Goal: Task Accomplishment & Management: Complete application form

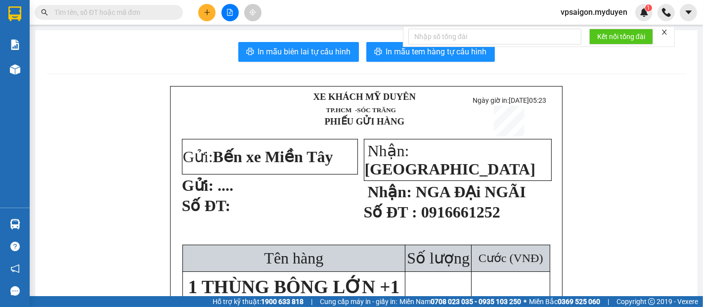
click at [210, 18] on button at bounding box center [206, 12] width 17 height 17
click at [248, 38] on div "Tạo đơn hàng" at bounding box center [246, 37] width 43 height 11
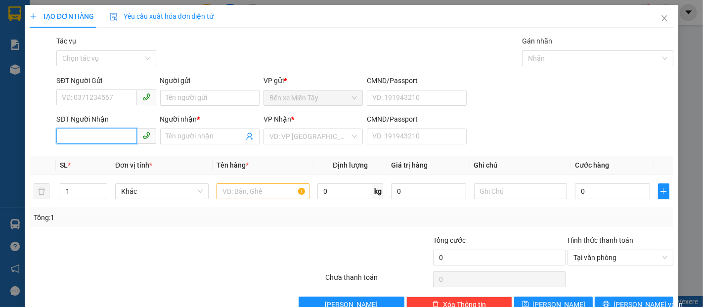
click at [105, 135] on input "SĐT Người Nhận" at bounding box center [96, 136] width 80 height 16
type input "0933290186"
click at [123, 157] on div "0933290186 - LIỄU" at bounding box center [105, 156] width 87 height 11
type input "LIỄU"
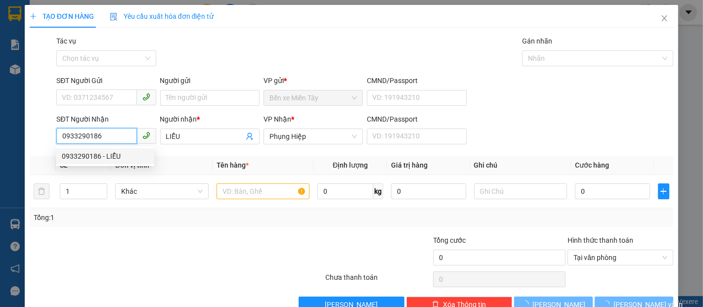
type input "50.000"
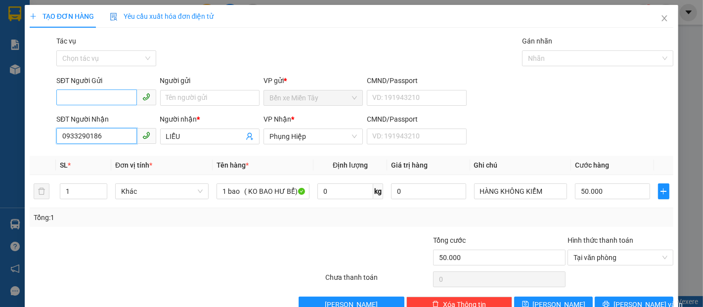
type input "0933290186"
click at [118, 90] on input "SĐT Người Gửi" at bounding box center [96, 98] width 80 height 16
type input "0939516381"
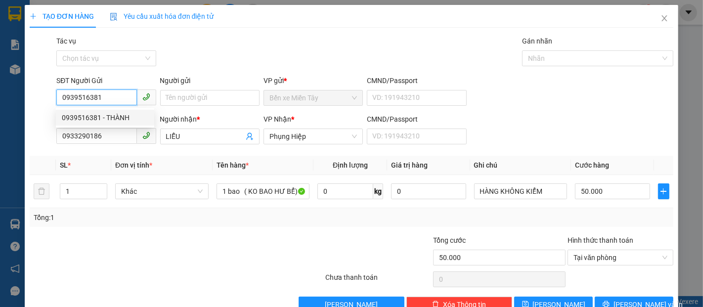
click at [106, 120] on div "0939516381 - THÀNH" at bounding box center [105, 117] width 87 height 11
type input "THÀNH"
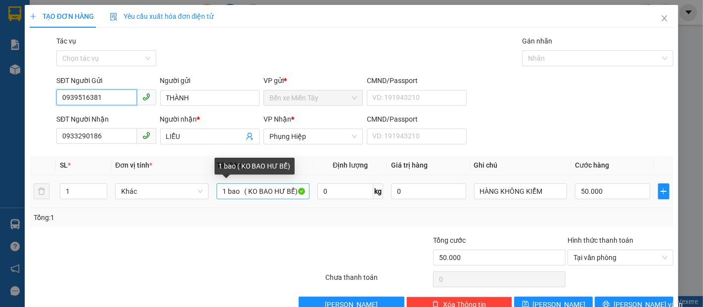
type input "0939516381"
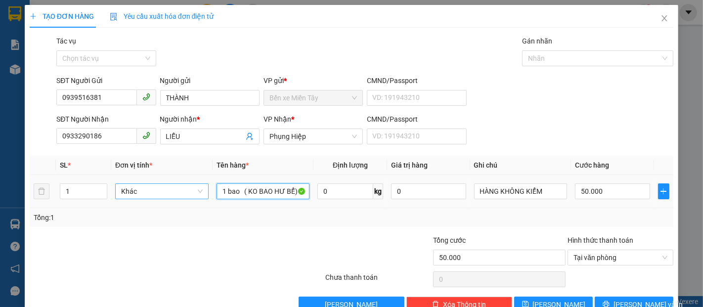
drag, startPoint x: 243, startPoint y: 194, endPoint x: 206, endPoint y: 198, distance: 37.4
click at [206, 198] on tr "1 Khác 1 bao ( KO BAO HƯ BỂ) 0 kg 0 HÀNG KHÔNG KIỂM 50.000" at bounding box center [352, 191] width 644 height 33
type input "1 KIỆN TRẮNG ( KO BAO HƯ BỂ)"
click at [610, 197] on input "50.000" at bounding box center [612, 191] width 75 height 16
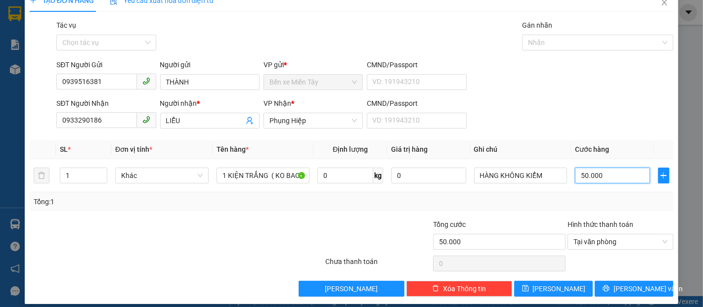
scroll to position [24, 0]
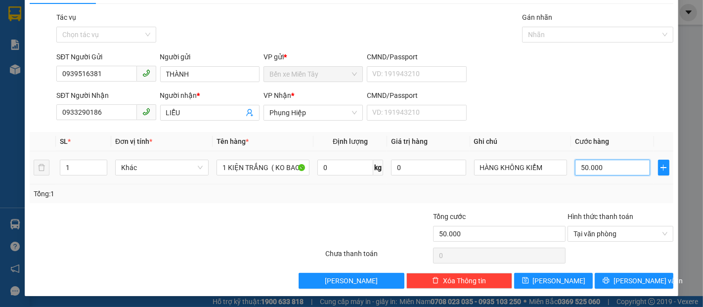
click at [608, 167] on input "50.000" at bounding box center [612, 168] width 75 height 16
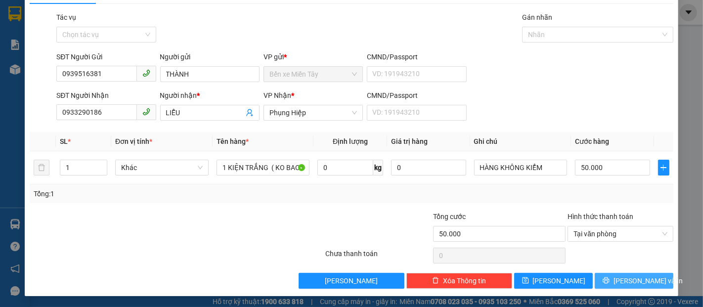
drag, startPoint x: 640, startPoint y: 284, endPoint x: 637, endPoint y: 270, distance: 14.2
click at [640, 283] on span "[PERSON_NAME] và In" at bounding box center [648, 280] width 69 height 11
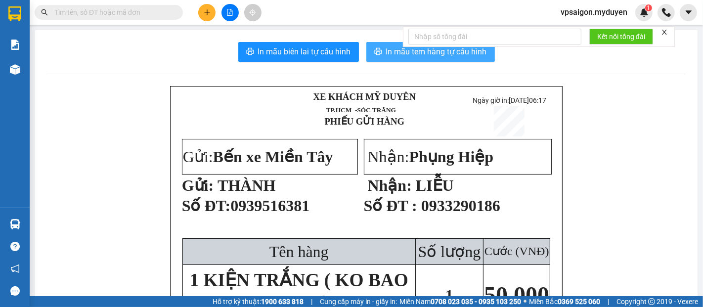
click at [395, 61] on button "In mẫu tem hàng tự cấu hình" at bounding box center [430, 52] width 129 height 20
click at [211, 17] on button at bounding box center [206, 12] width 17 height 17
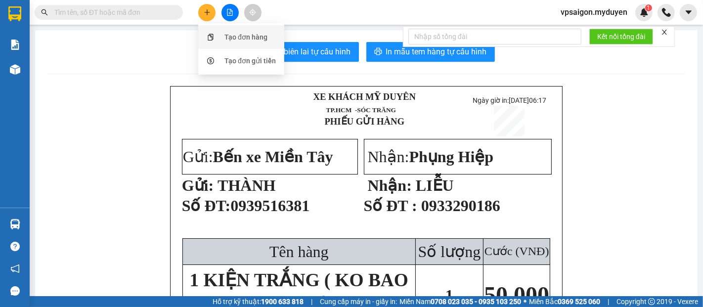
click at [236, 43] on div "Tạo đơn hàng" at bounding box center [241, 37] width 74 height 19
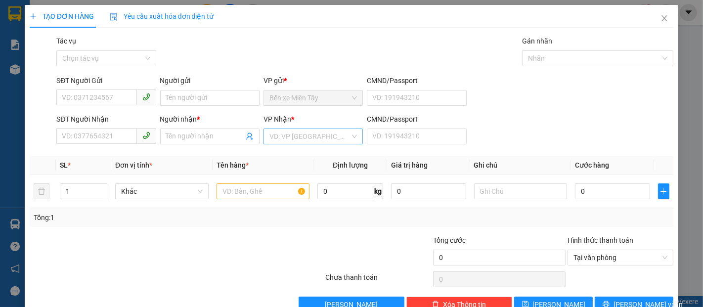
click at [282, 141] on input "search" at bounding box center [310, 136] width 81 height 15
type input "D"
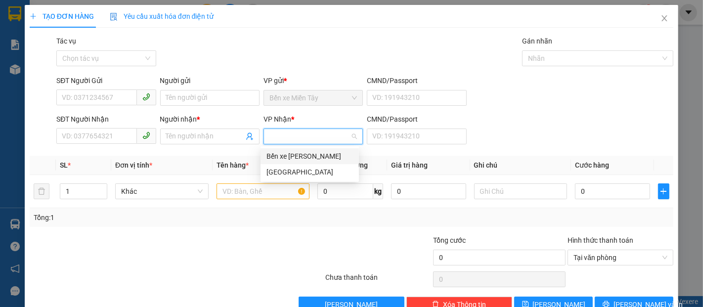
type input "Đ"
drag, startPoint x: 290, startPoint y: 173, endPoint x: 228, endPoint y: 153, distance: 64.9
click at [289, 173] on div "[GEOGRAPHIC_DATA]" at bounding box center [310, 172] width 87 height 11
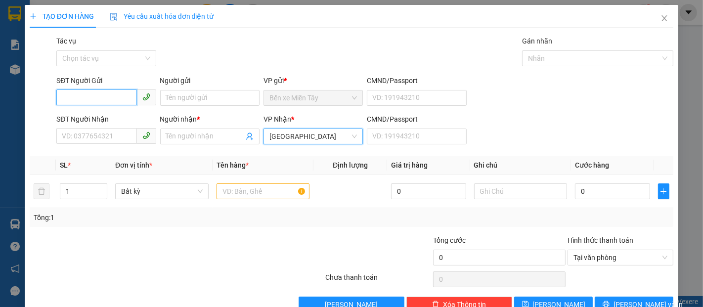
click at [105, 104] on input "SĐT Người Gửi" at bounding box center [96, 98] width 80 height 16
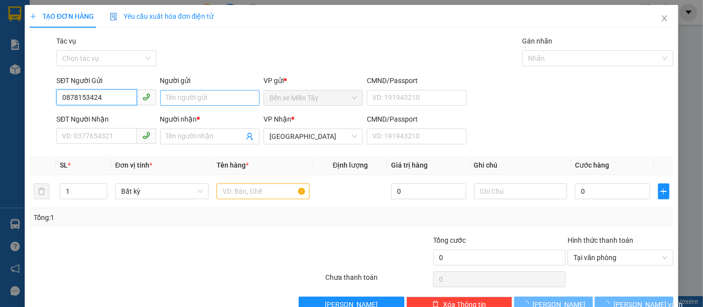
type input "0878153424"
click at [198, 104] on input "Người gửi" at bounding box center [209, 98] width 99 height 16
type input "A GO"
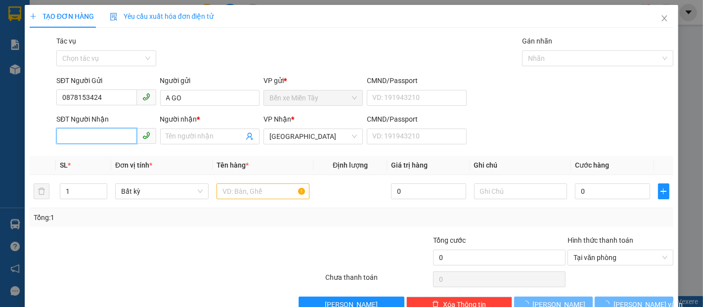
click at [90, 139] on input "SĐT Người Nhận" at bounding box center [96, 136] width 80 height 16
type input "0878153646"
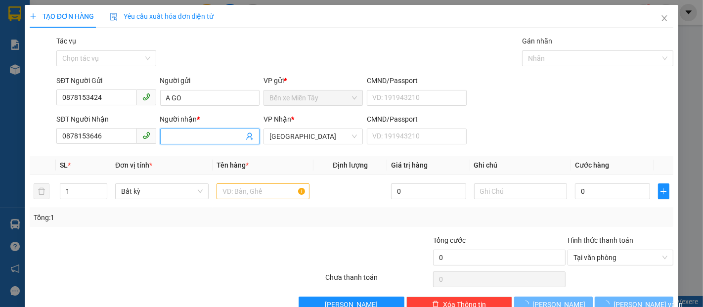
click at [210, 134] on input "Người nhận *" at bounding box center [205, 136] width 78 height 11
type input "."
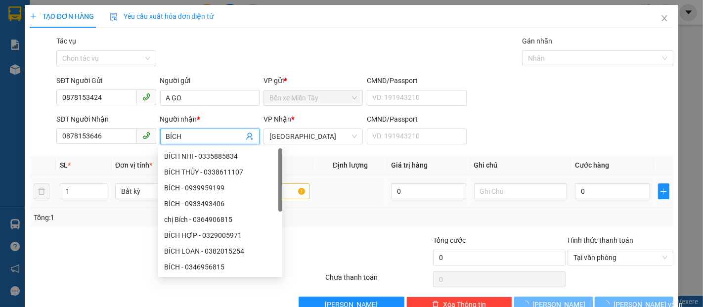
type input "BÍCH"
click at [615, 200] on div "0" at bounding box center [612, 191] width 75 height 20
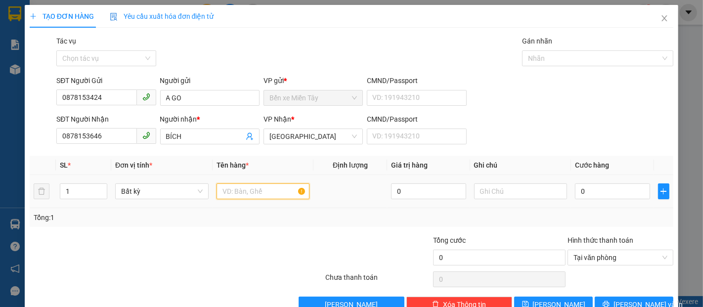
click at [261, 185] on input "text" at bounding box center [263, 191] width 93 height 16
type input "1 KIỆN HÀNG ( K BAO HƯ )"
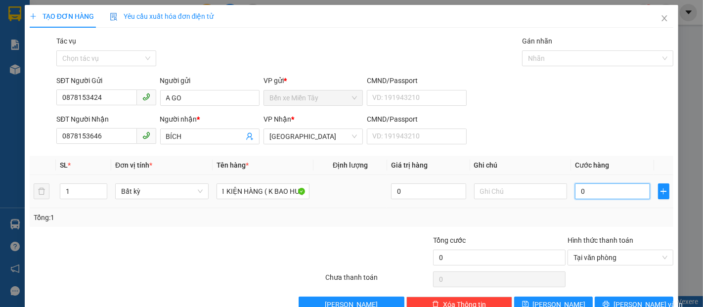
scroll to position [0, 0]
click at [575, 197] on input "0" at bounding box center [612, 191] width 75 height 16
type input "5"
type input "50"
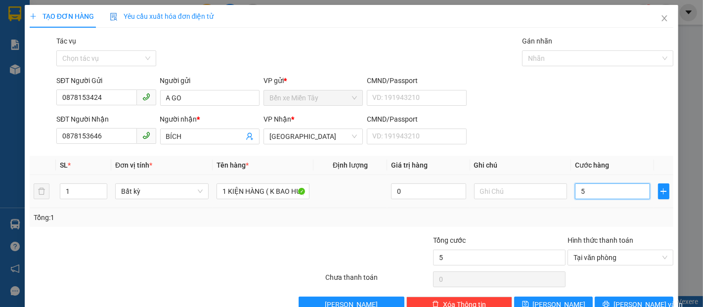
type input "50"
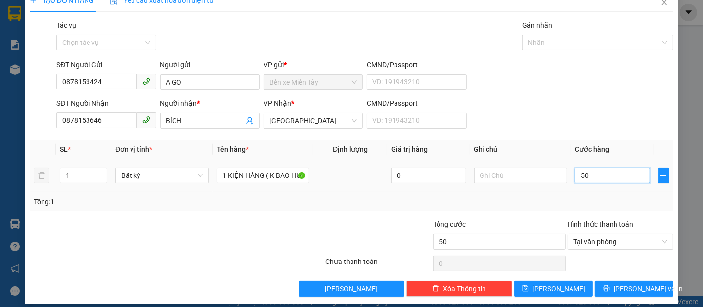
scroll to position [24, 0]
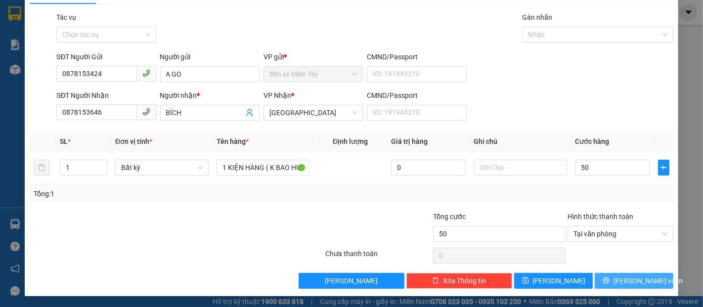
type input "50.000"
click at [650, 280] on button "[PERSON_NAME] và In" at bounding box center [634, 281] width 79 height 16
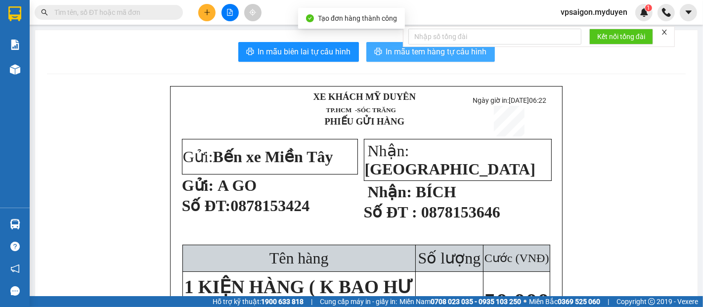
click at [386, 51] on span "In mẫu tem hàng tự cấu hình" at bounding box center [436, 51] width 101 height 12
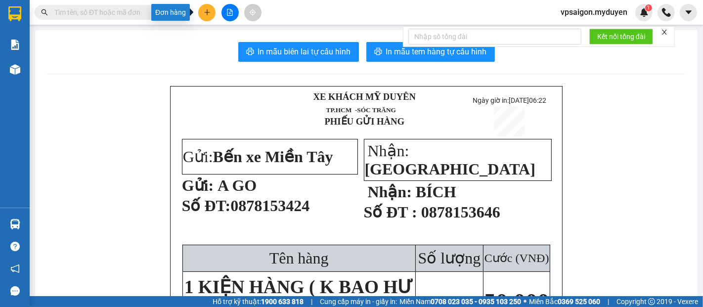
click at [208, 15] on icon "plus" at bounding box center [207, 12] width 7 height 7
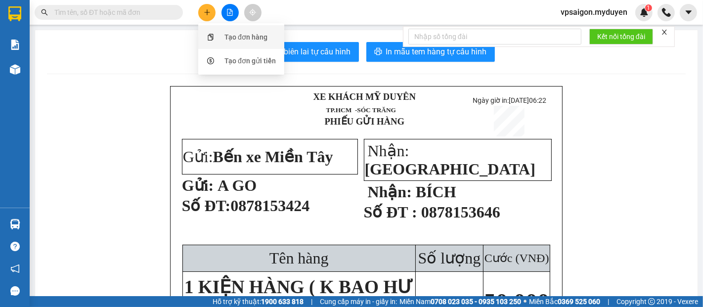
click at [272, 39] on div "Tạo đơn hàng" at bounding box center [241, 37] width 74 height 19
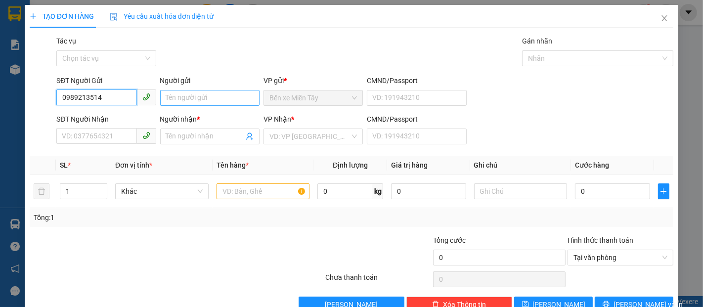
type input "0989213514"
click at [179, 100] on input "Người gửi" at bounding box center [209, 98] width 99 height 16
type input "A NHÀN"
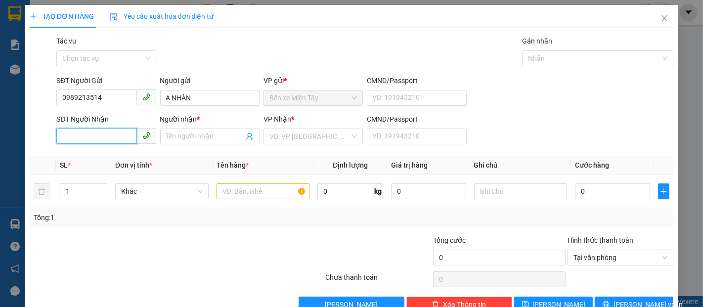
click at [98, 140] on input "SĐT Người Nhận" at bounding box center [96, 136] width 80 height 16
type input "0974931150"
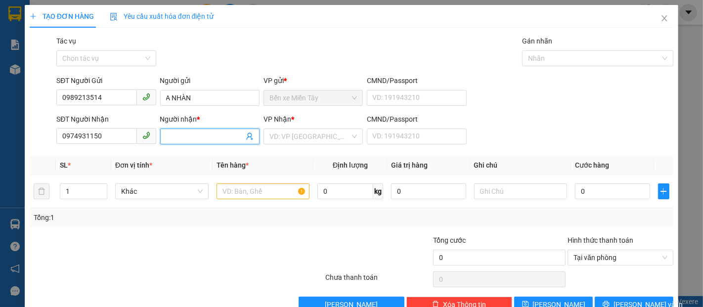
click at [187, 142] on span at bounding box center [209, 137] width 99 height 16
type input "SUL KUL"
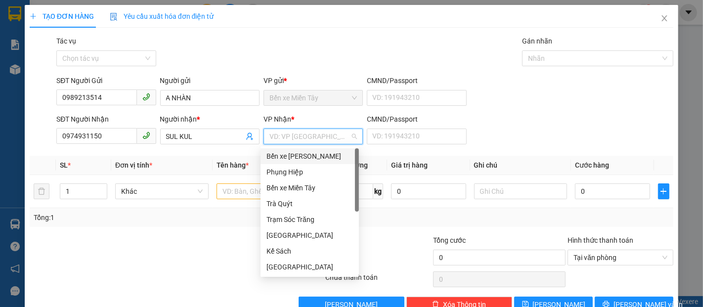
click at [294, 141] on input "search" at bounding box center [310, 136] width 81 height 15
type input "S"
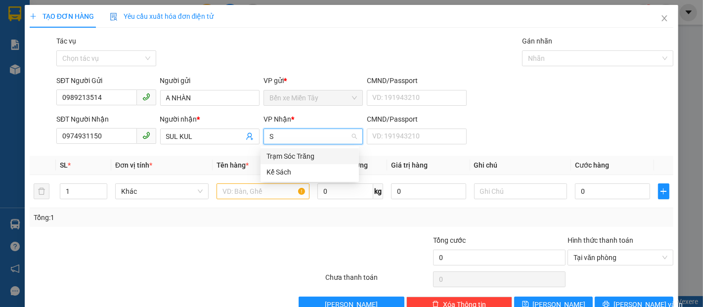
click at [305, 156] on div "Trạm Sóc Trăng" at bounding box center [310, 156] width 87 height 11
click at [272, 197] on input "text" at bounding box center [263, 191] width 93 height 16
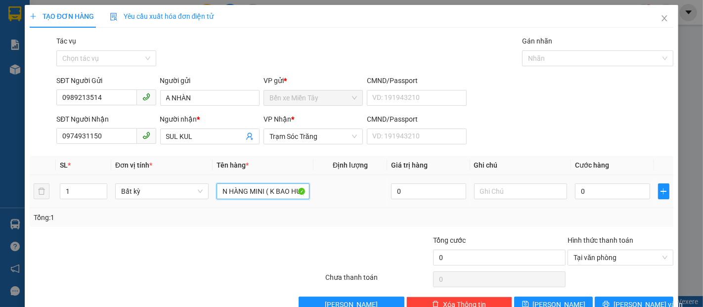
scroll to position [0, 21]
type input "1 KIỆN HÀNG MINI ( K BAO HƯ )("
click at [620, 192] on input "0" at bounding box center [612, 191] width 75 height 16
type input "2"
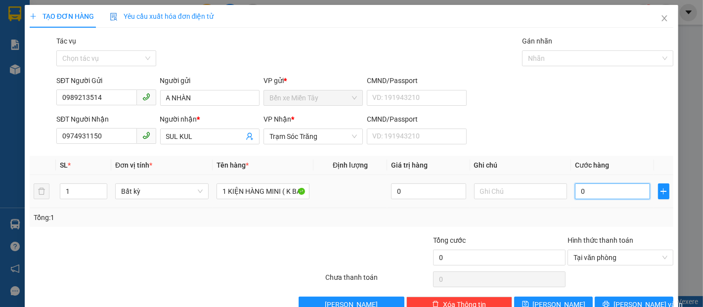
type input "2"
type input "20"
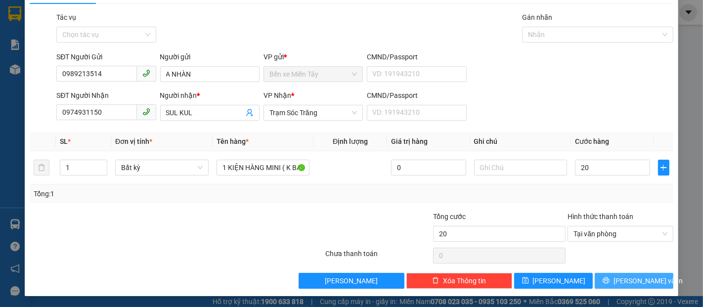
type input "20.000"
click at [639, 278] on span "[PERSON_NAME] và In" at bounding box center [648, 280] width 69 height 11
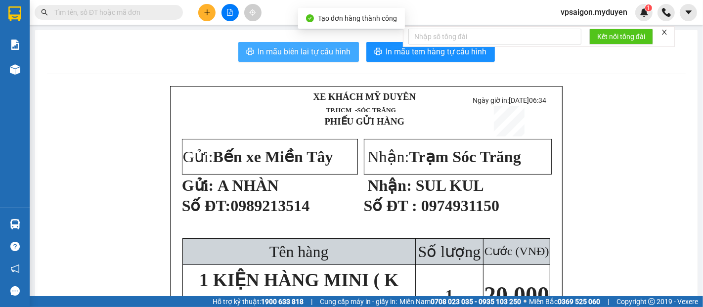
click at [324, 49] on span "In mẫu biên lai tự cấu hình" at bounding box center [304, 51] width 93 height 12
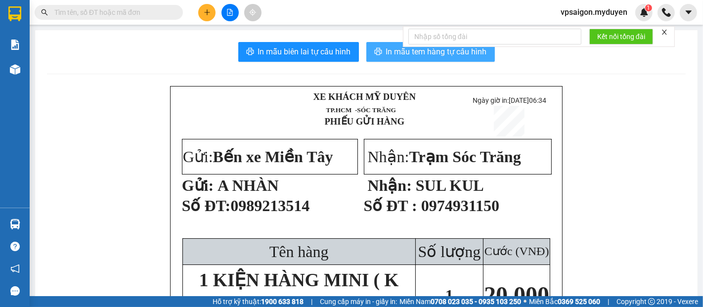
click at [425, 57] on span "In mẫu tem hàng tự cấu hình" at bounding box center [436, 51] width 101 height 12
drag, startPoint x: 215, startPoint y: 20, endPoint x: 206, endPoint y: 18, distance: 9.1
click at [212, 20] on div at bounding box center [230, 12] width 74 height 17
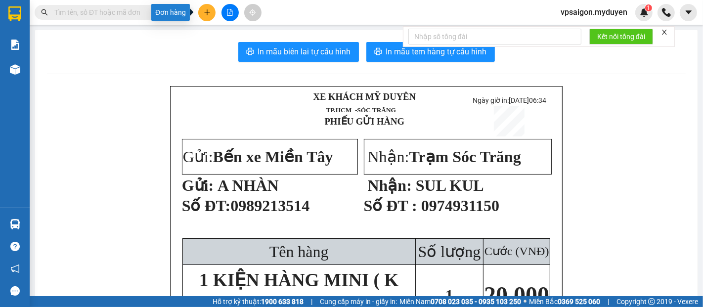
click at [206, 18] on button at bounding box center [206, 12] width 17 height 17
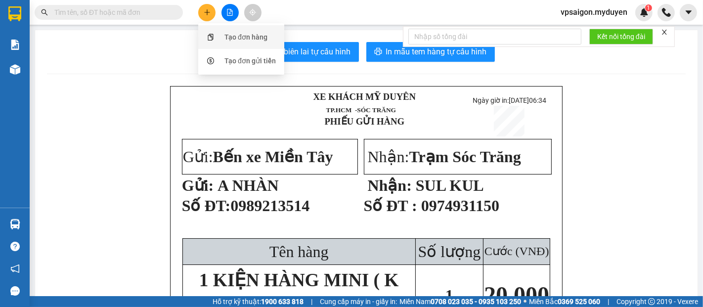
click at [247, 40] on div "Tạo đơn hàng" at bounding box center [246, 37] width 43 height 11
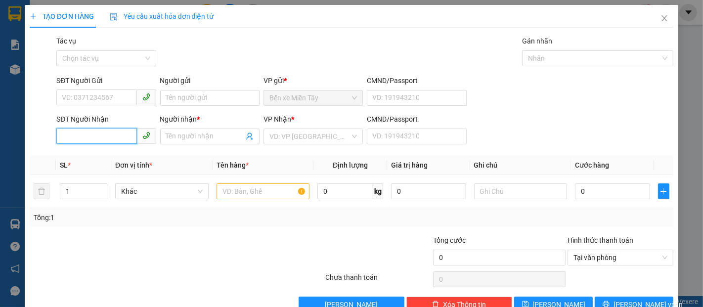
click at [108, 142] on input "SĐT Người Nhận" at bounding box center [96, 136] width 80 height 16
type input "0988901220"
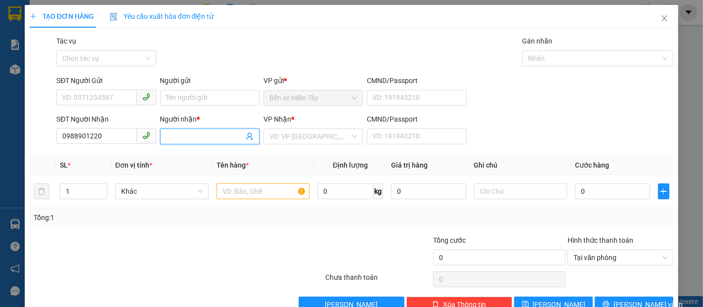
click at [192, 136] on input "Người nhận *" at bounding box center [205, 136] width 78 height 11
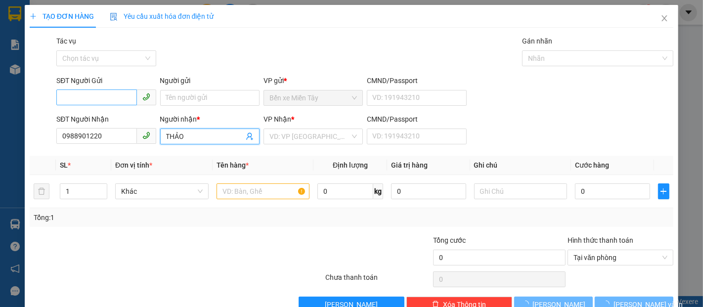
type input "THẢO"
click at [123, 102] on input "SĐT Người Gửi" at bounding box center [96, 98] width 80 height 16
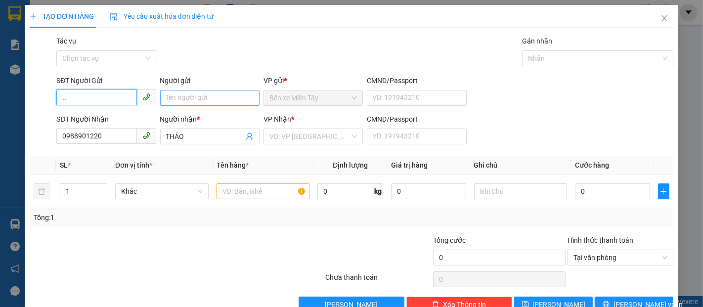
type input ".."
click at [178, 100] on input "Người gửi" at bounding box center [209, 98] width 99 height 16
type input "CHÚ CƯỜNG - MIỀN TÂY"
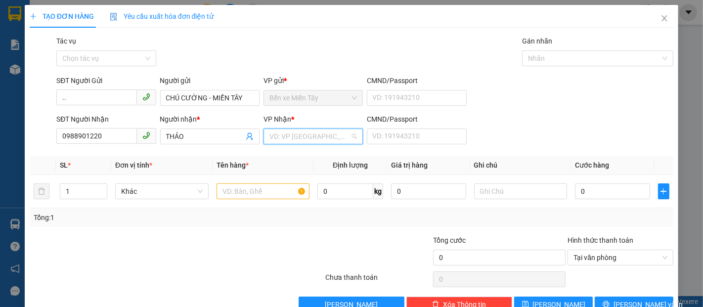
click at [315, 134] on input "search" at bounding box center [310, 136] width 81 height 15
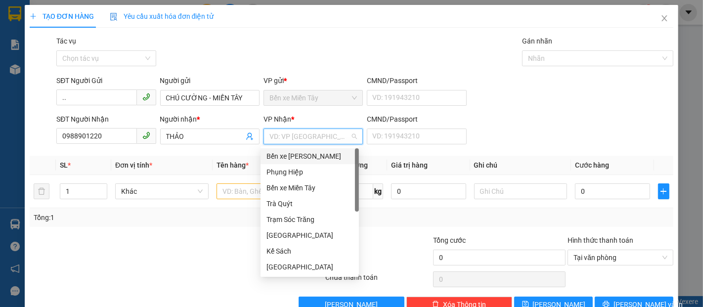
type input "D"
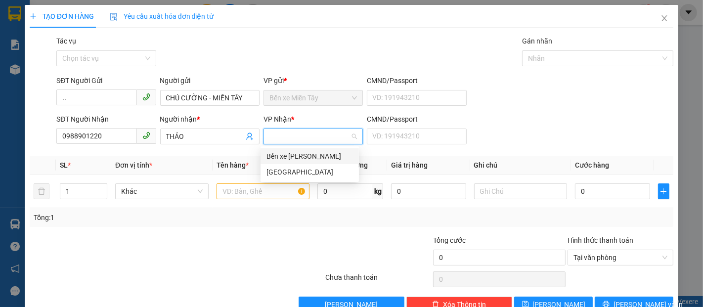
type input "Đ"
click at [302, 167] on div "[GEOGRAPHIC_DATA]" at bounding box center [310, 172] width 87 height 11
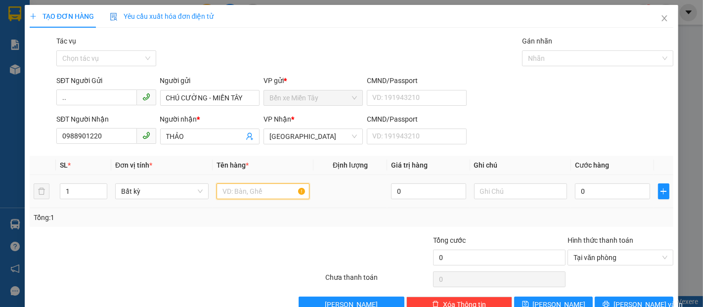
click at [271, 193] on input "text" at bounding box center [263, 191] width 93 height 16
type input "1 KIỆN"
click at [601, 192] on input "0" at bounding box center [612, 191] width 75 height 16
type input "3"
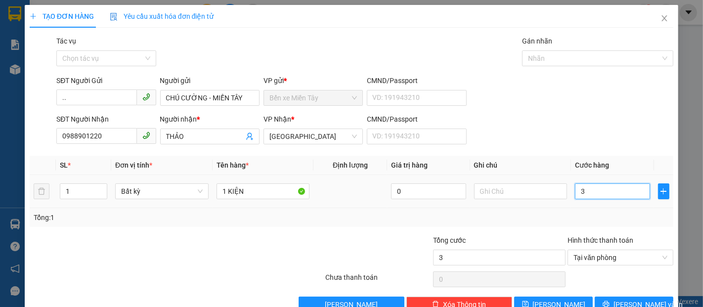
type input "30"
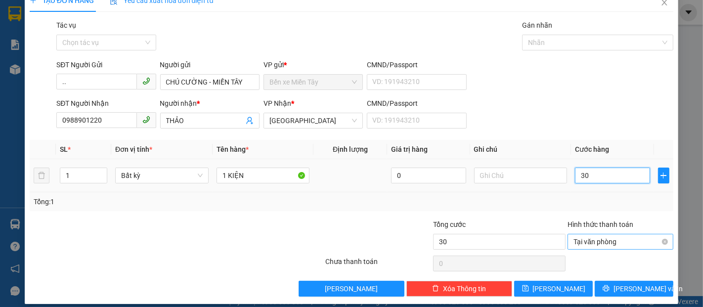
scroll to position [24, 0]
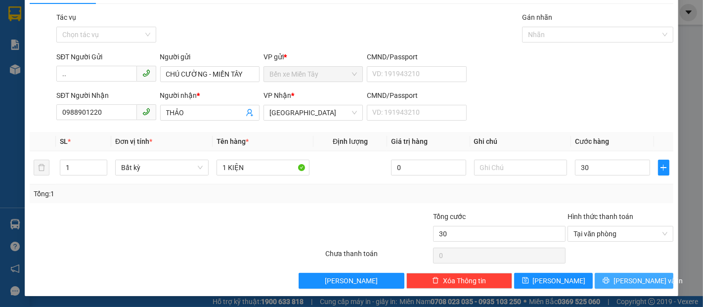
type input "30.000"
click at [658, 280] on button "[PERSON_NAME] và In" at bounding box center [634, 281] width 79 height 16
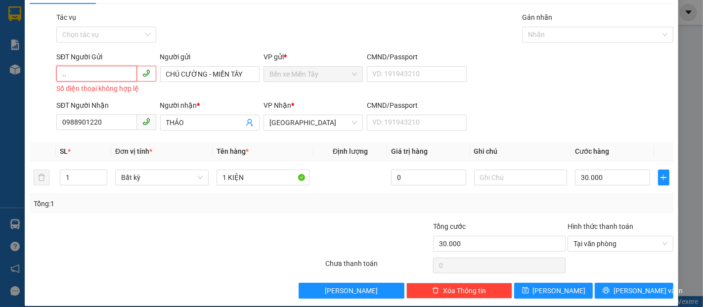
click at [72, 76] on input ".." at bounding box center [96, 74] width 80 height 16
type input "."
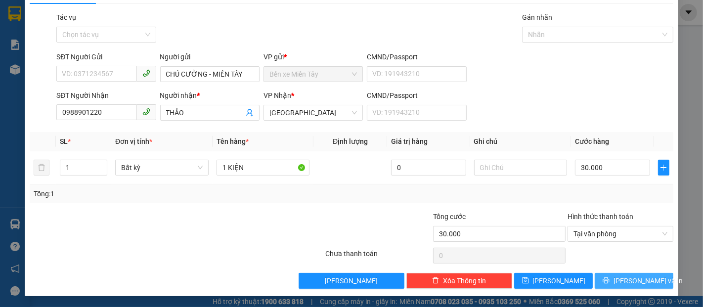
click at [649, 277] on button "[PERSON_NAME] và In" at bounding box center [634, 281] width 79 height 16
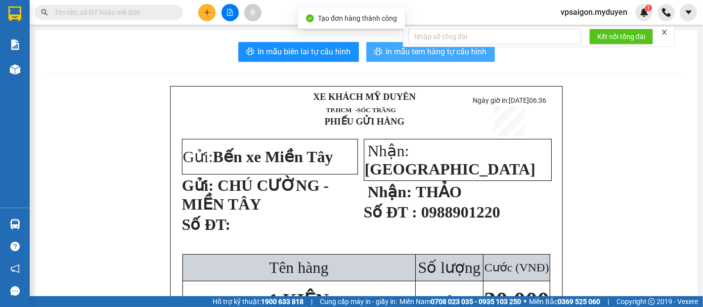
click at [386, 53] on span "In mẫu tem hàng tự cấu hình" at bounding box center [436, 51] width 101 height 12
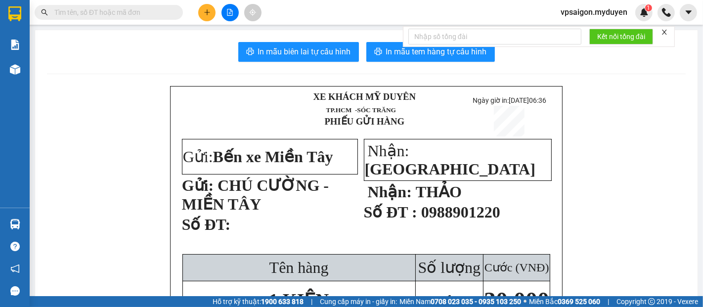
click at [209, 17] on button at bounding box center [206, 12] width 17 height 17
click at [259, 40] on div "Tạo đơn hàng" at bounding box center [246, 37] width 43 height 11
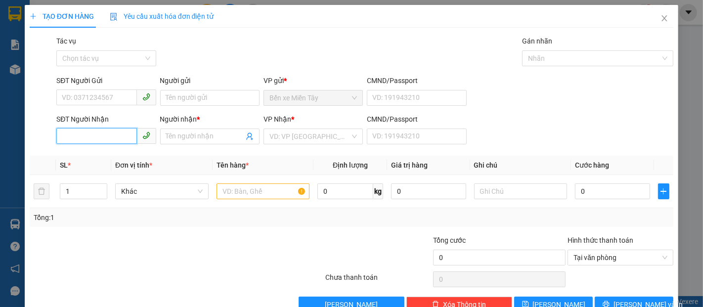
click at [111, 133] on input "SĐT Người Nhận" at bounding box center [96, 136] width 80 height 16
click at [111, 133] on input "949" at bounding box center [96, 136] width 80 height 16
type input "9"
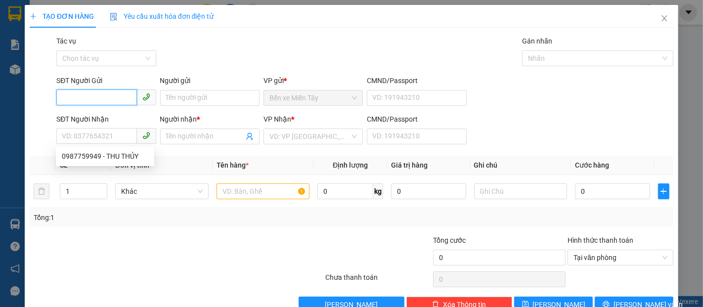
click at [100, 94] on input "SĐT Người Gửi" at bounding box center [96, 98] width 80 height 16
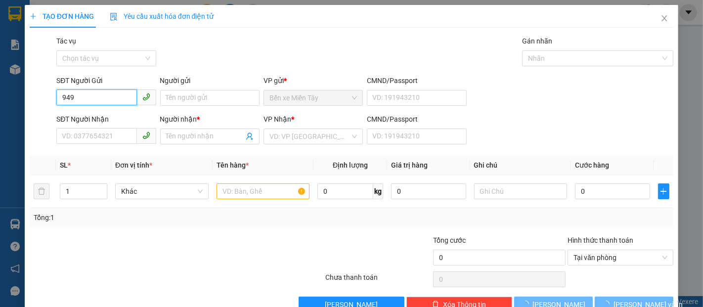
click at [101, 94] on input "949" at bounding box center [96, 98] width 80 height 16
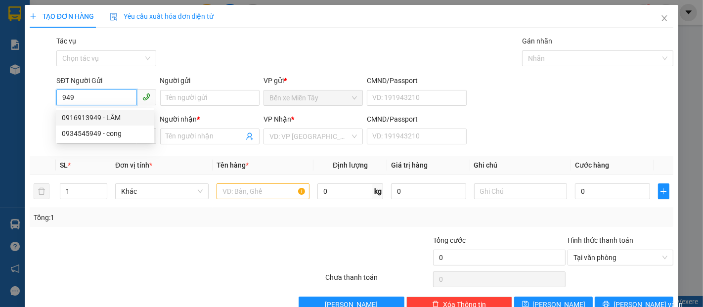
click at [116, 117] on div "0916913949 - LÂM" at bounding box center [105, 117] width 87 height 11
type input "0916913949"
type input "LÂM"
type input "0815085714"
type input "KIỆT"
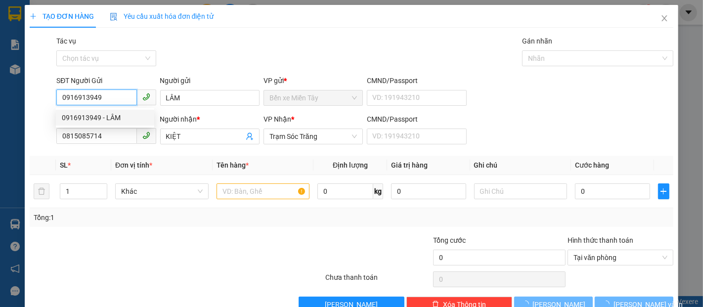
type input "80.000"
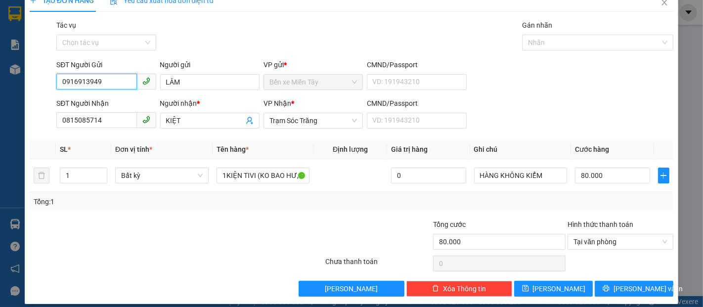
scroll to position [24, 0]
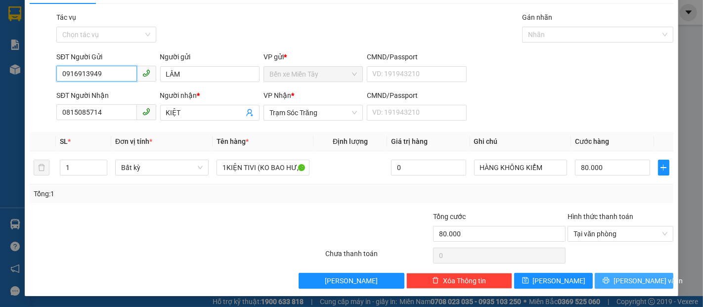
type input "0916913949"
click at [640, 284] on span "[PERSON_NAME] và In" at bounding box center [648, 280] width 69 height 11
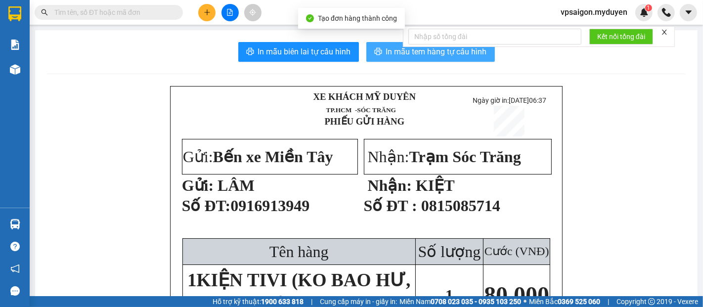
click at [467, 54] on span "In mẫu tem hàng tự cấu hình" at bounding box center [436, 51] width 101 height 12
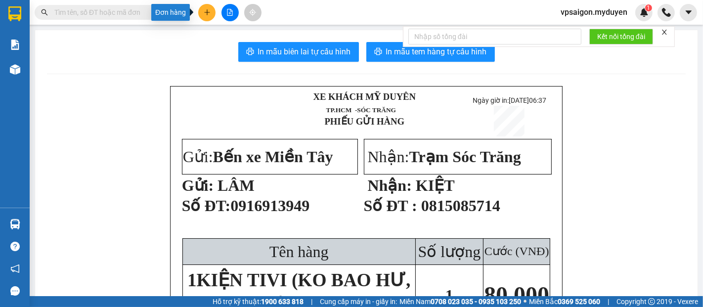
click at [211, 13] on button at bounding box center [206, 12] width 17 height 17
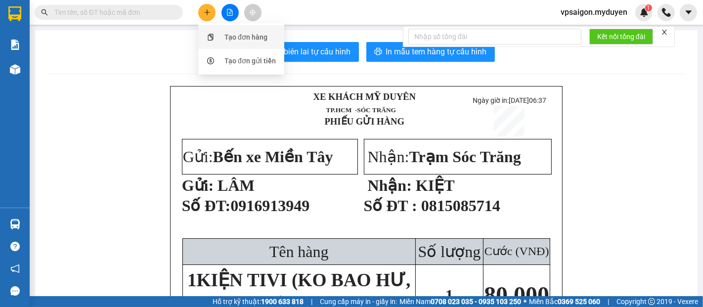
click at [227, 39] on div "Tạo đơn hàng" at bounding box center [246, 37] width 43 height 11
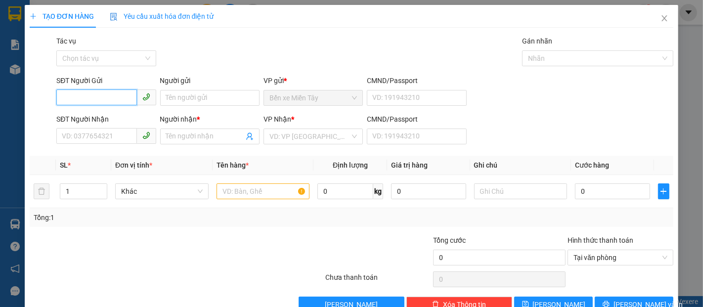
click at [102, 90] on input "SĐT Người Gửi" at bounding box center [96, 98] width 80 height 16
click at [108, 118] on div "0908592002 - VY" at bounding box center [105, 117] width 87 height 11
type input "0908592002"
type input "VY"
type input "0778173148"
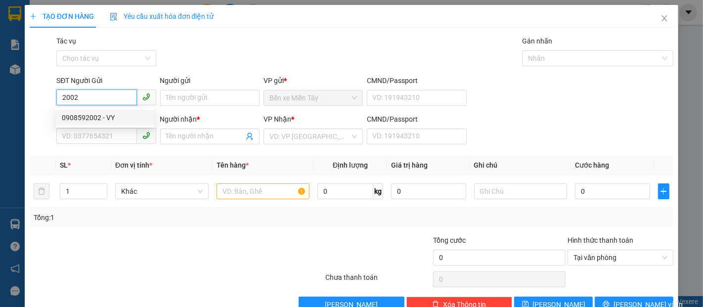
type input "CÔ THẢO"
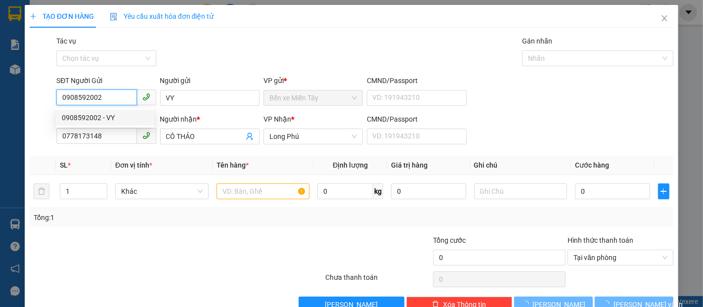
type input "30.000"
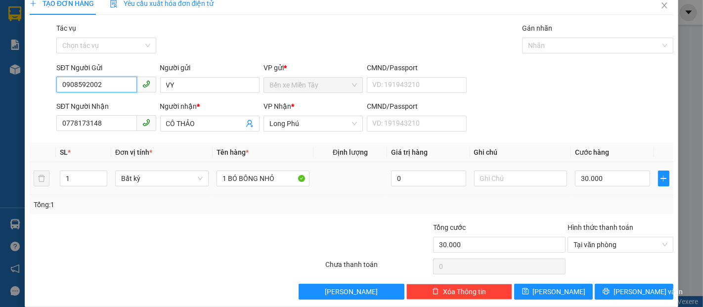
scroll to position [24, 0]
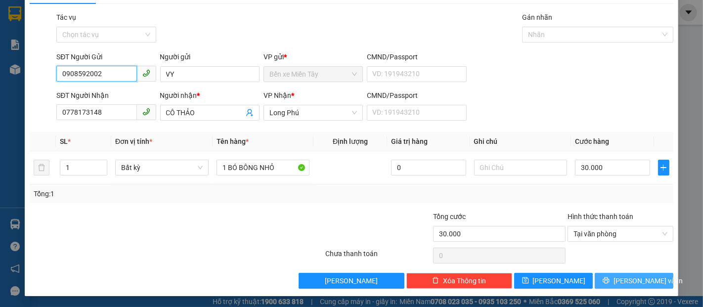
type input "0908592002"
click at [662, 284] on button "[PERSON_NAME] và In" at bounding box center [634, 281] width 79 height 16
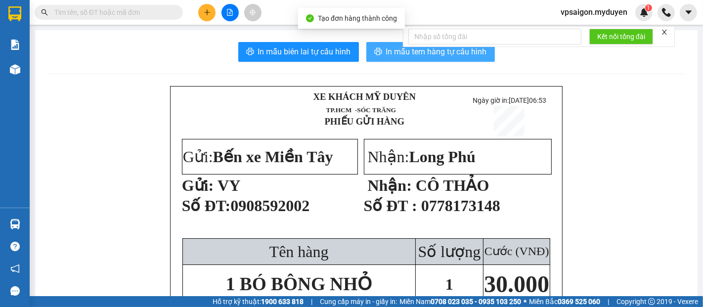
click at [384, 58] on button "In mẫu tem hàng tự cấu hình" at bounding box center [430, 52] width 129 height 20
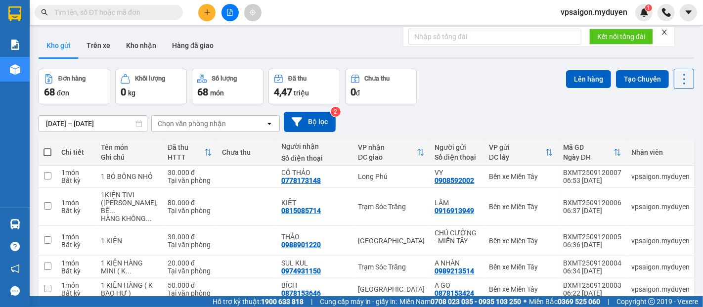
click at [211, 15] on button at bounding box center [206, 12] width 17 height 17
click at [235, 39] on div "Tạo đơn hàng" at bounding box center [246, 37] width 43 height 11
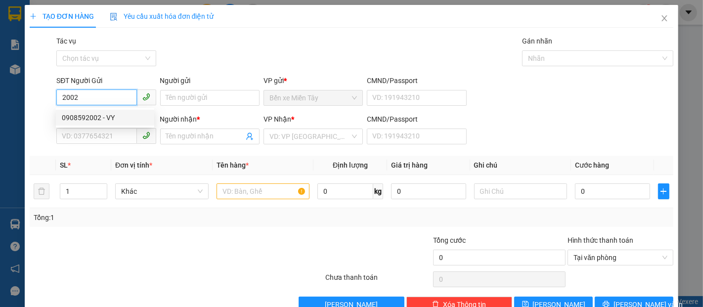
click at [111, 114] on div "0908592002 - VY" at bounding box center [105, 117] width 87 height 11
type input "0908592002"
type input "VY"
type input "0778173148"
type input "CÔ THẢO"
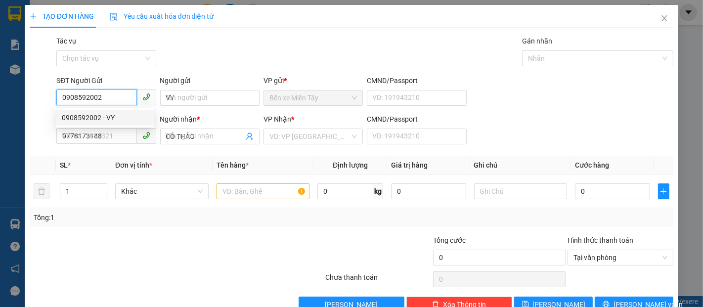
type input "30.000"
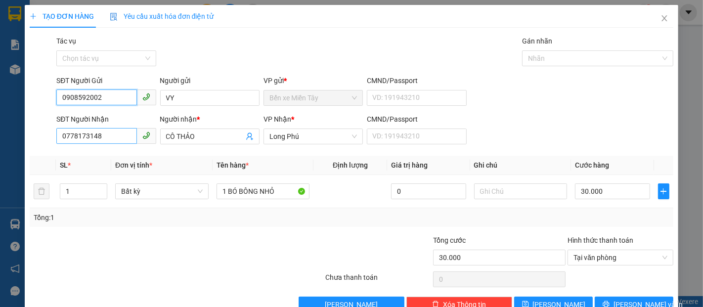
type input "0908592002"
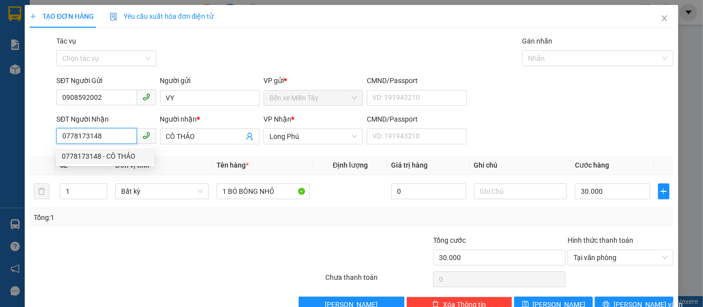
drag, startPoint x: 117, startPoint y: 137, endPoint x: 61, endPoint y: 140, distance: 56.0
click at [61, 140] on input "0778173148" at bounding box center [96, 136] width 80 height 16
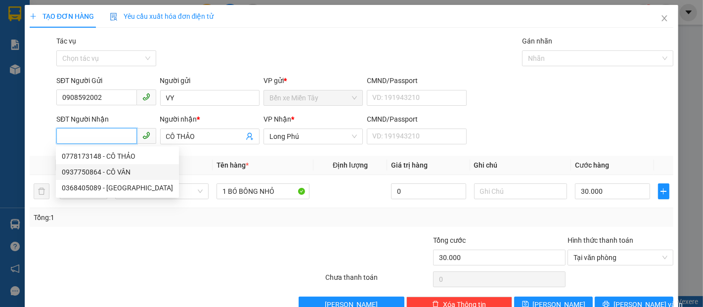
click at [127, 172] on div "0937750864 - CÔ VÂN" at bounding box center [117, 172] width 111 height 11
type input "0937750864"
type input "CÔ VÂN"
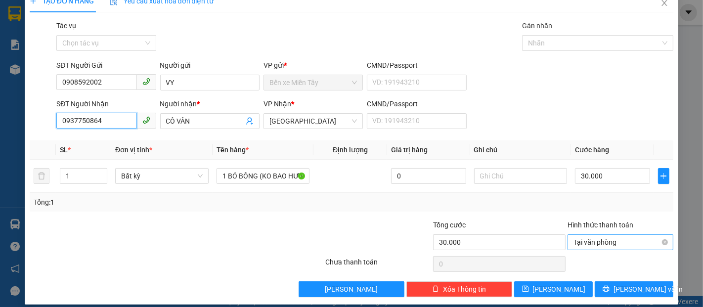
scroll to position [24, 0]
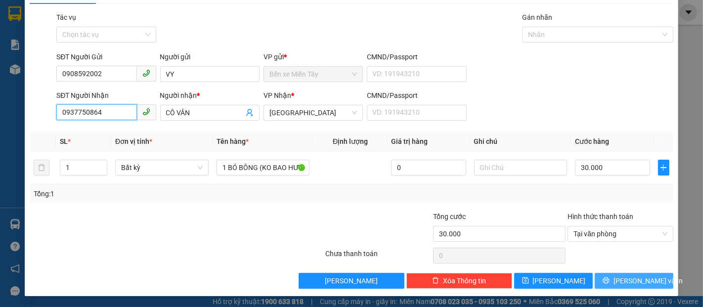
type input "0937750864"
click at [634, 280] on span "[PERSON_NAME] và In" at bounding box center [648, 280] width 69 height 11
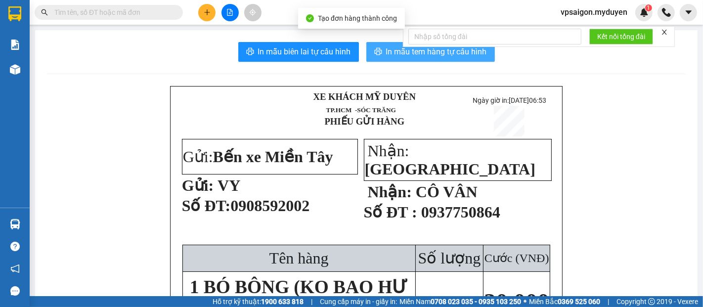
click at [433, 58] on span "In mẫu tem hàng tự cấu hình" at bounding box center [436, 51] width 101 height 12
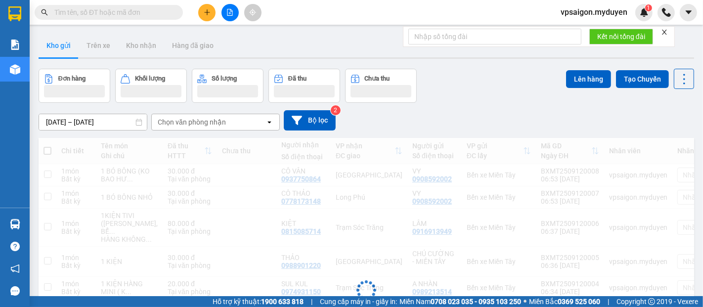
click at [201, 19] on span at bounding box center [206, 12] width 17 height 17
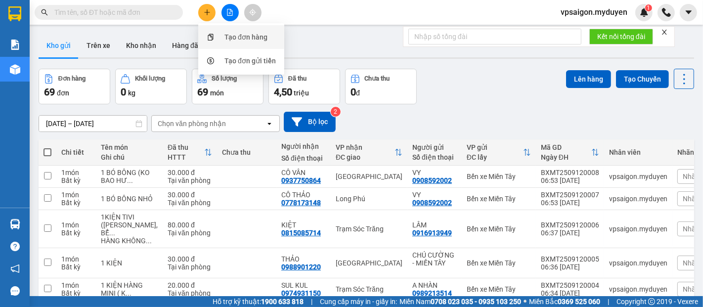
click at [229, 37] on div "Tạo đơn hàng" at bounding box center [246, 37] width 43 height 11
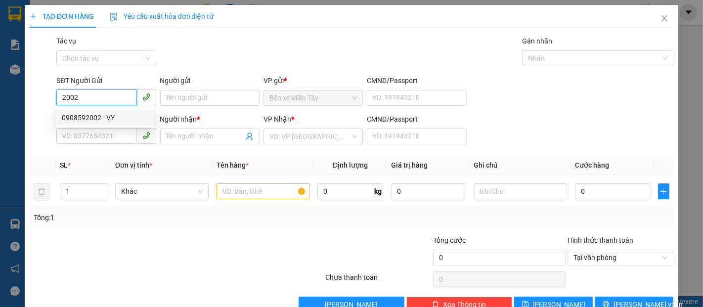
click at [91, 117] on div "0908592002 - VY" at bounding box center [105, 117] width 87 height 11
type input "0908592002"
type input "VY"
type input "0937750864"
type input "CÔ VÂN"
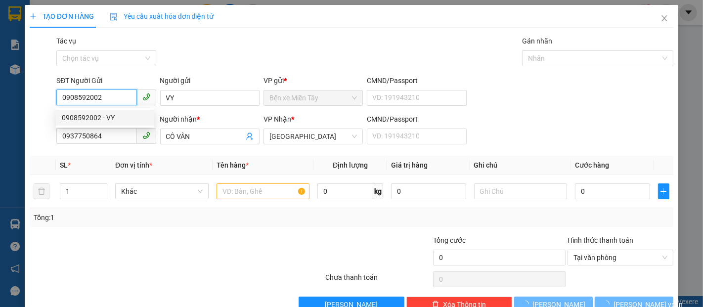
type input "30.000"
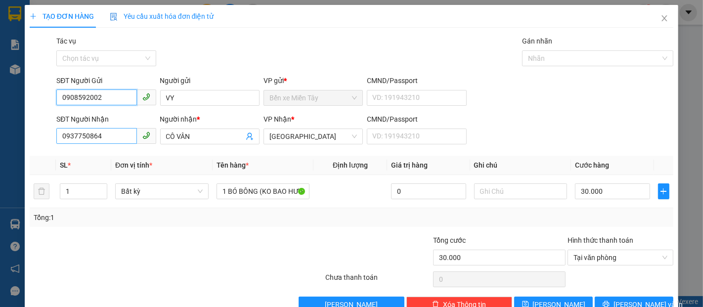
type input "0908592002"
drag, startPoint x: 110, startPoint y: 136, endPoint x: 44, endPoint y: 148, distance: 67.8
click at [44, 148] on div "SĐT Người Nhận 0937750864 Người nhận * CÔ VÂN VP Nhận * Đại Ngãi CMND/Passport …" at bounding box center [352, 131] width 646 height 35
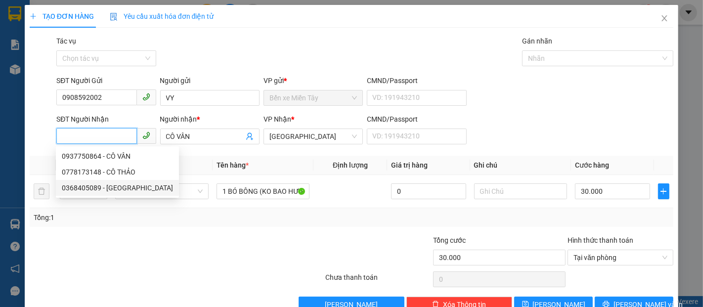
click at [111, 185] on div "0368405089 - MỸ ANH" at bounding box center [117, 187] width 111 height 11
type input "0368405089"
type input "MỸ ANH"
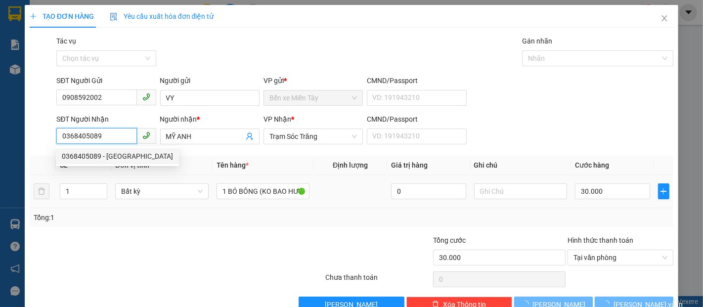
type input "50.000"
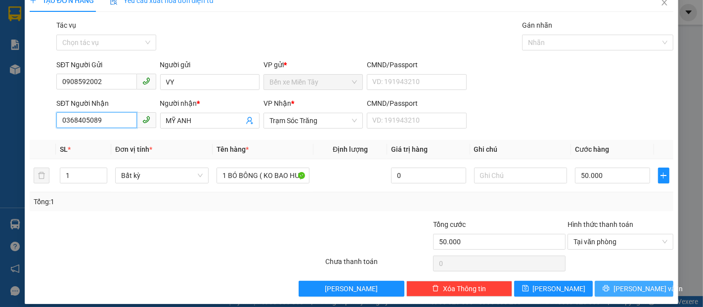
scroll to position [24, 0]
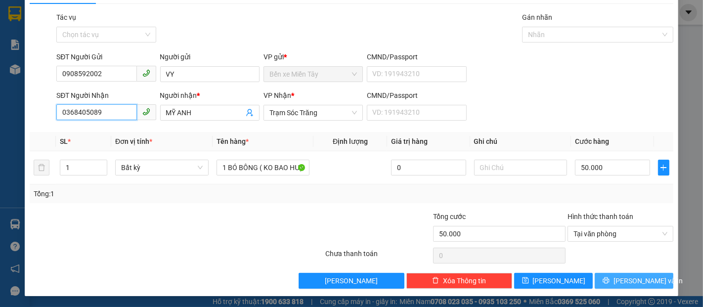
type input "0368405089"
click at [640, 280] on span "[PERSON_NAME] và In" at bounding box center [648, 280] width 69 height 11
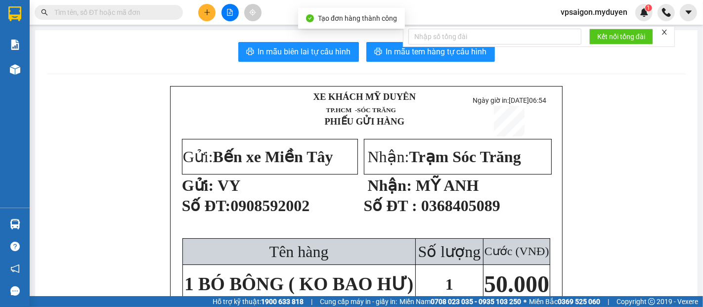
click at [422, 47] on div "Kết nối tổng đài" at bounding box center [539, 36] width 272 height 21
click at [423, 54] on span "In mẫu tem hàng tự cấu hình" at bounding box center [436, 51] width 101 height 12
click at [210, 17] on button at bounding box center [206, 12] width 17 height 17
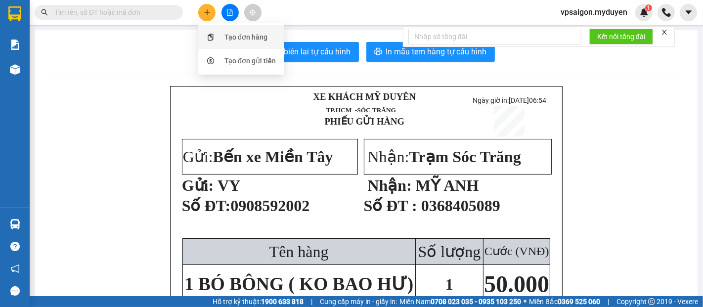
click at [258, 36] on div "Tạo đơn hàng" at bounding box center [246, 37] width 43 height 11
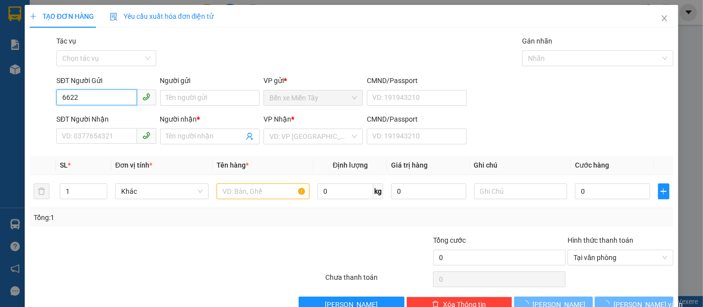
click at [91, 93] on input "6622" at bounding box center [96, 98] width 80 height 16
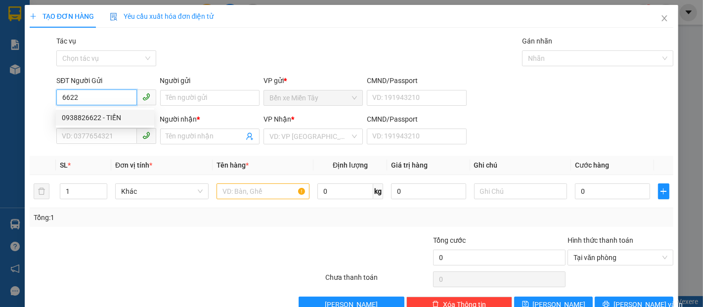
click at [118, 114] on div "0938826622 - TIẾN" at bounding box center [105, 117] width 87 height 11
type input "0938826622"
type input "TIẾN"
type input "0834355959"
type input "HUYỀN"
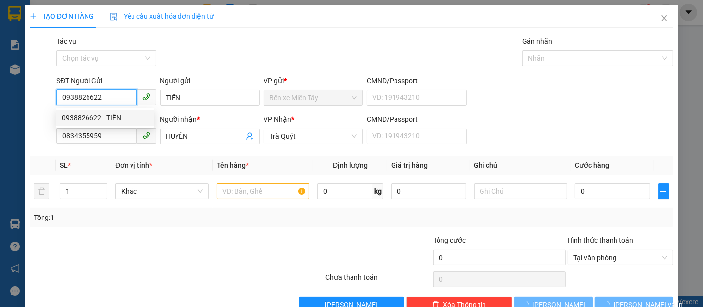
type input "40.000"
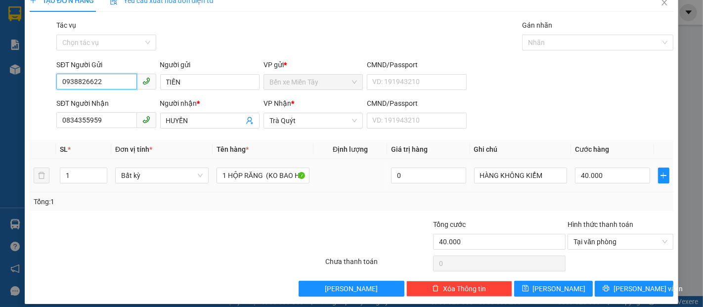
scroll to position [24, 0]
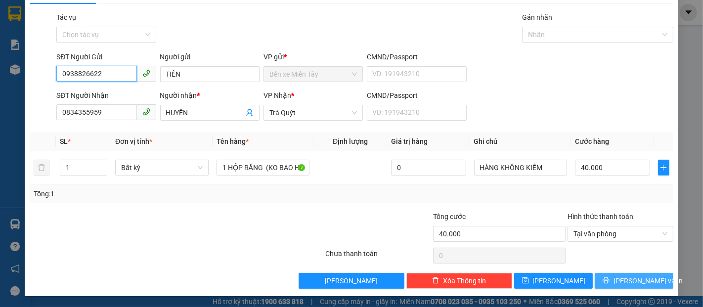
type input "0938826622"
click at [609, 279] on icon "printer" at bounding box center [606, 280] width 6 height 6
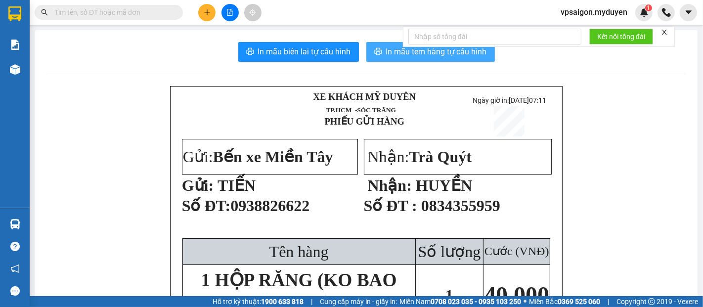
click at [412, 51] on span "In mẫu tem hàng tự cấu hình" at bounding box center [436, 51] width 101 height 12
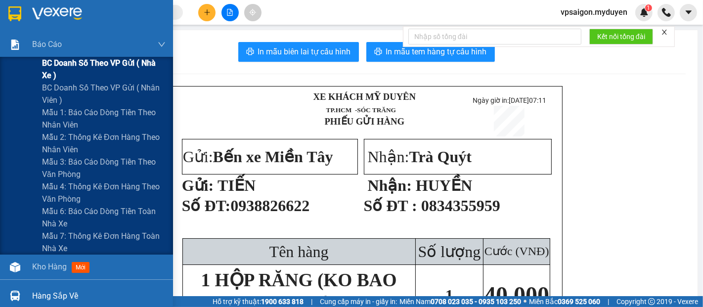
click at [91, 66] on span "BC doanh số theo VP gửi ( nhà xe )" at bounding box center [104, 69] width 124 height 25
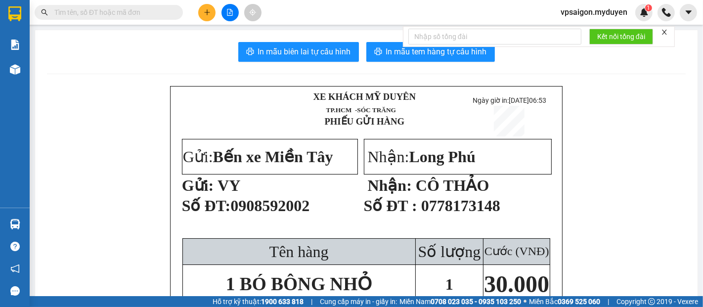
click at [203, 15] on button at bounding box center [206, 12] width 17 height 17
click at [232, 34] on div "Tạo đơn hàng" at bounding box center [246, 37] width 43 height 11
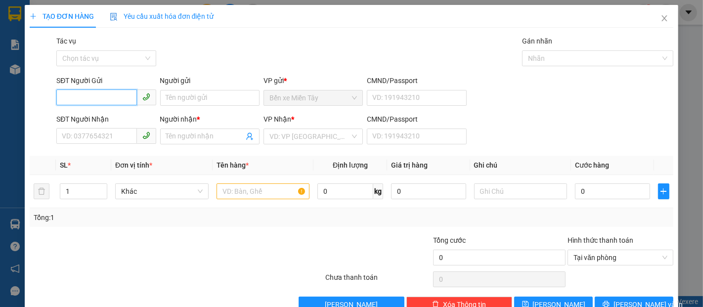
click at [107, 99] on input "SĐT Người Gửi" at bounding box center [96, 98] width 80 height 16
drag, startPoint x: 112, startPoint y: 99, endPoint x: 52, endPoint y: 100, distance: 59.9
click at [52, 100] on div "SĐT Người Gửi 0384723031 0384723031 Người gửi Tên người gửi VP gửi * Bến xe Miề…" at bounding box center [352, 92] width 646 height 35
type input "0384723031"
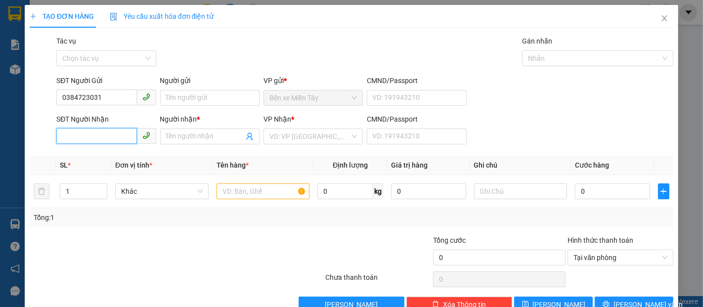
click at [92, 141] on input "SĐT Người Nhận" at bounding box center [96, 136] width 80 height 16
paste input "0384723031"
type input "0384723031"
drag, startPoint x: 79, startPoint y: 100, endPoint x: 56, endPoint y: 100, distance: 23.2
click at [56, 100] on input "0384723031" at bounding box center [96, 98] width 80 height 16
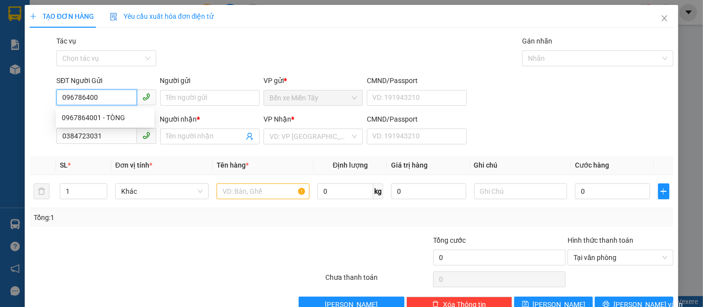
type input "0967864001"
click at [86, 118] on div "0967864001 - TÒNG" at bounding box center [105, 117] width 87 height 11
type input "TÒNG"
type input "100.000"
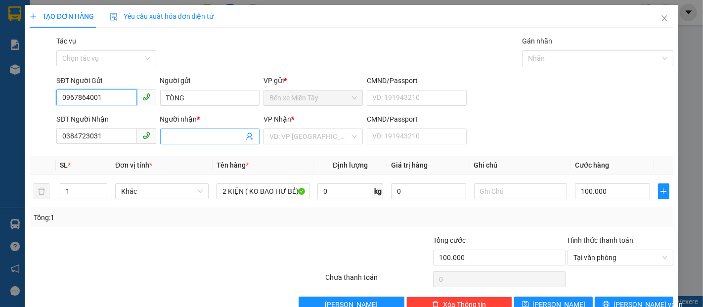
type input "0967864001"
click at [174, 141] on input "Người nhận *" at bounding box center [205, 136] width 78 height 11
type input "HỒNG"
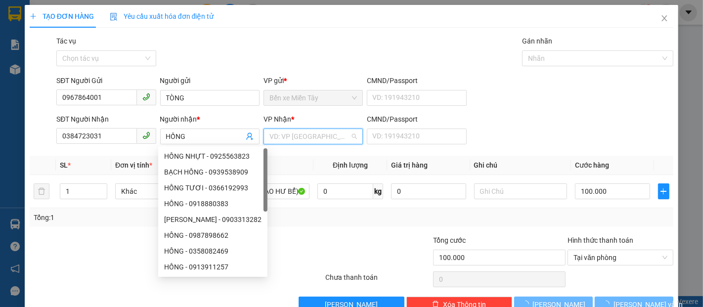
click at [298, 133] on input "search" at bounding box center [310, 136] width 81 height 15
type input "S"
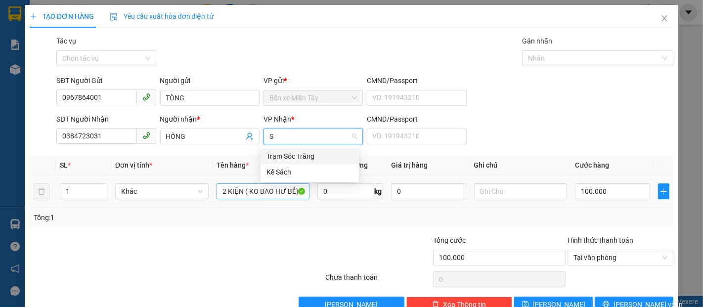
drag, startPoint x: 297, startPoint y: 158, endPoint x: 268, endPoint y: 199, distance: 50.1
click at [297, 158] on div "Trạm Sóc Trăng" at bounding box center [310, 156] width 87 height 11
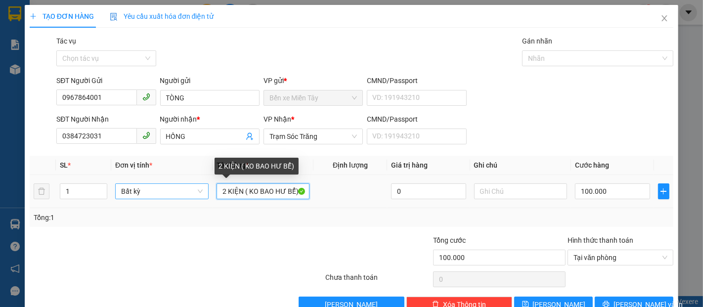
drag, startPoint x: 239, startPoint y: 193, endPoint x: 194, endPoint y: 193, distance: 45.5
click at [194, 193] on tr "1 Bất kỳ 2 KIỆN ( KO BAO HƯ BỂ) 0 100.000" at bounding box center [352, 191] width 644 height 33
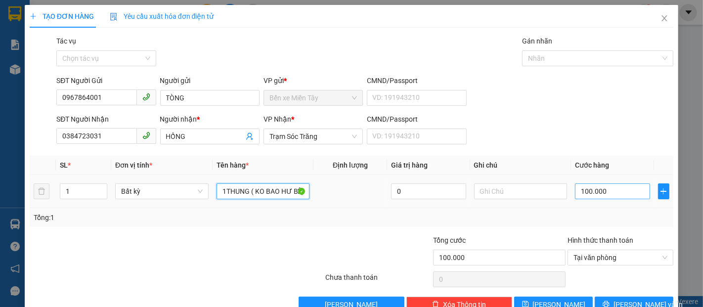
type input "1THUNG ( KO BAO HƯ BỂ)"
click at [617, 194] on input "100.000" at bounding box center [612, 191] width 75 height 16
type input "3"
type input "30"
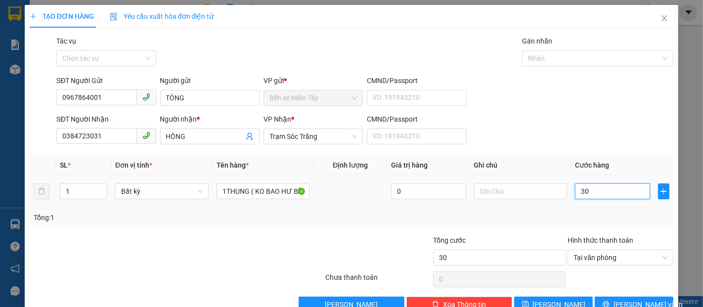
scroll to position [24, 0]
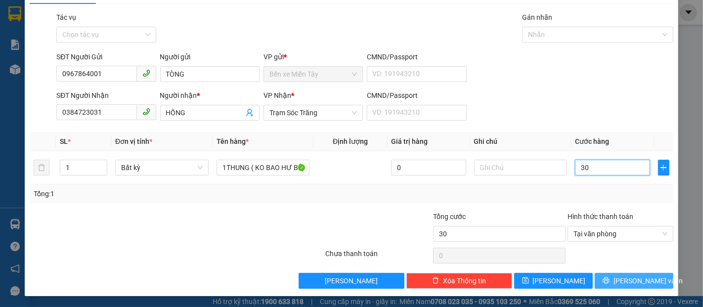
type input "30"
type input "30.000"
click at [657, 275] on button "[PERSON_NAME] và In" at bounding box center [634, 281] width 79 height 16
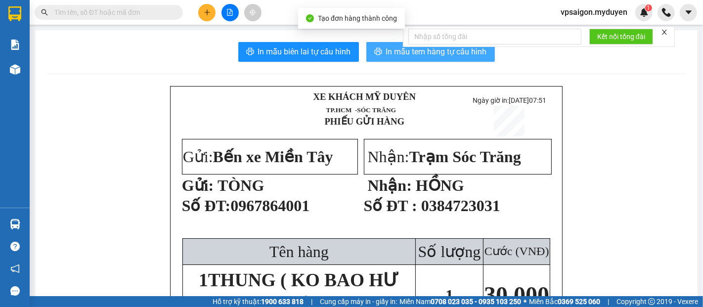
click at [451, 49] on span "In mẫu tem hàng tự cấu hình" at bounding box center [436, 51] width 101 height 12
click at [392, 60] on button "In mẫu tem hàng tự cấu hình" at bounding box center [430, 52] width 129 height 20
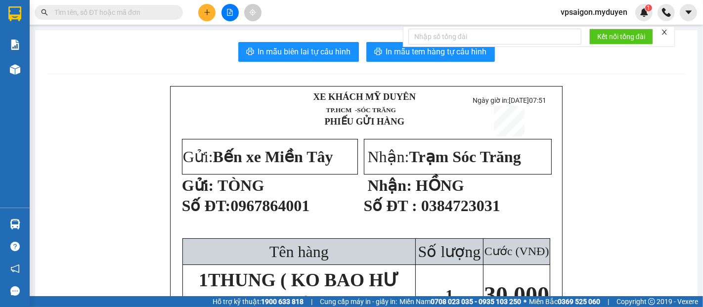
drag, startPoint x: 214, startPoint y: 7, endPoint x: 217, endPoint y: 13, distance: 7.3
click at [214, 7] on button at bounding box center [206, 12] width 17 height 17
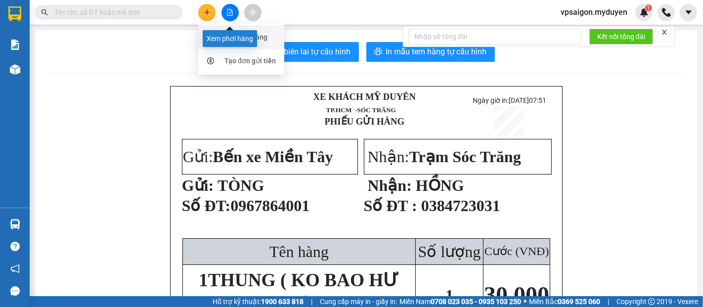
click at [248, 36] on div "Tạo đơn hàng" at bounding box center [246, 37] width 43 height 11
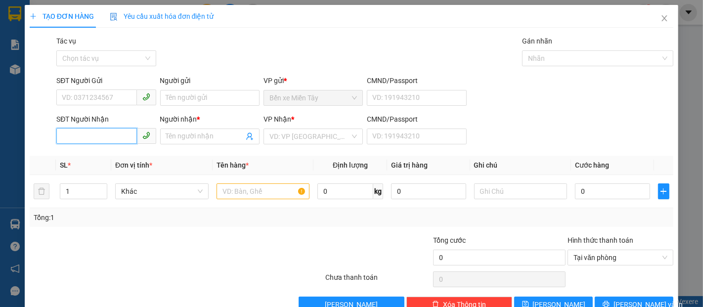
click at [122, 136] on input "SĐT Người Nhận" at bounding box center [96, 136] width 80 height 16
click at [122, 136] on input "7696" at bounding box center [96, 136] width 80 height 16
click at [121, 162] on div "0377227696 - SANG" at bounding box center [105, 156] width 98 height 16
type input "0377227696"
type input "SANG"
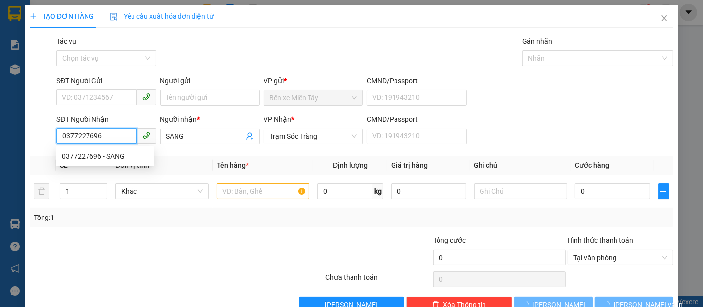
type input "100.000"
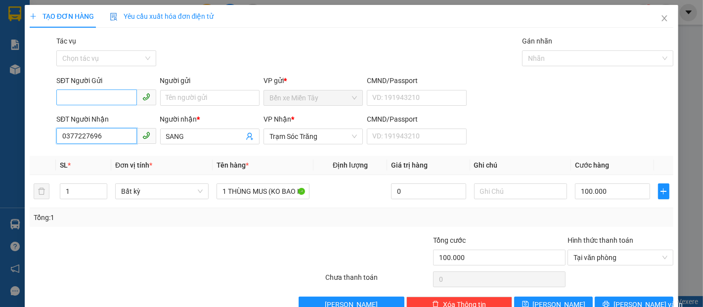
type input "0377227696"
click at [113, 96] on input "SĐT Người Gửi" at bounding box center [96, 98] width 80 height 16
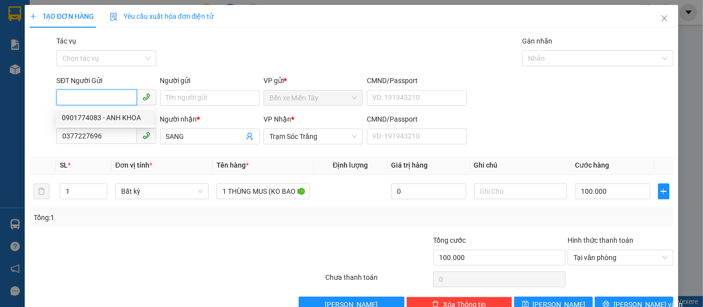
click at [122, 122] on div "0901774083 - ANH KHOA" at bounding box center [105, 117] width 87 height 11
type input "0901774083"
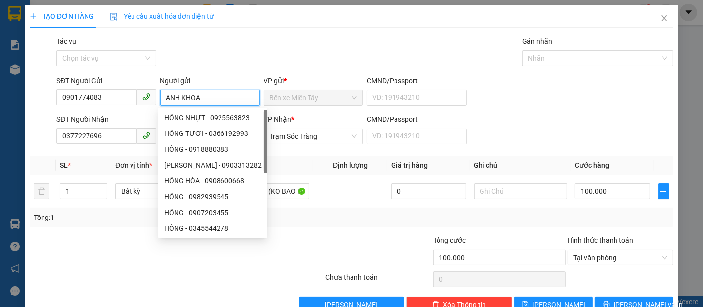
drag, startPoint x: 204, startPoint y: 98, endPoint x: 165, endPoint y: 104, distance: 39.6
click at [165, 104] on input "ANH KHOA" at bounding box center [209, 98] width 99 height 16
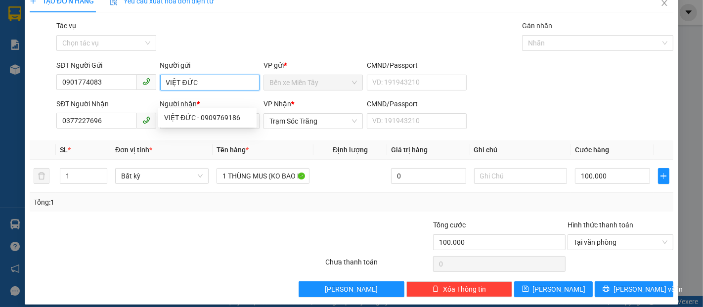
scroll to position [24, 0]
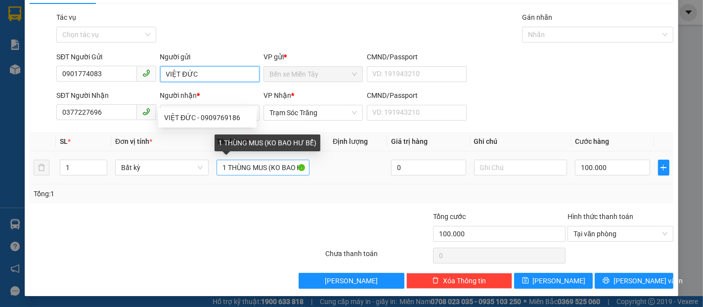
type input "VIỆT ĐỨC"
click at [264, 169] on input "1 THÙNG MUS (KO BAO HƯ BỂ)" at bounding box center [263, 168] width 93 height 16
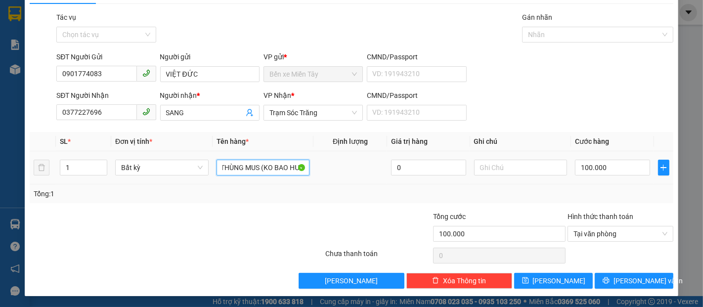
scroll to position [0, 16]
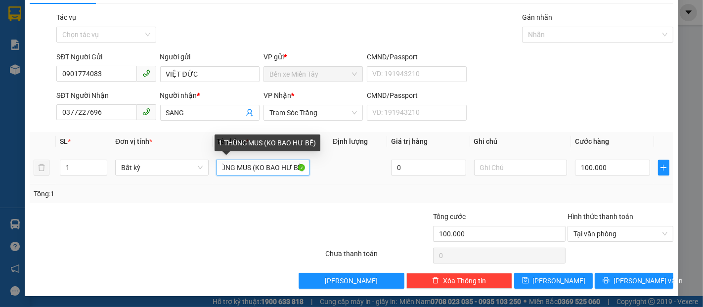
drag, startPoint x: 273, startPoint y: 167, endPoint x: 238, endPoint y: 171, distance: 35.3
click at [238, 171] on input "1 THÙNG MUS (KO BAO HƯ BỂ)" at bounding box center [263, 168] width 93 height 16
click at [257, 169] on input "1 THÙNG MUS (KO BAO HƯ BỂ)" at bounding box center [263, 168] width 93 height 16
click at [256, 169] on input "1 THÙNG MUS (KO BAO HƯ BỂ)" at bounding box center [263, 168] width 93 height 16
click at [271, 171] on input "1 THÙNG MUS (KO BAO HƯ BỂ)" at bounding box center [263, 168] width 93 height 16
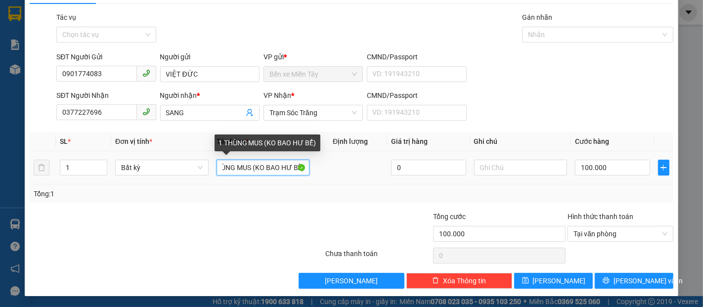
click at [252, 167] on input "1 THÙNG MUS (KO BAO HƯ BỂ)" at bounding box center [263, 168] width 93 height 16
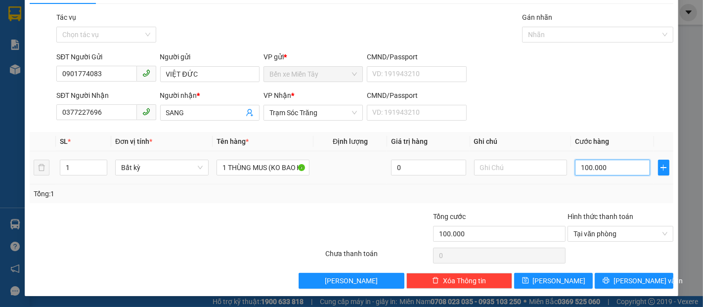
click at [610, 165] on input "100.000" at bounding box center [612, 168] width 75 height 16
click at [616, 173] on input "100.000" at bounding box center [612, 168] width 75 height 16
drag, startPoint x: 613, startPoint y: 172, endPoint x: 601, endPoint y: 172, distance: 11.9
click at [601, 172] on input "100.000" at bounding box center [612, 168] width 75 height 16
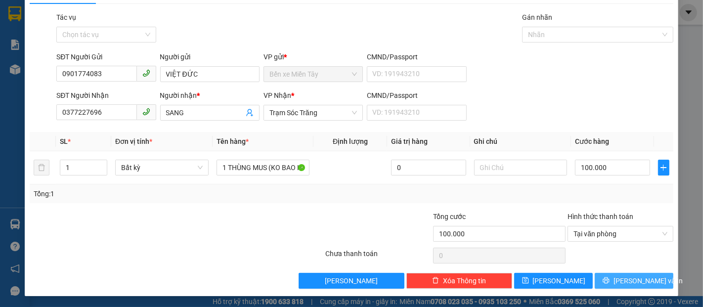
click at [636, 279] on span "[PERSON_NAME] và In" at bounding box center [648, 280] width 69 height 11
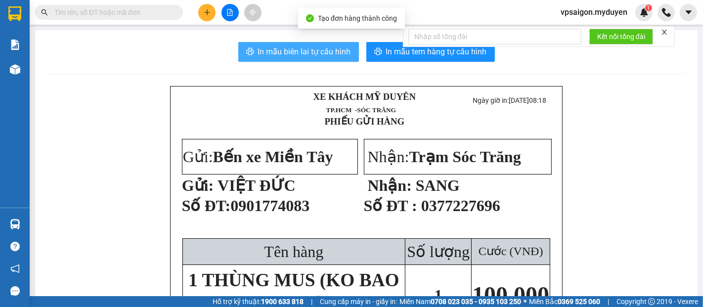
click at [332, 58] on span "In mẫu biên lai tự cấu hình" at bounding box center [304, 51] width 93 height 12
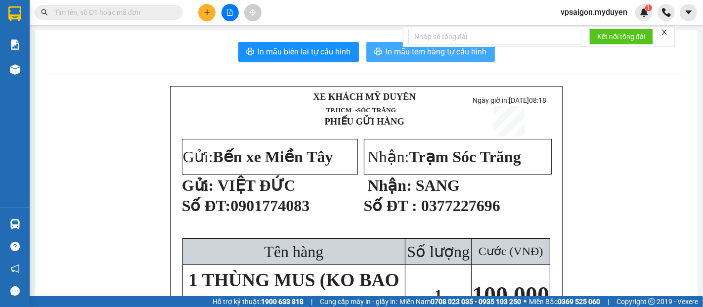
click at [376, 54] on icon "printer" at bounding box center [377, 51] width 7 height 7
click at [207, 18] on button at bounding box center [206, 12] width 17 height 17
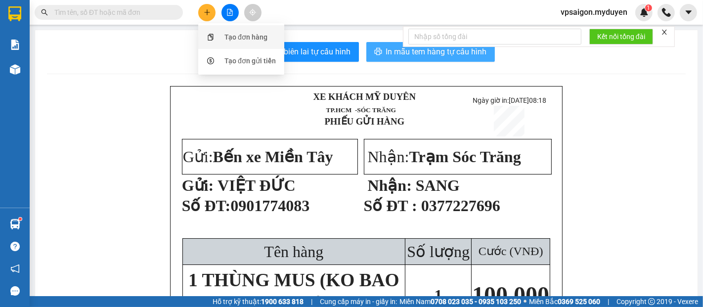
click at [241, 35] on div "Tạo đơn hàng" at bounding box center [246, 37] width 43 height 11
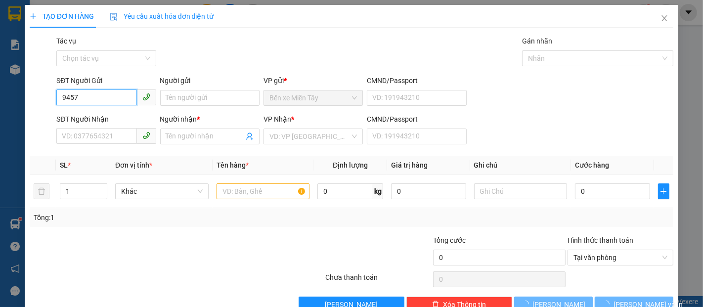
click at [119, 101] on input "9457" at bounding box center [96, 98] width 80 height 16
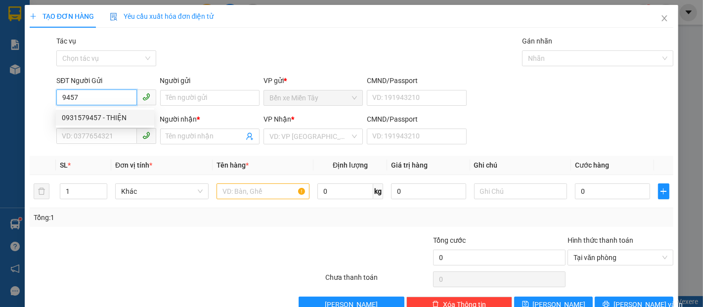
click at [124, 114] on div "0931579457 - THIỆN" at bounding box center [105, 117] width 87 height 11
type input "0931579457"
type input "THIỆN"
type input "0388854321"
type input "HIỆN"
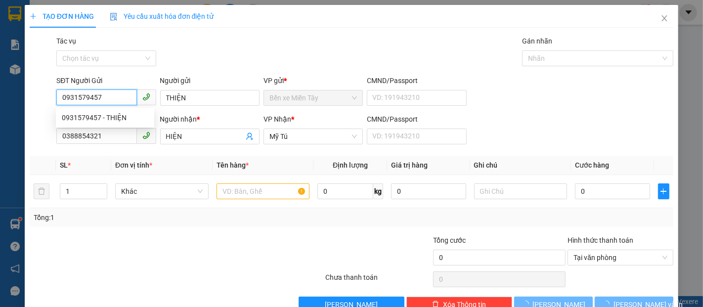
type input "40.000"
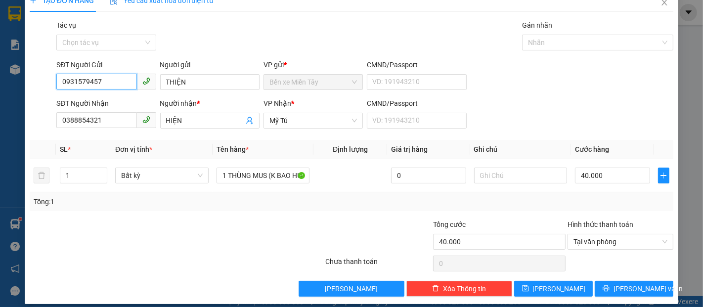
scroll to position [24, 0]
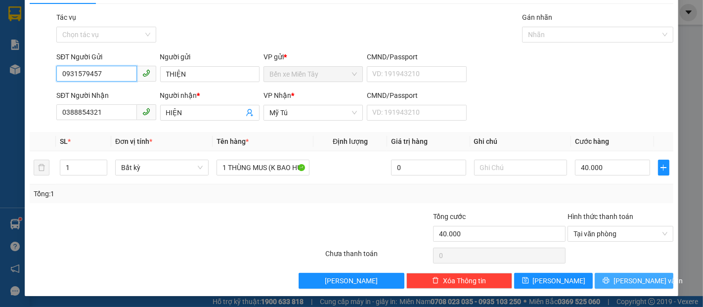
type input "0931579457"
click at [645, 280] on span "[PERSON_NAME] và In" at bounding box center [648, 280] width 69 height 11
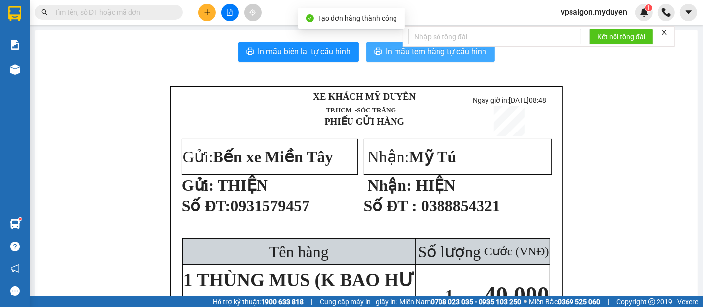
click at [366, 53] on button "In mẫu tem hàng tự cấu hình" at bounding box center [430, 52] width 129 height 20
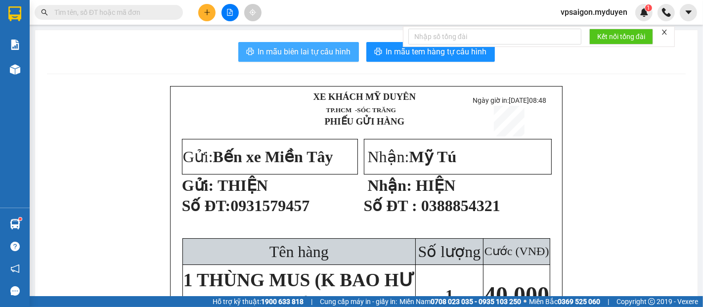
click at [334, 59] on button "In mẫu biên lai tự cấu hình" at bounding box center [298, 52] width 121 height 20
click at [380, 57] on button "In mẫu tem hàng tự cấu hình" at bounding box center [430, 52] width 129 height 20
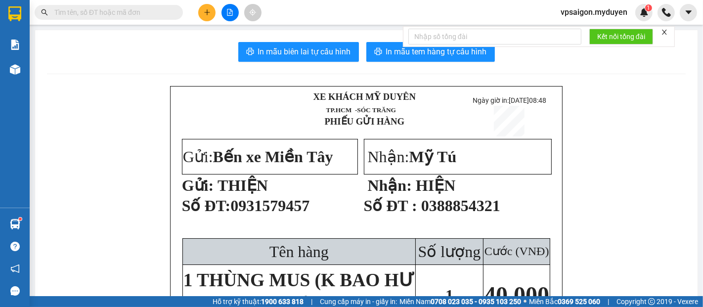
click at [205, 19] on button at bounding box center [206, 12] width 17 height 17
click at [225, 39] on div "Tạo đơn hàng" at bounding box center [246, 37] width 43 height 11
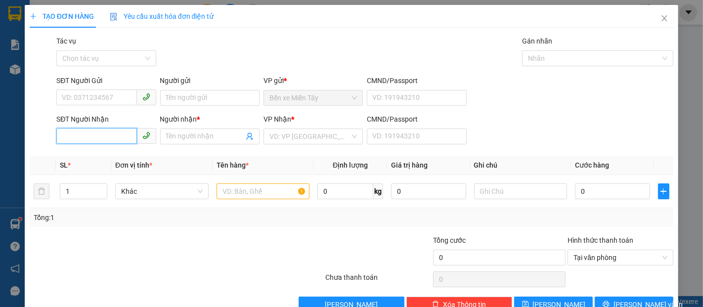
click at [106, 143] on input "SĐT Người Nhận" at bounding box center [96, 136] width 80 height 16
click at [109, 152] on div "0977799920 - RA" at bounding box center [105, 156] width 87 height 11
type input "0977799920"
type input "RA"
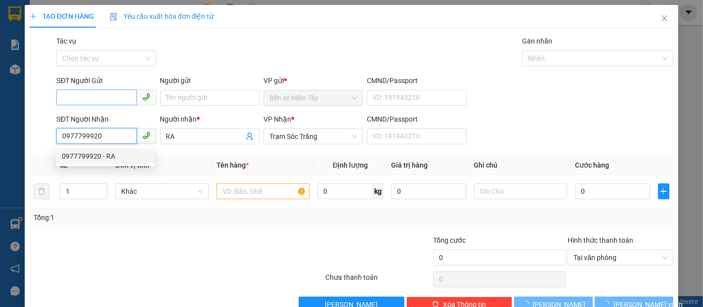
type input "30.000"
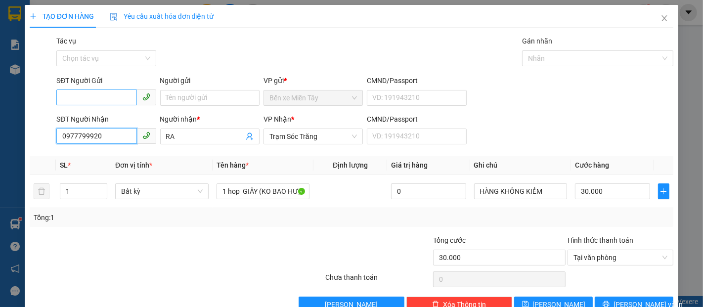
type input "0977799920"
click at [109, 105] on input "SĐT Người Gửi" at bounding box center [96, 98] width 80 height 16
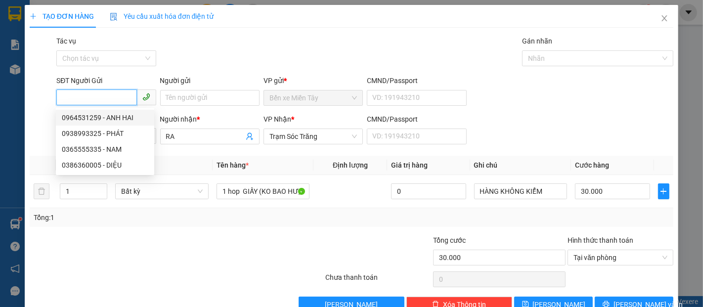
click at [108, 115] on div "0964531259 - ANH HAI" at bounding box center [105, 117] width 87 height 11
type input "0964531259"
type input "ANH HAI"
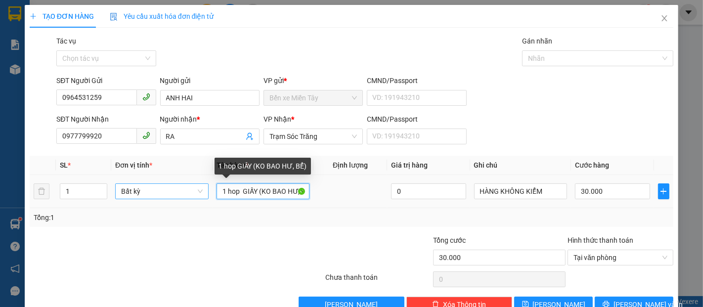
drag, startPoint x: 254, startPoint y: 189, endPoint x: 203, endPoint y: 194, distance: 51.6
click at [203, 194] on tr "1 Bất kỳ 1 hop GIẤY (KO BAO HƯ, BỂ) 0 HÀNG KHÔNG KIỂM 30.000" at bounding box center [352, 191] width 644 height 33
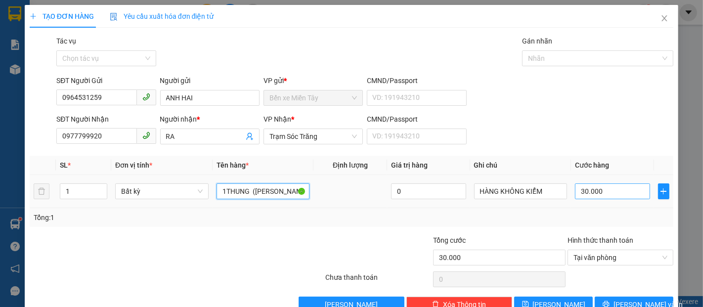
type input "1THUNG (KO BAO HƯ, BỂ)"
click at [624, 196] on input "30.000" at bounding box center [612, 191] width 75 height 16
type input "7"
type input "70"
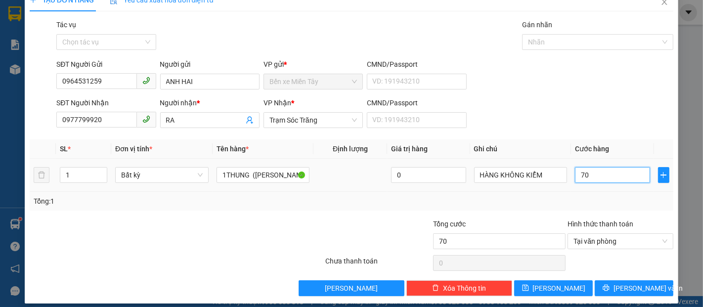
scroll to position [24, 0]
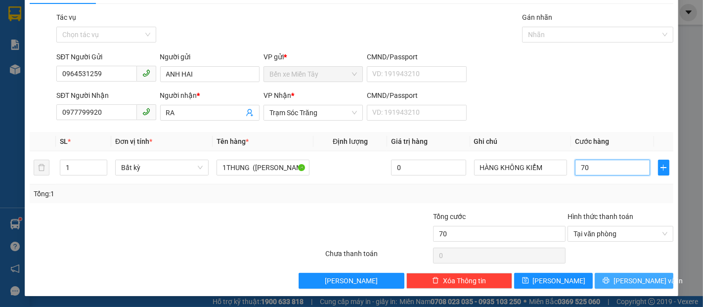
type input "70"
type input "70.000"
click at [642, 285] on span "[PERSON_NAME] và In" at bounding box center [648, 280] width 69 height 11
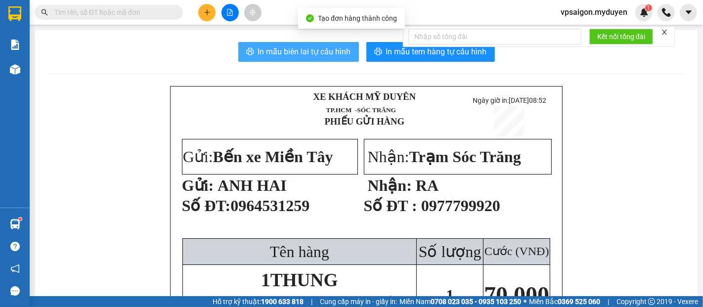
click at [266, 50] on span "In mẫu biên lai tự cấu hình" at bounding box center [304, 51] width 93 height 12
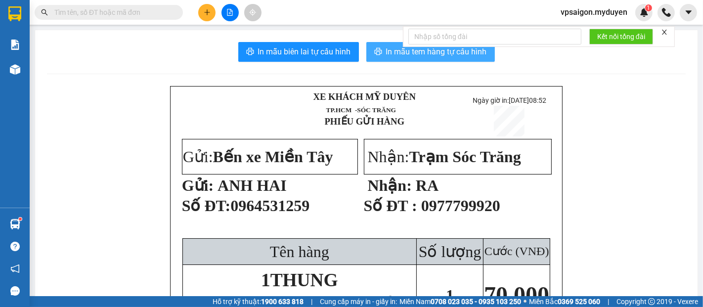
click at [470, 56] on span "In mẫu tem hàng tự cấu hình" at bounding box center [436, 51] width 101 height 12
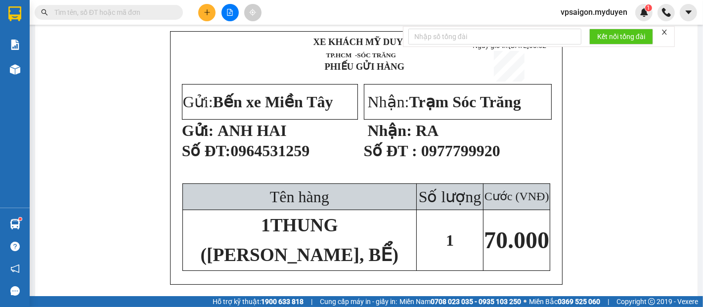
click at [204, 14] on icon "plus" at bounding box center [207, 12] width 7 height 7
click at [252, 40] on div "Tạo đơn hàng" at bounding box center [246, 37] width 43 height 11
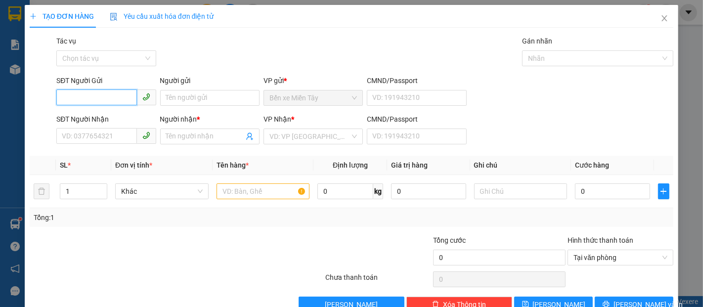
click at [83, 103] on input "SĐT Người Gửi" at bounding box center [96, 98] width 80 height 16
click at [103, 112] on div "0777099897 - TÀI" at bounding box center [105, 117] width 87 height 11
type input "0777099897"
type input "TÀI"
type input "0908093814"
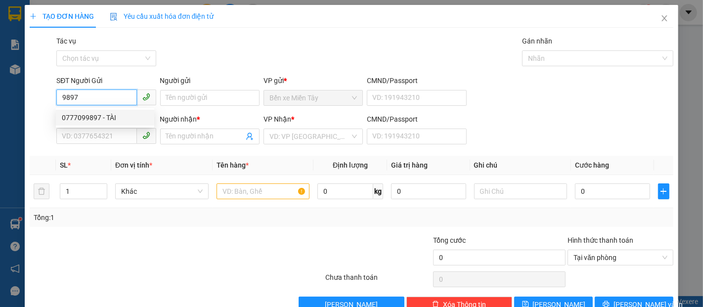
type input "BS TUẤN"
type input "40.000"
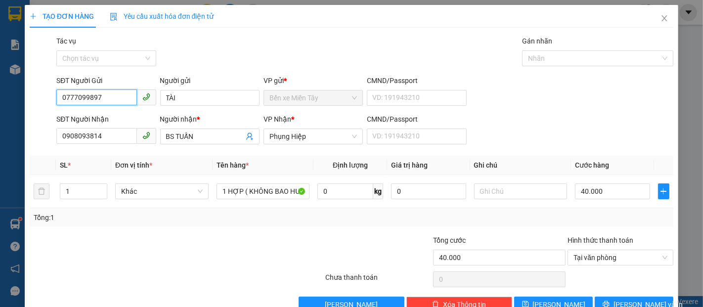
scroll to position [24, 0]
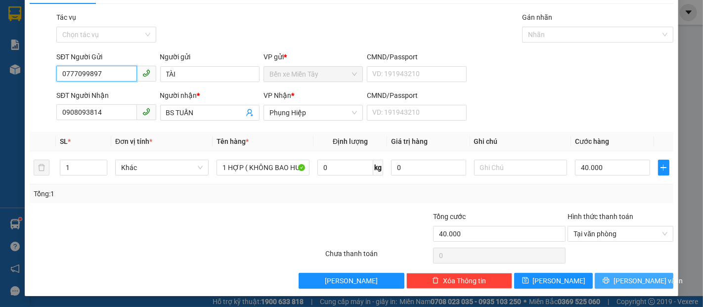
type input "0777099897"
click at [639, 284] on span "[PERSON_NAME] và In" at bounding box center [648, 280] width 69 height 11
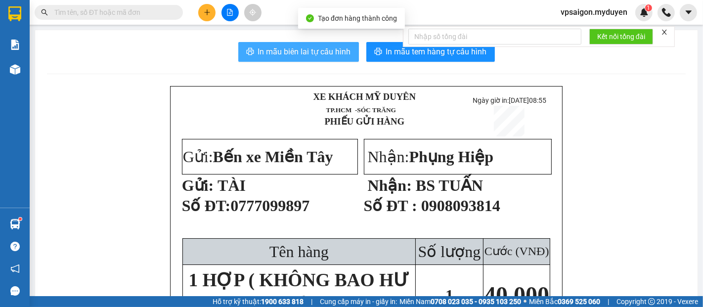
click at [334, 53] on span "In mẫu biên lai tự cấu hình" at bounding box center [304, 51] width 93 height 12
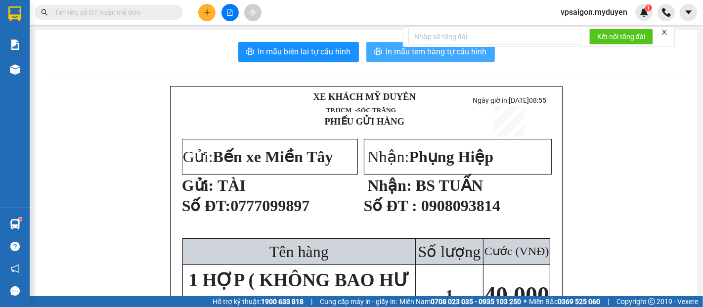
click at [439, 58] on span "In mẫu tem hàng tự cấu hình" at bounding box center [436, 51] width 101 height 12
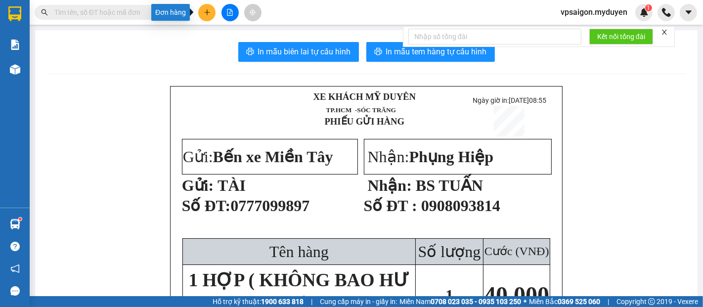
click at [204, 9] on icon "plus" at bounding box center [207, 12] width 7 height 7
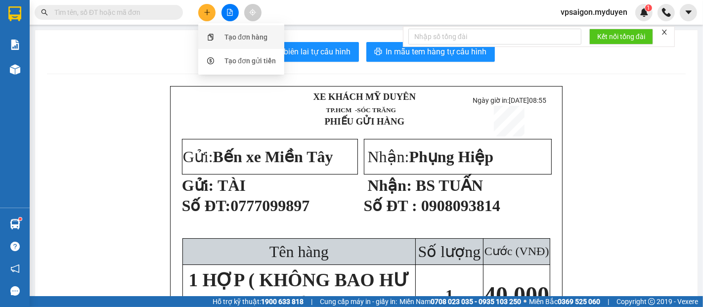
click at [260, 38] on div "Tạo đơn hàng" at bounding box center [246, 37] width 43 height 11
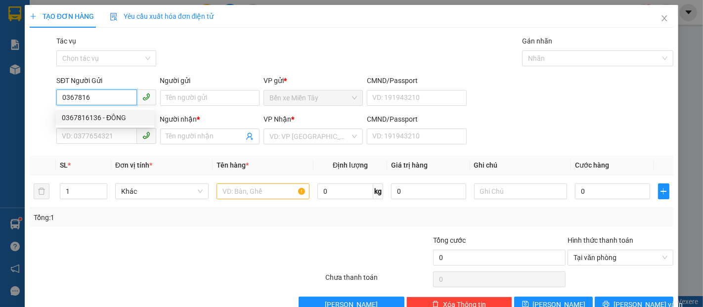
drag, startPoint x: 100, startPoint y: 114, endPoint x: 81, endPoint y: 110, distance: 19.2
click at [99, 114] on div "0367816136 - ĐÔNG" at bounding box center [105, 117] width 87 height 11
type input "0367816136"
type input "ĐÔNG"
type input "0332795289"
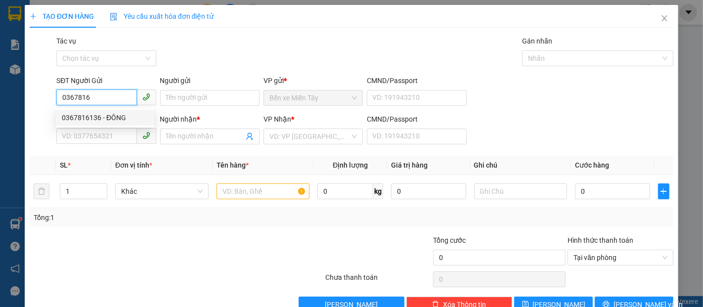
type input "HẰNG"
type input "50.000"
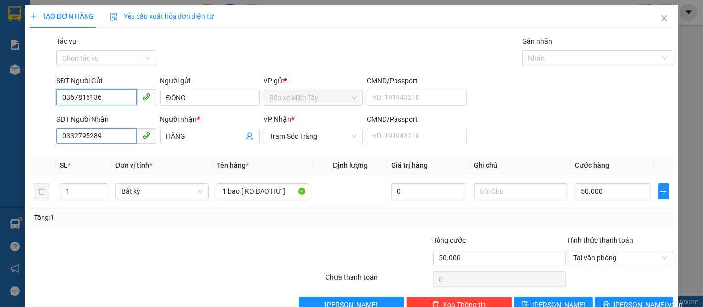
type input "0367816136"
drag, startPoint x: 115, startPoint y: 138, endPoint x: 10, endPoint y: 140, distance: 104.9
click at [0, 140] on div "TẠO ĐƠN HÀNG Yêu cầu xuất hóa đơn điện tử Transit Pickup Surcharge Ids Transit …" at bounding box center [351, 153] width 703 height 307
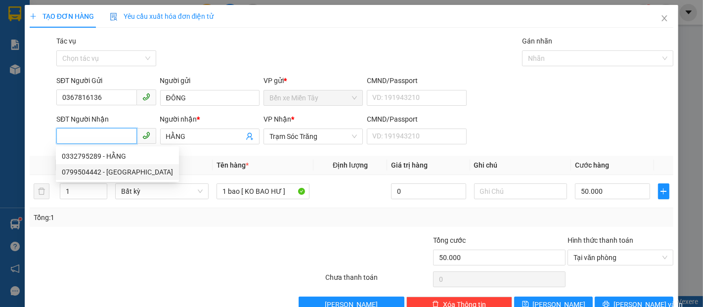
drag, startPoint x: 91, startPoint y: 171, endPoint x: 91, endPoint y: 165, distance: 6.4
click at [91, 169] on div "0799504442 - NGA" at bounding box center [117, 172] width 111 height 11
type input "0799504442"
type input "NGA"
type input "40.000"
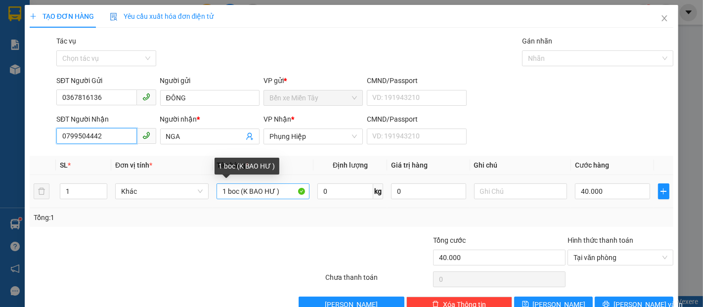
type input "0799504442"
drag, startPoint x: 237, startPoint y: 193, endPoint x: 224, endPoint y: 193, distance: 13.4
click at [224, 193] on input "1 boc (K BAO HƯ )" at bounding box center [263, 191] width 93 height 16
click at [220, 192] on input "1BAO (K BAO HƯ )" at bounding box center [263, 191] width 93 height 16
click at [225, 194] on input "1BAO (K BAO HƯ )" at bounding box center [263, 191] width 93 height 16
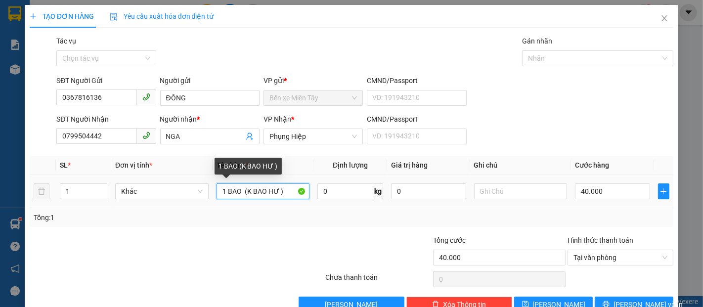
click at [276, 192] on input "1 BAO (K BAO HƯ )" at bounding box center [263, 191] width 93 height 16
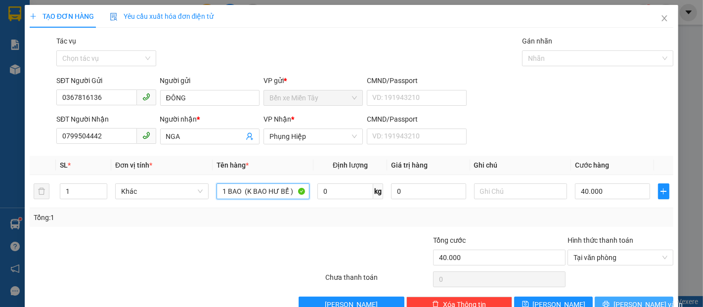
type input "1 BAO (K BAO HƯ BỂ )"
click at [601, 303] on button "[PERSON_NAME] và In" at bounding box center [634, 305] width 79 height 16
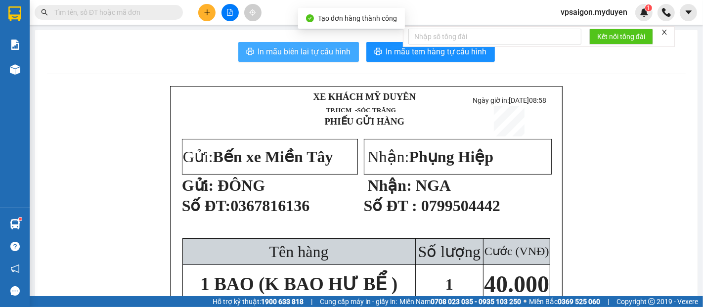
click at [271, 45] on button "In mẫu biên lai tự cấu hình" at bounding box center [298, 52] width 121 height 20
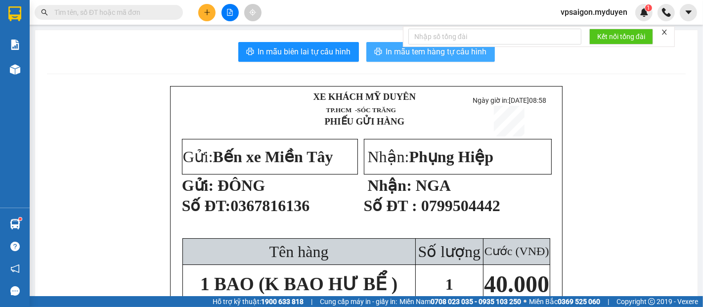
click at [374, 54] on icon "printer" at bounding box center [378, 51] width 8 height 8
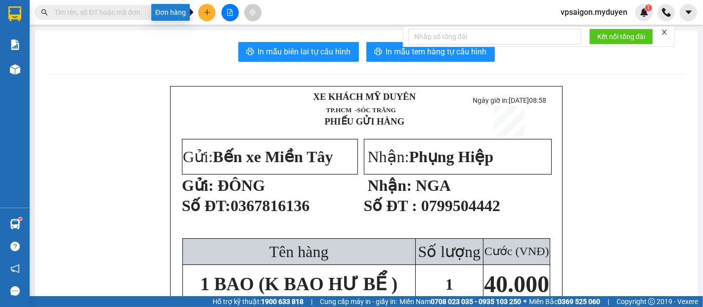
click at [203, 16] on button at bounding box center [206, 12] width 17 height 17
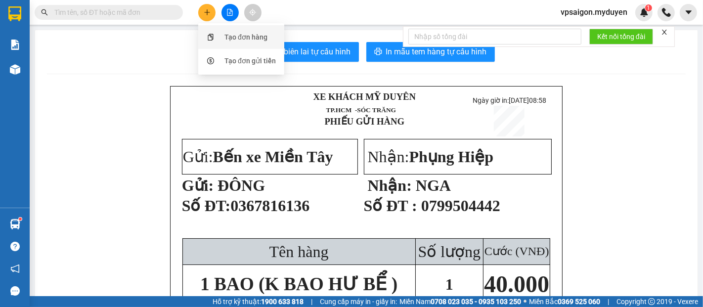
click at [220, 40] on div "Tạo đơn hàng" at bounding box center [241, 37] width 74 height 19
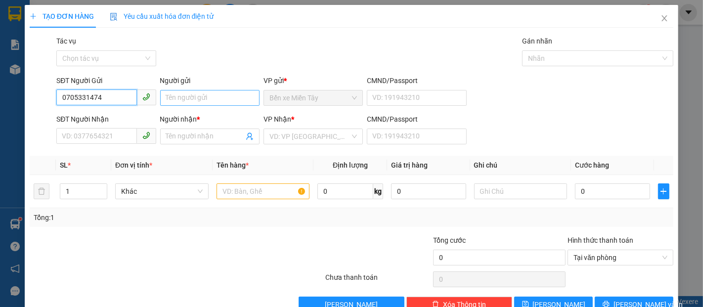
type input "0705331474"
drag, startPoint x: 225, startPoint y: 102, endPoint x: 221, endPoint y: 98, distance: 5.3
click at [224, 101] on input "Người gửi" at bounding box center [209, 98] width 99 height 16
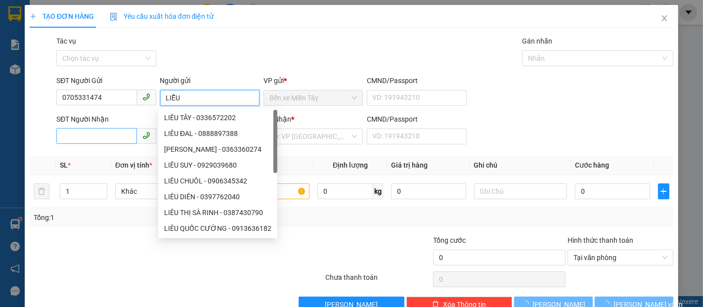
type input "LIỄU"
click at [99, 138] on input "SĐT Người Nhận" at bounding box center [96, 136] width 80 height 16
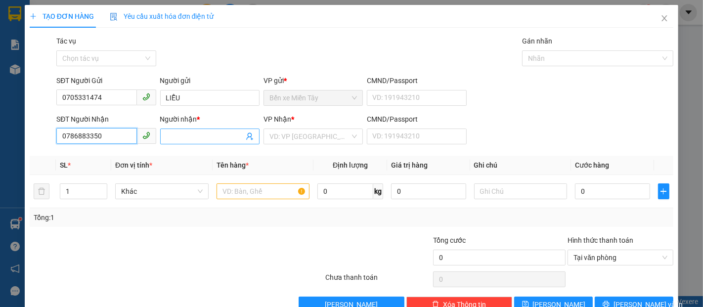
type input "0786883350"
click at [216, 136] on input "Người nhận *" at bounding box center [205, 136] width 78 height 11
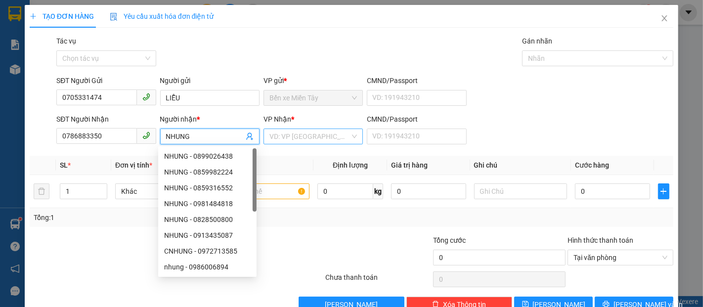
type input "NHUNG"
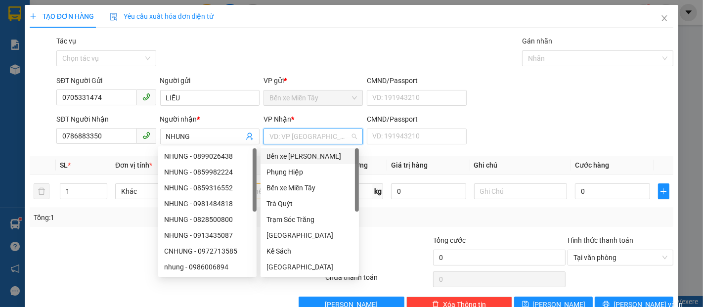
drag, startPoint x: 282, startPoint y: 133, endPoint x: 292, endPoint y: 133, distance: 9.9
click at [291, 133] on input "search" at bounding box center [310, 136] width 81 height 15
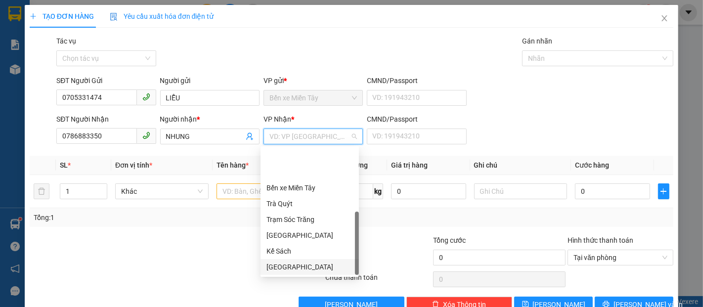
scroll to position [47, 0]
click at [277, 252] on div "Mỹ Tú" at bounding box center [310, 251] width 87 height 11
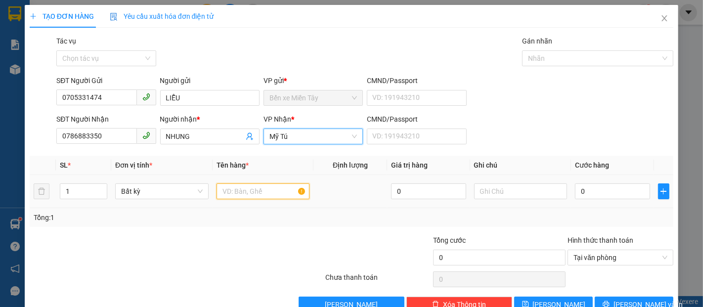
click at [225, 194] on input "text" at bounding box center [263, 191] width 93 height 16
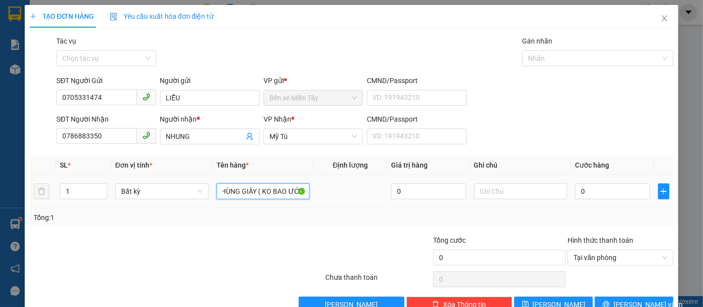
scroll to position [0, 13]
type input "1 THÙNG GIẤY ( KO BAO ƯỚT)"
click at [588, 196] on input "0" at bounding box center [612, 191] width 75 height 16
type input "3"
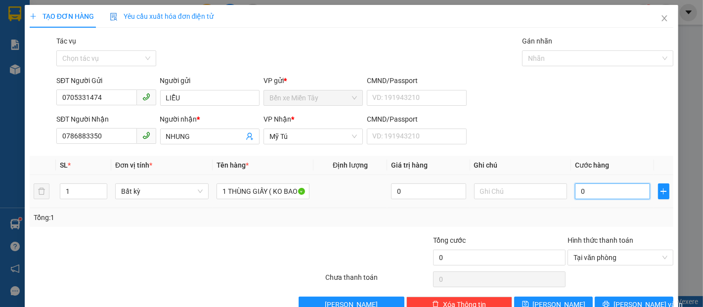
type input "3"
type input "30"
type input "30.000"
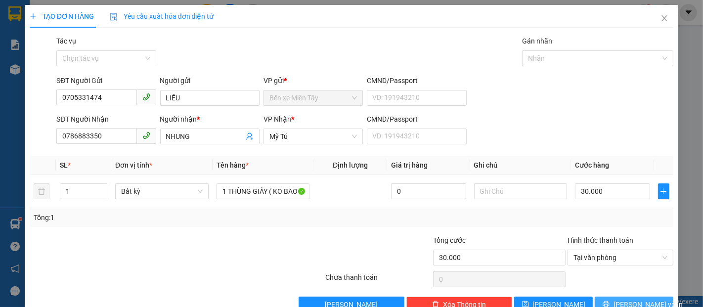
click at [620, 300] on span "[PERSON_NAME] và In" at bounding box center [648, 304] width 69 height 11
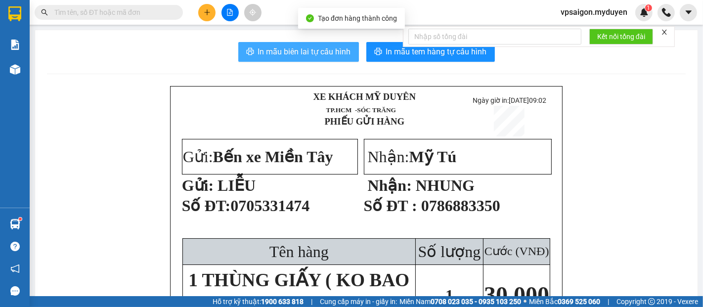
click at [313, 52] on span "In mẫu biên lai tự cấu hình" at bounding box center [304, 51] width 93 height 12
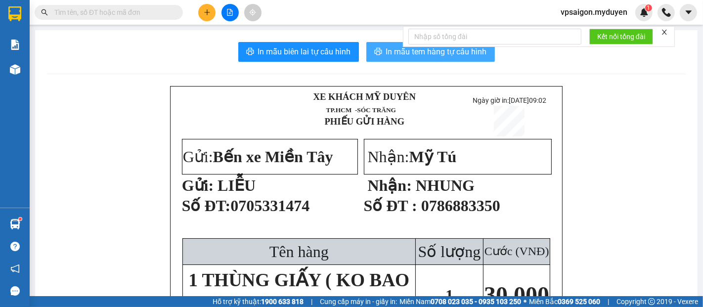
click at [407, 58] on span "In mẫu tem hàng tự cấu hình" at bounding box center [436, 51] width 101 height 12
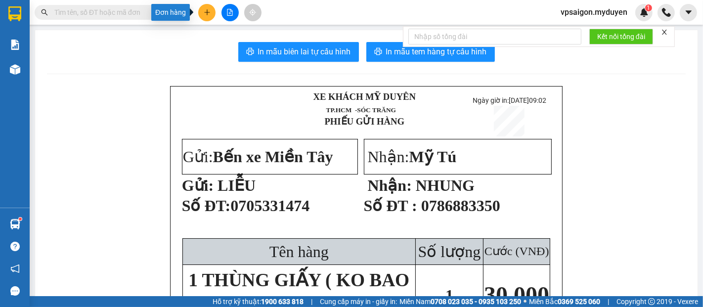
click at [210, 15] on button at bounding box center [206, 12] width 17 height 17
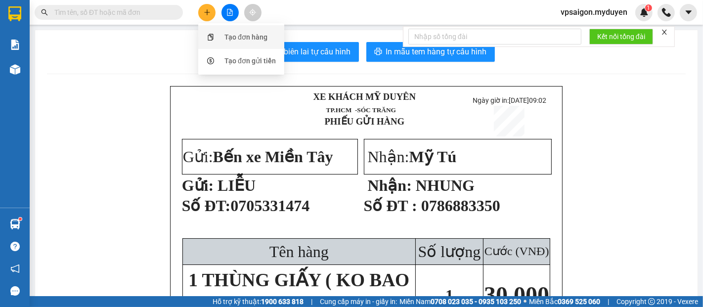
click at [223, 34] on div "Tạo đơn hàng" at bounding box center [241, 37] width 74 height 19
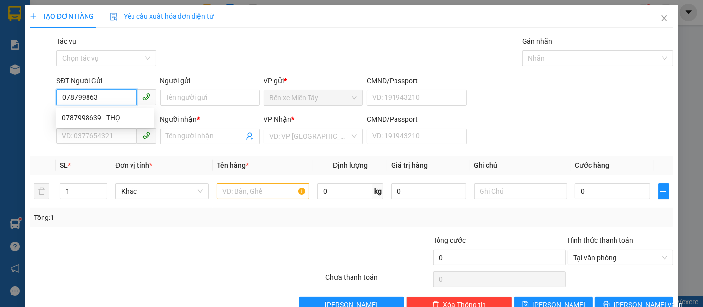
type input "0787998639"
drag, startPoint x: 101, startPoint y: 114, endPoint x: 97, endPoint y: 105, distance: 9.7
click at [101, 114] on div "0787998639 - THỌ" at bounding box center [105, 117] width 87 height 11
type input "THỌ"
type input "0702346632"
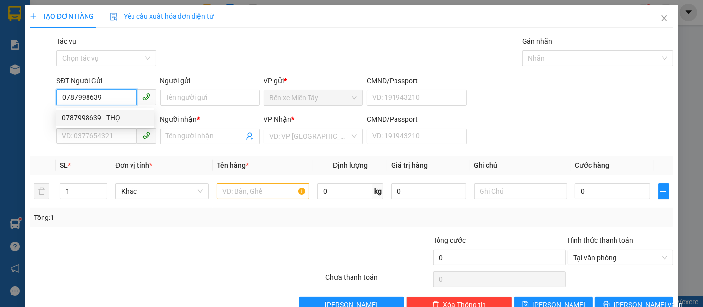
type input "NGHI"
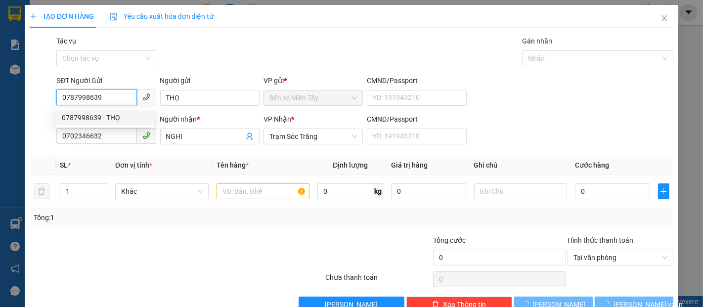
type input "30.000"
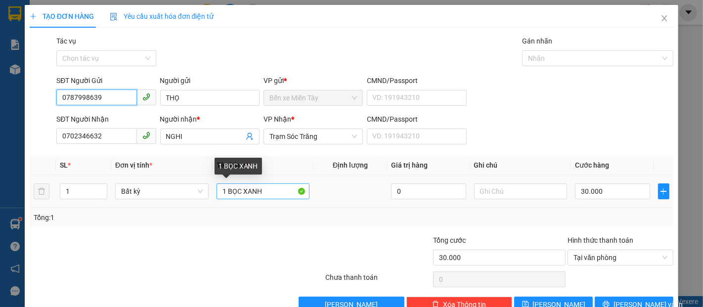
type input "0787998639"
drag, startPoint x: 267, startPoint y: 192, endPoint x: 241, endPoint y: 192, distance: 25.7
click at [241, 192] on input "1 BỌC XANH" at bounding box center [263, 191] width 93 height 16
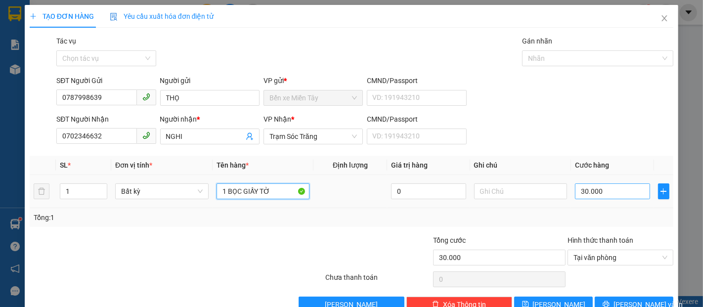
type input "1 BỌC GIẤY TỜ"
click at [604, 187] on input "30.000" at bounding box center [612, 191] width 75 height 16
type input "2"
type input "20"
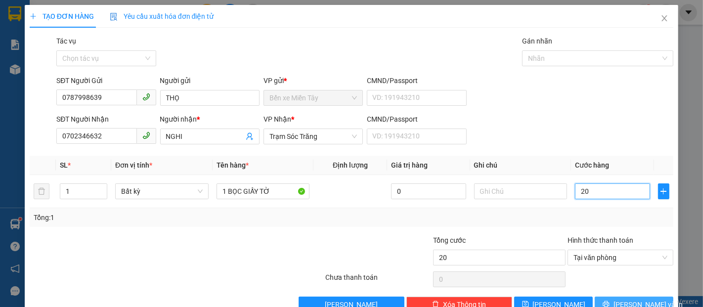
type input "20"
type input "20.000"
click at [609, 306] on icon "printer" at bounding box center [606, 304] width 6 height 6
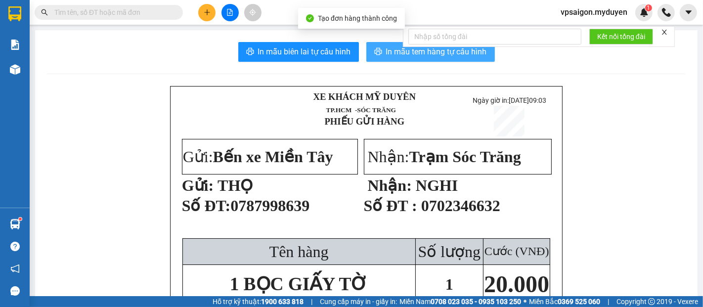
click at [378, 54] on button "In mẫu tem hàng tự cấu hình" at bounding box center [430, 52] width 129 height 20
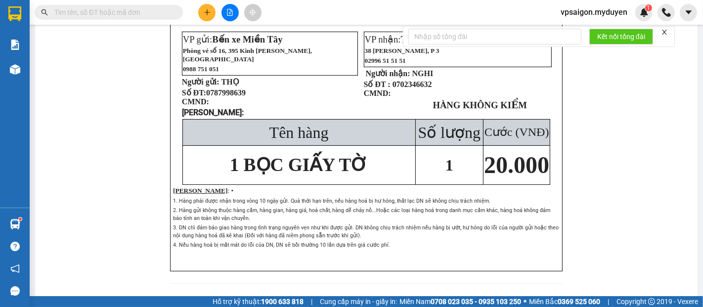
scroll to position [395, 0]
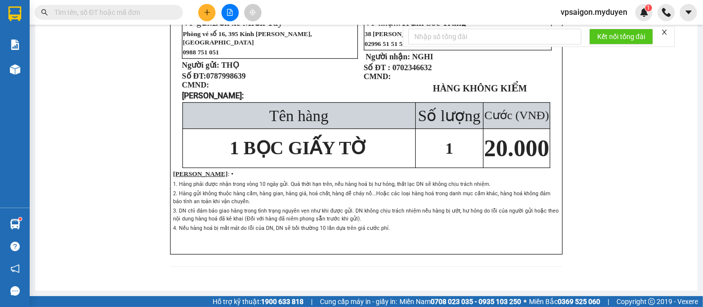
click at [208, 14] on icon "plus" at bounding box center [207, 12] width 7 height 7
click at [236, 33] on div "Tạo đơn hàng" at bounding box center [246, 37] width 43 height 11
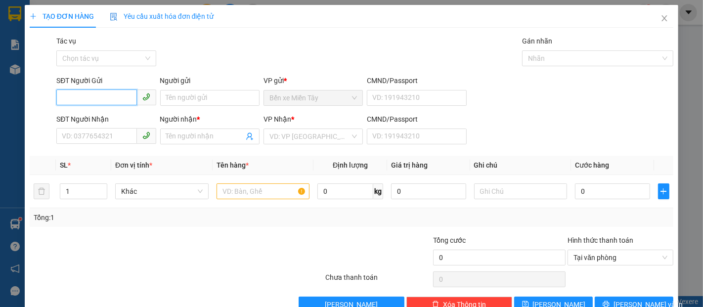
click at [125, 96] on input "SĐT Người Gửi" at bounding box center [96, 98] width 80 height 16
click at [125, 96] on input "757" at bounding box center [96, 98] width 80 height 16
click at [131, 116] on div "0908310757 - NGUYỄN PHONG" at bounding box center [110, 117] width 97 height 11
type input "0908310757"
type input "NGUYỄN PHONG"
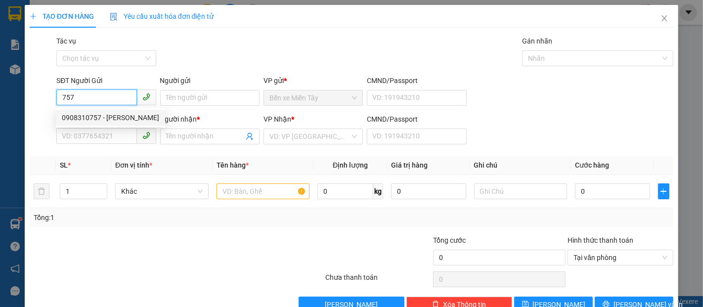
type input "0367736296"
type input "ANH PHƯƠNG"
type input "50.000"
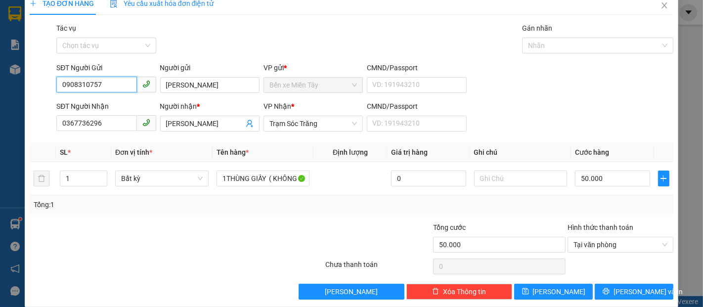
scroll to position [24, 0]
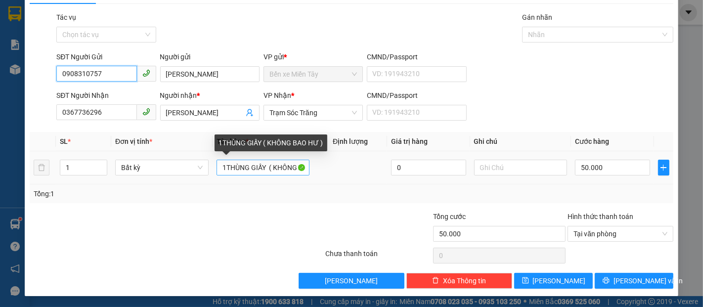
type input "0908310757"
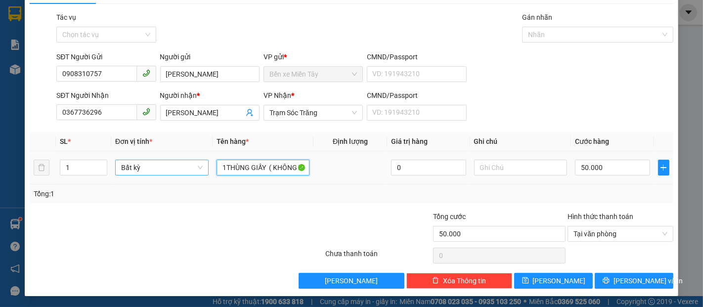
drag, startPoint x: 261, startPoint y: 166, endPoint x: 198, endPoint y: 169, distance: 62.9
click at [198, 169] on tr "1 Bất kỳ 1THÙNG GIẤY ( KHÔNG BAO HƯ ) 0 50.000" at bounding box center [352, 167] width 644 height 33
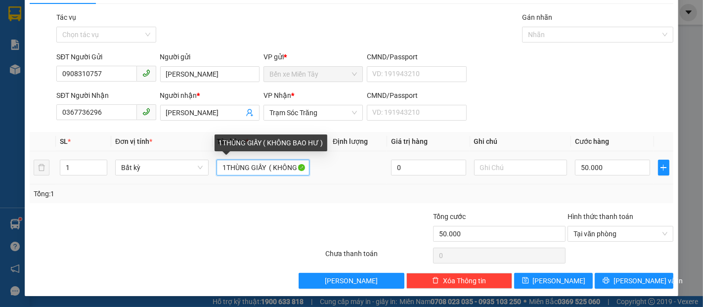
drag, startPoint x: 271, startPoint y: 165, endPoint x: 260, endPoint y: 169, distance: 11.4
click at [262, 168] on input "1THÙNG GIẤY ( KHÔNG BAO HƯ )" at bounding box center [263, 168] width 93 height 16
click at [264, 168] on input "1THÙNG GIẤY ( KHÔNG BAO HƯ )" at bounding box center [263, 168] width 93 height 16
drag, startPoint x: 265, startPoint y: 168, endPoint x: 245, endPoint y: 171, distance: 19.5
click at [245, 171] on input "1THÙNG GIẤY ( KHÔNG BAO HƯ )" at bounding box center [263, 168] width 93 height 16
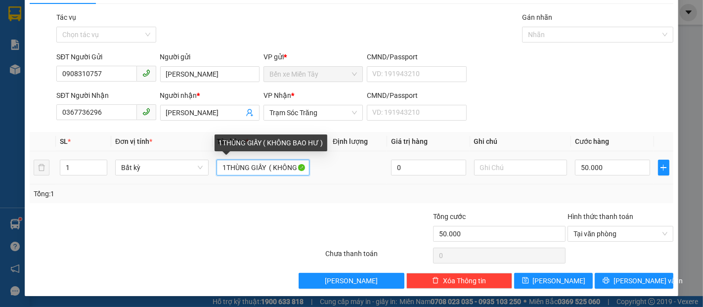
click at [275, 173] on input "1THÙNG GIẤY ( KHÔNG BAO HƯ )" at bounding box center [263, 168] width 93 height 16
drag, startPoint x: 262, startPoint y: 168, endPoint x: 218, endPoint y: 173, distance: 44.8
click at [218, 173] on input "1THÙNG GIẤY ( KHÔNG BAO HƯ )" at bounding box center [263, 168] width 93 height 16
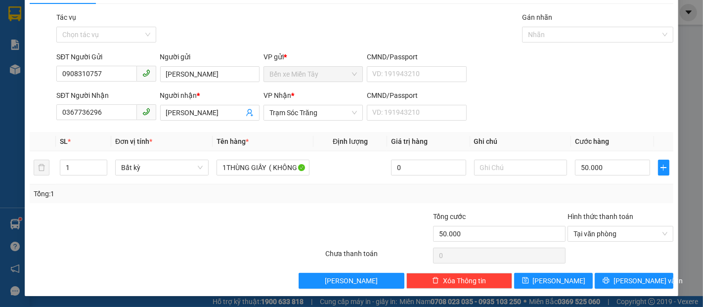
click at [310, 205] on div "Transit Pickup Surcharge Ids Transit Deliver Surcharge Ids Transit Deliver Surc…" at bounding box center [352, 150] width 644 height 277
click at [625, 280] on span "[PERSON_NAME] và In" at bounding box center [648, 280] width 69 height 11
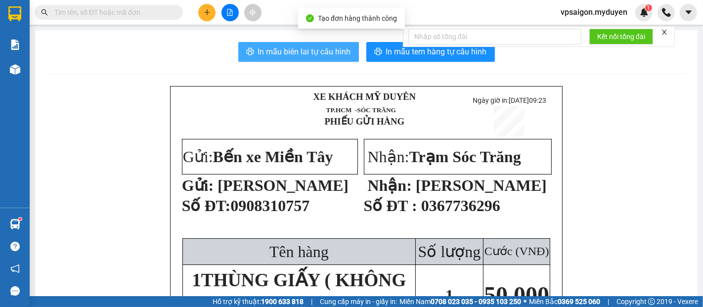
click at [330, 55] on span "In mẫu biên lai tự cấu hình" at bounding box center [304, 51] width 93 height 12
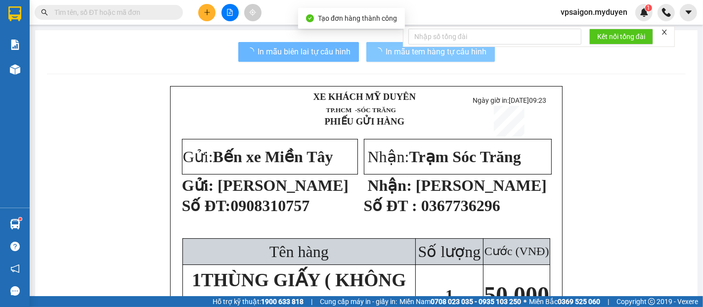
drag, startPoint x: 330, startPoint y: 55, endPoint x: 440, endPoint y: 60, distance: 109.4
click at [440, 60] on button "In mẫu tem hàng tự cấu hình" at bounding box center [430, 52] width 129 height 20
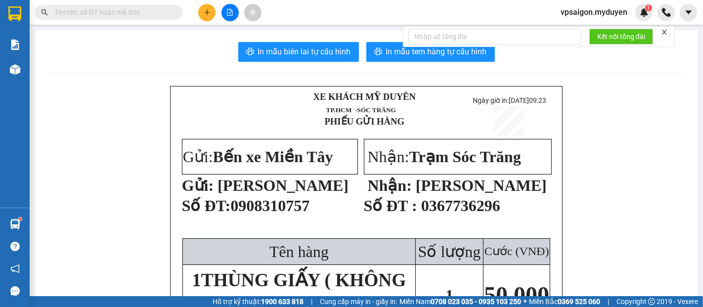
click at [209, 15] on icon "plus" at bounding box center [207, 12] width 7 height 7
click at [268, 33] on div "Tạo đơn hàng" at bounding box center [241, 37] width 74 height 19
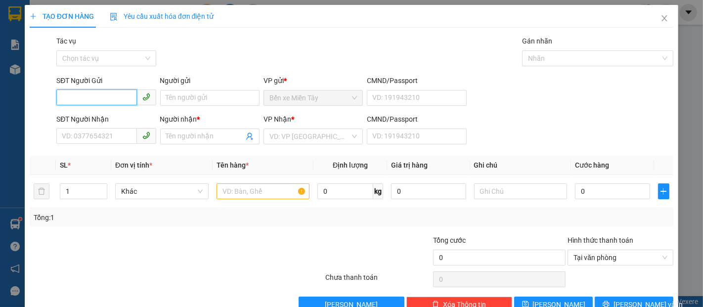
click at [107, 99] on input "SĐT Người Gửi" at bounding box center [96, 98] width 80 height 16
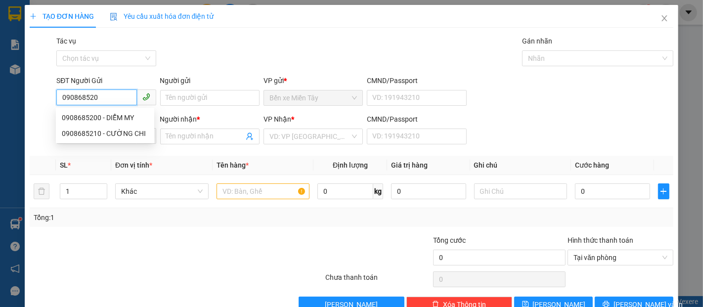
type input "0908685200"
click at [118, 118] on div "0908685200 - DIỄM MY" at bounding box center [105, 117] width 87 height 11
type input "DIỄM MY"
type input "0908612342"
type input "SỸ"
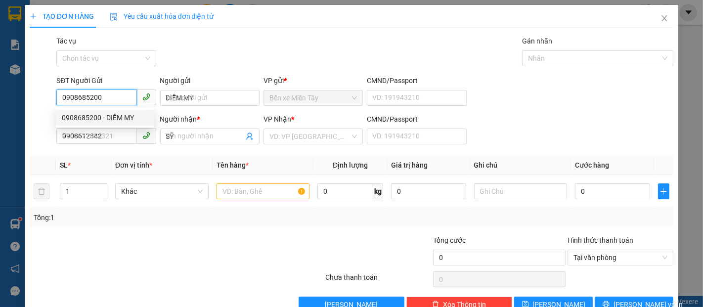
type input "40.000"
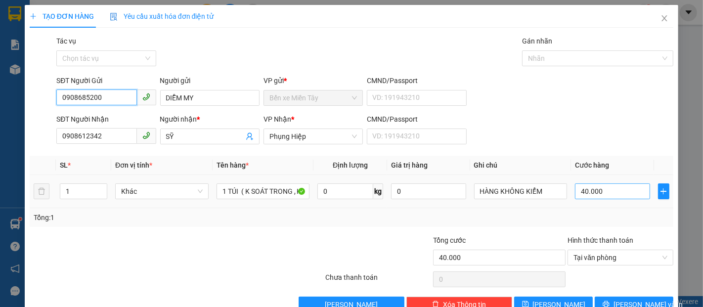
type input "0908685200"
click at [598, 197] on input "40.000" at bounding box center [612, 191] width 75 height 16
type input "3"
type input "30"
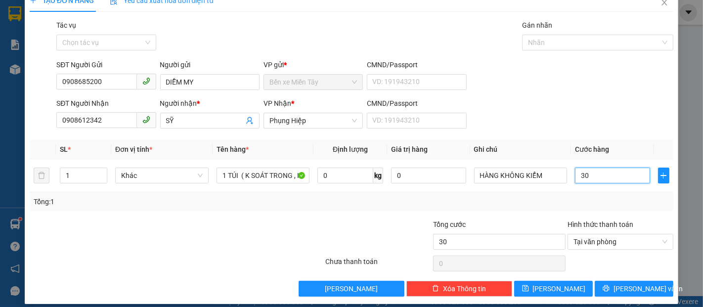
scroll to position [24, 0]
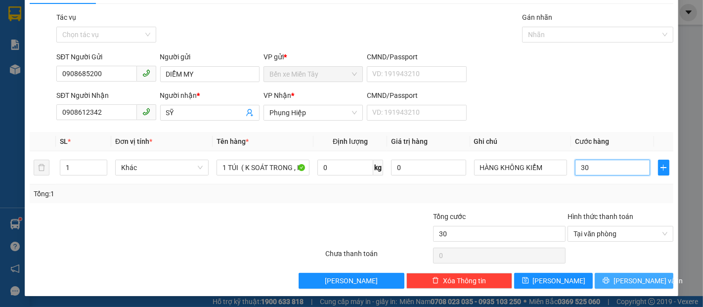
type input "30"
type input "30.000"
click at [645, 284] on span "[PERSON_NAME] và In" at bounding box center [648, 280] width 69 height 11
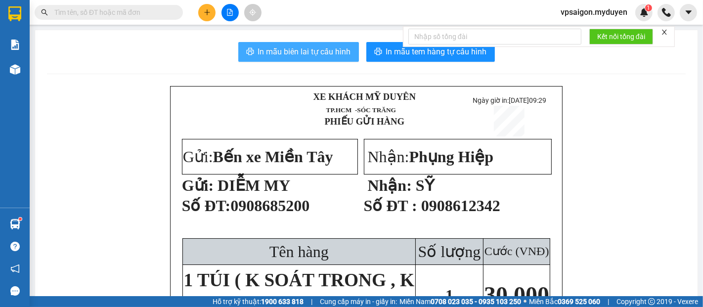
click at [311, 47] on span "In mẫu biên lai tự cấu hình" at bounding box center [304, 51] width 93 height 12
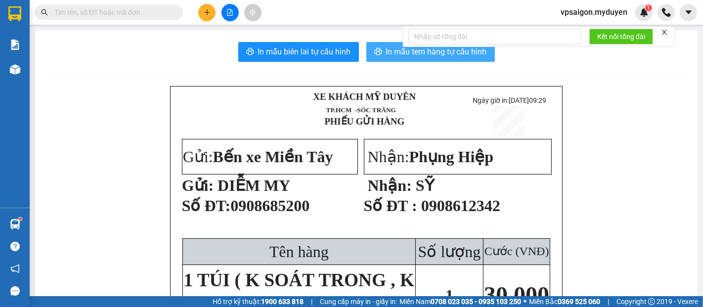
click at [413, 58] on button "In mẫu tem hàng tự cấu hình" at bounding box center [430, 52] width 129 height 20
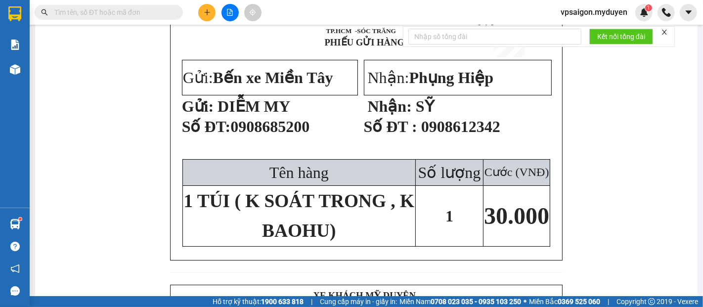
scroll to position [55, 0]
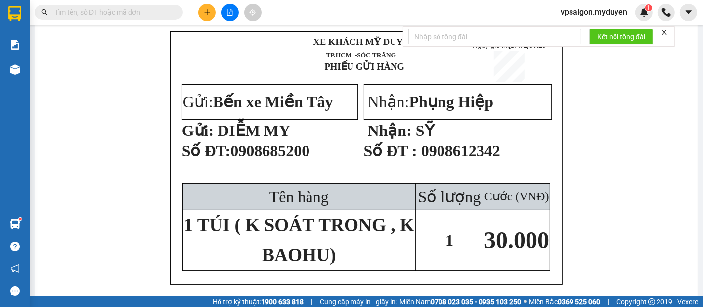
click at [211, 16] on button at bounding box center [206, 12] width 17 height 17
click at [255, 41] on div "Tạo đơn hàng" at bounding box center [246, 37] width 43 height 11
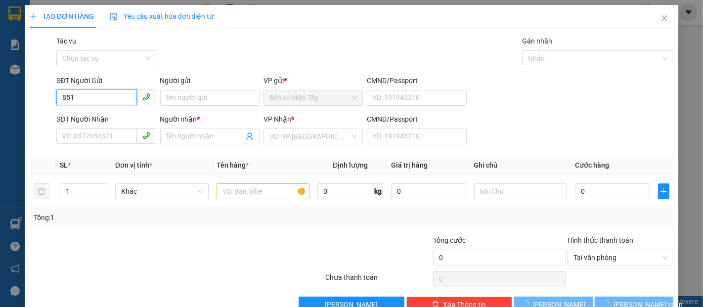
click at [82, 93] on input "851" at bounding box center [96, 98] width 80 height 16
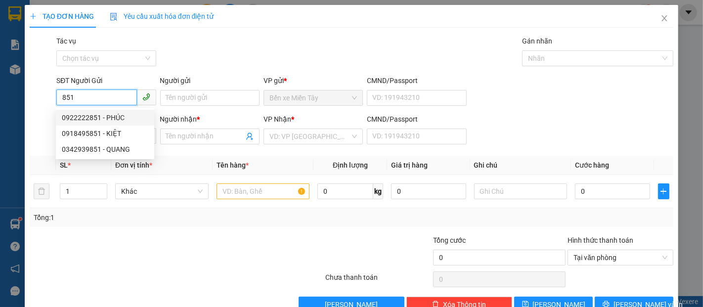
click at [123, 116] on div "0922222851 - PHÚC" at bounding box center [105, 117] width 87 height 11
type input "0922222851"
type input "PHÚC"
type input "0888502710"
type input "GẤM EM"
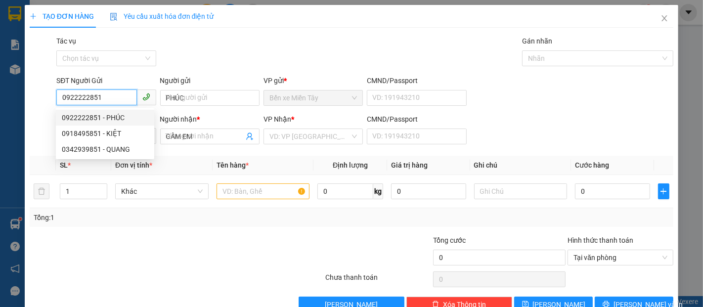
type input "40.000"
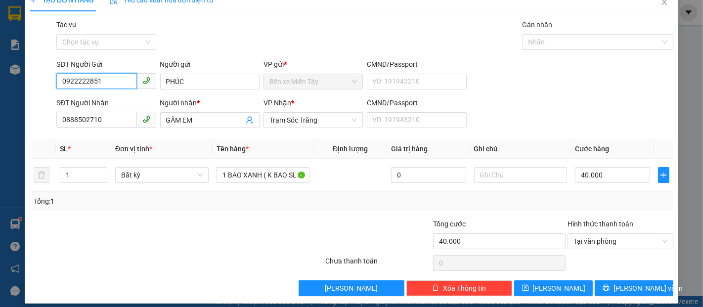
scroll to position [24, 0]
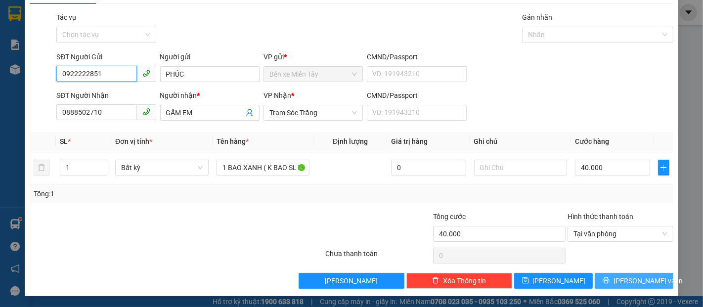
type input "0922222851"
click at [621, 282] on span "[PERSON_NAME] và In" at bounding box center [648, 280] width 69 height 11
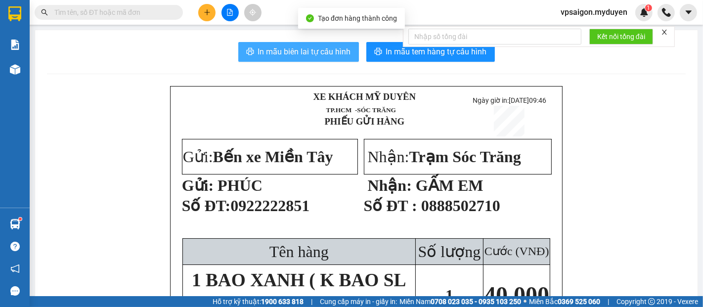
click at [303, 53] on span "In mẫu biên lai tự cấu hình" at bounding box center [304, 51] width 93 height 12
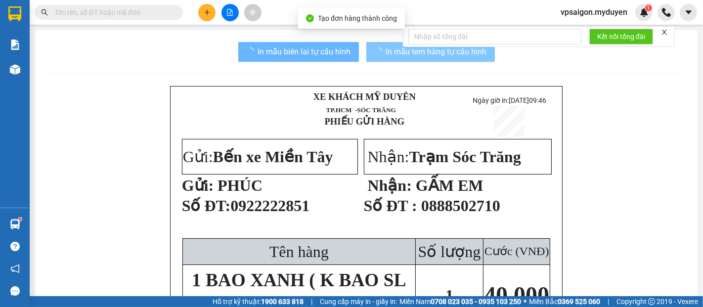
click at [448, 56] on span "In mẫu tem hàng tự cấu hình" at bounding box center [436, 51] width 101 height 12
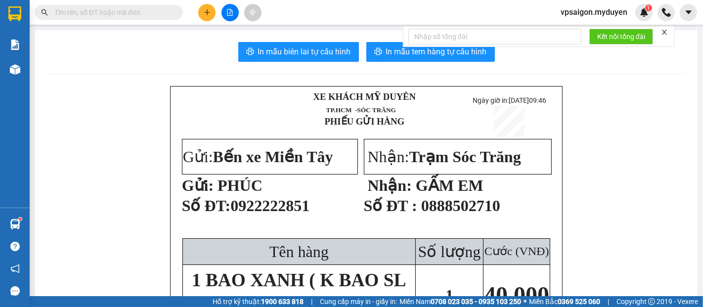
click at [207, 18] on button at bounding box center [206, 12] width 17 height 17
click at [235, 40] on div "Tạo đơn hàng" at bounding box center [246, 37] width 43 height 11
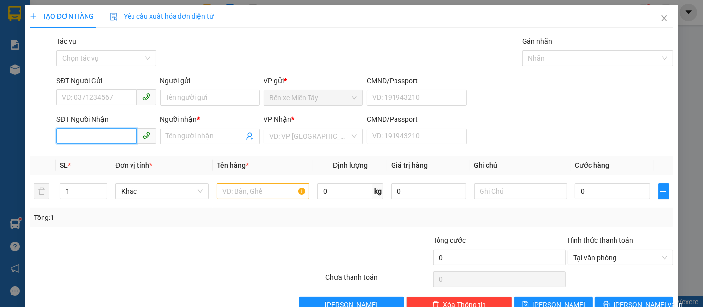
click at [115, 140] on input "SĐT Người Nhận" at bounding box center [96, 136] width 80 height 16
drag, startPoint x: 107, startPoint y: 136, endPoint x: 132, endPoint y: 133, distance: 25.0
click at [103, 135] on input "0787296002" at bounding box center [96, 136] width 80 height 16
type input "0787296002"
click at [174, 141] on input "Người nhận *" at bounding box center [205, 136] width 78 height 11
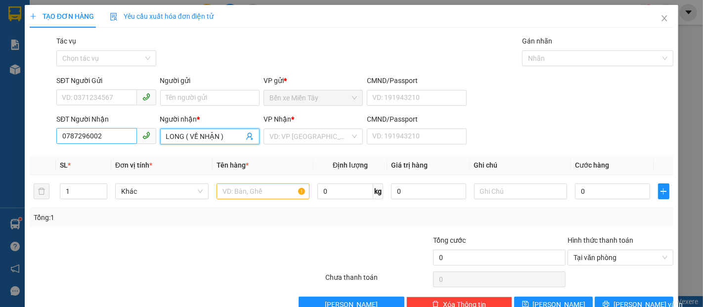
type input "LONG ( VỀ NHẬN )"
drag, startPoint x: 108, startPoint y: 134, endPoint x: 60, endPoint y: 135, distance: 48.0
click at [60, 135] on input "0787296002" at bounding box center [96, 136] width 80 height 16
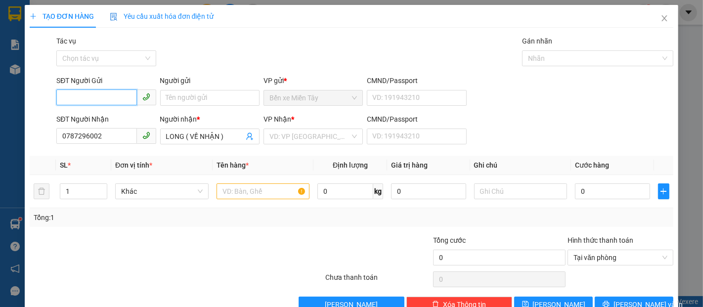
click at [95, 95] on input "SĐT Người Gửi" at bounding box center [96, 98] width 80 height 16
paste input "0787296002"
type input "0787296002"
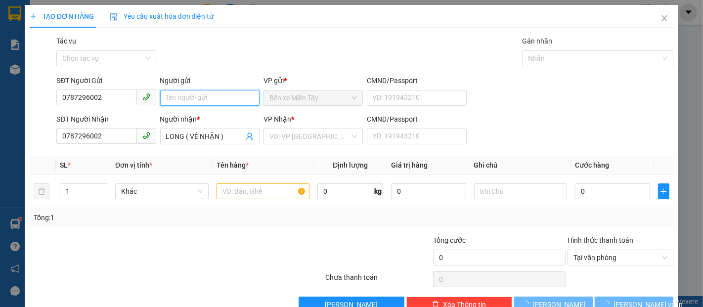
click at [187, 98] on input "Người gửi" at bounding box center [209, 98] width 99 height 16
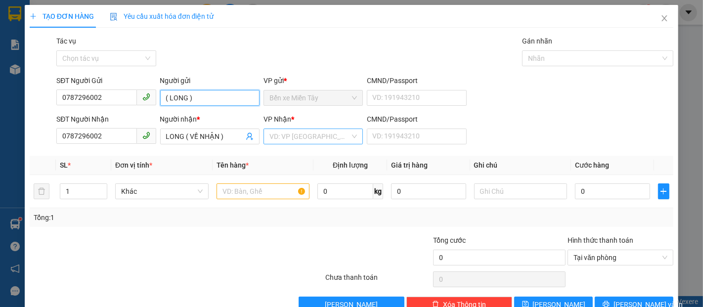
type input "( LONG )"
click at [317, 141] on input "search" at bounding box center [310, 136] width 81 height 15
type input "S"
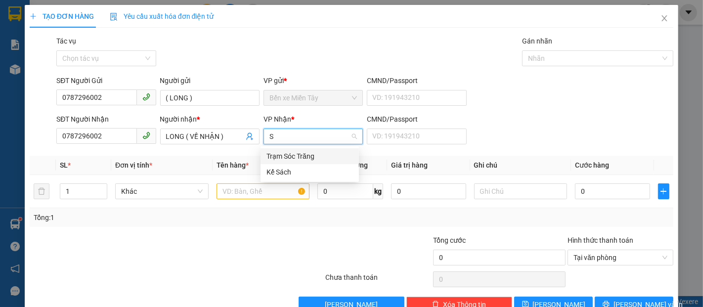
click at [313, 160] on div "Trạm Sóc Trăng" at bounding box center [310, 156] width 87 height 11
click at [265, 194] on input "text" at bounding box center [263, 191] width 93 height 16
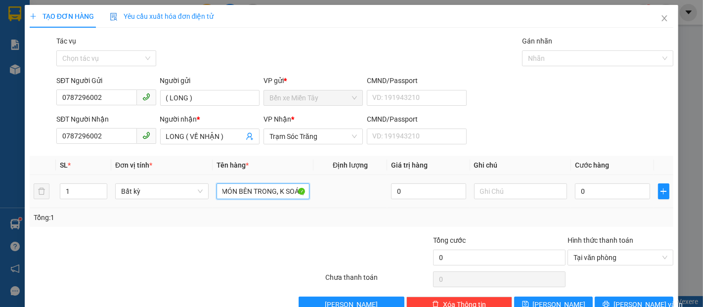
scroll to position [0, 62]
type input "4 KIỆN ĐỒ ( K BAO MÓN BÊN TRONG, K SOÁT)"
click at [611, 199] on input "0" at bounding box center [612, 191] width 75 height 16
type input "1"
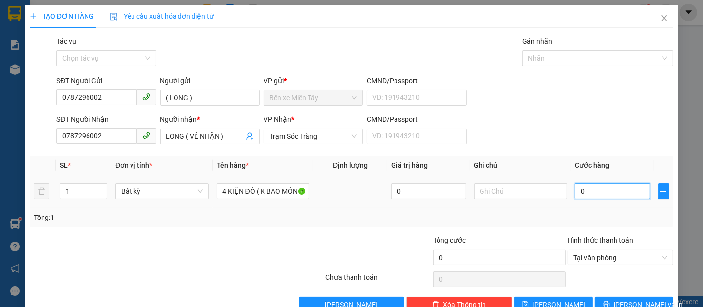
type input "1"
type input "15"
type input "150"
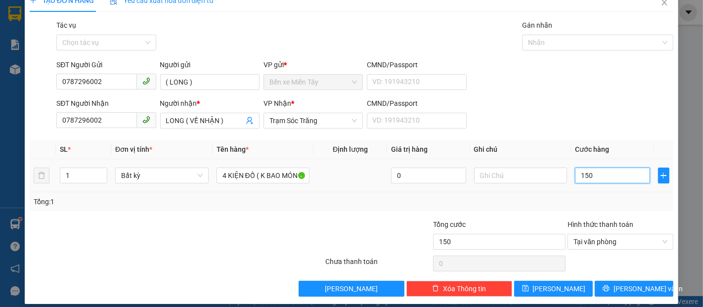
scroll to position [24, 0]
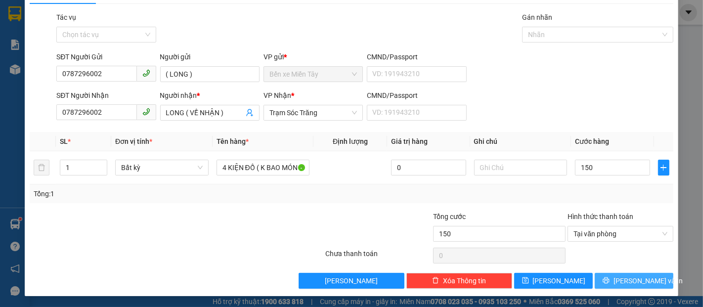
type input "150.000"
click at [637, 280] on span "[PERSON_NAME] và In" at bounding box center [648, 280] width 69 height 11
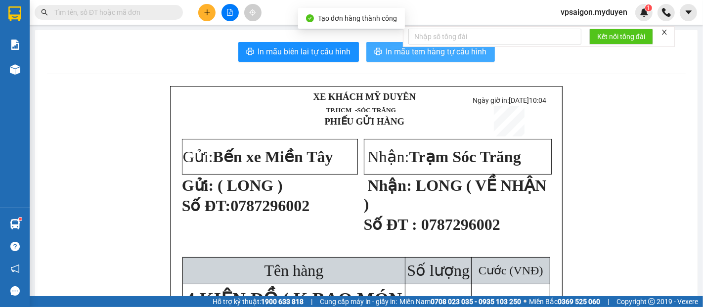
click at [386, 54] on span "In mẫu tem hàng tự cấu hình" at bounding box center [436, 51] width 101 height 12
click at [478, 61] on button "In mẫu tem hàng tự cấu hình" at bounding box center [430, 52] width 129 height 20
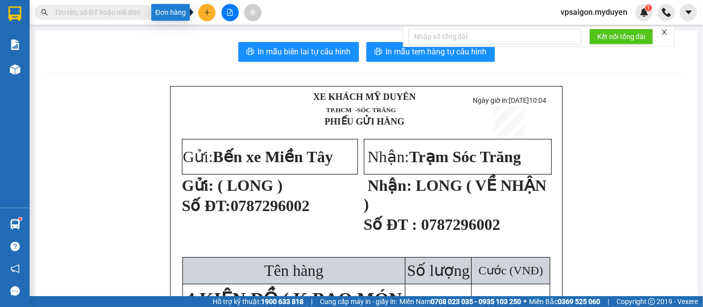
click at [202, 12] on button at bounding box center [206, 12] width 17 height 17
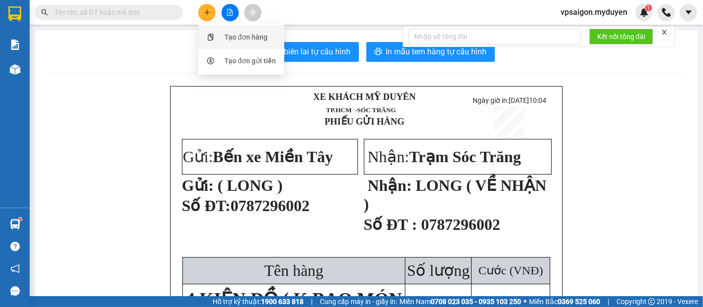
click at [214, 35] on icon "snippets" at bounding box center [210, 37] width 7 height 7
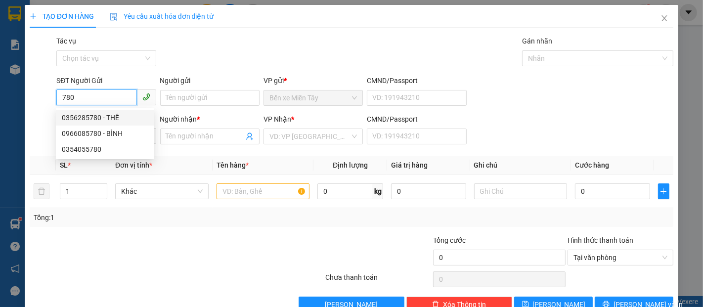
click at [106, 113] on div "0356285780 - THẾ" at bounding box center [105, 117] width 87 height 11
type input "0356285780"
type input "THẾ"
type input "0817770541"
type input "GẤM"
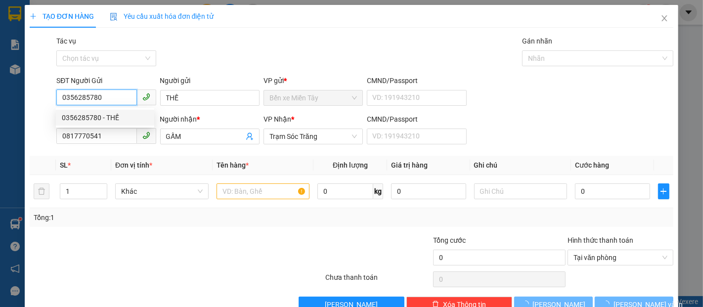
type input "40.000"
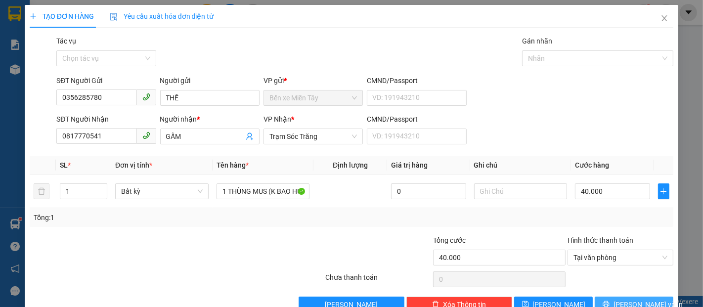
click at [612, 300] on button "[PERSON_NAME] và In" at bounding box center [634, 305] width 79 height 16
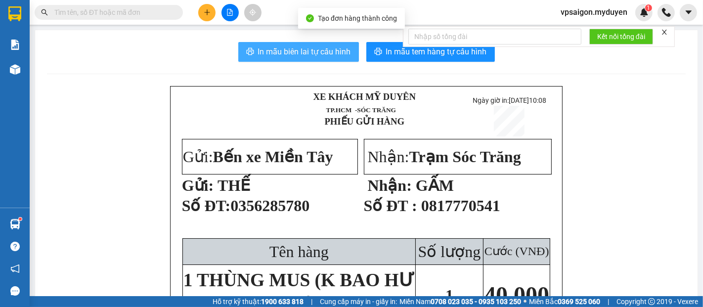
click at [316, 54] on span "In mẫu biên lai tự cấu hình" at bounding box center [304, 51] width 93 height 12
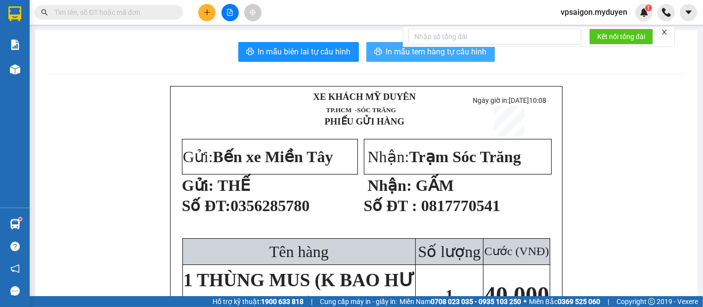
click at [398, 52] on span "In mẫu tem hàng tự cấu hình" at bounding box center [436, 51] width 101 height 12
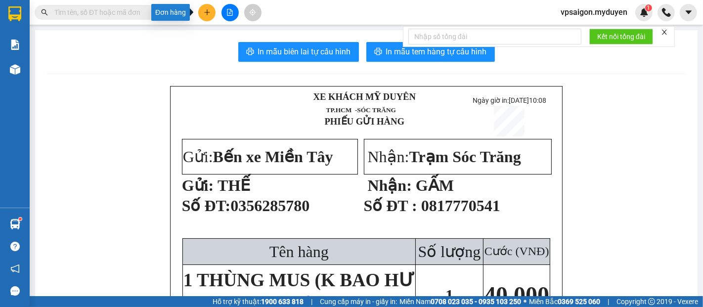
click at [214, 11] on button at bounding box center [206, 12] width 17 height 17
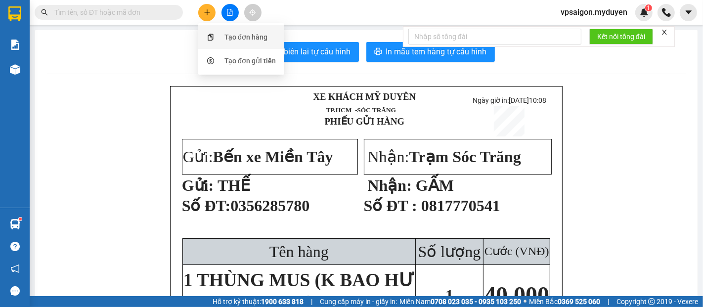
click at [250, 38] on div "Tạo đơn hàng" at bounding box center [246, 37] width 43 height 11
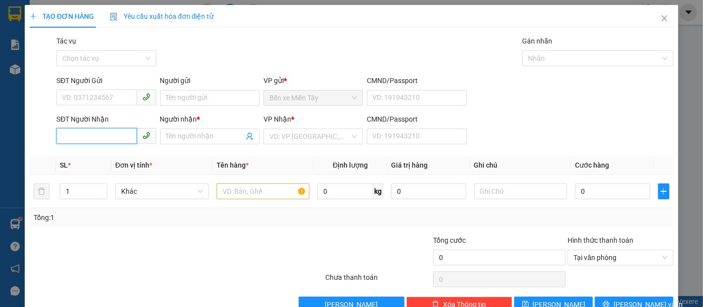
click at [85, 130] on input "SĐT Người Nhận" at bounding box center [96, 136] width 80 height 16
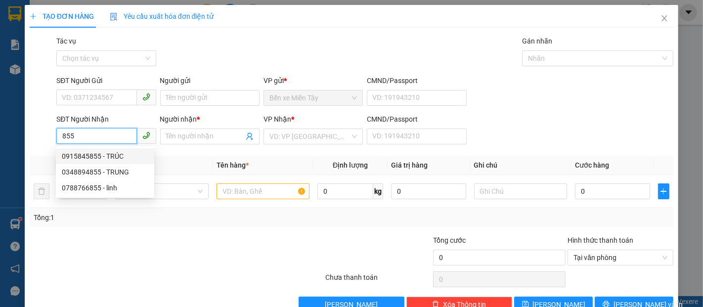
click at [108, 159] on div "0915845855 - TRÚC" at bounding box center [105, 156] width 87 height 11
type input "0915845855"
type input "TRÚC"
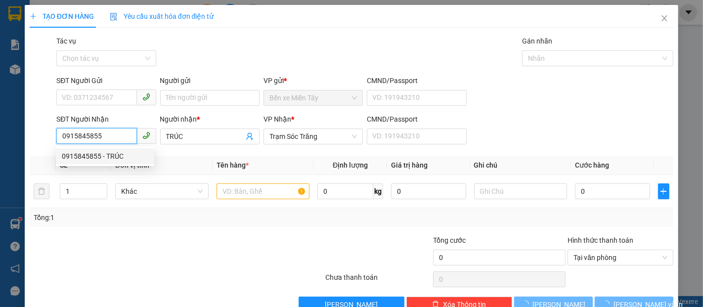
type input "20.000"
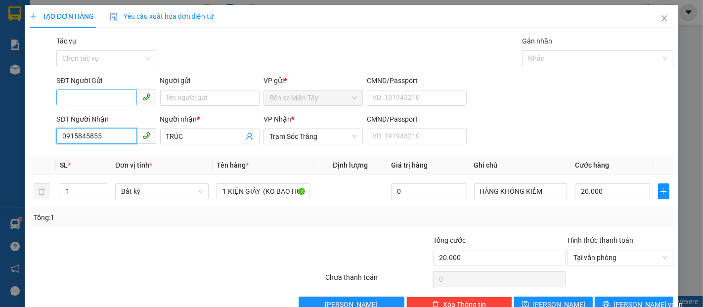
type input "0915845855"
click at [112, 96] on input "SĐT Người Gửi" at bounding box center [96, 98] width 80 height 16
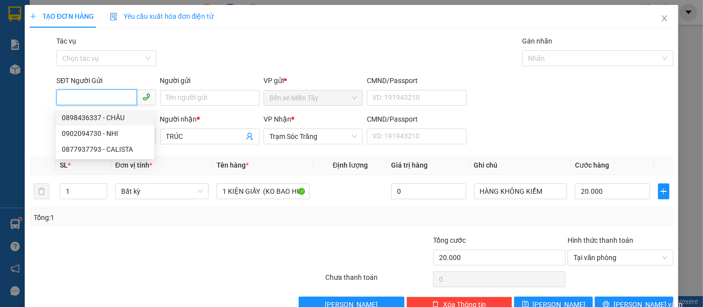
click at [114, 90] on input "SĐT Người Gửi" at bounding box center [96, 98] width 80 height 16
click at [114, 91] on input "SĐT Người Gửi" at bounding box center [96, 98] width 80 height 16
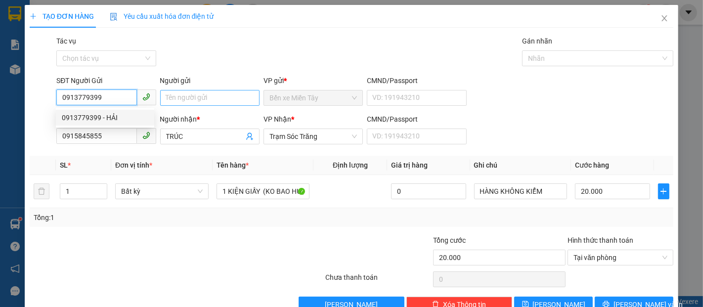
type input "0913779399"
click at [219, 99] on input "Người gửi" at bounding box center [209, 98] width 99 height 16
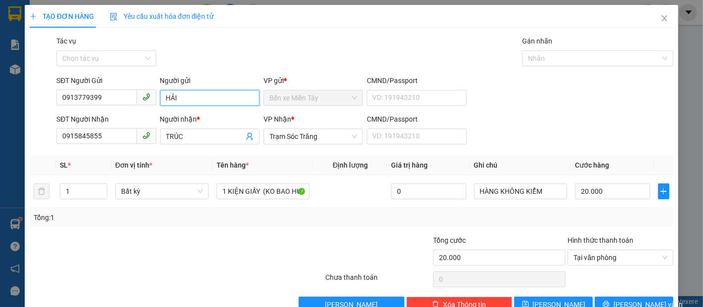
type input "HẢI"
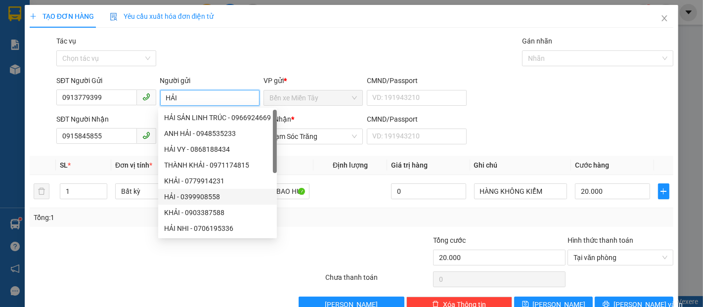
drag, startPoint x: 258, startPoint y: 192, endPoint x: 251, endPoint y: 192, distance: 6.9
click at [251, 192] on div "HẢI - 0399908558" at bounding box center [217, 196] width 107 height 11
type input "0399908558"
drag, startPoint x: 251, startPoint y: 192, endPoint x: 283, endPoint y: 198, distance: 32.7
click at [256, 192] on div "HẢI - 0399908558" at bounding box center [217, 196] width 107 height 11
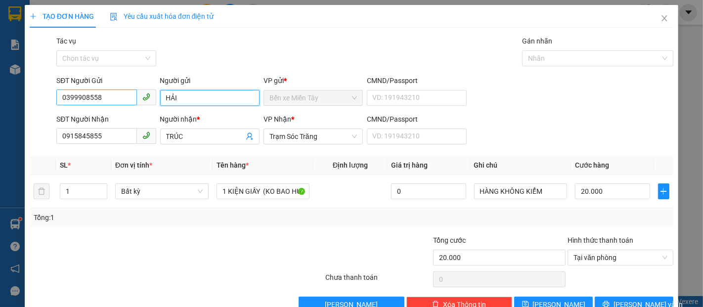
type input "HẢI"
drag, startPoint x: 119, startPoint y: 94, endPoint x: 63, endPoint y: 95, distance: 56.4
click at [63, 95] on input "0399908558" at bounding box center [96, 98] width 80 height 16
type input "0913799399"
click at [182, 100] on input "HẢI" at bounding box center [209, 98] width 99 height 16
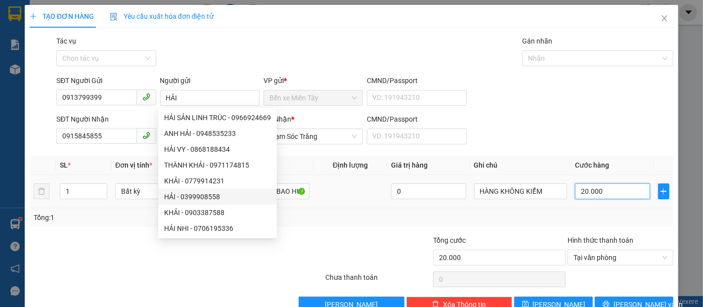
click at [606, 196] on input "20.000" at bounding box center [612, 191] width 75 height 16
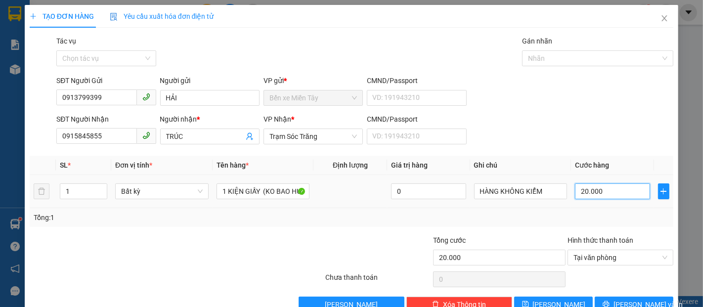
type input "2"
type input "20"
type input "200"
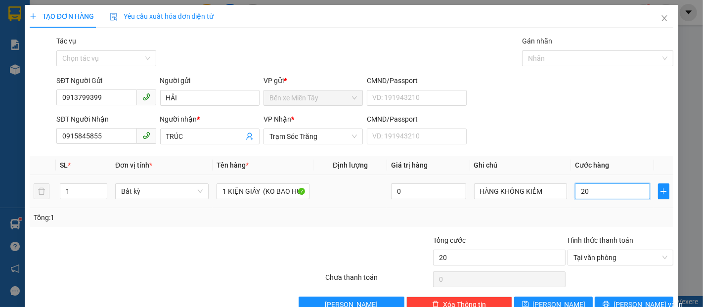
type input "200"
type input "2.000"
type input "20.000"
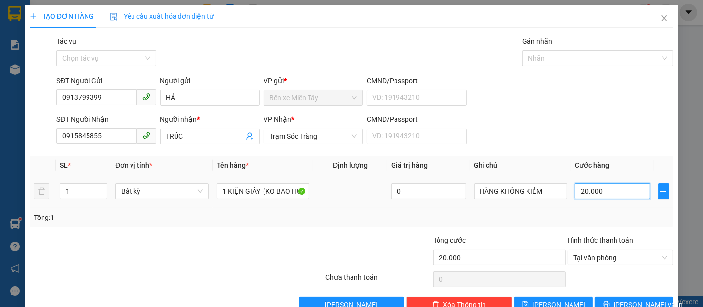
type input "200.000"
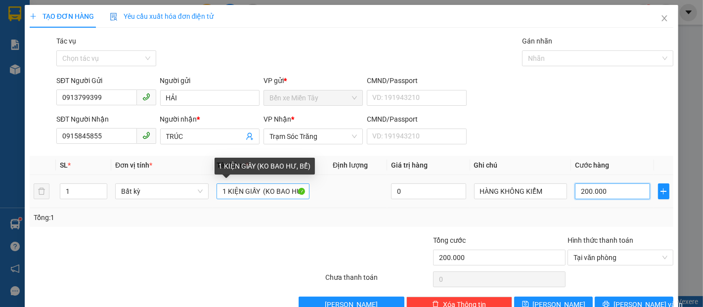
type input "200.000"
drag, startPoint x: 257, startPoint y: 193, endPoint x: 218, endPoint y: 201, distance: 40.3
click at [218, 201] on div "1 KIỆN GIẤY (KO BAO HƯ, BỂ)" at bounding box center [263, 191] width 93 height 20
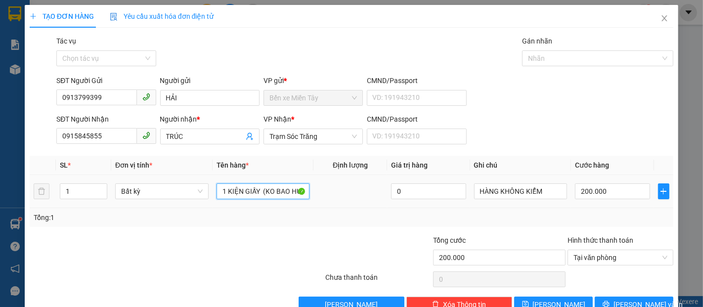
type input "2 ([PERSON_NAME], BỂ)"
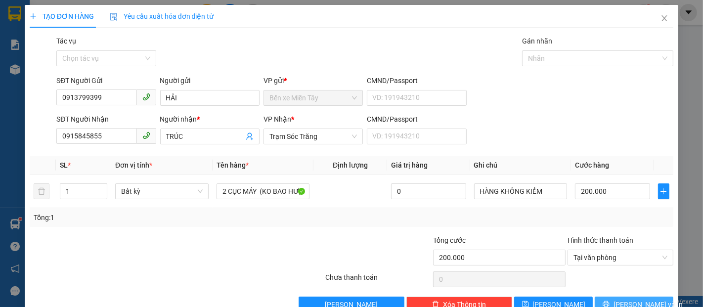
click at [655, 297] on button "[PERSON_NAME] và In" at bounding box center [634, 305] width 79 height 16
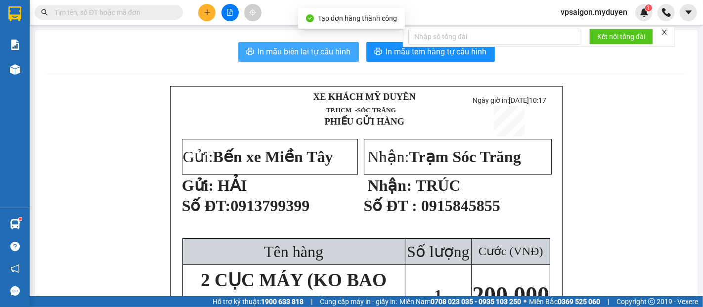
click at [327, 57] on span "In mẫu biên lai tự cấu hình" at bounding box center [304, 51] width 93 height 12
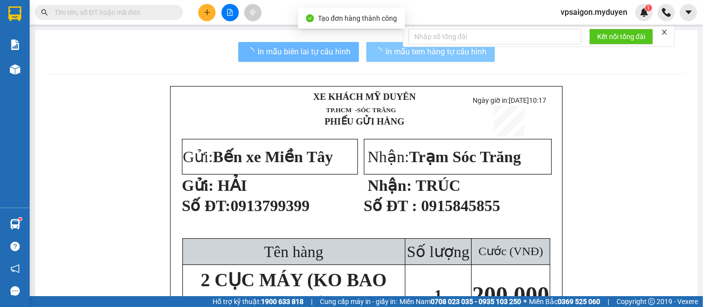
click at [430, 53] on span "In mẫu tem hàng tự cấu hình" at bounding box center [436, 51] width 101 height 12
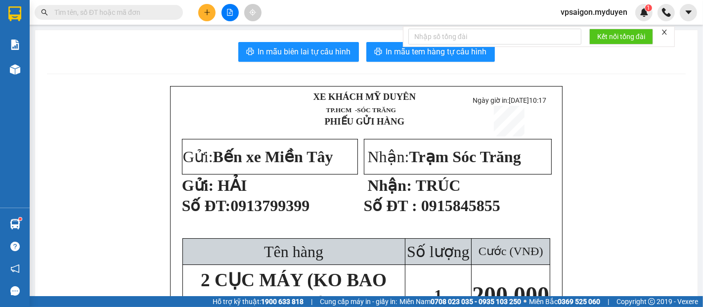
click at [203, 18] on button at bounding box center [206, 12] width 17 height 17
click at [229, 37] on div "Tạo đơn hàng" at bounding box center [246, 37] width 43 height 11
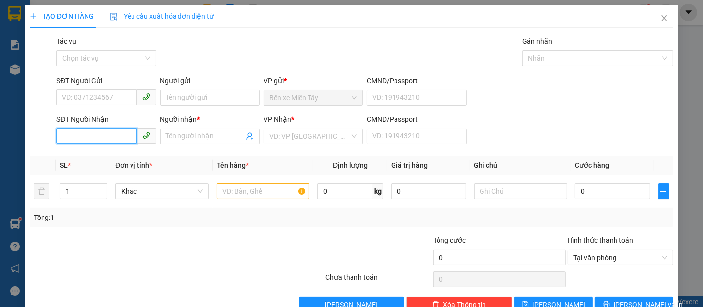
click at [99, 137] on input "SĐT Người Nhận" at bounding box center [96, 136] width 80 height 16
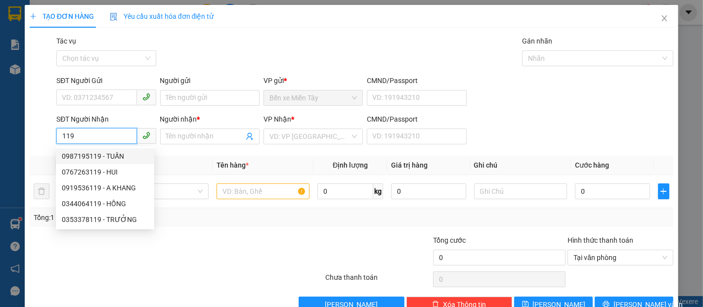
click at [115, 155] on div "0987195119 - TUẤN" at bounding box center [105, 156] width 87 height 11
type input "0987195119"
type input "TUẤN"
type input "100.000"
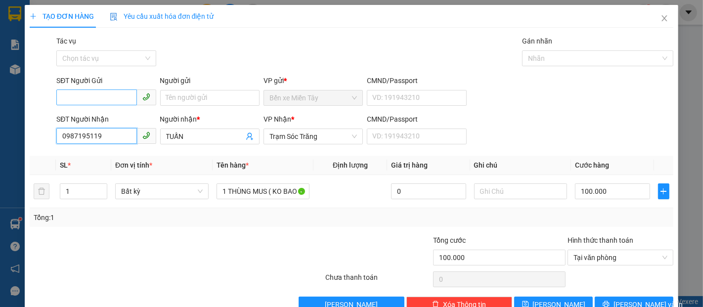
type input "0987195119"
click at [98, 94] on input "SĐT Người Gửi" at bounding box center [96, 98] width 80 height 16
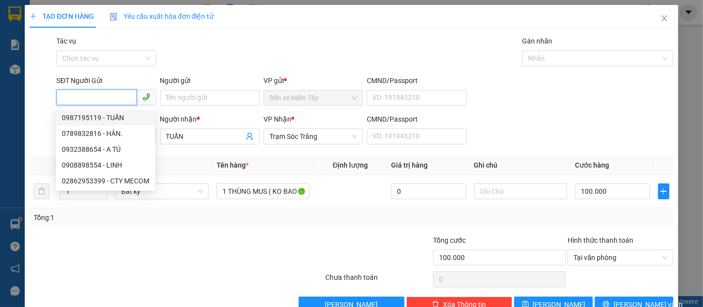
click at [105, 119] on div "0987195119 - TUẤN" at bounding box center [106, 117] width 88 height 11
type input "0987195119"
type input "TUẤN"
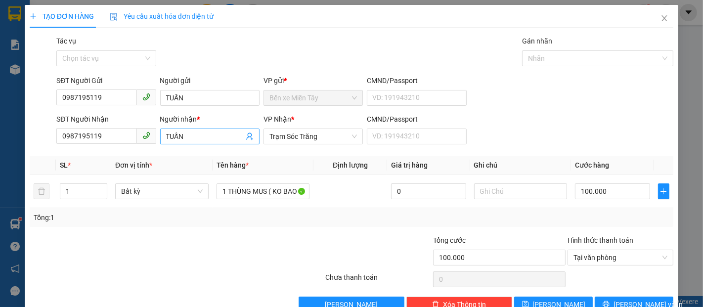
click at [212, 140] on input "TUẤN" at bounding box center [205, 136] width 78 height 11
type input "TUẤN ( V"
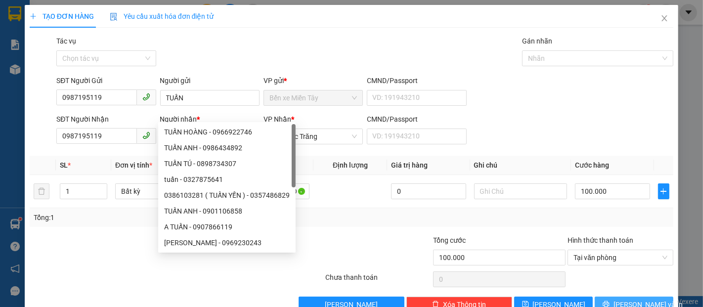
click at [652, 297] on button "[PERSON_NAME] và In" at bounding box center [634, 305] width 79 height 16
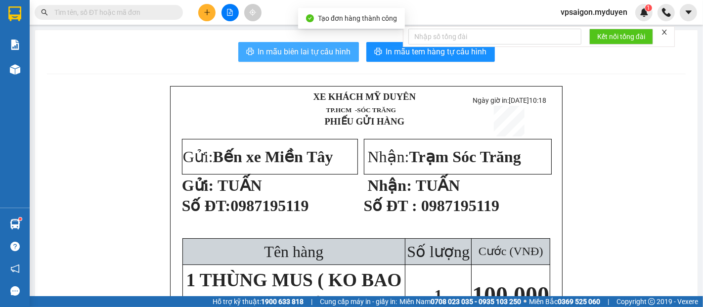
click at [294, 61] on button "In mẫu biên lai tự cấu hình" at bounding box center [298, 52] width 121 height 20
click at [415, 60] on button "In mẫu tem hàng tự cấu hình" at bounding box center [430, 52] width 129 height 20
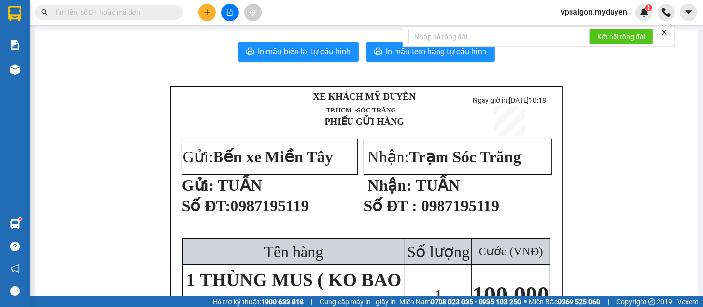
click at [207, 11] on icon "plus" at bounding box center [207, 12] width 7 height 7
click at [247, 37] on div "Tạo đơn hàng" at bounding box center [246, 37] width 43 height 11
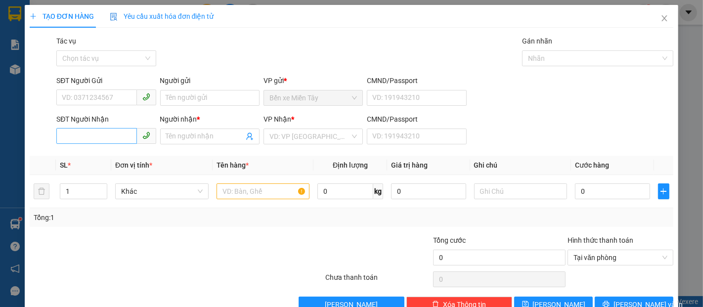
drag, startPoint x: 112, startPoint y: 145, endPoint x: 109, endPoint y: 139, distance: 6.6
click at [110, 140] on div "SĐT Người Nhận VD: 0377654321" at bounding box center [105, 131] width 99 height 35
click at [109, 139] on input "SĐT Người Nhận" at bounding box center [96, 136] width 80 height 16
click at [176, 137] on input "Người nhận *" at bounding box center [205, 136] width 78 height 11
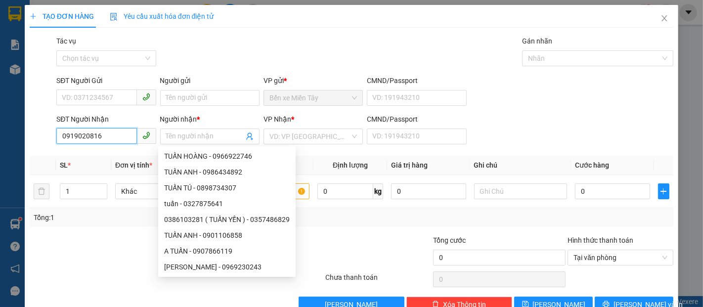
click at [122, 137] on input "0919020816" at bounding box center [96, 136] width 80 height 16
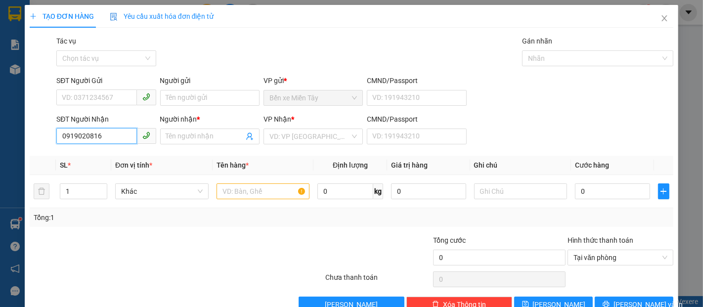
click at [84, 137] on input "0919020816" at bounding box center [96, 136] width 80 height 16
type input "0919080816"
click at [118, 138] on input "0919080816" at bounding box center [96, 136] width 80 height 16
drag, startPoint x: 124, startPoint y: 158, endPoint x: 179, endPoint y: 145, distance: 56.4
click at [124, 157] on div "0919080816 - CHÚ LÂU" at bounding box center [105, 156] width 87 height 11
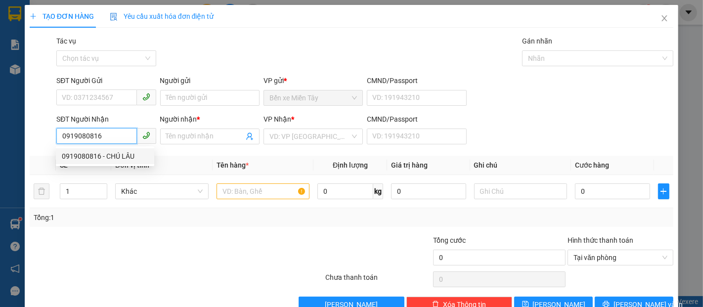
type input "CHÚ LÂU"
type input "40.000"
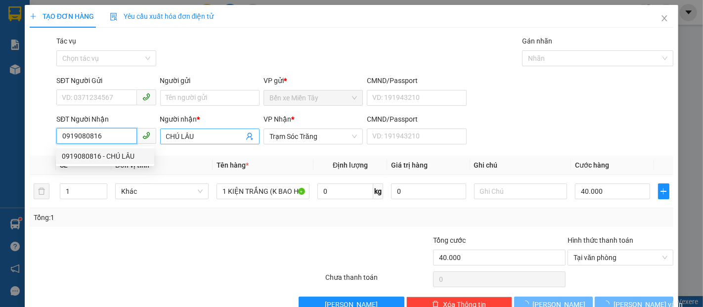
type input "0919080816"
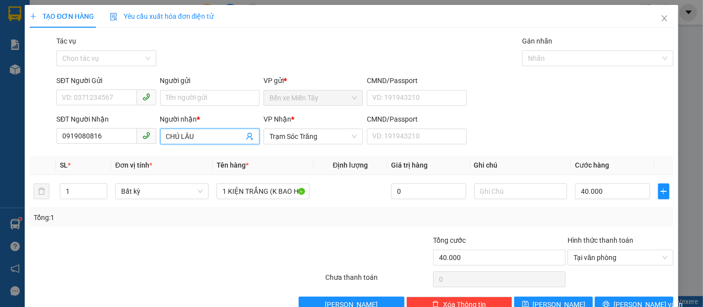
click at [194, 138] on input "CHÚ LÂU" at bounding box center [205, 136] width 78 height 11
type input "CHÚ LÂU -ST"
click at [76, 96] on input "SĐT Người Gửi" at bounding box center [96, 98] width 80 height 16
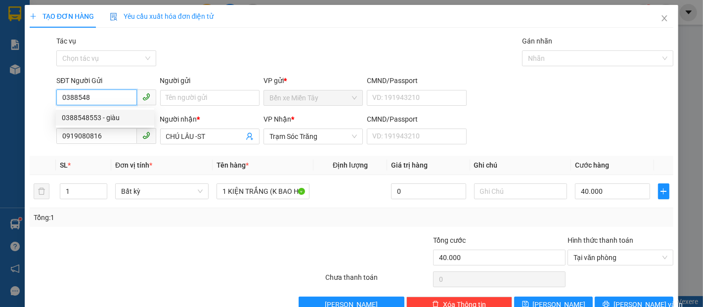
click at [120, 122] on div "0388548553 - giàu" at bounding box center [105, 117] width 87 height 11
type input "0388548553"
type input "giàu"
type input "60.000"
type input "0388548553"
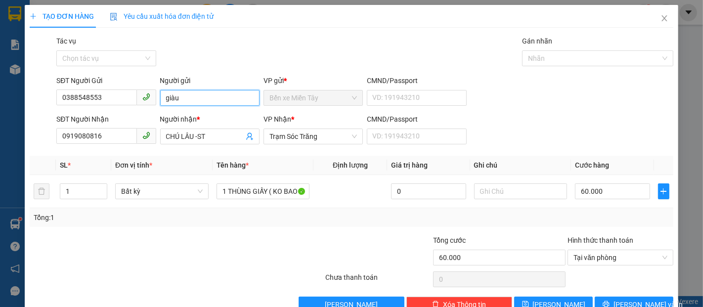
drag, startPoint x: 180, startPoint y: 98, endPoint x: 165, endPoint y: 98, distance: 14.8
click at [165, 98] on input "giàu" at bounding box center [209, 98] width 99 height 16
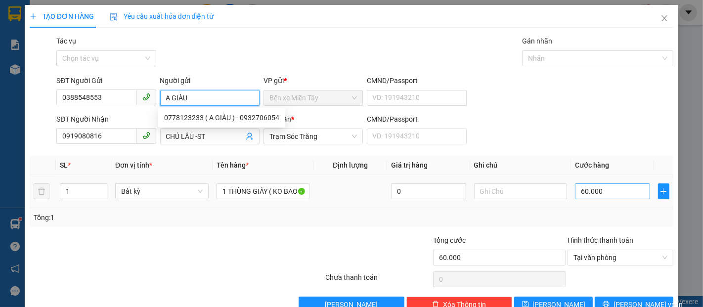
type input "A GIÀU"
click at [608, 186] on input "60.000" at bounding box center [612, 191] width 75 height 16
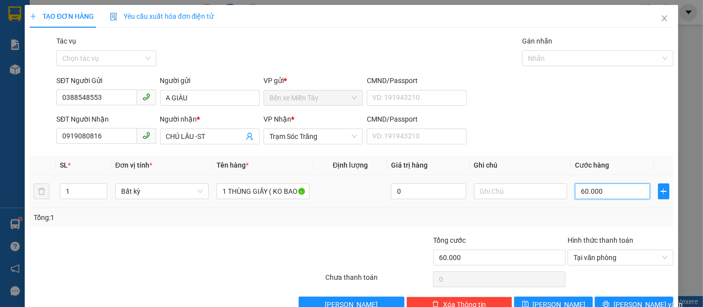
type input "5"
type input "50"
type input "5"
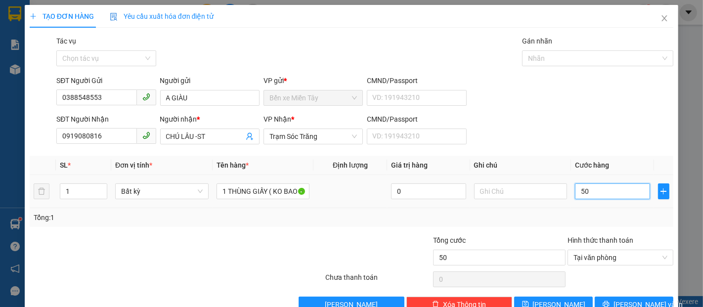
type input "5"
type input "0"
drag, startPoint x: 579, startPoint y: 170, endPoint x: 571, endPoint y: 170, distance: 8.4
click at [575, 183] on input "0" at bounding box center [612, 191] width 75 height 16
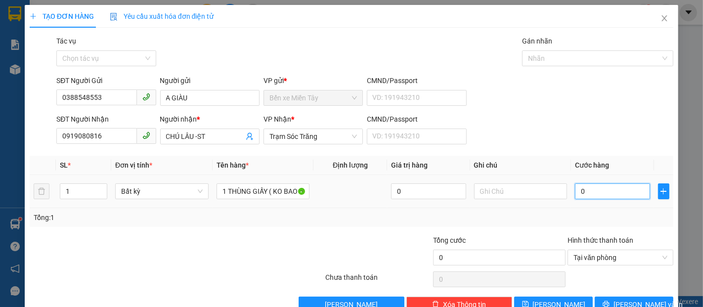
type input "4"
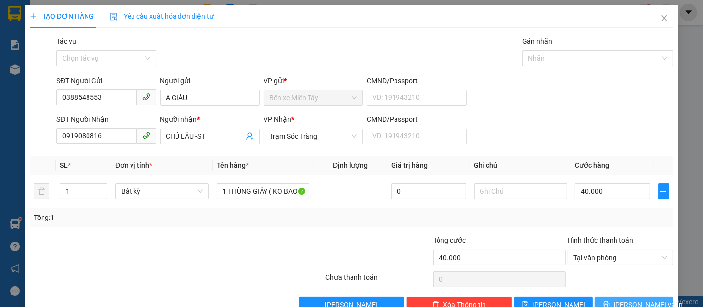
click at [629, 299] on span "[PERSON_NAME] và In" at bounding box center [648, 304] width 69 height 11
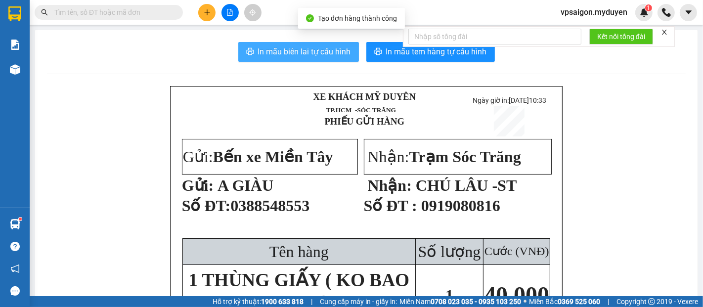
click at [295, 58] on button "In mẫu biên lai tự cấu hình" at bounding box center [298, 52] width 121 height 20
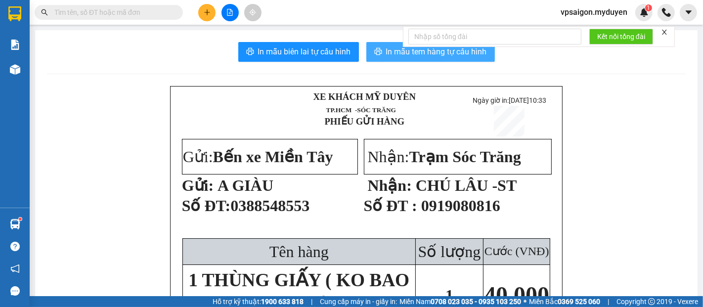
click at [479, 58] on button "In mẫu tem hàng tự cấu hình" at bounding box center [430, 52] width 129 height 20
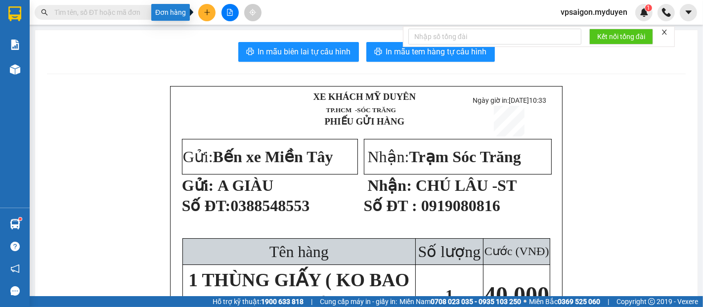
click at [209, 18] on button at bounding box center [206, 12] width 17 height 17
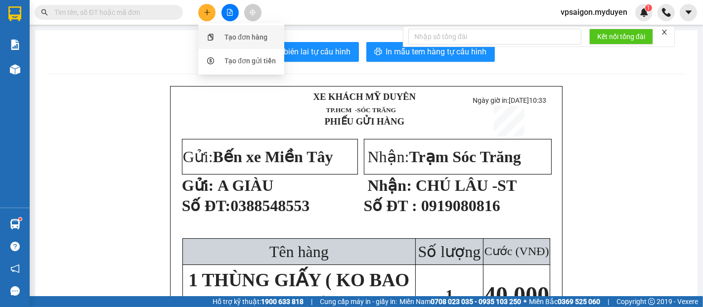
click at [245, 36] on div "Tạo đơn hàng" at bounding box center [246, 37] width 43 height 11
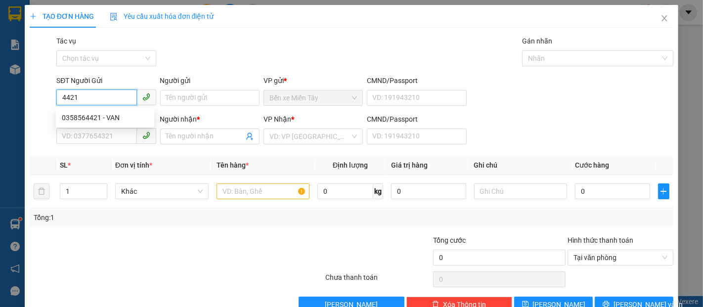
click at [120, 98] on input "4421" at bounding box center [96, 98] width 80 height 16
click at [124, 117] on div "0358564421 - VAN" at bounding box center [105, 117] width 87 height 11
type input "0358564421"
type input "VAN"
type input "0373845584"
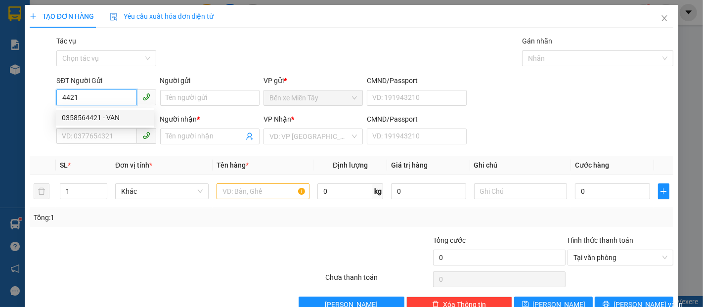
type input "NONG"
type input "150.000"
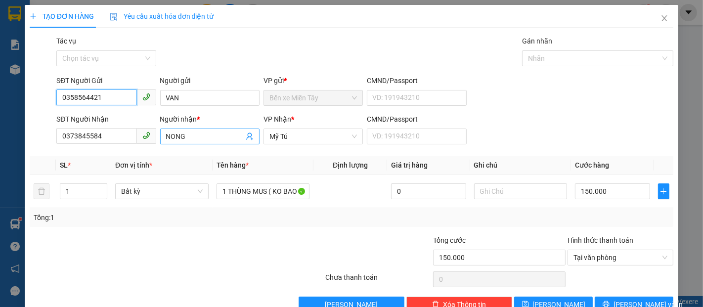
type input "0358564421"
click at [204, 140] on input "NONG" at bounding box center [205, 136] width 78 height 11
type input "NONG-MT"
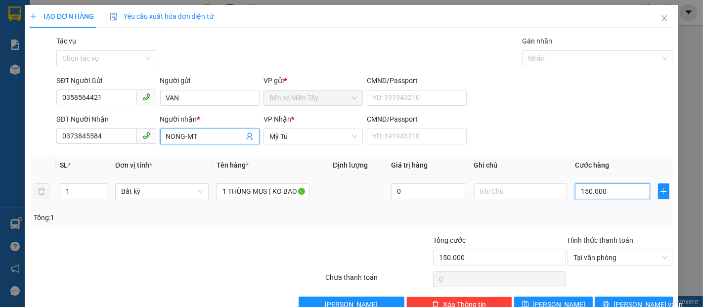
click at [614, 191] on input "150.000" at bounding box center [612, 191] width 75 height 16
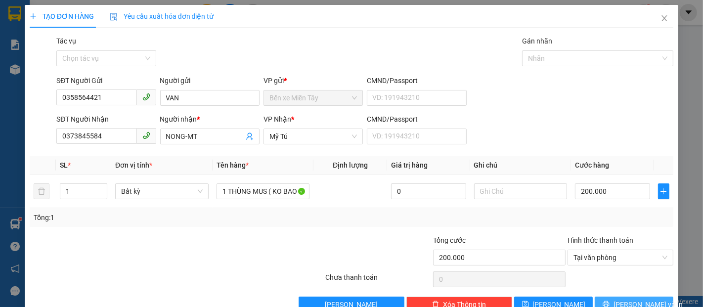
click at [635, 299] on span "[PERSON_NAME] và In" at bounding box center [648, 304] width 69 height 11
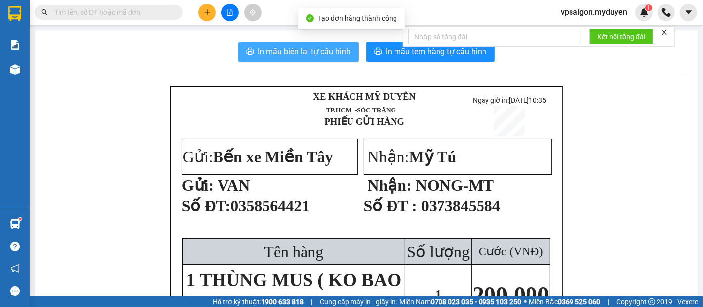
click at [324, 61] on button "In mẫu biên lai tự cấu hình" at bounding box center [298, 52] width 121 height 20
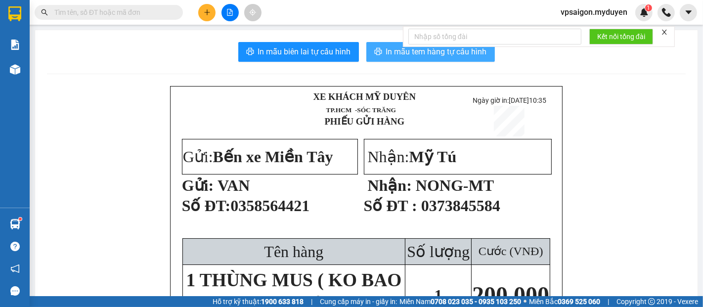
click at [388, 54] on span "In mẫu tem hàng tự cấu hình" at bounding box center [436, 51] width 101 height 12
click at [209, 17] on button at bounding box center [206, 12] width 17 height 17
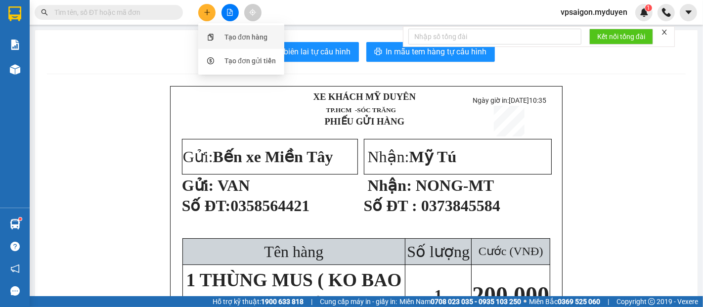
click at [238, 42] on div "Tạo đơn hàng" at bounding box center [246, 37] width 43 height 11
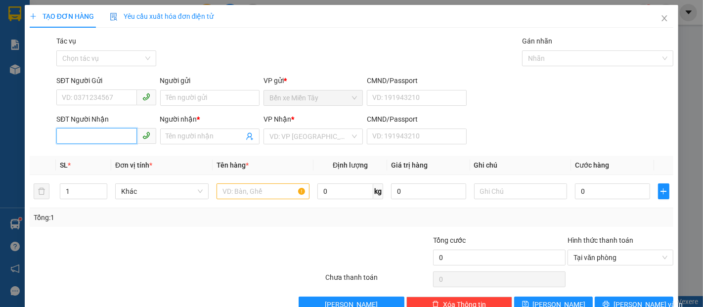
click at [102, 129] on input "SĐT Người Nhận" at bounding box center [96, 136] width 80 height 16
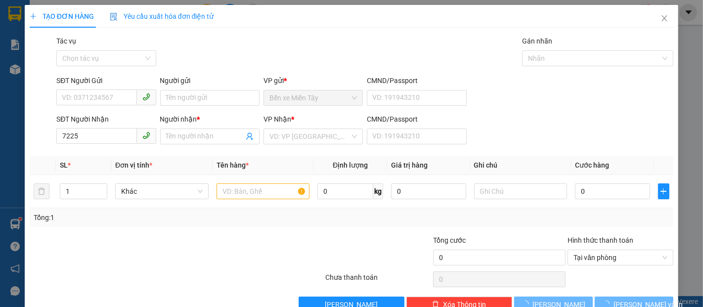
click at [110, 144] on div "SĐT Người Nhận 7225 7225" at bounding box center [105, 131] width 99 height 35
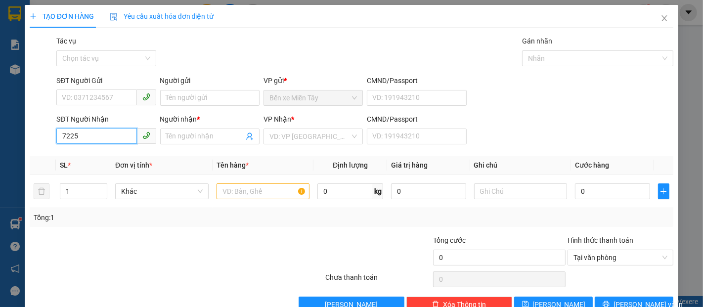
click at [112, 139] on input "7225" at bounding box center [96, 136] width 80 height 16
click at [118, 155] on div "0962727225 - QUỐC LIỀN" at bounding box center [105, 156] width 87 height 11
type input "0962727225"
type input "QUỐC LIỀN"
type input "30.000"
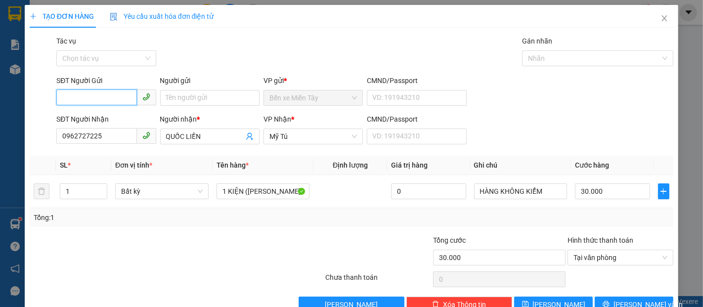
click at [70, 94] on input "SĐT Người Gửi" at bounding box center [96, 98] width 80 height 16
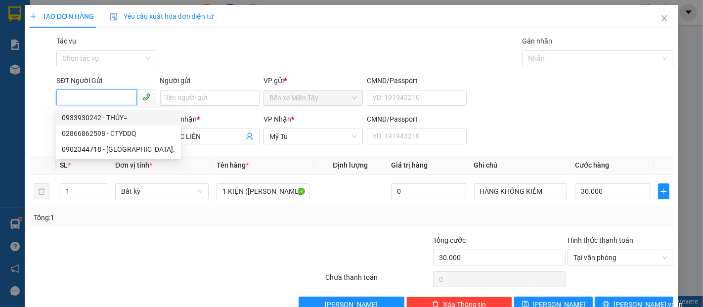
click at [115, 119] on div "0933930242 - THÚY=" at bounding box center [118, 117] width 113 height 11
type input "0933930242"
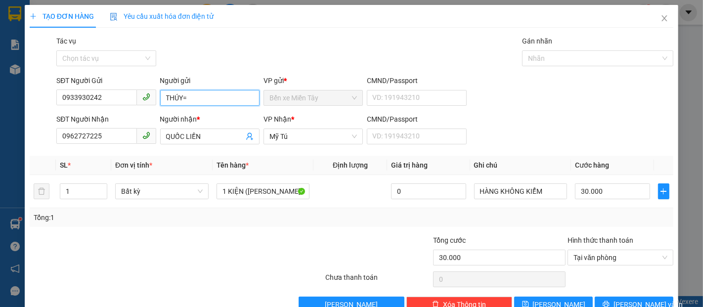
click at [214, 103] on input "THÚY=" at bounding box center [209, 98] width 99 height 16
type input "THÚY ---"
click at [643, 299] on span "Lưu và In" at bounding box center [648, 304] width 69 height 11
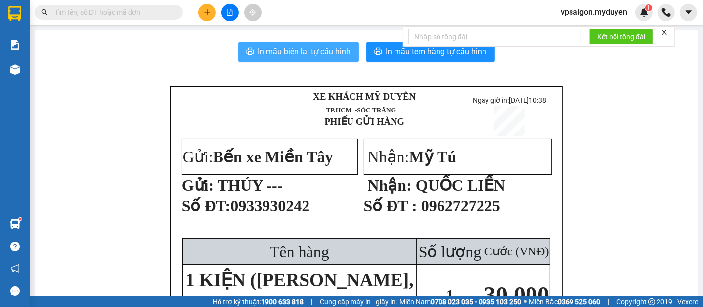
click at [320, 59] on button "In mẫu biên lai tự cấu hình" at bounding box center [298, 52] width 121 height 20
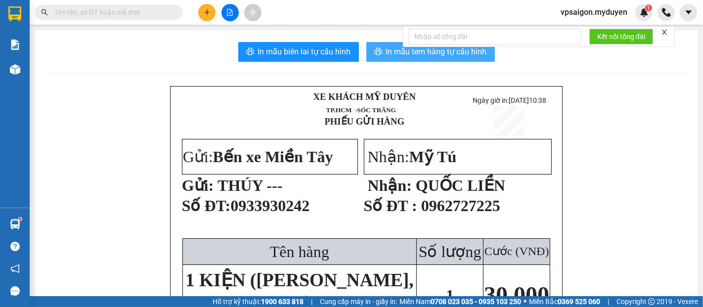
click at [411, 56] on span "In mẫu tem hàng tự cấu hình" at bounding box center [436, 51] width 101 height 12
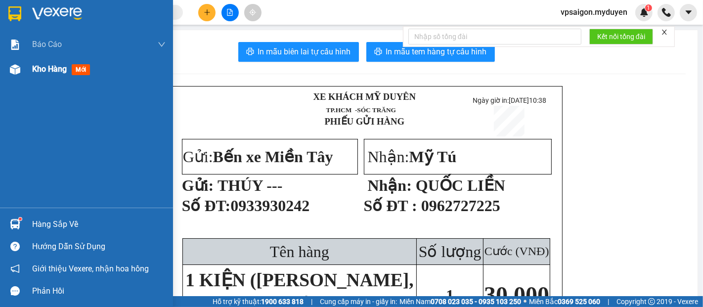
click at [51, 72] on span "Kho hàng" at bounding box center [49, 68] width 35 height 9
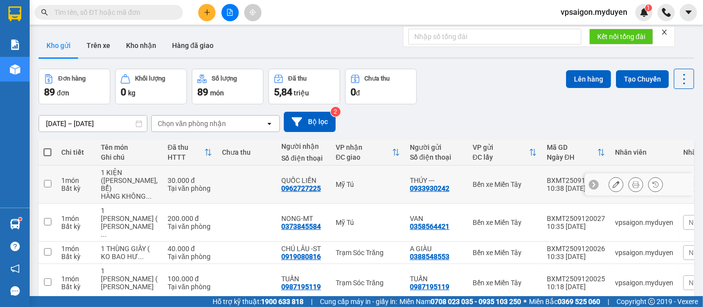
click at [613, 188] on icon at bounding box center [616, 184] width 7 height 7
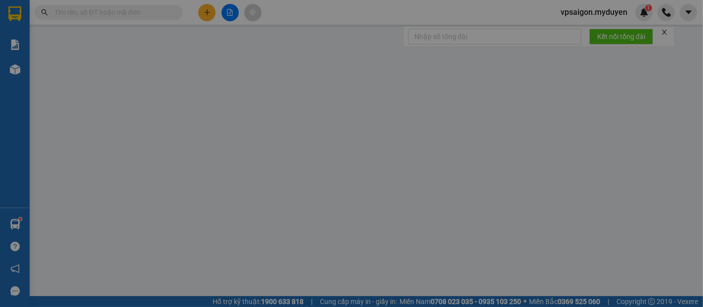
type input "0933930242"
type input "0962727225"
type input "30.000"
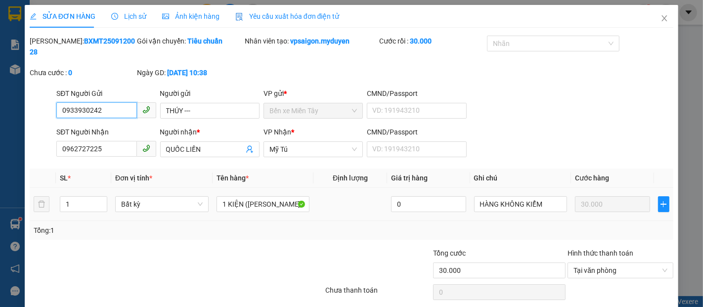
drag, startPoint x: 85, startPoint y: 108, endPoint x: 54, endPoint y: 111, distance: 30.9
click at [54, 111] on div "SĐT Người Gửi 0933930242 0933930242" at bounding box center [105, 105] width 103 height 35
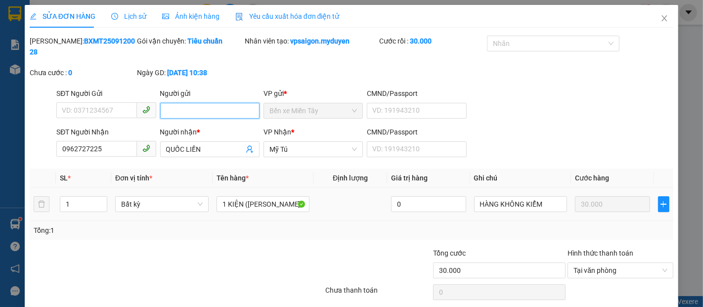
drag, startPoint x: 189, startPoint y: 102, endPoint x: 162, endPoint y: 107, distance: 27.6
click at [162, 107] on input "Người gửi" at bounding box center [209, 111] width 99 height 16
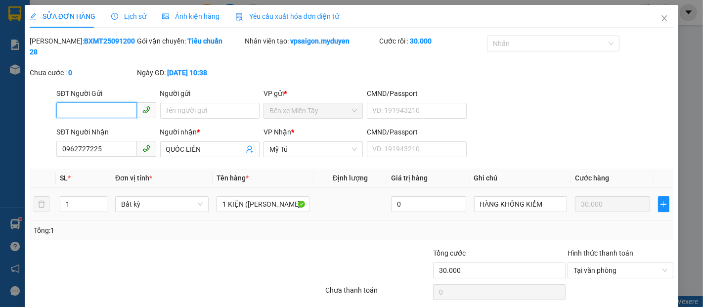
click at [96, 102] on input "SĐT Người Gửi" at bounding box center [96, 110] width 80 height 16
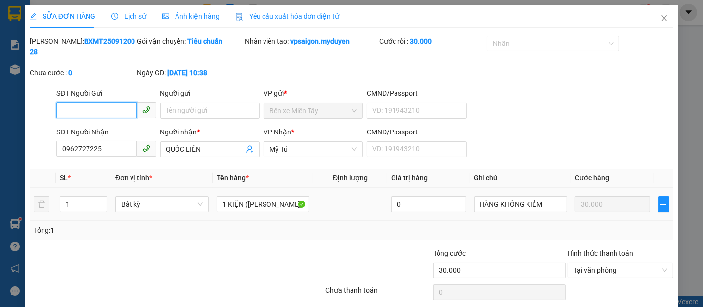
click at [96, 102] on input "SĐT Người Gửi" at bounding box center [96, 110] width 80 height 16
type input "0902344718"
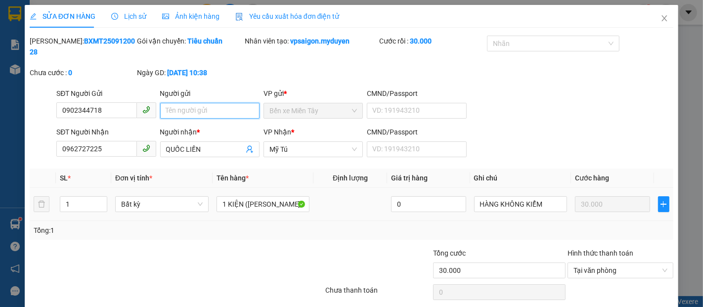
click at [182, 103] on input "Người gửi" at bounding box center [209, 111] width 99 height 16
type input "D"
type input "Đ"
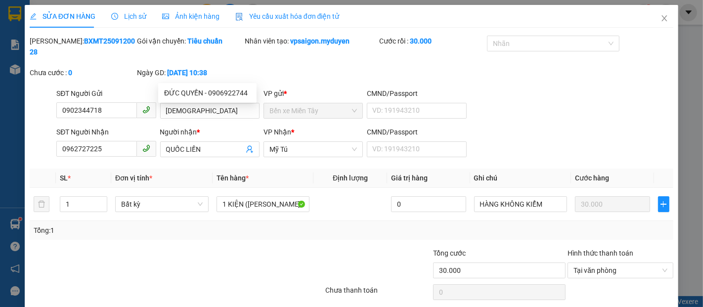
drag, startPoint x: 647, startPoint y: 277, endPoint x: 633, endPoint y: 249, distance: 31.4
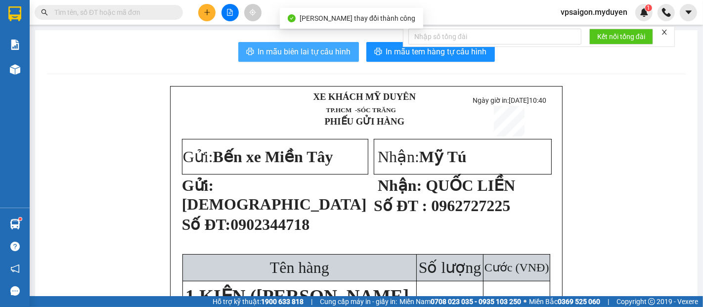
click at [317, 57] on span "In mẫu biên lai tự cấu hình" at bounding box center [304, 51] width 93 height 12
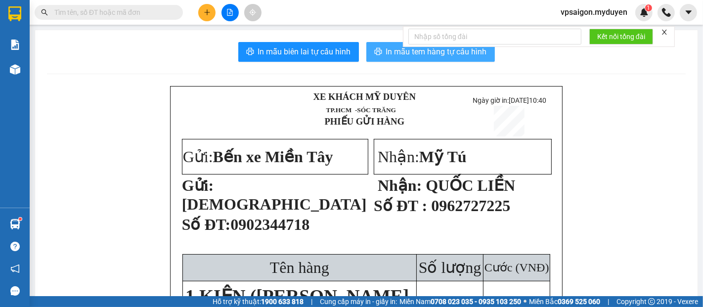
click at [451, 58] on span "In mẫu tem hàng tự cấu hình" at bounding box center [436, 51] width 101 height 12
click at [209, 19] on button at bounding box center [206, 12] width 17 height 17
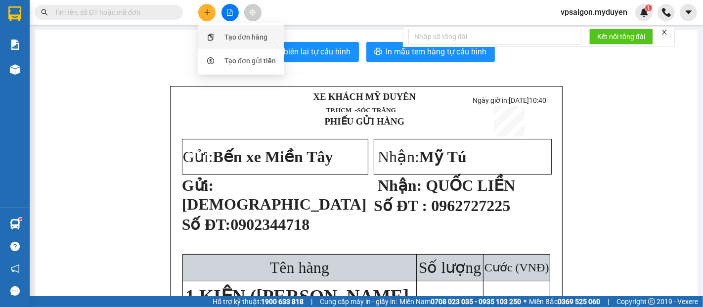
click at [249, 41] on div "Tạo đơn hàng" at bounding box center [246, 37] width 43 height 11
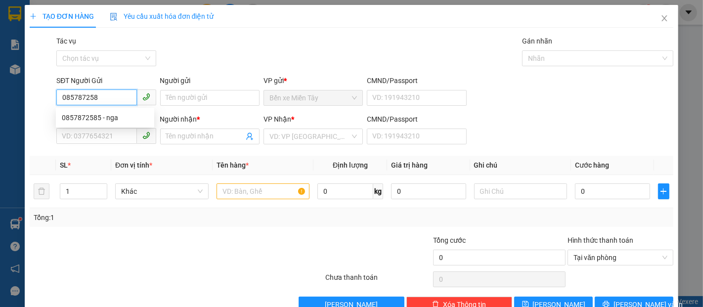
type input "0857872585"
click at [117, 116] on div "0857872585 - nga" at bounding box center [105, 117] width 87 height 11
type input "nga"
type input "0975862440"
type input "huyen"
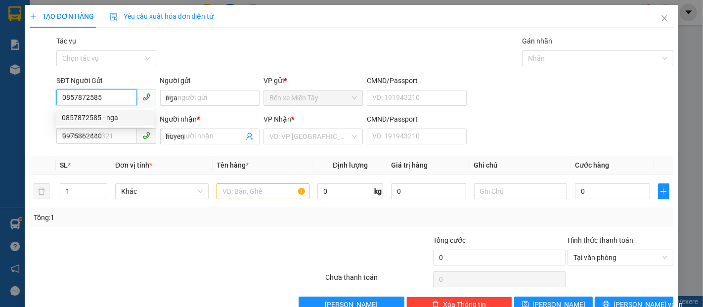
type input "60.000"
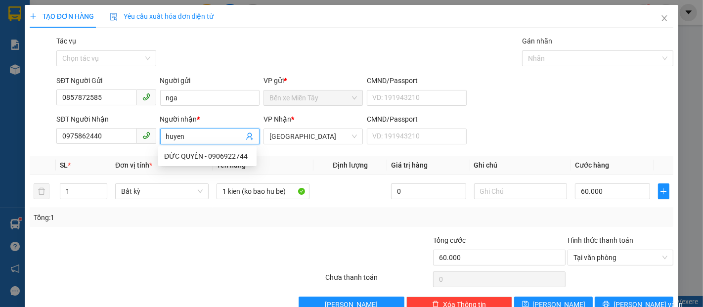
drag, startPoint x: 188, startPoint y: 136, endPoint x: 155, endPoint y: 139, distance: 33.8
click at [155, 139] on div "SĐT Người Nhận 0975862440 Người nhận * huyen VP Nhận * Đại Ngãi CMND/Passport V…" at bounding box center [364, 131] width 621 height 35
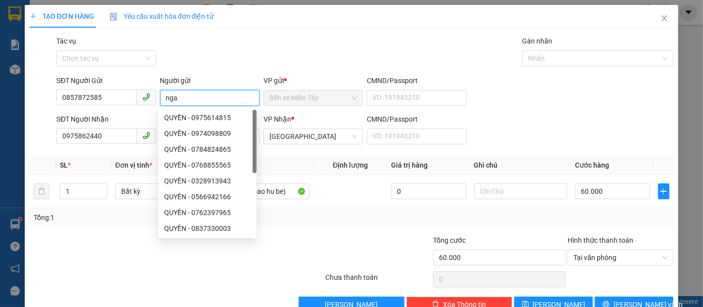
drag, startPoint x: 175, startPoint y: 99, endPoint x: 162, endPoint y: 101, distance: 13.0
click at [162, 101] on input "nga" at bounding box center [209, 98] width 99 height 16
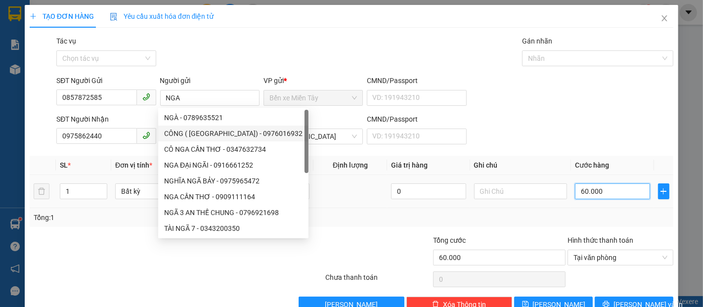
click at [608, 186] on input "60.000" at bounding box center [612, 191] width 75 height 16
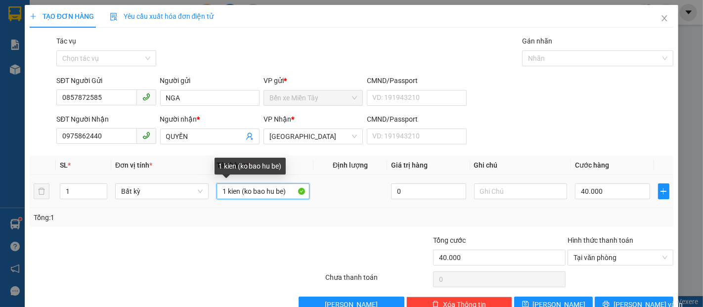
drag, startPoint x: 237, startPoint y: 194, endPoint x: 211, endPoint y: 199, distance: 27.2
click at [213, 199] on td "1 kien (ko bao hu be)" at bounding box center [263, 191] width 101 height 33
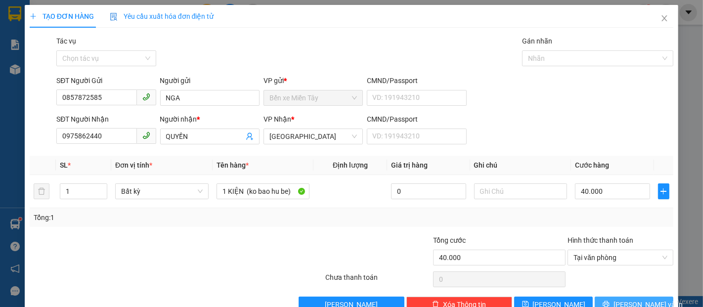
click at [625, 299] on span "Lưu và In" at bounding box center [648, 304] width 69 height 11
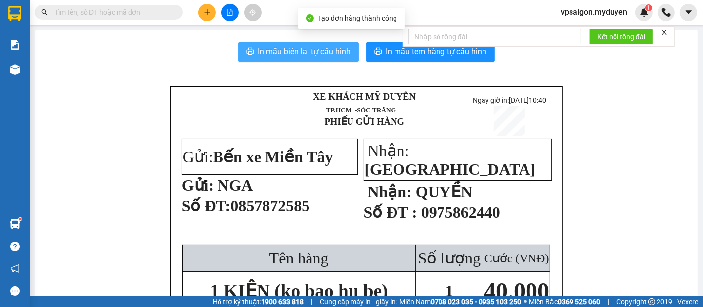
click at [326, 56] on span "In mẫu biên lai tự cấu hình" at bounding box center [304, 51] width 93 height 12
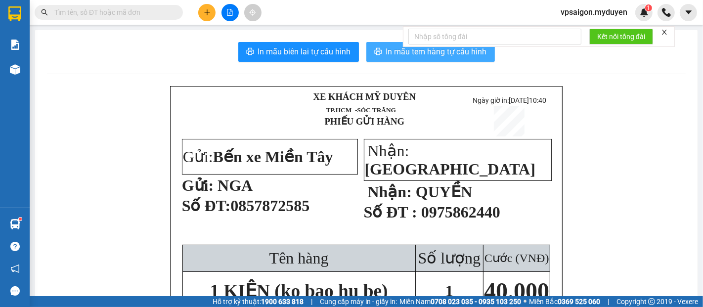
click at [461, 61] on button "In mẫu tem hàng tự cấu hình" at bounding box center [430, 52] width 129 height 20
click at [202, 11] on button at bounding box center [206, 12] width 17 height 17
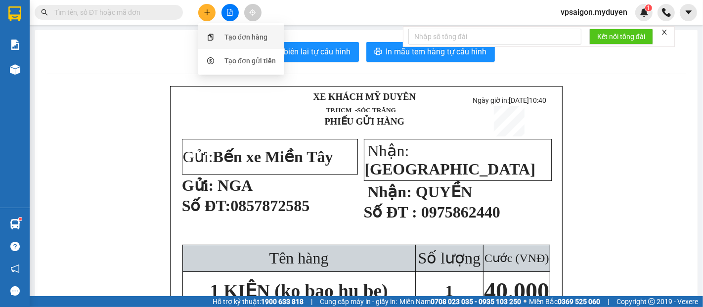
click at [221, 36] on div "Tạo đơn hàng" at bounding box center [241, 37] width 74 height 19
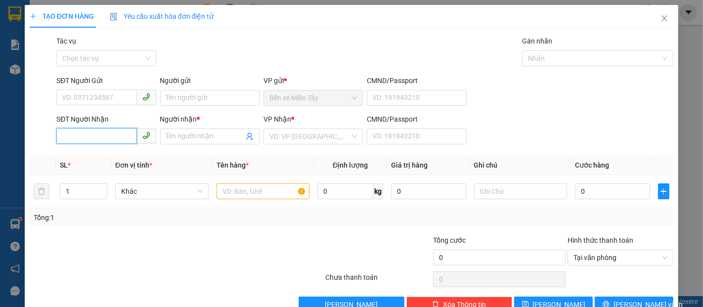
click at [98, 136] on input "SĐT Người Nhận" at bounding box center [96, 136] width 80 height 16
click at [113, 153] on div "0946687780 - LIỄU" at bounding box center [105, 156] width 87 height 11
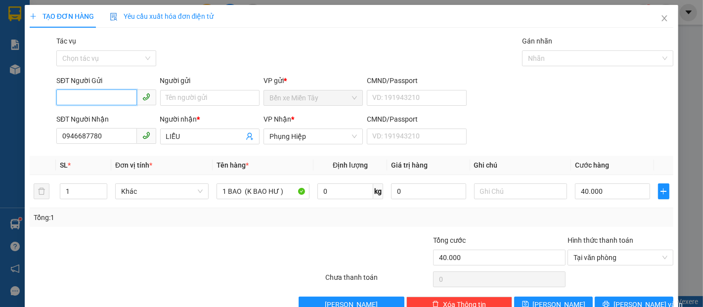
click at [93, 94] on input "SĐT Người Gửi" at bounding box center [96, 98] width 80 height 16
click at [99, 114] on div "0908000034 - LỰC" at bounding box center [105, 117] width 87 height 11
drag, startPoint x: 637, startPoint y: 279, endPoint x: 633, endPoint y: 260, distance: 19.8
click at [637, 299] on span "Lưu và In" at bounding box center [648, 304] width 69 height 11
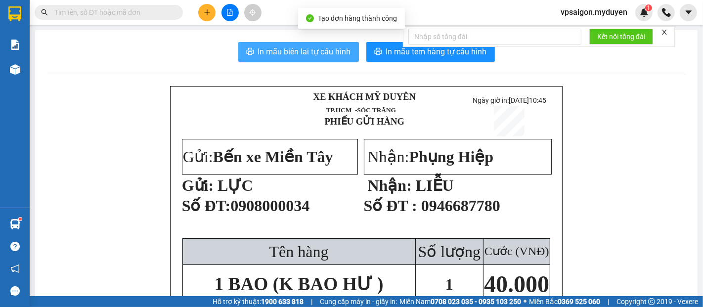
click at [321, 54] on span "In mẫu biên lai tự cấu hình" at bounding box center [304, 51] width 93 height 12
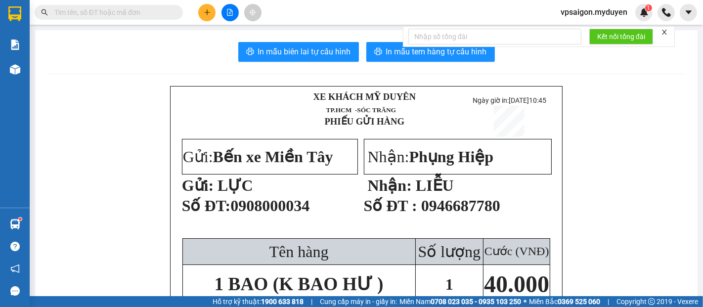
click at [415, 47] on div "Kết nối tổng đài" at bounding box center [539, 36] width 272 height 21
click at [414, 58] on span "In mẫu tem hàng tự cấu hình" at bounding box center [436, 51] width 101 height 12
drag, startPoint x: 203, startPoint y: 8, endPoint x: 220, endPoint y: 34, distance: 30.0
click at [204, 9] on icon "plus" at bounding box center [207, 12] width 7 height 7
click at [245, 42] on div "Tạo đơn hàng" at bounding box center [246, 37] width 43 height 11
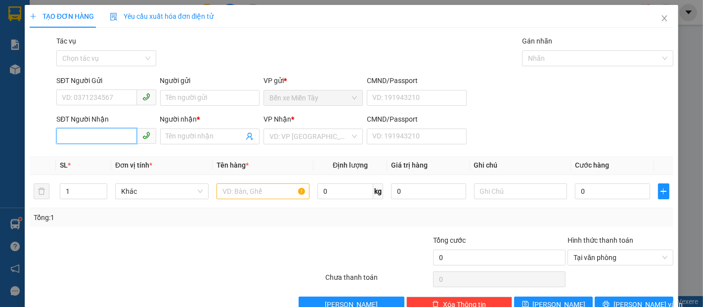
click at [107, 137] on input "SĐT Người Nhận" at bounding box center [96, 136] width 80 height 16
click at [107, 137] on input "2230" at bounding box center [96, 136] width 80 height 16
click at [117, 156] on div "0947232230 - KIM" at bounding box center [110, 156] width 97 height 11
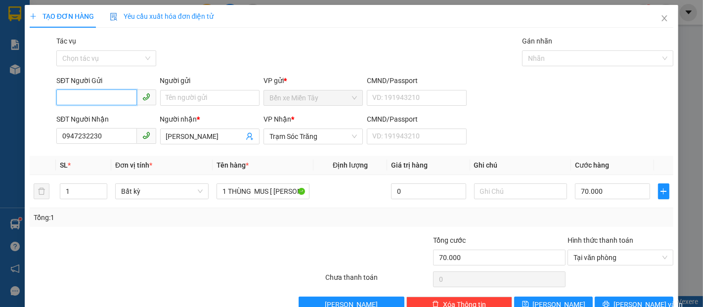
click at [82, 102] on input "SĐT Người Gửi" at bounding box center [96, 98] width 80 height 16
click at [100, 100] on input "SĐT Người Gửi" at bounding box center [96, 98] width 80 height 16
click at [135, 115] on div "0916623670 - AN KHANG" at bounding box center [105, 117] width 87 height 11
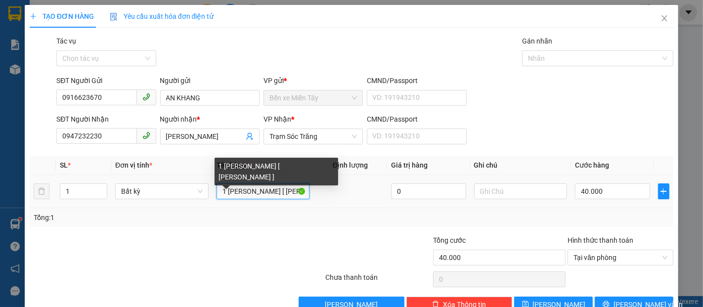
click at [265, 192] on input "1 THÙNG GIAY [ KO BAO HƯ ]" at bounding box center [263, 191] width 93 height 16
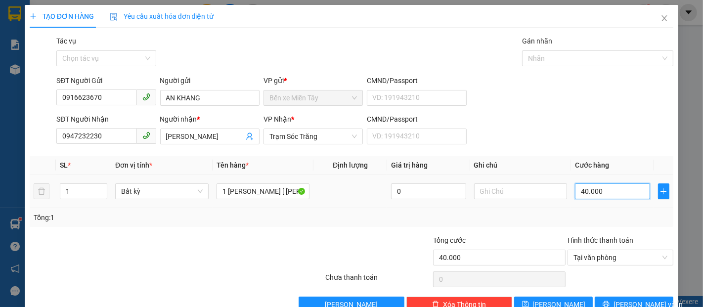
click at [603, 193] on input "40.000" at bounding box center [612, 191] width 75 height 16
drag, startPoint x: 603, startPoint y: 193, endPoint x: 579, endPoint y: 196, distance: 24.4
click at [579, 196] on input "40.000" at bounding box center [612, 191] width 75 height 16
drag, startPoint x: 604, startPoint y: 195, endPoint x: 576, endPoint y: 194, distance: 28.2
click at [576, 194] on input "0" at bounding box center [612, 191] width 75 height 16
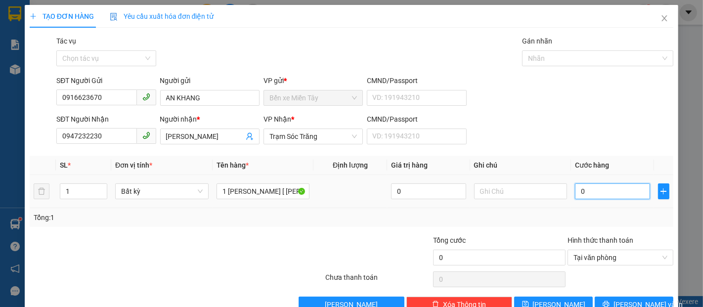
drag, startPoint x: 589, startPoint y: 193, endPoint x: 570, endPoint y: 193, distance: 18.8
click at [575, 192] on input "0" at bounding box center [612, 191] width 75 height 16
drag, startPoint x: 588, startPoint y: 194, endPoint x: 572, endPoint y: 194, distance: 16.3
click at [575, 194] on input "0" at bounding box center [612, 191] width 75 height 16
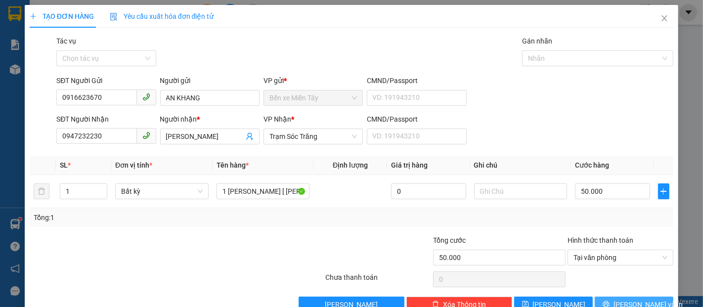
click at [625, 299] on span "Lưu và In" at bounding box center [648, 304] width 69 height 11
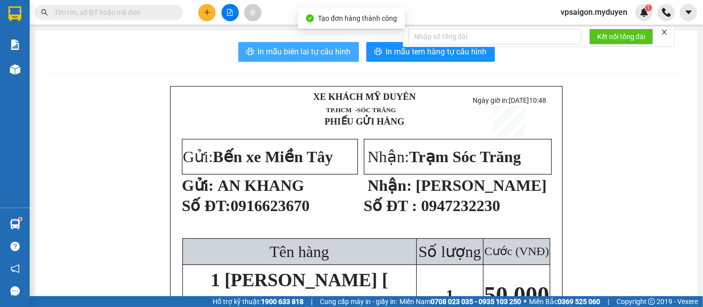
click at [317, 58] on button "In mẫu biên lai tự cấu hình" at bounding box center [298, 52] width 121 height 20
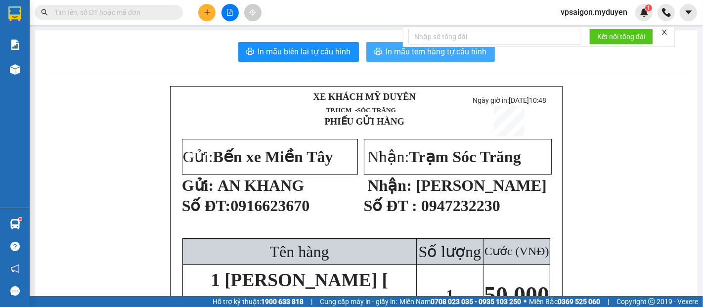
click at [392, 58] on button "In mẫu tem hàng tự cấu hình" at bounding box center [430, 52] width 129 height 20
click at [207, 16] on button at bounding box center [206, 12] width 17 height 17
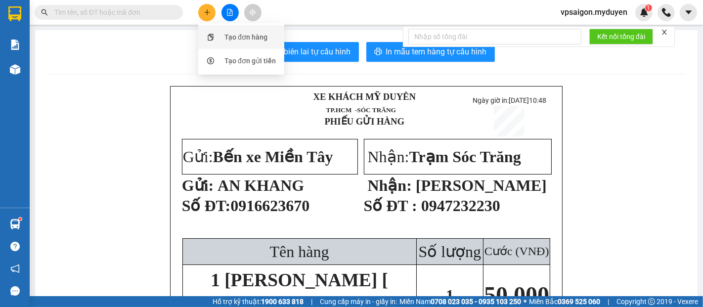
click at [245, 33] on div "Tạo đơn hàng" at bounding box center [246, 37] width 43 height 11
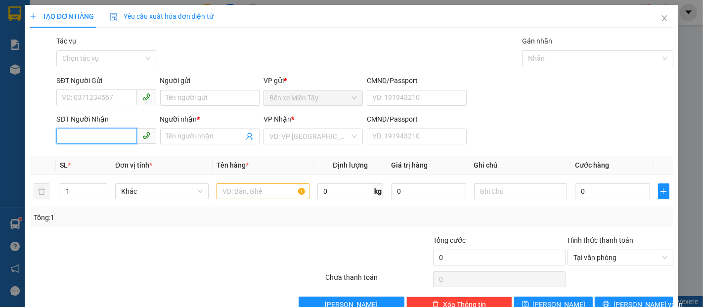
click at [99, 137] on input "SĐT Người Nhận" at bounding box center [96, 136] width 80 height 16
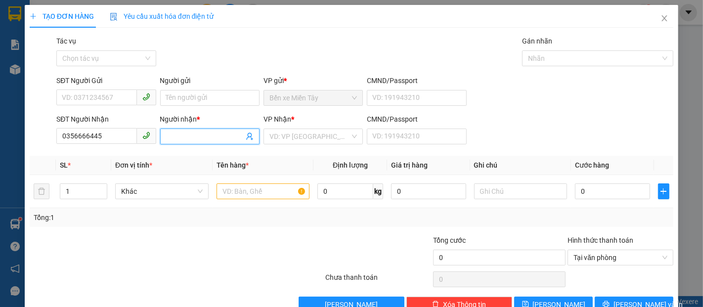
click at [206, 134] on input "Người nhận *" at bounding box center [205, 136] width 78 height 11
click at [126, 101] on input "SĐT Người Gửi" at bounding box center [96, 98] width 80 height 16
click at [298, 138] on input "search" at bounding box center [310, 136] width 81 height 15
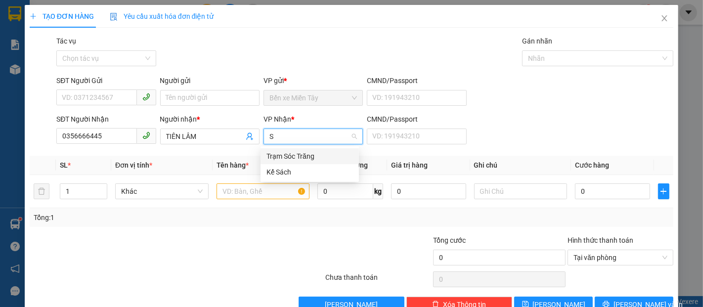
click at [305, 153] on div "Trạm Sóc Trăng" at bounding box center [310, 156] width 87 height 11
click at [285, 189] on input "text" at bounding box center [263, 191] width 93 height 16
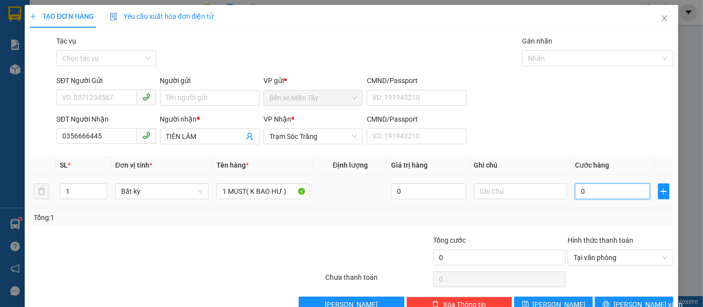
click at [594, 189] on input "0" at bounding box center [612, 191] width 75 height 16
click at [584, 218] on div "Tổng: 1" at bounding box center [352, 217] width 636 height 11
click at [76, 90] on span at bounding box center [105, 98] width 99 height 16
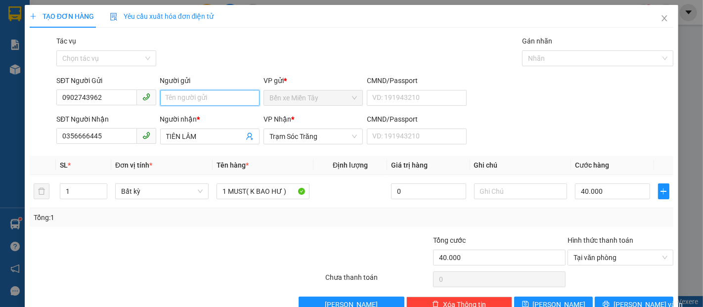
click at [216, 102] on input "Người gửi" at bounding box center [209, 98] width 99 height 16
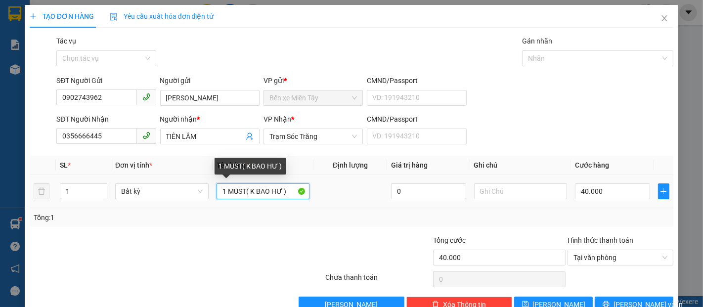
click at [287, 192] on input "1 MUST( K BAO HƯ )" at bounding box center [263, 191] width 93 height 16
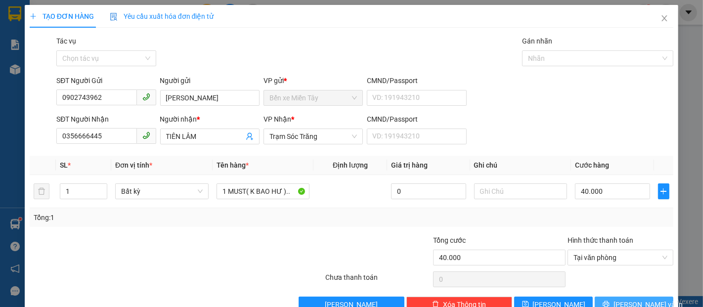
click at [607, 302] on icon "printer" at bounding box center [606, 304] width 7 height 7
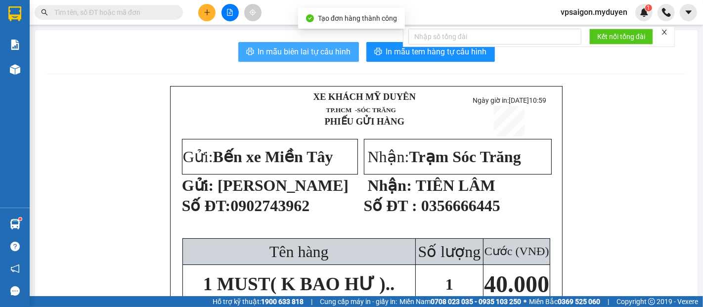
click at [318, 58] on button "In mẫu biên lai tự cấu hình" at bounding box center [298, 52] width 121 height 20
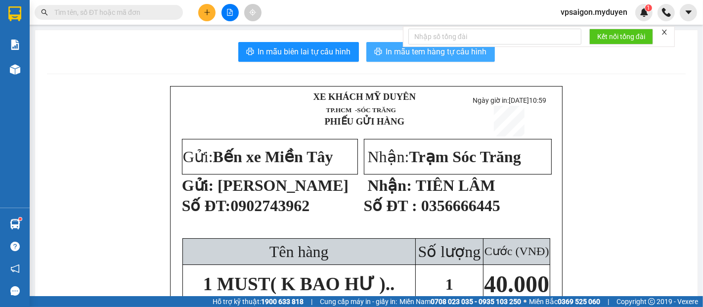
click at [375, 51] on icon "printer" at bounding box center [378, 51] width 8 height 8
click at [209, 17] on button at bounding box center [206, 12] width 17 height 17
click at [237, 38] on div "Tạo đơn hàng" at bounding box center [246, 37] width 43 height 11
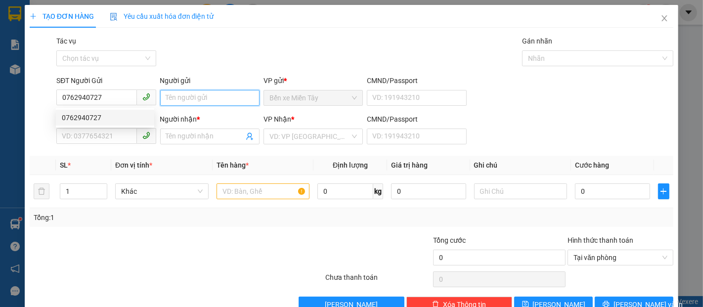
click at [195, 102] on input "Người gửi" at bounding box center [209, 98] width 99 height 16
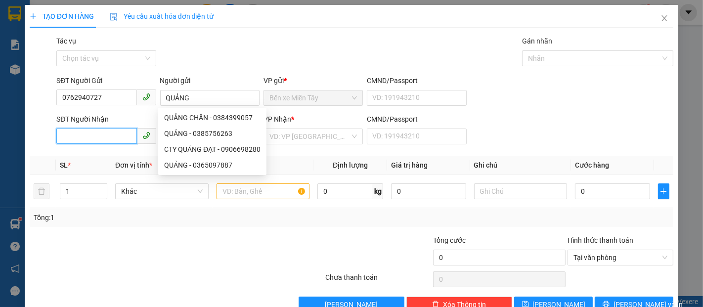
click at [74, 137] on input "SĐT Người Nhận" at bounding box center [96, 136] width 80 height 16
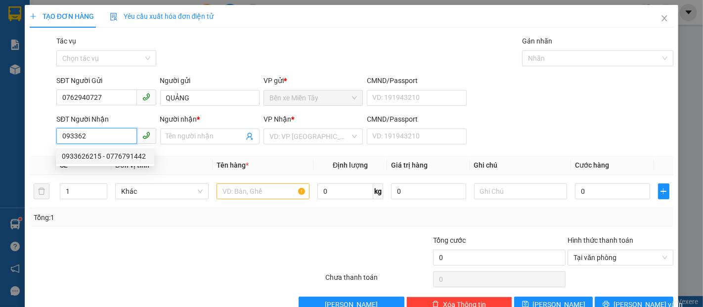
click at [115, 156] on div "0933626215 - 0776791442" at bounding box center [105, 156] width 87 height 11
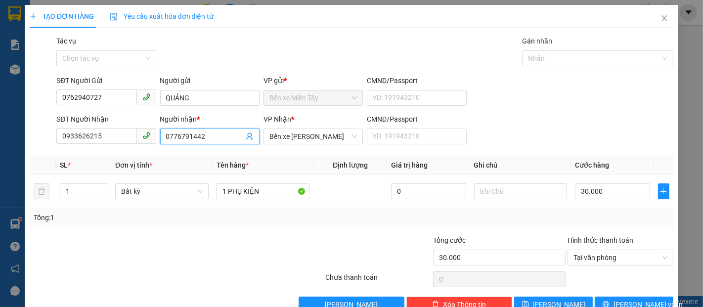
click at [162, 136] on span "0776791442" at bounding box center [209, 137] width 99 height 16
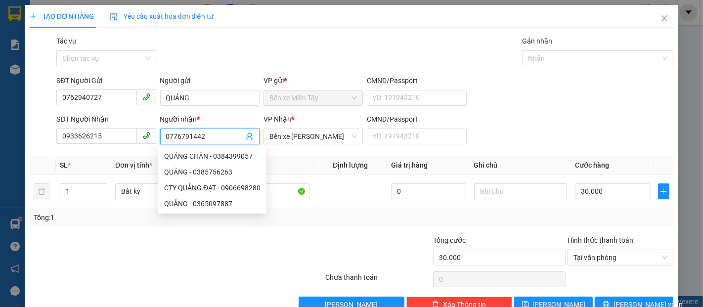
click at [166, 134] on input "0776791442" at bounding box center [205, 136] width 78 height 11
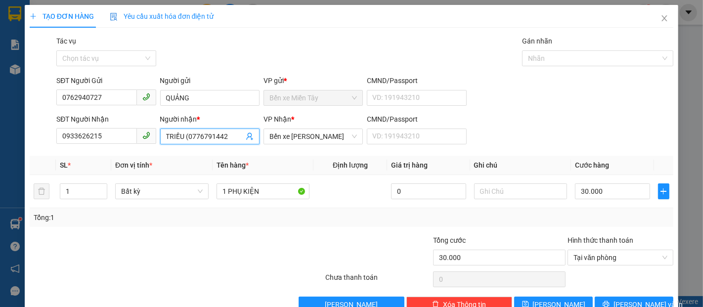
click at [229, 133] on input "TRIỀU (0776791442" at bounding box center [205, 136] width 78 height 11
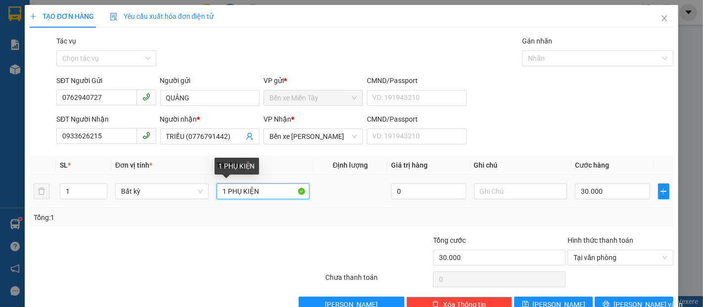
click at [267, 189] on input "1 PHỤ KIỆN" at bounding box center [263, 191] width 93 height 16
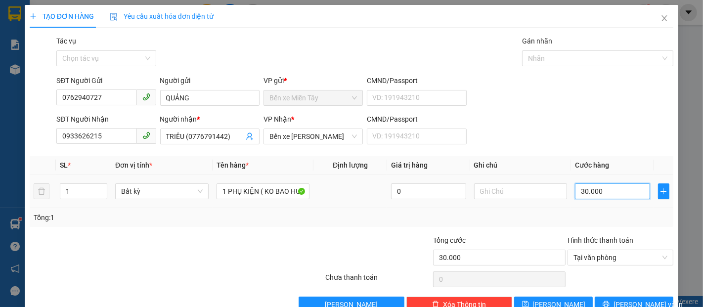
click at [597, 190] on input "30.000" at bounding box center [612, 191] width 75 height 16
click at [657, 301] on button "Lưu và In" at bounding box center [634, 305] width 79 height 16
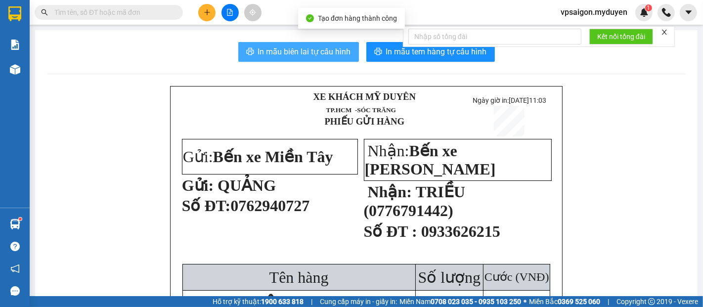
click at [321, 52] on span "In mẫu biên lai tự cấu hình" at bounding box center [304, 51] width 93 height 12
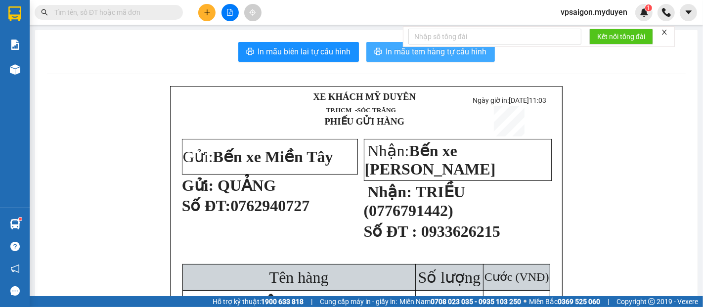
click at [380, 49] on button "In mẫu tem hàng tự cấu hình" at bounding box center [430, 52] width 129 height 20
click at [205, 11] on icon "plus" at bounding box center [207, 12] width 7 height 7
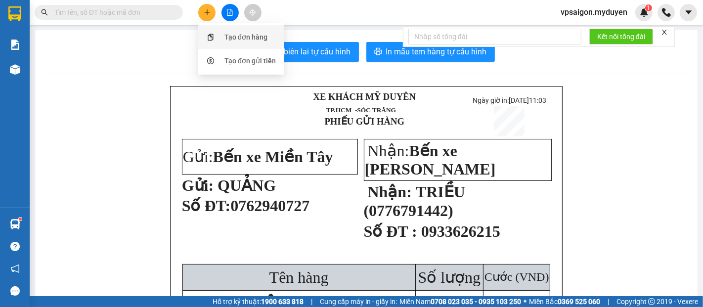
click at [237, 36] on div "Tạo đơn hàng" at bounding box center [246, 37] width 43 height 11
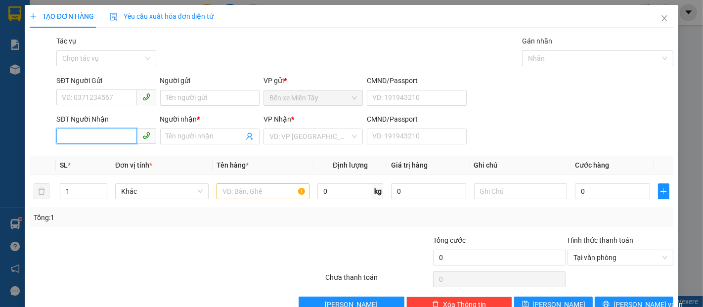
click at [95, 137] on input "SĐT Người Nhận" at bounding box center [96, 136] width 80 height 16
click at [180, 137] on input "Người nhận *" at bounding box center [205, 136] width 78 height 11
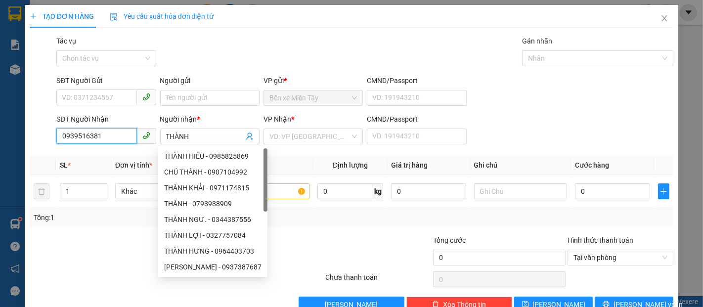
click at [105, 137] on input "0939516381" at bounding box center [96, 136] width 80 height 16
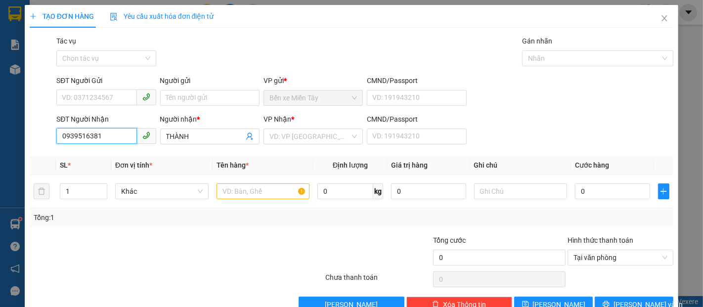
click at [77, 134] on input "0939516381" at bounding box center [96, 136] width 80 height 16
click at [116, 98] on input "SĐT Người Gửi" at bounding box center [96, 98] width 80 height 16
drag, startPoint x: 106, startPoint y: 138, endPoint x: 55, endPoint y: 144, distance: 51.7
click at [44, 145] on div "SĐT Người Nhận 0939516381 0939516381 Người nhận * THÀNH VP Nhận * VD: VP Sài Gò…" at bounding box center [352, 131] width 646 height 35
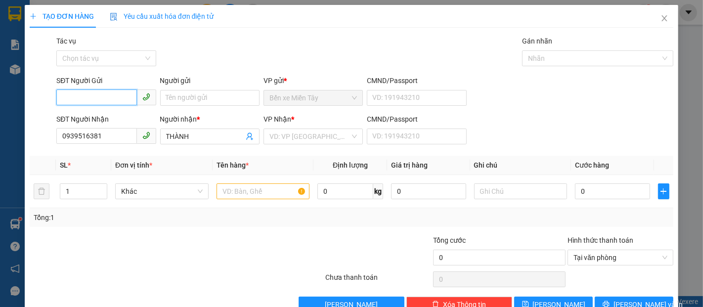
click at [99, 96] on input "SĐT Người Gửi" at bounding box center [96, 98] width 80 height 16
paste input "0939516381"
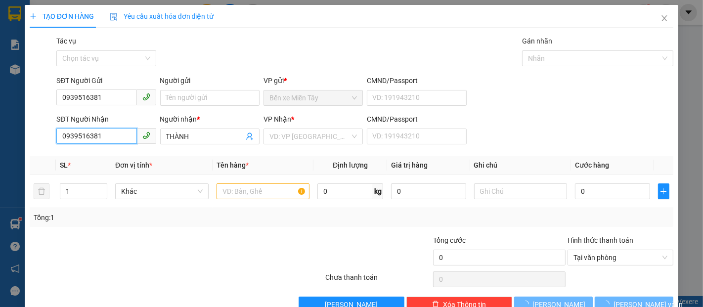
drag, startPoint x: 103, startPoint y: 137, endPoint x: 60, endPoint y: 145, distance: 43.7
click at [56, 146] on div "SĐT Người Nhận 0939516381 0939516381" at bounding box center [105, 131] width 99 height 35
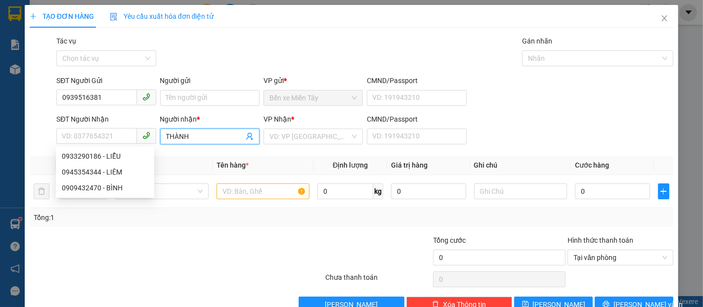
drag, startPoint x: 189, startPoint y: 139, endPoint x: 152, endPoint y: 146, distance: 37.7
click at [152, 146] on div "SĐT Người Nhận VD: 0377654321 Người nhận * THÀNH THÀNH VP Nhận * VD: VP Sài Gòn…" at bounding box center [364, 131] width 621 height 35
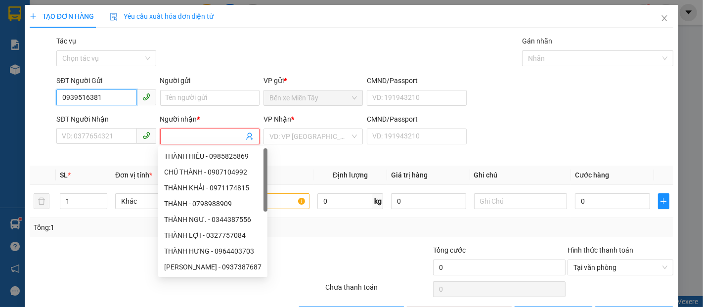
click at [121, 102] on input "0939516381" at bounding box center [96, 98] width 80 height 16
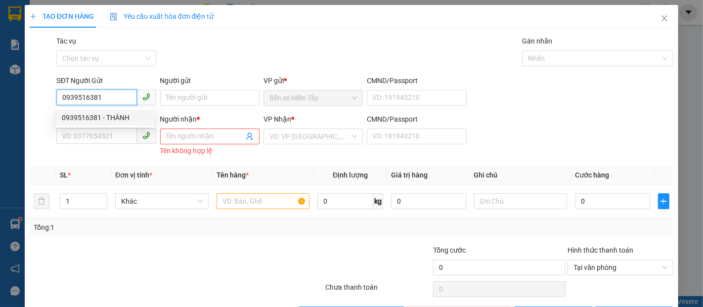
click at [124, 114] on div "0939516381 - THÀNH" at bounding box center [105, 117] width 87 height 11
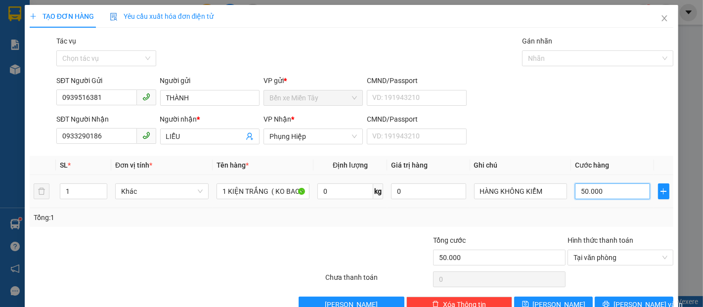
click at [603, 195] on input "50.000" at bounding box center [612, 191] width 75 height 16
drag, startPoint x: 264, startPoint y: 192, endPoint x: 198, endPoint y: 203, distance: 66.2
click at [198, 203] on tr "1 Khác 1 KIỆN TRẮNG ( KO BAO HƯ BỂ) 0 kg 0 HÀNG KHÔNG KIỂM 50.000" at bounding box center [352, 191] width 644 height 33
click at [615, 194] on input "50.000" at bounding box center [612, 191] width 75 height 16
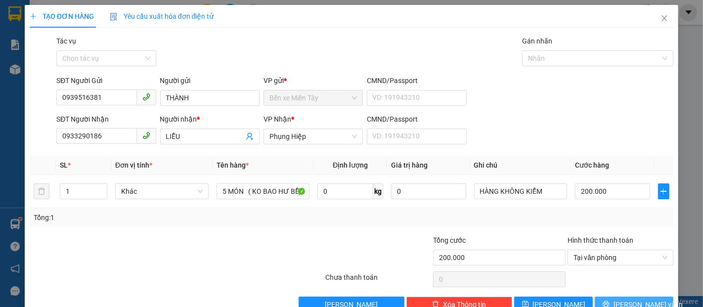
click at [630, 299] on span "Lưu và In" at bounding box center [648, 304] width 69 height 11
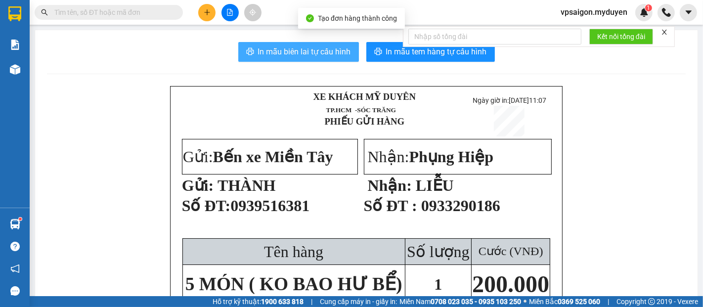
click at [336, 54] on span "In mẫu biên lai tự cấu hình" at bounding box center [304, 51] width 93 height 12
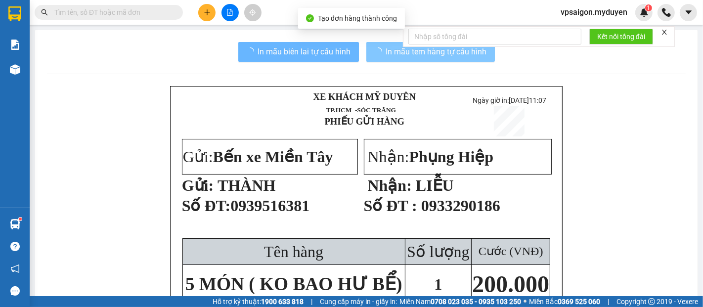
click at [479, 58] on button "In mẫu tem hàng tự cấu hình" at bounding box center [430, 52] width 129 height 20
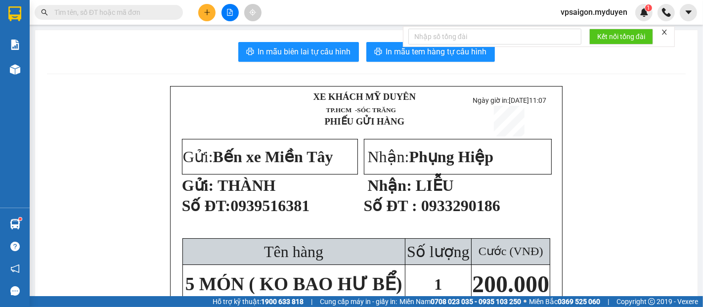
click at [205, 17] on button at bounding box center [206, 12] width 17 height 17
click at [253, 39] on div "Tạo đơn hàng" at bounding box center [246, 37] width 43 height 11
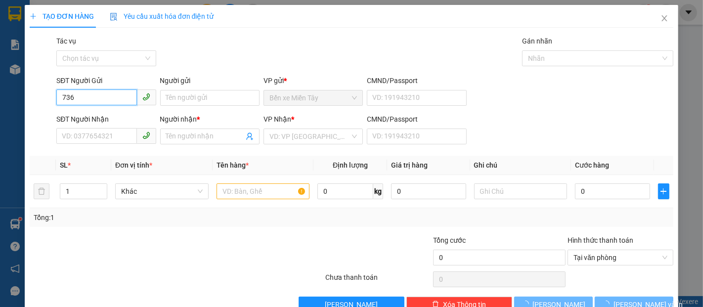
click at [109, 101] on input "736" at bounding box center [96, 98] width 80 height 16
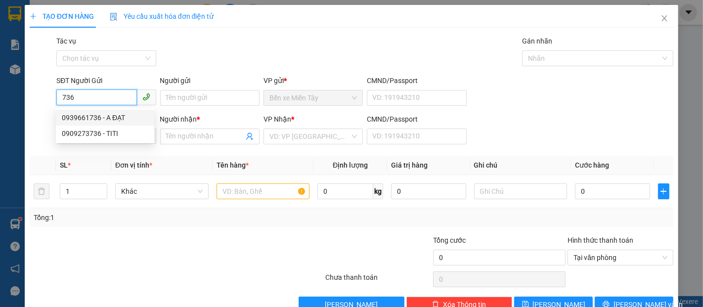
click at [121, 118] on div "0939661736 - A ĐẠT" at bounding box center [105, 117] width 87 height 11
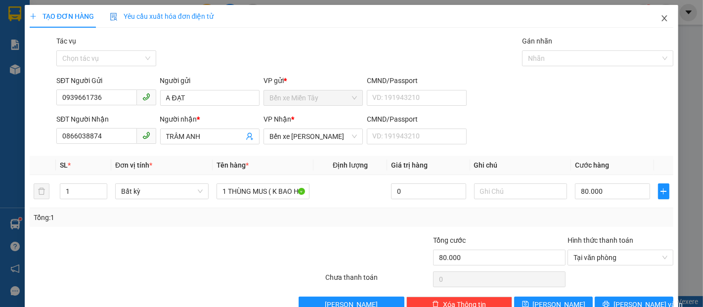
click at [661, 22] on icon "close" at bounding box center [665, 18] width 8 height 8
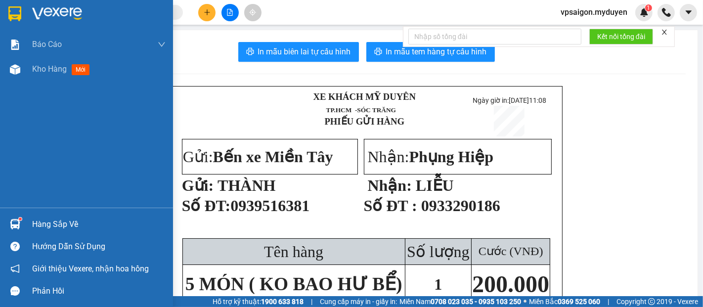
drag, startPoint x: 55, startPoint y: 224, endPoint x: 67, endPoint y: 95, distance: 129.6
click at [67, 95] on div "Báo cáo BC doanh số theo VP gửi ( nhà xe ) BC doanh số theo VP gửi ( nhân viên …" at bounding box center [86, 153] width 173 height 307
click at [45, 64] on span "Kho hàng" at bounding box center [49, 68] width 35 height 9
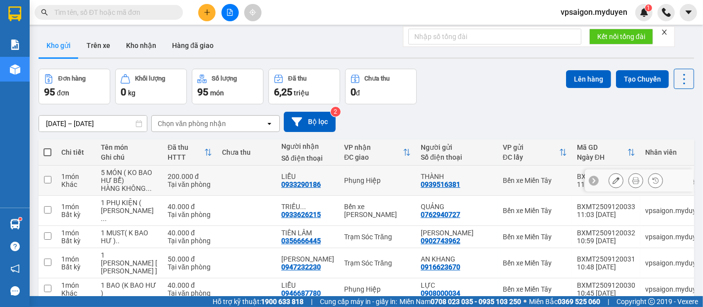
click at [613, 184] on icon at bounding box center [616, 180] width 7 height 7
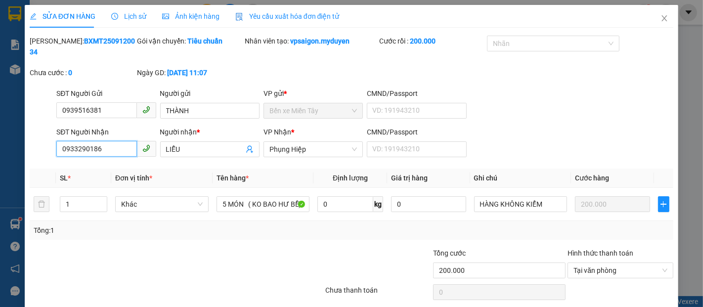
drag, startPoint x: 108, startPoint y: 134, endPoint x: 55, endPoint y: 142, distance: 53.2
click at [55, 142] on div "SĐT Người Nhận 0933290186 0933290186" at bounding box center [105, 144] width 103 height 35
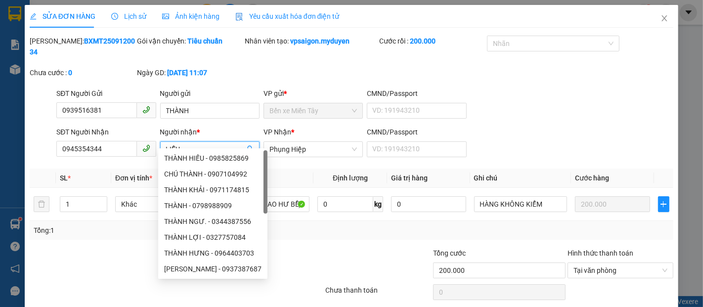
drag, startPoint x: 185, startPoint y: 142, endPoint x: 162, endPoint y: 141, distance: 22.8
click at [162, 141] on span "LIỄU" at bounding box center [209, 149] width 99 height 16
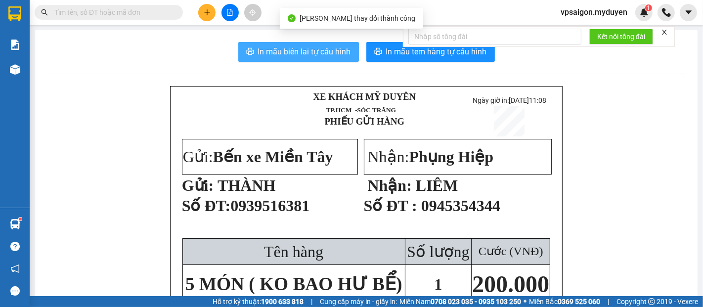
click at [328, 58] on span "In mẫu biên lai tự cấu hình" at bounding box center [304, 51] width 93 height 12
click at [420, 53] on span "In mẫu tem hàng tự cấu hình" at bounding box center [436, 51] width 101 height 12
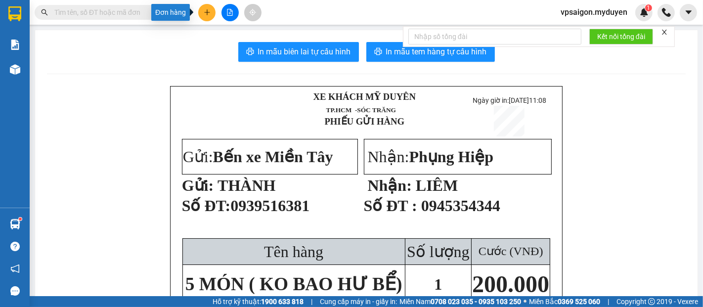
click at [204, 14] on icon "plus" at bounding box center [207, 12] width 7 height 7
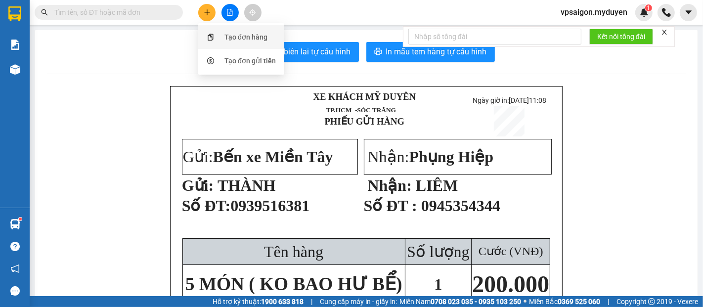
click at [238, 38] on div "Tạo đơn hàng" at bounding box center [246, 37] width 43 height 11
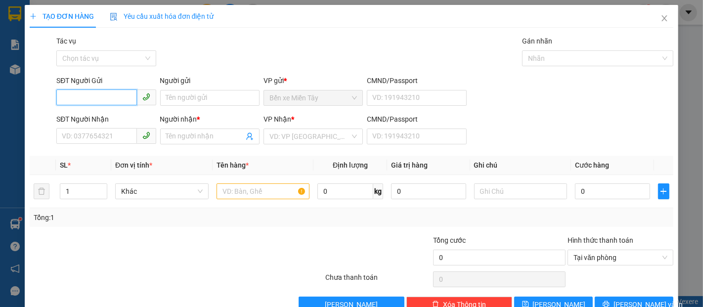
click at [94, 95] on input "SĐT Người Gửi" at bounding box center [96, 98] width 80 height 16
click at [99, 95] on input "736" at bounding box center [96, 98] width 80 height 16
click at [117, 118] on div "0939661736 - A ĐẠT" at bounding box center [105, 117] width 87 height 11
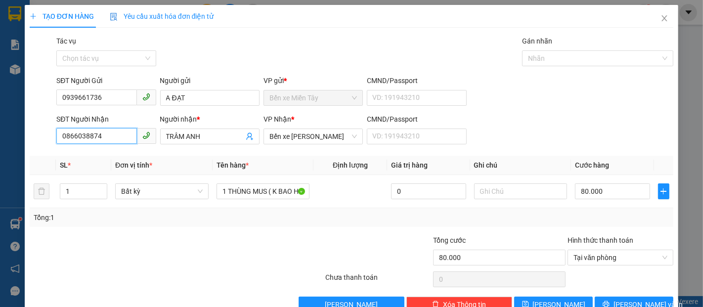
drag, startPoint x: 104, startPoint y: 138, endPoint x: 53, endPoint y: 146, distance: 51.5
click at [53, 146] on div "SĐT Người Nhận 0866038874 Người nhận * TRÂM ANH VP Nhận * Bến xe Trần Đề CMND/P…" at bounding box center [352, 131] width 646 height 35
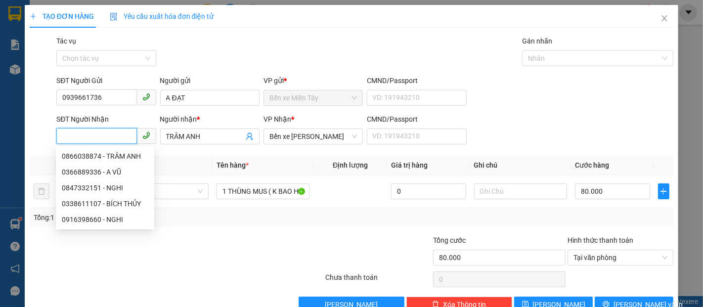
click at [114, 137] on input "SĐT Người Nhận" at bounding box center [96, 136] width 80 height 16
click at [119, 220] on div "0916398660 - NGHI" at bounding box center [105, 219] width 87 height 11
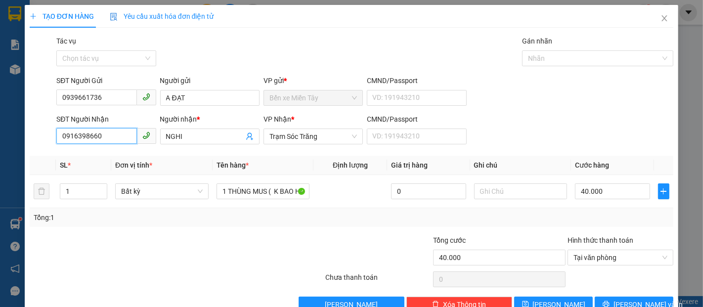
drag, startPoint x: 97, startPoint y: 138, endPoint x: 51, endPoint y: 138, distance: 46.0
click at [51, 138] on div "SĐT Người Nhận 0916398660 Người nhận * NGHI VP Nhận * Trạm Sóc Trăng CMND/Passp…" at bounding box center [352, 131] width 646 height 35
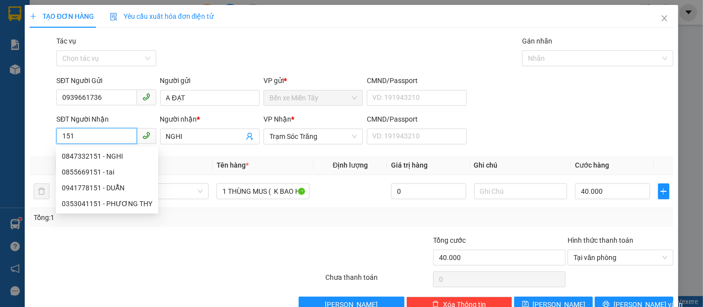
click at [96, 154] on div "0847332151 - NGHI" at bounding box center [107, 156] width 90 height 11
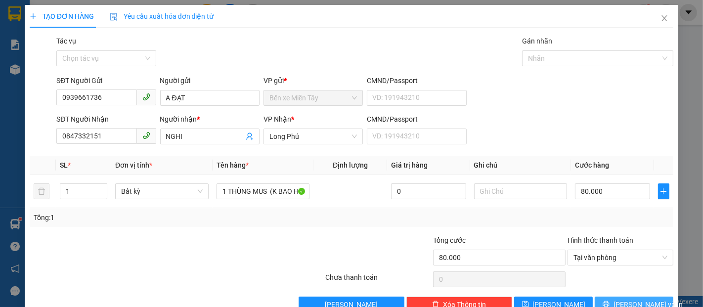
click at [641, 299] on span "[PERSON_NAME] và In" at bounding box center [648, 304] width 69 height 11
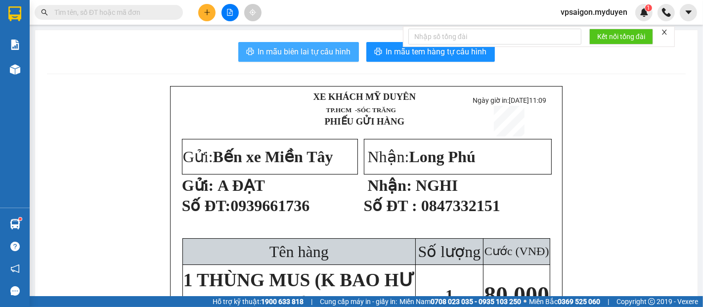
click at [322, 57] on span "In mẫu biên lai tự cấu hình" at bounding box center [304, 51] width 93 height 12
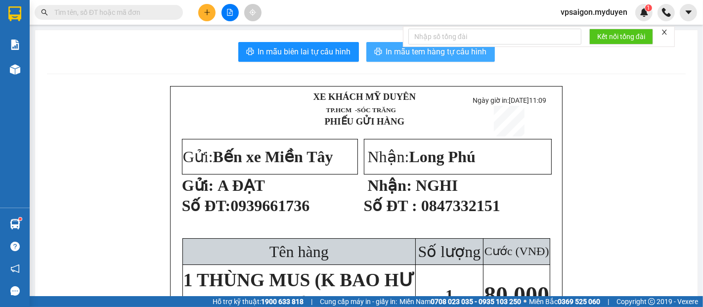
click at [410, 60] on button "In mẫu tem hàng tự cấu hình" at bounding box center [430, 52] width 129 height 20
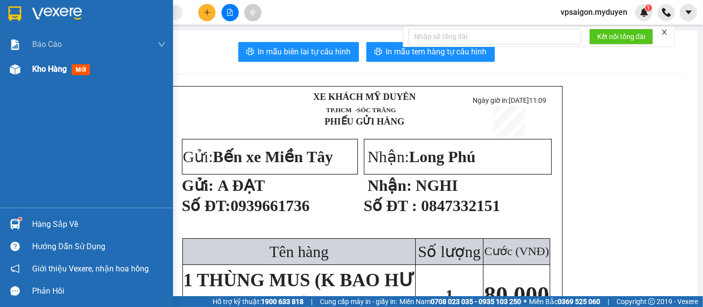
click at [60, 66] on span "Kho hàng" at bounding box center [49, 68] width 35 height 9
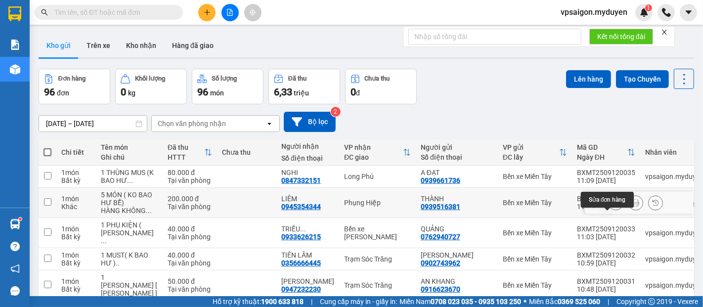
click at [613, 206] on icon at bounding box center [616, 202] width 7 height 7
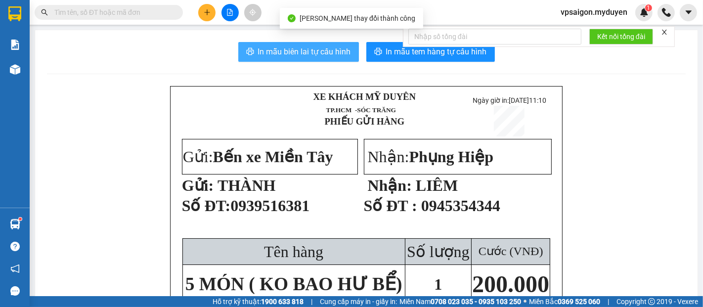
drag, startPoint x: 328, startPoint y: 59, endPoint x: 357, endPoint y: 131, distance: 77.4
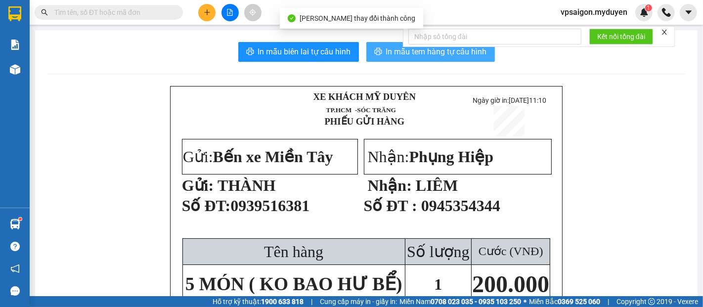
click at [468, 55] on span "In mẫu tem hàng tự cấu hình" at bounding box center [436, 51] width 101 height 12
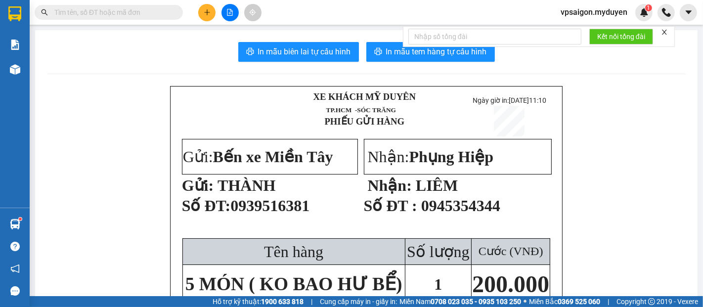
drag, startPoint x: 190, startPoint y: 149, endPoint x: 551, endPoint y: 184, distance: 362.2
click at [551, 184] on div "XE KHÁCH MỸ DUYÊN TP.HCM -SÓC TRĂNG PHIẾU GỬI HÀNG Ngày giờ in: 12-09-2025 1…" at bounding box center [366, 202] width 393 height 232
click at [519, 217] on p "Số ĐT : 0945354344" at bounding box center [457, 210] width 187 height 28
drag, startPoint x: 229, startPoint y: 187, endPoint x: 461, endPoint y: 184, distance: 231.9
click at [461, 184] on tr "Gửi: Bến xe Miền Tây Gửi: THÀNH Số ĐT: 0939516381 Nhận: Phụng Hiệp Nhận: LIÊM …" at bounding box center [366, 188] width 370 height 100
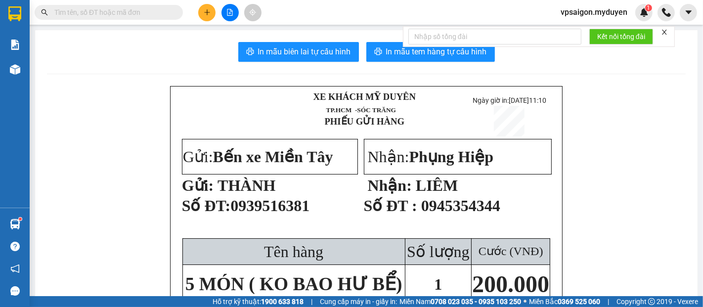
click at [487, 211] on span "0945354344" at bounding box center [460, 206] width 79 height 18
drag, startPoint x: 418, startPoint y: 207, endPoint x: 531, endPoint y: 212, distance: 112.9
click at [531, 212] on p "Số ĐT : 0945354344" at bounding box center [457, 210] width 187 height 28
drag, startPoint x: 422, startPoint y: 241, endPoint x: 411, endPoint y: 228, distance: 16.8
click at [422, 236] on p at bounding box center [457, 231] width 187 height 11
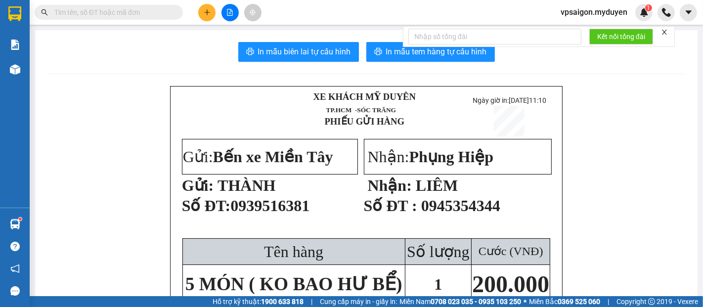
drag, startPoint x: 347, startPoint y: 118, endPoint x: 391, endPoint y: 123, distance: 43.9
click at [391, 123] on td "XE KHÁCH MỸ DUYÊN TP.HCM -SÓC TRĂNG PHIẾU GỬI HÀNG" at bounding box center [364, 113] width 201 height 49
click at [406, 126] on p "PHIẾU GỬI HÀNG" at bounding box center [365, 121] width 200 height 11
click at [204, 15] on icon "plus" at bounding box center [207, 12] width 7 height 7
click at [229, 43] on div "Tạo đơn hàng" at bounding box center [241, 37] width 74 height 19
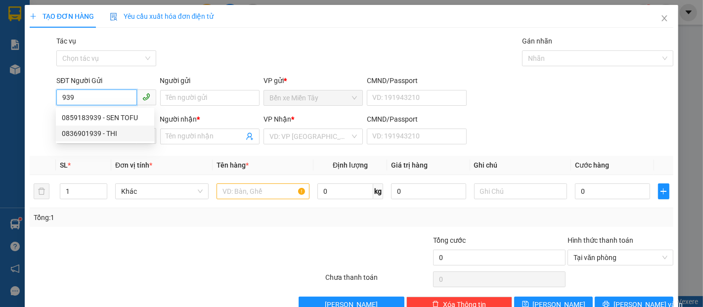
click at [103, 134] on div "0836901939 - THI" at bounding box center [105, 133] width 87 height 11
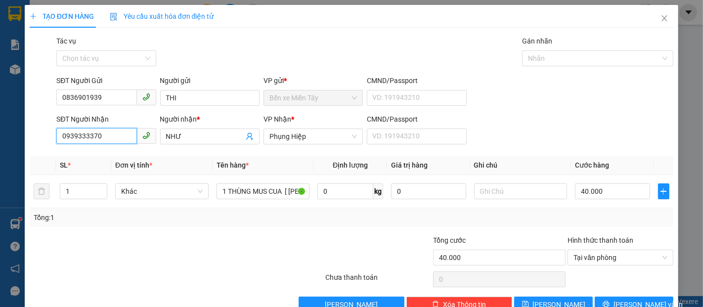
drag, startPoint x: 104, startPoint y: 135, endPoint x: 0, endPoint y: 136, distance: 104.4
click at [0, 136] on div "TẠO ĐƠN HÀNG Yêu cầu xuất hóa đơn điện tử Transit Pickup Surcharge Ids Transit …" at bounding box center [351, 153] width 703 height 307
drag, startPoint x: 208, startPoint y: 135, endPoint x: 3, endPoint y: 151, distance: 204.9
click at [20, 149] on div "TẠO ĐƠN HÀNG Yêu cầu xuất hóa đơn điện tử Transit Pickup Surcharge Ids Transit …" at bounding box center [351, 153] width 703 height 307
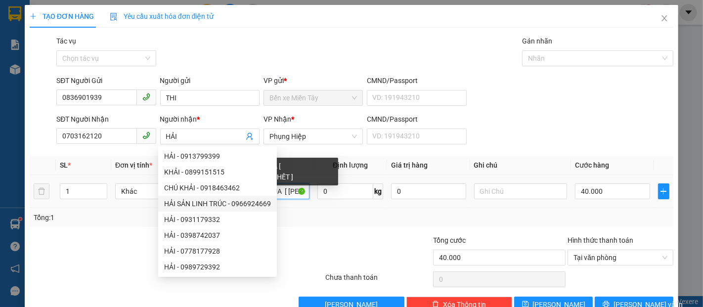
click at [283, 191] on input "1 THÙNG MUS CUA [ KO BAO CHẾT ]" at bounding box center [263, 191] width 93 height 16
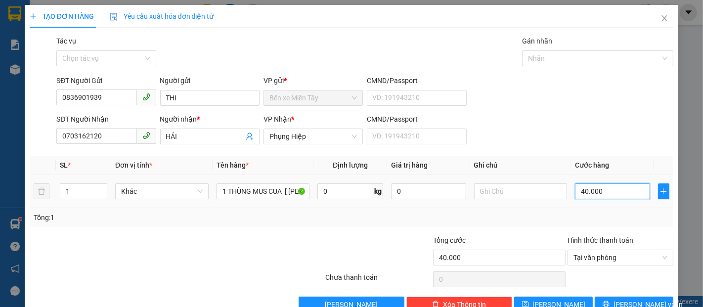
click at [585, 190] on input "40.000" at bounding box center [612, 191] width 75 height 16
click at [627, 299] on span "[PERSON_NAME] và In" at bounding box center [648, 304] width 69 height 11
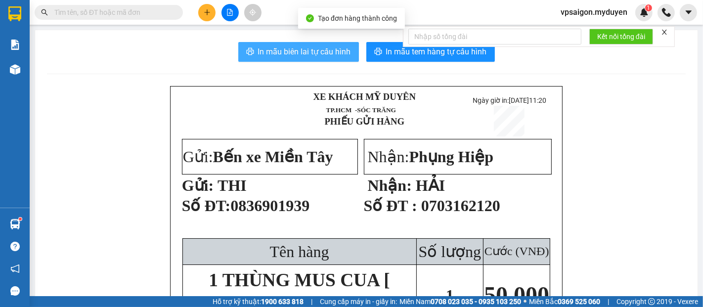
click at [317, 49] on span "In mẫu biên lai tự cấu hình" at bounding box center [304, 51] width 93 height 12
click at [396, 54] on span "In mẫu tem hàng tự cấu hình" at bounding box center [436, 51] width 101 height 12
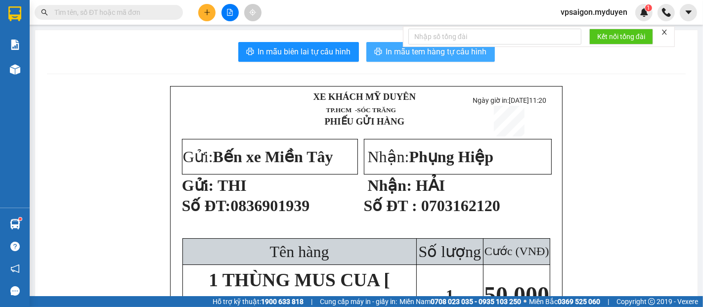
click at [388, 54] on span "In mẫu tem hàng tự cấu hình" at bounding box center [436, 51] width 101 height 12
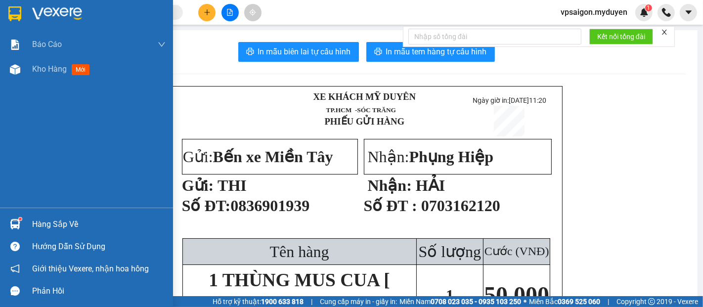
click at [56, 226] on div "Hàng sắp về" at bounding box center [99, 224] width 134 height 15
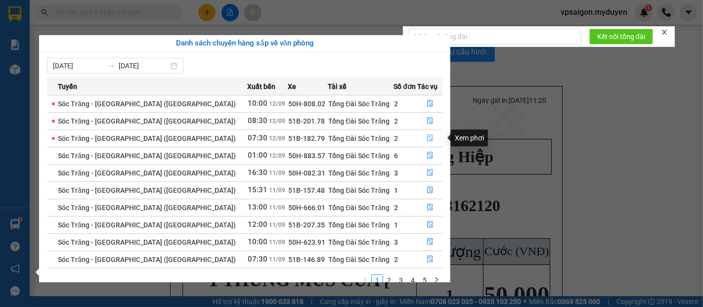
click at [427, 139] on icon "file-done" at bounding box center [430, 138] width 7 height 7
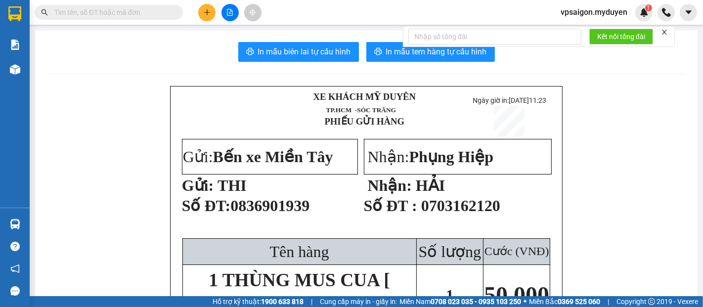
click at [210, 14] on icon "plus" at bounding box center [207, 12] width 7 height 7
click at [247, 34] on div "Tạo đơn hàng" at bounding box center [246, 37] width 43 height 11
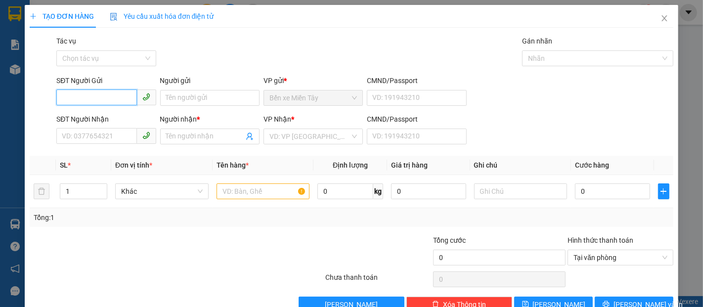
click at [109, 95] on input "SĐT Người Gửi" at bounding box center [96, 98] width 80 height 16
click at [113, 131] on input "SĐT Người Nhận" at bounding box center [96, 136] width 80 height 16
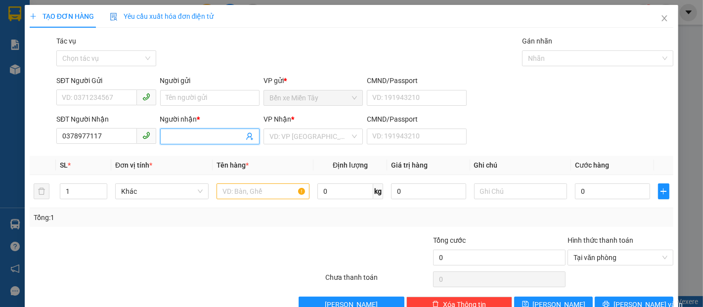
click at [169, 140] on input "Người nhận *" at bounding box center [205, 136] width 78 height 11
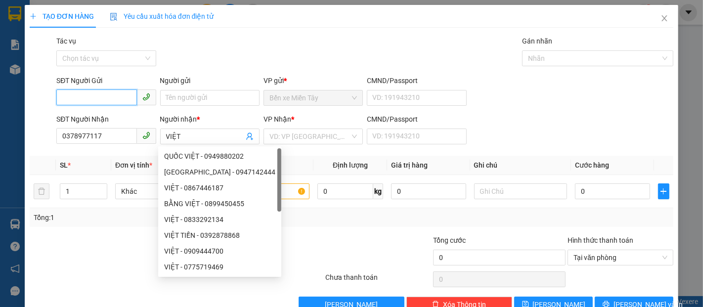
click at [104, 95] on input "SĐT Người Gửi" at bounding box center [96, 98] width 80 height 16
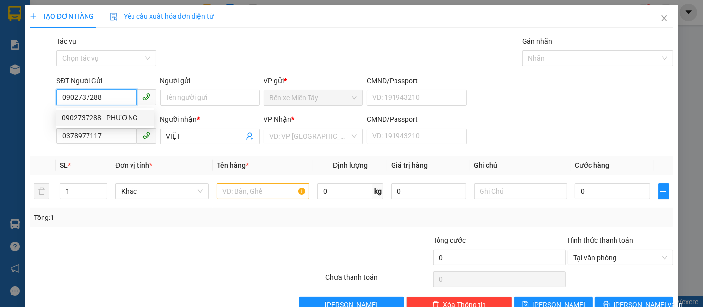
click at [127, 119] on div "0902737288 - PHƯƠNG" at bounding box center [105, 117] width 87 height 11
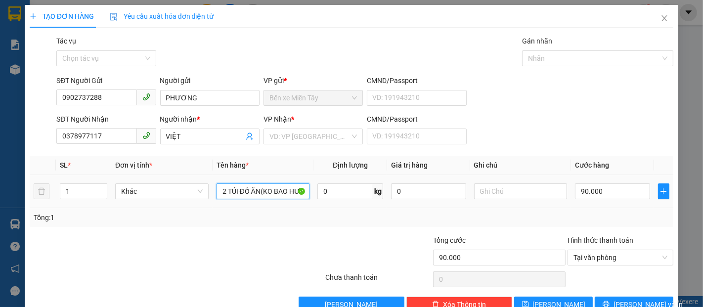
drag, startPoint x: 257, startPoint y: 191, endPoint x: 196, endPoint y: 200, distance: 61.5
click at [196, 200] on tr "1 Khác 2 TÚI ĐỒ ĂN(KO BAO HƯ) 0 kg 0 90.000" at bounding box center [352, 191] width 644 height 33
click at [632, 195] on input "90.000" at bounding box center [612, 191] width 75 height 16
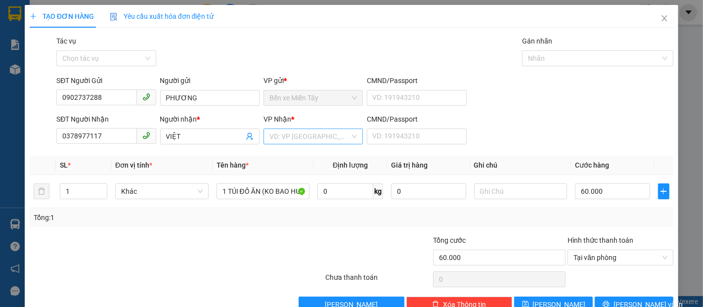
click at [327, 135] on input "search" at bounding box center [310, 136] width 81 height 15
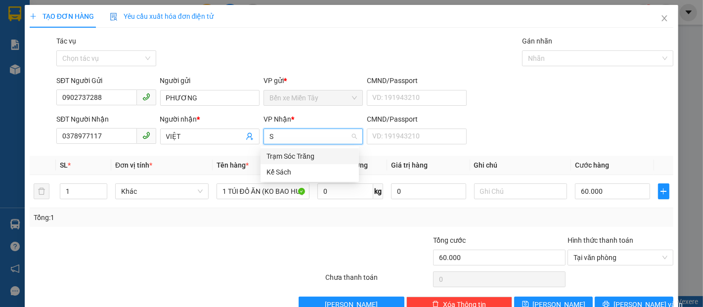
click at [316, 160] on div "Trạm Sóc Trăng" at bounding box center [310, 156] width 87 height 11
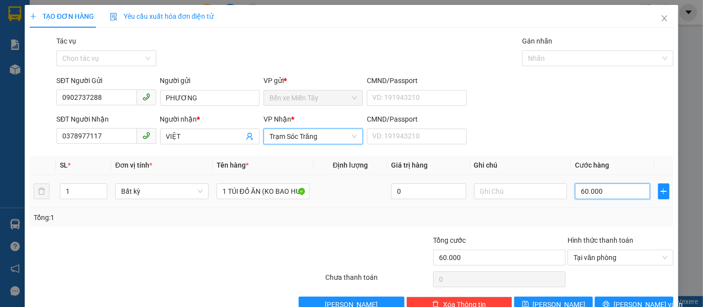
click at [620, 193] on input "60.000" at bounding box center [612, 191] width 75 height 16
drag, startPoint x: 581, startPoint y: 195, endPoint x: 566, endPoint y: 197, distance: 14.9
click at [571, 197] on td "5" at bounding box center [612, 191] width 83 height 33
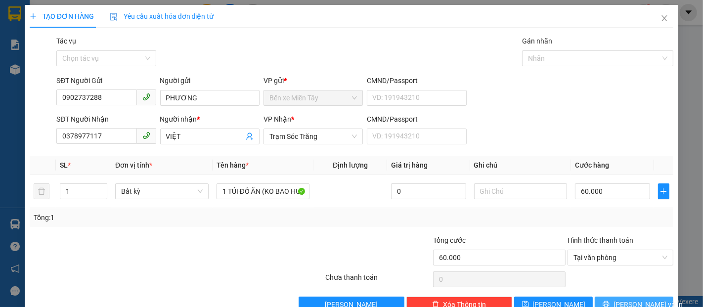
click at [616, 297] on button "[PERSON_NAME] và In" at bounding box center [634, 305] width 79 height 16
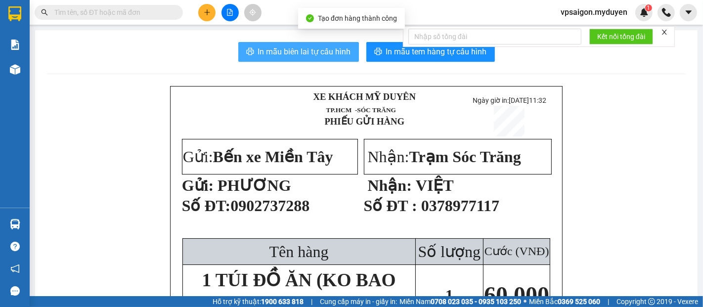
click at [325, 56] on span "In mẫu biên lai tự cấu hình" at bounding box center [304, 51] width 93 height 12
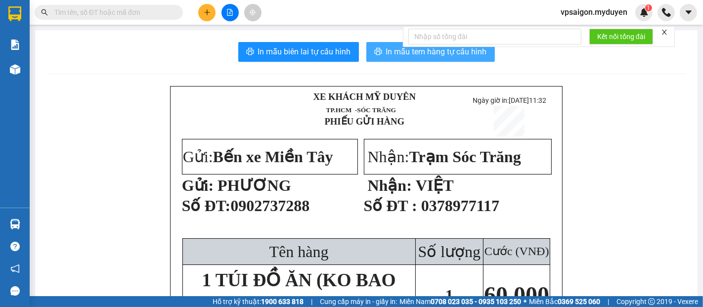
click at [380, 60] on button "In mẫu tem hàng tự cấu hình" at bounding box center [430, 52] width 129 height 20
drag, startPoint x: 205, startPoint y: 16, endPoint x: 221, endPoint y: 26, distance: 18.9
click at [205, 16] on button at bounding box center [206, 12] width 17 height 17
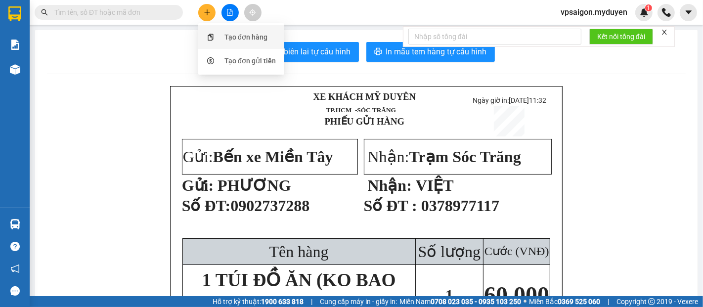
click at [244, 36] on div "Tạo đơn hàng" at bounding box center [246, 37] width 43 height 11
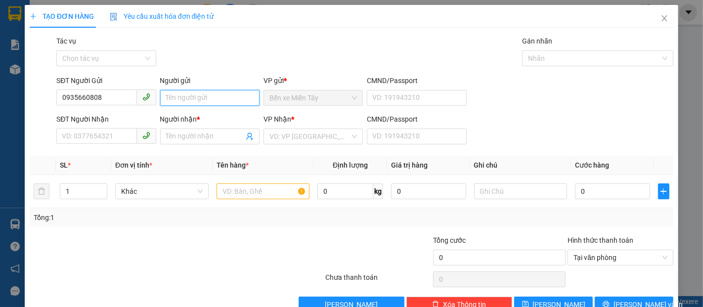
click at [182, 98] on input "Người gửi" at bounding box center [209, 98] width 99 height 16
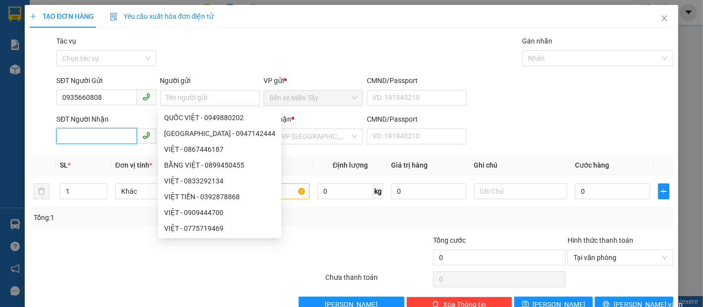
click at [91, 137] on input "SĐT Người Nhận" at bounding box center [96, 136] width 80 height 16
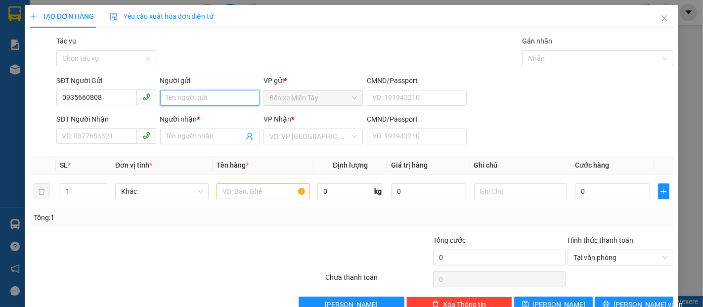
click at [186, 100] on input "Người gửi" at bounding box center [209, 98] width 99 height 16
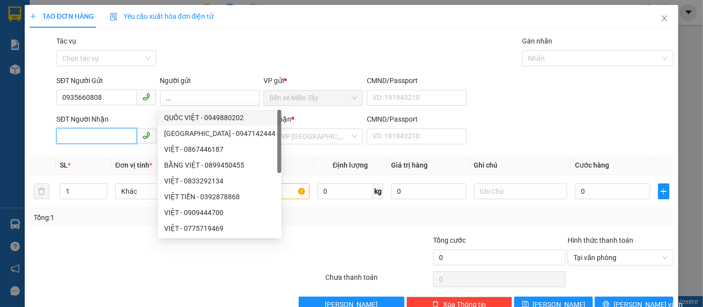
click at [94, 134] on input "SĐT Người Nhận" at bounding box center [96, 136] width 80 height 16
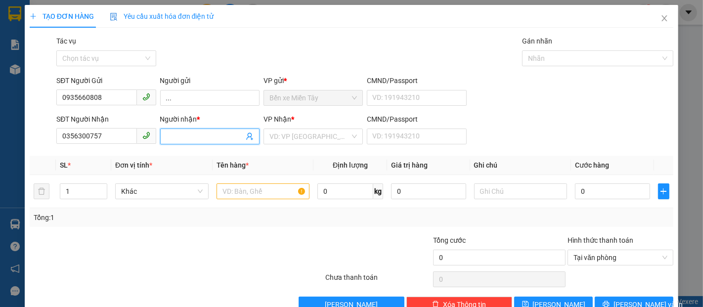
click at [180, 129] on span at bounding box center [209, 137] width 99 height 16
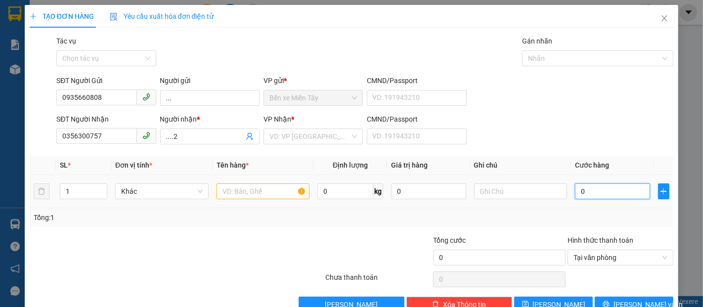
click at [591, 191] on input "0" at bounding box center [612, 191] width 75 height 16
click at [236, 190] on input "text" at bounding box center [263, 191] width 93 height 16
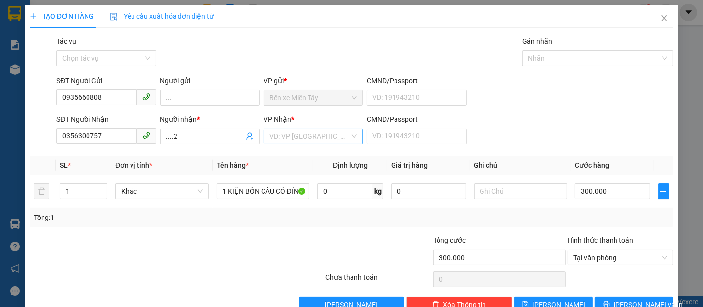
click at [297, 136] on input "search" at bounding box center [310, 136] width 81 height 15
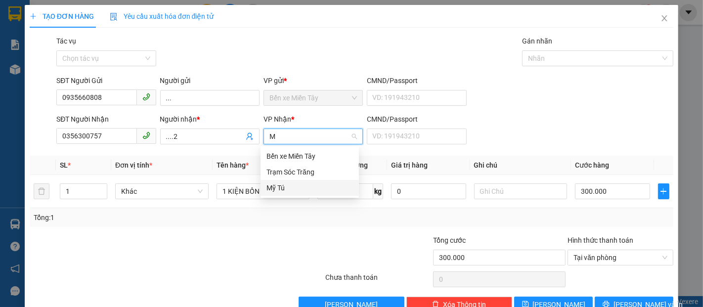
click at [304, 186] on div "Mỹ Tú" at bounding box center [310, 187] width 87 height 11
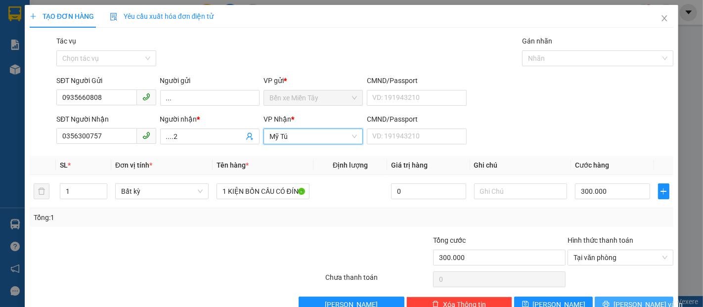
click at [643, 299] on span "Lưu và In" at bounding box center [648, 304] width 69 height 11
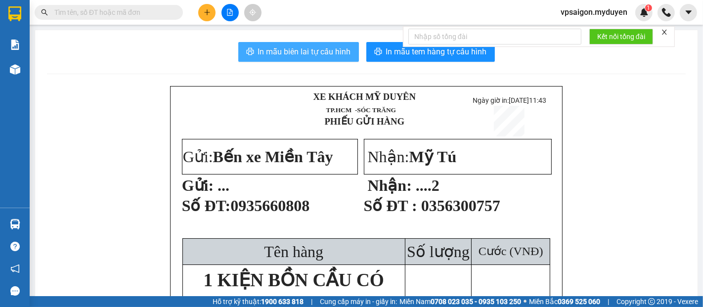
click at [324, 54] on span "In mẫu biên lai tự cấu hình" at bounding box center [304, 51] width 93 height 12
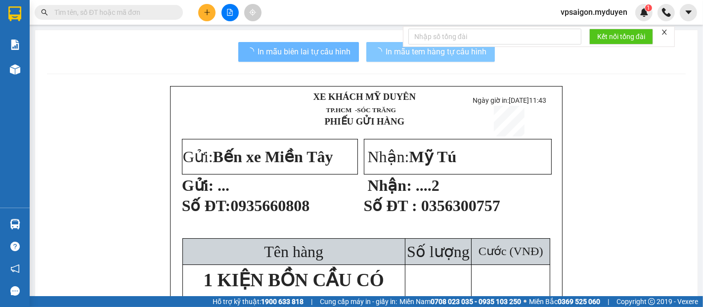
click at [420, 57] on span "In mẫu tem hàng tự cấu hình" at bounding box center [436, 51] width 101 height 12
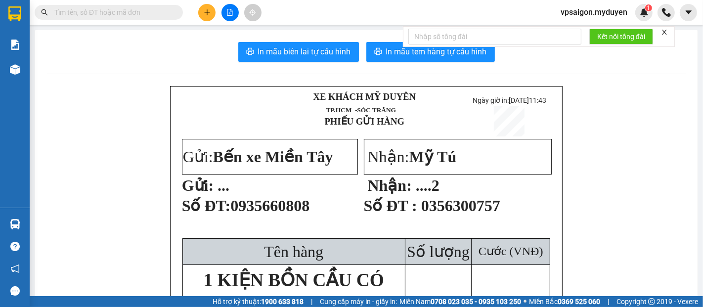
click at [529, 99] on span "11:43" at bounding box center [537, 100] width 17 height 8
click at [207, 18] on button at bounding box center [206, 12] width 17 height 17
click at [226, 36] on div "Tạo đơn hàng" at bounding box center [246, 37] width 43 height 11
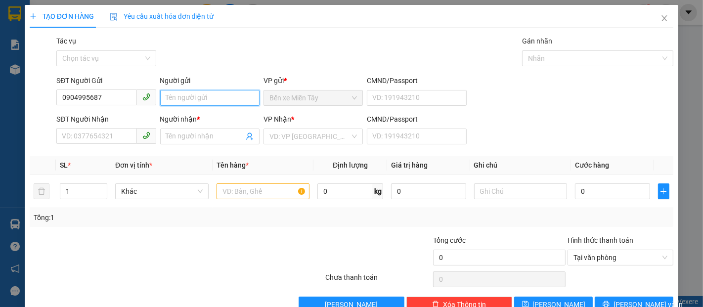
click at [206, 97] on input "Người gửi" at bounding box center [209, 98] width 99 height 16
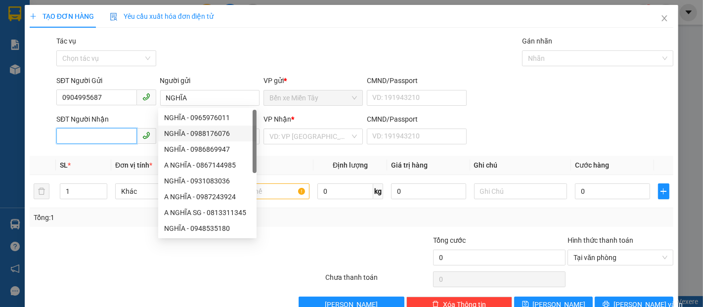
click at [128, 138] on input "SĐT Người Nhận" at bounding box center [96, 136] width 80 height 16
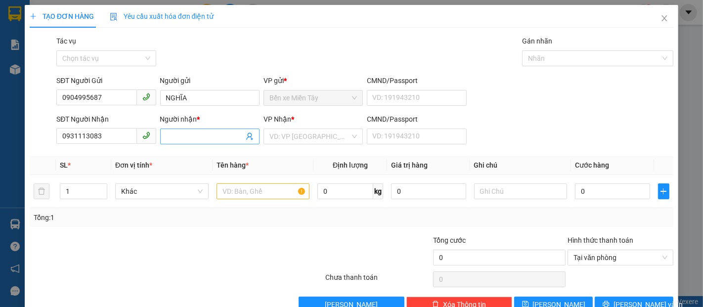
click at [180, 134] on input "Người nhận *" at bounding box center [205, 136] width 78 height 11
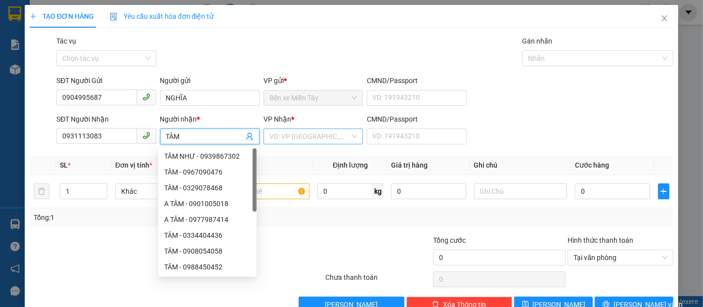
click at [279, 135] on input "search" at bounding box center [310, 136] width 81 height 15
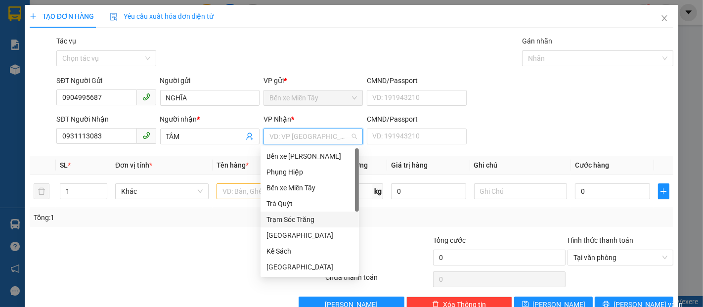
drag, startPoint x: 287, startPoint y: 218, endPoint x: 259, endPoint y: 209, distance: 29.7
click at [286, 219] on div "Trạm Sóc Trăng" at bounding box center [310, 219] width 87 height 11
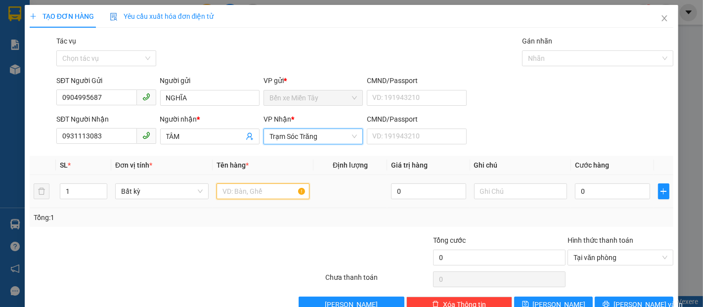
click at [245, 192] on input "text" at bounding box center [263, 191] width 93 height 16
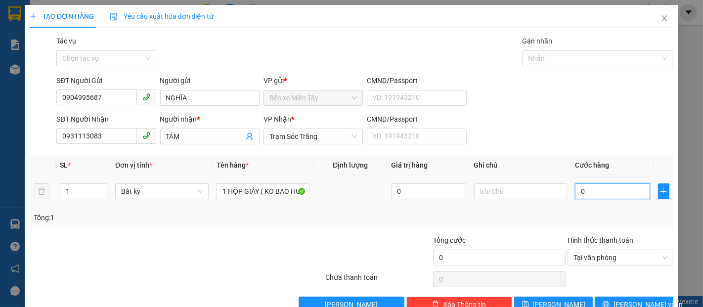
click at [583, 192] on input "0" at bounding box center [612, 191] width 75 height 16
click at [407, 183] on input "0" at bounding box center [428, 191] width 75 height 16
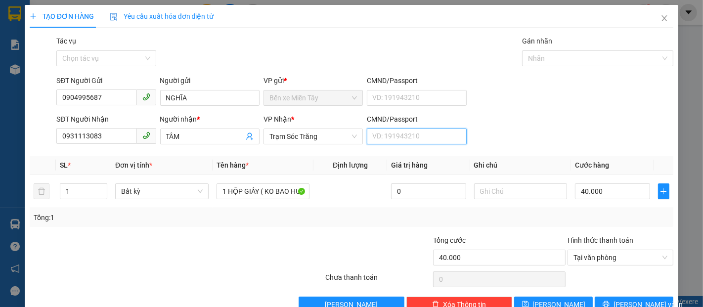
click at [392, 137] on input "CMND/Passport" at bounding box center [416, 137] width 99 height 16
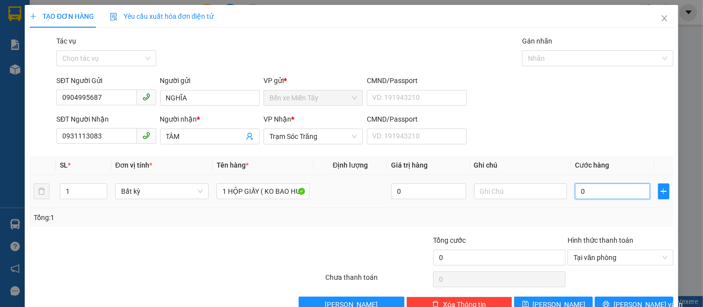
click at [609, 195] on input "0" at bounding box center [612, 191] width 75 height 16
click at [493, 197] on input "text" at bounding box center [520, 191] width 93 height 16
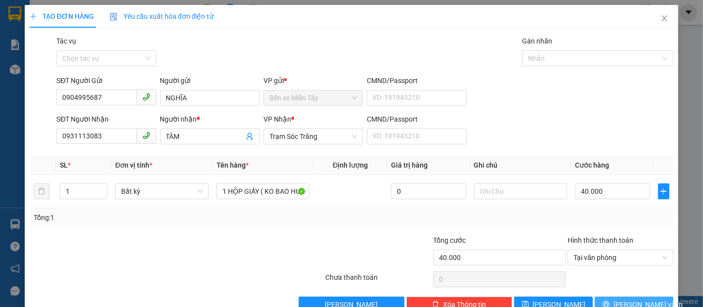
click at [619, 303] on span "Lưu và In" at bounding box center [648, 304] width 69 height 11
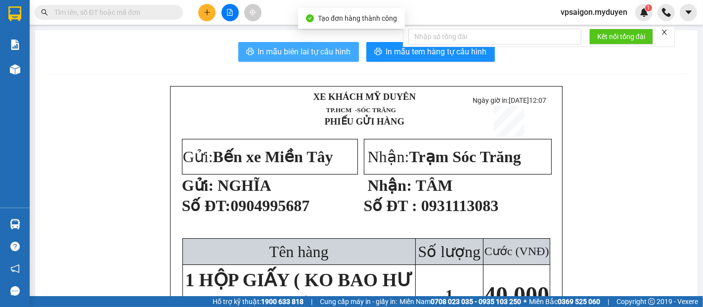
click at [281, 55] on span "In mẫu biên lai tự cấu hình" at bounding box center [304, 51] width 93 height 12
click at [386, 55] on span "In mẫu tem hàng tự cấu hình" at bounding box center [436, 51] width 101 height 12
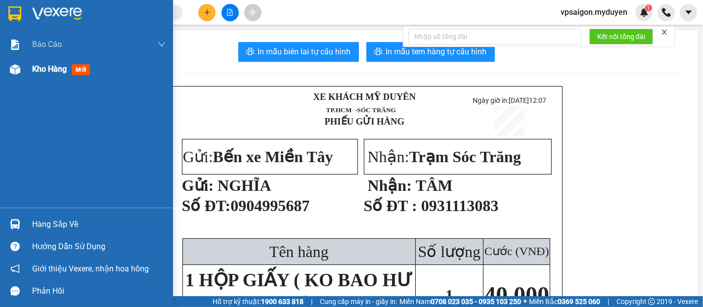
click at [59, 72] on span "Kho hàng" at bounding box center [49, 68] width 35 height 9
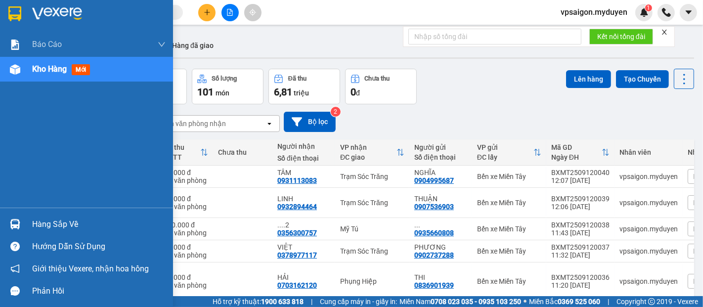
click at [63, 225] on div "Hàng sắp về" at bounding box center [99, 224] width 134 height 15
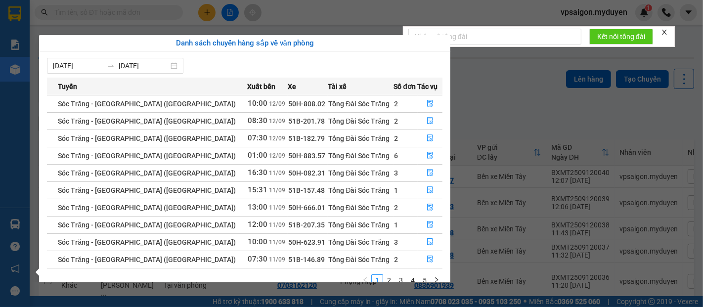
click at [544, 71] on section "Kết quả tìm kiếm ( 0 ) Bộ lọc No Data vpsaigon.myduyen 1 Báo cáo BC doanh số th…" at bounding box center [351, 153] width 703 height 307
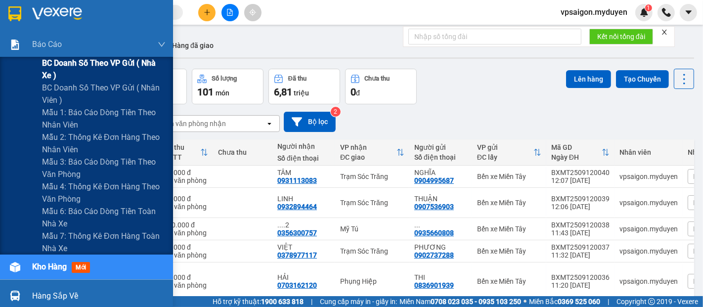
click at [74, 58] on span "BC doanh số theo VP gửi ( nhà xe )" at bounding box center [104, 69] width 124 height 25
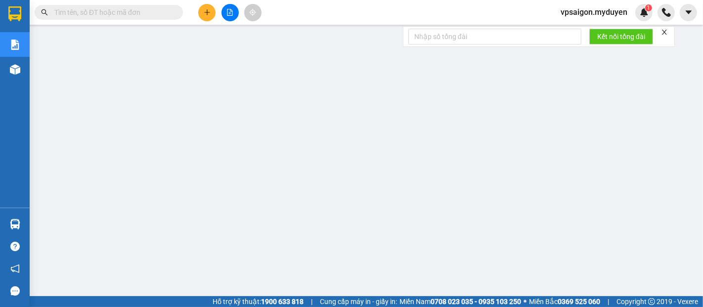
click at [210, 13] on icon "plus" at bounding box center [207, 12] width 7 height 7
click at [248, 32] on div "Tạo đơn hàng" at bounding box center [246, 37] width 43 height 11
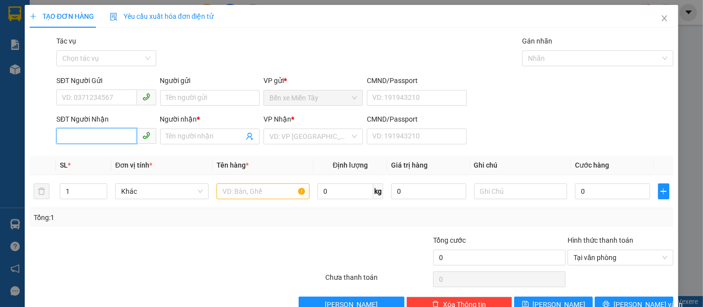
click at [113, 141] on input "SĐT Người Nhận" at bounding box center [96, 136] width 80 height 16
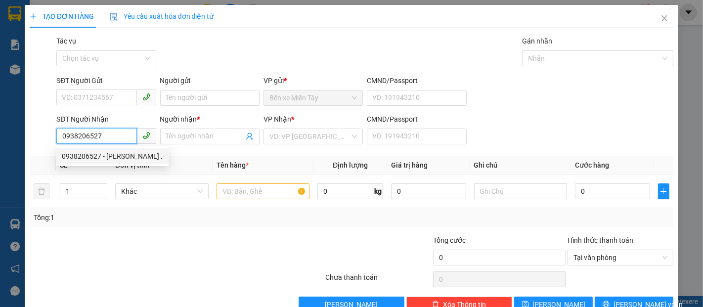
click at [118, 155] on div "0938206527 - LINH NGUYỄN ." at bounding box center [112, 156] width 101 height 11
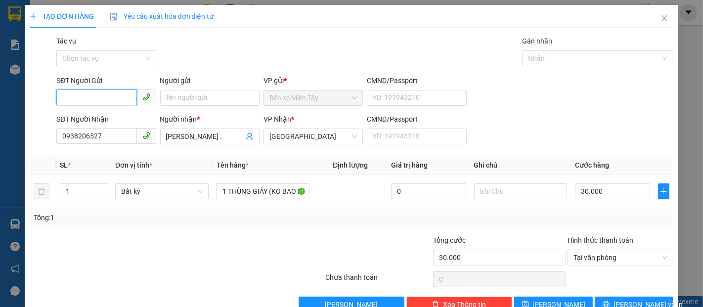
click at [107, 90] on input "SĐT Người Gửi" at bounding box center [96, 98] width 80 height 16
click at [125, 119] on div "0918636199 - MỸ TIỀN" at bounding box center [105, 117] width 87 height 11
click at [630, 299] on span "Lưu và In" at bounding box center [648, 304] width 69 height 11
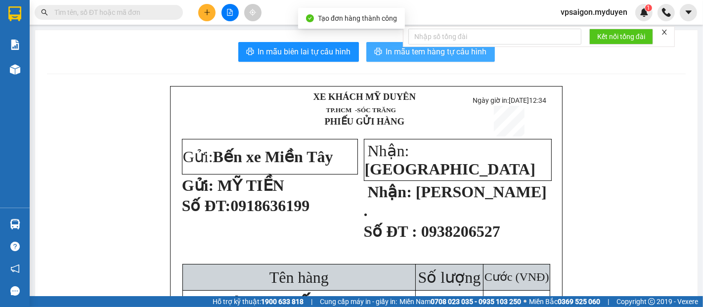
click at [409, 49] on span "In mẫu tem hàng tự cấu hình" at bounding box center [436, 51] width 101 height 12
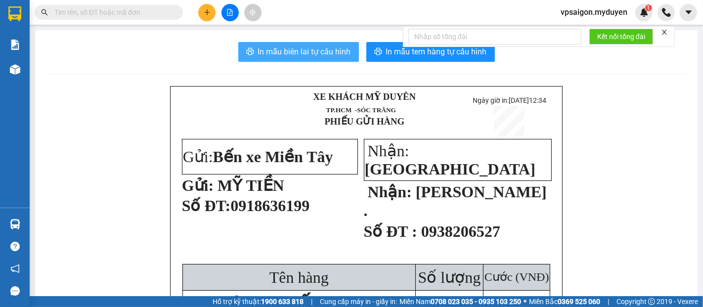
click at [327, 49] on span "In mẫu biên lai tự cấu hình" at bounding box center [304, 51] width 93 height 12
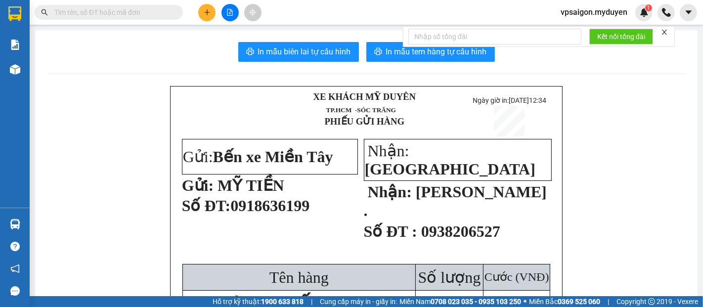
click at [206, 12] on icon "plus" at bounding box center [206, 12] width 5 height 0
click at [222, 42] on div "Tạo đơn hàng" at bounding box center [241, 37] width 74 height 19
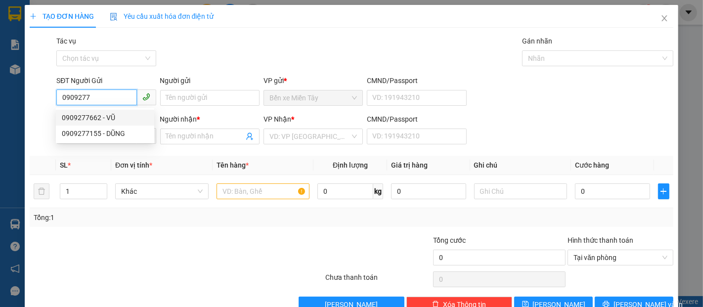
click at [92, 118] on div "0909277662 - VŨ" at bounding box center [105, 117] width 87 height 11
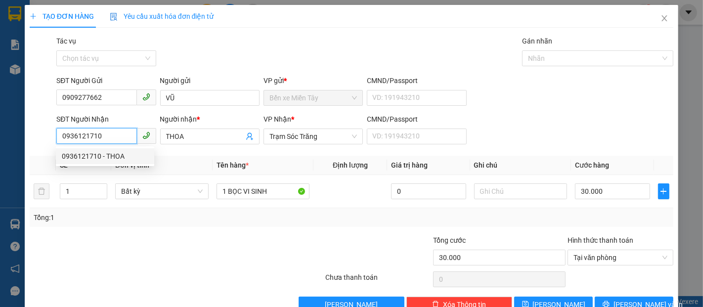
drag, startPoint x: 125, startPoint y: 134, endPoint x: 0, endPoint y: 136, distance: 124.6
click at [0, 136] on div "TẠO ĐƠN HÀNG Yêu cầu xuất hóa đơn điện tử Transit Pickup Surcharge Ids Transit …" at bounding box center [351, 153] width 703 height 307
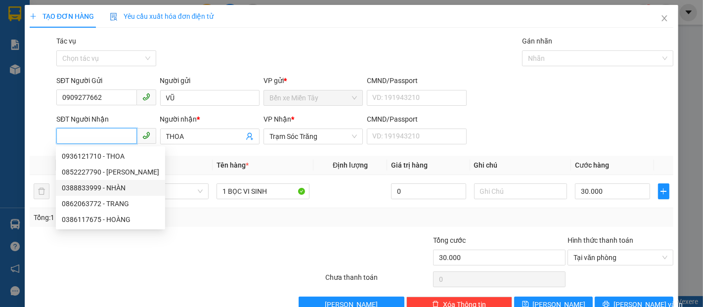
click at [110, 188] on div "0388833999 - NHÀN" at bounding box center [110, 187] width 97 height 11
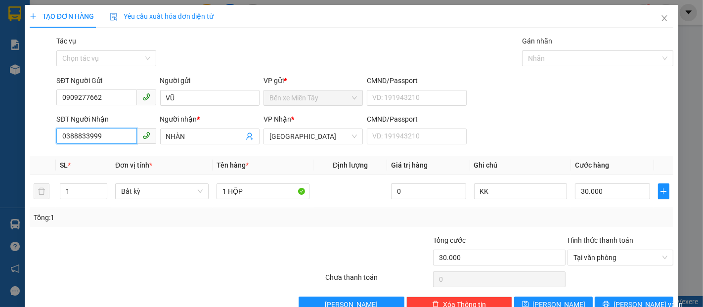
drag, startPoint x: 111, startPoint y: 140, endPoint x: 0, endPoint y: 140, distance: 110.8
click at [0, 140] on div "TẠO ĐƠN HÀNG Yêu cầu xuất hóa đơn điện tử Transit Pickup Surcharge Ids Transit …" at bounding box center [351, 153] width 703 height 307
click at [313, 141] on span "Đại Ngãi" at bounding box center [314, 136] width 88 height 15
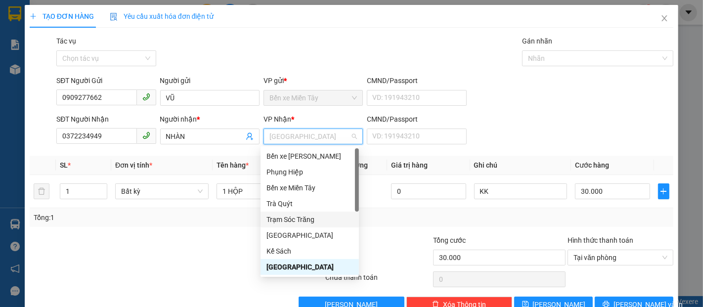
click at [292, 220] on div "Trạm Sóc Trăng" at bounding box center [310, 219] width 87 height 11
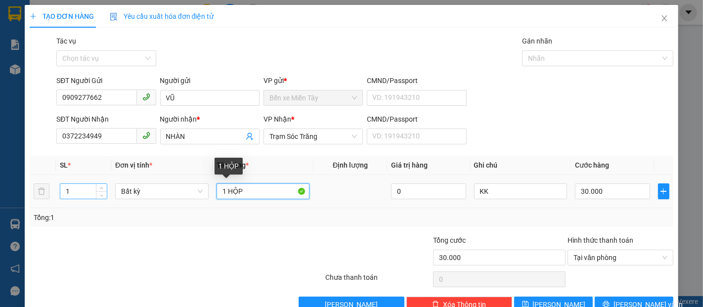
drag, startPoint x: 243, startPoint y: 191, endPoint x: 54, endPoint y: 199, distance: 189.1
click at [61, 198] on tr "1 Bất kỳ 1 HỘP 0 KK 30.000" at bounding box center [352, 191] width 644 height 33
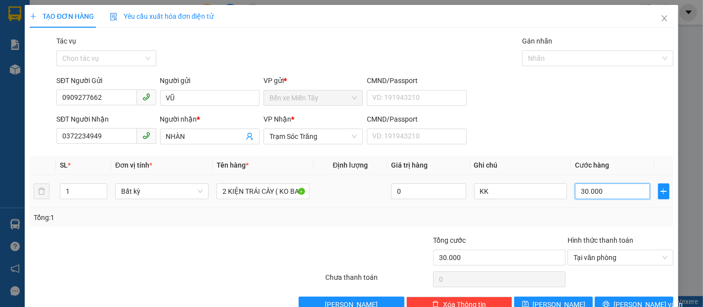
click at [626, 185] on input "30.000" at bounding box center [612, 191] width 75 height 16
click at [612, 299] on button "Lưu và In" at bounding box center [634, 305] width 79 height 16
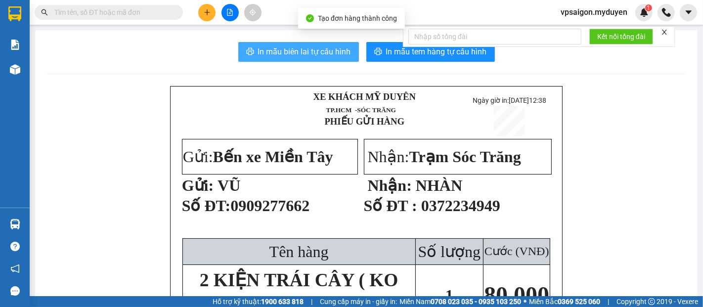
click at [292, 51] on span "In mẫu biên lai tự cấu hình" at bounding box center [304, 51] width 93 height 12
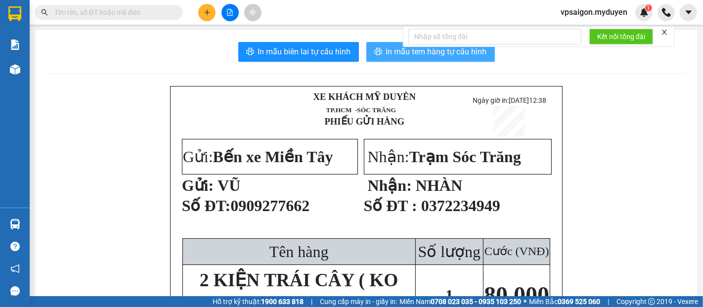
click at [409, 53] on span "In mẫu tem hàng tự cấu hình" at bounding box center [436, 51] width 101 height 12
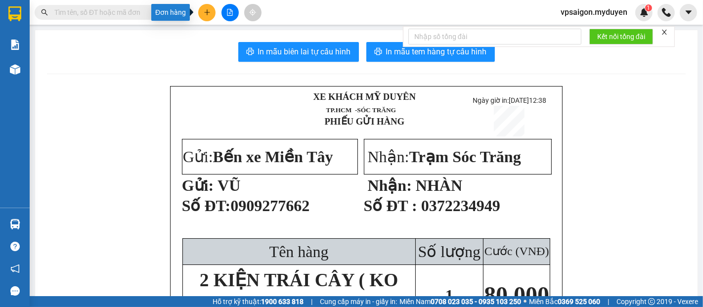
click at [213, 17] on button at bounding box center [206, 12] width 17 height 17
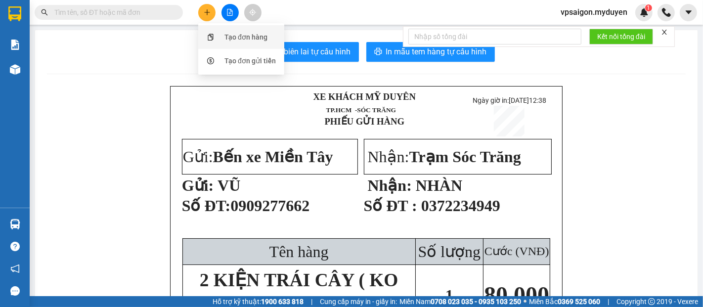
click at [220, 41] on div "Tạo đơn hàng" at bounding box center [241, 37] width 74 height 19
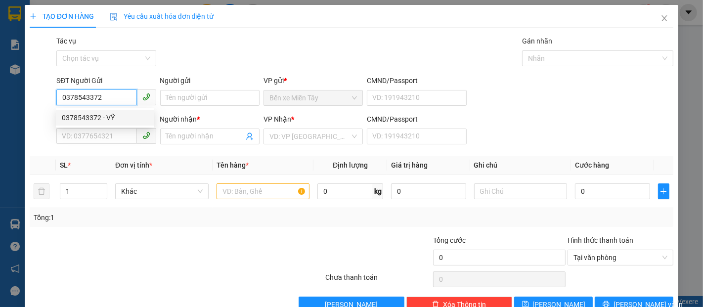
click at [104, 121] on div "0378543372 - VỸ" at bounding box center [105, 117] width 87 height 11
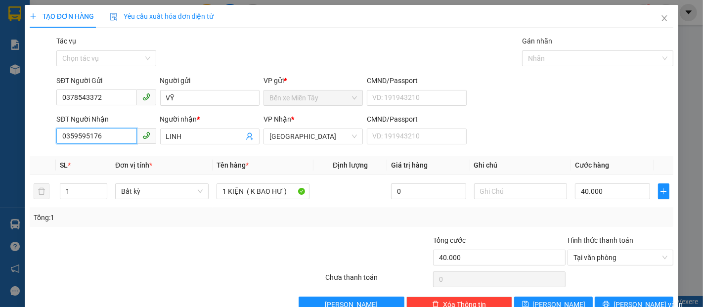
drag, startPoint x: 114, startPoint y: 137, endPoint x: 0, endPoint y: 130, distance: 114.5
click at [0, 130] on div "TẠO ĐƠN HÀNG Yêu cầu xuất hóa đơn điện tử Transit Pickup Surcharge Ids Transit …" at bounding box center [351, 153] width 703 height 307
drag, startPoint x: 200, startPoint y: 131, endPoint x: 73, endPoint y: 137, distance: 127.2
click at [81, 136] on div "SĐT Người Nhận 0907398534 Người nhận * LINH LINH VP Nhận * Đại Ngãi CMND/Passpo…" at bounding box center [364, 131] width 621 height 35
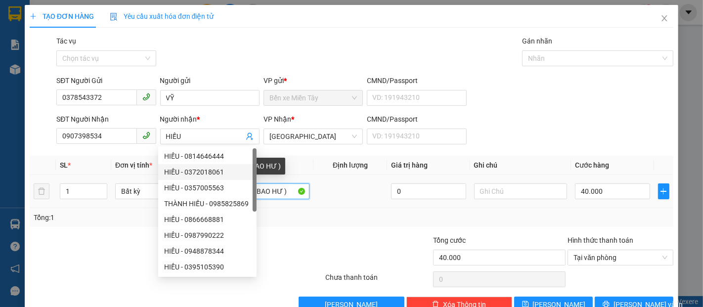
click at [288, 196] on input "1 KIỆN ( K BAO HƯ )" at bounding box center [263, 191] width 93 height 16
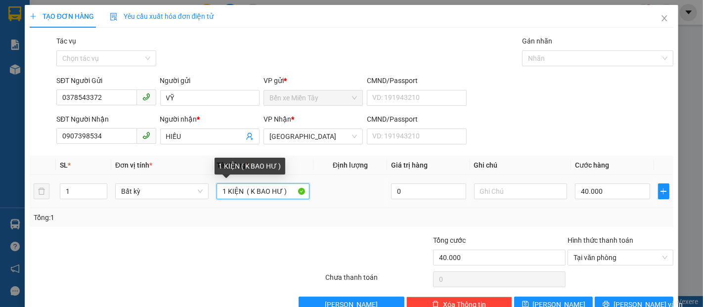
drag, startPoint x: 279, startPoint y: 192, endPoint x: 300, endPoint y: 189, distance: 20.6
click at [279, 192] on input "1 KIỆN ( K BAO HƯ )" at bounding box center [263, 191] width 93 height 16
drag, startPoint x: 224, startPoint y: 190, endPoint x: 209, endPoint y: 191, distance: 14.4
click at [213, 191] on td "1 KIỆN ( K BAO HƯ BỂ )" at bounding box center [263, 191] width 101 height 33
click at [241, 192] on input "5 KIỆN ( K BAO HƯ BỂ )" at bounding box center [263, 191] width 93 height 16
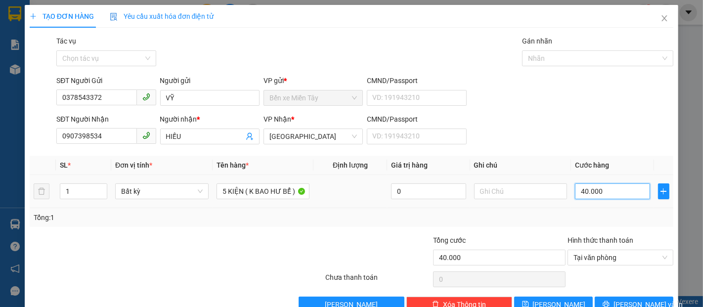
click at [609, 193] on input "40.000" at bounding box center [612, 191] width 75 height 16
click at [625, 304] on span "Lưu và In" at bounding box center [648, 304] width 69 height 11
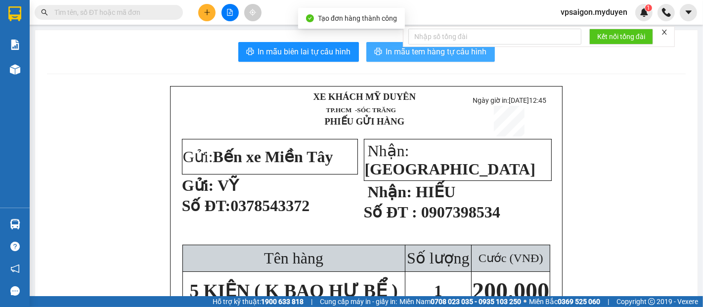
click at [374, 52] on icon "printer" at bounding box center [378, 51] width 8 height 8
drag, startPoint x: 166, startPoint y: 90, endPoint x: 148, endPoint y: 94, distance: 17.9
drag, startPoint x: 129, startPoint y: 90, endPoint x: 115, endPoint y: 98, distance: 15.5
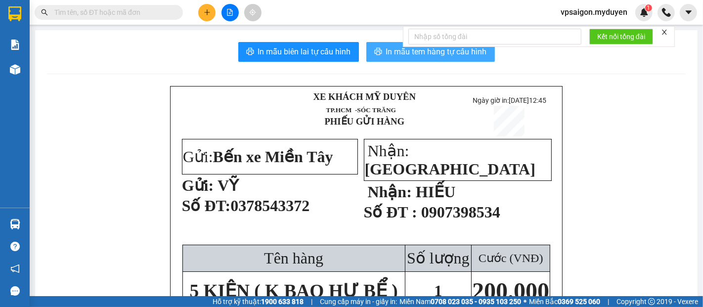
click at [211, 18] on button at bounding box center [206, 12] width 17 height 17
click at [259, 37] on div "Tạo đơn hàng" at bounding box center [246, 37] width 43 height 11
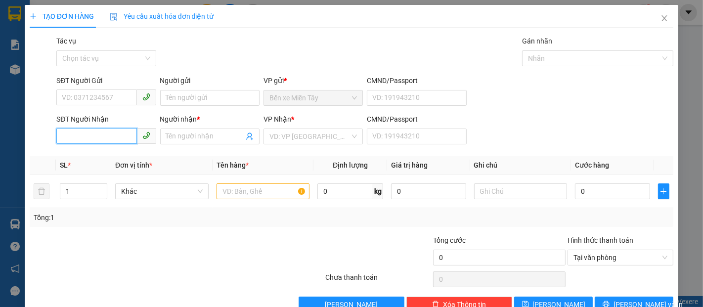
click at [127, 138] on input "SĐT Người Nhận" at bounding box center [96, 136] width 80 height 16
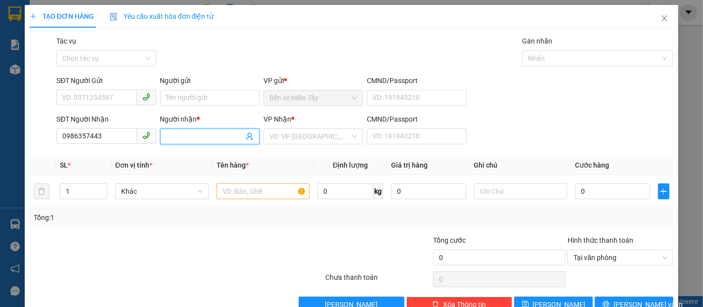
click at [223, 141] on input "Người nhận *" at bounding box center [205, 136] width 78 height 11
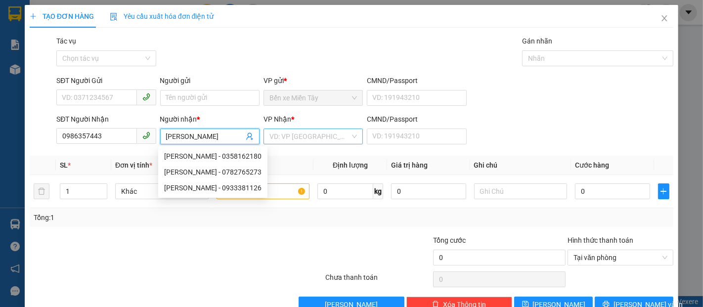
click at [307, 139] on input "search" at bounding box center [310, 136] width 81 height 15
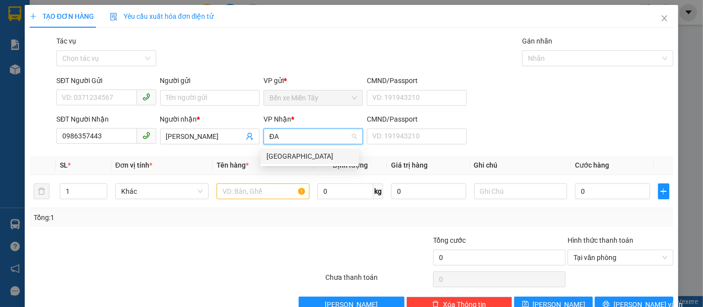
click at [295, 156] on div "Đại Ngãi" at bounding box center [310, 156] width 87 height 11
click at [273, 192] on input "text" at bounding box center [263, 191] width 93 height 16
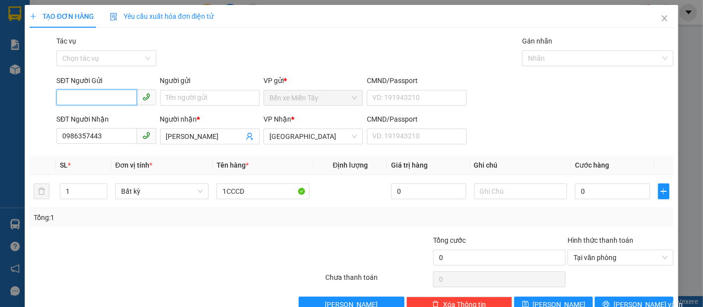
click at [95, 100] on input "SĐT Người Gửi" at bounding box center [96, 98] width 80 height 16
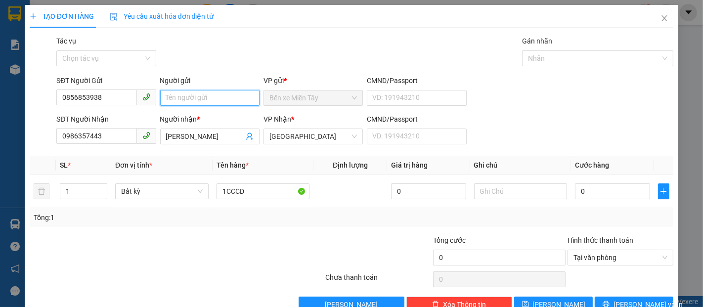
click at [188, 94] on input "Người gửi" at bounding box center [209, 98] width 99 height 16
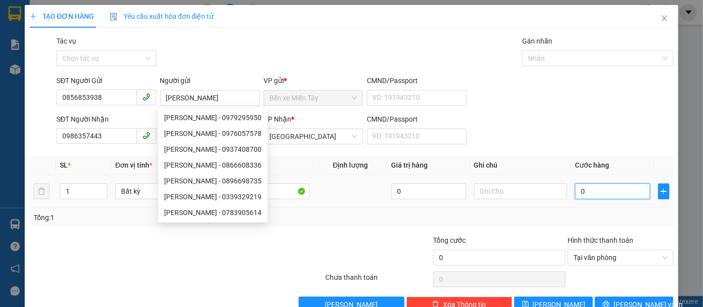
click at [610, 185] on input "0" at bounding box center [612, 191] width 75 height 16
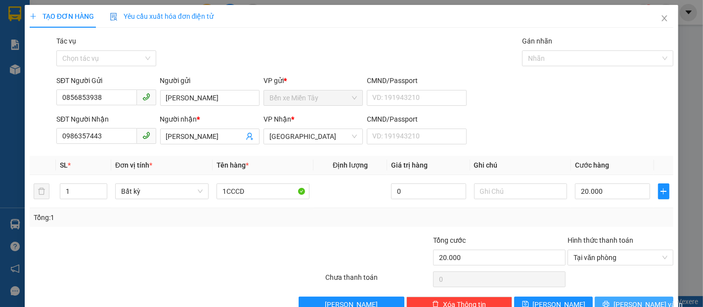
click at [633, 299] on span "Lưu và In" at bounding box center [648, 304] width 69 height 11
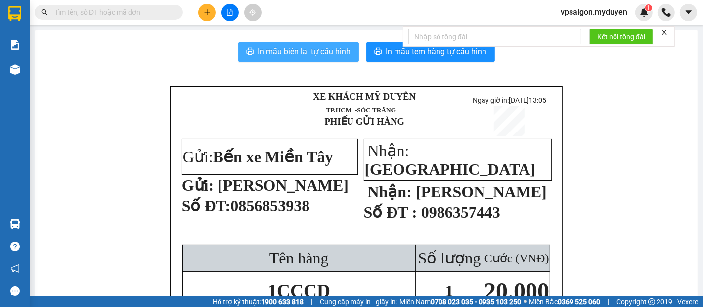
click at [328, 58] on button "In mẫu biên lai tự cấu hình" at bounding box center [298, 52] width 121 height 20
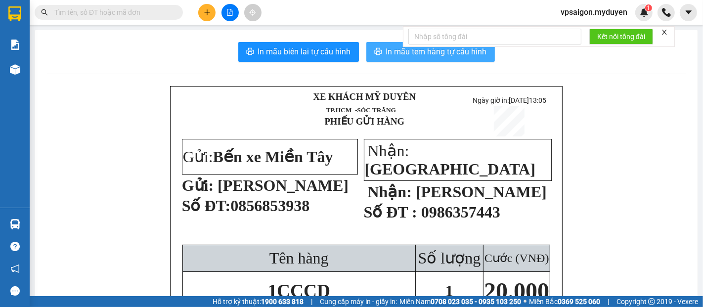
click at [434, 58] on button "In mẫu tem hàng tự cấu hình" at bounding box center [430, 52] width 129 height 20
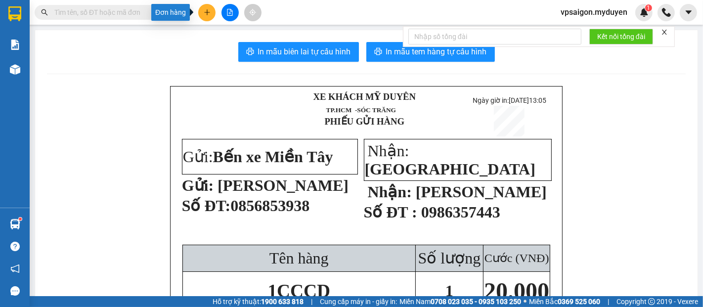
click at [210, 18] on button at bounding box center [206, 12] width 17 height 17
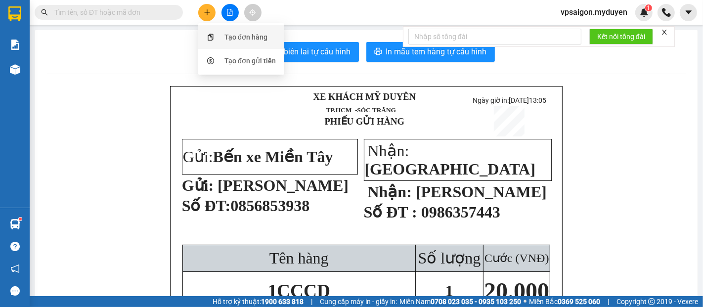
click at [255, 41] on div "Tạo đơn hàng" at bounding box center [246, 37] width 43 height 11
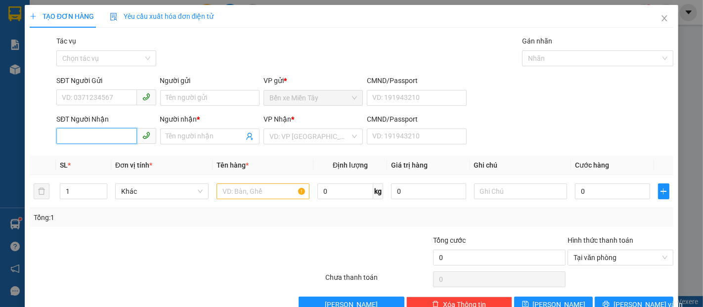
click at [98, 139] on input "SĐT Người Nhận" at bounding box center [96, 136] width 80 height 16
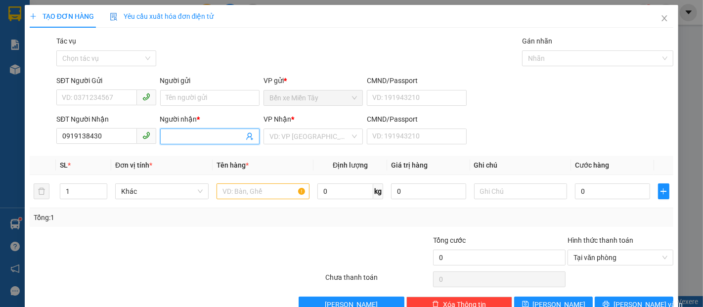
click at [190, 137] on input "Người nhận *" at bounding box center [205, 136] width 78 height 11
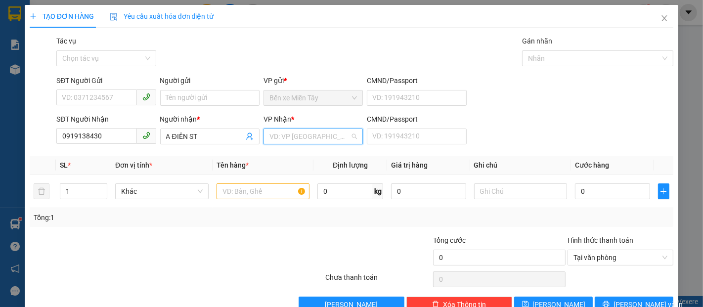
click at [293, 132] on input "search" at bounding box center [310, 136] width 81 height 15
click at [297, 161] on div "Trạm Sóc Trăng" at bounding box center [310, 156] width 87 height 11
click at [258, 194] on input "text" at bounding box center [263, 191] width 93 height 16
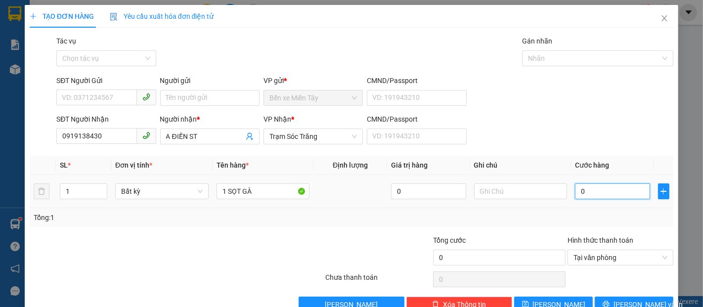
click at [579, 193] on input "0" at bounding box center [612, 191] width 75 height 16
click at [112, 97] on input "SĐT Người Gửi" at bounding box center [96, 98] width 80 height 16
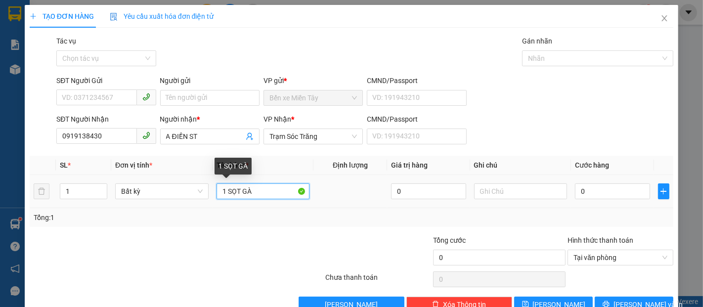
click at [252, 190] on input "1 SỌT GÀ" at bounding box center [263, 191] width 93 height 16
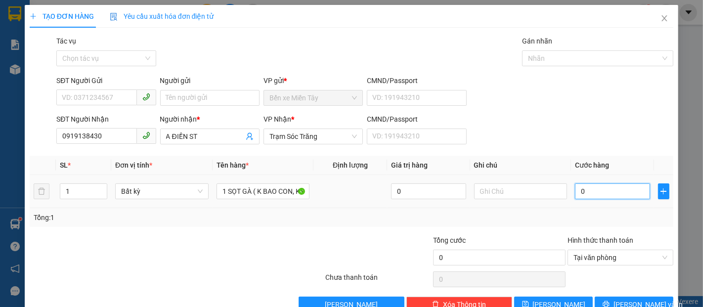
click at [589, 189] on input "0" at bounding box center [612, 191] width 75 height 16
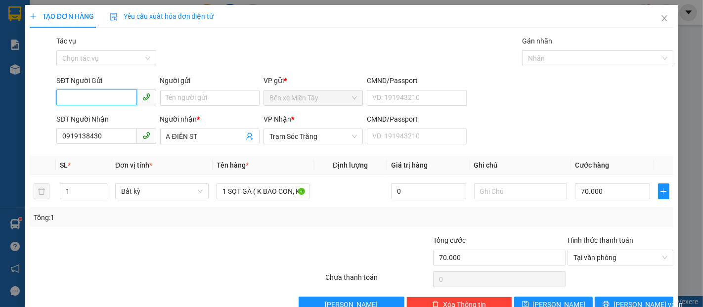
click at [74, 93] on input "SĐT Người Gửi" at bounding box center [96, 98] width 80 height 16
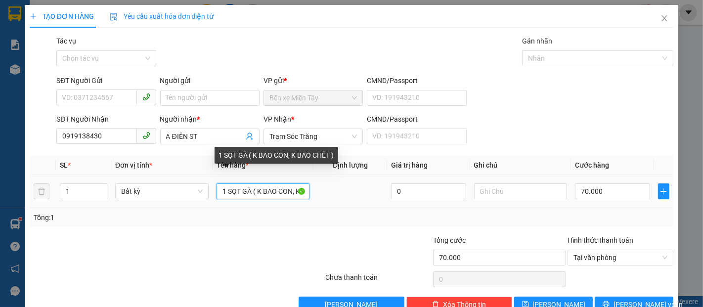
click at [273, 189] on input "1 SỌT GÀ ( K BAO CON, K BAO CHẾT )" at bounding box center [263, 191] width 93 height 16
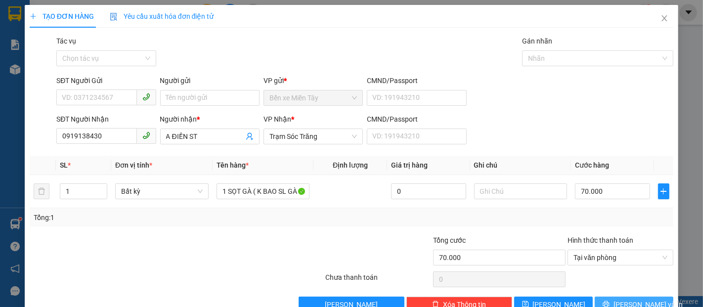
click at [637, 299] on span "Lưu và In" at bounding box center [648, 304] width 69 height 11
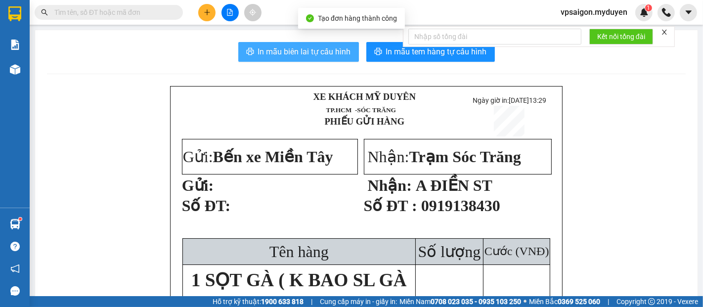
click at [324, 57] on span "In mẫu biên lai tự cấu hình" at bounding box center [304, 51] width 93 height 12
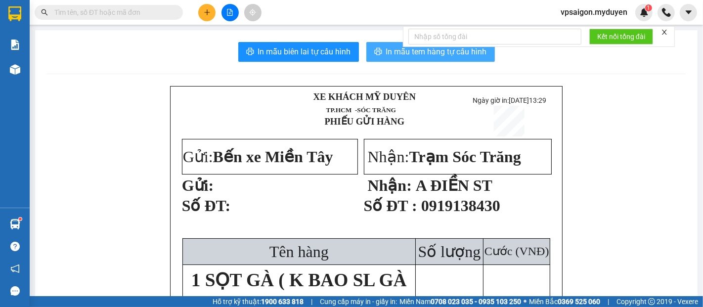
click at [452, 52] on span "In mẫu tem hàng tự cấu hình" at bounding box center [436, 51] width 101 height 12
click at [210, 12] on icon "plus" at bounding box center [206, 12] width 5 height 0
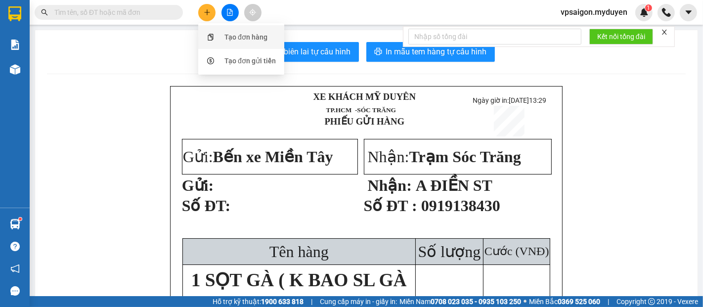
click at [240, 36] on div "Tạo đơn hàng" at bounding box center [246, 37] width 43 height 11
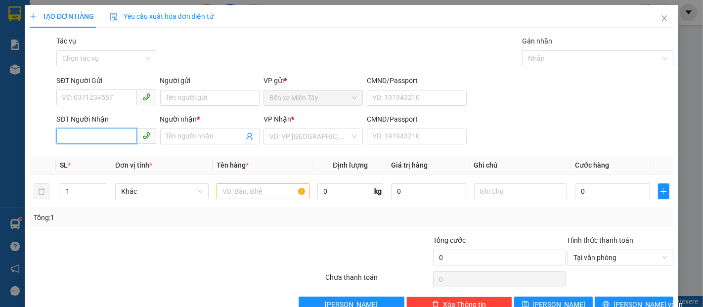
click at [111, 130] on input "SĐT Người Nhận" at bounding box center [96, 136] width 80 height 16
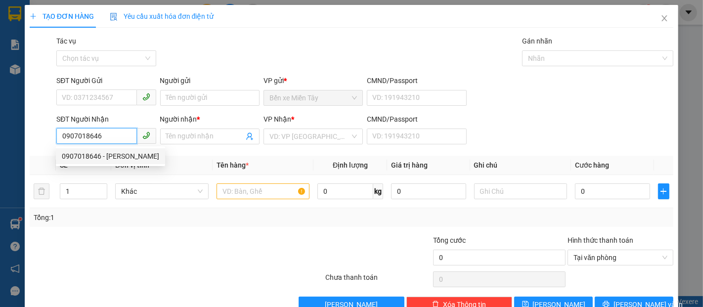
click at [139, 153] on div "0907018646 - PHƯƠNG THẢO" at bounding box center [110, 156] width 97 height 11
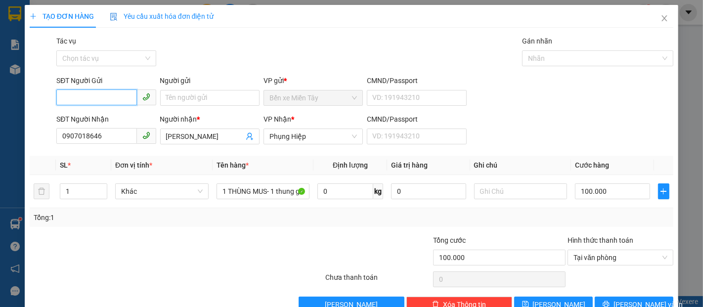
click at [112, 99] on input "SĐT Người Gửi" at bounding box center [96, 98] width 80 height 16
click at [115, 118] on div "0348911088 - HOÀNG OANH" at bounding box center [110, 117] width 97 height 11
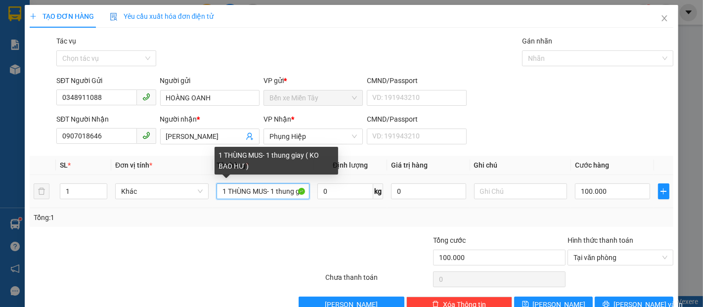
drag, startPoint x: 273, startPoint y: 189, endPoint x: 265, endPoint y: 192, distance: 9.2
click at [265, 192] on input "1 THÙNG MUS- 1 thung giay ( KO BAO HƯ )" at bounding box center [263, 191] width 93 height 16
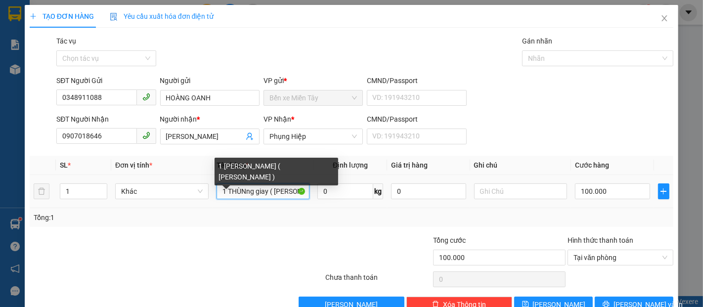
click at [242, 193] on input "1 THÙNng giay ( KO BAO HƯ )" at bounding box center [263, 191] width 93 height 16
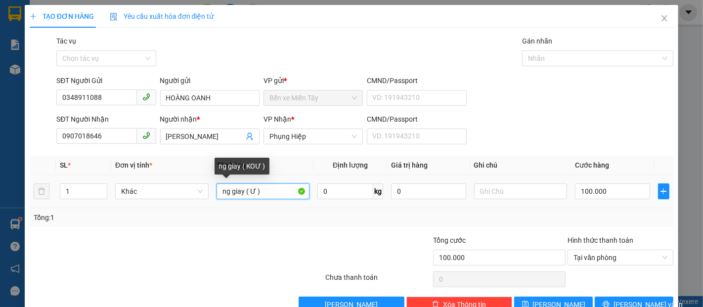
drag, startPoint x: 272, startPoint y: 196, endPoint x: 254, endPoint y: 194, distance: 18.9
click at [254, 194] on input "ng giay ( Ư )" at bounding box center [263, 191] width 93 height 16
drag, startPoint x: 253, startPoint y: 192, endPoint x: 226, endPoint y: 191, distance: 27.7
click at [226, 191] on input "text" at bounding box center [263, 191] width 93 height 16
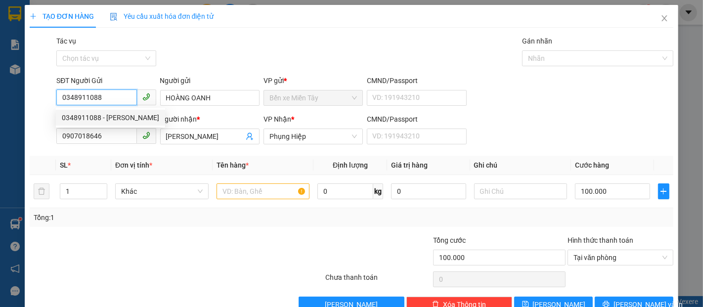
drag, startPoint x: 117, startPoint y: 97, endPoint x: 41, endPoint y: 102, distance: 76.8
click at [41, 102] on div "SĐT Người Gửi 0348911088 Người gửi HOÀNG OANH VP gửi * Bến xe Miền Tây CMND/Pas…" at bounding box center [352, 92] width 646 height 35
click at [96, 115] on div "0917295891 - NGÂN" at bounding box center [110, 117] width 97 height 11
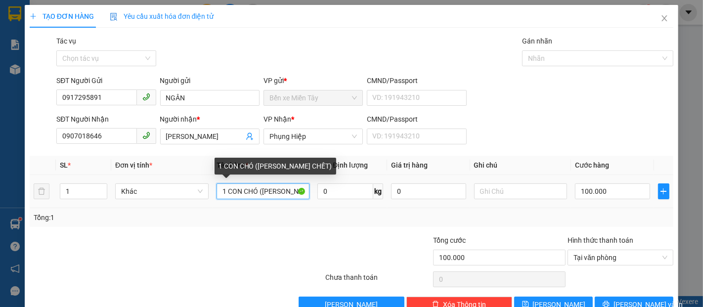
click at [262, 191] on input "1 CON CHÓ (KO BAO CHẾT)" at bounding box center [263, 191] width 93 height 16
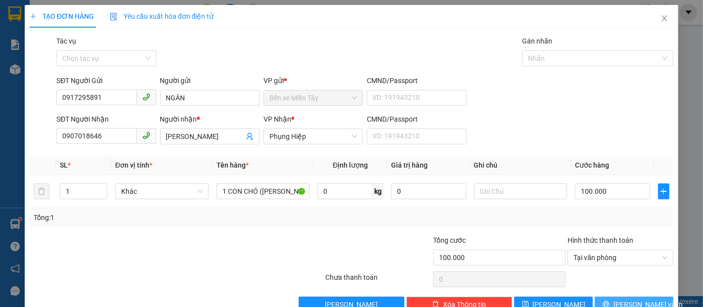
drag, startPoint x: 646, startPoint y: 276, endPoint x: 633, endPoint y: 264, distance: 17.8
click at [645, 297] on button "Lưu và In" at bounding box center [634, 305] width 79 height 16
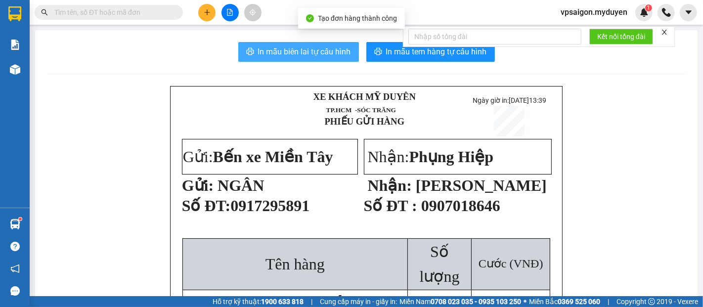
click at [317, 50] on span "In mẫu biên lai tự cấu hình" at bounding box center [304, 51] width 93 height 12
click at [451, 54] on span "In mẫu tem hàng tự cấu hình" at bounding box center [436, 51] width 101 height 12
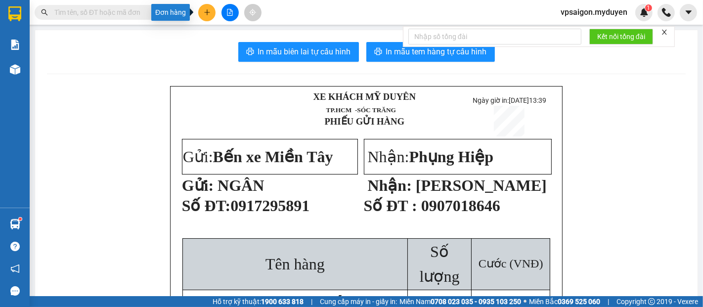
click at [201, 13] on button at bounding box center [206, 12] width 17 height 17
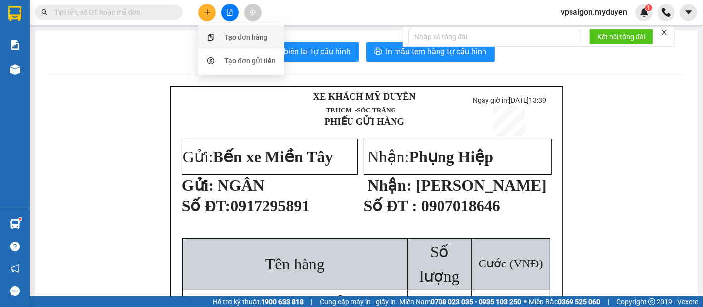
click at [237, 40] on div "Tạo đơn hàng" at bounding box center [246, 37] width 43 height 11
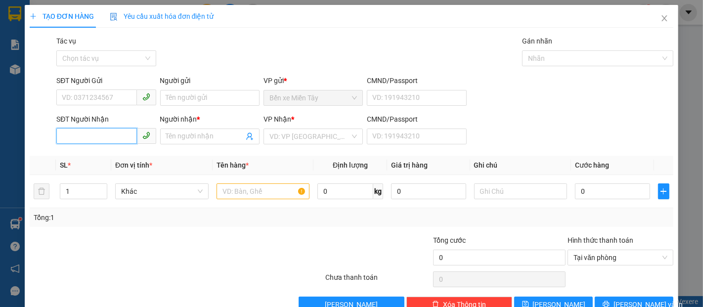
click at [122, 143] on input "SĐT Người Nhận" at bounding box center [96, 136] width 80 height 16
click at [253, 194] on input "text" at bounding box center [263, 191] width 93 height 16
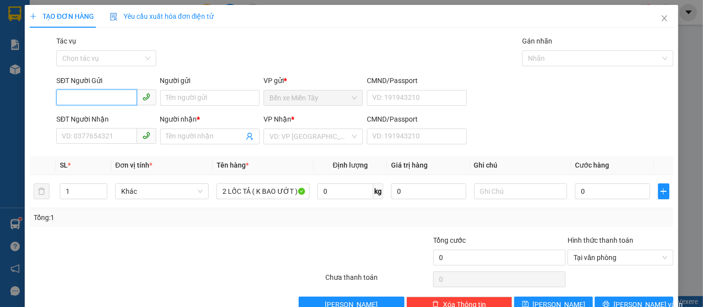
click at [112, 90] on input "SĐT Người Gửi" at bounding box center [96, 98] width 80 height 16
drag, startPoint x: 105, startPoint y: 98, endPoint x: 44, endPoint y: 97, distance: 61.3
click at [44, 97] on div "SĐT Người Gửi 0783950726 0783950726 Người gửi Tên người gửi VP gửi * Bến xe Miề…" at bounding box center [352, 92] width 646 height 35
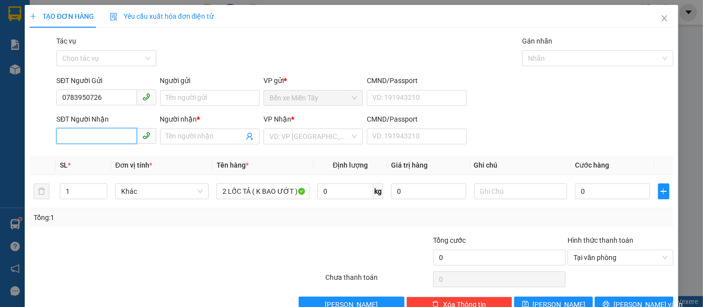
click at [111, 134] on input "SĐT Người Nhận" at bounding box center [96, 136] width 80 height 16
paste input "0783950726"
drag, startPoint x: 110, startPoint y: 97, endPoint x: 53, endPoint y: 99, distance: 56.4
click at [54, 99] on div "SĐT Người Gửi 0783950726 0783950726" at bounding box center [105, 92] width 103 height 35
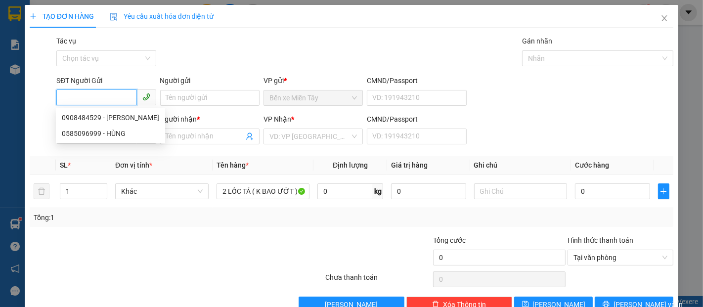
click at [89, 99] on input "SĐT Người Gửi" at bounding box center [96, 98] width 80 height 16
click at [116, 118] on div "0908484529 - QUỲNH" at bounding box center [110, 117] width 97 height 11
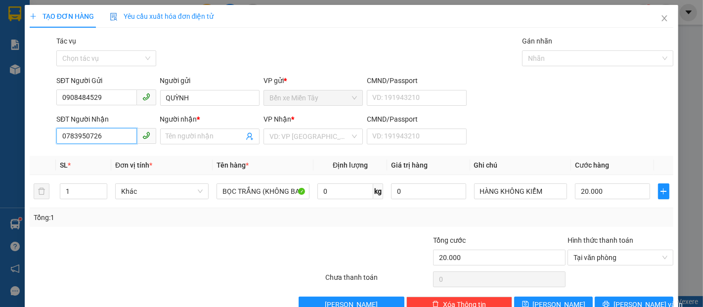
click at [112, 139] on input "0783950726" at bounding box center [96, 136] width 80 height 16
click at [127, 158] on div "0783950726 - SÁU HÀ" at bounding box center [105, 156] width 87 height 11
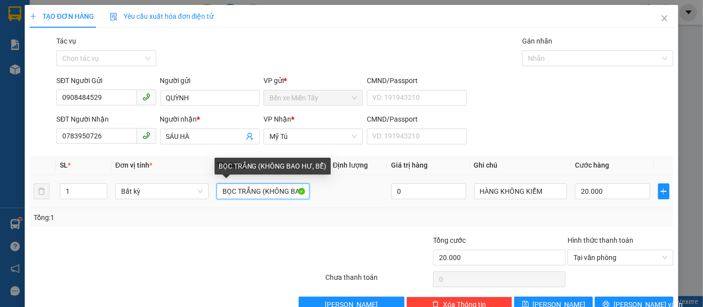
drag, startPoint x: 257, startPoint y: 193, endPoint x: 214, endPoint y: 191, distance: 43.6
click at [213, 191] on td "BỌC TRẮNG (KHÔNG BAO HƯ, BỂ)" at bounding box center [263, 191] width 101 height 33
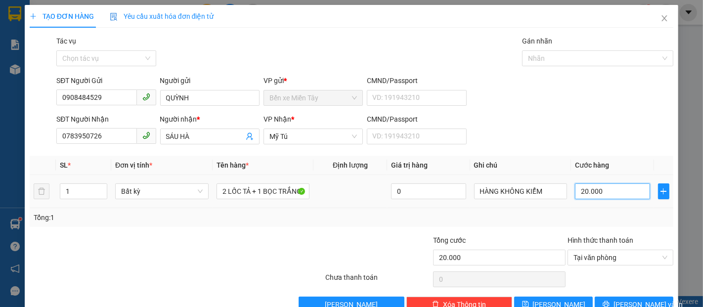
click at [617, 189] on input "20.000" at bounding box center [612, 191] width 75 height 16
click at [645, 299] on span "Lưu và In" at bounding box center [648, 304] width 69 height 11
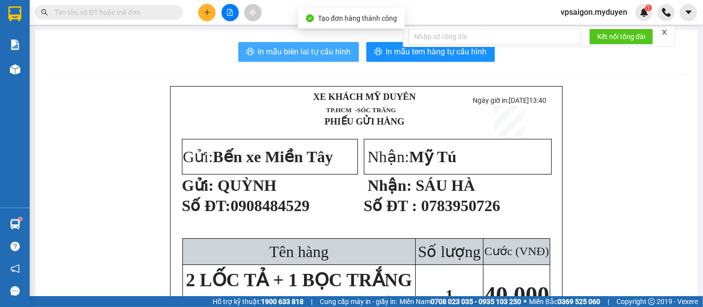
click at [325, 48] on span "In mẫu biên lai tự cấu hình" at bounding box center [304, 51] width 93 height 12
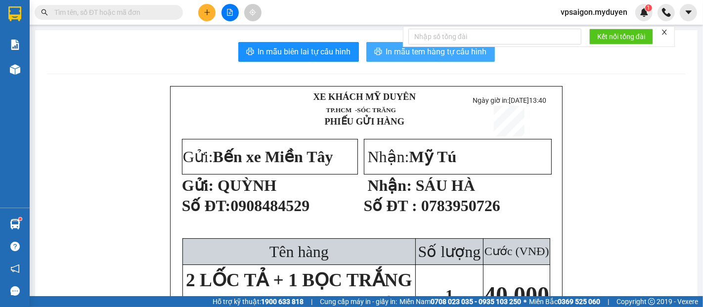
click at [423, 56] on span "In mẫu tem hàng tự cấu hình" at bounding box center [436, 51] width 101 height 12
click at [205, 13] on icon "plus" at bounding box center [207, 12] width 7 height 7
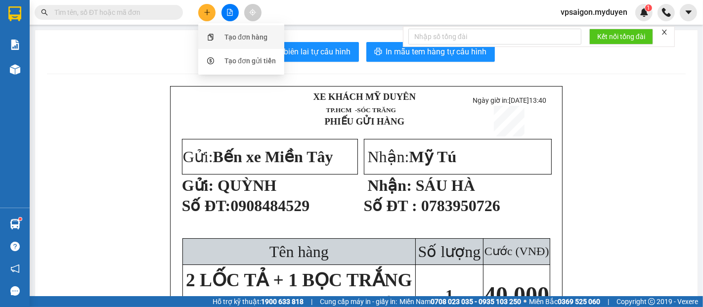
click at [231, 39] on div "Tạo đơn hàng" at bounding box center [246, 37] width 43 height 11
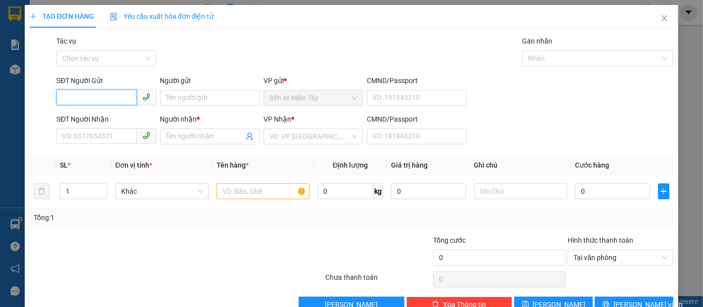
click at [92, 90] on input "SĐT Người Gửi" at bounding box center [96, 98] width 80 height 16
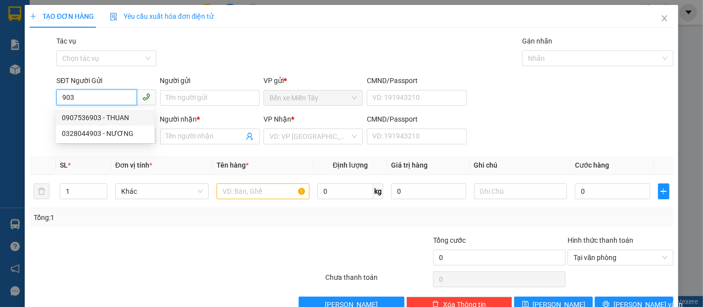
click at [118, 121] on div "0907536903 - THUAN" at bounding box center [105, 117] width 87 height 11
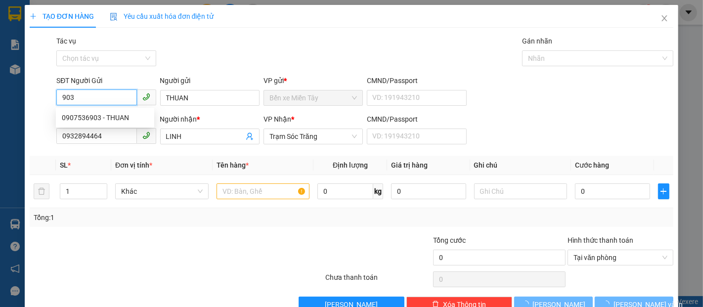
type input "0907536903"
type input "THUAN"
type input "0932894464"
type input "LINH"
type input "30.000"
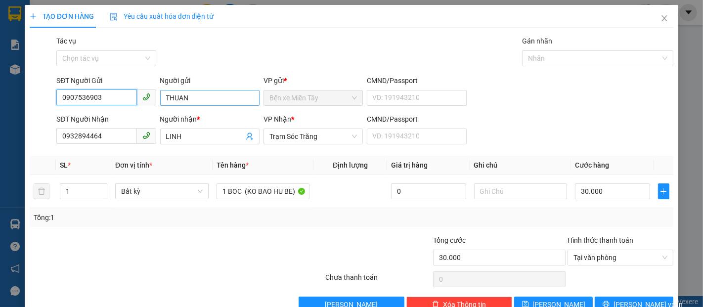
type input "0907536903"
drag, startPoint x: 203, startPoint y: 95, endPoint x: 3, endPoint y: 91, distance: 199.3
click at [5, 92] on div "TẠO ĐƠN HÀNG Yêu cầu xuất hóa đơn điện tử Transit Pickup Surcharge Ids Transit …" at bounding box center [351, 153] width 703 height 307
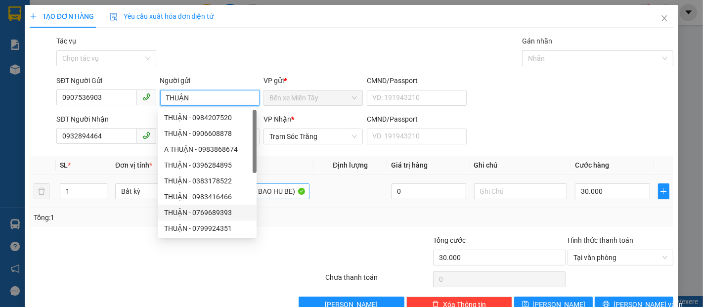
type input "THUẬN"
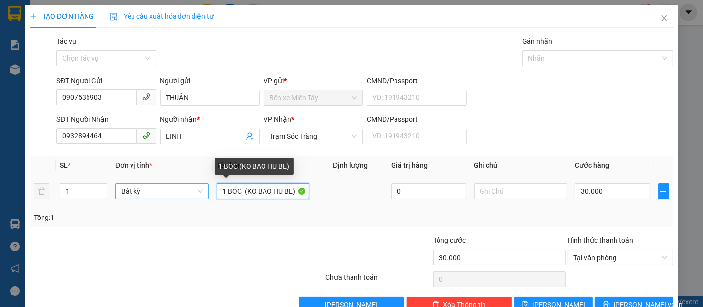
drag, startPoint x: 296, startPoint y: 193, endPoint x: 186, endPoint y: 193, distance: 110.3
click at [188, 193] on tr "1 Bất kỳ 1 BOC (KO BAO HU BE) 0 30.000" at bounding box center [352, 191] width 644 height 33
drag, startPoint x: 271, startPoint y: 191, endPoint x: 352, endPoint y: 205, distance: 82.2
click at [352, 205] on tr "1 Bất kỳ 1 BỌC ( KO BAO HUW BEER) 0 30.000" at bounding box center [352, 191] width 644 height 33
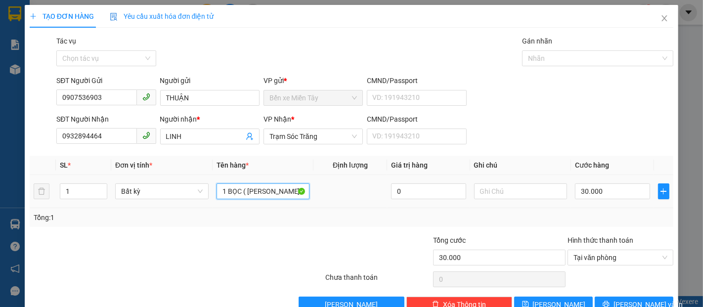
scroll to position [0, 0]
type input "1 BỌC ( [PERSON_NAME] HƯ BỂ)"
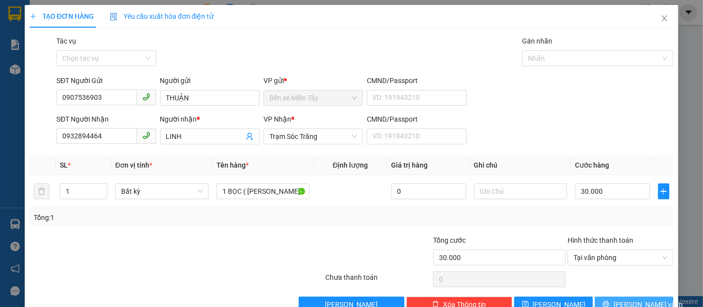
click at [622, 302] on span "[PERSON_NAME] và In" at bounding box center [648, 304] width 69 height 11
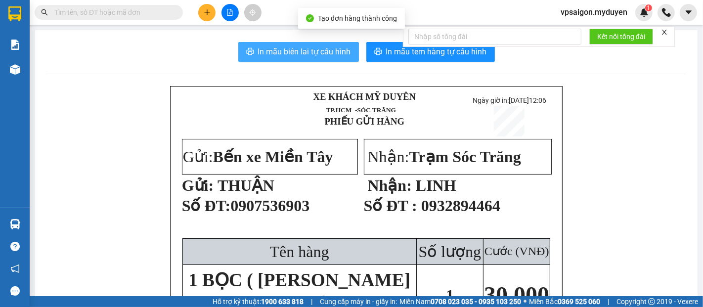
click at [302, 46] on span "In mẫu biên lai tự cấu hình" at bounding box center [304, 51] width 93 height 12
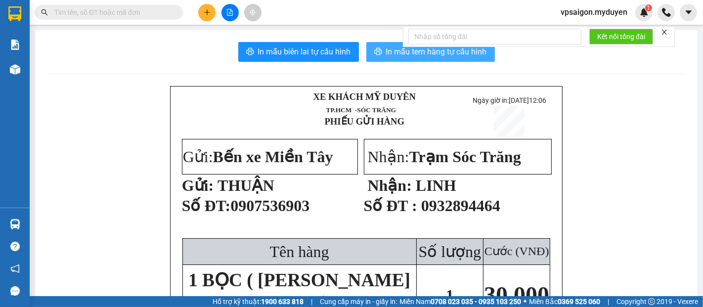
click at [389, 51] on span "In mẫu tem hàng tự cấu hình" at bounding box center [436, 51] width 101 height 12
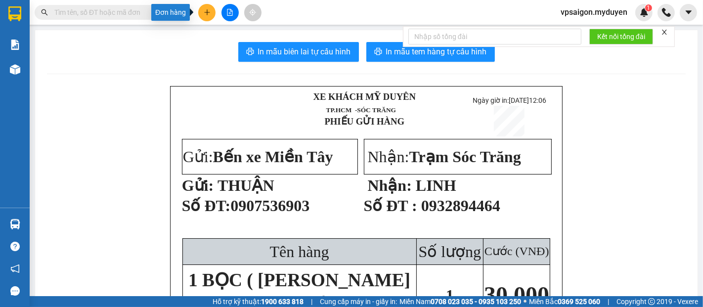
click at [205, 9] on icon "plus" at bounding box center [207, 12] width 7 height 7
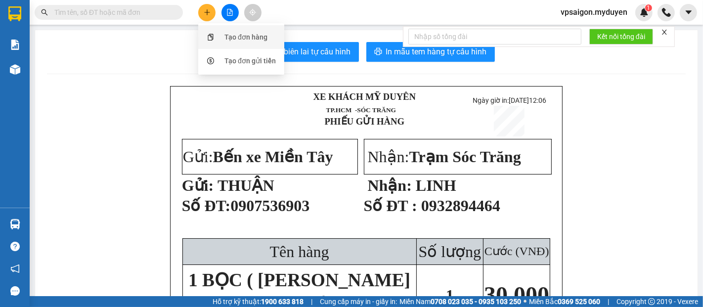
click at [221, 35] on div "Tạo đơn hàng" at bounding box center [241, 37] width 74 height 19
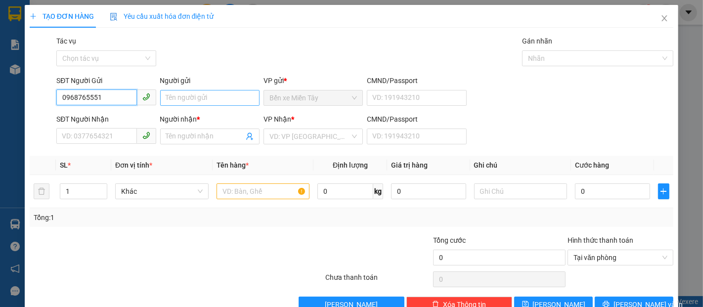
type input "0968765551"
click at [165, 99] on input "Người gửi" at bounding box center [209, 98] width 99 height 16
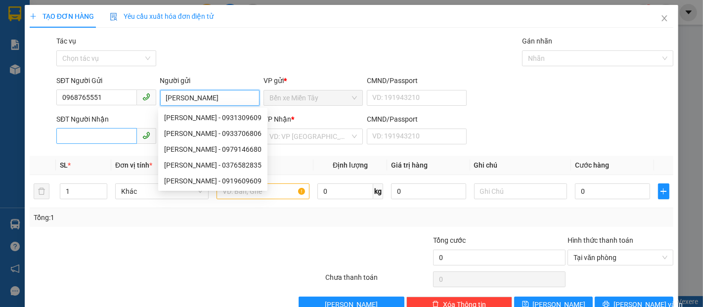
type input "KIM HƯƠNG"
click at [89, 138] on input "SĐT Người Nhận" at bounding box center [96, 136] width 80 height 16
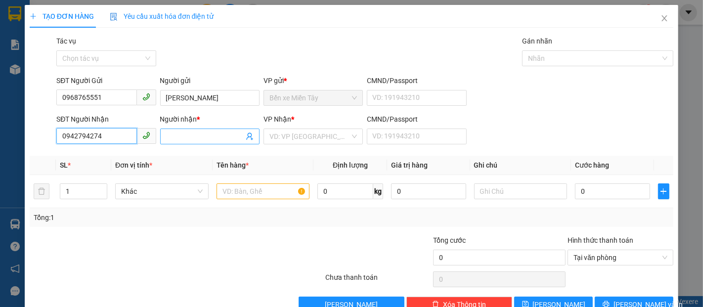
type input "0942794274"
click at [207, 140] on input "Người nhận *" at bounding box center [205, 136] width 78 height 11
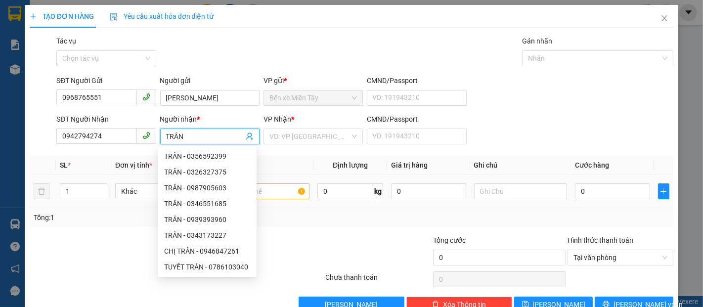
type input "TRÂN"
click at [277, 188] on input "text" at bounding box center [263, 191] width 93 height 16
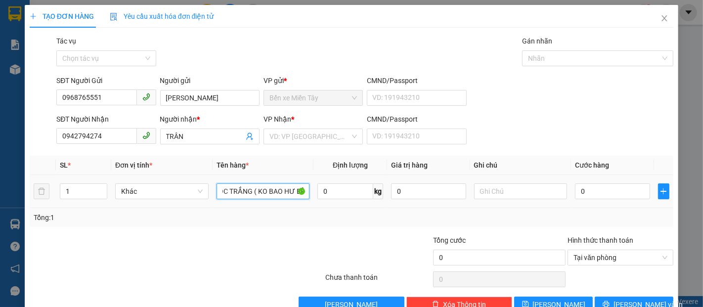
scroll to position [0, 16]
type input "1 BỌC TRẮNG ( KO BAO HƯ BỂ)"
click at [628, 191] on input "0" at bounding box center [612, 191] width 75 height 16
type input "3"
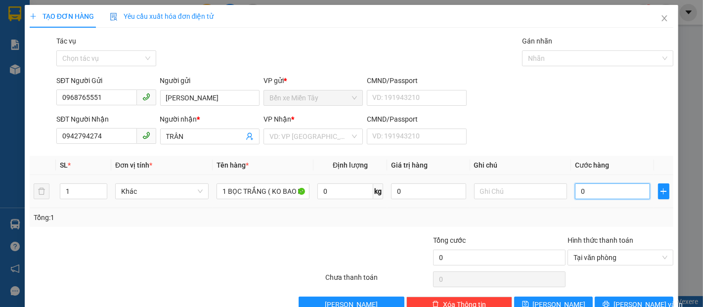
type input "3"
type input "30"
type input "30.000"
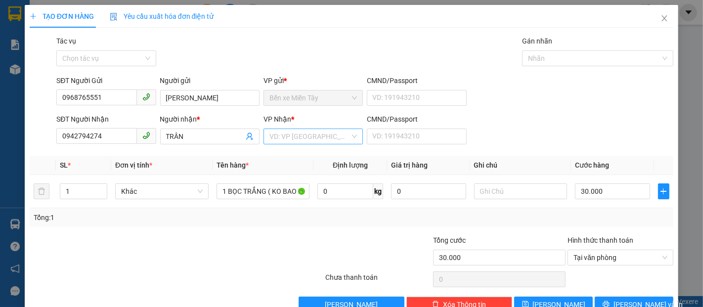
click at [289, 140] on input "search" at bounding box center [310, 136] width 81 height 15
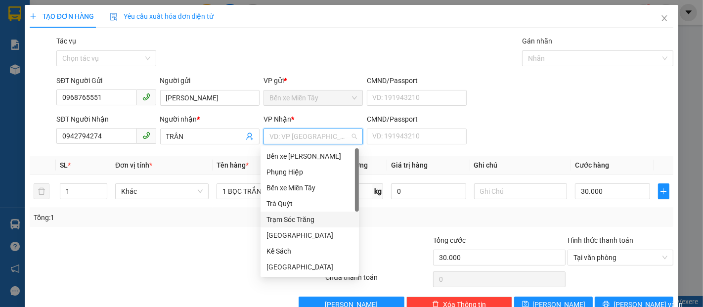
click at [289, 219] on div "Trạm Sóc Trăng" at bounding box center [310, 219] width 87 height 11
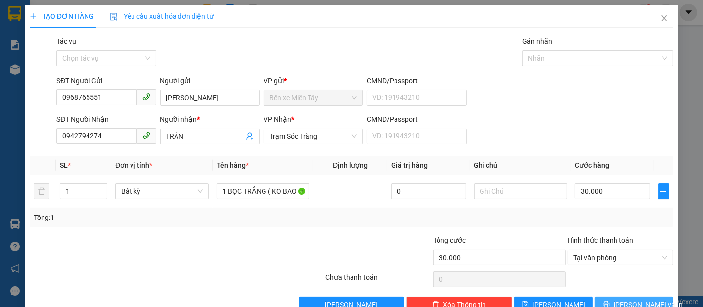
click at [609, 299] on button "[PERSON_NAME] và In" at bounding box center [634, 305] width 79 height 16
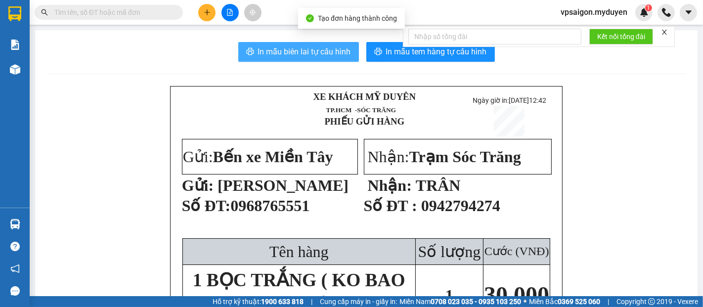
click at [288, 54] on span "In mẫu biên lai tự cấu hình" at bounding box center [304, 51] width 93 height 12
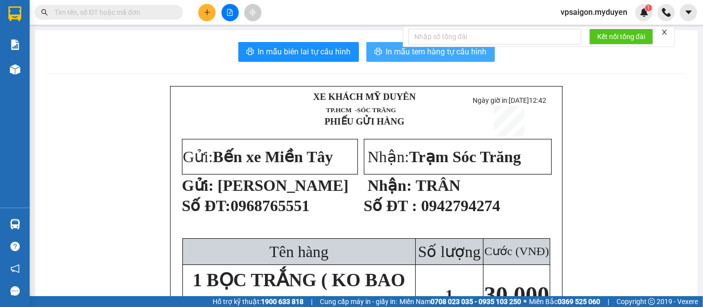
click at [369, 55] on button "In mẫu tem hàng tự cấu hình" at bounding box center [430, 52] width 129 height 20
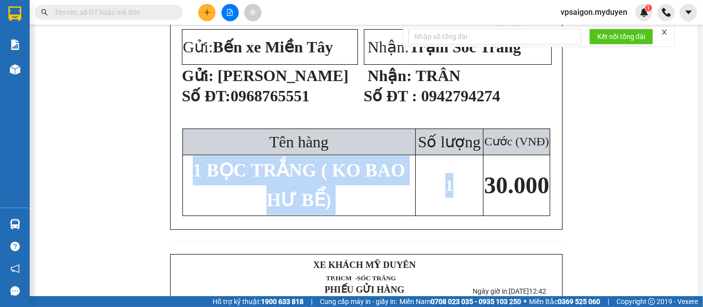
drag, startPoint x: 188, startPoint y: 178, endPoint x: 461, endPoint y: 197, distance: 273.7
click at [461, 197] on tr "1 BỌC TRẮNG ( KO BAO HƯ BỂ) 1 30.000" at bounding box center [366, 185] width 368 height 60
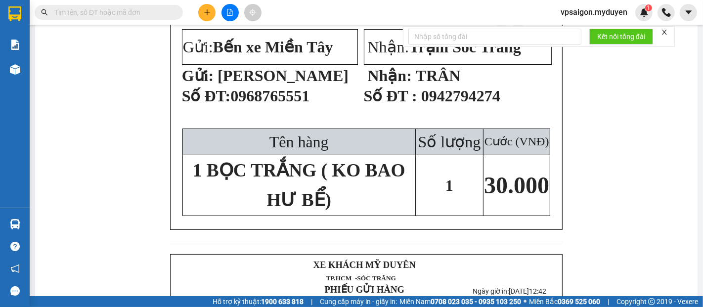
drag, startPoint x: 481, startPoint y: 194, endPoint x: 471, endPoint y: 195, distance: 10.5
click at [475, 195] on tr "1 BỌC TRẮNG ( KO BAO HƯ BỂ) 1 30.000" at bounding box center [366, 185] width 368 height 60
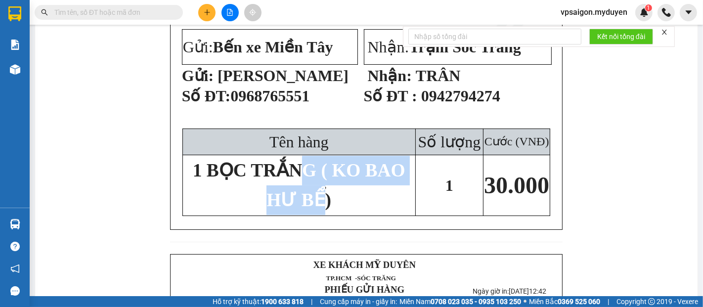
drag, startPoint x: 317, startPoint y: 197, endPoint x: 292, endPoint y: 183, distance: 28.6
click at [292, 183] on strong "1 BỌC TRẮNG ( KO BAO HƯ BỂ)" at bounding box center [299, 184] width 213 height 51
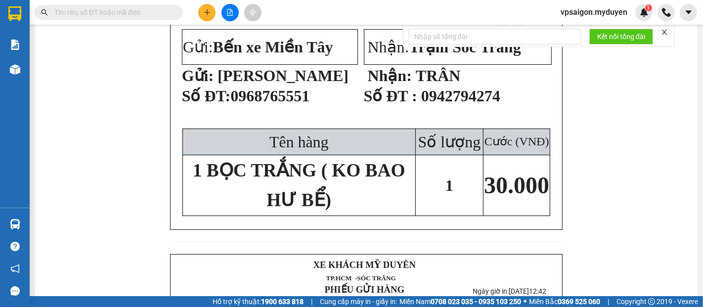
click at [218, 175] on span "1 BỌC TRẮNG ( KO BAO HƯ BỂ)" at bounding box center [299, 185] width 213 height 50
drag, startPoint x: 179, startPoint y: 170, endPoint x: 225, endPoint y: 170, distance: 45.5
click at [225, 170] on td "1 BỌC TRẮNG ( KO BAO HƯ BỂ)" at bounding box center [298, 185] width 233 height 60
click at [251, 181] on span "1 BỌC TRẮNG ( KO BAO HƯ BỂ)" at bounding box center [299, 185] width 213 height 50
drag, startPoint x: 244, startPoint y: 175, endPoint x: 234, endPoint y: 177, distance: 10.2
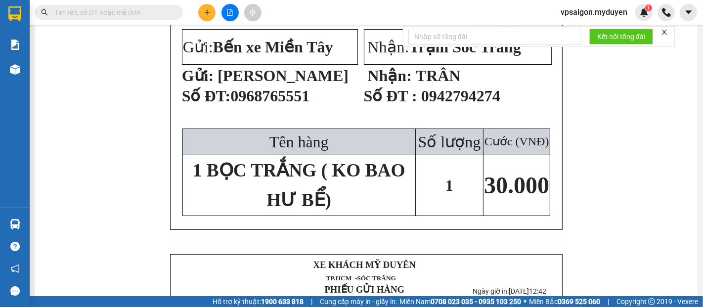
click at [242, 175] on span "1 BỌC TRẮNG ( KO BAO HƯ BỂ)" at bounding box center [299, 185] width 213 height 50
click at [208, 179] on span "1 BỌC TRẮNG ( KO BAO HƯ BỂ)" at bounding box center [299, 185] width 213 height 50
drag, startPoint x: 208, startPoint y: 180, endPoint x: 235, endPoint y: 183, distance: 26.9
click at [235, 183] on span "1 BỌC TRẮNG ( KO BAO HƯ BỂ)" at bounding box center [299, 185] width 213 height 50
click at [305, 180] on span "1 BỌC TRẮNG ( KO BAO HƯ BỂ)" at bounding box center [299, 185] width 213 height 50
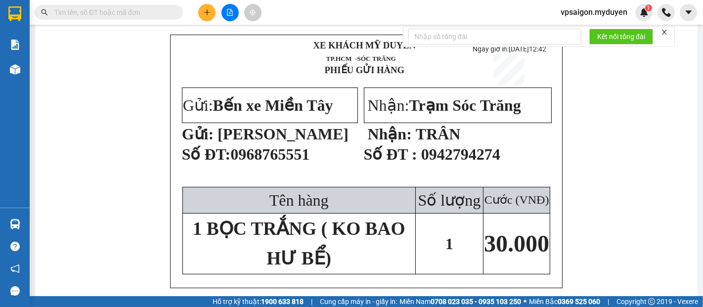
scroll to position [0, 0]
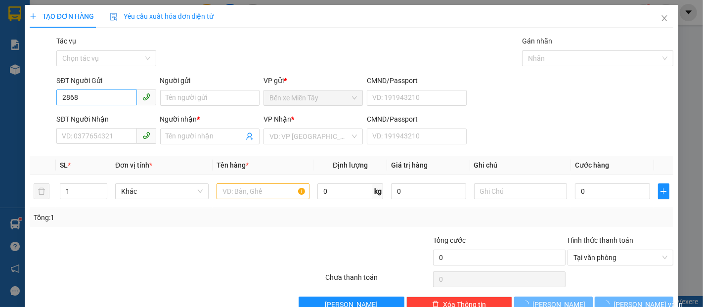
click at [107, 102] on input "2868" at bounding box center [96, 98] width 80 height 16
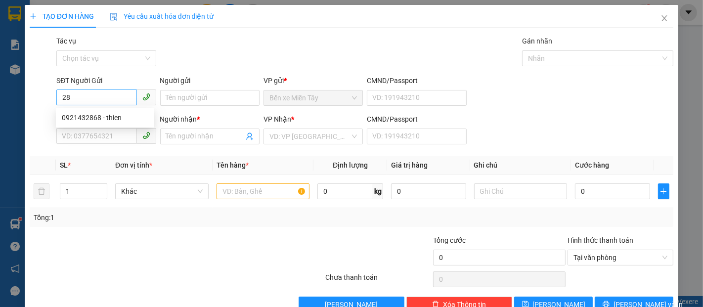
type input "2"
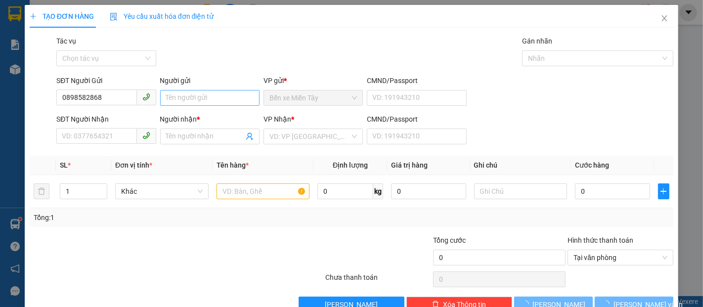
type input "0898582868"
click at [190, 96] on input "Người gửi" at bounding box center [209, 98] width 99 height 16
type input "KHẢI"
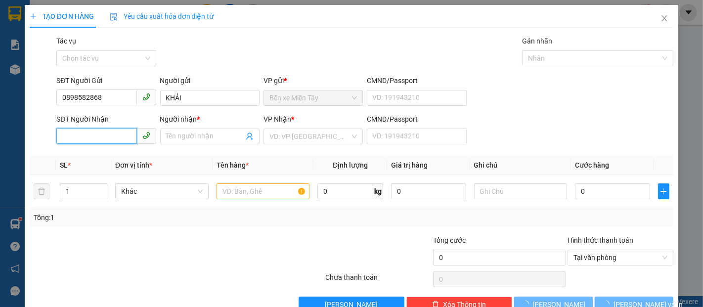
click at [95, 134] on input "SĐT Người Nhận" at bounding box center [96, 136] width 80 height 16
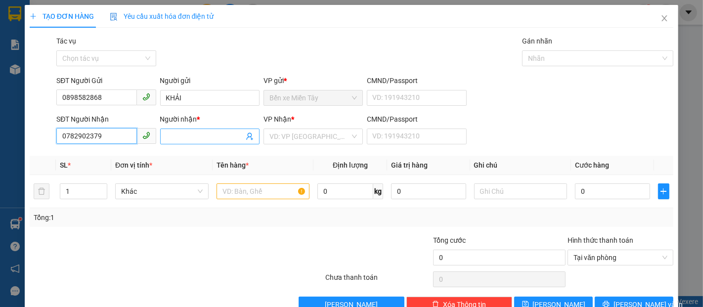
type input "0782902379"
click at [200, 138] on input "Người nhận *" at bounding box center [205, 136] width 78 height 11
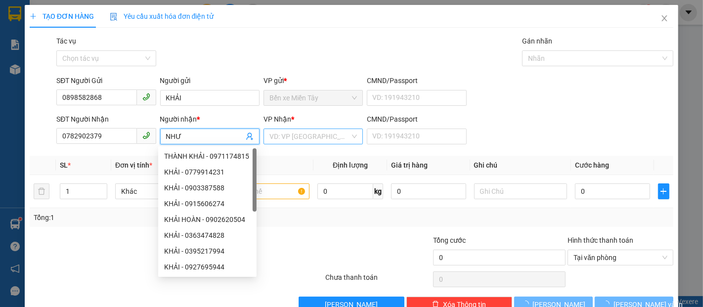
type input "NHƯ"
click at [293, 139] on input "search" at bounding box center [310, 136] width 81 height 15
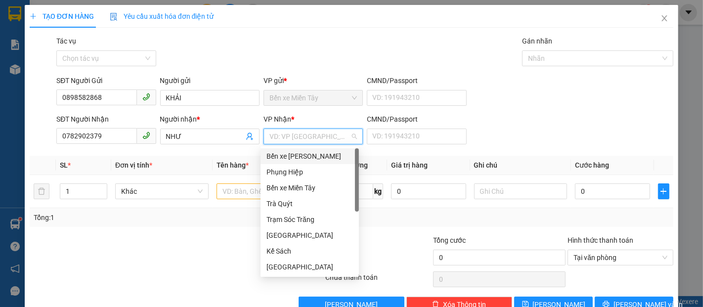
type input "P"
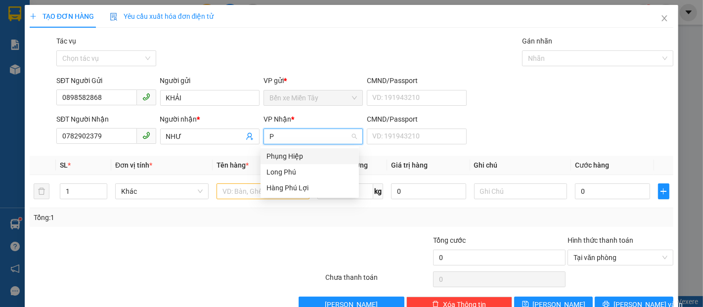
drag, startPoint x: 301, startPoint y: 153, endPoint x: 246, endPoint y: 210, distance: 78.3
click at [300, 154] on div "Phụng Hiệp" at bounding box center [310, 156] width 87 height 11
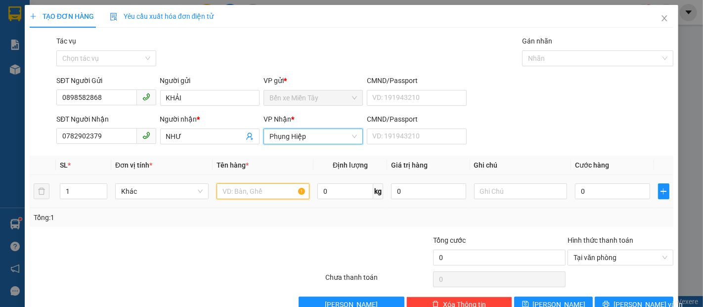
click at [246, 189] on input "text" at bounding box center [263, 191] width 93 height 16
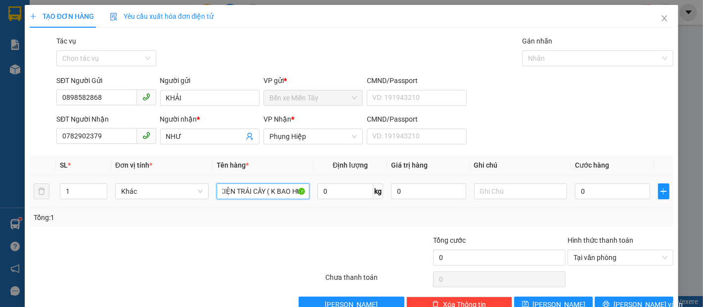
scroll to position [0, 10]
type input "1 KIỆN TRÁI CÂY ( K BAO HƯ )"
click at [601, 197] on input "0" at bounding box center [612, 191] width 75 height 16
type input "4"
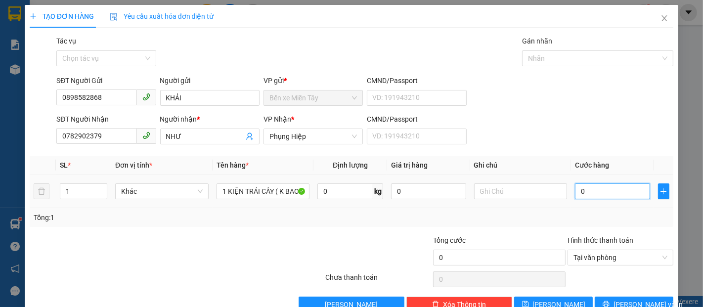
type input "4"
type input "40"
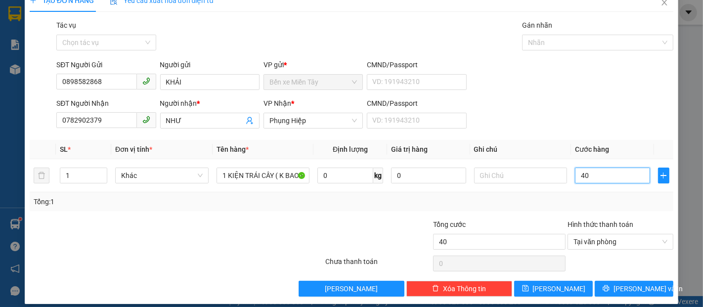
scroll to position [24, 0]
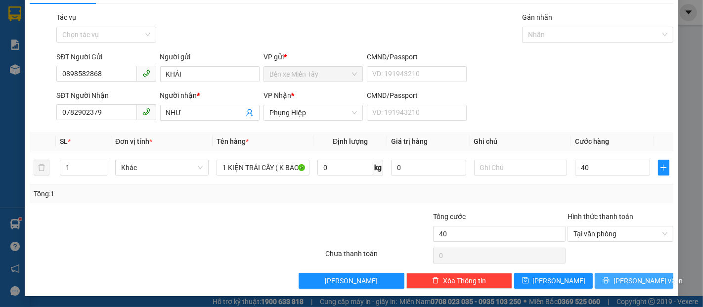
type input "40.000"
click at [649, 280] on button "[PERSON_NAME] và In" at bounding box center [634, 281] width 79 height 16
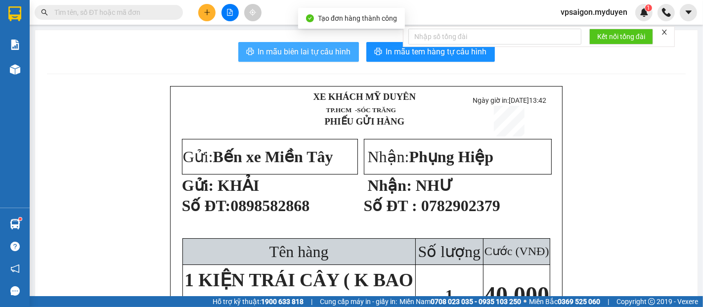
click at [335, 57] on span "In mẫu biên lai tự cấu hình" at bounding box center [304, 51] width 93 height 12
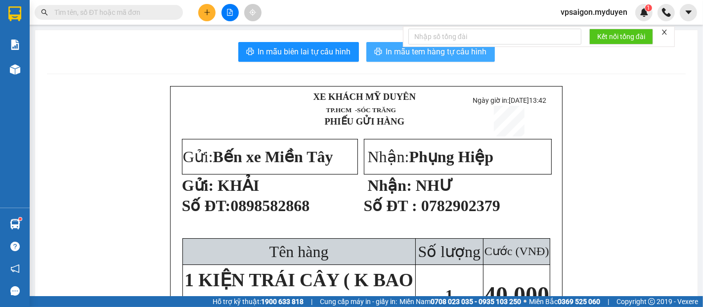
click at [459, 58] on span "In mẫu tem hàng tự cấu hình" at bounding box center [436, 51] width 101 height 12
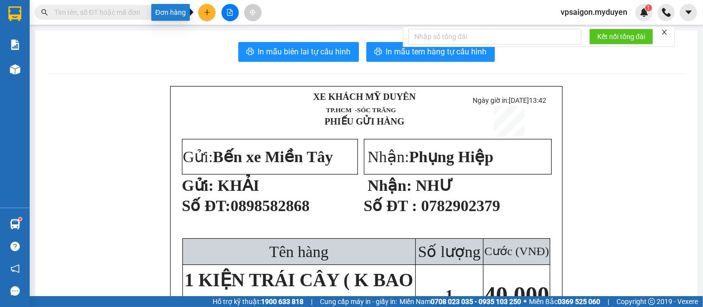
click at [209, 7] on button at bounding box center [206, 12] width 17 height 17
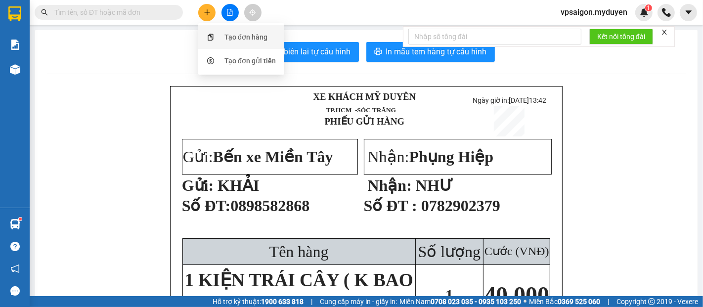
click at [213, 32] on div at bounding box center [210, 37] width 12 height 11
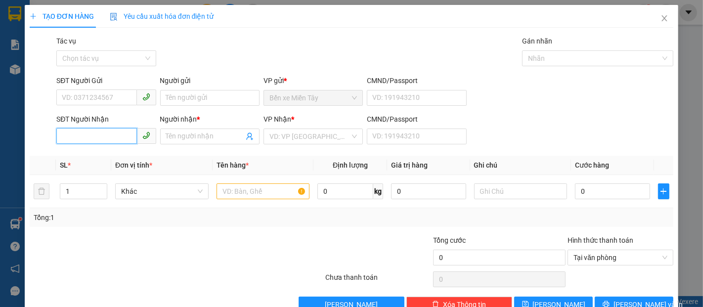
click at [105, 134] on input "SĐT Người Nhận" at bounding box center [96, 136] width 80 height 16
click at [104, 156] on div "0981116011 - HẢO" at bounding box center [105, 156] width 87 height 11
type input "0981116011"
type input "HẢO"
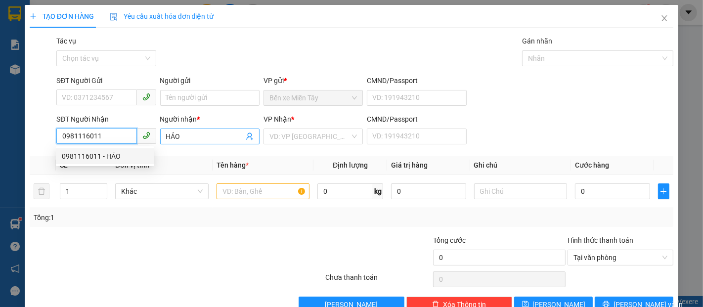
type input "150.000"
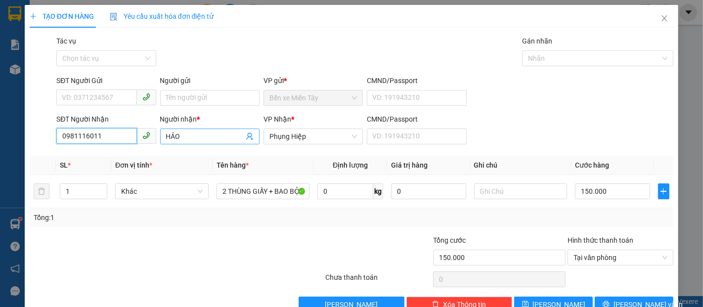
type input "0981116011"
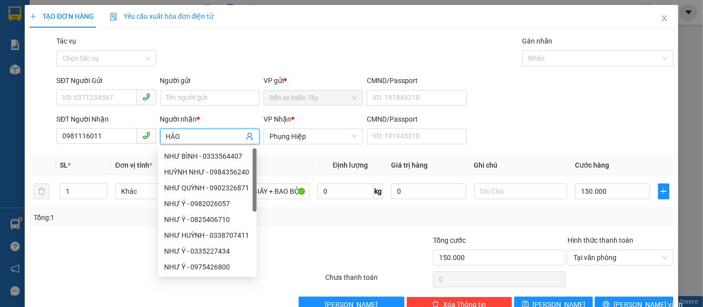
drag, startPoint x: 199, startPoint y: 138, endPoint x: 156, endPoint y: 137, distance: 42.5
click at [158, 137] on div "Người nhận * HẢO" at bounding box center [209, 131] width 103 height 35
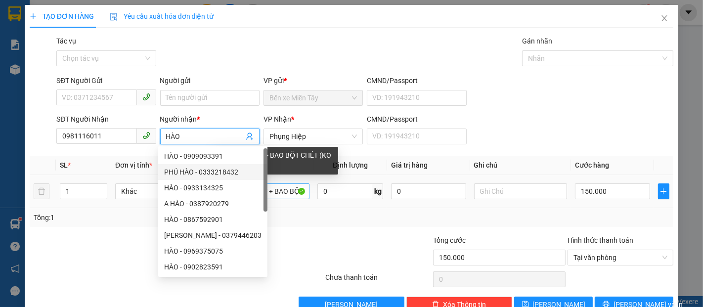
type input "HÀO"
click at [262, 192] on input "2 THÙNG GIẤY + BAO BỘT CHÉT (KO BAO HƯ BỂ)" at bounding box center [263, 191] width 93 height 16
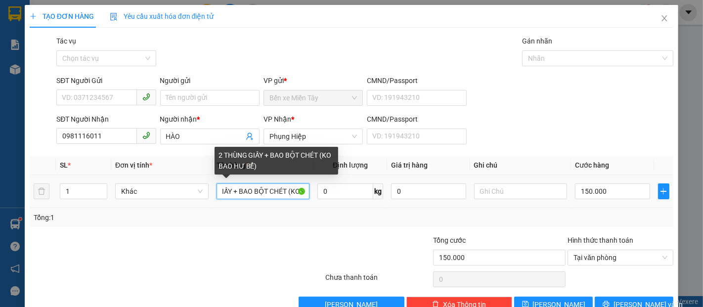
scroll to position [0, 71]
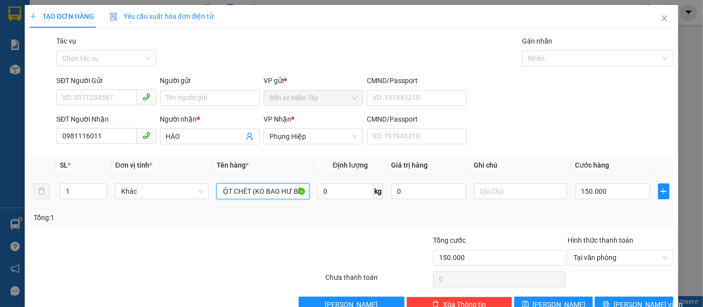
drag, startPoint x: 218, startPoint y: 193, endPoint x: 248, endPoint y: 203, distance: 32.4
click at [248, 203] on td "2 THÙNG GIẤY + BAO BỘT CHÉT (KO BAO HƯ BỂ)" at bounding box center [263, 191] width 101 height 33
type input "2 THÙNG SƠN NHỎ (KO BAO HƯ BỂ)"
click at [591, 199] on input "150.000" at bounding box center [612, 191] width 75 height 16
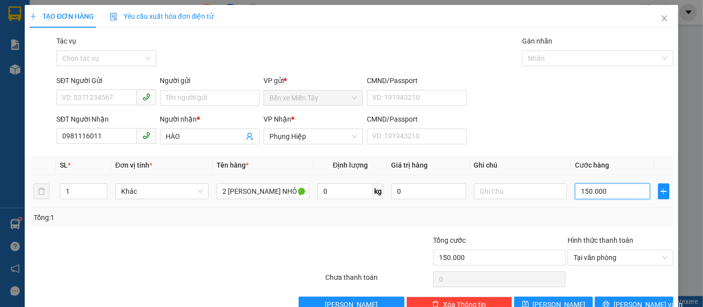
type input "8"
type input "80"
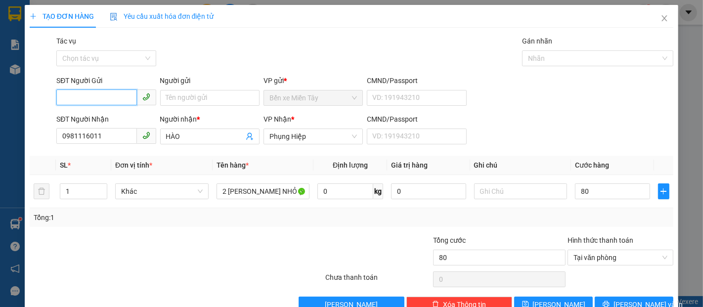
type input "80.000"
click at [127, 100] on input "SĐT Người Gửi" at bounding box center [96, 98] width 80 height 16
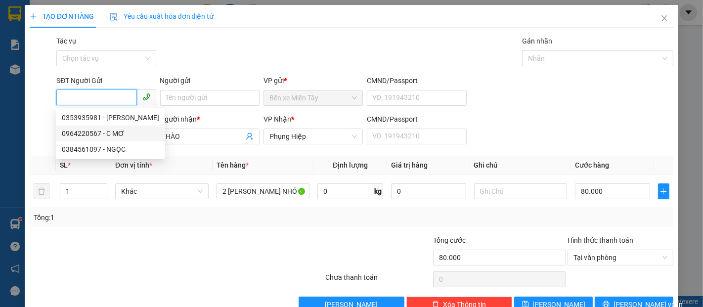
click at [101, 132] on div "0964220567 - C MƠ" at bounding box center [110, 133] width 97 height 11
type input "0964220567"
type input "C MƠ"
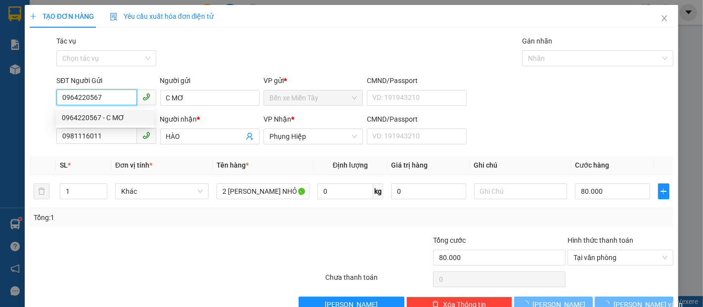
type input "100.000"
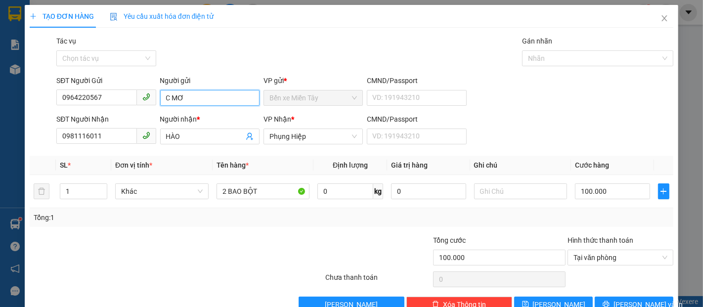
drag, startPoint x: 168, startPoint y: 98, endPoint x: 141, endPoint y: 96, distance: 27.2
click at [142, 97] on div "SĐT Người Gửi 0964220567 Người gửi C MƠ C MƠ VP gửi * Bến xe Miền Tây CMND/Pass…" at bounding box center [364, 92] width 621 height 35
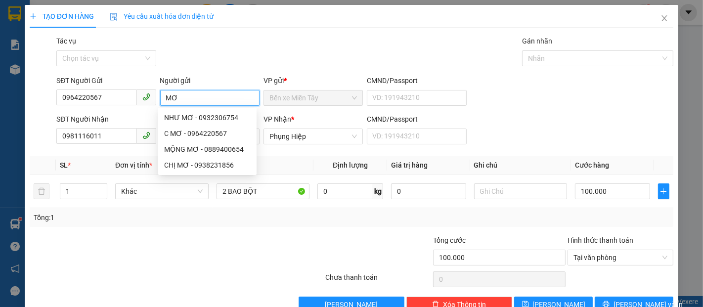
click at [165, 96] on input "MƠ" at bounding box center [209, 98] width 99 height 16
click at [164, 97] on input "MƠ" at bounding box center [209, 98] width 99 height 16
type input "MƠ"
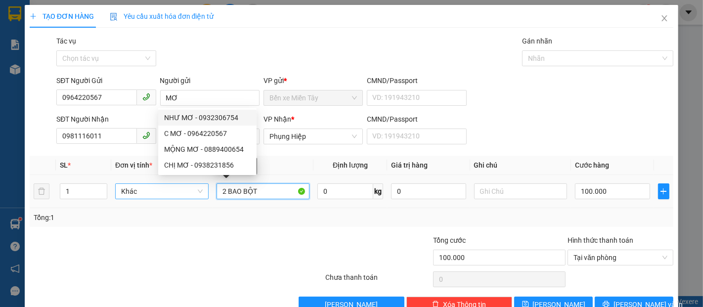
drag, startPoint x: 260, startPoint y: 189, endPoint x: 154, endPoint y: 192, distance: 105.9
click at [154, 192] on tr "1 Khác 2 BAO BỘT 0 kg 0 100.000" at bounding box center [352, 191] width 644 height 33
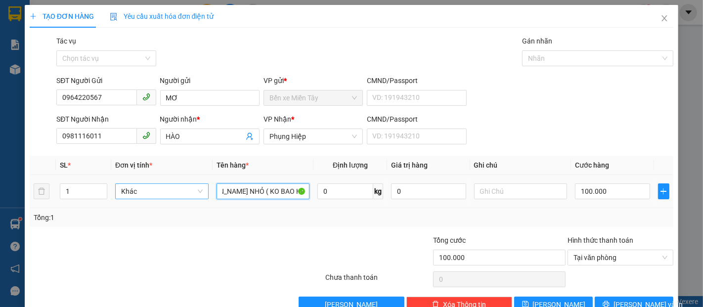
scroll to position [0, 35]
type input "2 THÙNG SƠN NHỎ ( KO BAO HƯ BỂ)"
click at [578, 190] on input "100.000" at bounding box center [612, 191] width 75 height 16
type input "8"
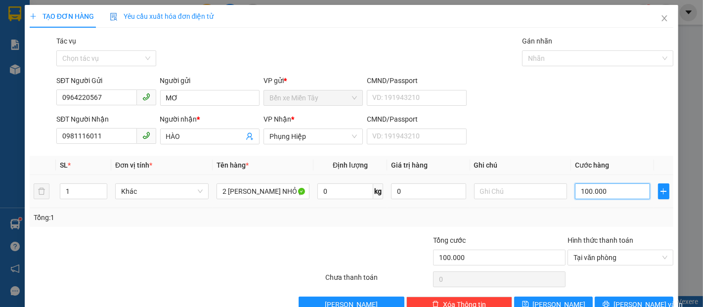
type input "8"
type input "80"
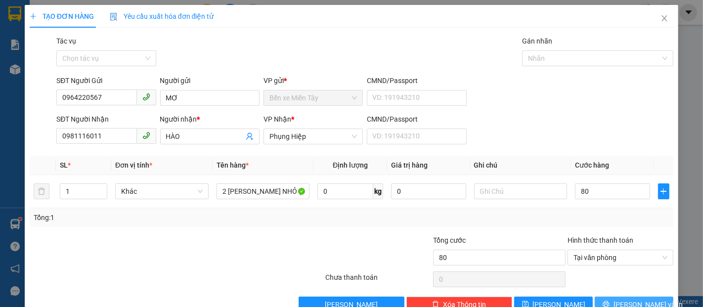
type input "80.000"
click at [609, 304] on icon "printer" at bounding box center [606, 304] width 7 height 7
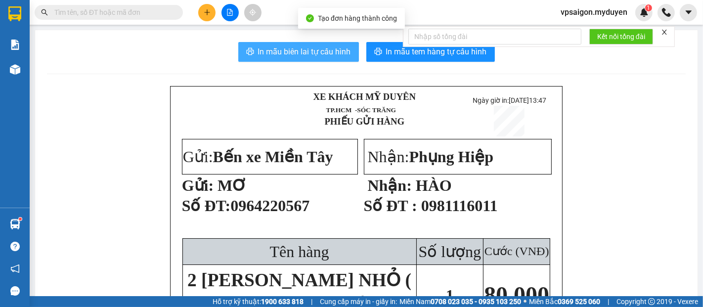
click at [317, 54] on span "In mẫu biên lai tự cấu hình" at bounding box center [304, 51] width 93 height 12
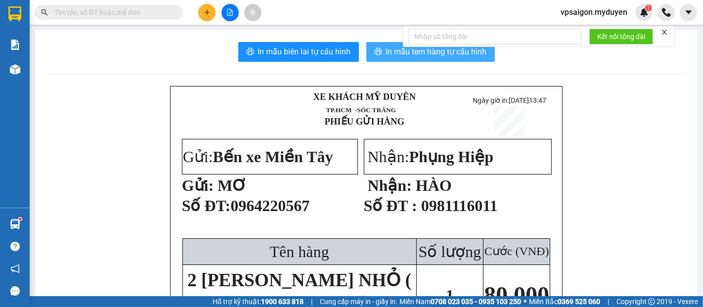
click at [374, 54] on icon "printer" at bounding box center [378, 51] width 8 height 8
click at [209, 7] on button at bounding box center [206, 12] width 17 height 17
click at [236, 33] on div "Tạo đơn hàng" at bounding box center [246, 37] width 43 height 11
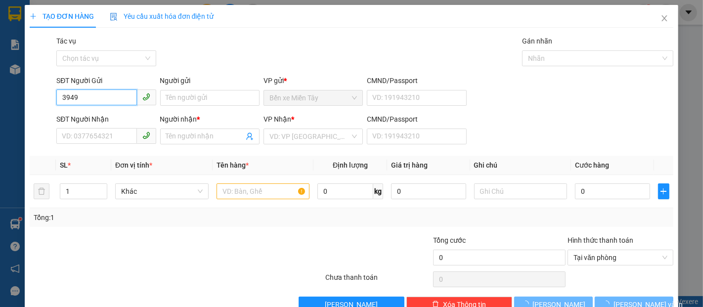
click at [99, 99] on input "3949" at bounding box center [96, 98] width 80 height 16
drag, startPoint x: 94, startPoint y: 102, endPoint x: 70, endPoint y: 102, distance: 24.2
click at [70, 102] on input "3949" at bounding box center [96, 98] width 80 height 16
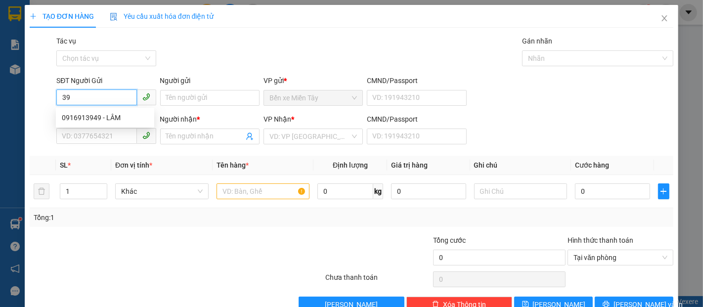
type input "3"
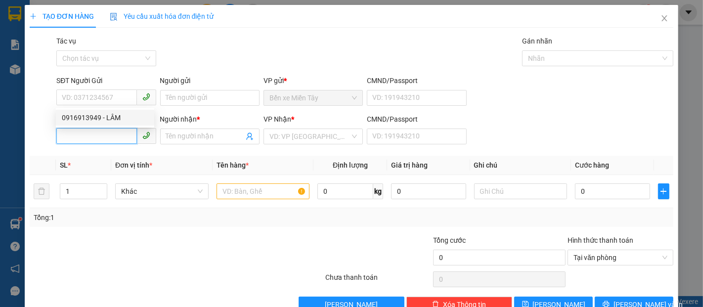
click at [114, 137] on input "SĐT Người Nhận" at bounding box center [96, 136] width 80 height 16
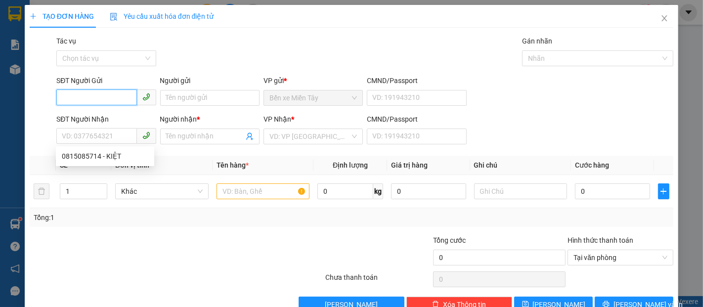
click at [98, 101] on input "SĐT Người Gửi" at bounding box center [96, 98] width 80 height 16
type input "6"
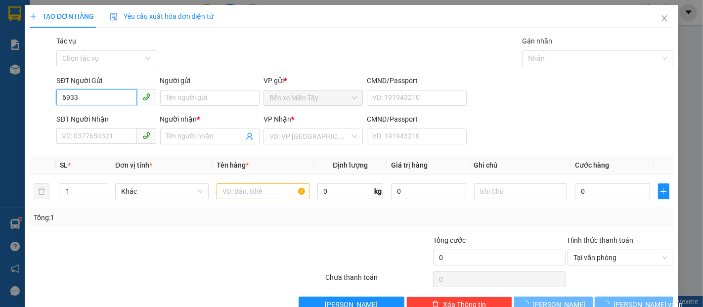
click at [99, 100] on input "6933" at bounding box center [96, 98] width 80 height 16
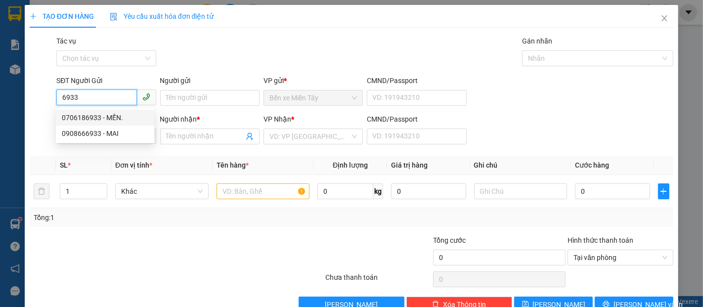
click at [115, 115] on div "0706186933 - MẾN." at bounding box center [105, 117] width 87 height 11
type input "0706186933"
type input "MẾN."
type input "0795696467"
type input "thủy"
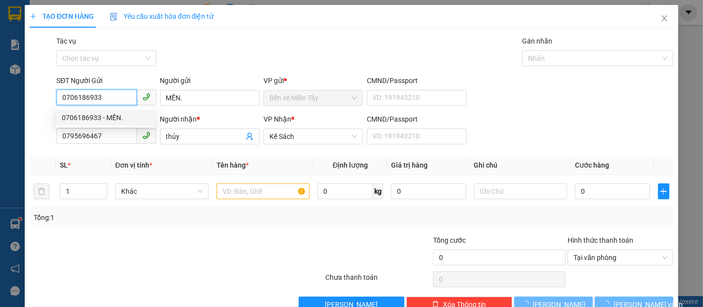
type input "30.000"
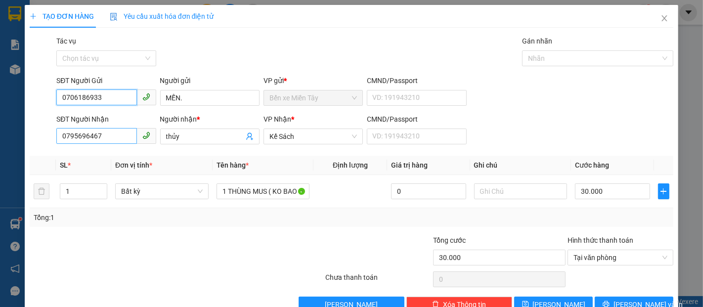
type input "0706186933"
drag, startPoint x: 107, startPoint y: 131, endPoint x: 50, endPoint y: 134, distance: 56.9
click at [50, 134] on div "SĐT Người Nhận 0795696467 0795696467 Người nhận * thủy VP Nhận * Kế Sách CMND/P…" at bounding box center [352, 131] width 646 height 35
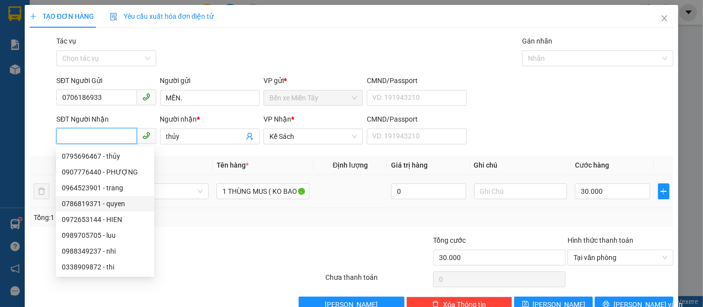
click at [120, 205] on div "0786819371 - quyen" at bounding box center [105, 203] width 87 height 11
type input "0786819371"
type input "quyen"
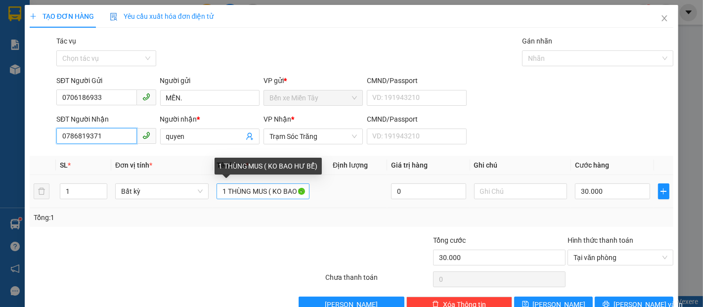
type input "0786819371"
drag, startPoint x: 265, startPoint y: 188, endPoint x: 186, endPoint y: 188, distance: 78.6
click at [186, 188] on tr "1 Bất kỳ 1 THÙNG MUS ( KO BAO HƯ BỂ) 0 30.000" at bounding box center [352, 191] width 644 height 33
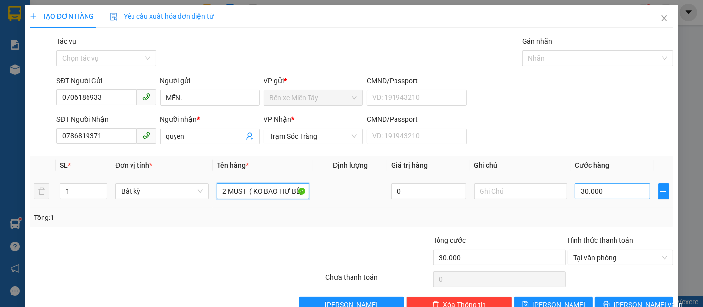
type input "2 MUST ( KO BAO HƯ BỂ)"
click at [601, 192] on input "30.000" at bounding box center [612, 191] width 75 height 16
type input "6"
type input "60"
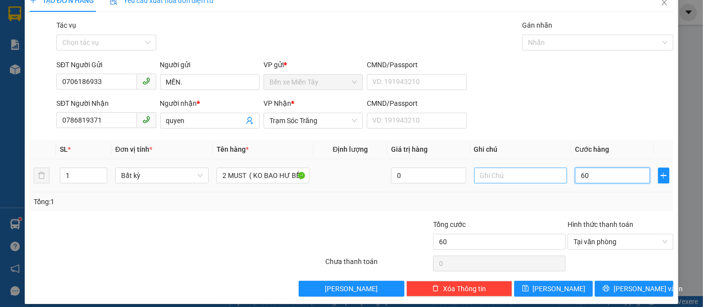
scroll to position [24, 0]
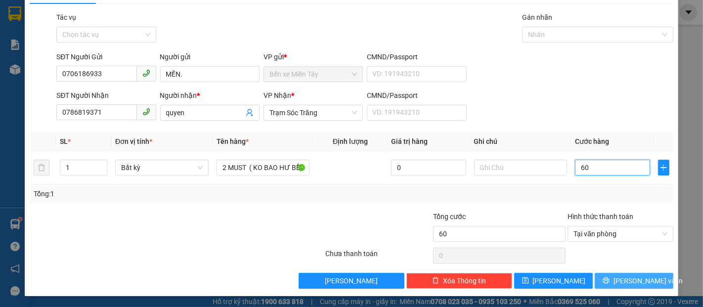
type input "60"
type input "60.000"
click at [649, 279] on button "Lưu và In" at bounding box center [634, 281] width 79 height 16
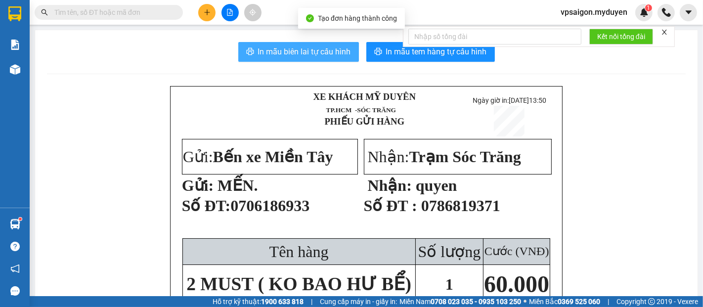
click at [311, 57] on span "In mẫu biên lai tự cấu hình" at bounding box center [304, 51] width 93 height 12
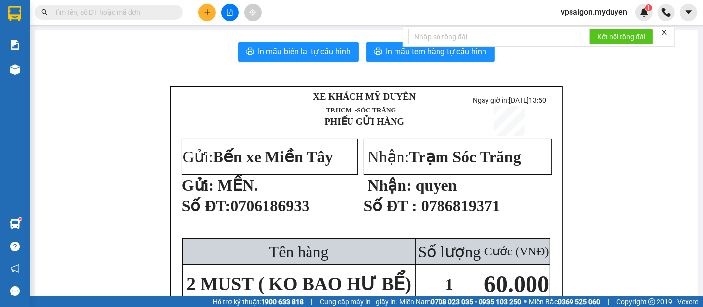
click at [440, 59] on button "In mẫu tem hàng tự cấu hình" at bounding box center [430, 52] width 129 height 20
click at [209, 15] on icon "plus" at bounding box center [207, 12] width 7 height 7
click at [242, 39] on div "Tạo đơn hàng" at bounding box center [246, 37] width 43 height 11
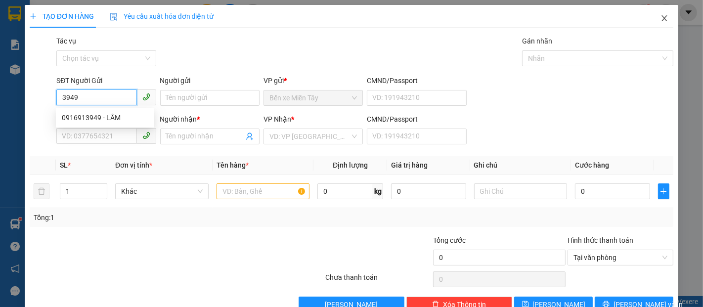
type input "3949"
drag, startPoint x: 655, startPoint y: 23, endPoint x: 649, endPoint y: 37, distance: 15.3
click at [656, 23] on span "Close" at bounding box center [665, 19] width 28 height 28
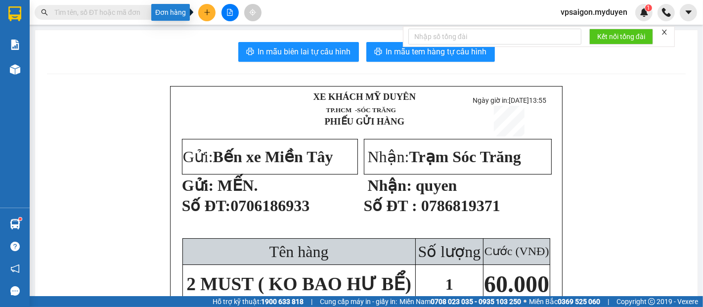
drag, startPoint x: 209, startPoint y: 15, endPoint x: 210, endPoint y: 31, distance: 16.3
click at [209, 15] on icon "plus" at bounding box center [207, 12] width 7 height 7
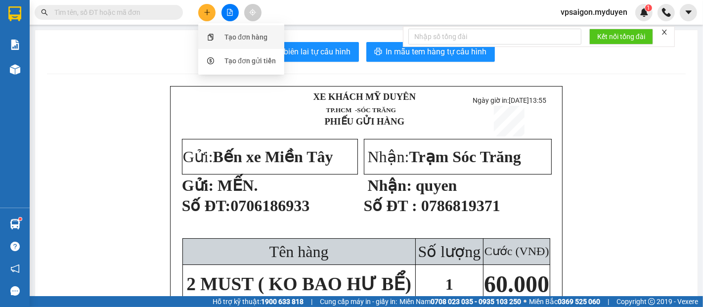
click at [217, 35] on div "Tạo đơn hàng" at bounding box center [241, 37] width 74 height 19
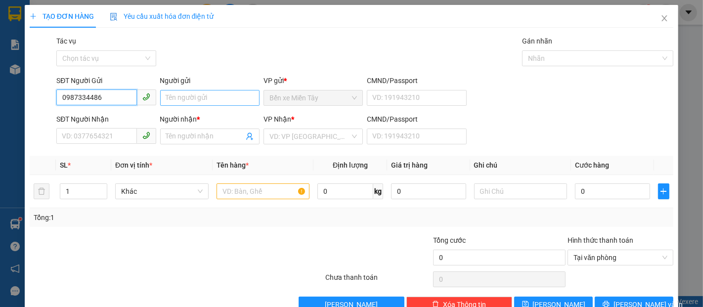
type input "0987334486"
drag, startPoint x: 167, startPoint y: 98, endPoint x: 157, endPoint y: 102, distance: 10.7
click at [166, 98] on input "Người gửi" at bounding box center [209, 98] width 99 height 16
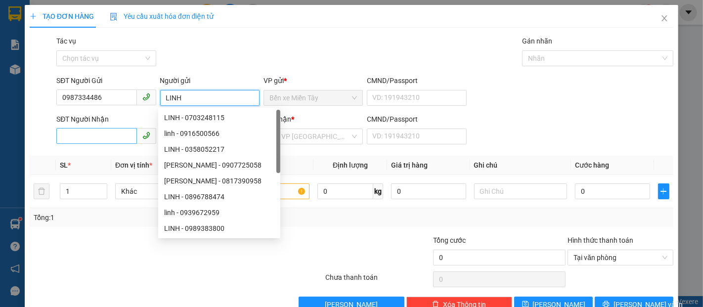
type input "LINH"
click at [101, 139] on input "SĐT Người Nhận" at bounding box center [96, 136] width 80 height 16
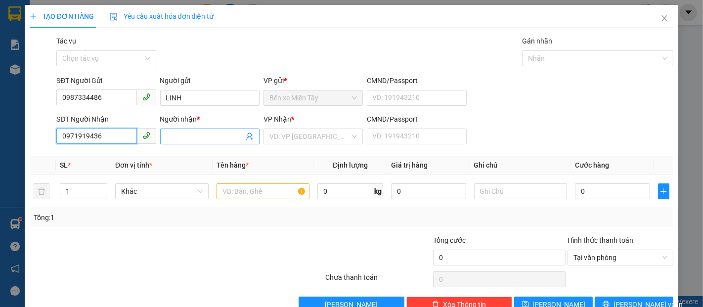
type input "0971919436"
click at [197, 135] on input "Người nhận *" at bounding box center [205, 136] width 78 height 11
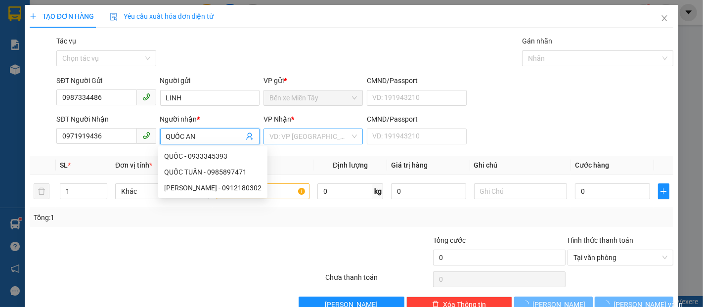
type input "QUỐC AN"
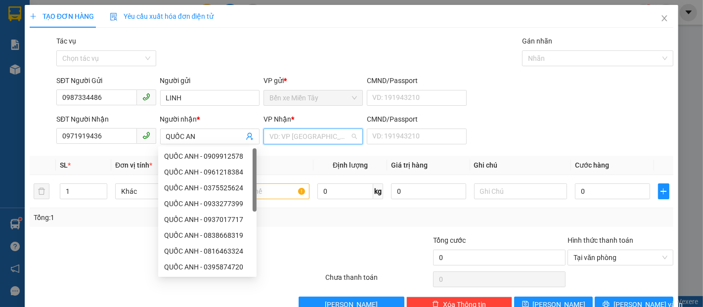
click at [308, 138] on input "search" at bounding box center [310, 136] width 81 height 15
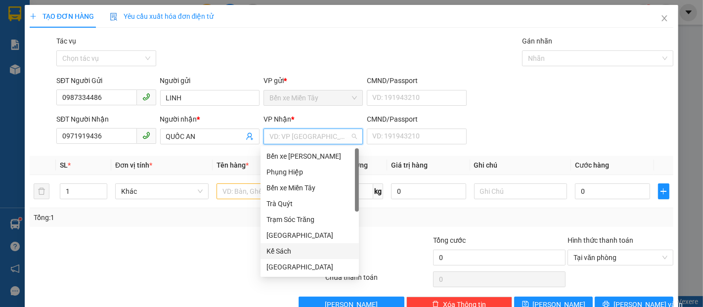
click at [283, 247] on div "Kế Sách" at bounding box center [310, 251] width 87 height 11
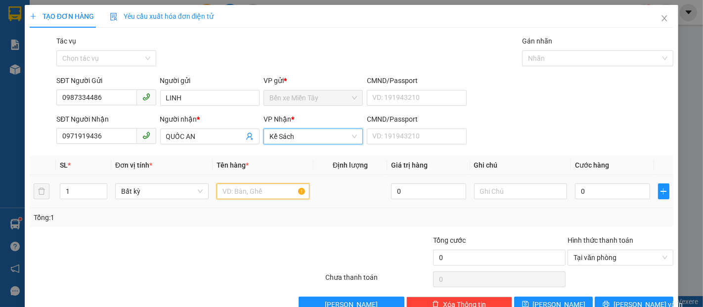
click at [254, 191] on input "text" at bounding box center [263, 191] width 93 height 16
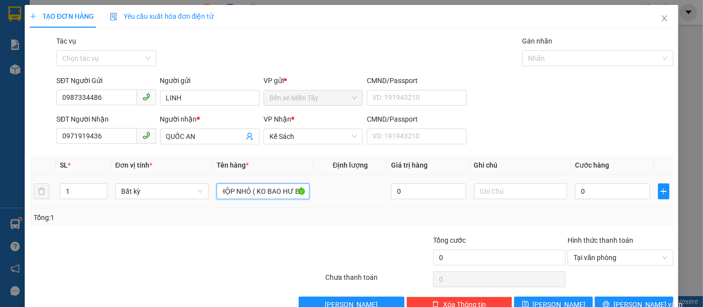
scroll to position [0, 9]
type input "1 HỘP NHỎ ( KO BAO HƯ BỂ)"
click at [513, 194] on input "text" at bounding box center [520, 191] width 93 height 16
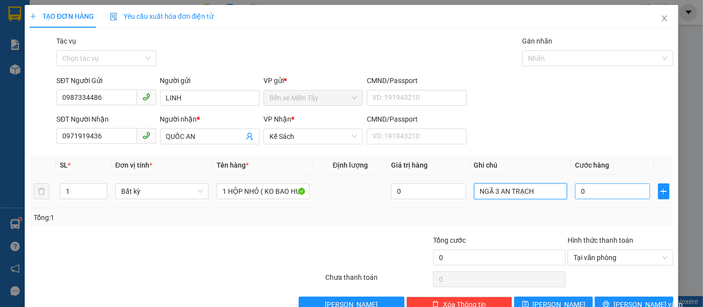
type input "NGÃ 3 AN TRẠCH"
click at [582, 192] on input "0" at bounding box center [612, 191] width 75 height 16
type input "3"
type input "30"
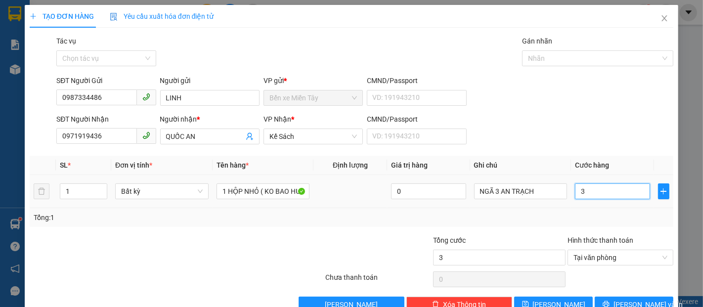
type input "30"
type input "30.000"
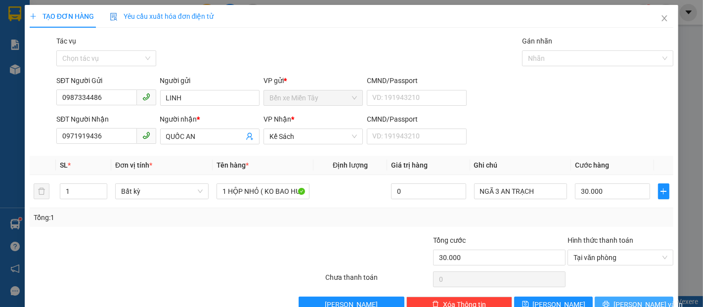
click at [637, 298] on button "Lưu và In" at bounding box center [634, 305] width 79 height 16
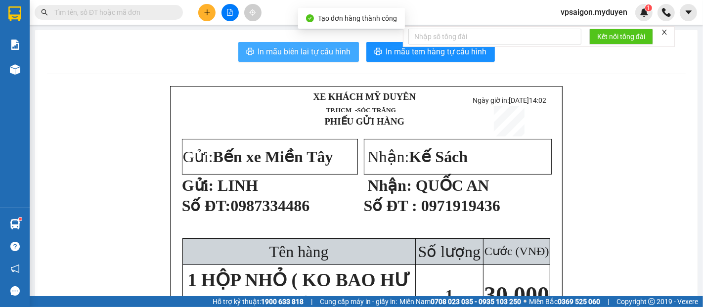
click at [266, 54] on span "In mẫu biên lai tự cấu hình" at bounding box center [304, 51] width 93 height 12
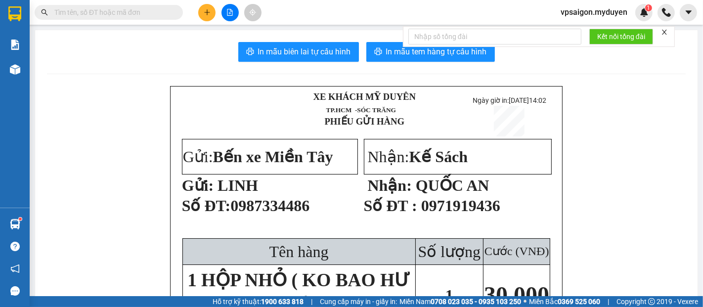
click at [386, 53] on span "In mẫu tem hàng tự cấu hình" at bounding box center [436, 51] width 101 height 12
click at [209, 13] on icon "plus" at bounding box center [207, 12] width 7 height 7
click at [260, 43] on div "Tạo đơn hàng" at bounding box center [241, 37] width 74 height 19
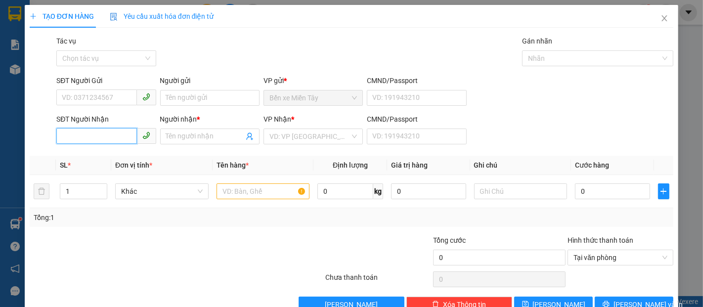
click at [118, 139] on input "SĐT Người Nhận" at bounding box center [96, 136] width 80 height 16
type input "0927221616"
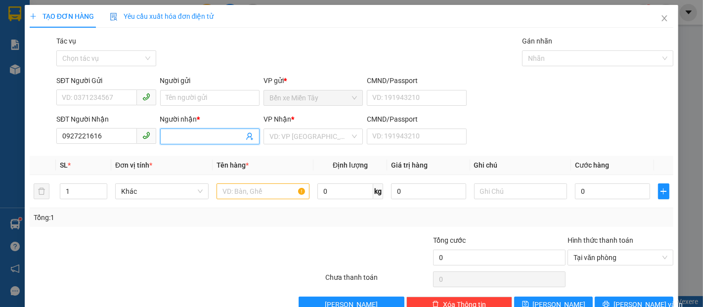
click at [181, 133] on input "Người nhận *" at bounding box center [205, 136] width 78 height 11
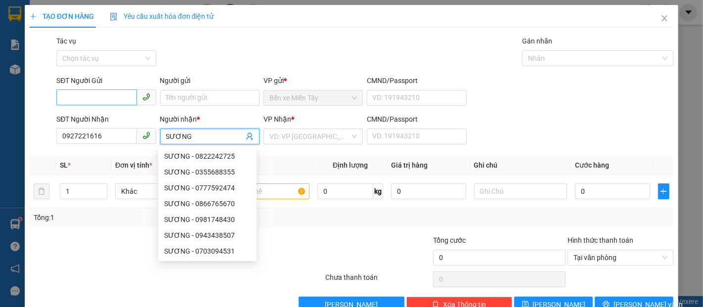
type input "SƯƠNG"
click at [110, 103] on input "SĐT Người Gửi" at bounding box center [96, 98] width 80 height 16
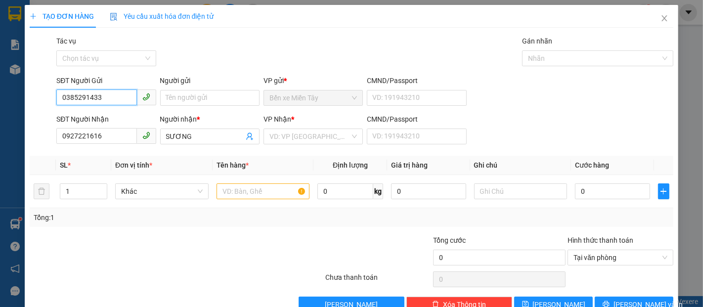
type input "0385291433"
click at [186, 106] on div "Người gửi Tên người gửi" at bounding box center [209, 92] width 99 height 35
click at [189, 99] on input "Người gửi" at bounding box center [209, 98] width 99 height 16
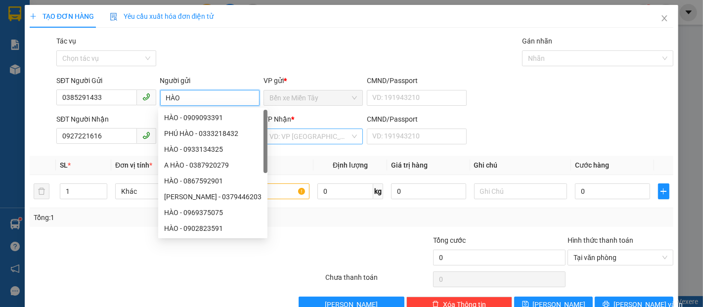
click at [328, 144] on div "VD: VP Sài Gòn" at bounding box center [313, 137] width 99 height 16
type input "HÀO"
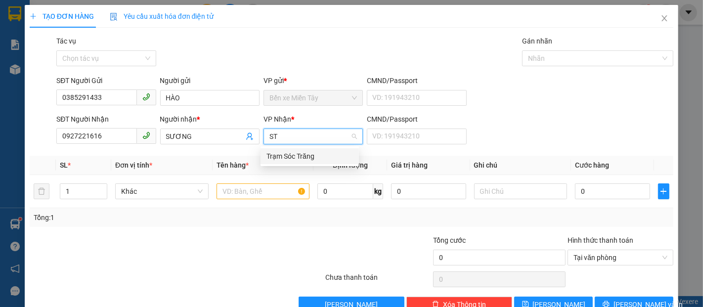
type input "S"
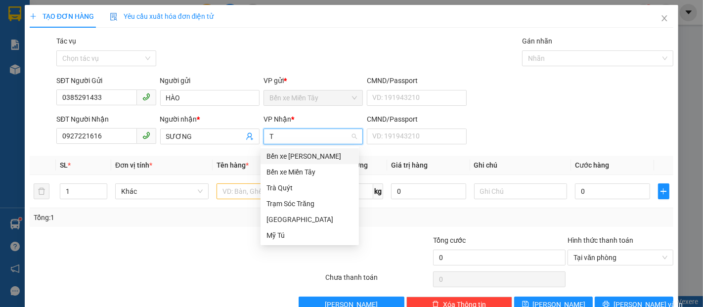
type input "TR"
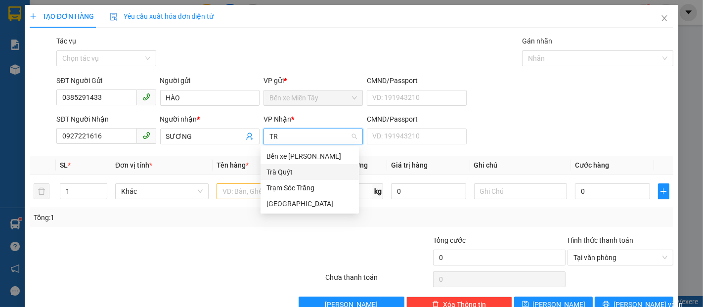
click at [291, 170] on div "Trà Quýt" at bounding box center [310, 172] width 87 height 11
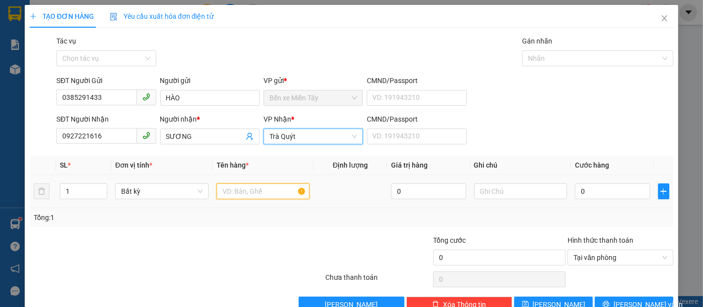
click at [241, 191] on input "text" at bounding box center [263, 191] width 93 height 16
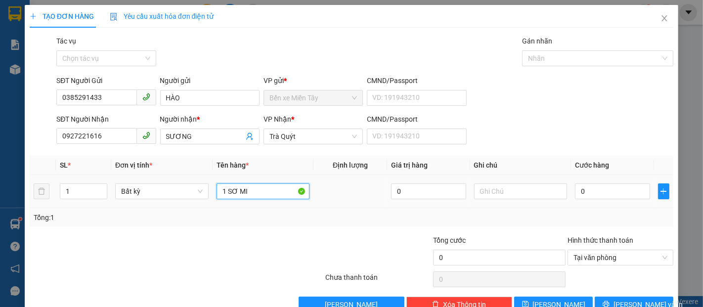
type input "1 SƠ MI"
drag, startPoint x: 574, startPoint y: 200, endPoint x: 579, endPoint y: 193, distance: 8.1
click at [579, 193] on div "0" at bounding box center [612, 191] width 75 height 20
click at [578, 193] on input "0" at bounding box center [612, 191] width 75 height 16
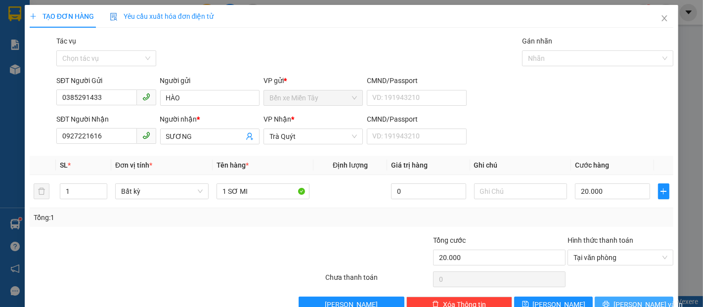
click at [625, 299] on span "Lưu và In" at bounding box center [648, 304] width 69 height 11
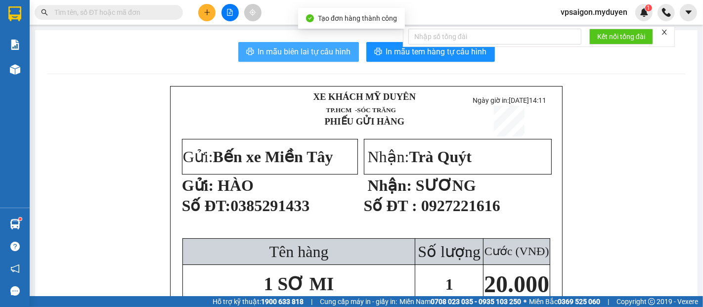
click at [342, 53] on span "In mẫu biên lai tự cấu hình" at bounding box center [304, 51] width 93 height 12
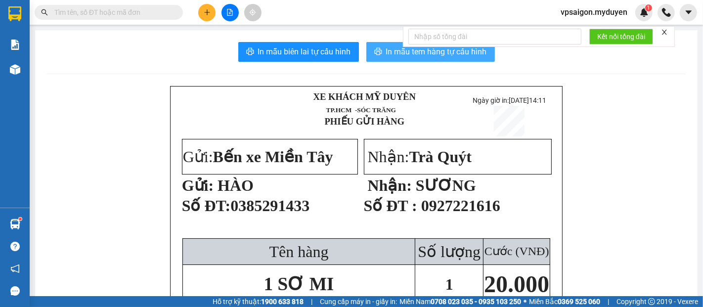
click at [442, 59] on button "In mẫu tem hàng tự cấu hình" at bounding box center [430, 52] width 129 height 20
click at [210, 18] on button at bounding box center [206, 12] width 17 height 17
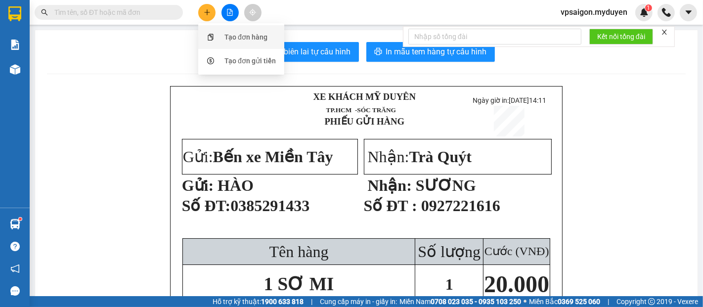
click at [232, 37] on div "Tạo đơn hàng" at bounding box center [246, 37] width 43 height 11
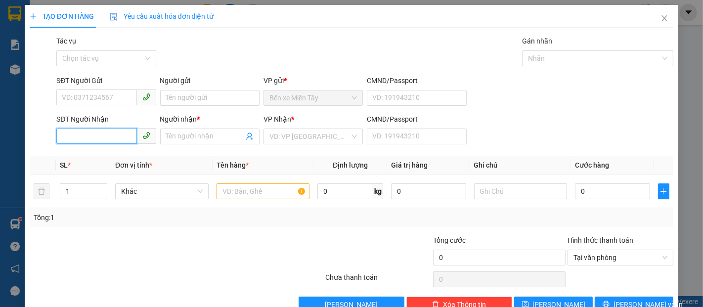
click at [108, 132] on input "SĐT Người Nhận" at bounding box center [96, 136] width 80 height 16
click at [100, 101] on input "SĐT Người Gửi" at bounding box center [96, 98] width 80 height 16
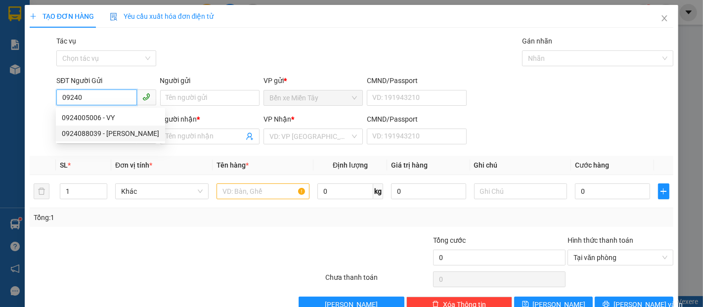
click at [116, 133] on div "0924088039 - THANH" at bounding box center [110, 133] width 97 height 11
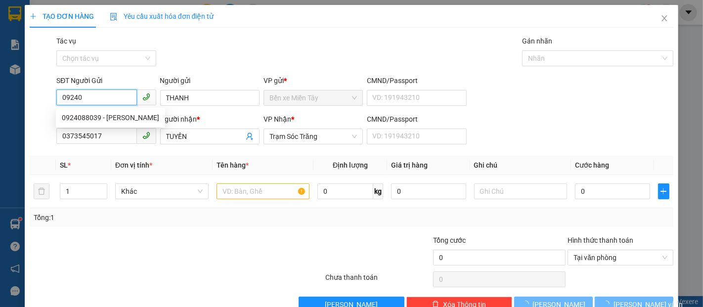
type input "0924088039"
type input "THANH"
type input "0373545017"
type input "TUYỀN"
type input "40.000"
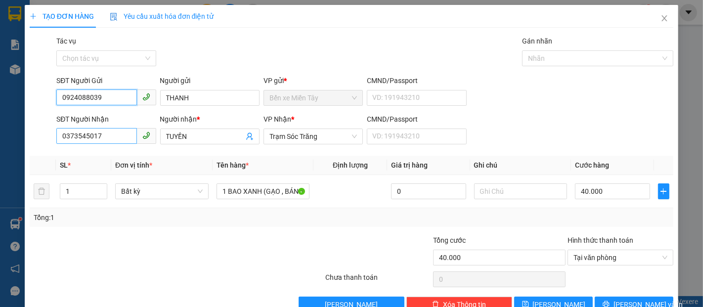
type input "0924088039"
click at [121, 140] on input "0373545017" at bounding box center [96, 136] width 80 height 16
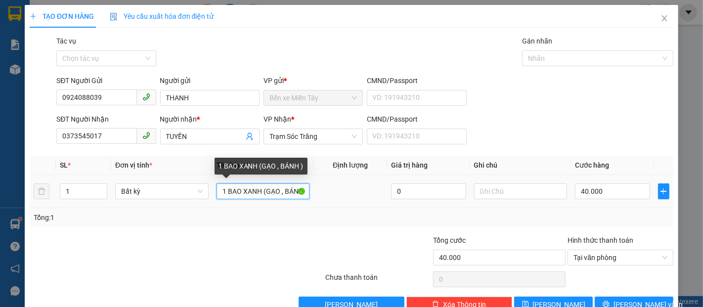
drag, startPoint x: 261, startPoint y: 192, endPoint x: 215, endPoint y: 198, distance: 46.8
click at [217, 198] on input "1 BAO XANH (GẠO , BÁNH )" at bounding box center [263, 191] width 93 height 16
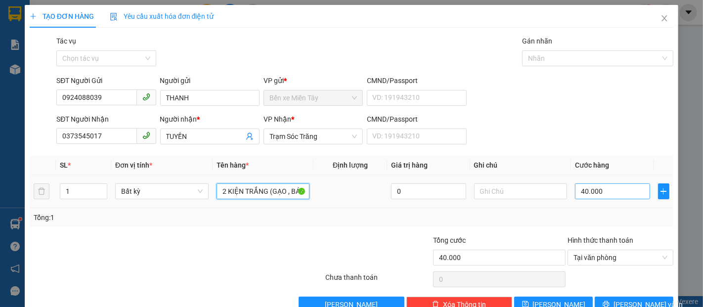
type input "2 KIỆN TRẮNG (GẠO , BÁNH )"
click at [604, 196] on input "40.000" at bounding box center [612, 191] width 75 height 16
type input "5"
type input "50"
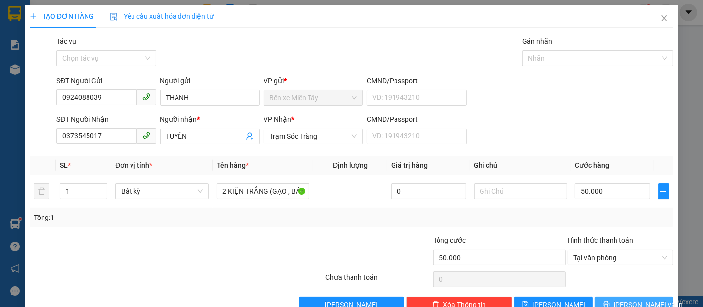
click at [634, 299] on span "Lưu và In" at bounding box center [648, 304] width 69 height 11
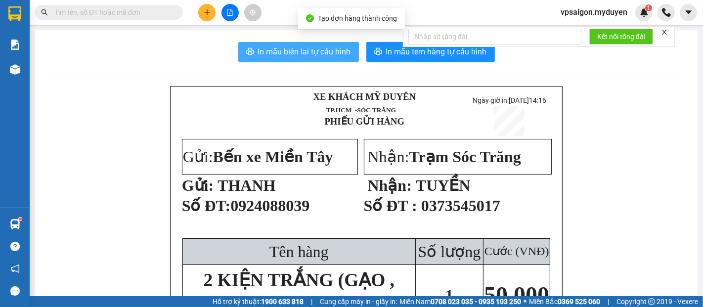
click at [305, 50] on span "In mẫu biên lai tự cấu hình" at bounding box center [304, 51] width 93 height 12
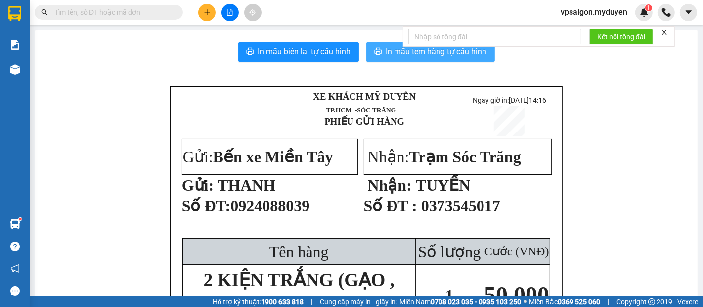
click at [427, 52] on span "In mẫu tem hàng tự cấu hình" at bounding box center [436, 51] width 101 height 12
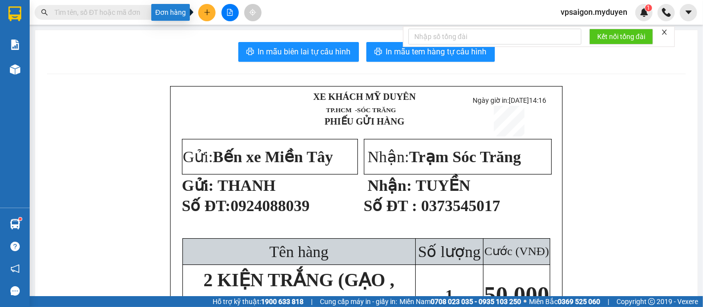
click at [209, 10] on icon "plus" at bounding box center [207, 12] width 7 height 7
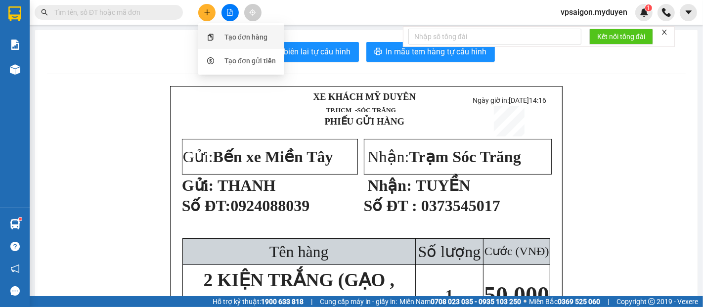
click at [239, 34] on div "Tạo đơn hàng" at bounding box center [246, 37] width 43 height 11
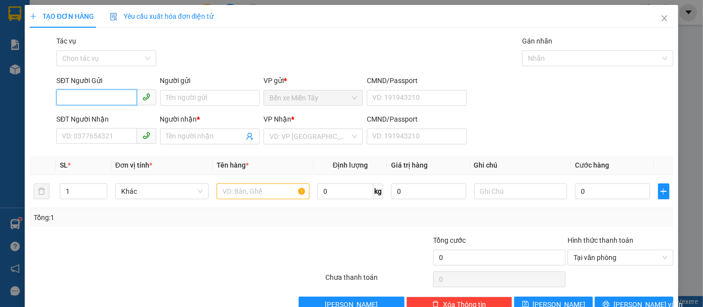
click at [112, 99] on input "SĐT Người Gửi" at bounding box center [96, 98] width 80 height 16
click at [113, 99] on input "614" at bounding box center [96, 98] width 80 height 16
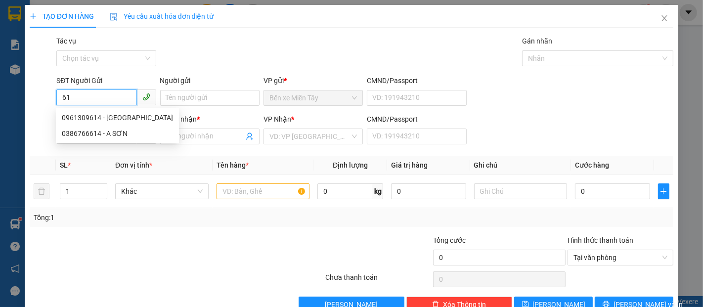
type input "6"
click at [103, 145] on div "SĐT Người Nhận VD: 0377654321" at bounding box center [105, 131] width 99 height 35
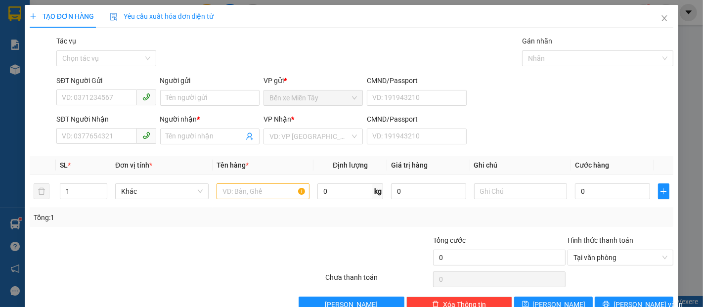
drag, startPoint x: 103, startPoint y: 153, endPoint x: 119, endPoint y: 153, distance: 15.8
click at [106, 153] on div "Transit Pickup Surcharge Ids Transit Deliver Surcharge Ids Transit Deliver Surc…" at bounding box center [352, 174] width 644 height 277
click at [107, 141] on input "SĐT Người Nhận" at bounding box center [96, 136] width 80 height 16
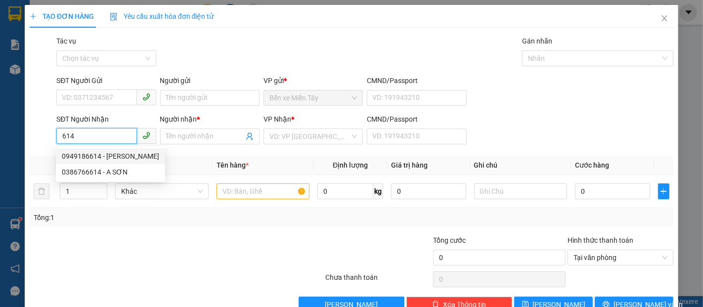
click at [115, 153] on div "0949186614 - MINH LUÂN" at bounding box center [110, 156] width 97 height 11
type input "0949186614"
type input "MINH LUÂN"
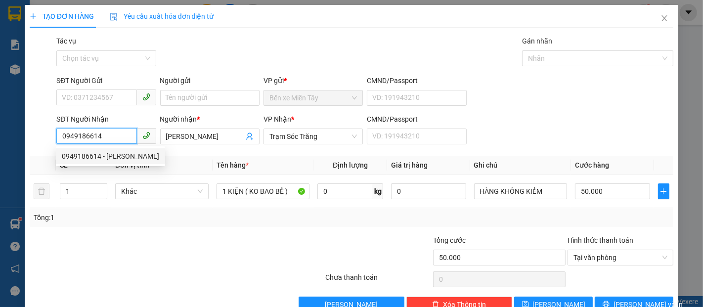
type input "50.000"
type input "0949186614"
click at [105, 100] on input "SĐT Người Gửi" at bounding box center [96, 98] width 80 height 16
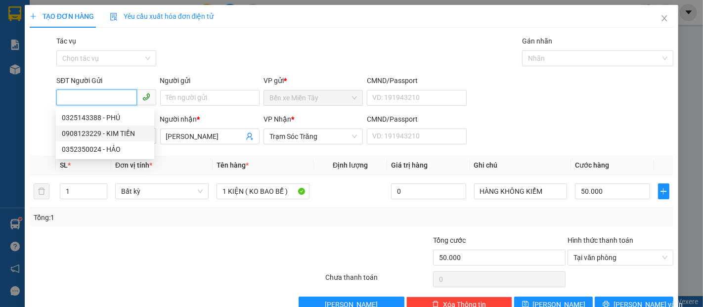
click at [120, 131] on div "0908123229 - KIM TIỀN" at bounding box center [105, 133] width 87 height 11
type input "0908123229"
type input "KIM TIỀN"
type input "450.000"
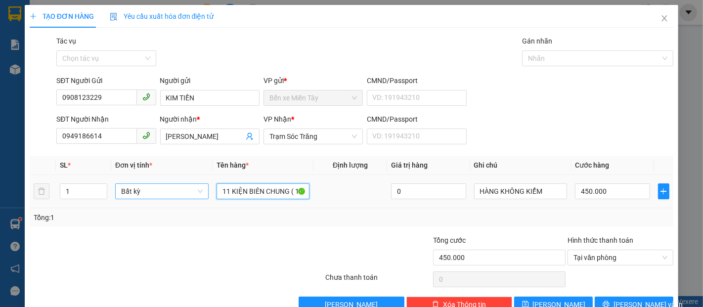
drag, startPoint x: 276, startPoint y: 190, endPoint x: 197, endPoint y: 188, distance: 78.6
click at [197, 188] on tr "1 Bất kỳ 11 KIỆN BIÊN CHUNG ( 10 KIỆN LỚN + 1 KIỆN NHỎ ) K BAO HƯ NỨT VỠ 0 HÀNG…" at bounding box center [352, 191] width 644 height 33
type input "("
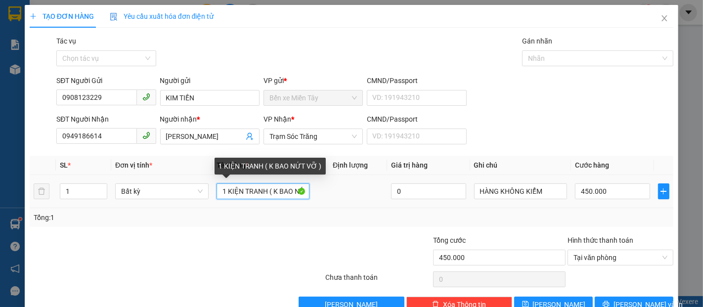
drag, startPoint x: 302, startPoint y: 186, endPoint x: 309, endPoint y: 191, distance: 8.1
click at [312, 191] on tr "1 Bất kỳ 1 KIỆN TRANH ( K BAO NỨT VỠ ) 0 HÀNG KHÔNG KIỂM 450.000" at bounding box center [352, 191] width 644 height 33
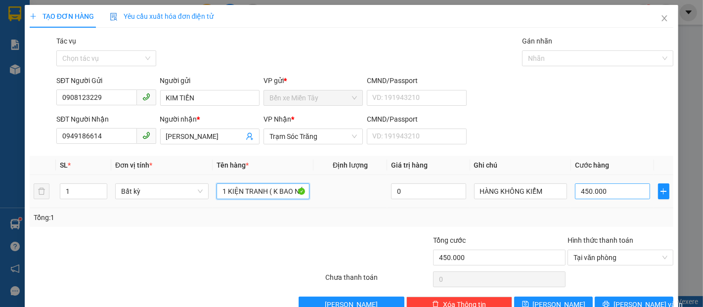
type input "1 KIỆN TRANH ( K BAO NỨT VỠ )"
click at [614, 196] on input "450.000" at bounding box center [612, 191] width 75 height 16
type input "4"
type input "40"
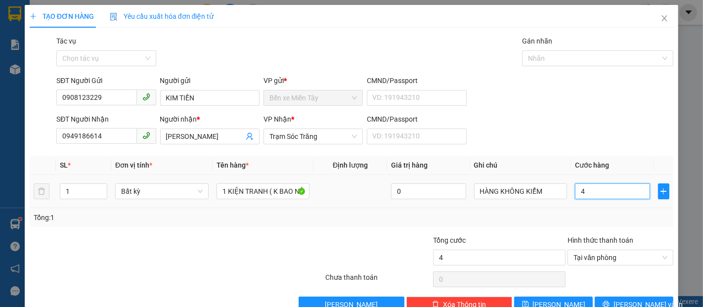
type input "40"
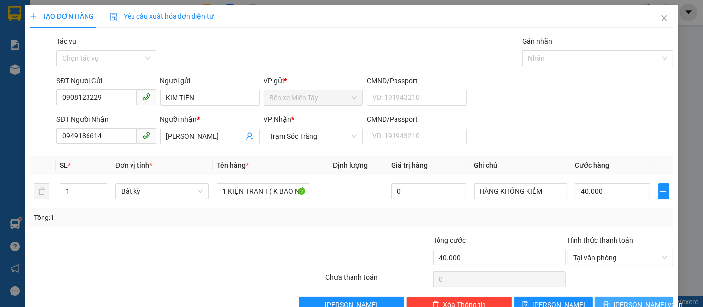
click at [643, 297] on button "Lưu và In" at bounding box center [634, 305] width 79 height 16
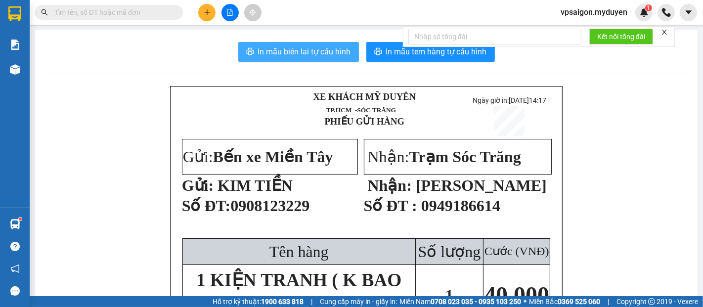
click at [296, 56] on span "In mẫu biên lai tự cấu hình" at bounding box center [304, 51] width 93 height 12
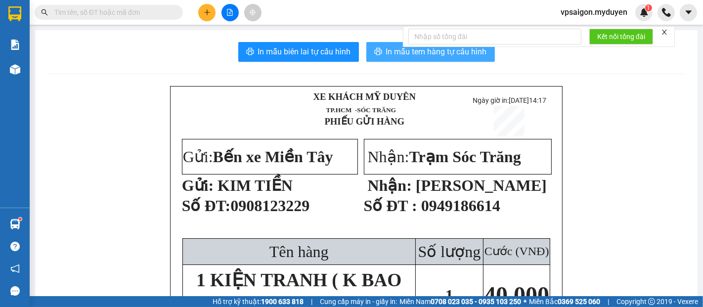
click at [406, 54] on span "In mẫu tem hàng tự cấu hình" at bounding box center [436, 51] width 101 height 12
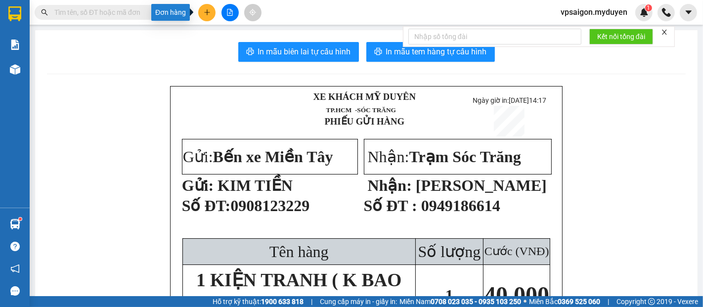
click at [203, 14] on button at bounding box center [206, 12] width 17 height 17
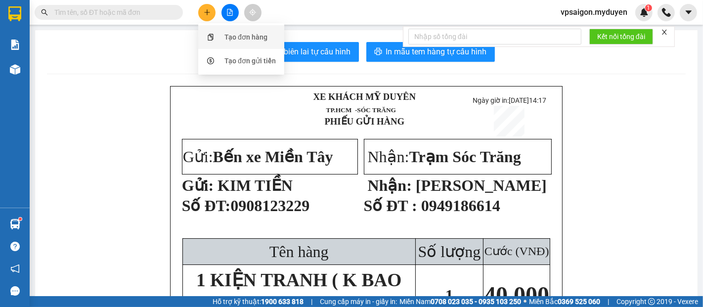
click at [223, 37] on div "Tạo đơn hàng" at bounding box center [241, 37] width 74 height 19
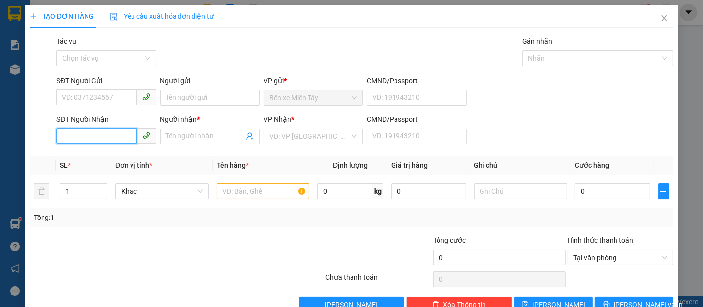
click at [79, 136] on input "SĐT Người Nhận" at bounding box center [96, 136] width 80 height 16
click at [79, 136] on input "0122" at bounding box center [96, 136] width 80 height 16
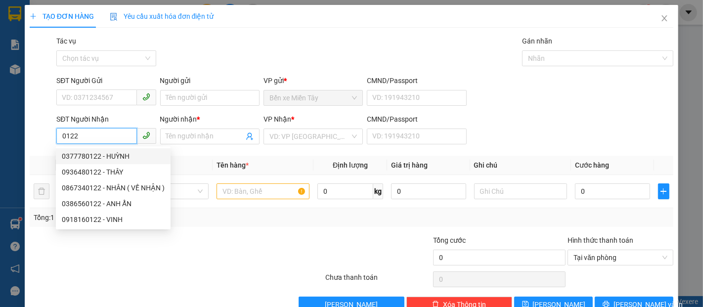
click at [109, 156] on div "0377780122 - HUỲNH" at bounding box center [113, 156] width 103 height 11
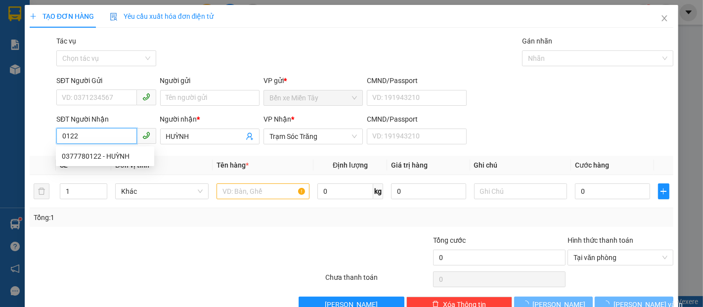
type input "0377780122"
type input "HUỲNH"
type input "70.000"
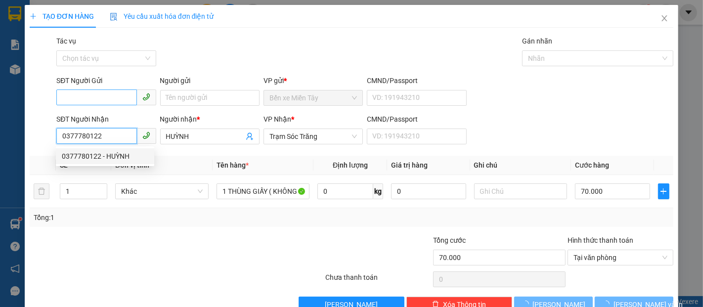
type input "0377780122"
click at [107, 101] on input "SĐT Người Gửi" at bounding box center [96, 98] width 80 height 16
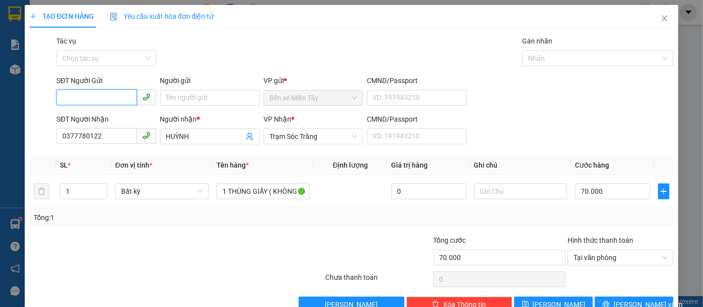
click at [107, 98] on input "SĐT Người Gửi" at bounding box center [96, 98] width 80 height 16
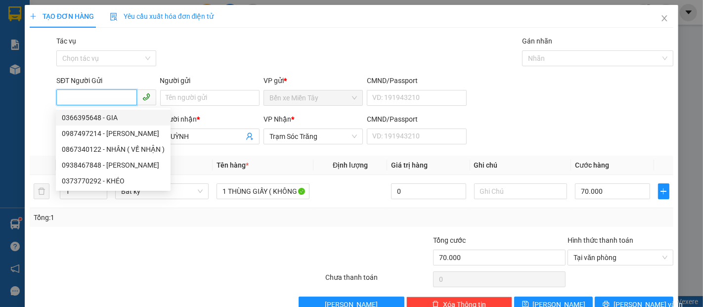
click at [113, 116] on div "0366395648 - GIA" at bounding box center [113, 117] width 103 height 11
type input "0366395648"
type input "GIA"
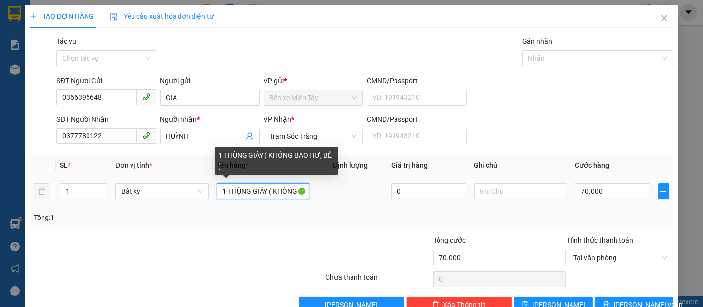
drag, startPoint x: 266, startPoint y: 193, endPoint x: 217, endPoint y: 188, distance: 49.7
click at [217, 188] on input "1 THÙNG GIẤY ( KHÔNG BAO HƯ, BỂ )" at bounding box center [263, 191] width 93 height 16
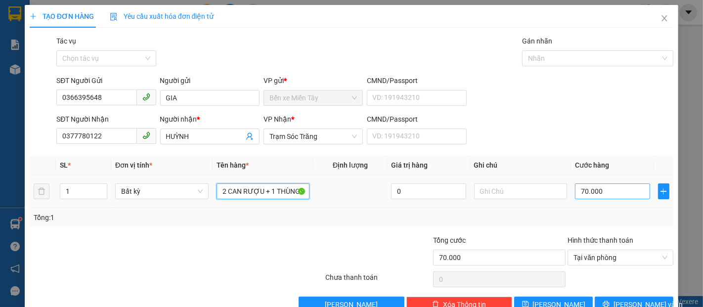
type input "2 CAN RƯỢU + 1 THÙNG GIẤY MINI ( KHÔNG BAO HƯ, BỂ )"
click at [618, 193] on input "70.000" at bounding box center [612, 191] width 75 height 16
type input "1"
type input "13"
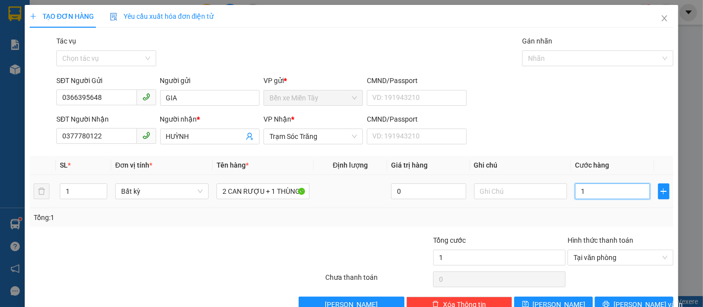
type input "13"
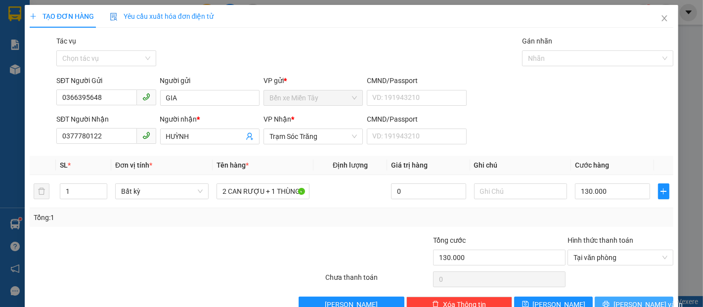
click at [662, 297] on button "Lưu và In" at bounding box center [634, 305] width 79 height 16
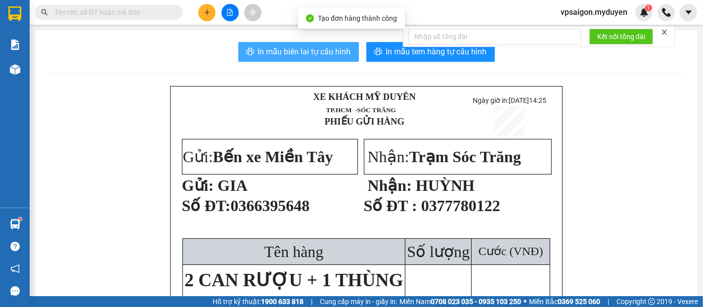
drag, startPoint x: 321, startPoint y: 51, endPoint x: 215, endPoint y: 139, distance: 137.3
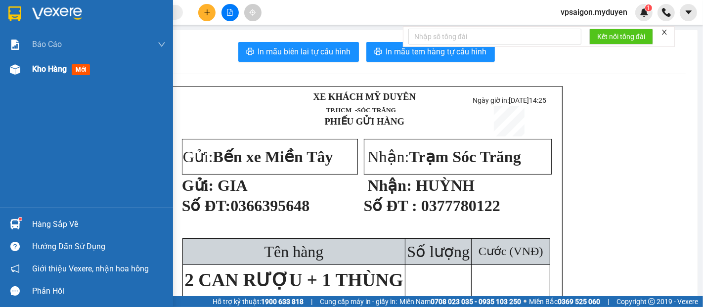
click at [52, 76] on div "Kho hàng mới" at bounding box center [99, 69] width 134 height 25
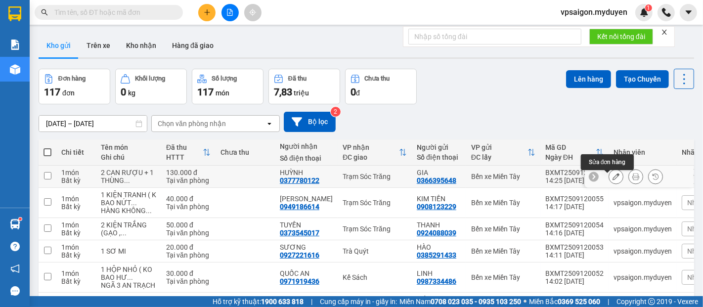
click at [613, 173] on icon at bounding box center [616, 176] width 7 height 7
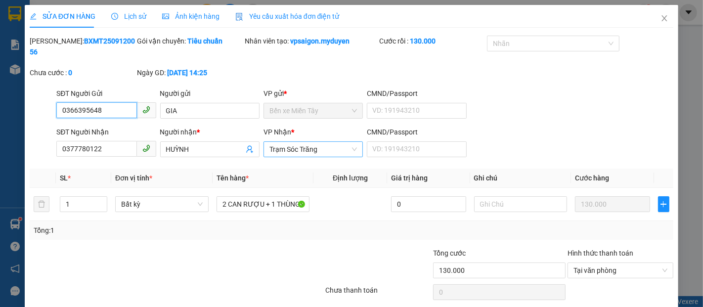
click at [324, 142] on span "Trạm Sóc Trăng" at bounding box center [314, 149] width 88 height 15
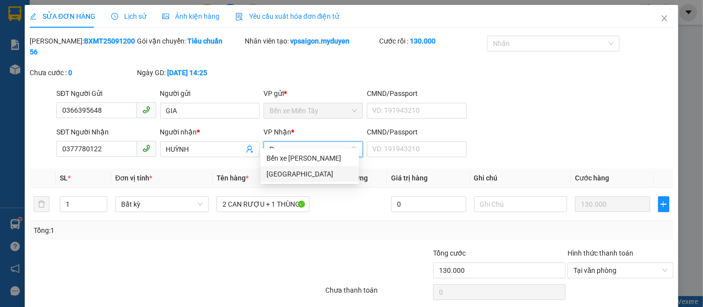
click at [307, 174] on div "Đại Ngãi" at bounding box center [310, 174] width 87 height 11
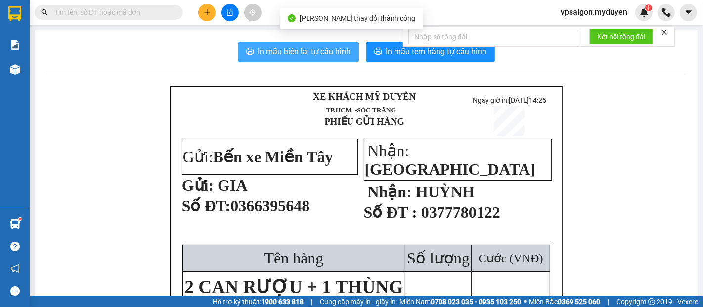
click at [278, 54] on span "In mẫu biên lai tự cấu hình" at bounding box center [304, 51] width 93 height 12
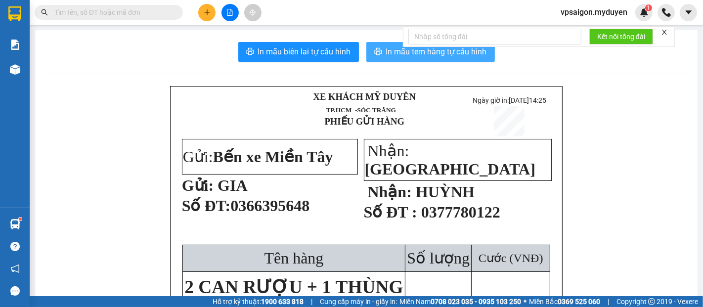
click at [424, 51] on span "In mẫu tem hàng tự cấu hình" at bounding box center [436, 51] width 101 height 12
click at [427, 56] on span "In mẫu tem hàng tự cấu hình" at bounding box center [436, 51] width 101 height 12
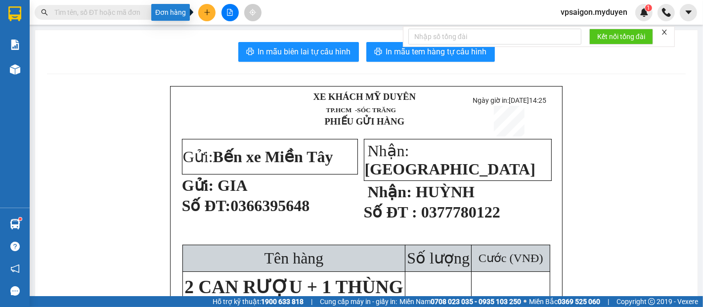
click at [205, 15] on icon "plus" at bounding box center [207, 12] width 7 height 7
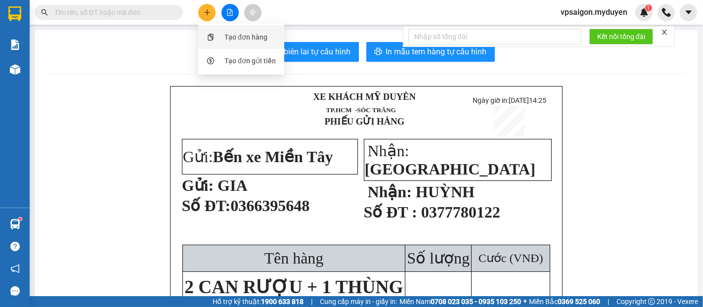
click at [245, 38] on div "Tạo đơn hàng" at bounding box center [246, 37] width 43 height 11
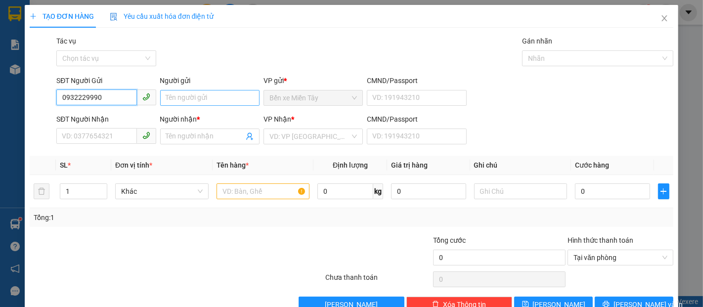
type input "0932229990"
click at [200, 102] on input "Người gửi" at bounding box center [209, 98] width 99 height 16
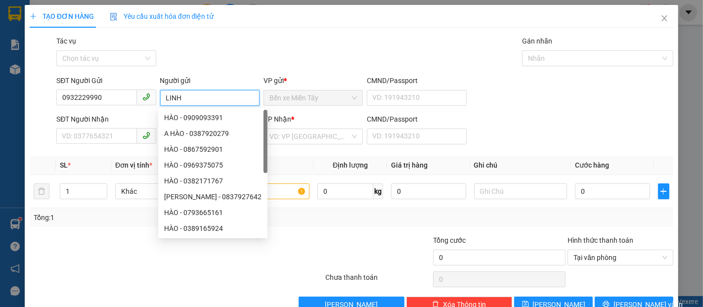
type input "LINH"
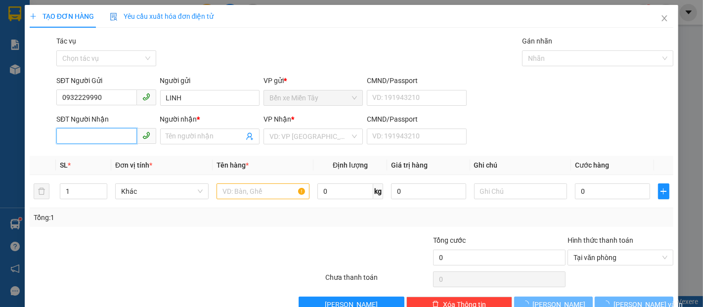
click at [113, 141] on input "SĐT Người Nhận" at bounding box center [96, 136] width 80 height 16
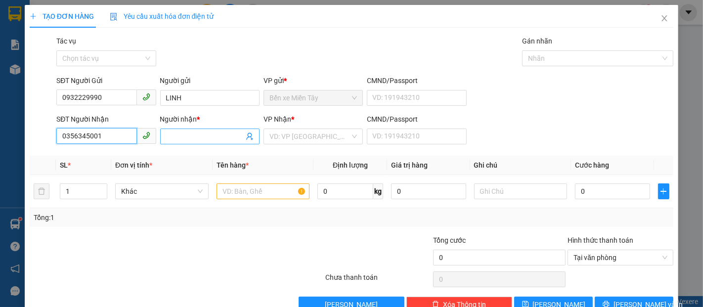
type input "0356345001"
click at [183, 138] on input "Người nhận *" at bounding box center [205, 136] width 78 height 11
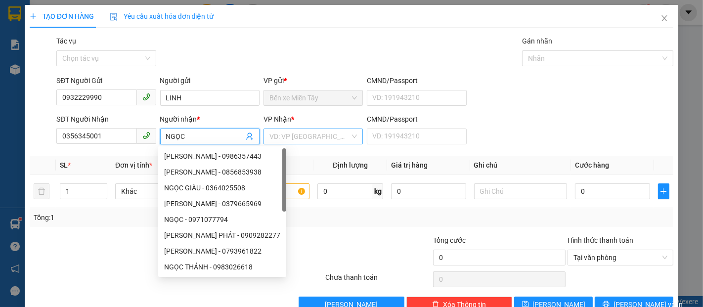
type input "NGỌC"
click at [305, 141] on input "search" at bounding box center [310, 136] width 81 height 15
type input "D"
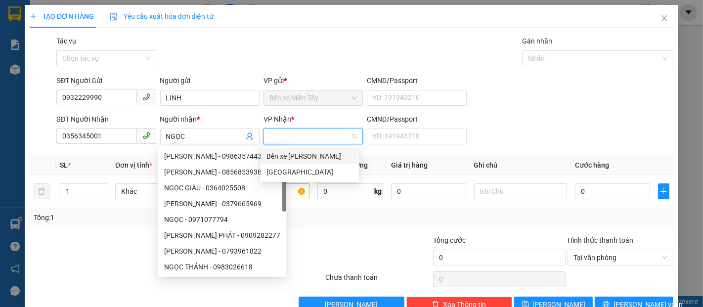
type input "Đ"
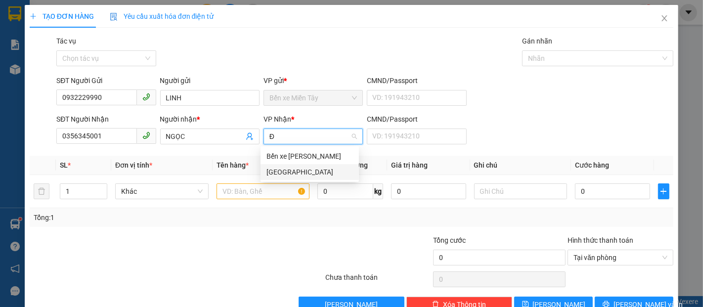
click at [301, 176] on div "Đại Ngãi" at bounding box center [310, 172] width 87 height 11
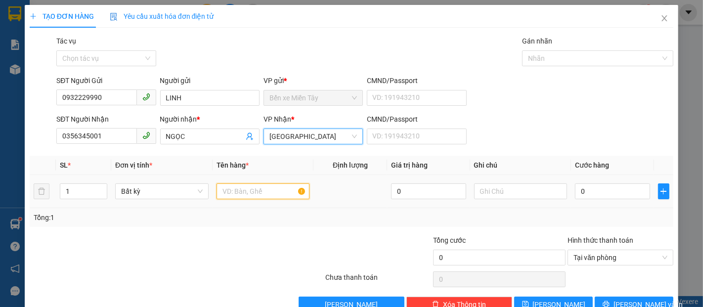
click at [272, 187] on input "text" at bounding box center [263, 191] width 93 height 16
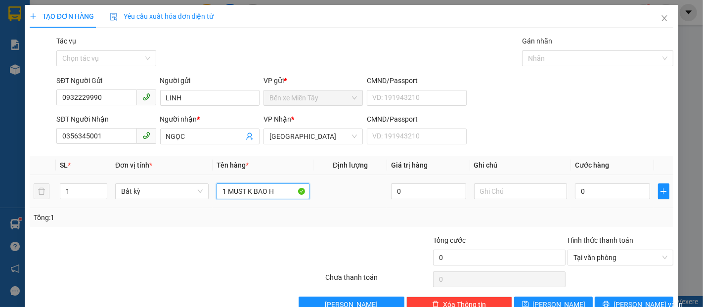
type input "1 MUST K BAO HU"
click at [591, 193] on input "0" at bounding box center [612, 191] width 75 height 16
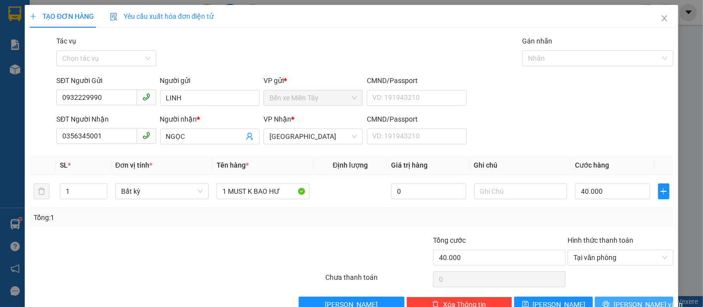
click at [624, 299] on span "Lưu và In" at bounding box center [648, 304] width 69 height 11
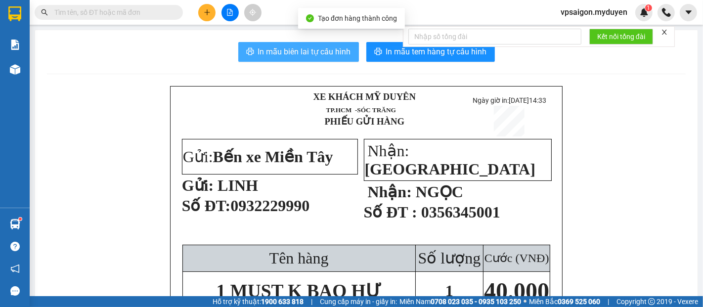
click at [264, 50] on span "In mẫu biên lai tự cấu hình" at bounding box center [304, 51] width 93 height 12
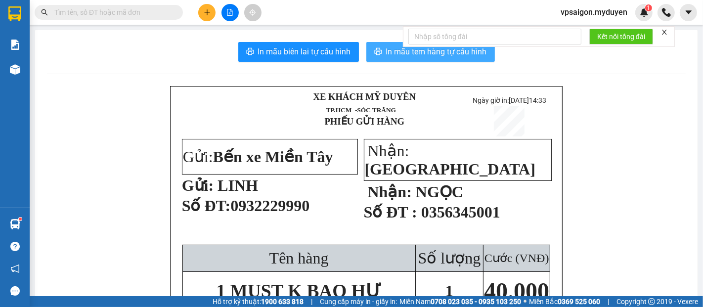
click at [377, 55] on icon "printer" at bounding box center [378, 51] width 8 height 8
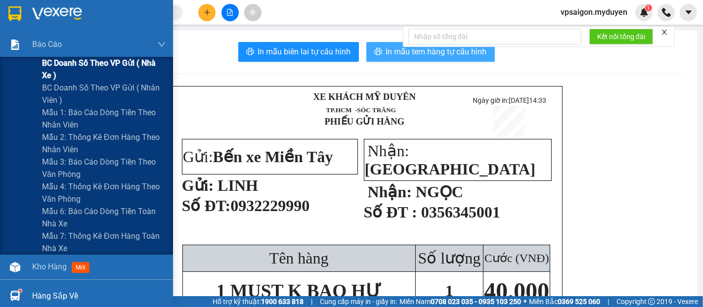
click at [85, 67] on span "BC doanh số theo VP gửi ( nhà xe )" at bounding box center [104, 69] width 124 height 25
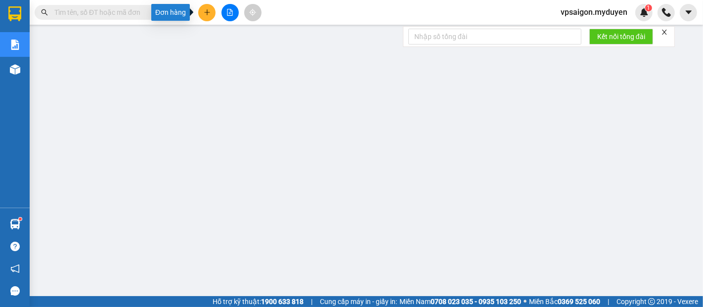
click at [198, 13] on button at bounding box center [206, 12] width 17 height 17
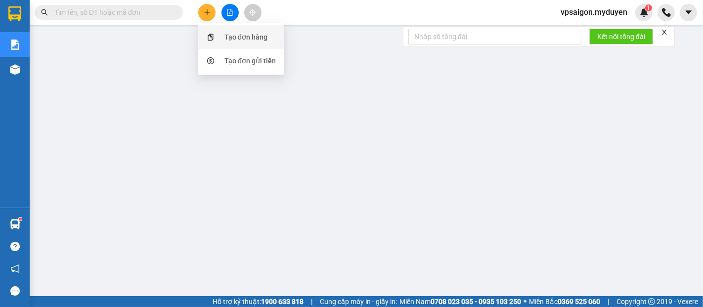
click at [220, 38] on div "Tạo đơn hàng" at bounding box center [241, 37] width 74 height 19
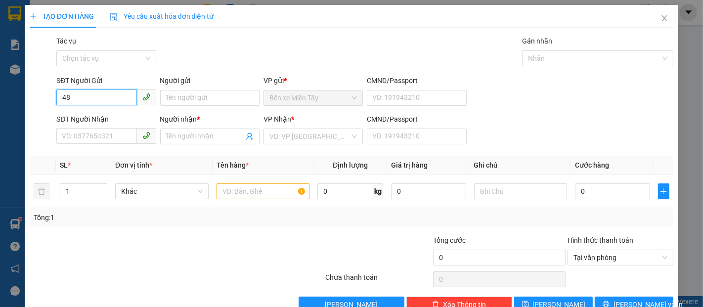
type input "484"
click at [110, 118] on div "0934108484 - NGỌC TỶ" at bounding box center [110, 117] width 97 height 11
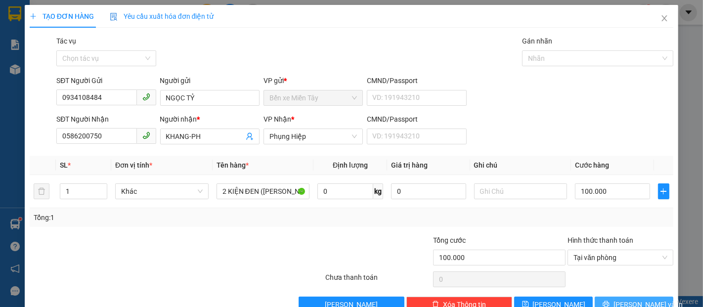
click at [614, 300] on button "Lưu và In" at bounding box center [634, 305] width 79 height 16
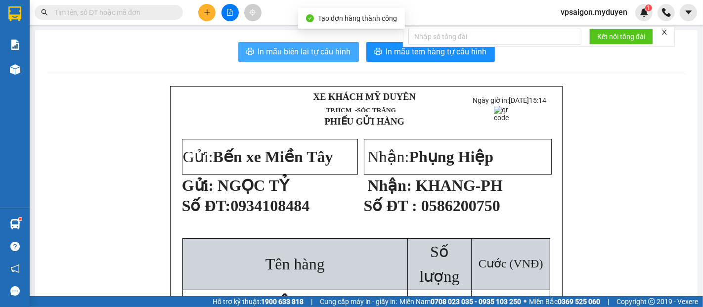
click at [318, 54] on span "In mẫu biên lai tự cấu hình" at bounding box center [304, 51] width 93 height 12
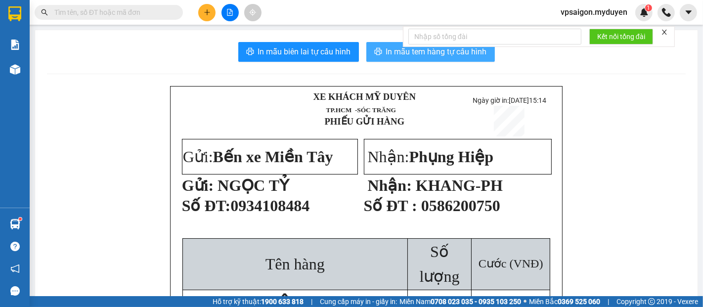
click at [375, 56] on span "printer" at bounding box center [378, 51] width 8 height 9
click at [206, 10] on icon "plus" at bounding box center [207, 12] width 7 height 7
click at [233, 43] on div "Tạo đơn hàng" at bounding box center [241, 37] width 74 height 19
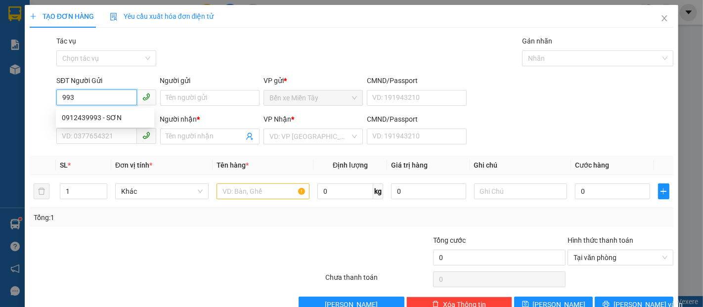
click at [102, 114] on div "0912439993 - SƠN" at bounding box center [105, 117] width 87 height 11
type input "0912439993"
type input "SƠN"
type input "0359958135"
type input "LINH"
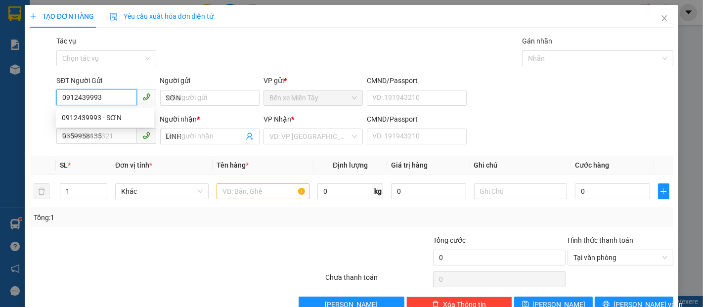
type input "40.000"
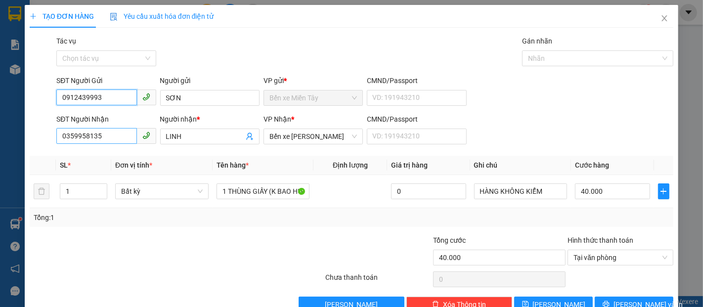
type input "0912439993"
drag, startPoint x: 111, startPoint y: 134, endPoint x: 0, endPoint y: 136, distance: 110.8
click at [0, 139] on div "TẠO ĐƠN HÀNG Yêu cầu xuất hóa đơn điện tử Transit Pickup Surcharge Ids Transit …" at bounding box center [351, 153] width 703 height 307
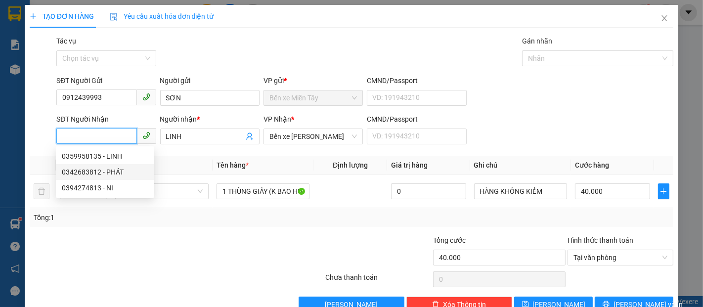
click at [96, 168] on div "0342683812 - PHÁT" at bounding box center [105, 172] width 87 height 11
type input "0342683812"
type input "PHÁT"
type input "50.000"
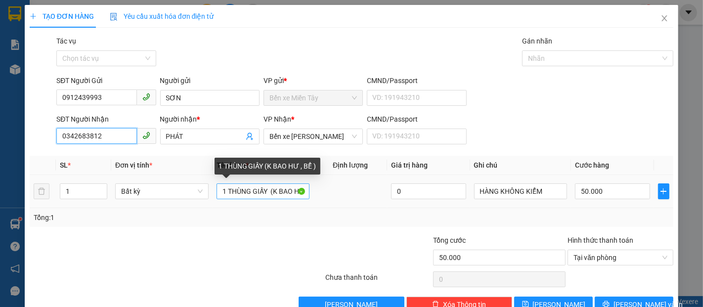
type input "0342683812"
click at [269, 193] on input "1 THÙNG GIẤY (K BAO HƯ , BỂ )" at bounding box center [263, 191] width 93 height 16
type input "1 THÙNG GIẤY (K BAO HƯ , BỂ )"
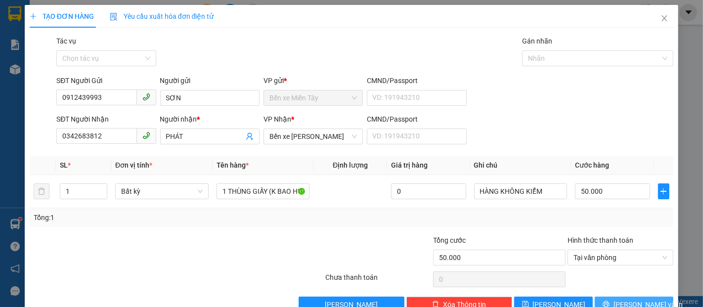
click at [598, 300] on button "Lưu và In" at bounding box center [634, 305] width 79 height 16
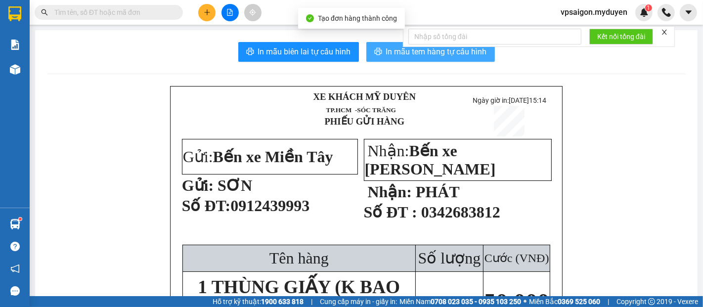
click at [386, 47] on span "In mẫu tem hàng tự cấu hình" at bounding box center [436, 51] width 101 height 12
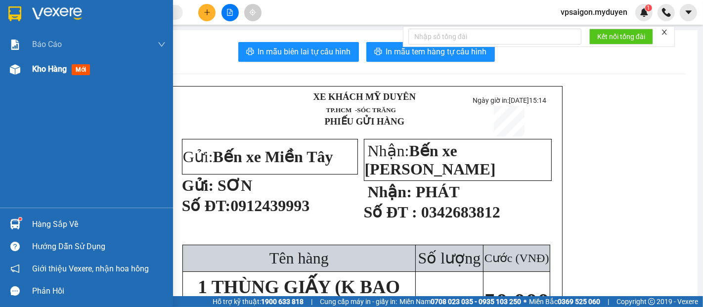
click at [35, 73] on span "Kho hàng" at bounding box center [49, 68] width 35 height 9
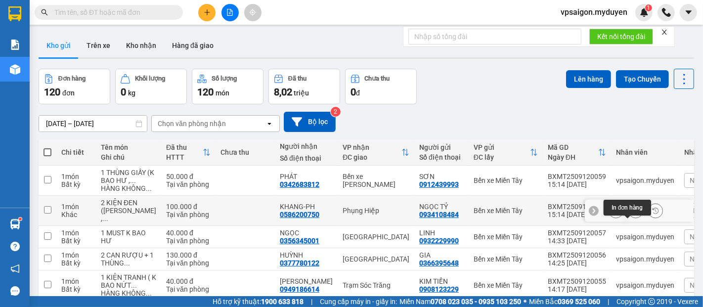
click at [633, 214] on icon at bounding box center [636, 210] width 7 height 7
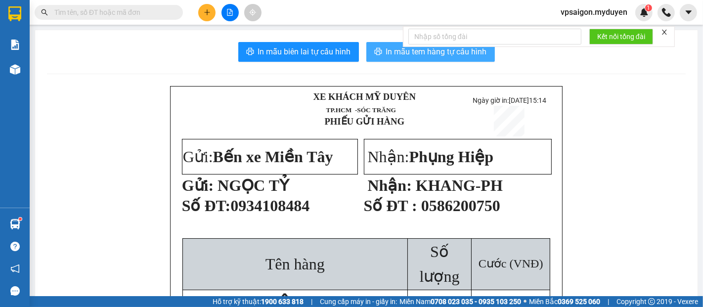
click at [395, 48] on span "In mẫu tem hàng tự cấu hình" at bounding box center [436, 51] width 101 height 12
click at [209, 15] on icon "plus" at bounding box center [207, 12] width 7 height 7
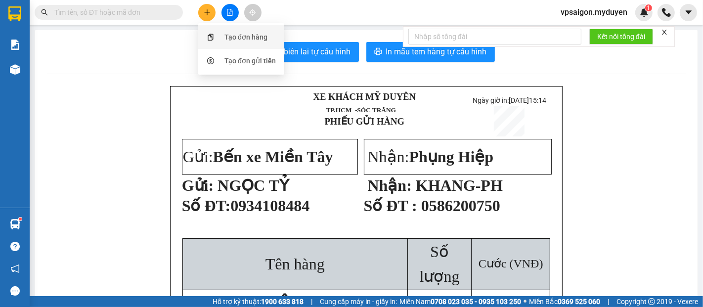
click at [226, 41] on div "Tạo đơn hàng" at bounding box center [246, 37] width 43 height 11
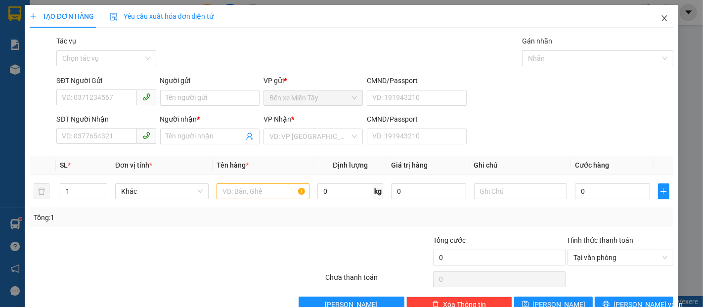
click at [661, 16] on icon "close" at bounding box center [665, 18] width 8 height 8
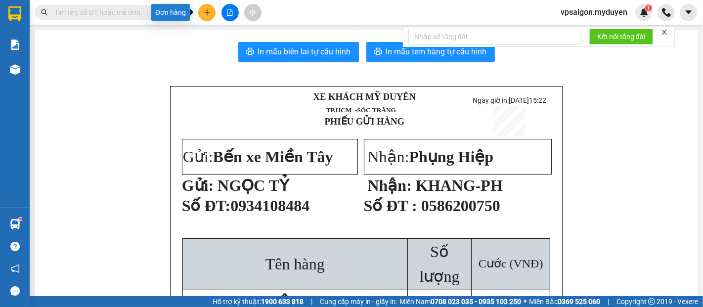
click at [210, 12] on icon "plus" at bounding box center [207, 12] width 7 height 7
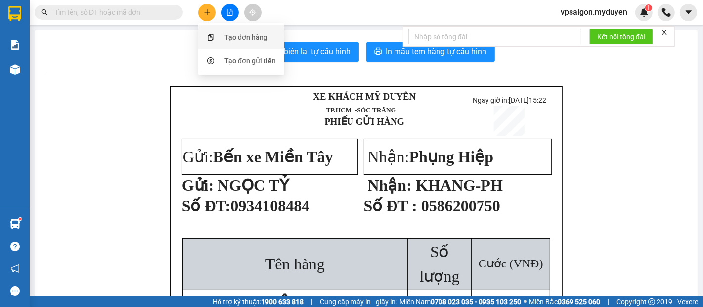
click at [214, 36] on icon "snippets" at bounding box center [210, 37] width 7 height 7
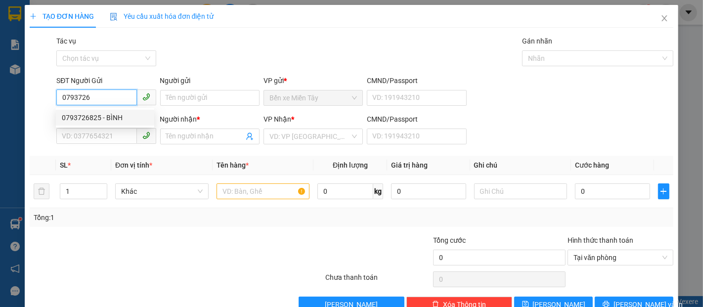
click at [98, 116] on div "0793726825 - BÌNH" at bounding box center [105, 117] width 87 height 11
type input "0793726825"
type input "BÌNH"
type input "0375790737"
type input "XƯA"
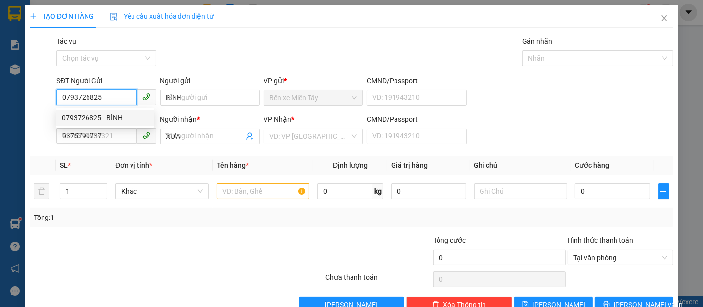
type input "100.000"
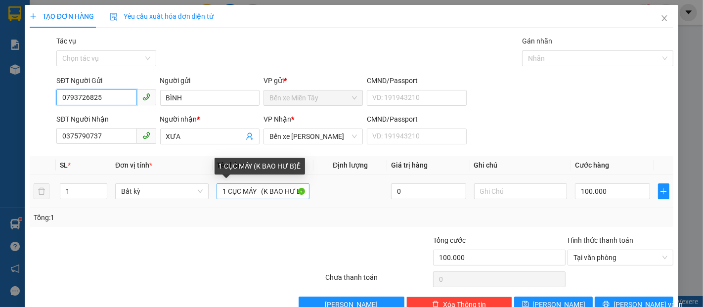
type input "0793726825"
drag, startPoint x: 260, startPoint y: 193, endPoint x: 157, endPoint y: 195, distance: 102.9
click at [158, 195] on tr "1 Bất kỳ 1 CỤC MÁY (K BAO HƯ B)Ể 0 100.000" at bounding box center [352, 191] width 644 height 33
drag, startPoint x: 296, startPoint y: 188, endPoint x: 303, endPoint y: 189, distance: 7.5
click at [303, 189] on input "1 KIỆN TRÒN (K BAO HƯ B)Ể" at bounding box center [263, 191] width 93 height 16
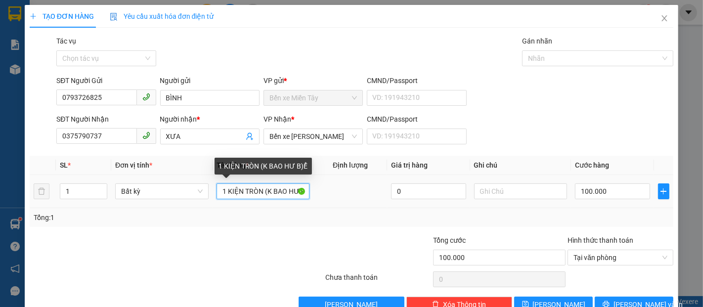
click at [295, 192] on input "1 KIỆN TRÒN (K BAO HƯ B)Ể" at bounding box center [263, 191] width 93 height 16
click at [297, 193] on input "1 KIỆN TRÒN (K BAO HƯ B)Ể" at bounding box center [263, 191] width 93 height 16
drag, startPoint x: 297, startPoint y: 193, endPoint x: 303, endPoint y: 193, distance: 5.9
click at [303, 193] on input "1 KIỆN TRÒN (K BAO HƯ BỂ" at bounding box center [263, 191] width 93 height 16
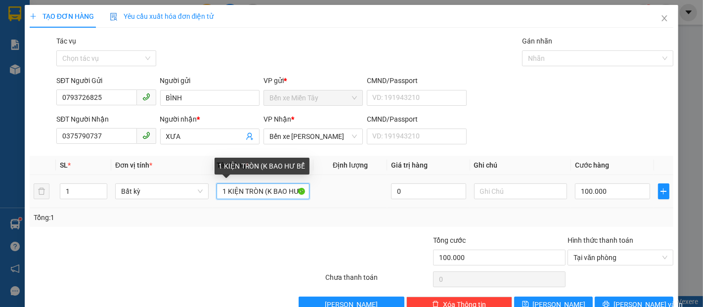
type input "1 KIỆN TRÒN (K BAO HƯ BỂ)"
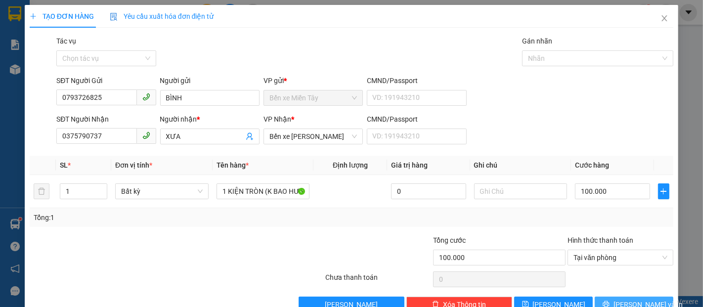
click at [624, 304] on span "Lưu và In" at bounding box center [648, 304] width 69 height 11
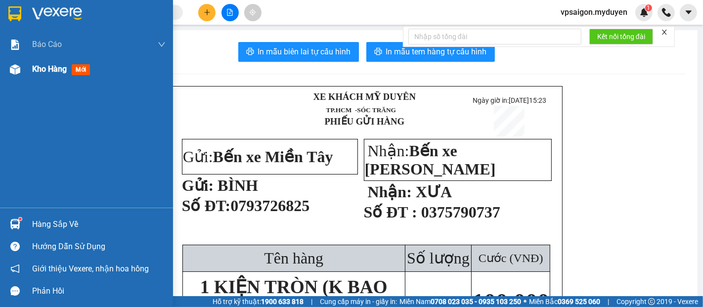
click at [55, 73] on span "Kho hàng" at bounding box center [49, 68] width 35 height 9
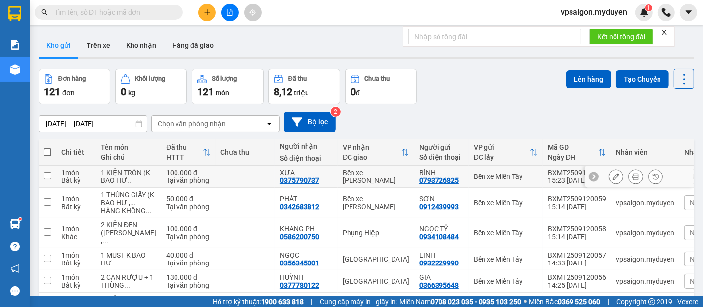
click at [46, 172] on input "checkbox" at bounding box center [47, 175] width 7 height 7
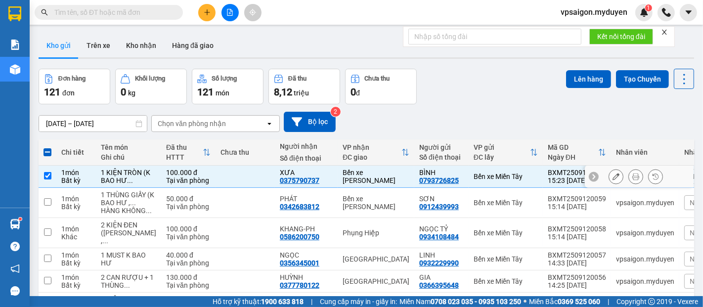
drag, startPoint x: 487, startPoint y: 125, endPoint x: 432, endPoint y: 128, distance: 54.5
click at [432, 166] on td "BÌNH 0793726825" at bounding box center [441, 177] width 54 height 22
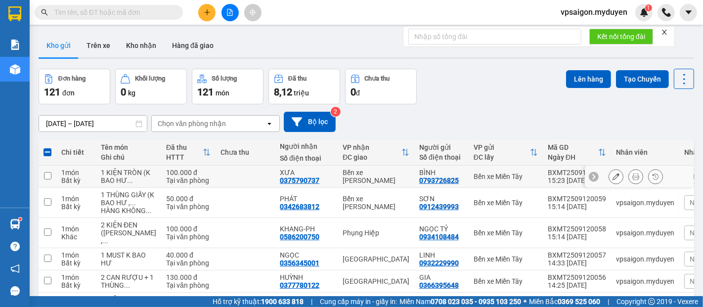
checkbox input "false"
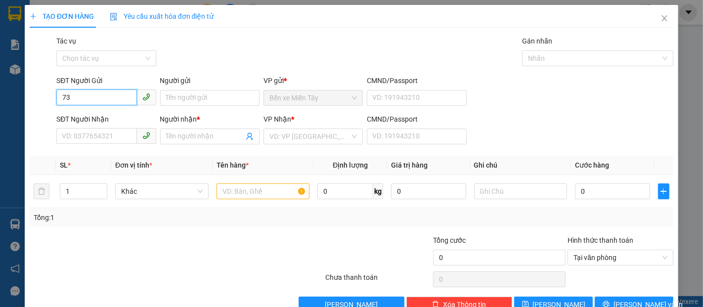
type input "737"
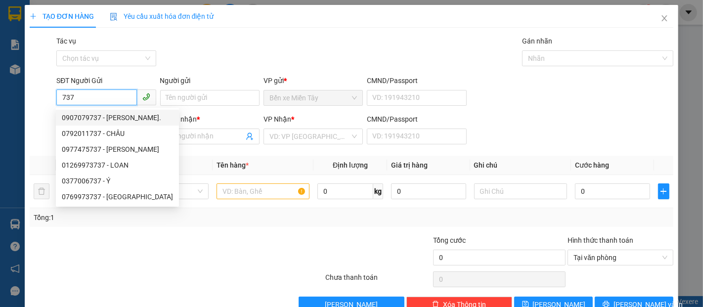
drag, startPoint x: 94, startPoint y: 94, endPoint x: 0, endPoint y: 98, distance: 94.0
click at [0, 98] on div "TẠO ĐƠN HÀNG Yêu cầu xuất hóa đơn điện tử Transit Pickup Surcharge Ids Transit …" at bounding box center [351, 153] width 703 height 307
click at [10, 75] on div "TẠO ĐƠN HÀNG Yêu cầu xuất hóa đơn điện tử Transit Pickup Surcharge Ids Transit …" at bounding box center [351, 153] width 703 height 307
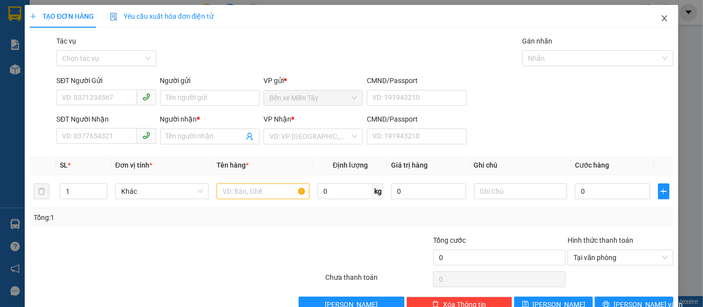
drag, startPoint x: 659, startPoint y: 21, endPoint x: 652, endPoint y: 21, distance: 7.4
click at [661, 21] on icon "close" at bounding box center [665, 18] width 8 height 8
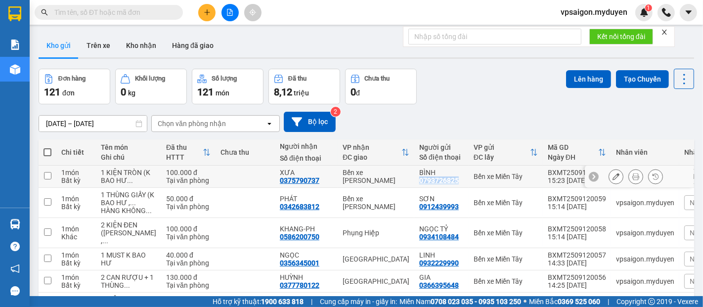
drag, startPoint x: 383, startPoint y: 185, endPoint x: 429, endPoint y: 185, distance: 46.0
click at [429, 185] on td "BÌNH 0793726825" at bounding box center [441, 177] width 54 height 22
checkbox input "true"
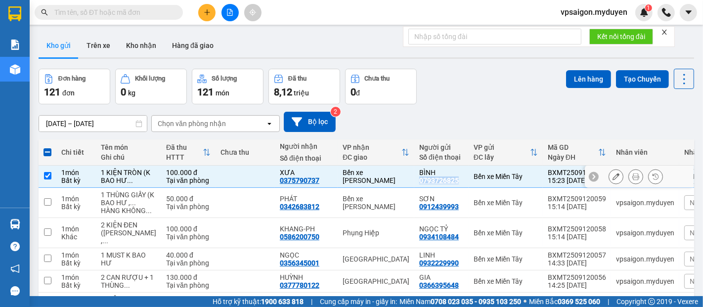
copy div "0793726825"
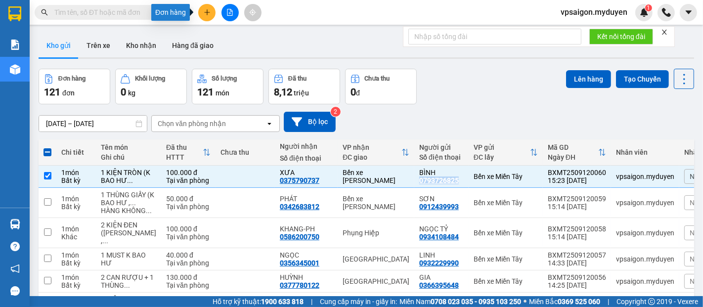
click at [203, 18] on button at bounding box center [206, 12] width 17 height 17
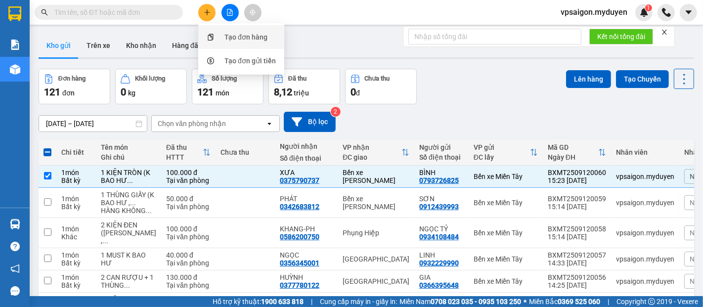
click at [227, 40] on div "Tạo đơn hàng" at bounding box center [246, 37] width 43 height 11
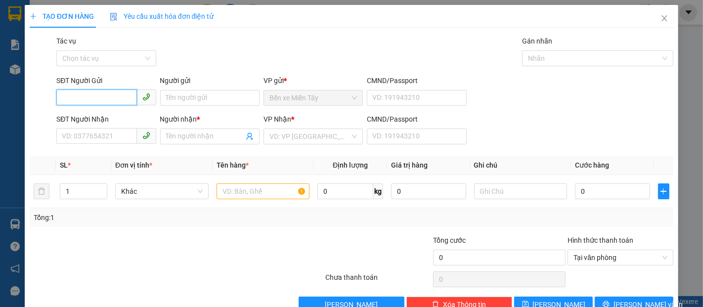
paste input "0793726825"
type input "0793726825"
click at [103, 115] on div "0793726825 - BÌNH" at bounding box center [105, 117] width 87 height 11
type input "BÌNH"
type input "0375790737"
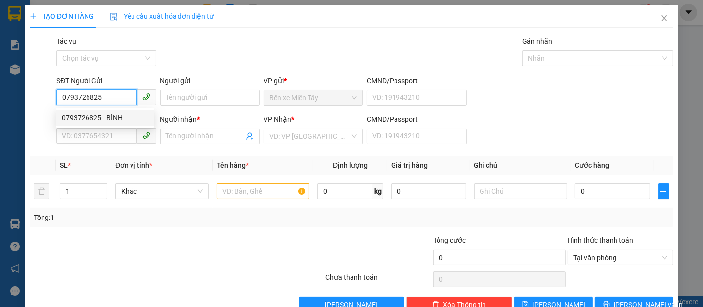
type input "XƯA"
type input "100.000"
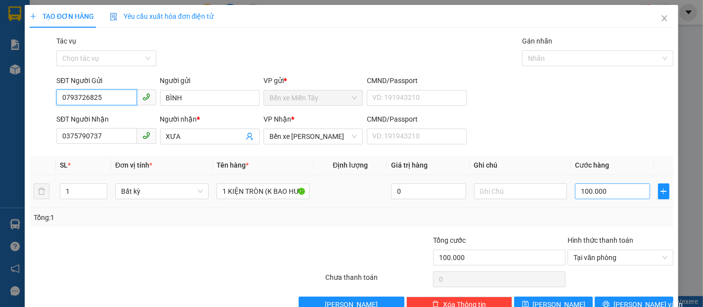
type input "0793726825"
click at [587, 194] on input "100.000" at bounding box center [612, 191] width 75 height 16
type input "4"
type input "40"
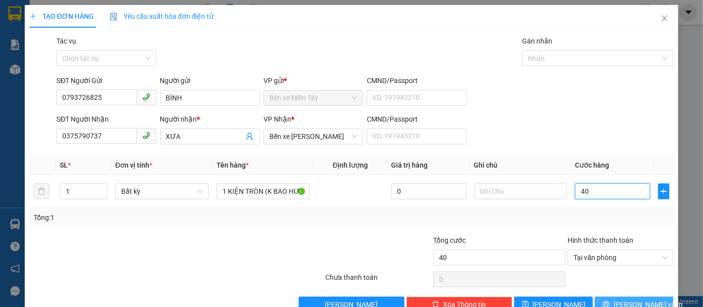
type input "40"
type input "40.000"
click at [595, 303] on button "[PERSON_NAME] và In" at bounding box center [634, 305] width 79 height 16
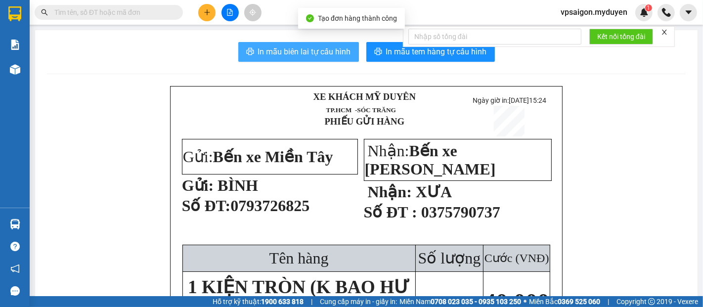
click at [324, 58] on span "In mẫu biên lai tự cấu hình" at bounding box center [304, 51] width 93 height 12
click at [396, 59] on button "In mẫu tem hàng tự cấu hình" at bounding box center [430, 52] width 129 height 20
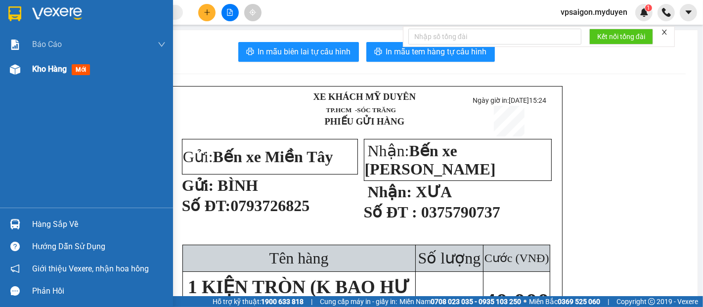
click at [55, 70] on span "Kho hàng" at bounding box center [49, 68] width 35 height 9
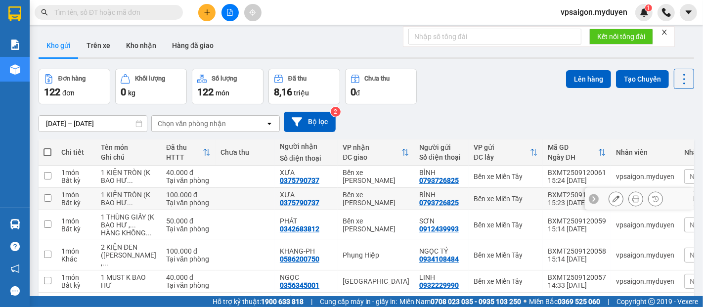
click at [184, 207] on div "Tại văn phòng" at bounding box center [188, 203] width 45 height 8
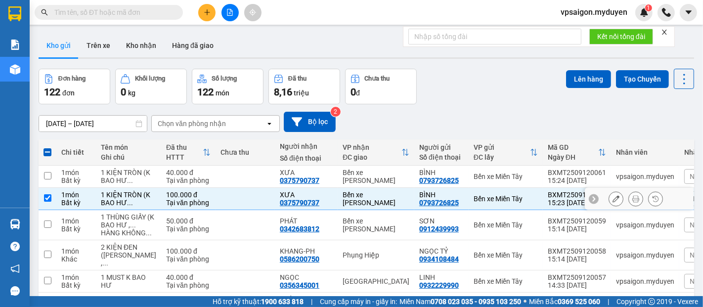
click at [216, 210] on td at bounding box center [245, 199] width 59 height 22
checkbox input "false"
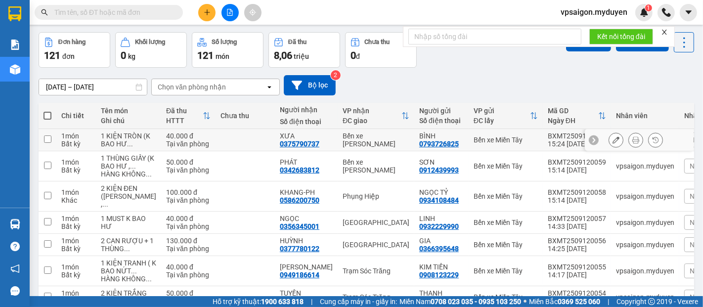
scroll to position [55, 0]
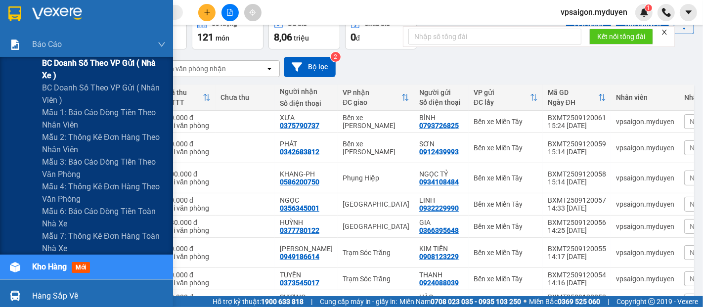
click at [60, 72] on span "BC doanh số theo VP gửi ( nhà xe )" at bounding box center [104, 69] width 124 height 25
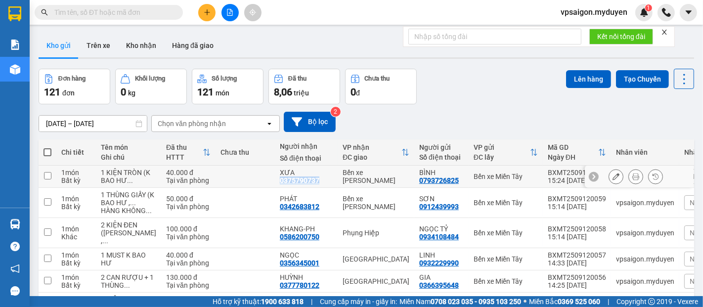
drag, startPoint x: 297, startPoint y: 183, endPoint x: 256, endPoint y: 183, distance: 41.0
click at [275, 183] on td "XƯA 0375790737" at bounding box center [306, 177] width 63 height 22
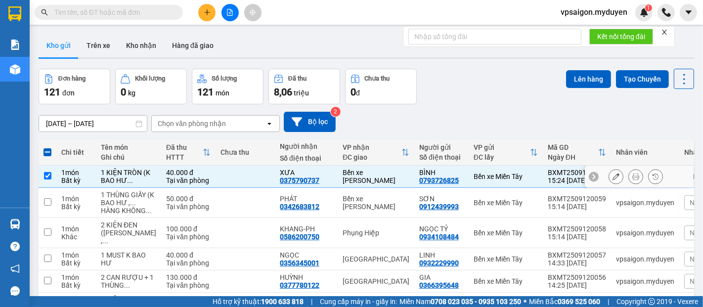
drag, startPoint x: 266, startPoint y: 182, endPoint x: 180, endPoint y: 177, distance: 85.7
click at [180, 177] on div "40.000 đ" at bounding box center [188, 173] width 45 height 8
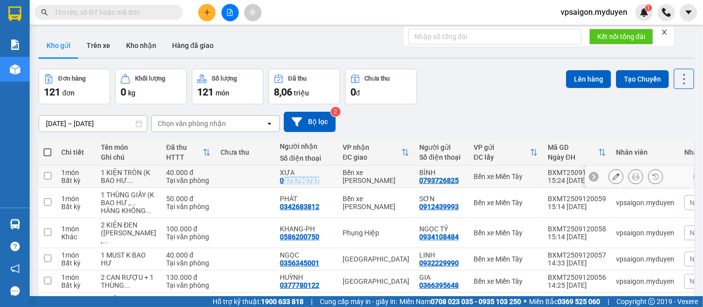
drag, startPoint x: 261, startPoint y: 183, endPoint x: 296, endPoint y: 188, distance: 35.0
click at [296, 184] on div "0375790737" at bounding box center [300, 181] width 40 height 8
drag, startPoint x: 255, startPoint y: 183, endPoint x: 294, endPoint y: 183, distance: 39.1
click at [294, 183] on td "XƯA 0375790737" at bounding box center [306, 177] width 63 height 22
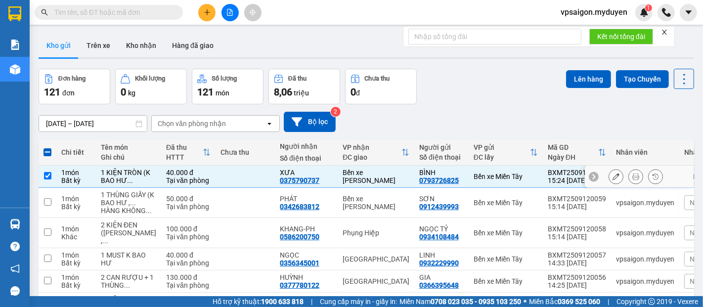
click at [245, 185] on td at bounding box center [245, 177] width 59 height 22
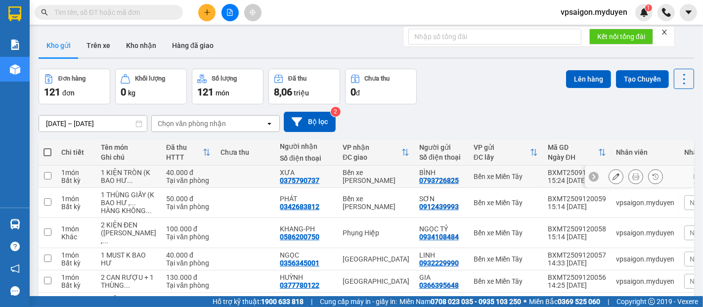
click at [250, 173] on td at bounding box center [245, 177] width 59 height 22
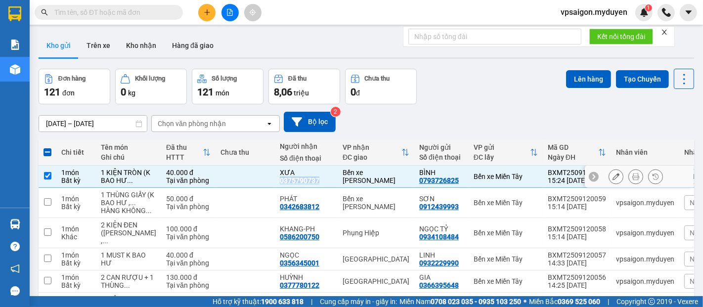
drag, startPoint x: 259, startPoint y: 181, endPoint x: 299, endPoint y: 188, distance: 40.1
click at [299, 184] on div "XƯA 0375790737" at bounding box center [306, 177] width 53 height 16
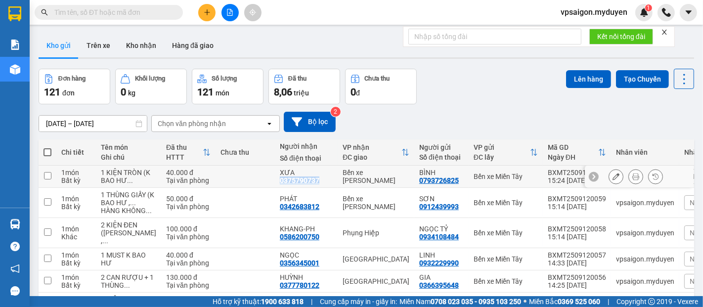
copy div "0375790737"
click at [220, 187] on td at bounding box center [245, 177] width 59 height 22
checkbox input "true"
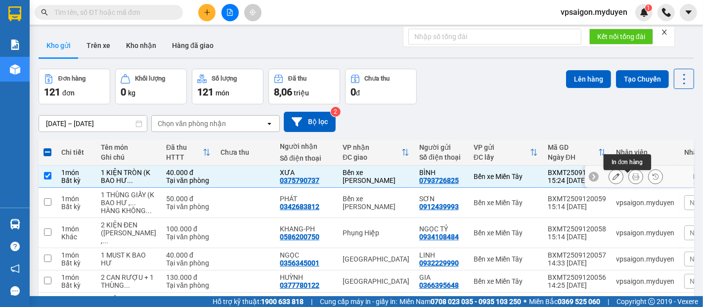
click at [633, 179] on icon at bounding box center [636, 176] width 7 height 7
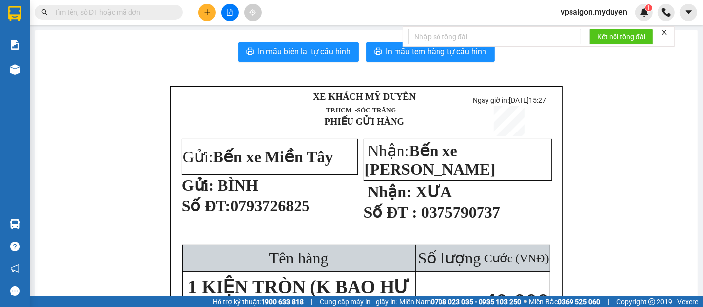
drag, startPoint x: 159, startPoint y: 81, endPoint x: 153, endPoint y: 107, distance: 26.8
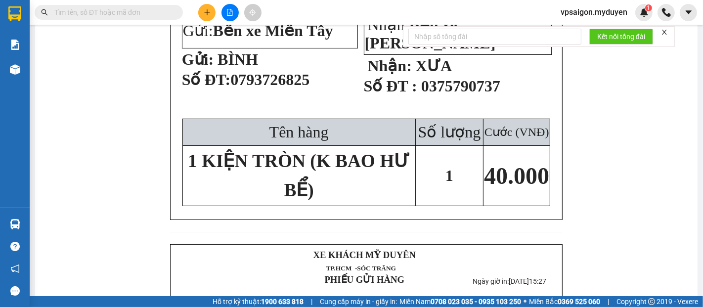
scroll to position [55, 0]
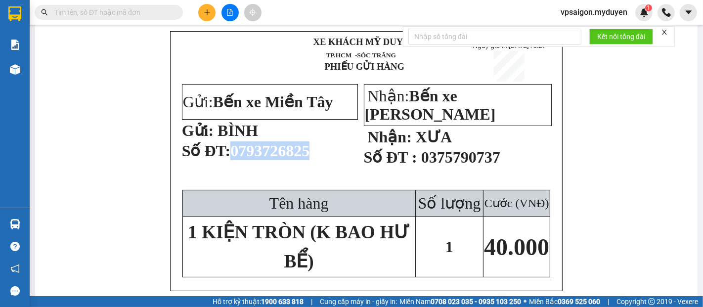
drag, startPoint x: 315, startPoint y: 155, endPoint x: 230, endPoint y: 155, distance: 84.6
click at [230, 155] on p "Số ĐT: 0793726825" at bounding box center [269, 155] width 175 height 28
copy span "0793726825"
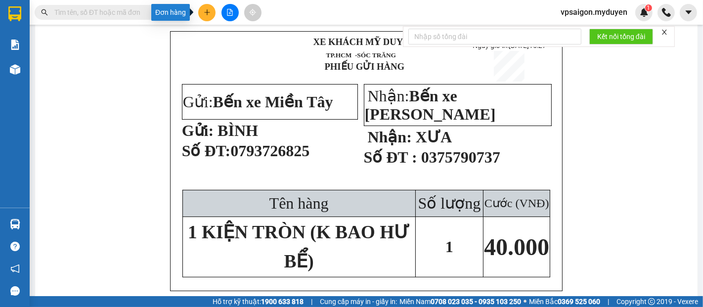
click at [210, 12] on icon "plus" at bounding box center [207, 12] width 7 height 7
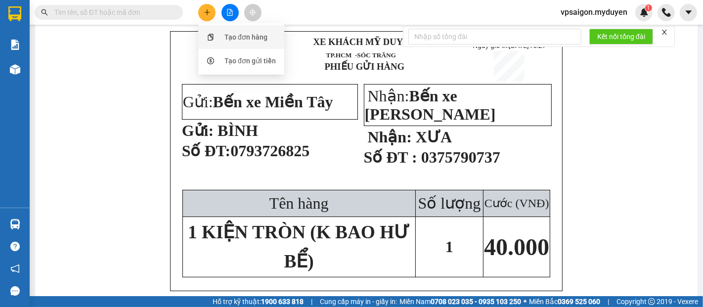
click at [213, 33] on div at bounding box center [210, 37] width 12 height 11
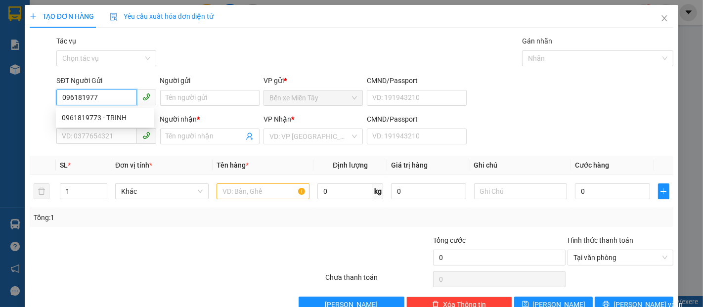
type input "0961819773"
click at [100, 118] on div "0961819773 - TRINH" at bounding box center [105, 117] width 87 height 11
type input "TRINH"
type input "0939546904"
type input "DUY ANH"
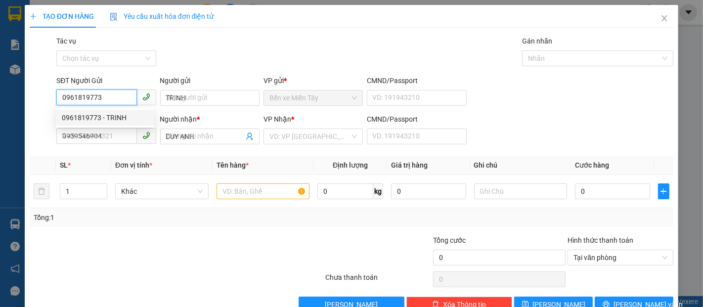
type input "40.000"
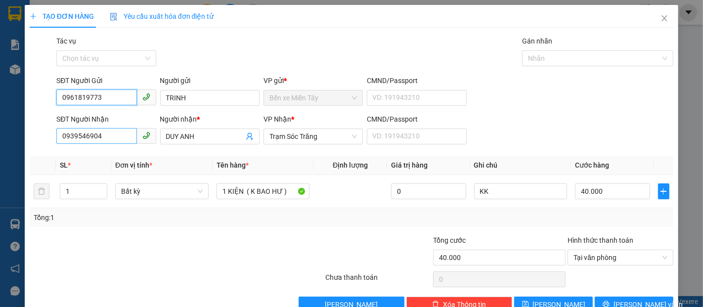
type input "0961819773"
drag, startPoint x: 112, startPoint y: 134, endPoint x: 0, endPoint y: 137, distance: 112.3
click at [0, 139] on div "TẠO ĐƠN HÀNG Yêu cầu xuất hóa đơn điện tử Transit Pickup Surcharge Ids Transit …" at bounding box center [351, 153] width 703 height 307
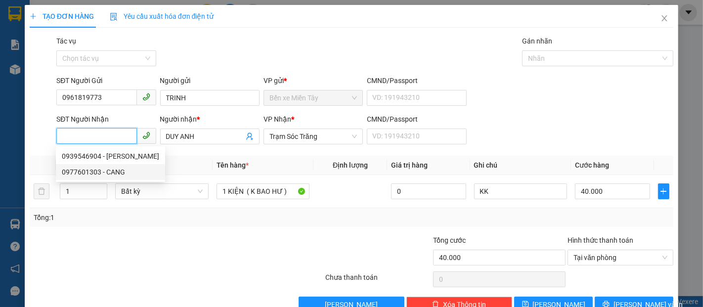
click at [87, 168] on div "0977601303 - CANG" at bounding box center [110, 172] width 97 height 11
type input "0977601303"
type input "CANG"
type input "30.000"
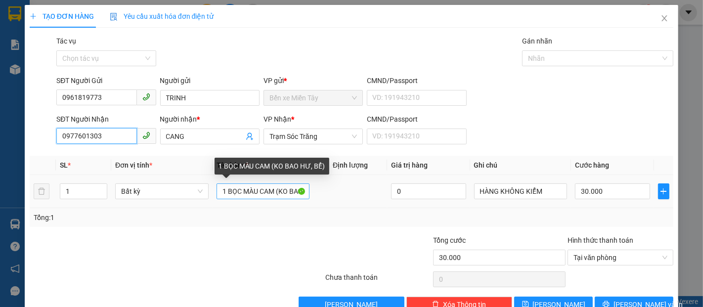
type input "0977601303"
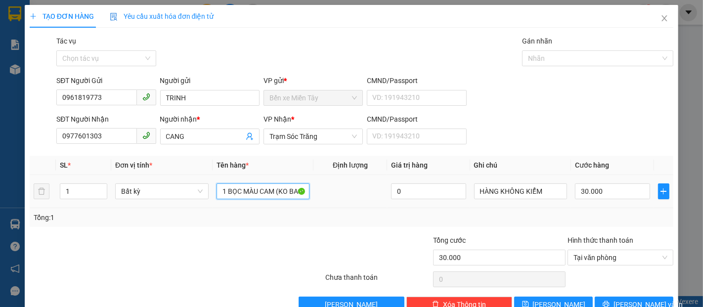
drag, startPoint x: 272, startPoint y: 194, endPoint x: 206, endPoint y: 206, distance: 67.8
click at [206, 206] on tr "1 Bất kỳ 1 BỌC MÀU CAM (KO BAO HƯ, BỂ) 0 HÀNG KHÔNG KIỂM 30.000" at bounding box center [352, 191] width 644 height 33
type input "2 KIỆN ĐỒ (KO BAO HƯ, BỂ)"
click at [604, 194] on input "30.000" at bounding box center [612, 191] width 75 height 16
type input "6"
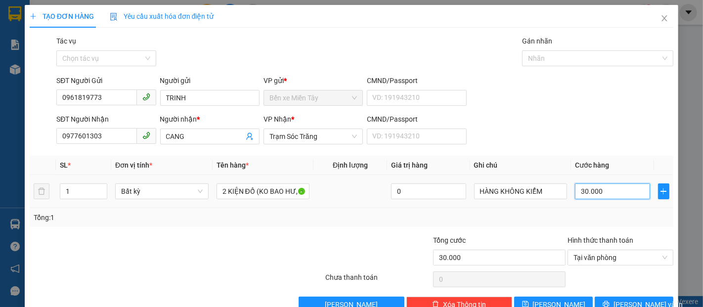
type input "6"
type input "60"
type input "600"
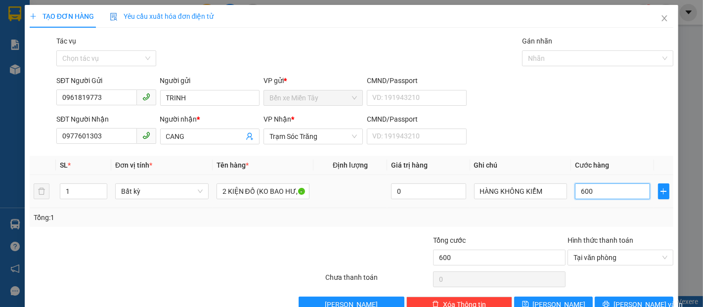
type input "6.000"
type input "60.000"
click at [644, 303] on span "[PERSON_NAME] và In" at bounding box center [648, 304] width 69 height 11
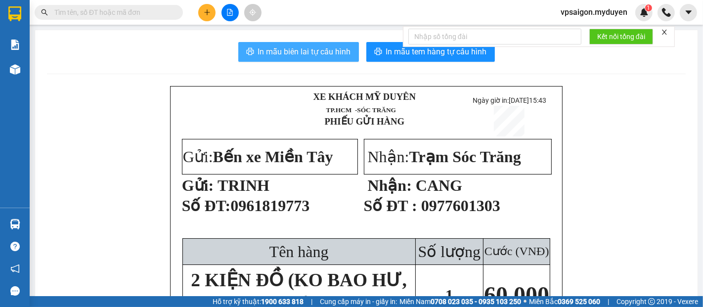
click at [324, 58] on span "In mẫu biên lai tự cấu hình" at bounding box center [304, 51] width 93 height 12
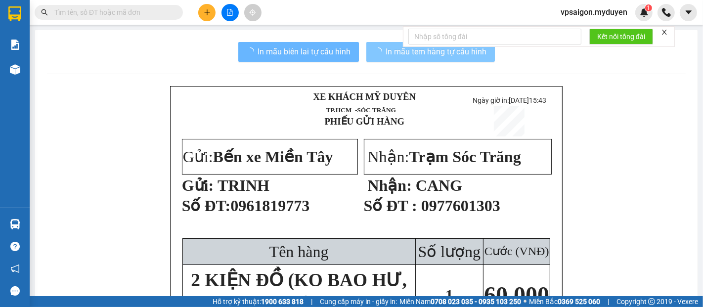
click at [386, 53] on span "In mẫu tem hàng tự cấu hình" at bounding box center [436, 51] width 101 height 12
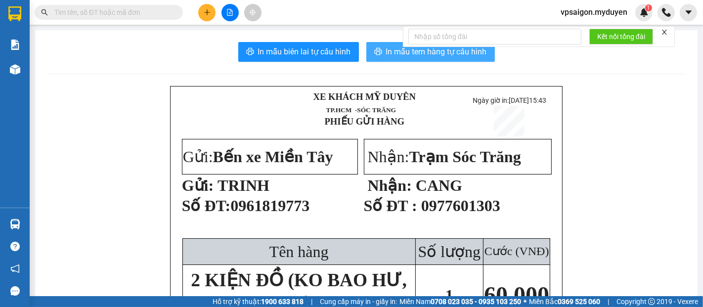
click at [386, 57] on span "In mẫu tem hàng tự cấu hình" at bounding box center [436, 51] width 101 height 12
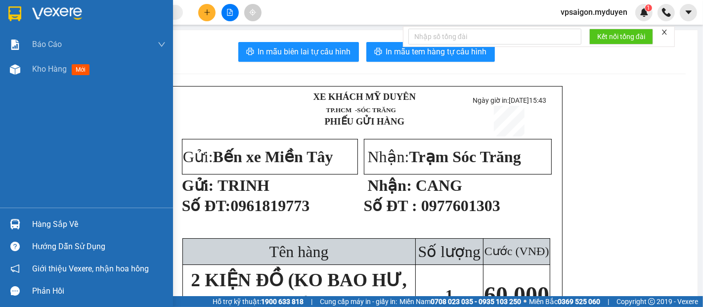
click at [20, 221] on div at bounding box center [14, 224] width 17 height 17
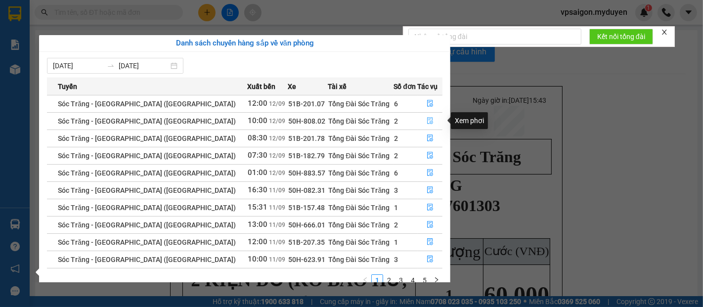
click at [429, 121] on icon "file-done" at bounding box center [430, 120] width 7 height 7
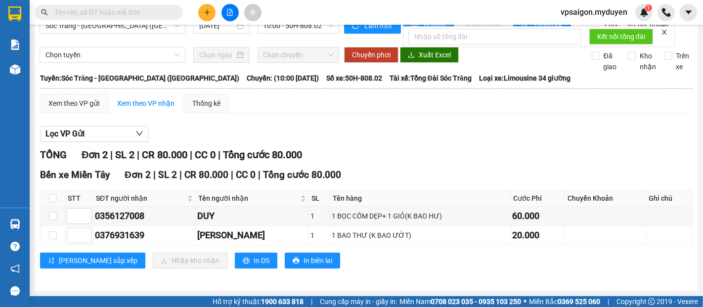
scroll to position [27, 0]
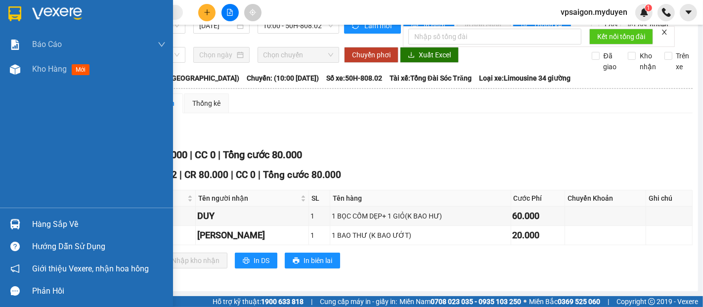
click at [52, 224] on div "Hàng sắp về" at bounding box center [99, 224] width 134 height 15
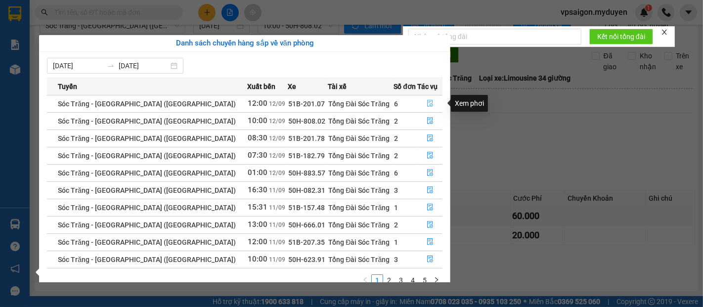
click at [427, 105] on icon "file-done" at bounding box center [430, 103] width 7 height 7
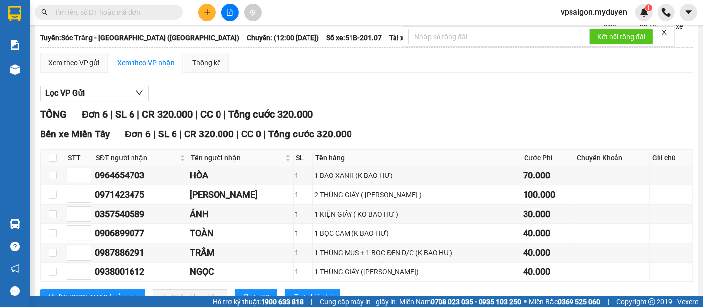
scroll to position [103, 0]
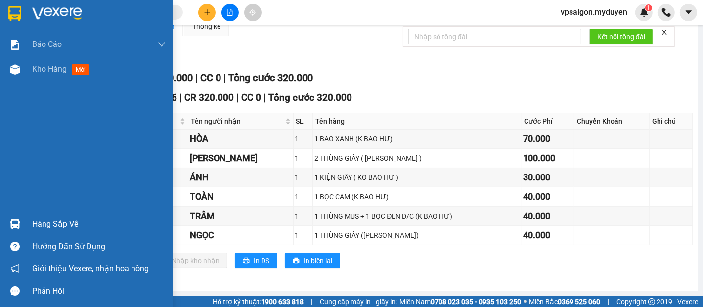
click at [33, 227] on div "Hàng sắp về" at bounding box center [99, 224] width 134 height 15
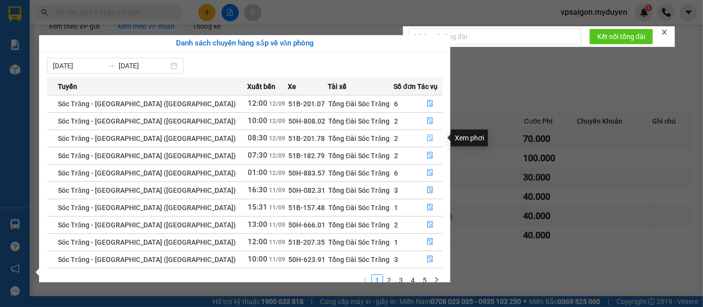
click at [418, 137] on button "button" at bounding box center [430, 139] width 24 height 16
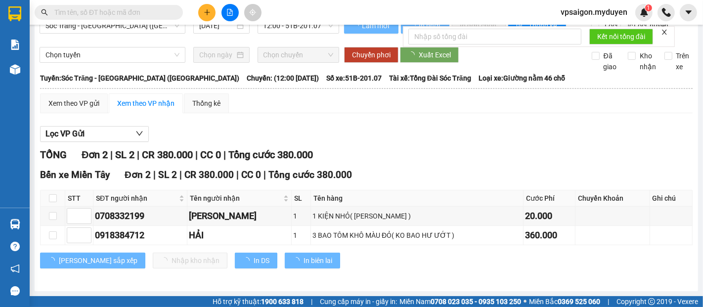
scroll to position [27, 0]
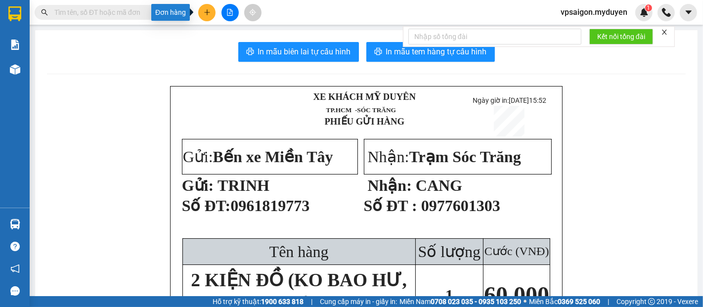
click at [202, 13] on button at bounding box center [206, 12] width 17 height 17
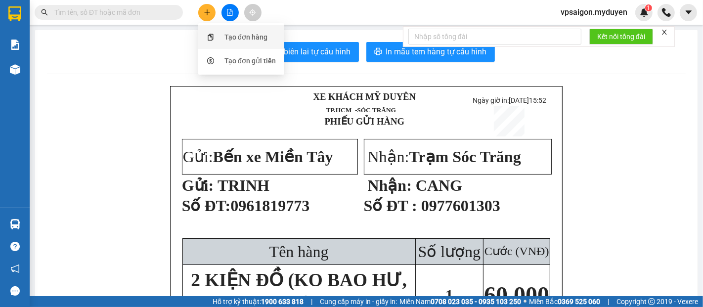
click at [257, 32] on div "Tạo đơn hàng" at bounding box center [246, 37] width 43 height 11
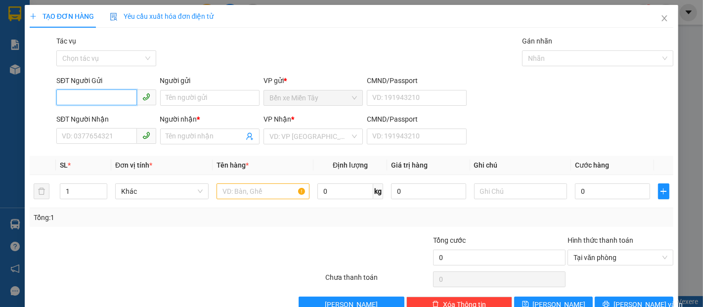
click at [113, 95] on input "SĐT Người Gửi" at bounding box center [96, 98] width 80 height 16
type input "0908333129"
click at [91, 120] on div "0908333129 - MAI" at bounding box center [105, 117] width 87 height 11
type input "MAI"
type input "0901858457"
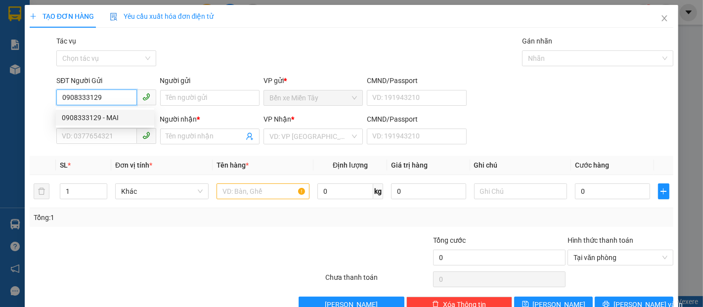
type input "LỘC"
type input "60.000"
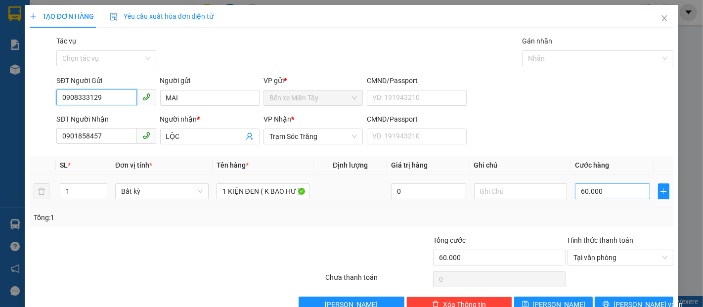
type input "0908333129"
click at [603, 191] on input "60.000" at bounding box center [612, 191] width 75 height 16
type input "4"
type input "40"
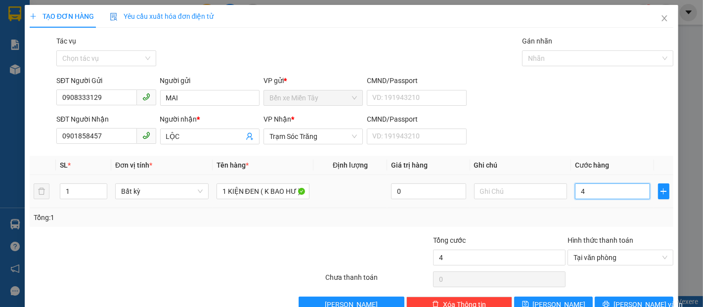
type input "40"
type input "400"
type input "4.000"
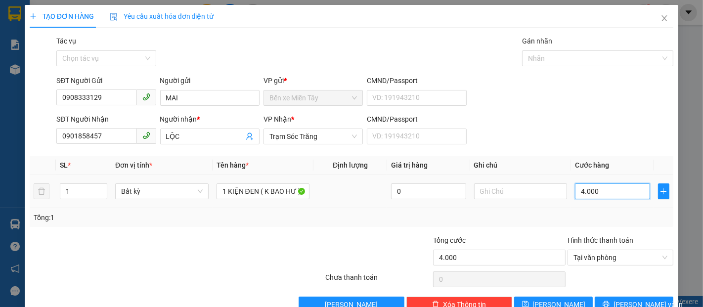
type input "40.000"
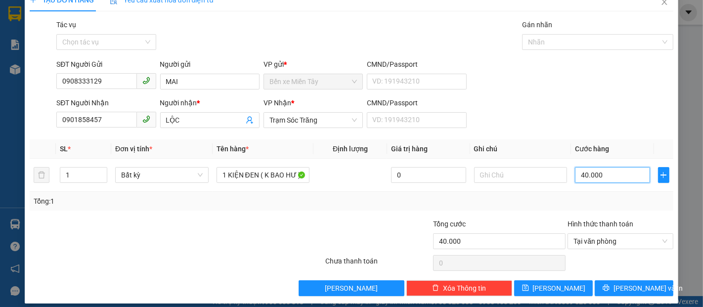
scroll to position [24, 0]
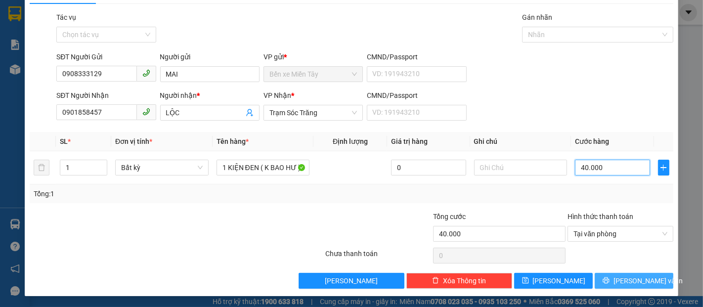
type input "40.000"
click at [645, 284] on span "[PERSON_NAME] và In" at bounding box center [648, 280] width 69 height 11
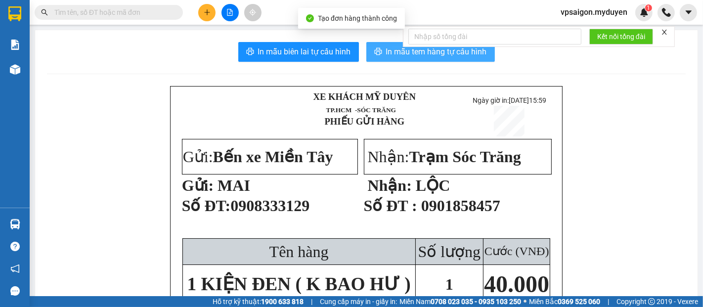
click at [427, 55] on span "In mẫu tem hàng tự cấu hình" at bounding box center [436, 51] width 101 height 12
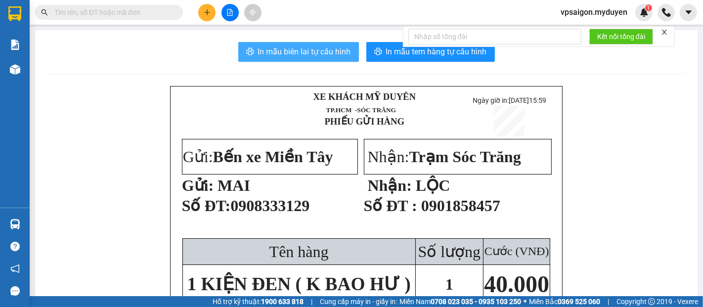
click at [303, 55] on span "In mẫu biên lai tự cấu hình" at bounding box center [304, 51] width 93 height 12
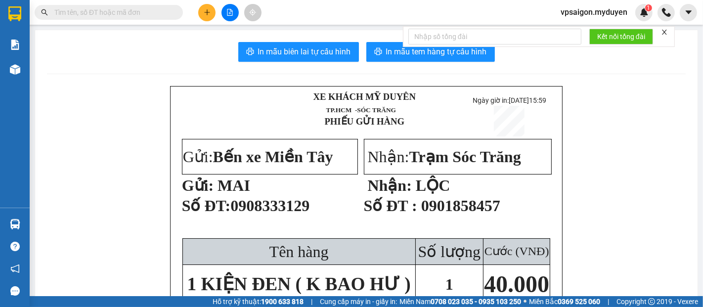
click at [206, 18] on button at bounding box center [206, 12] width 17 height 17
click at [240, 38] on div "Tạo đơn hàng" at bounding box center [246, 37] width 43 height 11
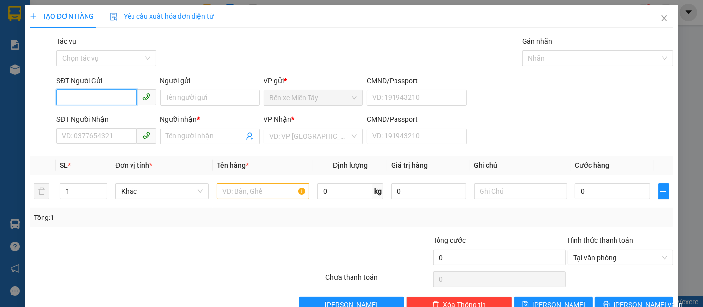
click at [93, 96] on input "SĐT Người Gửi" at bounding box center [96, 98] width 80 height 16
click at [107, 119] on div "0938743015 - THƯ" at bounding box center [105, 117] width 87 height 11
type input "0938743015"
type input "THƯ"
type input "0939476261"
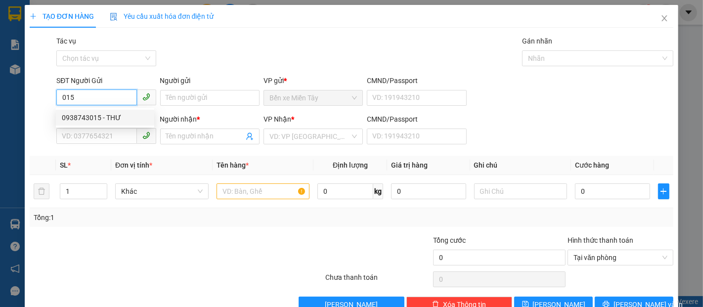
type input "TRÍ"
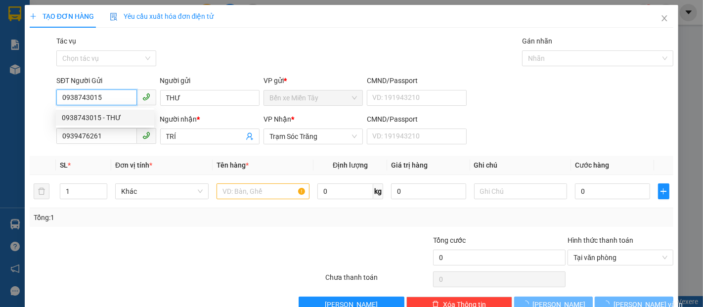
type input "50.000"
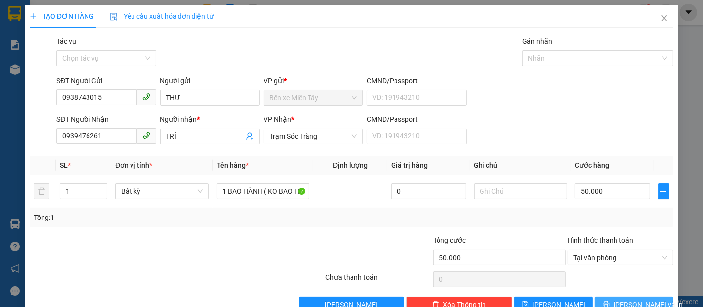
click at [610, 301] on icon "printer" at bounding box center [606, 304] width 7 height 7
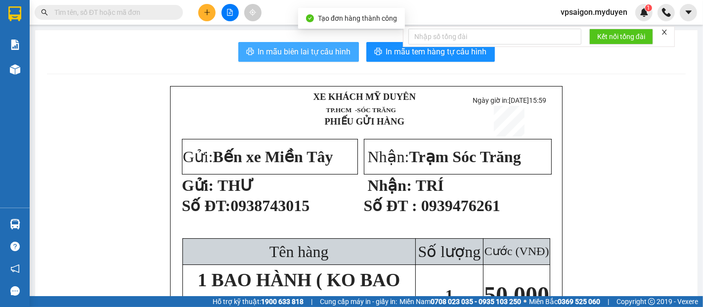
click at [295, 53] on span "In mẫu biên lai tự cấu hình" at bounding box center [304, 51] width 93 height 12
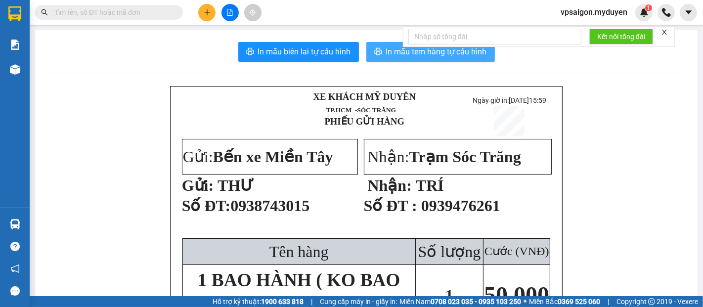
click at [390, 50] on span "In mẫu tem hàng tự cấu hình" at bounding box center [436, 51] width 101 height 12
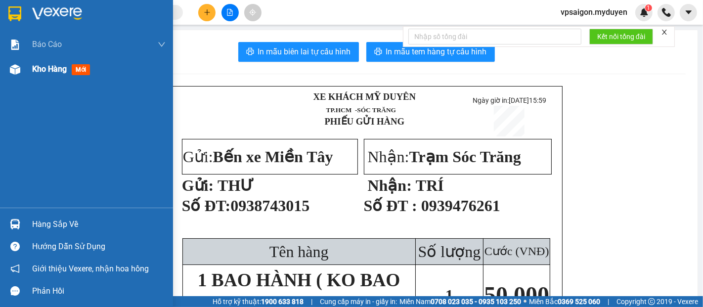
click at [59, 63] on div "Kho hàng mới" at bounding box center [63, 69] width 62 height 12
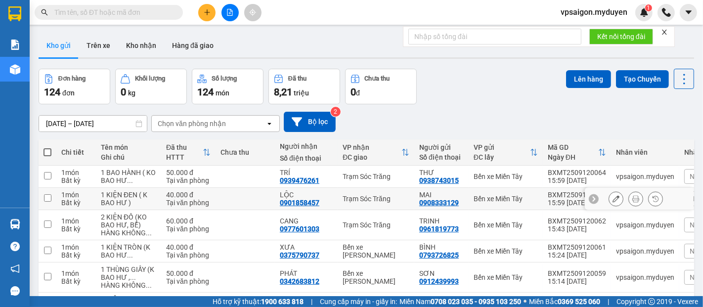
click at [633, 195] on icon at bounding box center [636, 198] width 7 height 7
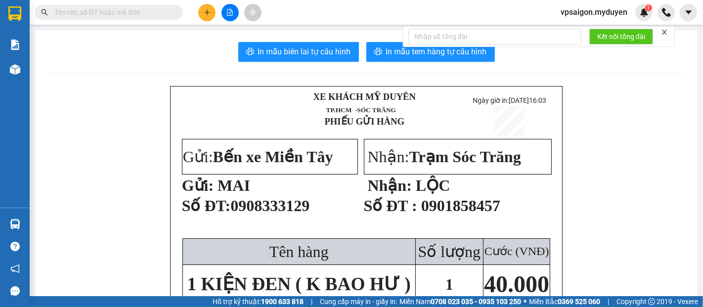
click at [428, 46] on div at bounding box center [494, 37] width 173 height 20
click at [426, 50] on span "In mẫu tem hàng tự cấu hình" at bounding box center [436, 51] width 101 height 12
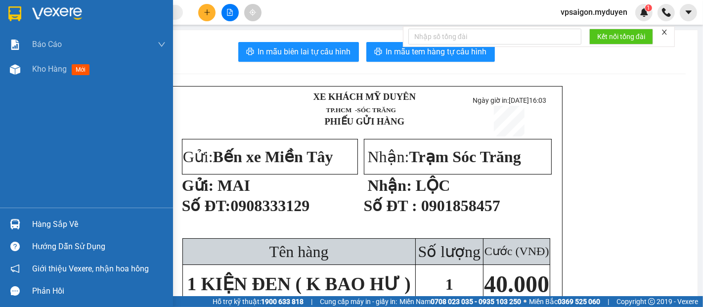
click at [15, 219] on div at bounding box center [14, 224] width 17 height 17
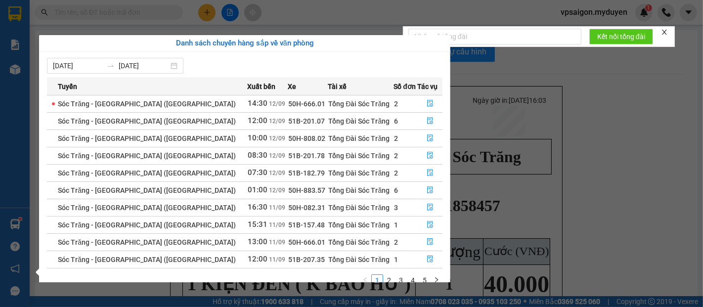
click at [575, 138] on section "Kết quả tìm kiếm ( 0 ) Bộ lọc No Data vpsaigon.myduyen 1 Báo cáo BC doanh số th…" at bounding box center [351, 153] width 703 height 307
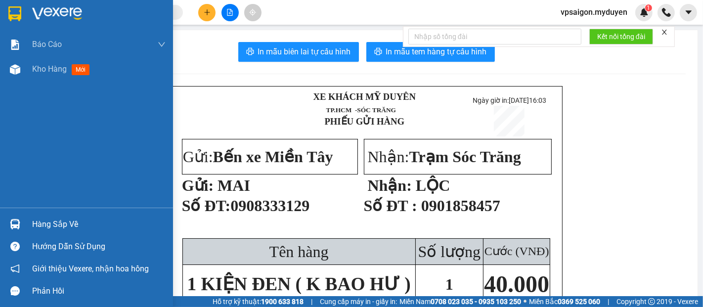
click at [44, 228] on div "Hàng sắp về" at bounding box center [99, 224] width 134 height 15
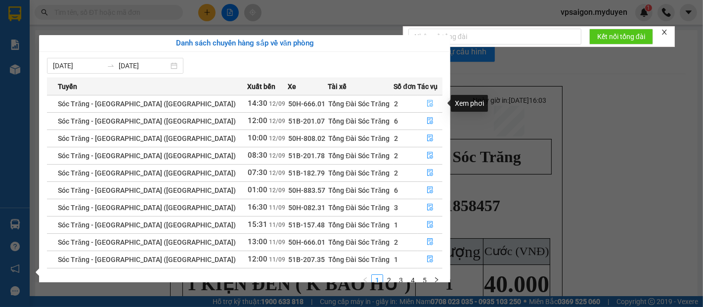
click at [427, 105] on icon "file-done" at bounding box center [430, 103] width 7 height 7
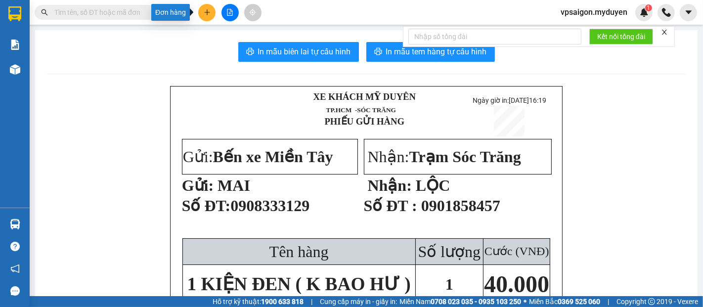
click at [205, 10] on icon "plus" at bounding box center [207, 12] width 7 height 7
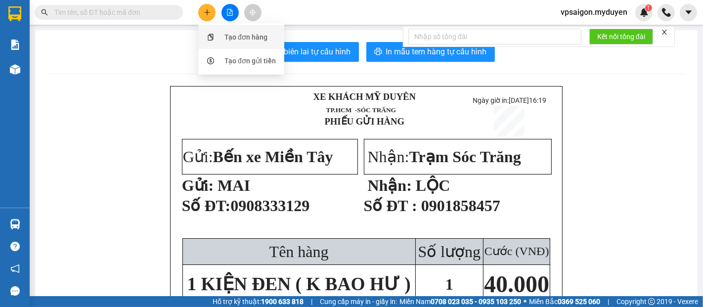
click at [244, 39] on div "Tạo đơn hàng" at bounding box center [246, 37] width 43 height 11
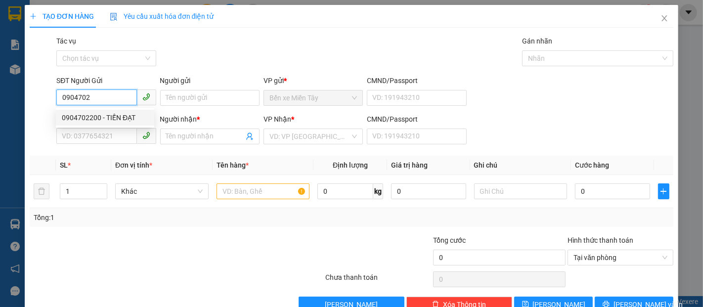
click at [104, 111] on div "0904702200 - TIẾN ĐẠT" at bounding box center [105, 118] width 98 height 16
type input "0904702200"
type input "TIẾN ĐẠT"
type input "0987894763"
type input "A TÀI"
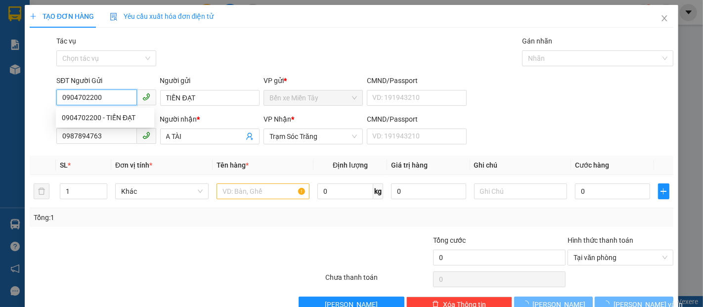
type input "40.000"
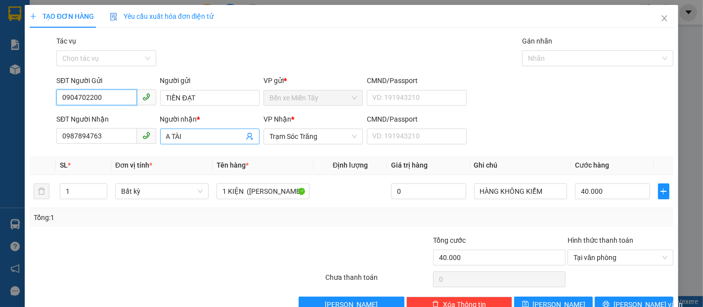
type input "0904702200"
drag, startPoint x: 171, startPoint y: 136, endPoint x: 132, endPoint y: 148, distance: 40.8
click at [132, 148] on div "Transit Pickup Surcharge Ids Transit Deliver Surcharge Ids Transit Deliver Surc…" at bounding box center [352, 174] width 644 height 277
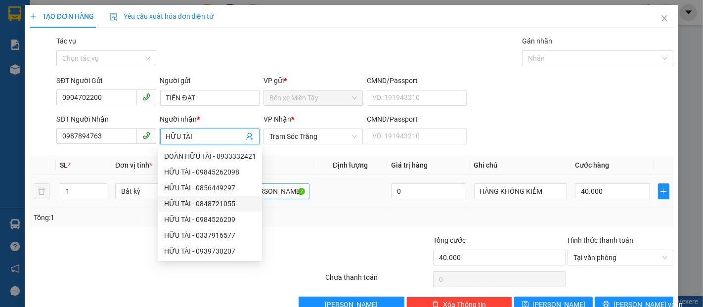
type input "HỮU TÀI"
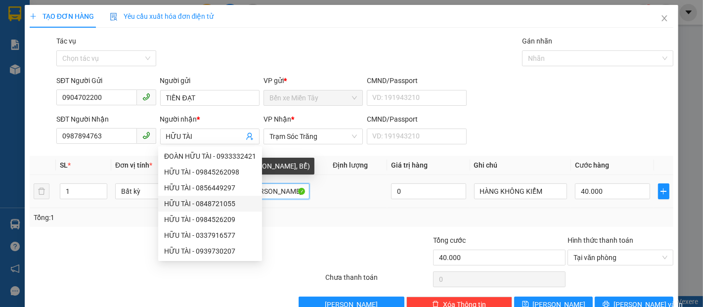
click at [284, 192] on input "1 KIỆN ([PERSON_NAME], BỂ)" at bounding box center [263, 191] width 93 height 16
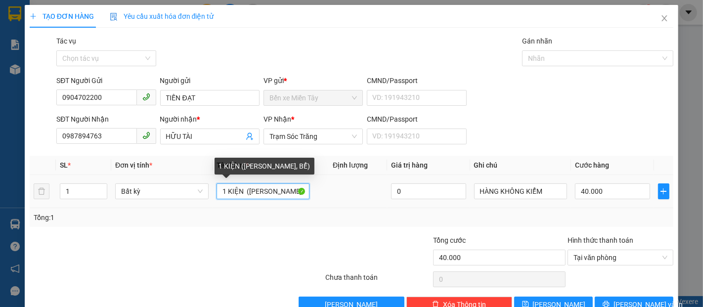
click at [241, 195] on input "1 KIỆN ([PERSON_NAME], BỂ)" at bounding box center [263, 191] width 93 height 16
drag, startPoint x: 224, startPoint y: 189, endPoint x: 216, endPoint y: 191, distance: 8.6
click at [217, 191] on input "1 KIỆN ([PERSON_NAME], BỂ)" at bounding box center [263, 191] width 93 height 16
click at [241, 194] on input "1 KIỆN ([PERSON_NAME], BỂ)" at bounding box center [263, 191] width 93 height 16
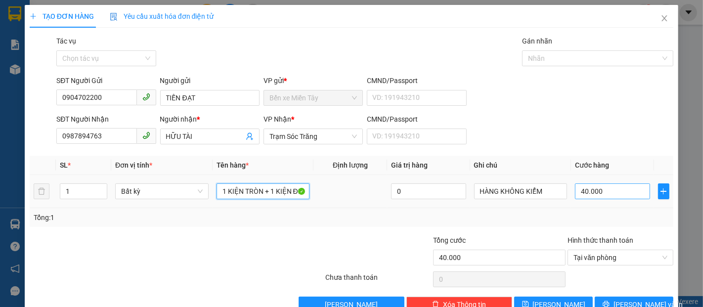
type input "1 KIỆN TRÒN + 1 KIỆN ĐEN (KO BAO HƯ, BỂ)"
click at [595, 194] on input "40.000" at bounding box center [612, 191] width 75 height 16
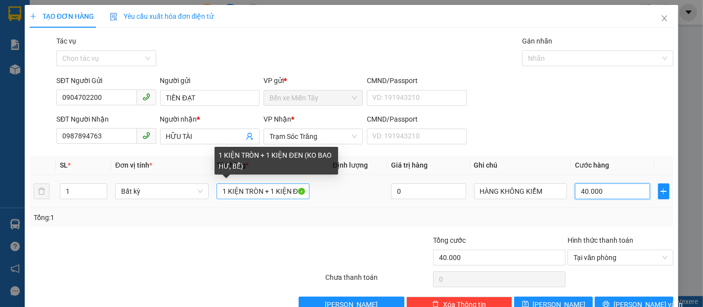
type input "8"
type input "80"
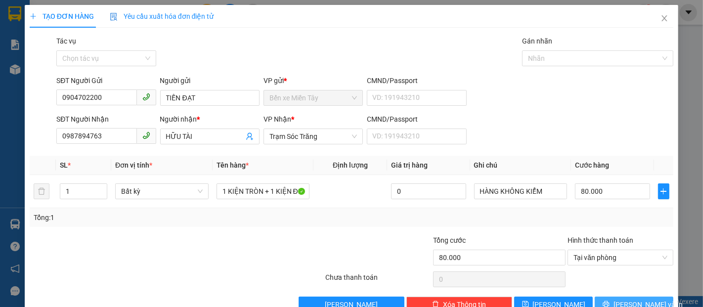
click at [628, 302] on span "[PERSON_NAME] và In" at bounding box center [648, 304] width 69 height 11
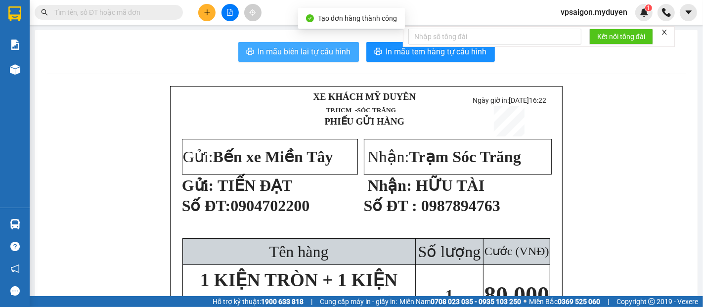
click at [301, 46] on span "In mẫu biên lai tự cấu hình" at bounding box center [304, 51] width 93 height 12
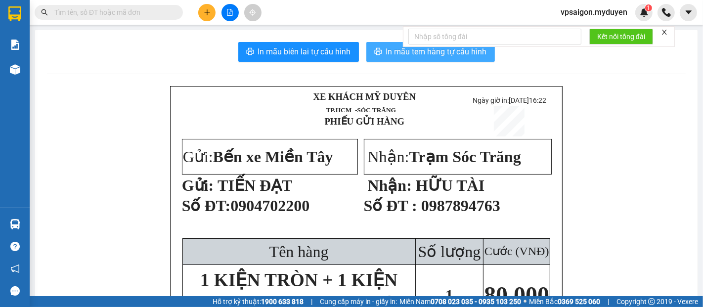
click at [374, 50] on icon "printer" at bounding box center [378, 51] width 8 height 8
click at [207, 7] on button at bounding box center [206, 12] width 17 height 17
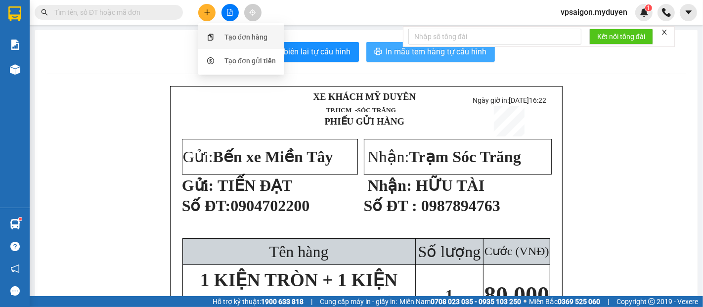
click at [234, 35] on div "Tạo đơn hàng" at bounding box center [246, 37] width 43 height 11
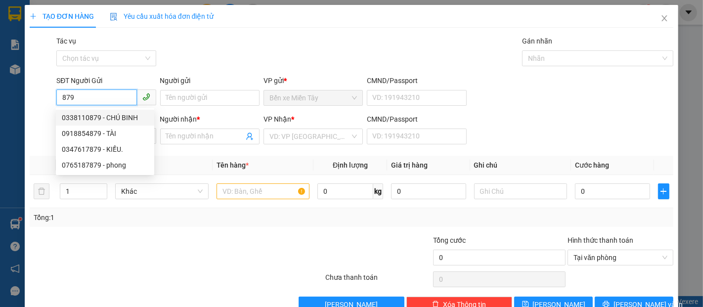
click at [103, 115] on div "0338110879 - CHÚ BINH" at bounding box center [105, 117] width 87 height 11
type input "0338110879"
type input "CHÚ BINH"
type input "0358578545"
type input "TUYỀN"
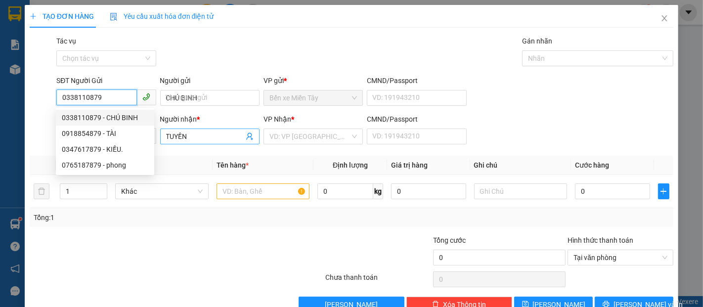
type input "30.000"
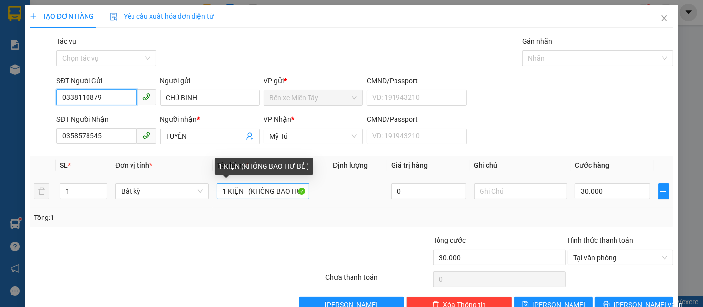
type input "0338110879"
drag, startPoint x: 240, startPoint y: 194, endPoint x: 226, endPoint y: 197, distance: 13.8
click at [226, 197] on input "1 KIỆN (KHÔNG BAO HƯ BỂ )" at bounding box center [263, 191] width 93 height 16
drag, startPoint x: 290, startPoint y: 193, endPoint x: 272, endPoint y: 193, distance: 18.3
click at [272, 193] on input "1 BAO XANH (KHÔNG BAO HƯ BỂ )" at bounding box center [263, 191] width 93 height 16
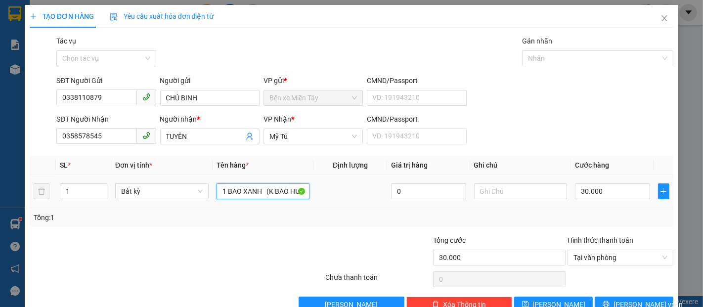
drag, startPoint x: 294, startPoint y: 188, endPoint x: 309, endPoint y: 194, distance: 16.0
click at [309, 194] on td "1 BAO XANH (K BAO HƯ BỂ )" at bounding box center [263, 191] width 101 height 33
click at [291, 190] on input "1 BAO XANH (K BAO HƯ BỂ )" at bounding box center [263, 191] width 93 height 16
drag, startPoint x: 285, startPoint y: 190, endPoint x: 295, endPoint y: 194, distance: 10.5
click at [295, 194] on input "1 BAO XANH (K BAO HƯ BỂ )" at bounding box center [263, 191] width 93 height 16
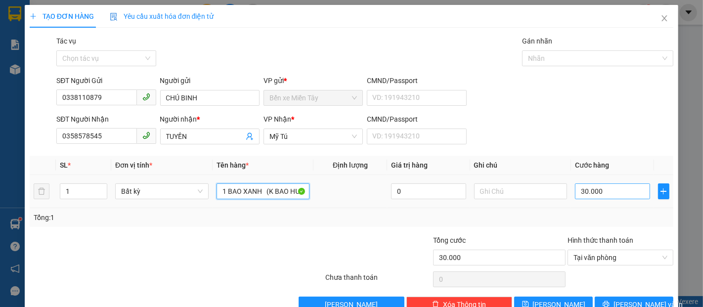
type input "1 BAO XANH (K BAO HƯ ƯỚT )"
click at [601, 191] on input "30.000" at bounding box center [612, 191] width 75 height 16
type input "4"
type input "40"
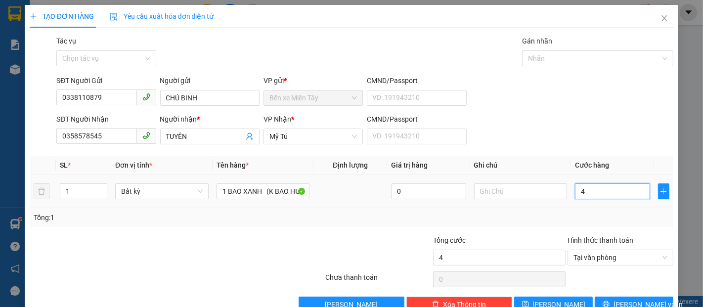
type input "40"
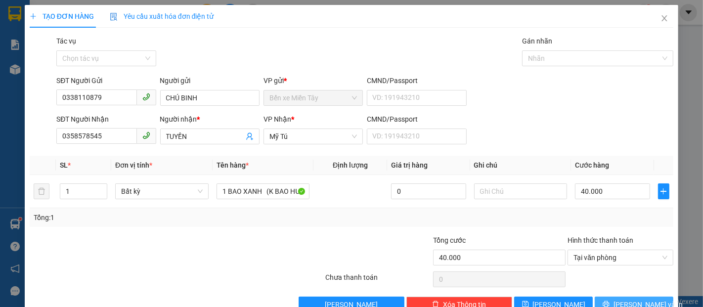
click at [608, 300] on button "[PERSON_NAME] và In" at bounding box center [634, 305] width 79 height 16
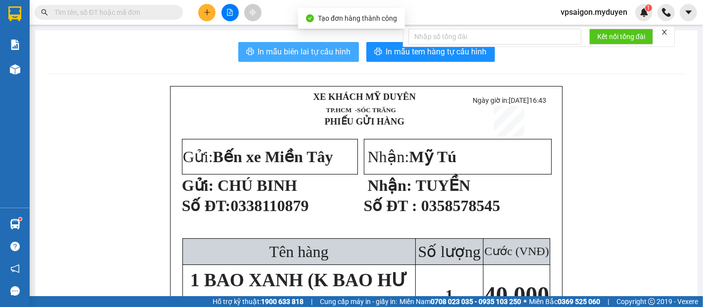
click at [344, 60] on button "In mẫu biên lai tự cấu hình" at bounding box center [298, 52] width 121 height 20
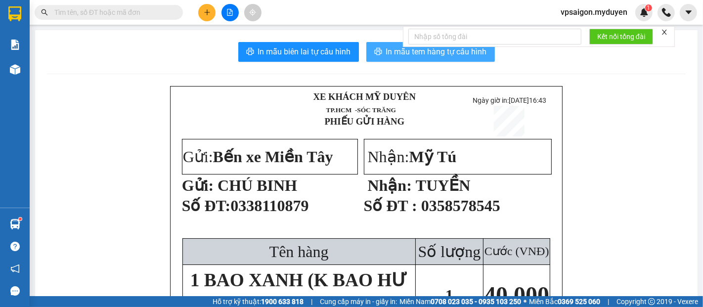
click at [403, 61] on button "In mẫu tem hàng tự cấu hình" at bounding box center [430, 52] width 129 height 20
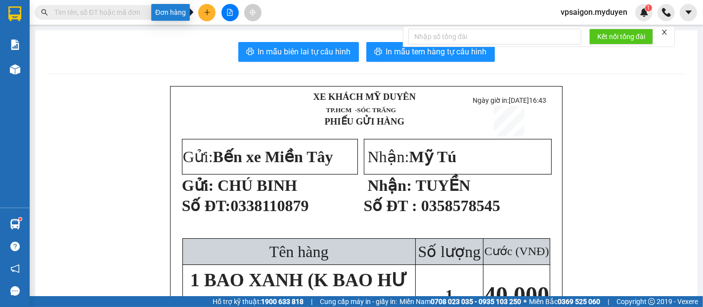
click at [212, 15] on button at bounding box center [206, 12] width 17 height 17
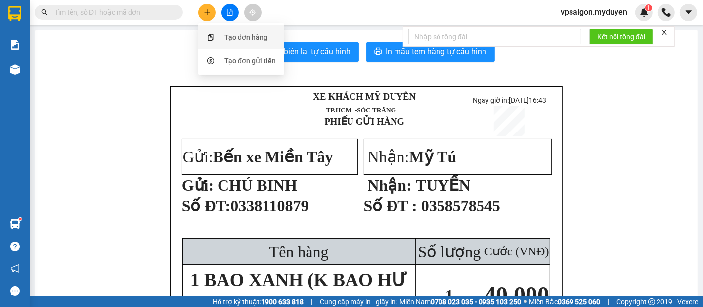
click at [219, 31] on div "Tạo đơn hàng" at bounding box center [241, 37] width 74 height 19
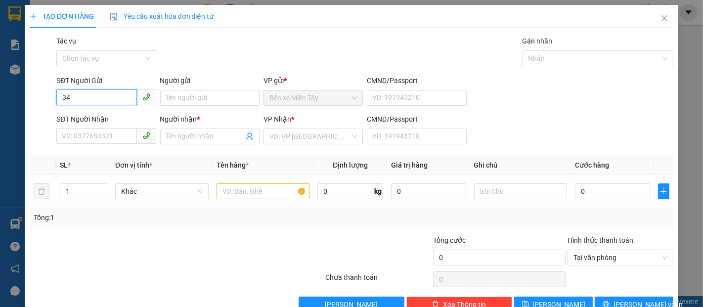
type input "349"
click at [87, 120] on div "0933131349 - ĐẬM" at bounding box center [105, 117] width 87 height 11
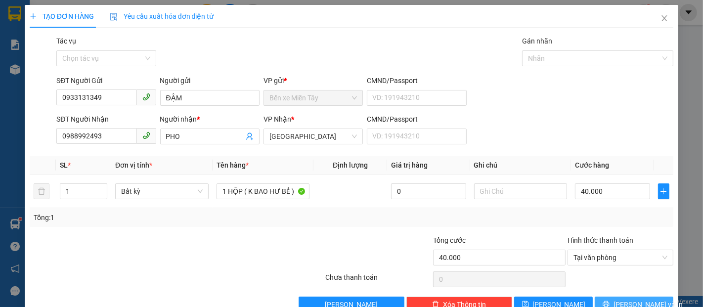
click at [606, 302] on button "[PERSON_NAME] và In" at bounding box center [634, 305] width 79 height 16
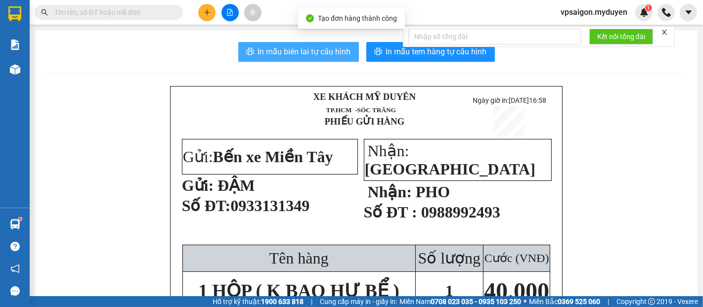
click at [290, 50] on span "In mẫu biên lai tự cấu hình" at bounding box center [304, 51] width 93 height 12
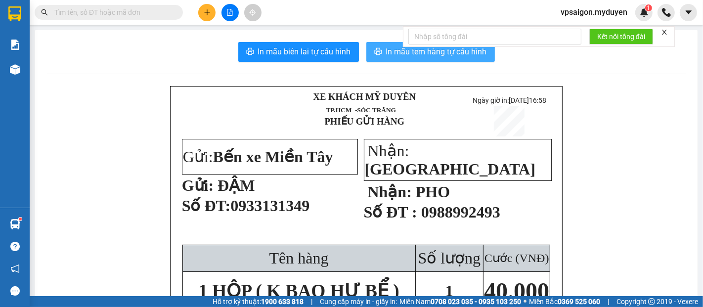
click at [374, 48] on icon "printer" at bounding box center [377, 51] width 7 height 7
click at [213, 14] on button at bounding box center [206, 12] width 17 height 17
click at [225, 39] on div "Tạo đơn hàng" at bounding box center [246, 37] width 43 height 11
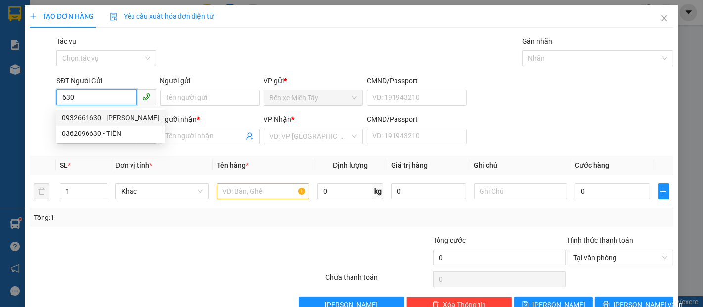
click at [116, 118] on div "0932661630 - [PERSON_NAME]" at bounding box center [110, 117] width 97 height 11
type input "0932661630"
type input "TRANG TÍN"
type input "0977544045"
type input "NHI"
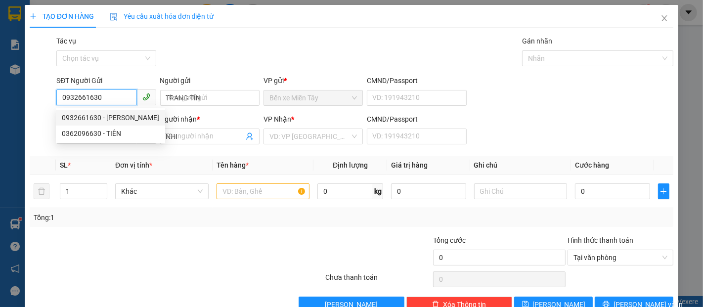
type input "160.000"
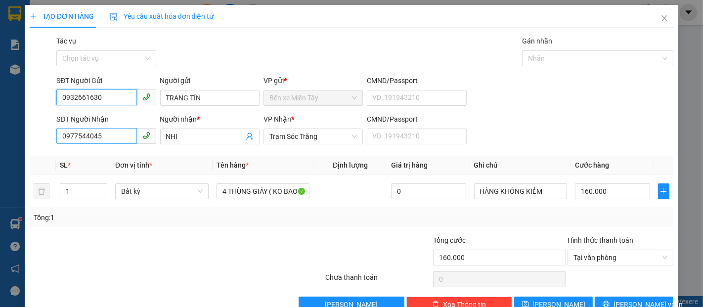
type input "0932661630"
drag, startPoint x: 108, startPoint y: 137, endPoint x: 0, endPoint y: 138, distance: 108.3
click at [0, 138] on div "TẠO ĐƠN HÀNG Yêu cầu xuất hóa đơn điện tử Transit Pickup Surcharge Ids Transit …" at bounding box center [351, 153] width 703 height 307
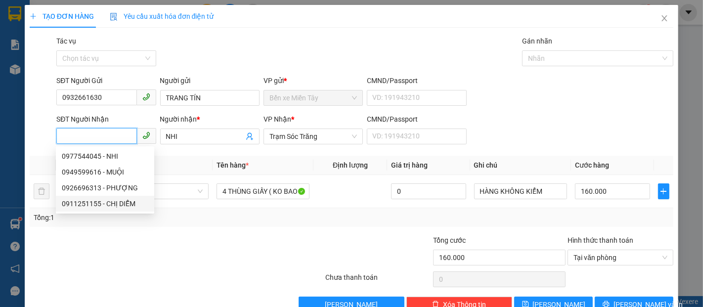
click at [89, 203] on div "0911251155 - CHỊ DIỄM" at bounding box center [105, 203] width 87 height 11
type input "0911251155"
type input "CHỊ DIỄM"
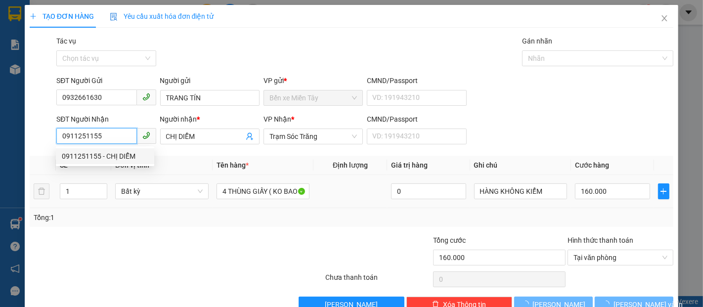
type input "20.000"
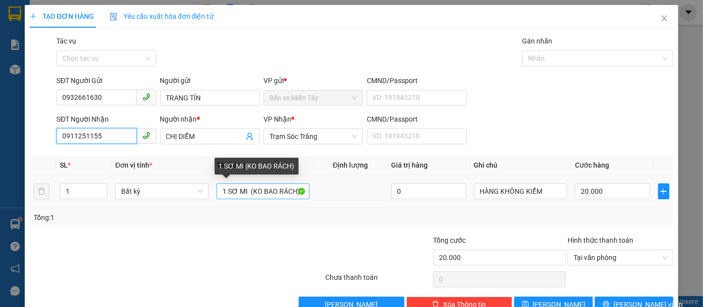
type input "0911251155"
click at [243, 193] on input "1 SƠ MI (KO BAO RÁCH)" at bounding box center [263, 191] width 93 height 16
drag, startPoint x: 245, startPoint y: 193, endPoint x: 226, endPoint y: 194, distance: 19.3
click at [226, 194] on input "1 SƠ MI (KO BAO RÁCH)" at bounding box center [263, 191] width 93 height 16
type input "1 KIỆN TRẮNG (KO BAO RÁCH)"
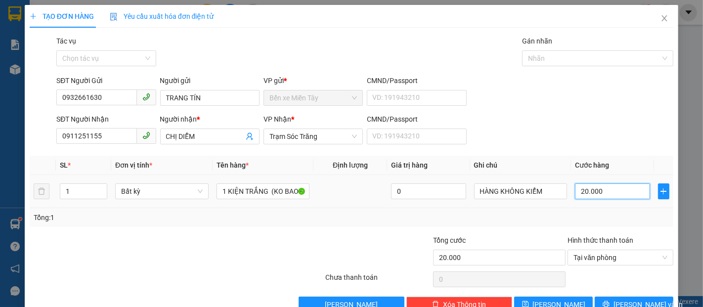
click at [589, 194] on input "20.000" at bounding box center [612, 191] width 75 height 16
click at [608, 300] on button "[PERSON_NAME] và In" at bounding box center [634, 305] width 79 height 16
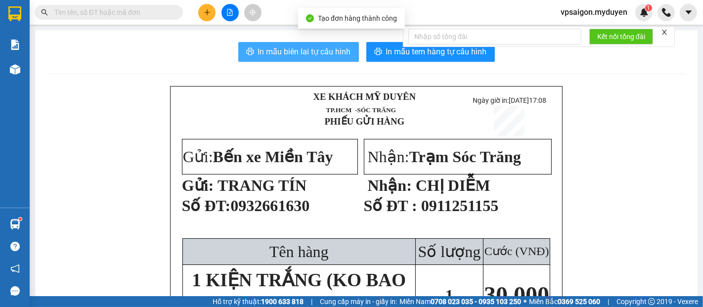
click at [309, 55] on span "In mẫu biên lai tự cấu hình" at bounding box center [304, 51] width 93 height 12
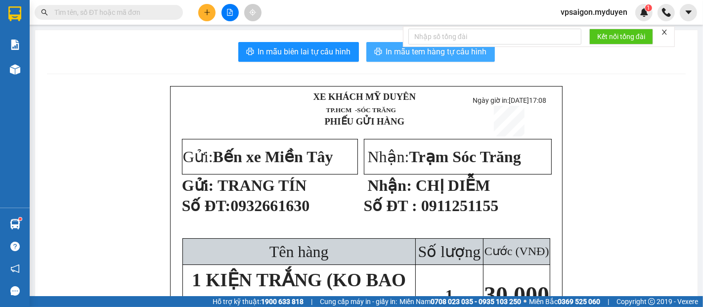
click at [381, 61] on button "In mẫu tem hàng tự cấu hình" at bounding box center [430, 52] width 129 height 20
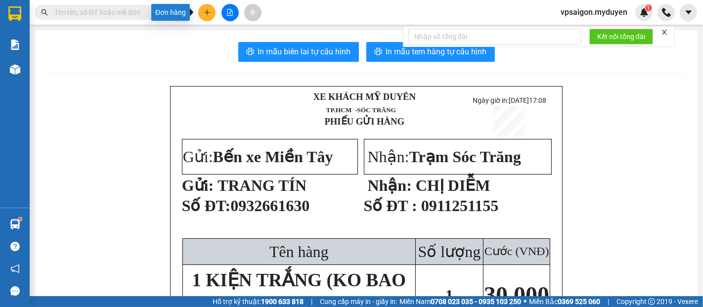
click at [209, 19] on button at bounding box center [206, 12] width 17 height 17
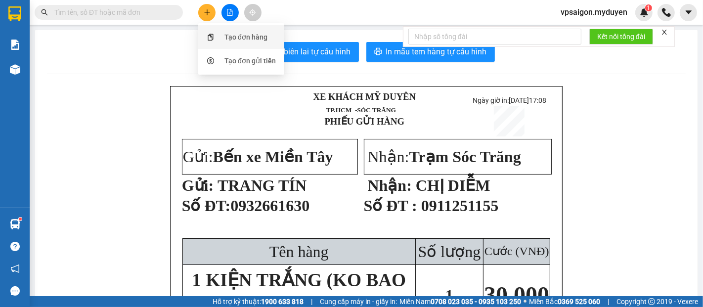
click at [219, 32] on div "Tạo đơn hàng" at bounding box center [241, 37] width 74 height 19
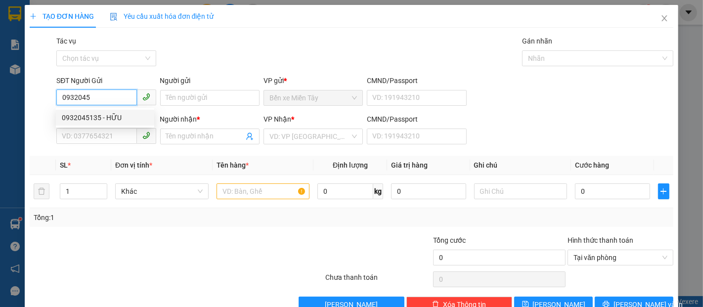
click at [82, 111] on div "0932045135 - HỮU" at bounding box center [105, 118] width 98 height 16
type input "0932045135"
type input "HỮU"
type input "0773054018"
type input "THẢO"
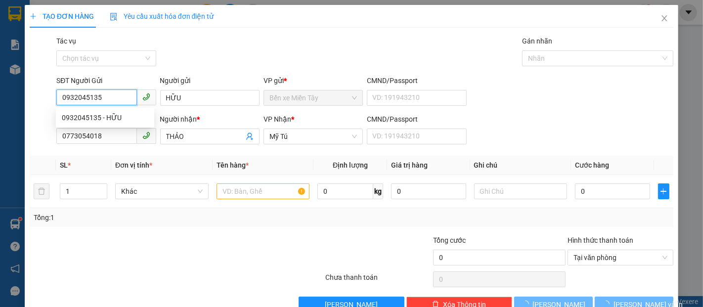
type input "50.000"
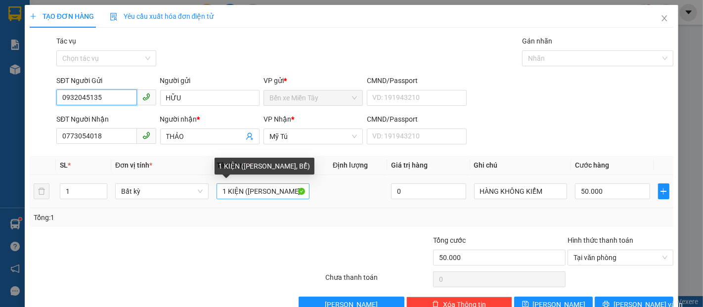
type input "0932045135"
drag, startPoint x: 241, startPoint y: 192, endPoint x: 227, endPoint y: 198, distance: 14.9
click at [227, 198] on input "1 KIỆN ([PERSON_NAME], BỂ)" at bounding box center [263, 191] width 93 height 16
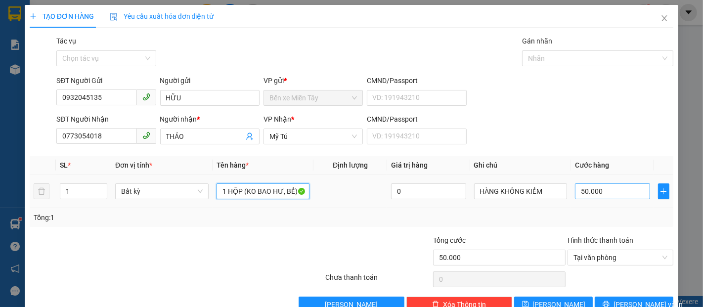
type input "1 HỘP (KO BAO HƯ, BỂ)"
click at [591, 189] on input "50.000" at bounding box center [612, 191] width 75 height 16
type input "3"
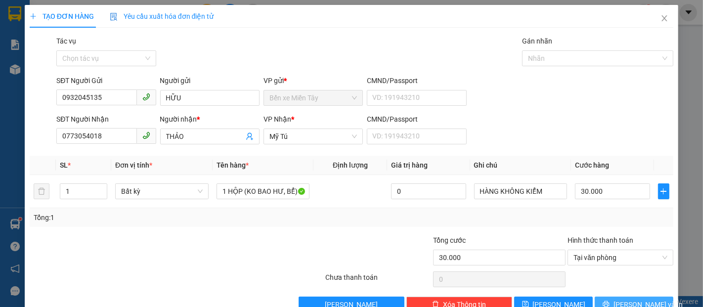
click at [606, 304] on button "[PERSON_NAME] và In" at bounding box center [634, 305] width 79 height 16
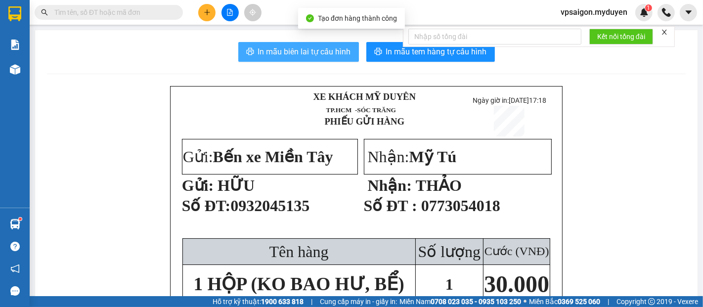
click at [325, 54] on span "In mẫu biên lai tự cấu hình" at bounding box center [304, 51] width 93 height 12
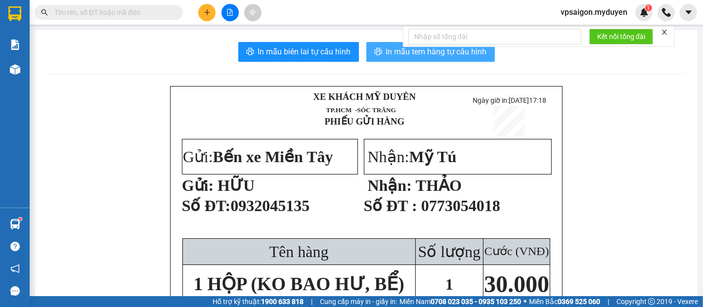
click at [414, 56] on span "In mẫu tem hàng tự cấu hình" at bounding box center [436, 51] width 101 height 12
click at [202, 16] on button at bounding box center [206, 12] width 17 height 17
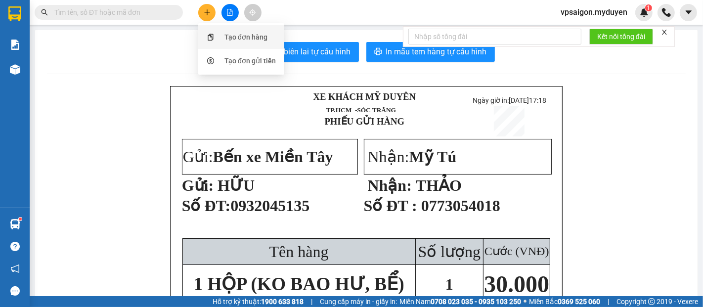
click at [265, 39] on div "Tạo đơn hàng" at bounding box center [246, 37] width 43 height 11
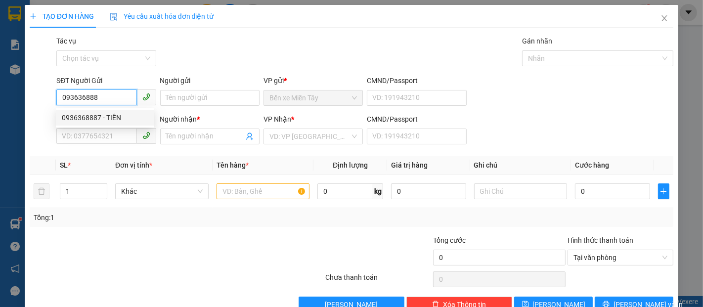
click at [83, 114] on div "0936368887 - TIÊN" at bounding box center [105, 117] width 87 height 11
type input "0936368887"
type input "TIÊN"
type input "0896620085"
type input "ĐĂNG"
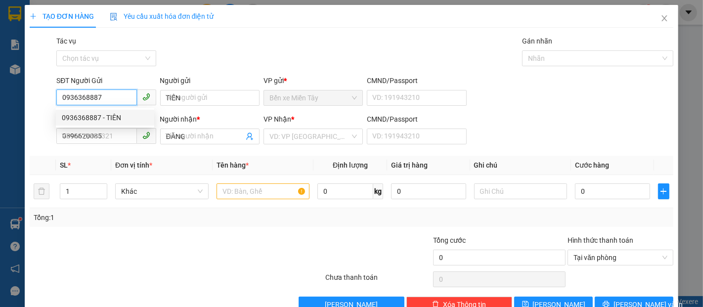
type input "50.000"
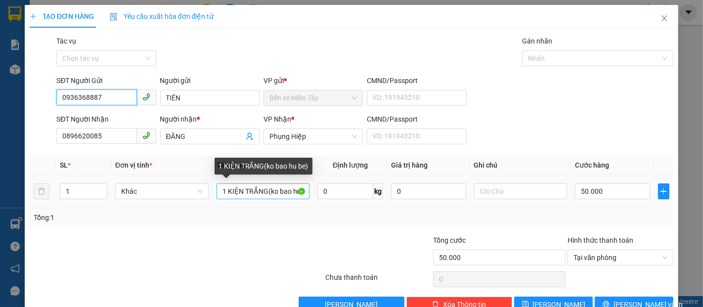
type input "0936368887"
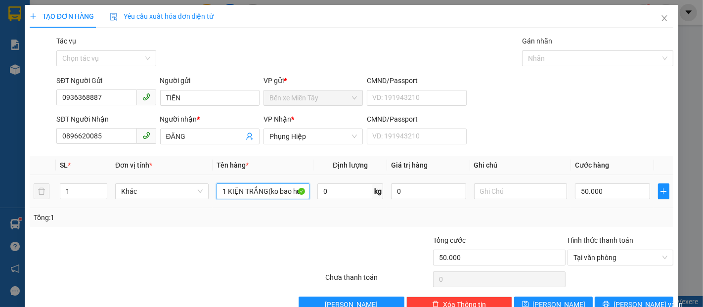
drag, startPoint x: 269, startPoint y: 194, endPoint x: 306, endPoint y: 200, distance: 37.1
click at [306, 200] on div "1 KIỆN TRẮNG(ko bao hu be)" at bounding box center [263, 191] width 93 height 20
type input "1 KIỆN TRẮNG ( KO BAO HƯ BỂ)"
click at [600, 193] on input "50.000" at bounding box center [612, 191] width 75 height 16
type input "4"
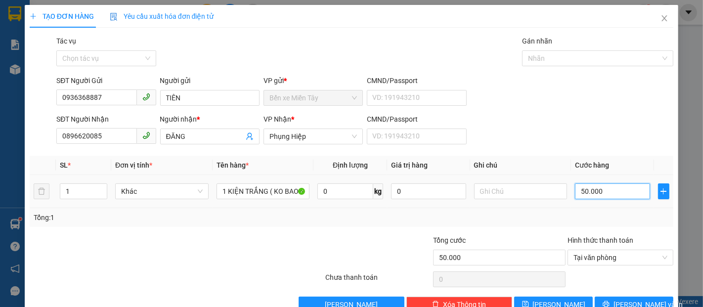
type input "4"
type input "40"
click at [609, 301] on icon "printer" at bounding box center [606, 304] width 6 height 6
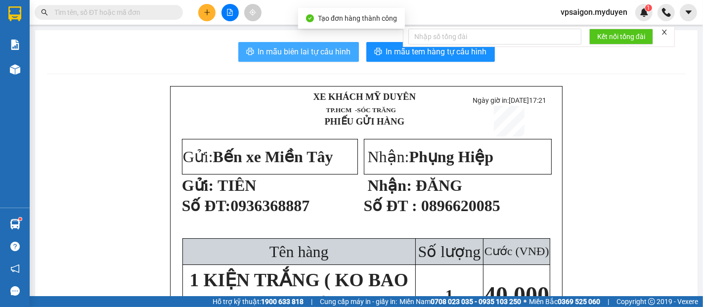
click at [297, 48] on span "In mẫu biên lai tự cấu hình" at bounding box center [304, 51] width 93 height 12
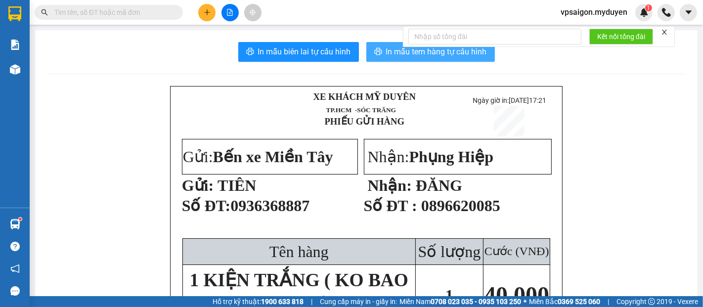
click at [384, 44] on button "In mẫu tem hàng tự cấu hình" at bounding box center [430, 52] width 129 height 20
click at [204, 14] on icon "plus" at bounding box center [207, 12] width 7 height 7
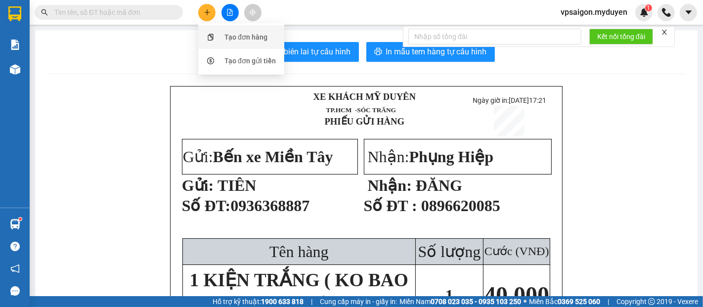
click at [248, 34] on div "Tạo đơn hàng" at bounding box center [246, 37] width 43 height 11
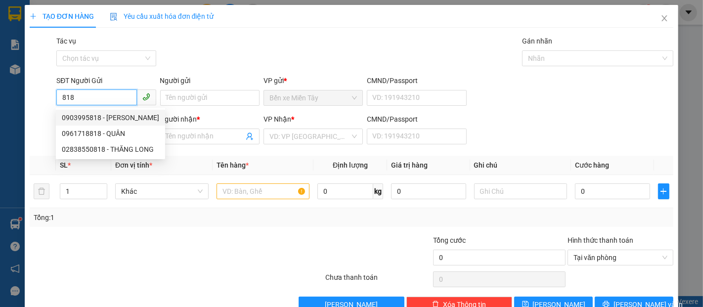
drag, startPoint x: 87, startPoint y: 95, endPoint x: 78, endPoint y: 95, distance: 8.9
click at [83, 94] on input "818" at bounding box center [96, 98] width 80 height 16
type input "8"
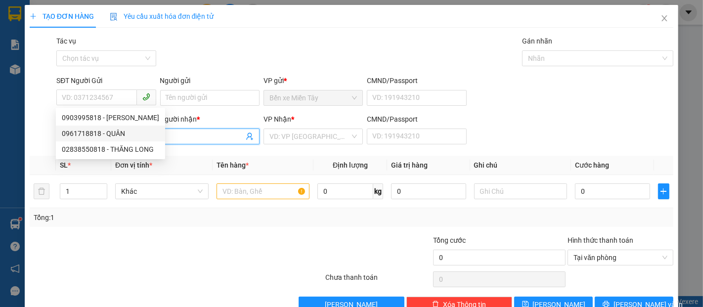
drag, startPoint x: 181, startPoint y: 138, endPoint x: 126, endPoint y: 138, distance: 55.4
click at [181, 138] on input "Người nhận *" at bounding box center [205, 136] width 78 height 11
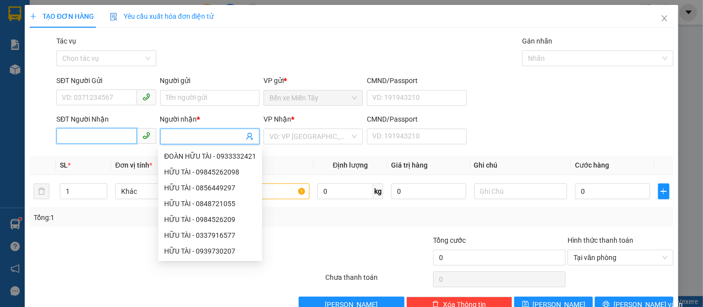
click at [94, 139] on input "SĐT Người Nhận" at bounding box center [96, 136] width 80 height 16
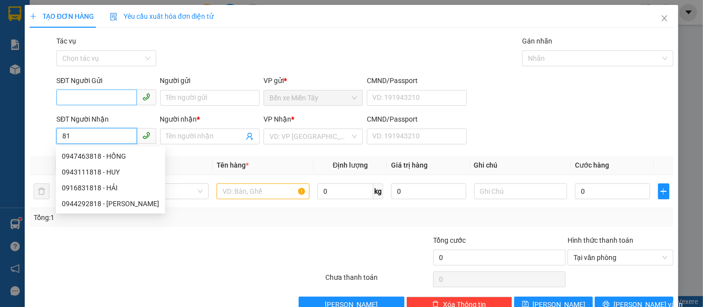
type input "8"
click at [85, 95] on input "SĐT Người Gửi" at bounding box center [96, 98] width 80 height 16
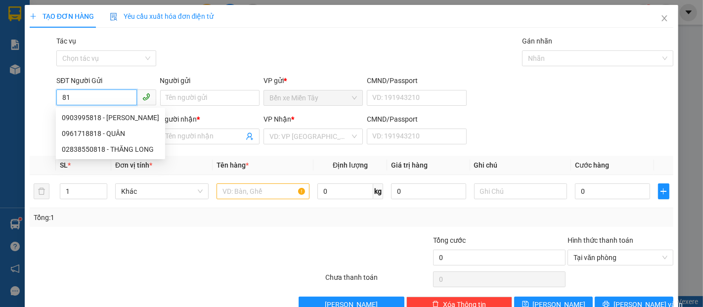
type input "8"
drag, startPoint x: 82, startPoint y: 98, endPoint x: 2, endPoint y: 96, distance: 79.7
click at [2, 96] on div "TẠO ĐƠN HÀNG Yêu cầu xuất hóa đơn điện tử Transit Pickup Surcharge Ids Transit …" at bounding box center [351, 153] width 703 height 307
type input "0"
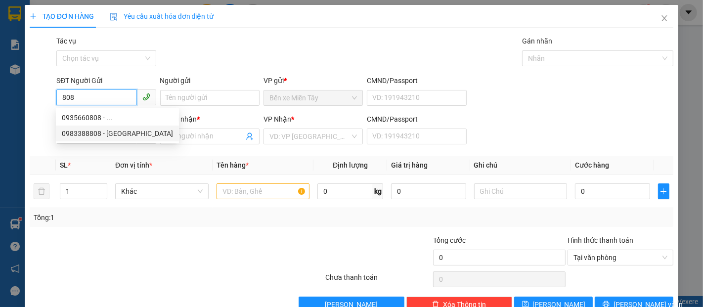
click at [94, 131] on div "0983388808 - [GEOGRAPHIC_DATA]" at bounding box center [117, 133] width 111 height 11
type input "0983388808"
type input "TÂN ĐẠI THỐNG"
type input "0913890250"
type input "THÁI DƯƠNG"
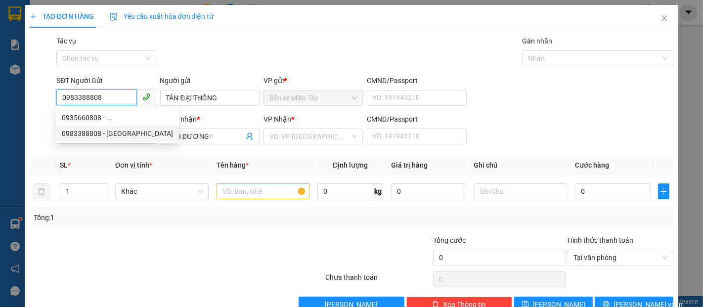
type input "40.000"
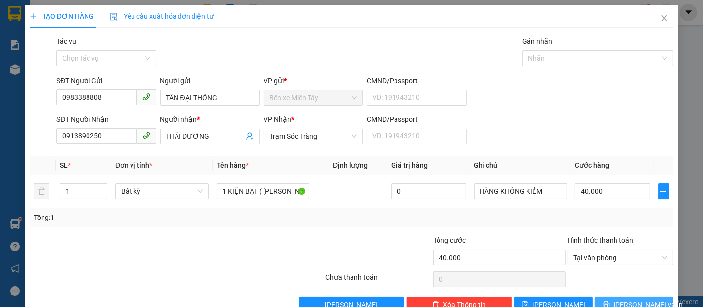
click at [641, 303] on span "[PERSON_NAME] và In" at bounding box center [648, 304] width 69 height 11
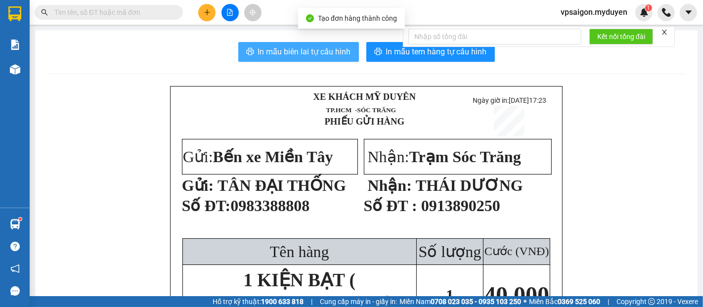
click at [267, 54] on span "In mẫu biên lai tự cấu hình" at bounding box center [304, 51] width 93 height 12
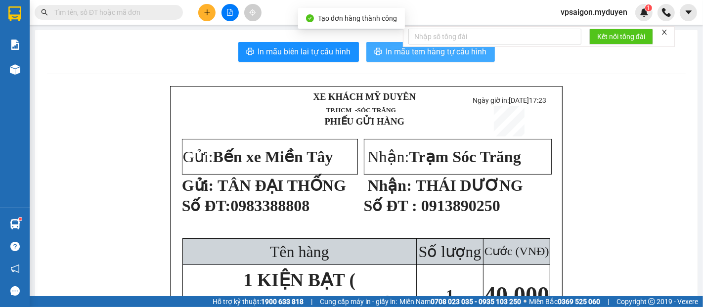
click at [374, 52] on icon "printer" at bounding box center [377, 51] width 7 height 7
click at [205, 12] on icon "plus" at bounding box center [206, 12] width 5 height 0
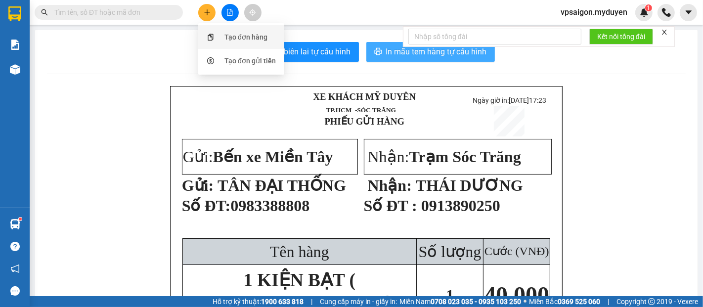
click at [229, 42] on div "Tạo đơn hàng" at bounding box center [246, 37] width 43 height 11
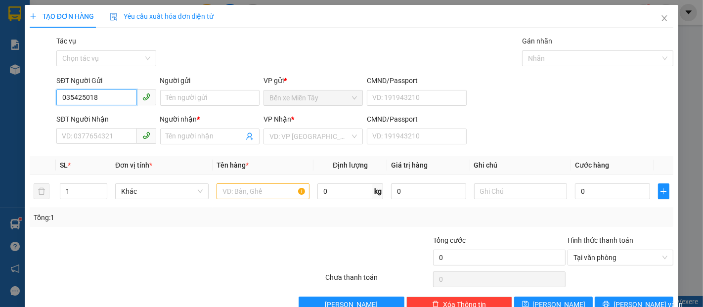
click at [87, 96] on input "035425018" at bounding box center [96, 98] width 80 height 16
drag, startPoint x: 104, startPoint y: 95, endPoint x: 0, endPoint y: 97, distance: 103.9
click at [0, 97] on div "TẠO ĐƠN HÀNG Yêu cầu xuất hóa đơn điện tử Transit Pickup Surcharge Ids Transit …" at bounding box center [351, 153] width 703 height 307
type input "0354250018"
click at [74, 130] on input "SĐT Người Nhận" at bounding box center [96, 136] width 80 height 16
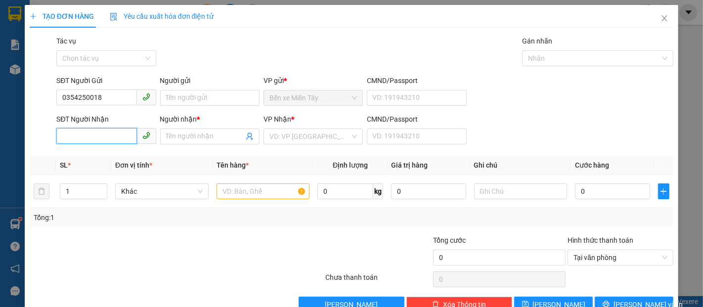
paste input "0354250018"
type input "0354250018"
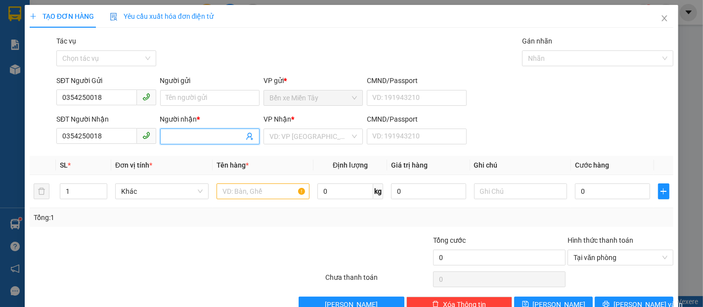
click at [167, 134] on input "Người nhận *" at bounding box center [205, 136] width 78 height 11
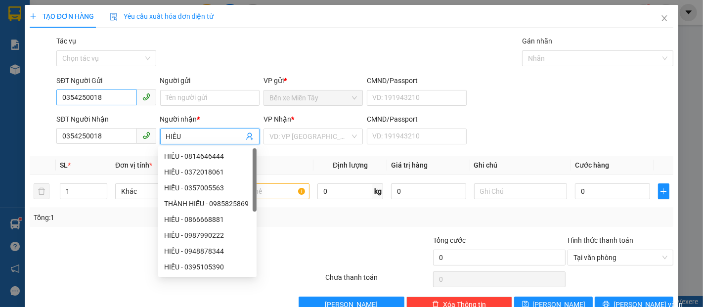
type input "HIẾU"
drag, startPoint x: 117, startPoint y: 102, endPoint x: 0, endPoint y: 100, distance: 116.7
click at [0, 100] on div "TẠO ĐƠN HÀNG Yêu cầu xuất hóa đơn điện tử Transit Pickup Surcharge Ids Transit …" at bounding box center [351, 153] width 703 height 307
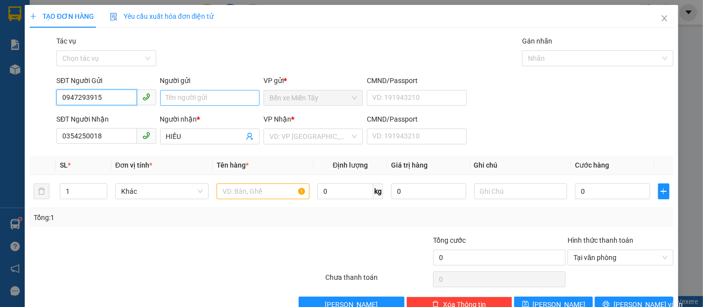
type input "0947293915"
click at [204, 103] on input "Người gửi" at bounding box center [209, 98] width 99 height 16
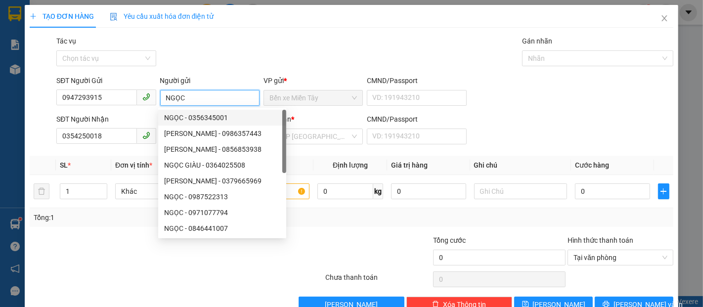
type input "NGỌC"
click at [286, 140] on input "search" at bounding box center [310, 136] width 81 height 15
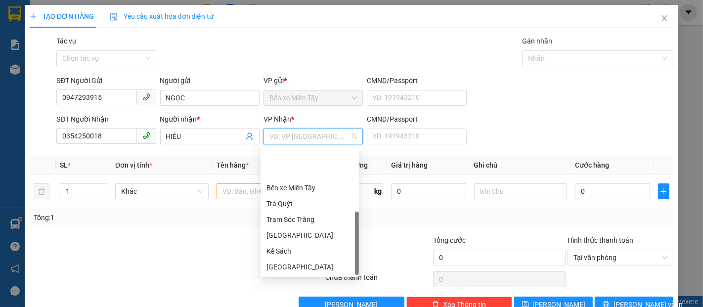
drag, startPoint x: 281, startPoint y: 251, endPoint x: 269, endPoint y: 230, distance: 23.7
click at [279, 293] on div "Mỹ Tú" at bounding box center [310, 298] width 87 height 11
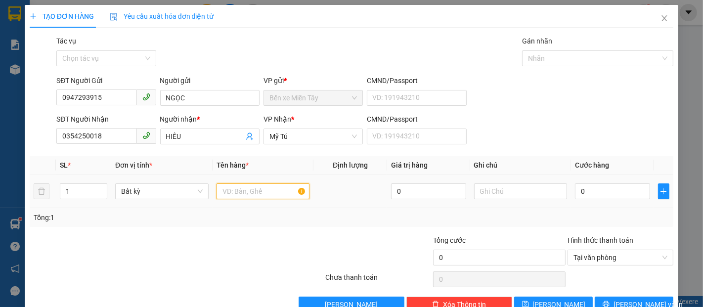
click at [244, 196] on input "text" at bounding box center [263, 191] width 93 height 16
type input "1 KIỆN TRẮNG ( KO BAO HƯ BỂ)"
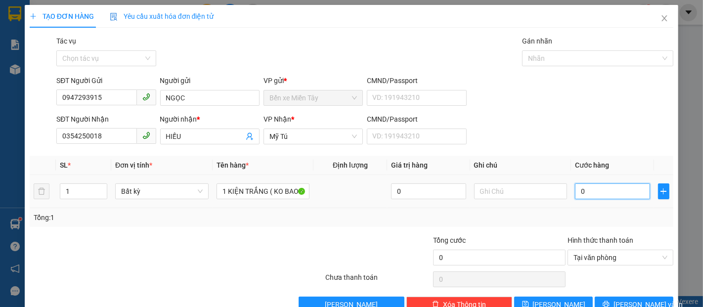
click at [589, 183] on input "0" at bounding box center [612, 191] width 75 height 16
type input "3"
type input "30"
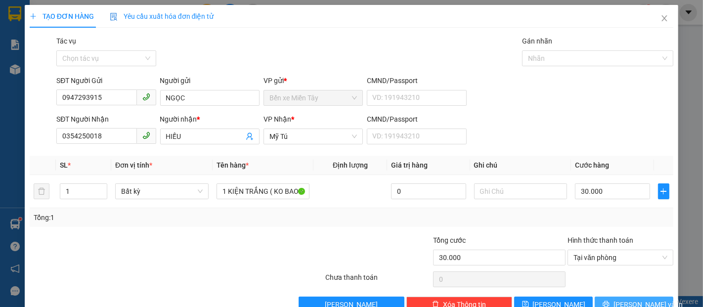
click at [609, 301] on icon "printer" at bounding box center [606, 304] width 6 height 6
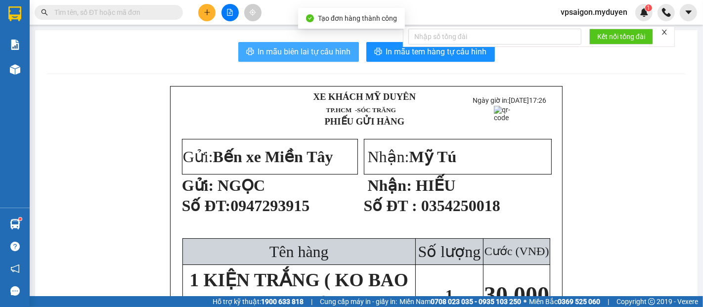
click at [307, 51] on span "In mẫu biên lai tự cấu hình" at bounding box center [304, 51] width 93 height 12
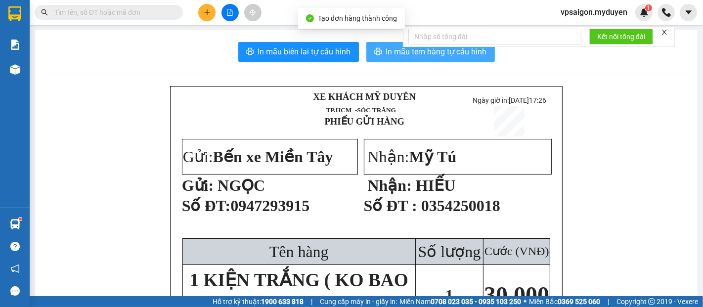
click at [399, 54] on span "In mẫu tem hàng tự cấu hình" at bounding box center [436, 51] width 101 height 12
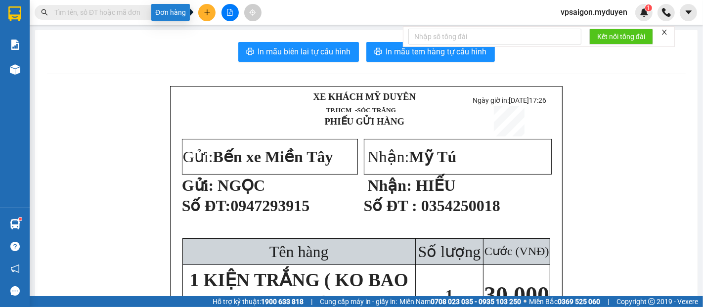
click at [211, 15] on button at bounding box center [206, 12] width 17 height 17
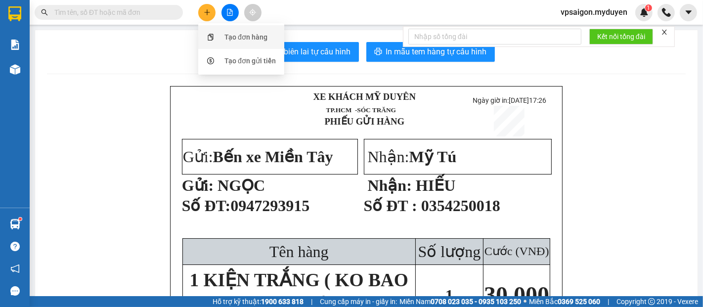
click at [225, 39] on div "Tạo đơn hàng" at bounding box center [246, 37] width 43 height 11
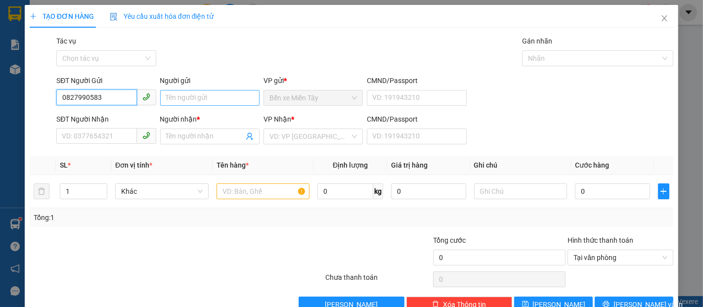
type input "0827990583"
click at [196, 100] on input "Người gửi" at bounding box center [209, 98] width 99 height 16
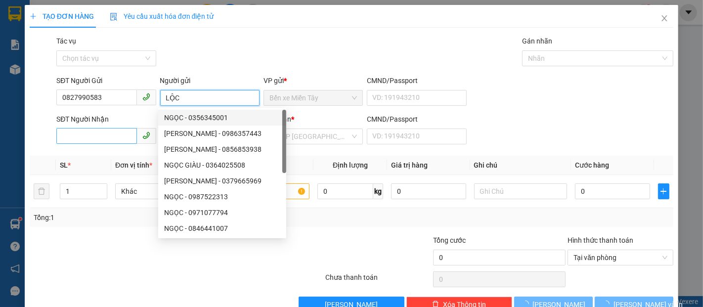
type input "LỘC"
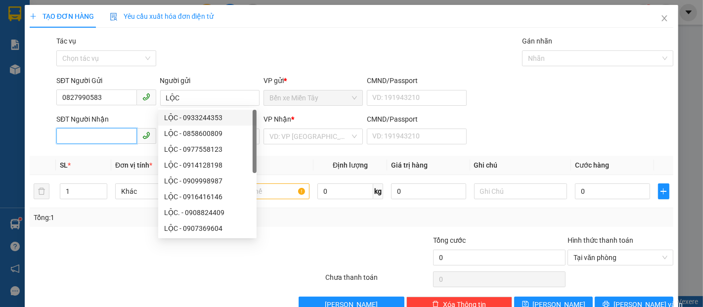
click at [104, 139] on input "SĐT Người Nhận" at bounding box center [96, 136] width 80 height 16
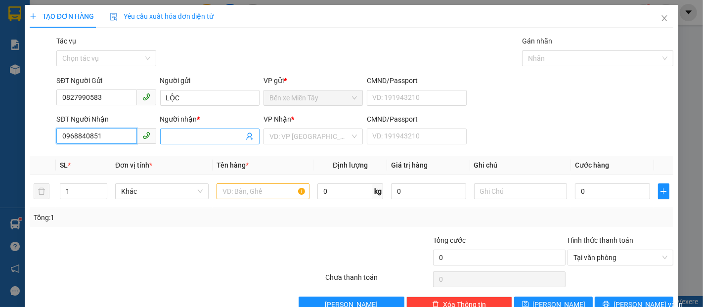
type input "0968840851"
click at [204, 135] on input "Người nhận *" at bounding box center [205, 136] width 78 height 11
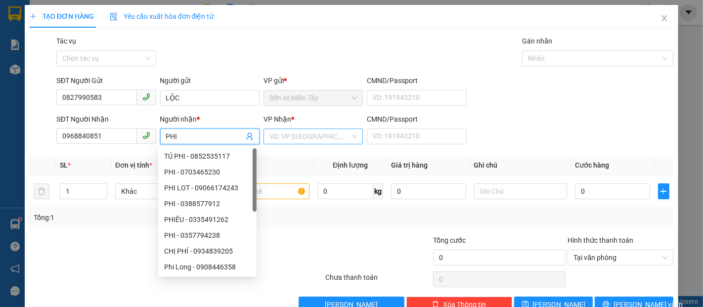
type input "PHI"
click at [270, 133] on input "search" at bounding box center [310, 136] width 81 height 15
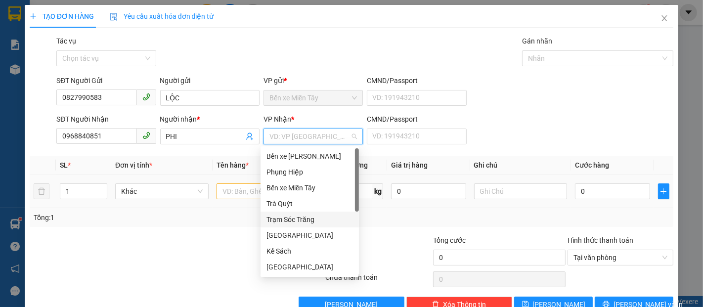
drag, startPoint x: 278, startPoint y: 217, endPoint x: 247, endPoint y: 205, distance: 32.9
click at [277, 217] on div "Trạm Sóc Trăng" at bounding box center [310, 219] width 87 height 11
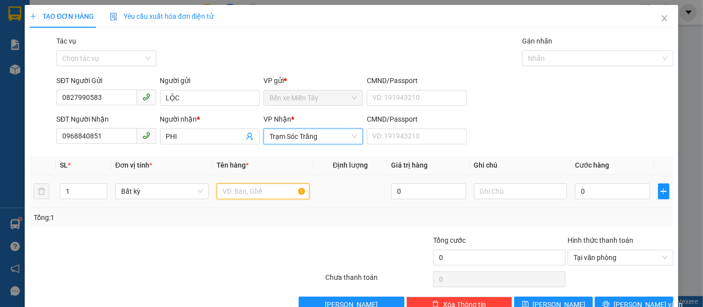
click at [241, 190] on input "text" at bounding box center [263, 191] width 93 height 16
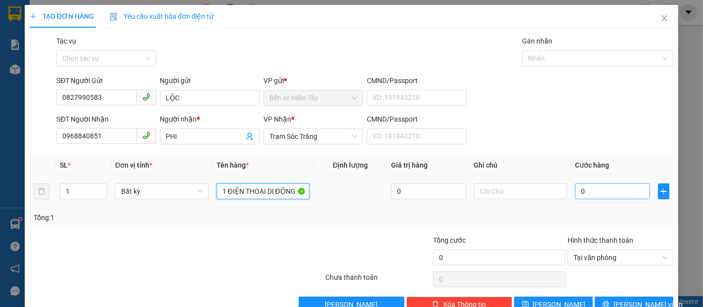
type input "1 ĐIỆN THOẠI DI ĐỘNG + 1 BỌC ĐEN ( KO BAO HƯ BỂ)"
click at [610, 197] on input "0" at bounding box center [612, 191] width 75 height 16
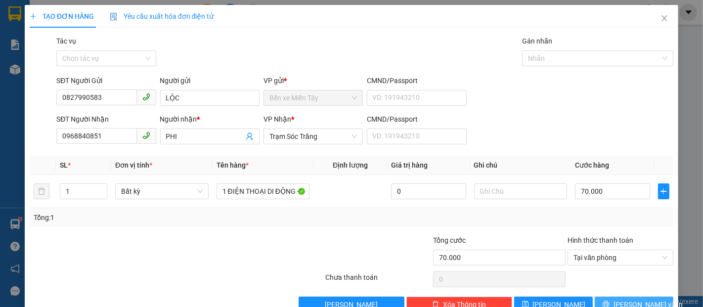
click at [619, 299] on span "[PERSON_NAME] và In" at bounding box center [648, 304] width 69 height 11
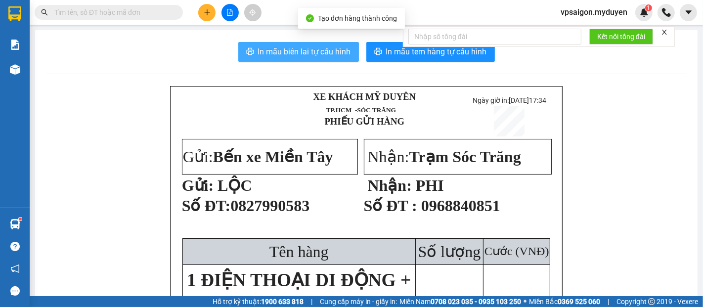
click at [333, 58] on button "In mẫu biên lai tự cấu hình" at bounding box center [298, 52] width 121 height 20
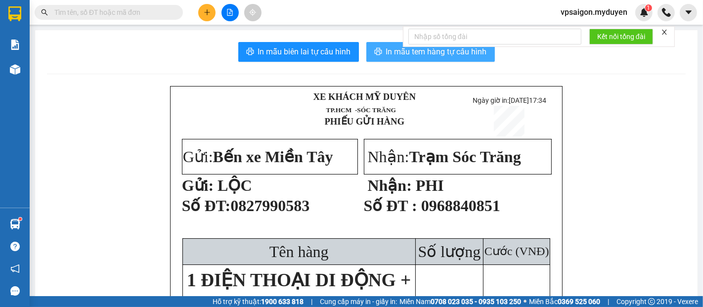
click at [435, 51] on span "In mẫu tem hàng tự cấu hình" at bounding box center [436, 51] width 101 height 12
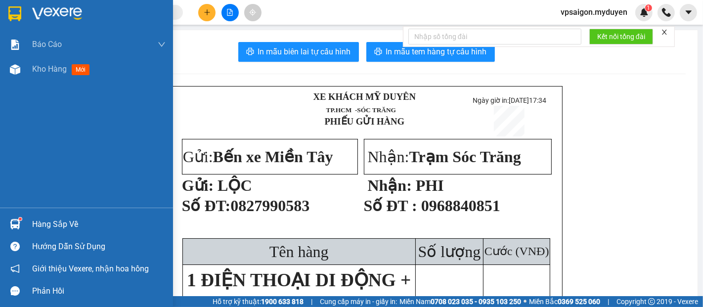
click at [34, 221] on div "Hàng sắp về" at bounding box center [99, 224] width 134 height 15
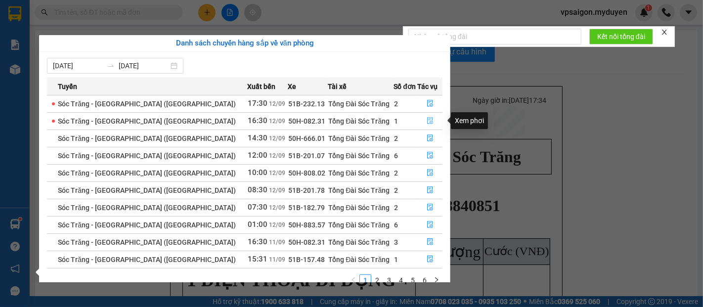
click at [427, 123] on icon "file-done" at bounding box center [430, 120] width 7 height 7
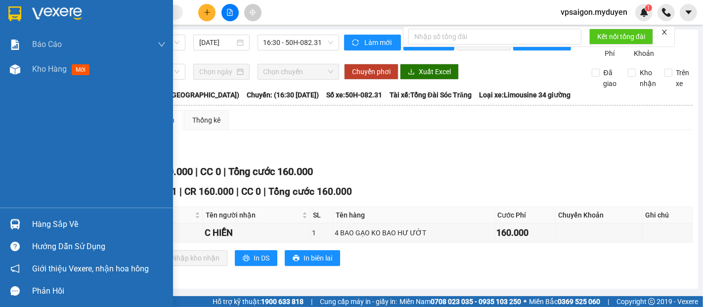
click at [19, 216] on div at bounding box center [14, 224] width 17 height 17
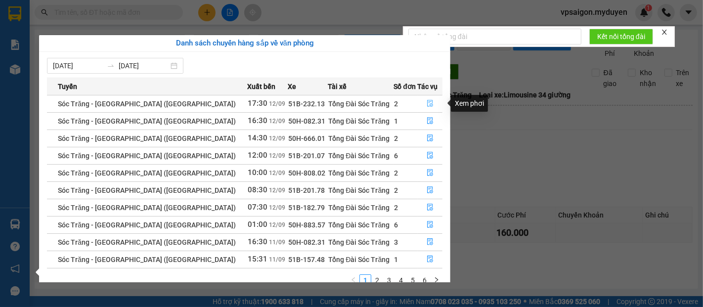
click at [420, 105] on button "button" at bounding box center [430, 104] width 24 height 16
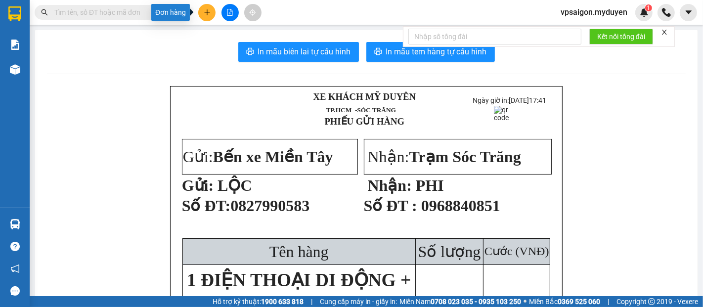
click at [204, 18] on button at bounding box center [206, 12] width 17 height 17
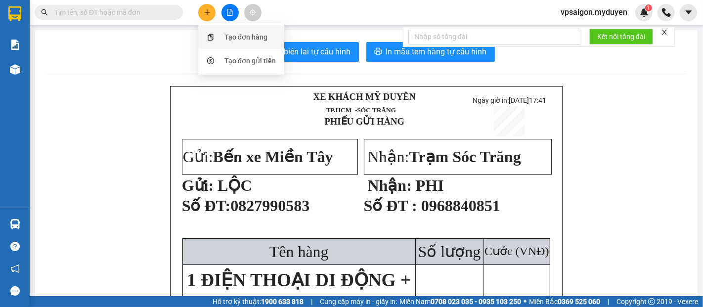
click at [226, 37] on div "Tạo đơn hàng" at bounding box center [246, 37] width 43 height 11
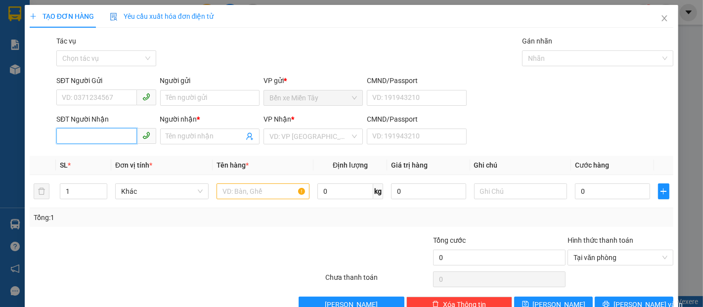
click at [115, 129] on input "SĐT Người Nhận" at bounding box center [96, 136] width 80 height 16
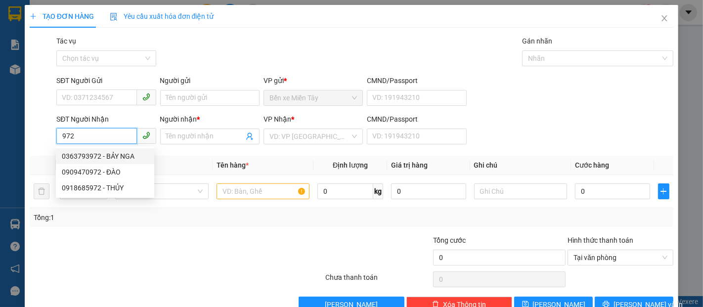
click at [115, 151] on div "0363793972 - BẢY NGA" at bounding box center [105, 156] width 87 height 11
type input "0363793972"
type input "BẢY NGA"
type input "150.000"
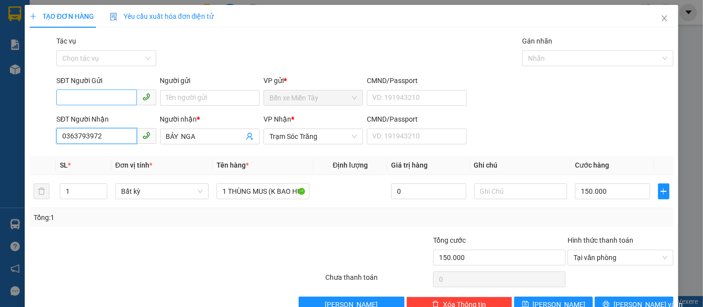
type input "0363793972"
click at [102, 94] on input "SĐT Người Gửi" at bounding box center [96, 98] width 80 height 16
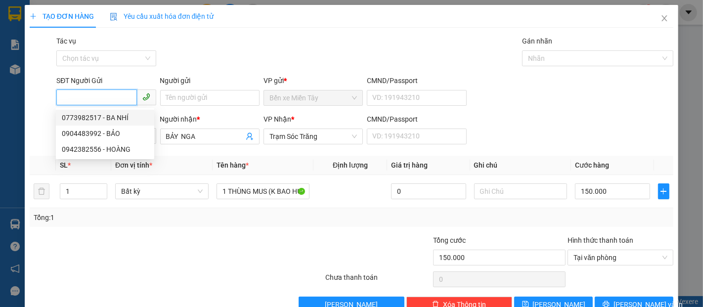
click at [107, 115] on div "0773982517 - BA NHÍ" at bounding box center [105, 117] width 87 height 11
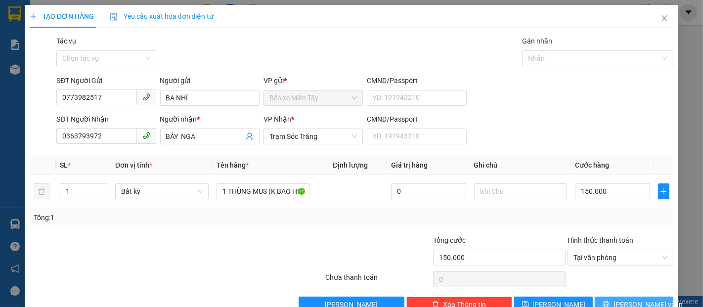
click at [622, 299] on span "[PERSON_NAME] và In" at bounding box center [648, 304] width 69 height 11
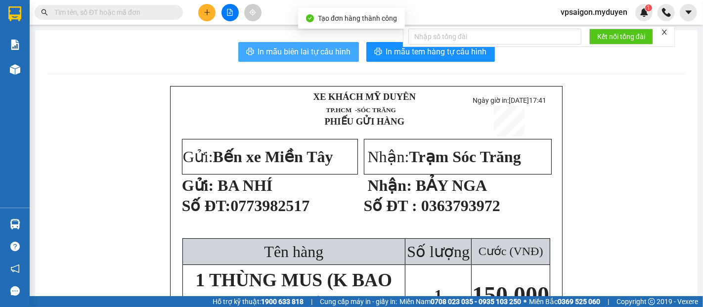
click at [270, 57] on span "In mẫu biên lai tự cấu hình" at bounding box center [304, 51] width 93 height 12
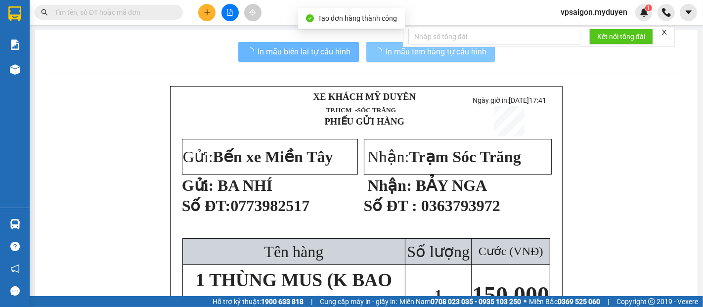
drag, startPoint x: 270, startPoint y: 57, endPoint x: 374, endPoint y: 48, distance: 105.2
click at [374, 48] on icon "loading" at bounding box center [378, 51] width 8 height 8
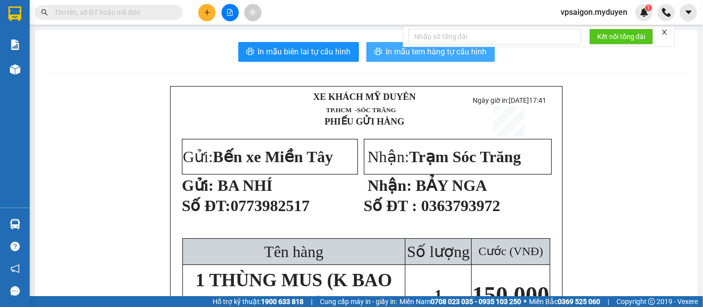
click at [374, 48] on icon "printer" at bounding box center [378, 51] width 8 height 8
click at [209, 18] on button at bounding box center [206, 12] width 17 height 17
click at [223, 34] on div "Tạo đơn hàng" at bounding box center [241, 37] width 74 height 19
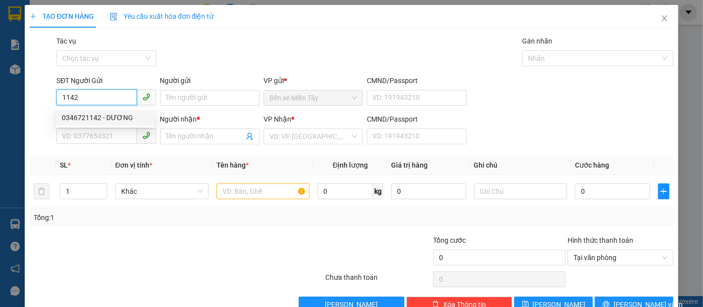
drag, startPoint x: 109, startPoint y: 115, endPoint x: 92, endPoint y: 108, distance: 18.2
click at [110, 114] on div "0346721142 - DƯƠNG" at bounding box center [105, 117] width 87 height 11
type input "0346721142"
type input "DƯƠNG"
type input "0946233779"
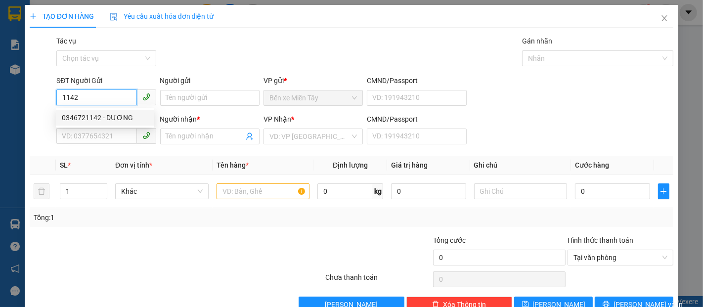
type input "[PERSON_NAME]"
type input "50.000"
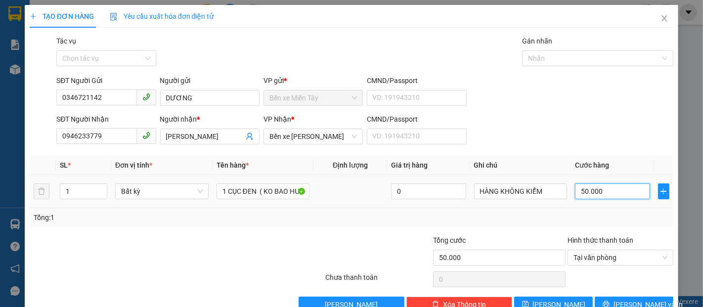
click at [608, 186] on input "50.000" at bounding box center [612, 191] width 75 height 16
click at [630, 305] on span "[PERSON_NAME] và In" at bounding box center [648, 304] width 69 height 11
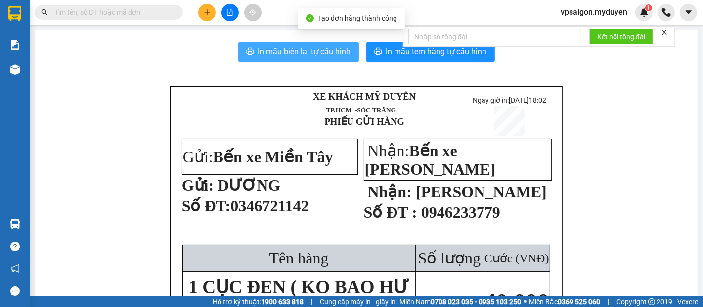
click at [258, 58] on span "In mẫu biên lai tự cấu hình" at bounding box center [304, 51] width 93 height 12
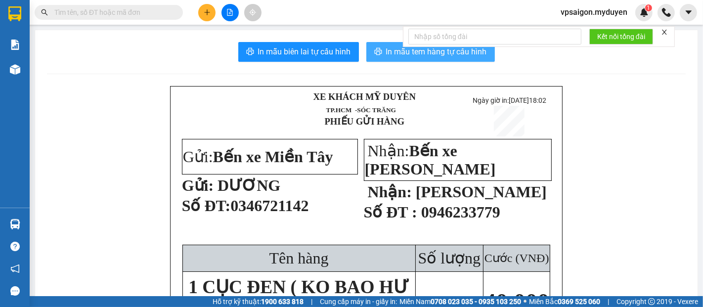
click at [386, 46] on span "In mẫu tem hàng tự cấu hình" at bounding box center [436, 51] width 101 height 12
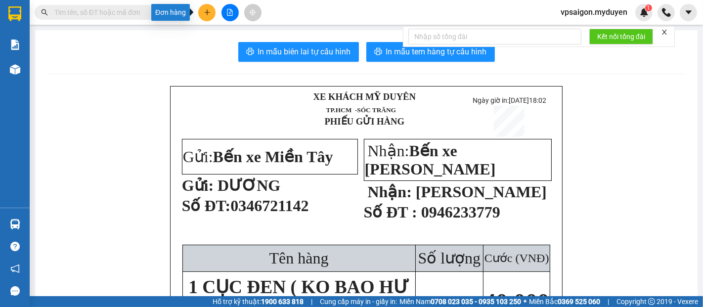
click at [207, 14] on icon "plus" at bounding box center [207, 12] width 7 height 7
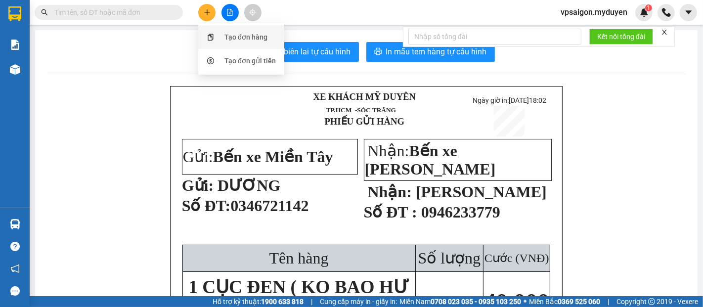
click at [229, 43] on div "Tạo đơn hàng" at bounding box center [241, 37] width 74 height 19
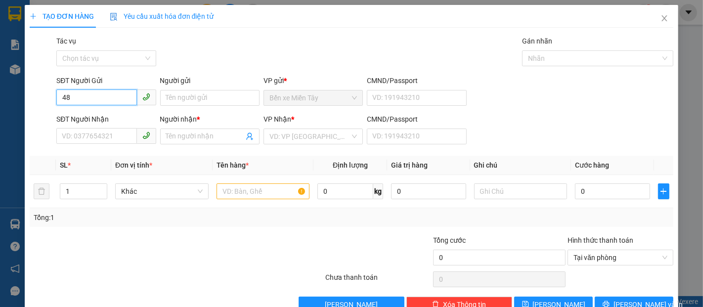
type input "4"
click at [111, 116] on div "0907222048 - LINH" at bounding box center [105, 117] width 87 height 11
type input "0907222048"
type input "LINH"
type input "0939730207"
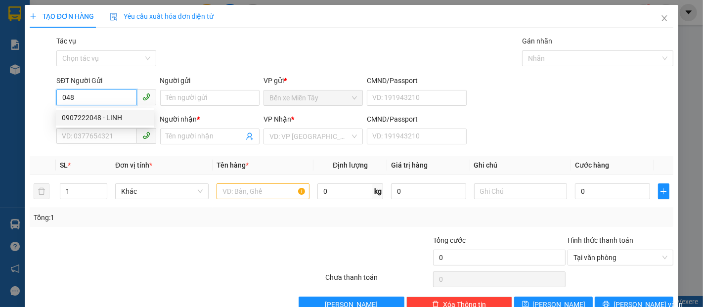
type input "HỮU TÀI"
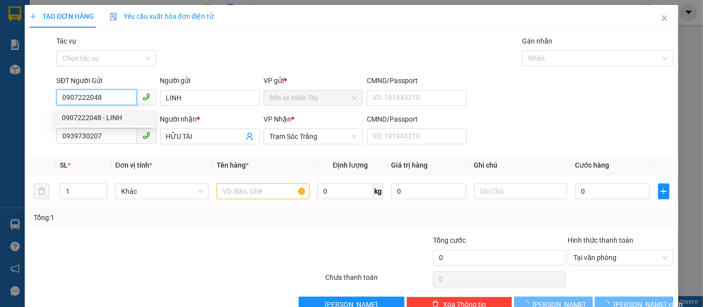
type input "40.000"
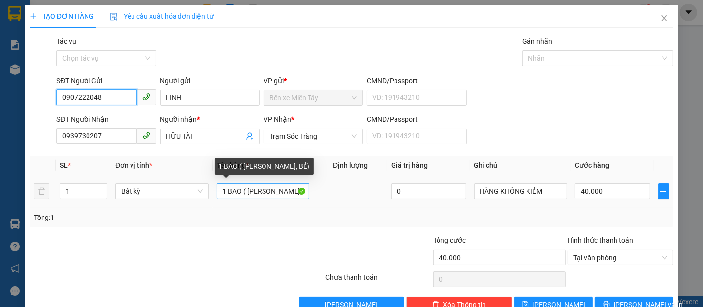
type input "0907222048"
drag, startPoint x: 241, startPoint y: 190, endPoint x: 222, endPoint y: 192, distance: 19.3
click at [224, 192] on input "1 BAO ( KO BAO HƯ, BỂ)" at bounding box center [263, 191] width 93 height 16
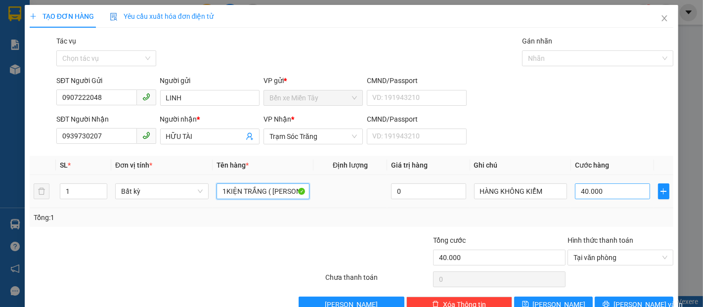
type input "1KIỆN TRẮNG ( KO BAO HƯ, BỂ)"
click at [604, 188] on input "40.000" at bounding box center [612, 191] width 75 height 16
type input "5"
type input "50"
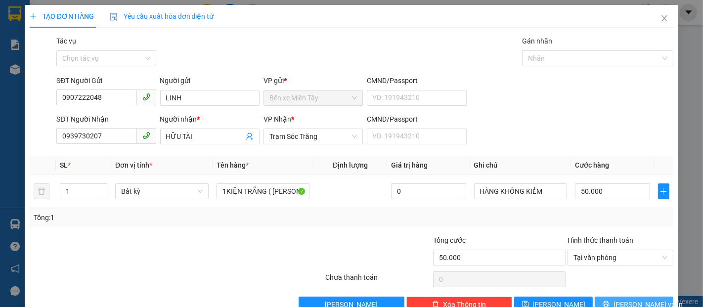
click at [628, 300] on span "Lưu và In" at bounding box center [648, 304] width 69 height 11
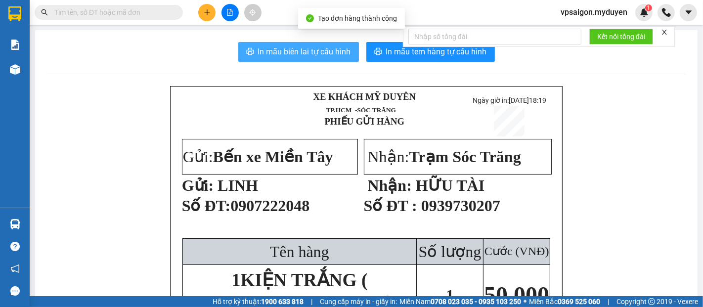
click at [344, 49] on span "In mẫu biên lai tự cấu hình" at bounding box center [304, 51] width 93 height 12
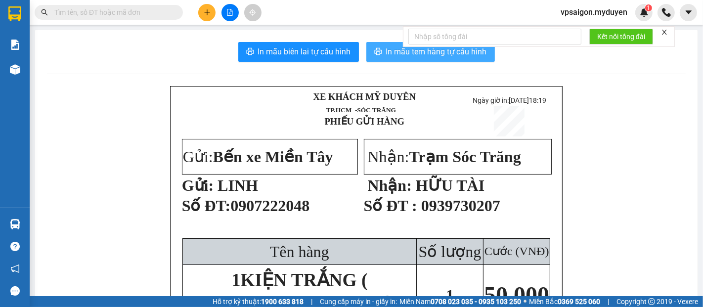
click at [415, 50] on span "In mẫu tem hàng tự cấu hình" at bounding box center [436, 51] width 101 height 12
click at [207, 8] on button at bounding box center [206, 12] width 17 height 17
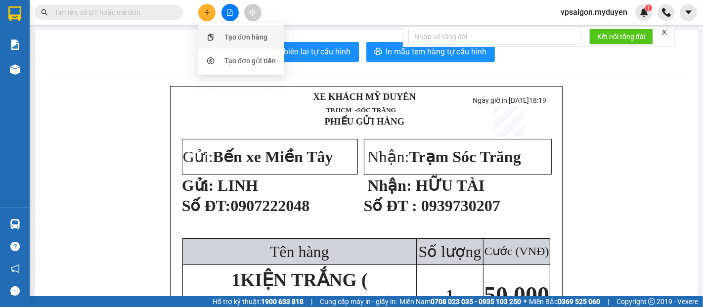
click at [225, 42] on div "Tạo đơn hàng" at bounding box center [246, 37] width 43 height 11
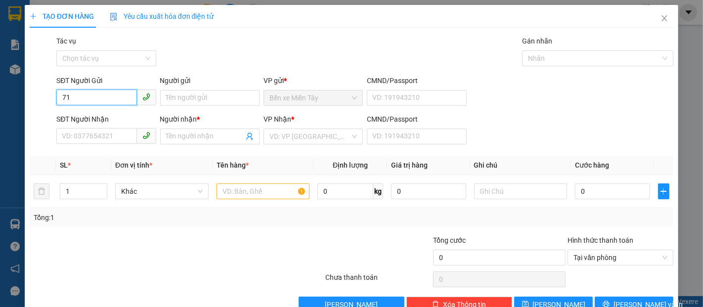
type input "7"
click at [108, 114] on div "0933438171 - HƯỚNG" at bounding box center [105, 117] width 87 height 11
type input "0933438171"
type input "HƯỚNG"
type input "0783383865"
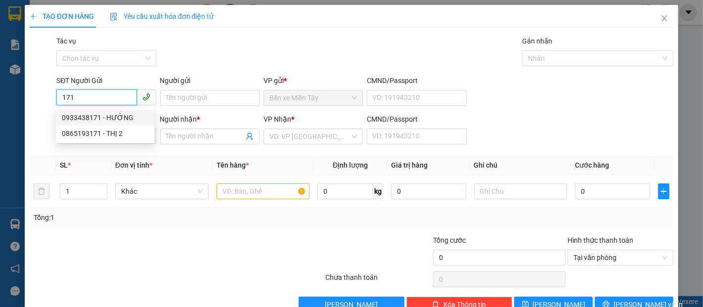
type input "QUYỀN"
type input "30.000"
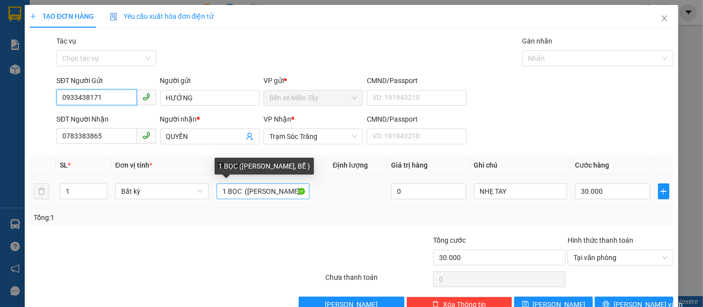
type input "0933438171"
drag, startPoint x: 240, startPoint y: 193, endPoint x: 226, endPoint y: 194, distance: 14.4
click at [226, 194] on input "1 BỌC (KO BAO HƯ, BỂ )" at bounding box center [263, 191] width 93 height 16
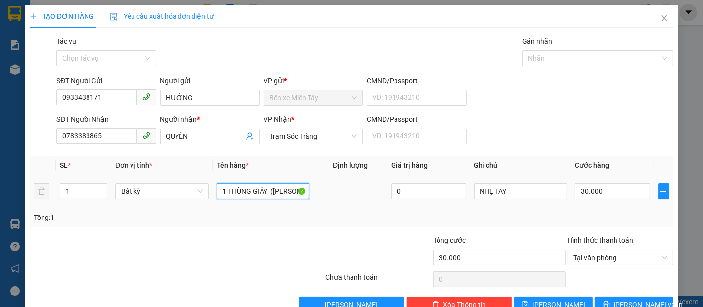
type input "1 THÙNG GIẤY (KO BAO HƯ, BỂ )"
click at [612, 180] on td "30.000" at bounding box center [612, 191] width 83 height 33
click at [604, 193] on input "30.000" at bounding box center [612, 191] width 75 height 16
type input "4"
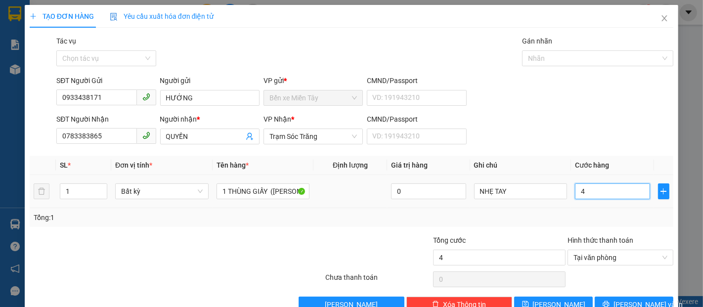
type input "40"
type input "40.000"
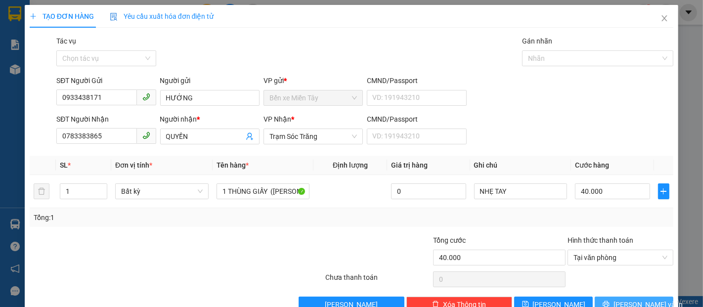
click at [600, 297] on button "Lưu và In" at bounding box center [634, 305] width 79 height 16
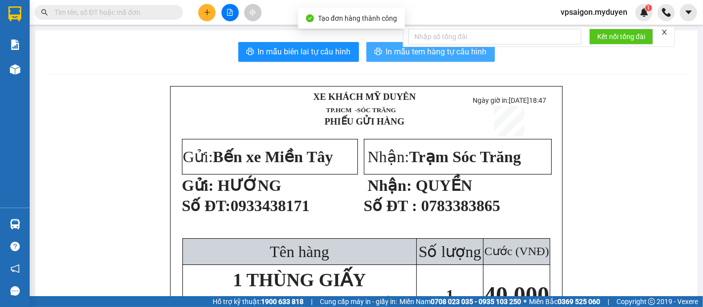
click at [374, 52] on icon "printer" at bounding box center [378, 51] width 8 height 8
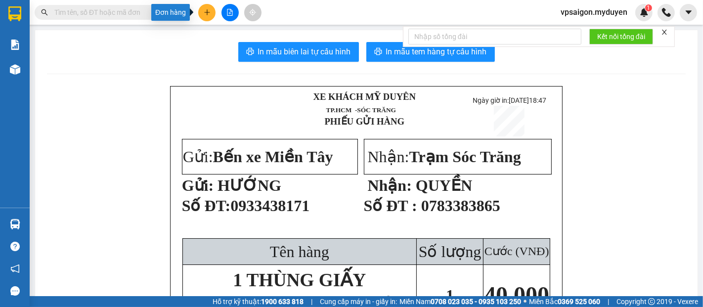
click at [206, 11] on icon "plus" at bounding box center [207, 12] width 7 height 7
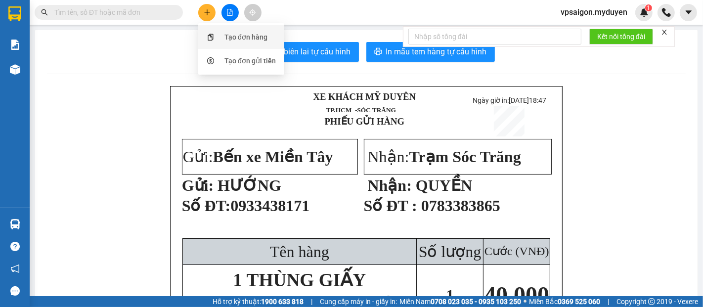
click at [228, 41] on div "Tạo đơn hàng" at bounding box center [246, 37] width 43 height 11
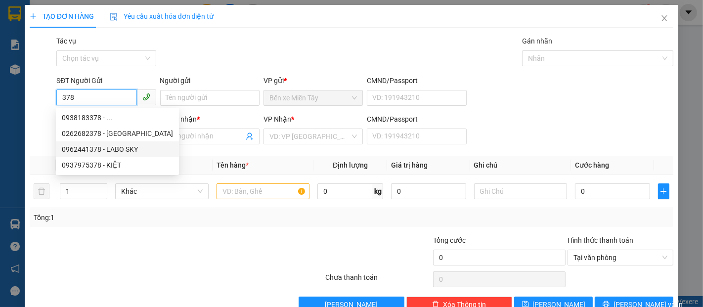
drag, startPoint x: 102, startPoint y: 150, endPoint x: 56, endPoint y: 115, distance: 57.9
click at [102, 149] on div "0962441378 - LABO SKY" at bounding box center [117, 149] width 111 height 11
type input "0962441378"
type input "LABO SKY"
type input "0355879709"
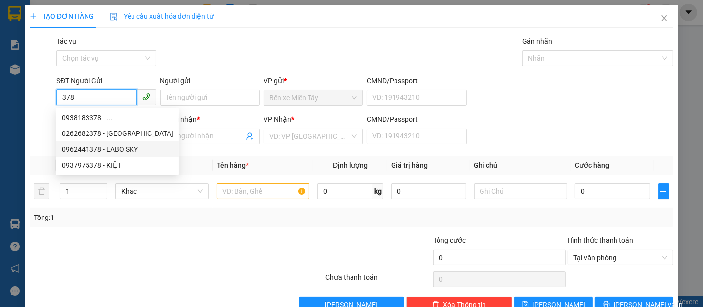
type input "NK BS THIỆN"
type input "40.000"
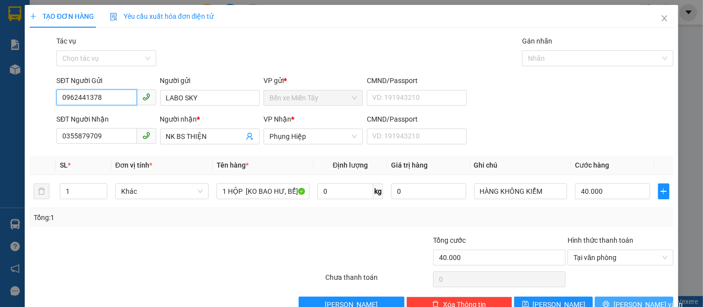
type input "0962441378"
click at [610, 306] on icon "printer" at bounding box center [606, 304] width 7 height 7
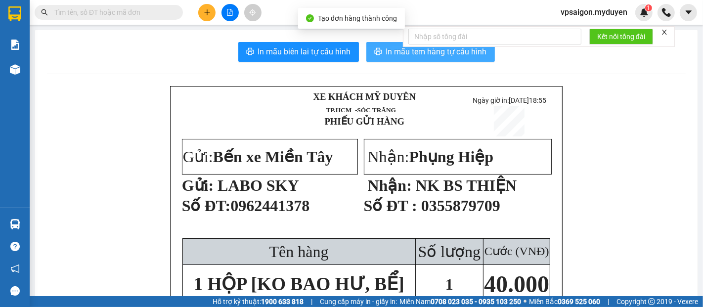
click at [390, 54] on span "In mẫu tem hàng tự cấu hình" at bounding box center [436, 51] width 101 height 12
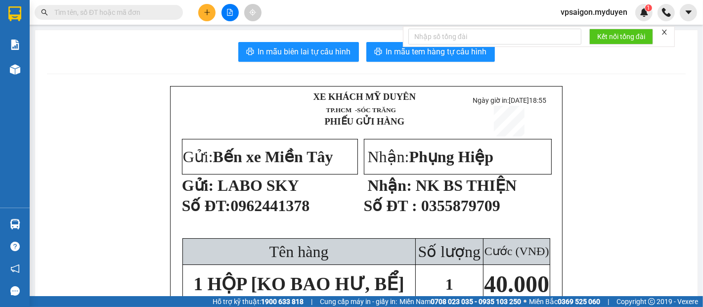
click at [211, 15] on button at bounding box center [206, 12] width 17 height 17
click at [221, 33] on div "Tạo đơn hàng" at bounding box center [241, 37] width 74 height 19
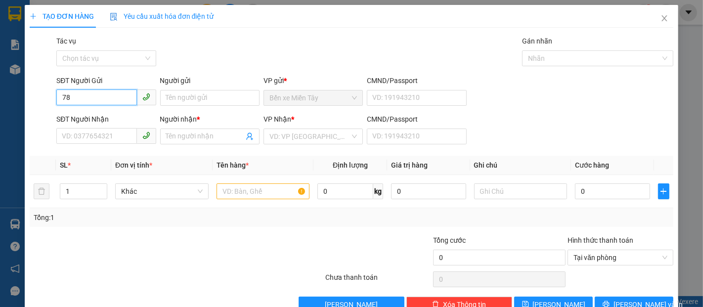
type input "7"
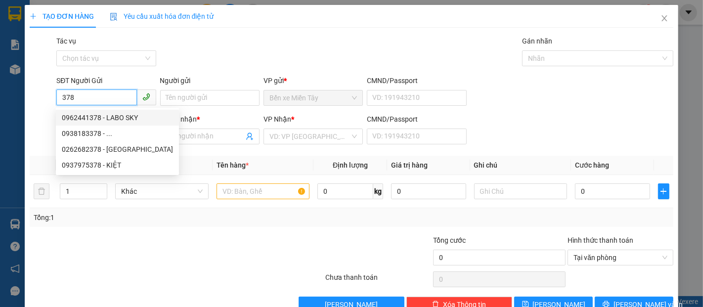
click at [104, 118] on div "0962441378 - LABO SKY" at bounding box center [117, 117] width 111 height 11
type input "0962441378"
type input "LABO SKY"
type input "0355879709"
type input "NK BS THIỆN"
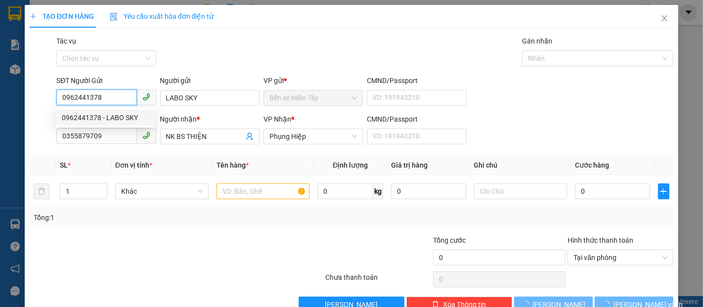
type input "40.000"
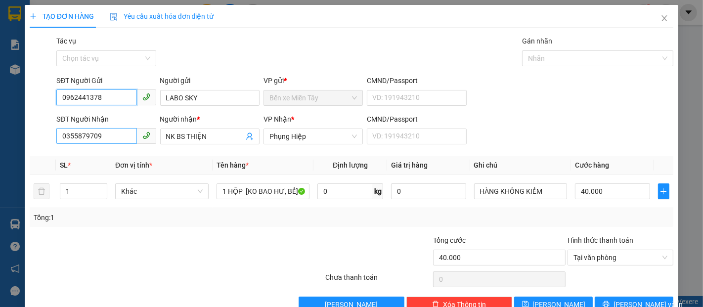
type input "0962441378"
drag, startPoint x: 112, startPoint y: 134, endPoint x: 0, endPoint y: 125, distance: 112.1
click at [0, 125] on div "TẠO ĐƠN HÀNG Yêu cầu xuất hóa đơn điện tử Transit Pickup Surcharge Ids Transit …" at bounding box center [351, 153] width 703 height 307
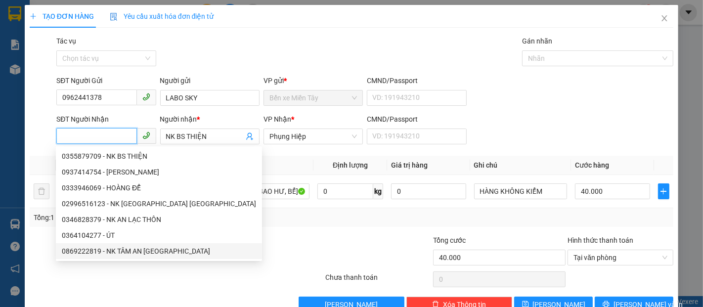
click at [142, 250] on div "0869222819 - NK TÂM AN ĐẠI NGÃI" at bounding box center [159, 251] width 194 height 11
type input "0869222819"
type input "NK TÂM AN ĐẠI NGÃI"
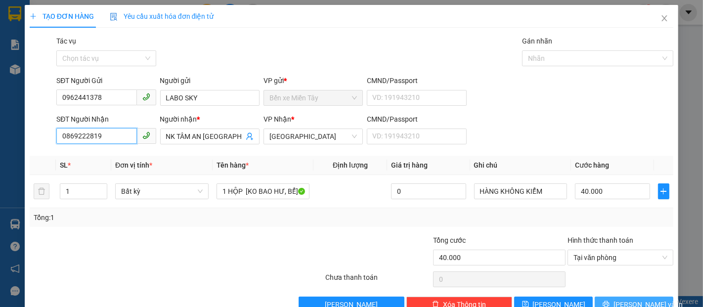
type input "0869222819"
click at [605, 303] on button "Lưu và In" at bounding box center [634, 305] width 79 height 16
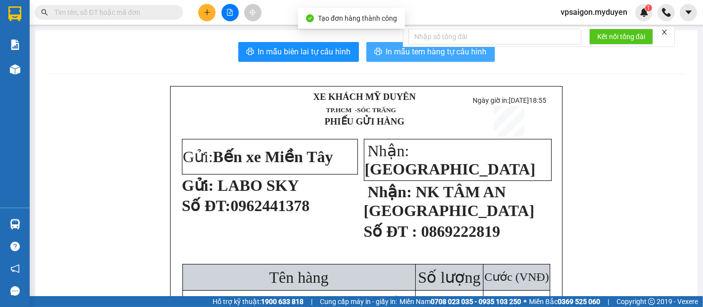
click at [402, 56] on span "In mẫu tem hàng tự cấu hình" at bounding box center [436, 51] width 101 height 12
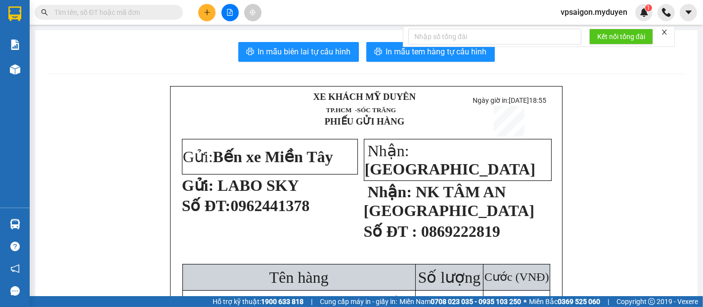
click at [212, 18] on button at bounding box center [206, 12] width 17 height 17
click at [242, 38] on div "Tạo đơn hàng" at bounding box center [246, 37] width 43 height 11
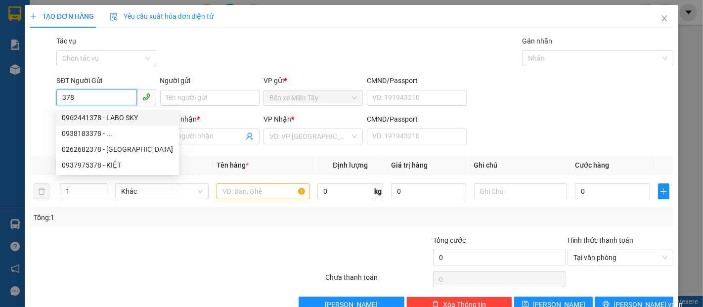
drag, startPoint x: 106, startPoint y: 117, endPoint x: 120, endPoint y: 118, distance: 13.9
click at [107, 117] on div "0962441378 - LABO SKY" at bounding box center [117, 117] width 111 height 11
type input "0962441378"
type input "LABO SKY"
type input "0869222819"
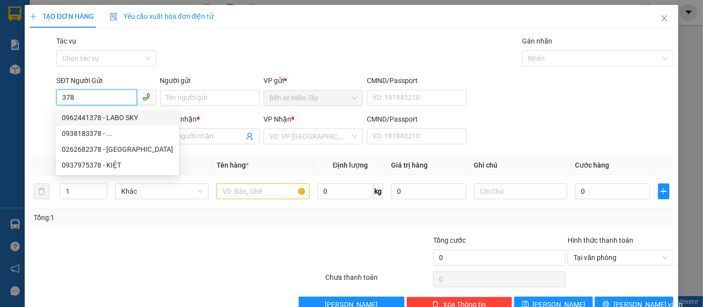
type input "NK TÂM AN ĐẠI NGÃI"
type input "40.000"
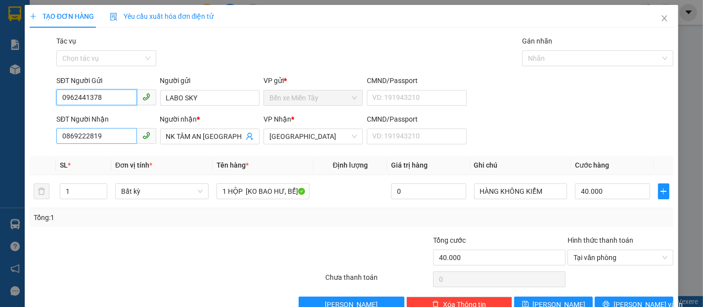
type input "0962441378"
drag, startPoint x: 111, startPoint y: 133, endPoint x: 0, endPoint y: 141, distance: 111.6
click at [0, 137] on div "TẠO ĐƠN HÀNG Yêu cầu xuất hóa đơn điện tử Transit Pickup Surcharge Ids Transit …" at bounding box center [351, 153] width 703 height 307
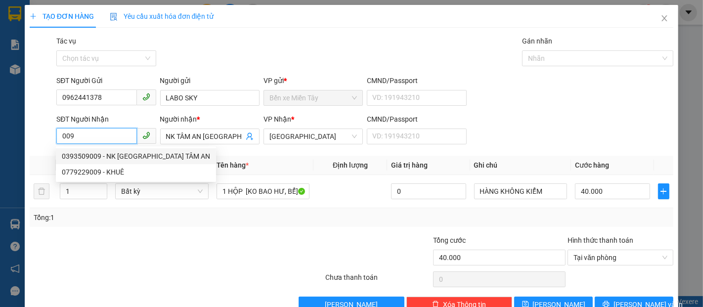
click at [115, 154] on div "0393509009 - NK SÀI GÒN TÂM AN" at bounding box center [136, 156] width 148 height 11
type input "0393509009"
type input "NK SÀI GÒN TÂM AN"
type input "50.000"
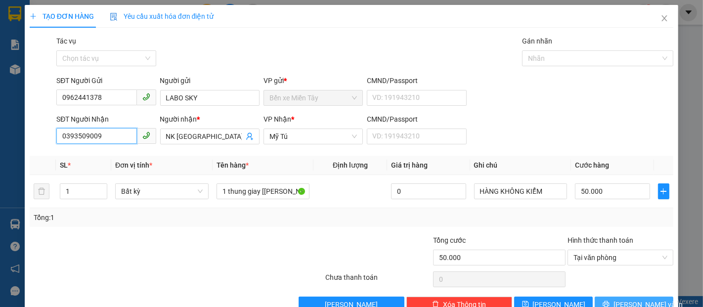
type input "0393509009"
click at [616, 303] on button "Lưu và In" at bounding box center [634, 305] width 79 height 16
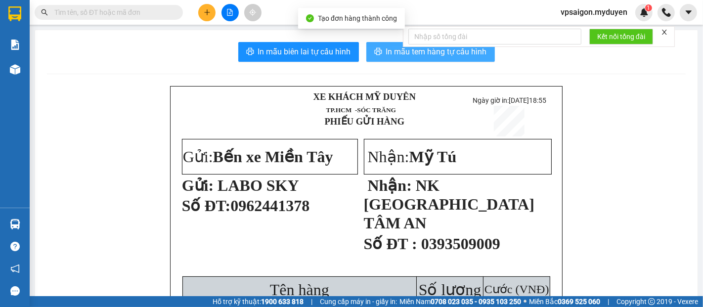
click at [393, 56] on span "In mẫu tem hàng tự cấu hình" at bounding box center [436, 51] width 101 height 12
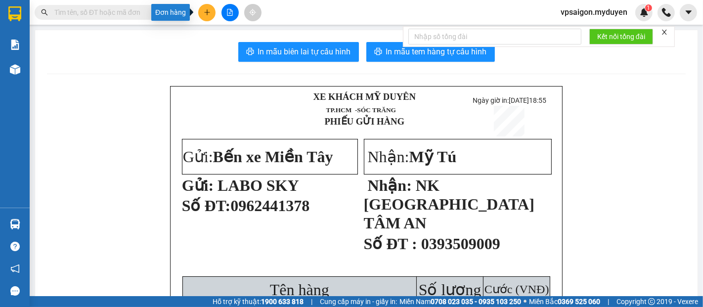
click at [204, 11] on icon "plus" at bounding box center [207, 12] width 7 height 7
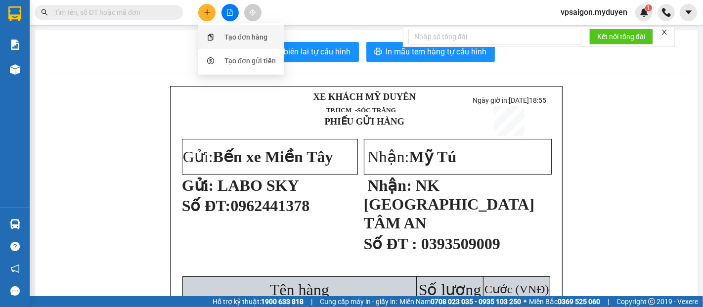
click at [240, 38] on div "Tạo đơn hàng" at bounding box center [246, 37] width 43 height 11
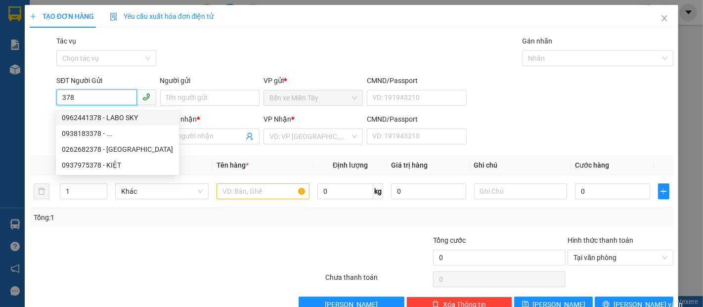
click at [114, 115] on div "0962441378 - LABO SKY" at bounding box center [117, 117] width 111 height 11
type input "0962441378"
type input "LABO SKY"
type input "0869222819"
type input "NK TÂM AN ĐẠI NGÃI"
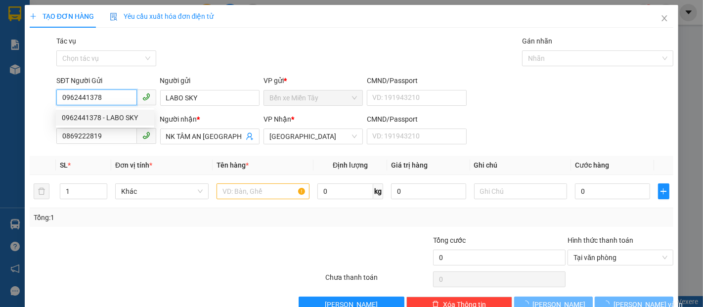
type input "40.000"
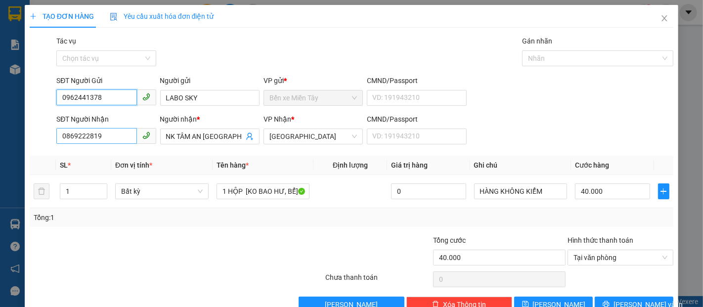
type input "0962441378"
drag, startPoint x: 119, startPoint y: 137, endPoint x: 0, endPoint y: 137, distance: 118.7
click at [0, 137] on div "TẠO ĐƠN HÀNG Yêu cầu xuất hóa đơn điện tử Transit Pickup Surcharge Ids Transit …" at bounding box center [351, 153] width 703 height 307
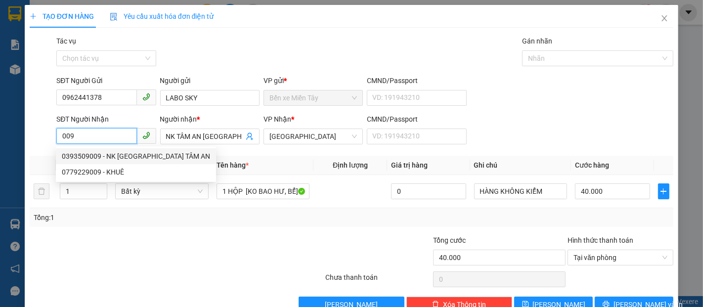
click at [127, 158] on div "0393509009 - NK SÀI GÒN TÂM AN" at bounding box center [136, 156] width 148 height 11
type input "0393509009"
type input "NK SÀI GÒN TÂM AN"
type input "50.000"
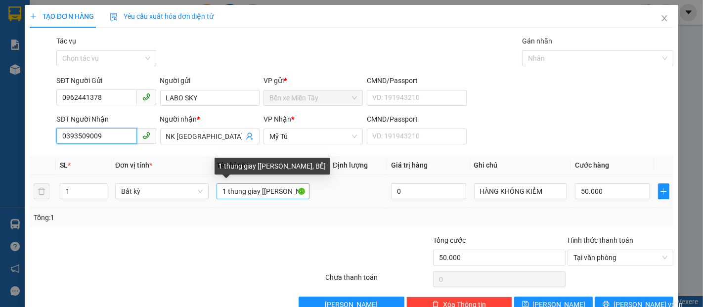
type input "0393509009"
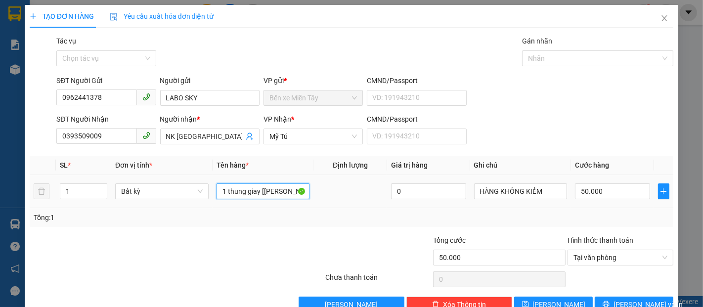
drag, startPoint x: 257, startPoint y: 196, endPoint x: 226, endPoint y: 201, distance: 32.1
click at [226, 201] on td "1 thung giay [KO BAO HƯ, BỂ]" at bounding box center [263, 191] width 101 height 33
type input "1 HỘP [KO BAO HƯ, BỂ]"
click at [600, 189] on input "50.000" at bounding box center [612, 191] width 75 height 16
type input "4"
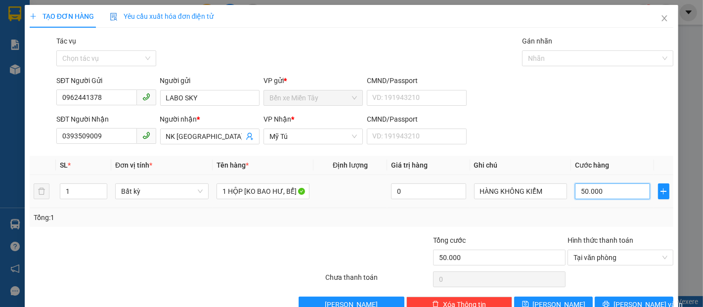
type input "4"
type input "40"
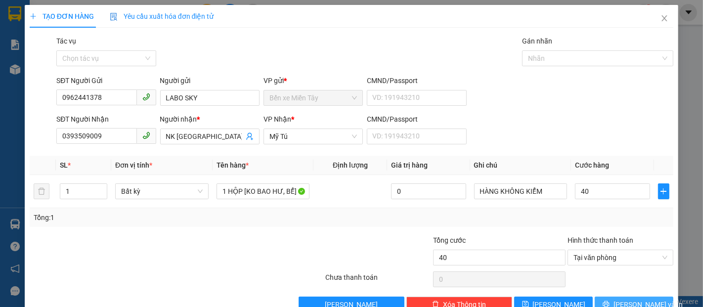
type input "40.000"
click at [623, 305] on span "Lưu và In" at bounding box center [648, 304] width 69 height 11
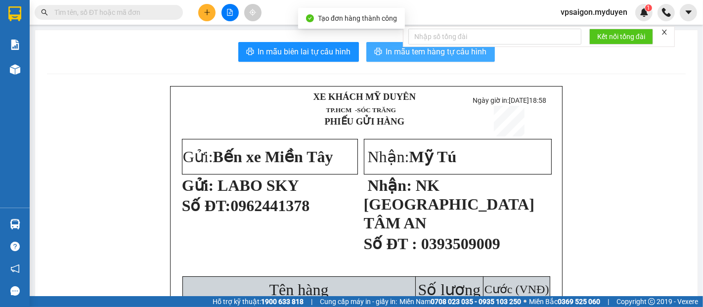
click at [386, 54] on span "In mẫu tem hàng tự cấu hình" at bounding box center [436, 51] width 101 height 12
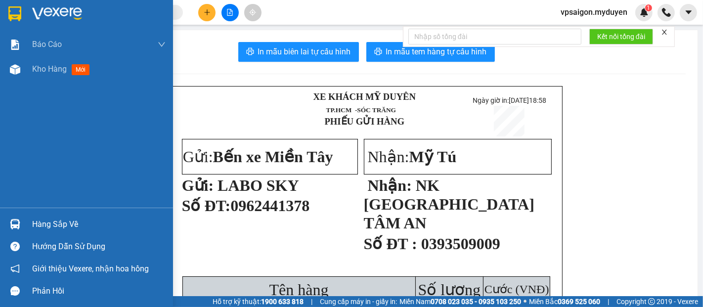
click at [18, 219] on img at bounding box center [15, 224] width 10 height 10
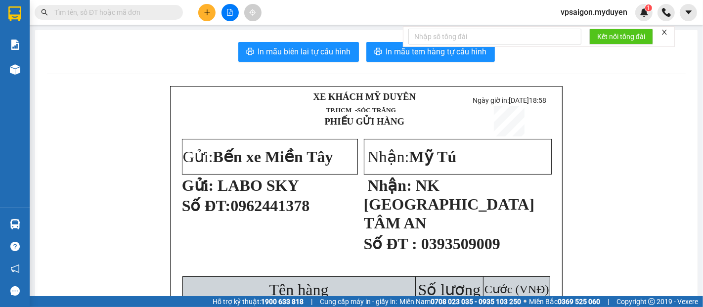
click at [514, 75] on section "Kết quả tìm kiếm ( 0 ) Bộ lọc No Data vpsaigon.myduyen 1 Báo cáo BC doanh số th…" at bounding box center [351, 153] width 703 height 307
drag, startPoint x: 206, startPoint y: 23, endPoint x: 211, endPoint y: 17, distance: 7.4
click at [204, 13] on icon "plus" at bounding box center [207, 12] width 7 height 7
click at [236, 33] on div "Tạo đơn hàng" at bounding box center [246, 37] width 43 height 11
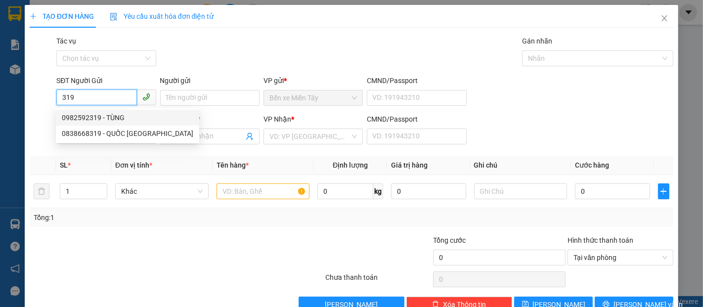
click at [118, 114] on div "0982592319 - TÙNG" at bounding box center [128, 117] width 132 height 11
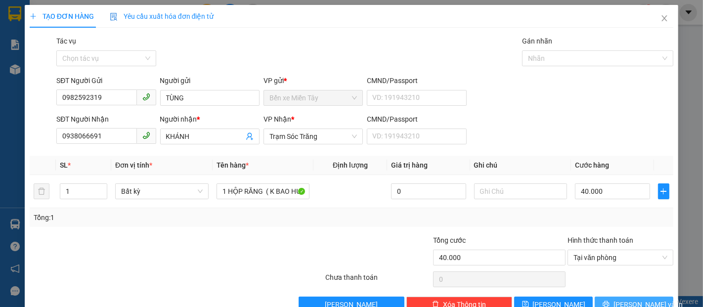
click at [609, 299] on button "Lưu và In" at bounding box center [634, 305] width 79 height 16
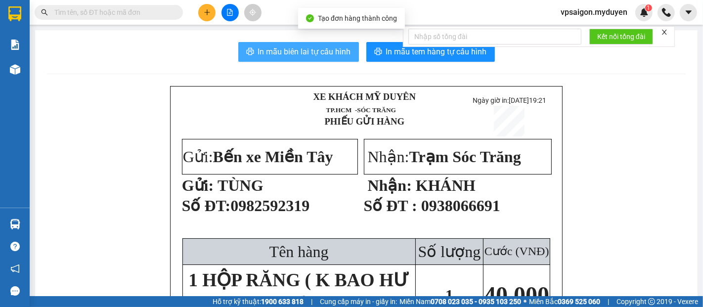
click at [312, 56] on span "In mẫu biên lai tự cấu hình" at bounding box center [304, 51] width 93 height 12
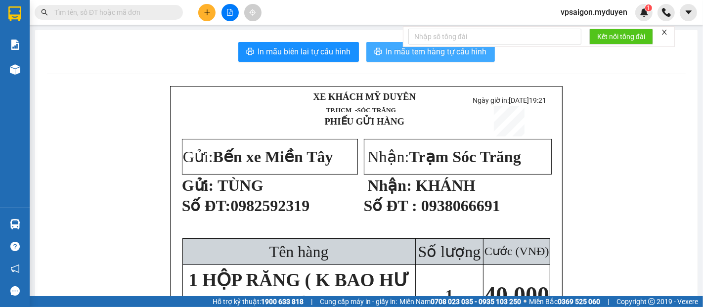
click at [379, 47] on button "In mẫu tem hàng tự cấu hình" at bounding box center [430, 52] width 129 height 20
click at [208, 15] on icon "plus" at bounding box center [207, 12] width 7 height 7
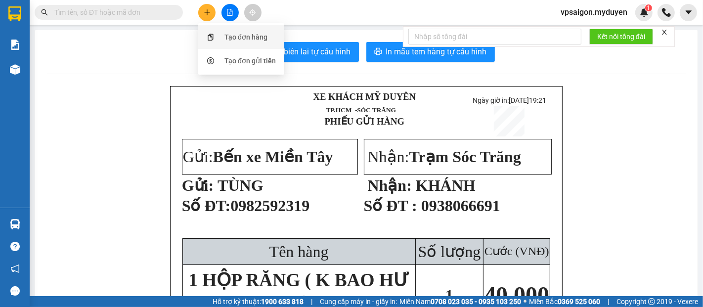
click at [225, 37] on div "Tạo đơn hàng" at bounding box center [246, 37] width 43 height 11
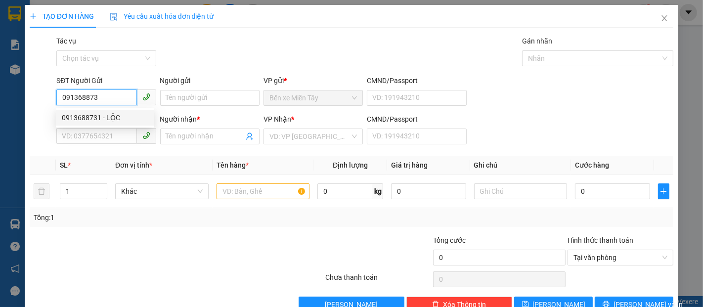
click at [93, 117] on div "0913688731 - LỘC" at bounding box center [105, 117] width 87 height 11
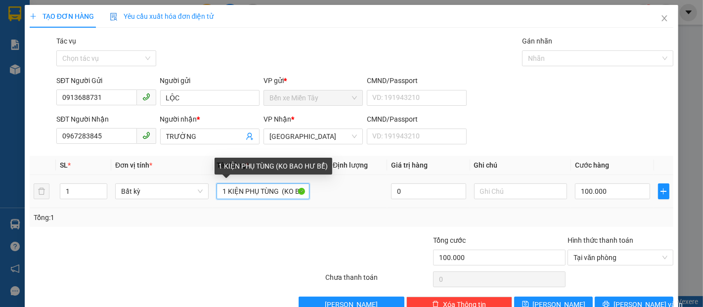
drag, startPoint x: 226, startPoint y: 189, endPoint x: 274, endPoint y: 197, distance: 48.1
click at [274, 197] on input "1 KIỆN PHỤ TÙNG (KO BAO HƯ BỂ)" at bounding box center [263, 191] width 93 height 16
click at [261, 185] on input "1 KIỆN GIẤY (KO BAO HƯ BỂ)" at bounding box center [263, 191] width 93 height 16
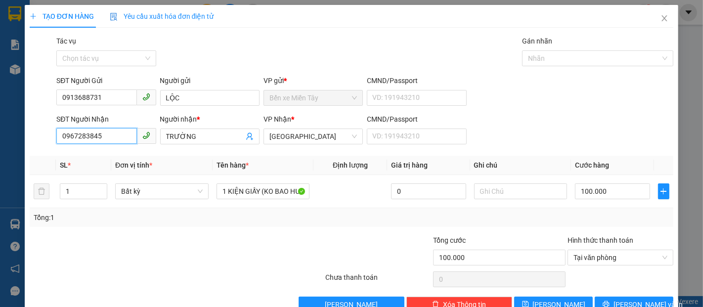
click at [111, 141] on input "0967283845" at bounding box center [96, 136] width 80 height 16
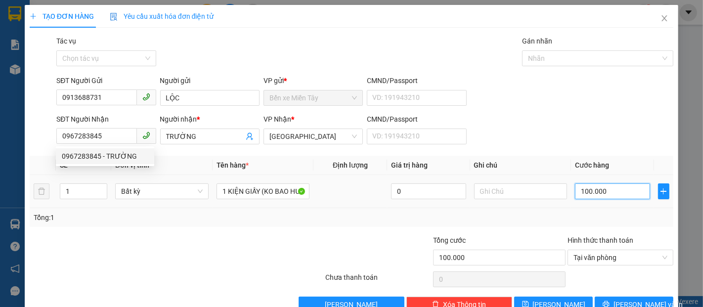
click at [605, 191] on input "100.000" at bounding box center [612, 191] width 75 height 16
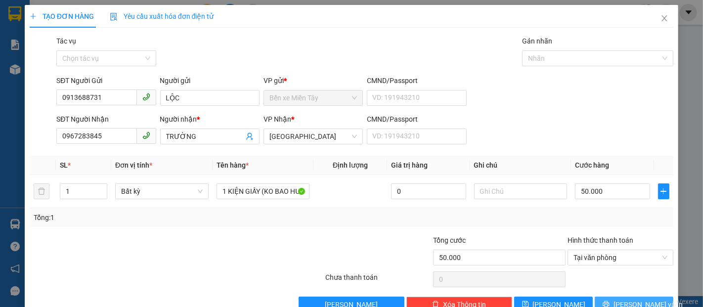
click at [595, 300] on button "Lưu và In" at bounding box center [634, 305] width 79 height 16
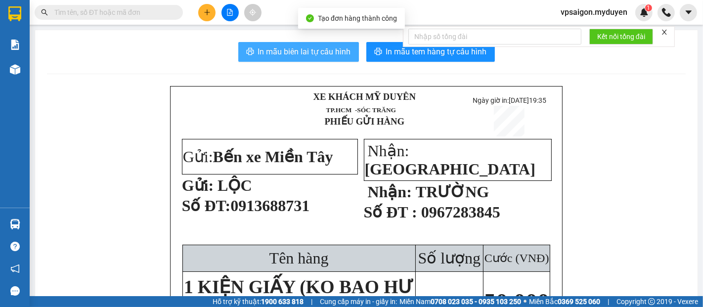
click at [323, 60] on button "In mẫu biên lai tự cấu hình" at bounding box center [298, 52] width 121 height 20
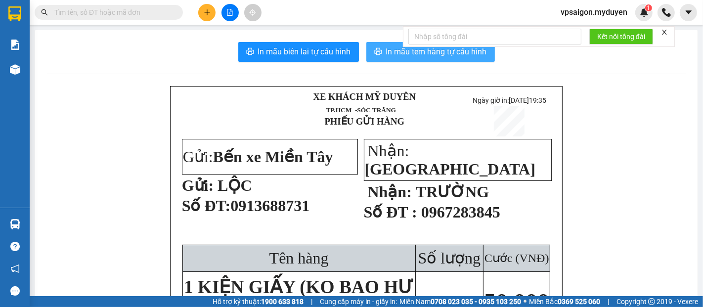
click at [377, 50] on icon "printer" at bounding box center [378, 51] width 8 height 8
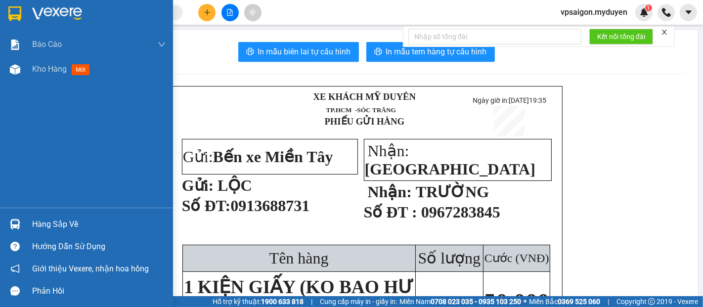
click at [56, 221] on div "Hàng sắp về" at bounding box center [99, 224] width 134 height 15
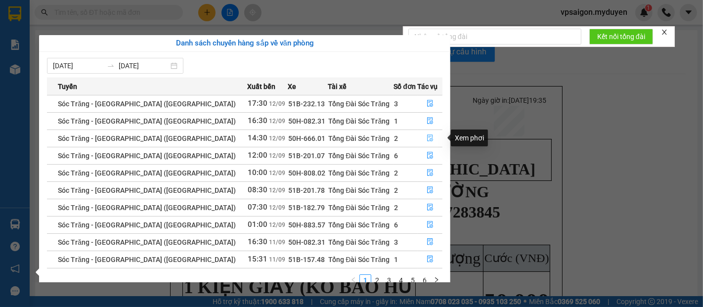
click at [429, 138] on button "button" at bounding box center [430, 139] width 24 height 16
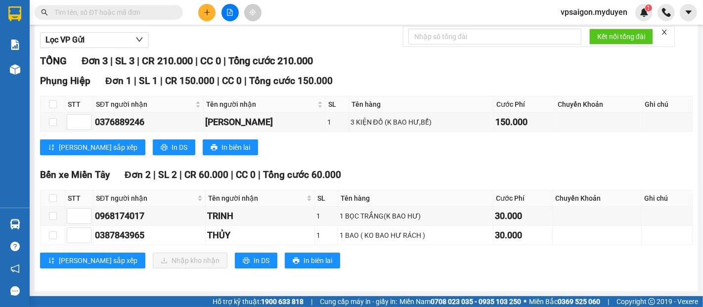
scroll to position [121, 0]
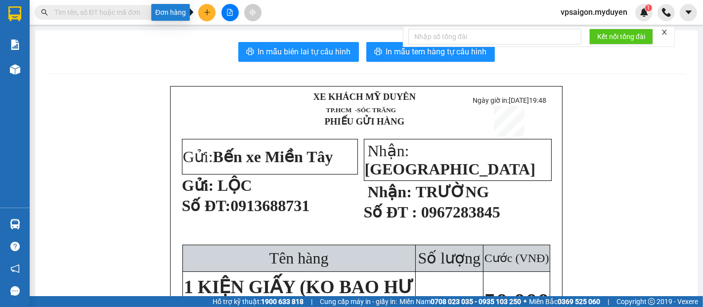
click at [202, 13] on button at bounding box center [206, 12] width 17 height 17
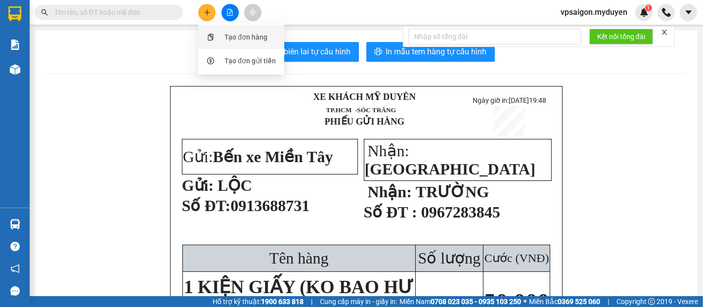
click at [232, 36] on div "Tạo đơn hàng" at bounding box center [246, 37] width 43 height 11
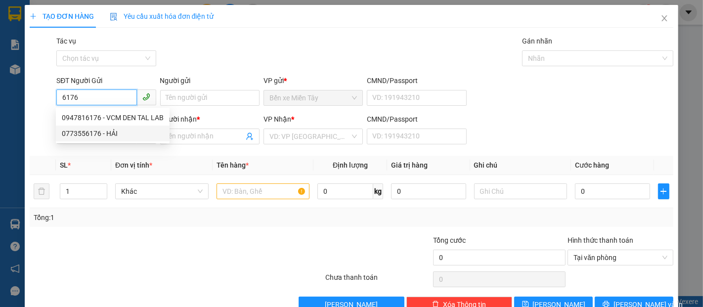
click at [106, 134] on div "0773556176 - HẢI" at bounding box center [113, 133] width 102 height 11
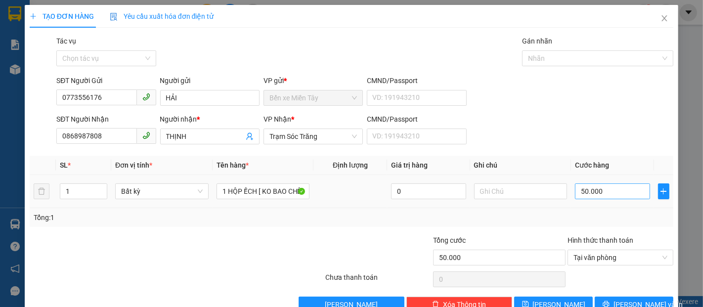
drag, startPoint x: 588, startPoint y: 183, endPoint x: 588, endPoint y: 192, distance: 9.4
click at [588, 191] on div "50.000" at bounding box center [612, 191] width 75 height 20
click at [588, 192] on input "50.000" at bounding box center [612, 191] width 75 height 16
click at [595, 298] on button "Lưu và In" at bounding box center [634, 305] width 79 height 16
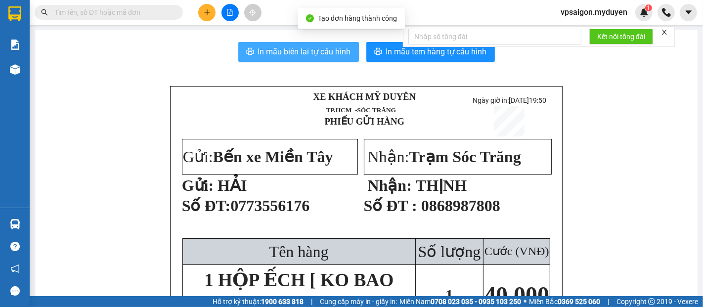
click at [298, 47] on span "In mẫu biên lai tự cấu hình" at bounding box center [304, 51] width 93 height 12
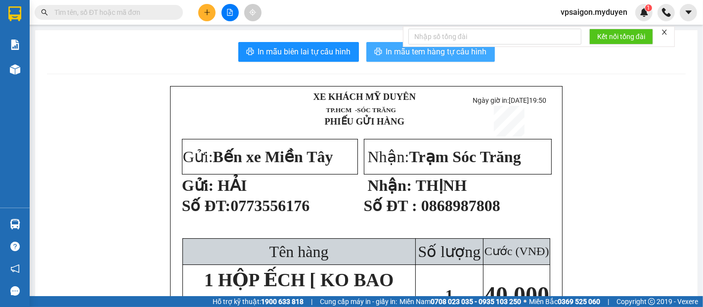
click at [379, 54] on button "In mẫu tem hàng tự cấu hình" at bounding box center [430, 52] width 129 height 20
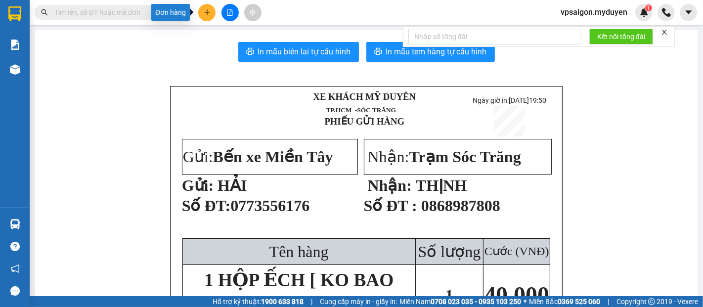
click at [205, 14] on icon "plus" at bounding box center [207, 12] width 7 height 7
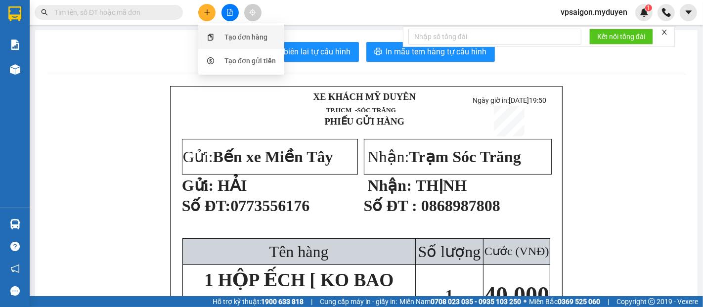
click at [241, 38] on div "Tạo đơn hàng" at bounding box center [246, 37] width 43 height 11
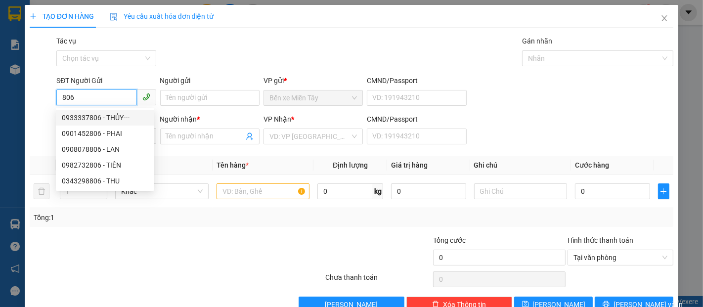
click at [117, 118] on div "0933337806 - THỦY---" at bounding box center [105, 117] width 87 height 11
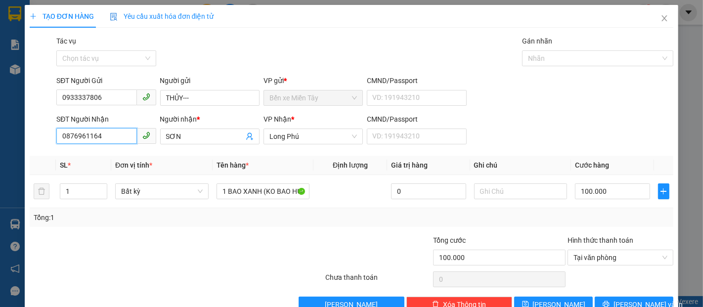
drag, startPoint x: 117, startPoint y: 137, endPoint x: 0, endPoint y: 132, distance: 116.9
click at [0, 131] on div "TẠO ĐƠN HÀNG Yêu cầu xuất hóa đơn điện tử Transit Pickup Surcharge Ids Transit …" at bounding box center [351, 153] width 703 height 307
click at [76, 135] on input "039221193" at bounding box center [96, 136] width 80 height 16
click at [72, 137] on input "039221193" at bounding box center [96, 136] width 80 height 16
click at [111, 156] on div "0393221193 - LINH" at bounding box center [105, 156] width 87 height 11
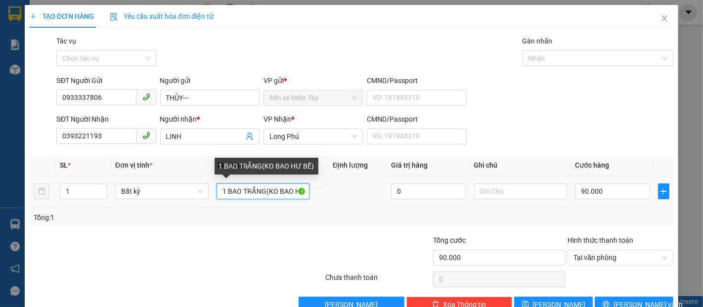
click at [264, 191] on input "1 BAO TRẮNG(KO BAO HƯ BỂ)" at bounding box center [263, 191] width 93 height 16
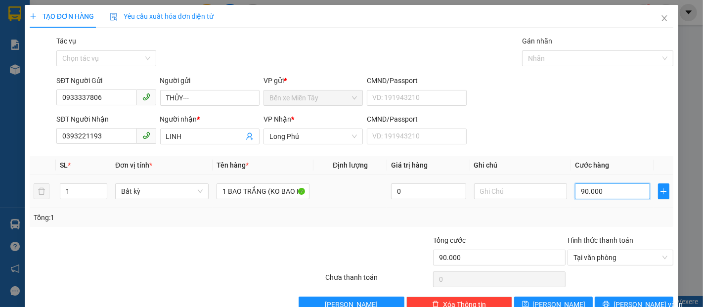
click at [613, 195] on input "90.000" at bounding box center [612, 191] width 75 height 16
click at [614, 298] on button "Lưu và In" at bounding box center [634, 305] width 79 height 16
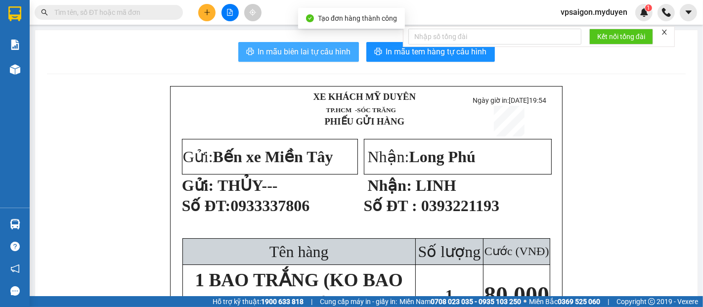
click at [272, 54] on span "In mẫu biên lai tự cấu hình" at bounding box center [304, 51] width 93 height 12
click at [386, 52] on span "In mẫu tem hàng tự cấu hình" at bounding box center [436, 51] width 101 height 12
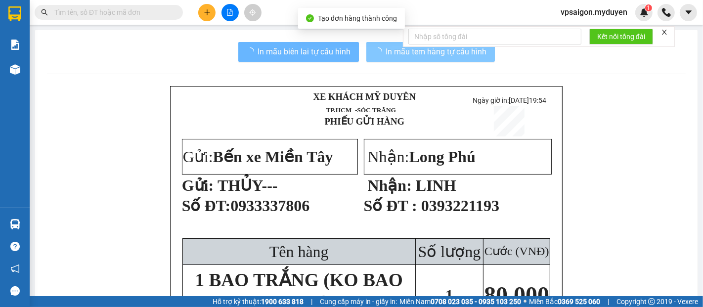
drag, startPoint x: 274, startPoint y: 54, endPoint x: 382, endPoint y: 53, distance: 107.8
click at [386, 53] on span "In mẫu tem hàng tự cấu hình" at bounding box center [436, 51] width 101 height 12
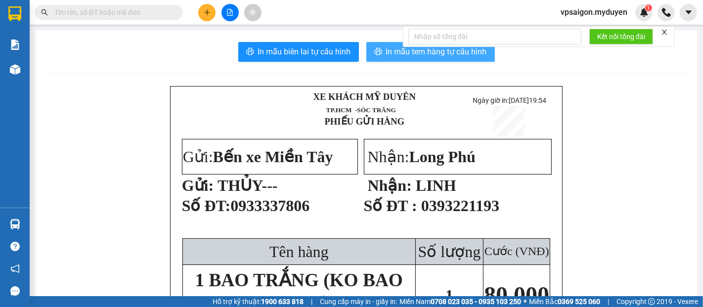
click at [386, 54] on span "In mẫu tem hàng tự cấu hình" at bounding box center [436, 51] width 101 height 12
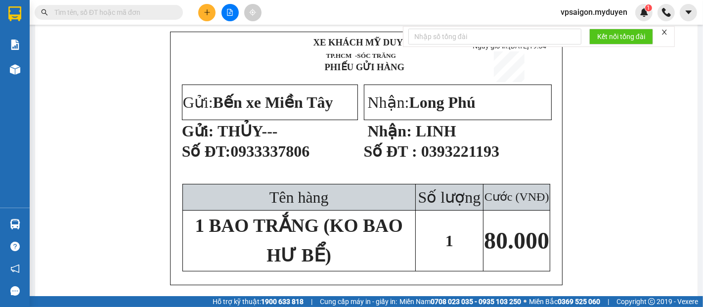
scroll to position [55, 0]
click at [211, 16] on button at bounding box center [206, 12] width 17 height 17
click at [233, 29] on div "Tạo đơn hàng" at bounding box center [241, 37] width 74 height 19
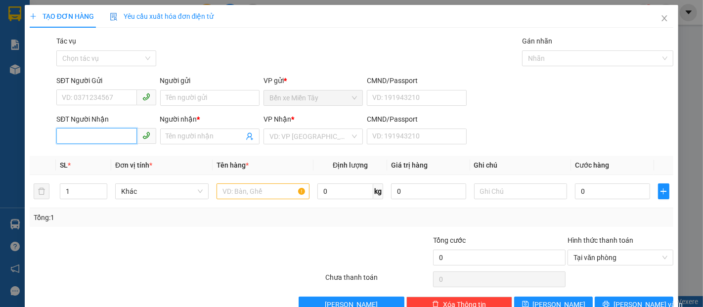
click at [111, 134] on input "SĐT Người Nhận" at bounding box center [96, 136] width 80 height 16
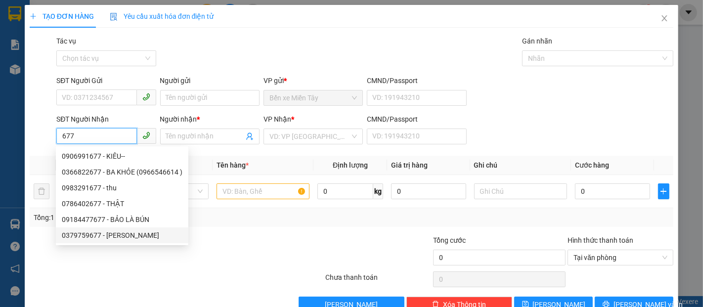
drag, startPoint x: 118, startPoint y: 234, endPoint x: 128, endPoint y: 227, distance: 12.4
click at [125, 232] on div "0379759677 - TUẤN LỘC" at bounding box center [122, 235] width 121 height 11
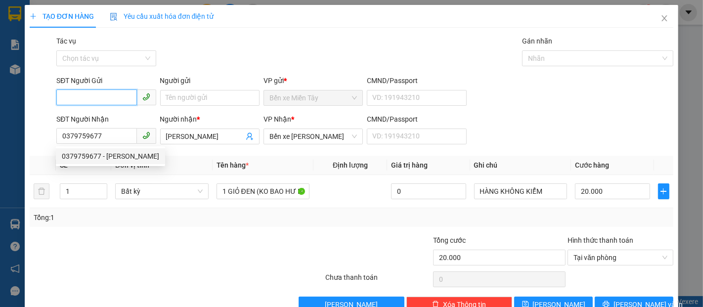
click at [94, 103] on input "SĐT Người Gửi" at bounding box center [96, 98] width 80 height 16
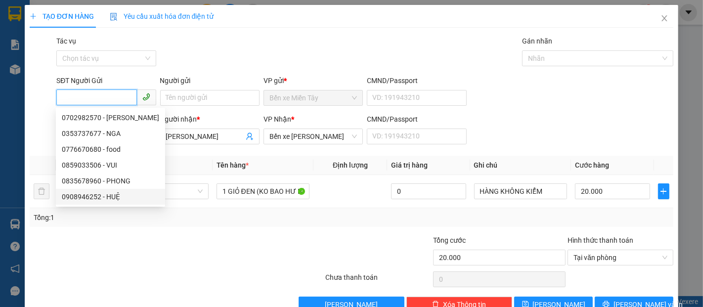
click at [110, 193] on div "0908946252 - HUỆ" at bounding box center [110, 196] width 97 height 11
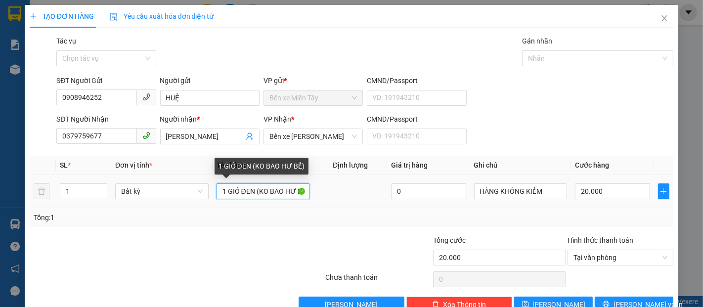
drag, startPoint x: 252, startPoint y: 194, endPoint x: 226, endPoint y: 196, distance: 25.8
click at [226, 196] on input "1 GIỎ ĐEN (KO BAO HƯ BỂ)" at bounding box center [263, 191] width 93 height 16
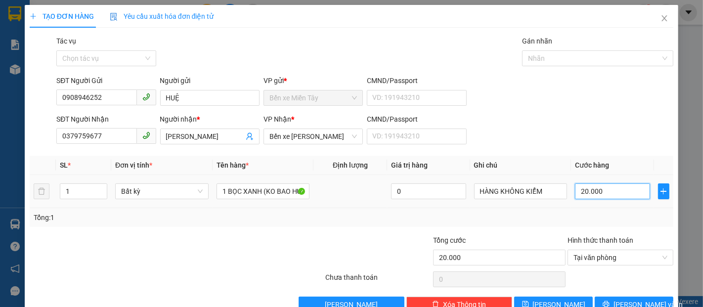
click at [590, 196] on input "20.000" at bounding box center [612, 191] width 75 height 16
click at [615, 301] on button "Lưu và In" at bounding box center [634, 305] width 79 height 16
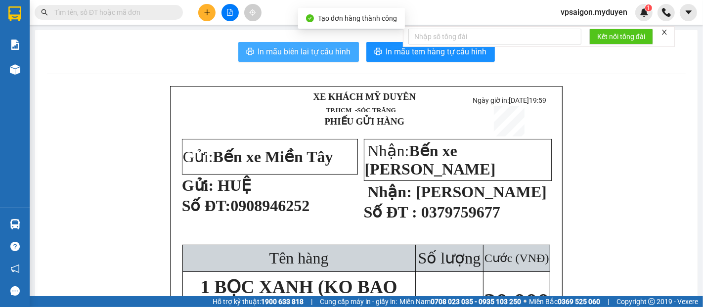
click at [312, 54] on span "In mẫu biên lai tự cấu hình" at bounding box center [304, 51] width 93 height 12
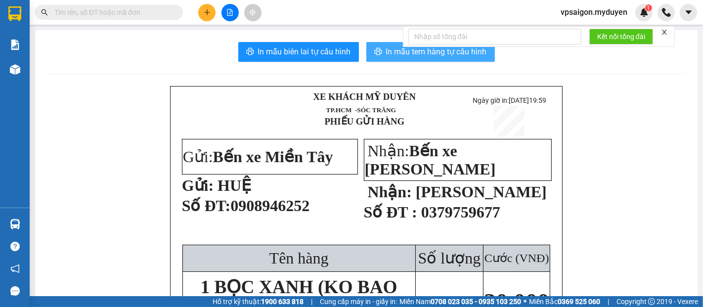
click at [394, 46] on span "In mẫu tem hàng tự cấu hình" at bounding box center [436, 51] width 101 height 12
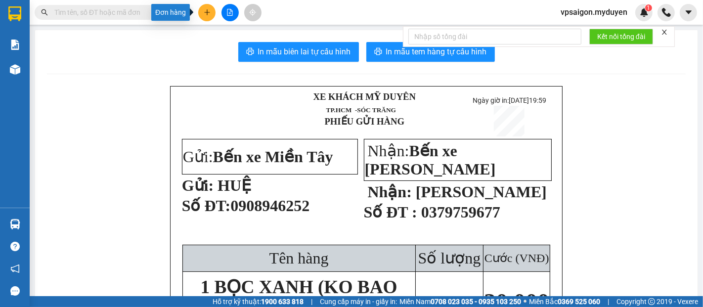
click at [204, 12] on icon "plus" at bounding box center [207, 12] width 7 height 7
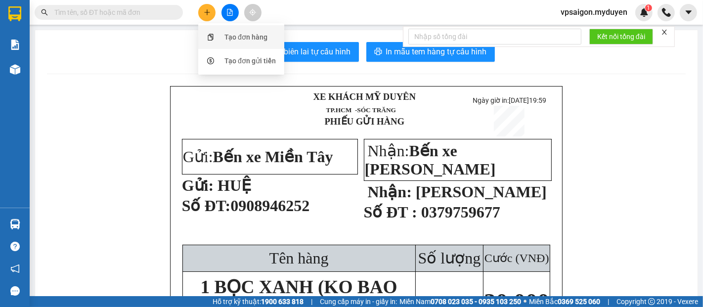
click at [215, 32] on div at bounding box center [210, 37] width 12 height 11
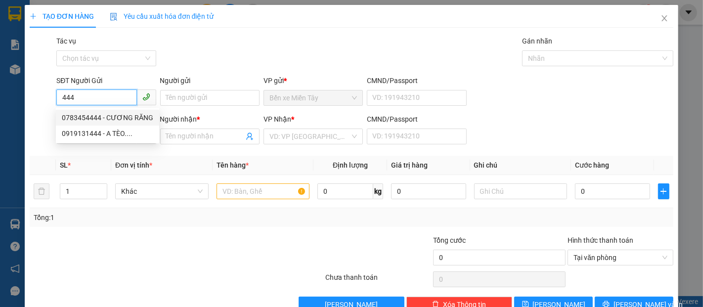
drag, startPoint x: 115, startPoint y: 114, endPoint x: 59, endPoint y: 107, distance: 56.3
click at [115, 115] on div "0783454444 - CƯƠNG RĂNG" at bounding box center [107, 117] width 91 height 11
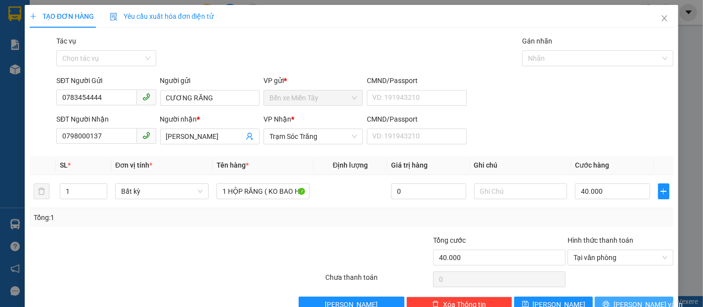
click at [609, 301] on icon "printer" at bounding box center [606, 304] width 7 height 7
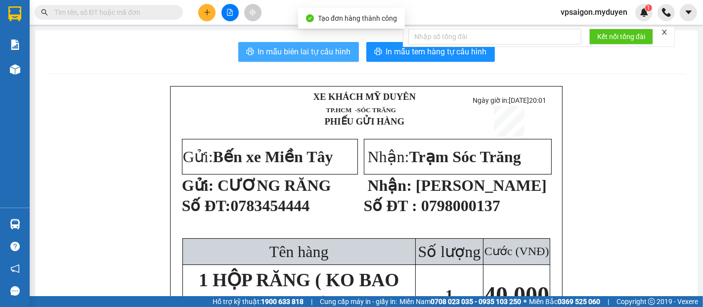
click at [292, 58] on button "In mẫu biên lai tự cấu hình" at bounding box center [298, 52] width 121 height 20
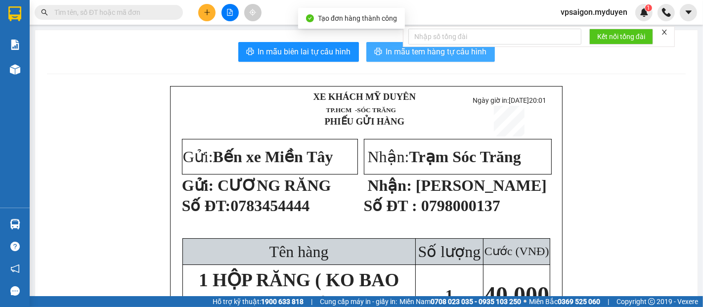
click at [378, 54] on button "In mẫu tem hàng tự cấu hình" at bounding box center [430, 52] width 129 height 20
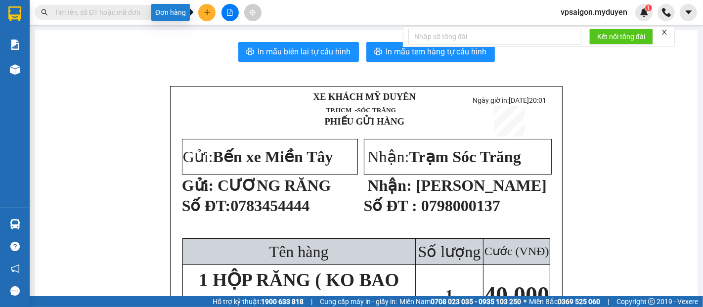
click at [199, 10] on button at bounding box center [206, 12] width 17 height 17
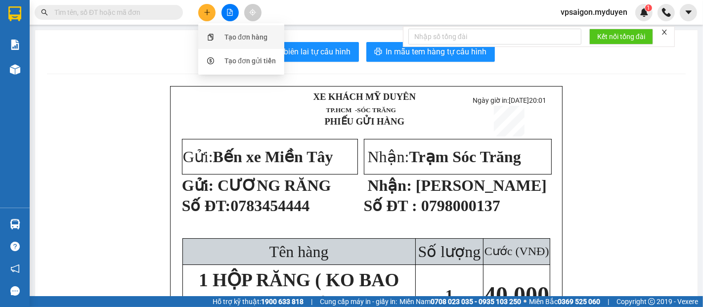
click at [218, 36] on div "Tạo đơn hàng" at bounding box center [241, 37] width 74 height 19
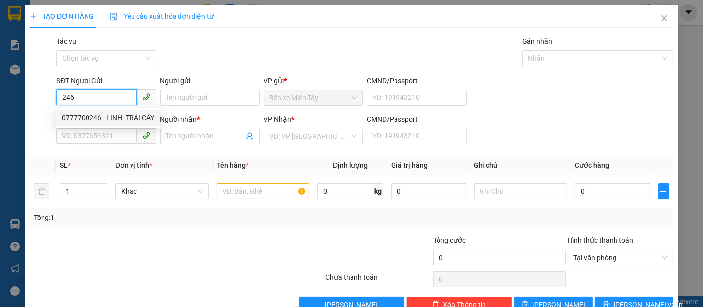
click at [119, 116] on div "0777700246 - LINH- TRÁI CÂY" at bounding box center [108, 117] width 92 height 11
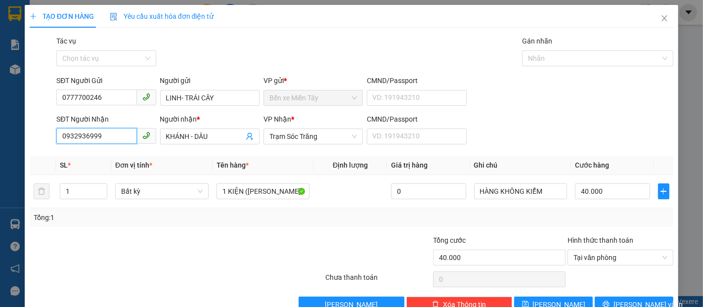
drag, startPoint x: 109, startPoint y: 138, endPoint x: 0, endPoint y: 134, distance: 108.9
click at [0, 133] on div "TẠO ĐƠN HÀNG Yêu cầu xuất hóa đơn điện tử Transit Pickup Surcharge Ids Transit …" at bounding box center [351, 153] width 703 height 307
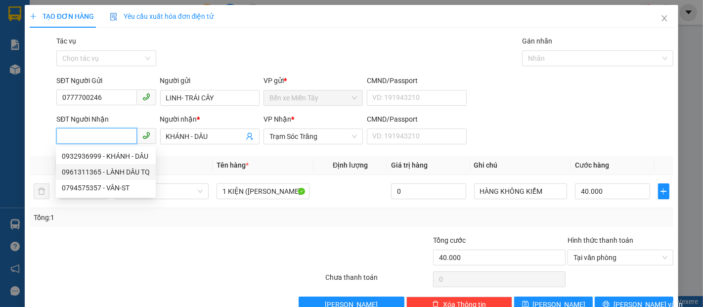
click at [115, 171] on div "0961311365 - LÀNH DÂU TQ" at bounding box center [106, 172] width 88 height 11
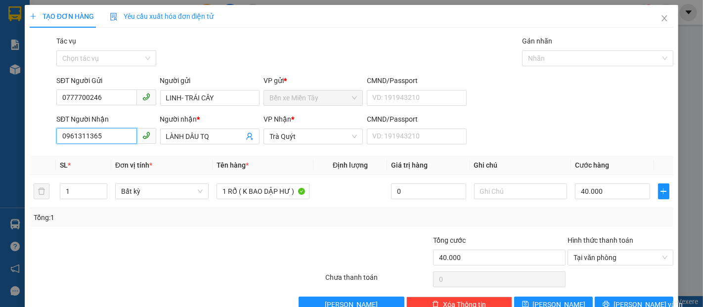
drag, startPoint x: 106, startPoint y: 135, endPoint x: 18, endPoint y: 124, distance: 88.7
click at [33, 124] on div "SĐT Người Nhận 0961311365 0961311365 Người nhận * LÀNH DÂU TQ VP Nhận * Trà Quý…" at bounding box center [352, 131] width 646 height 35
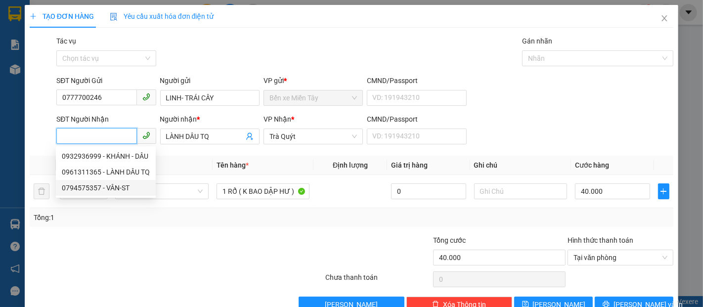
click at [96, 182] on div "0794575357 - VÂN-ST" at bounding box center [106, 187] width 88 height 11
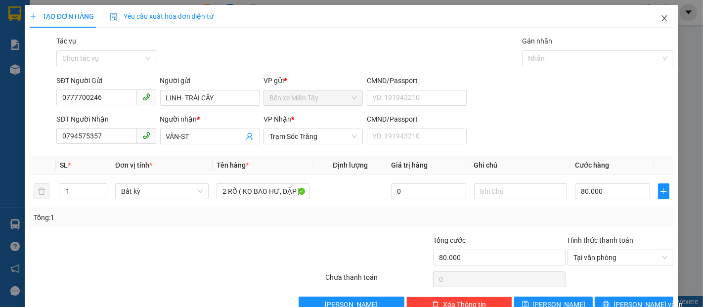
drag, startPoint x: 653, startPoint y: 13, endPoint x: 644, endPoint y: 37, distance: 25.4
click at [653, 13] on span "Close" at bounding box center [665, 19] width 28 height 28
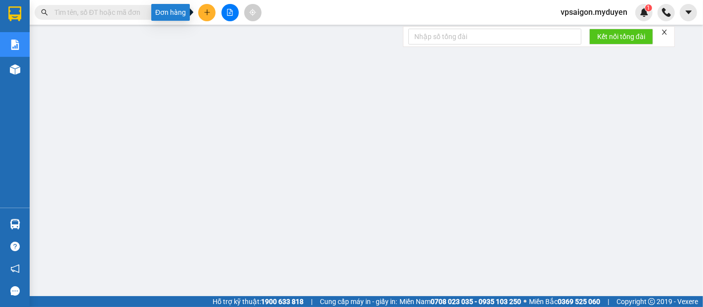
click at [201, 17] on button at bounding box center [206, 12] width 17 height 17
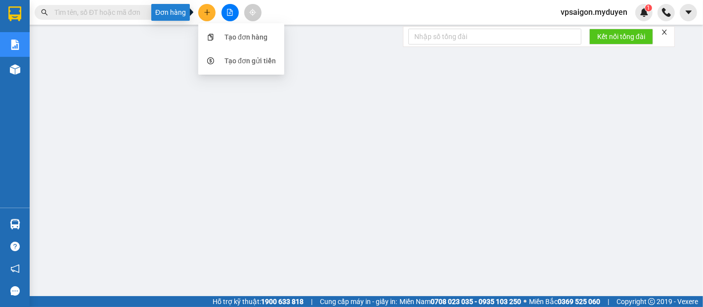
click at [202, 11] on button at bounding box center [206, 12] width 17 height 17
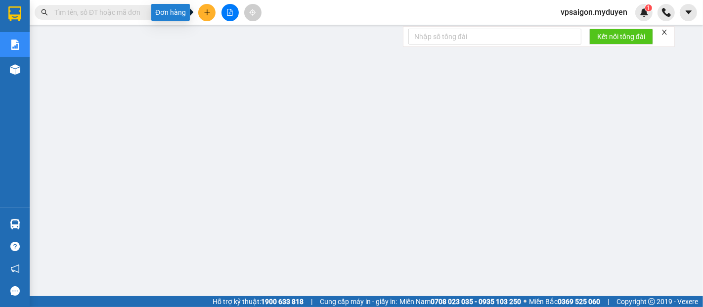
click at [204, 13] on icon "plus" at bounding box center [207, 12] width 7 height 7
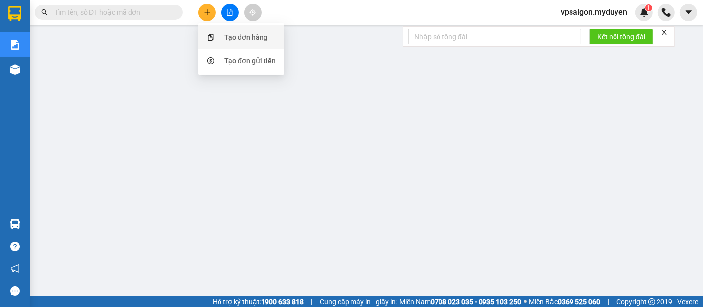
click at [223, 39] on div "Tạo đơn hàng" at bounding box center [241, 37] width 74 height 19
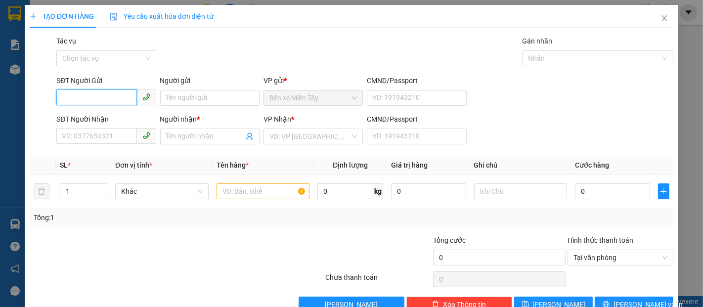
click at [81, 95] on input "SĐT Người Gửi" at bounding box center [96, 98] width 80 height 16
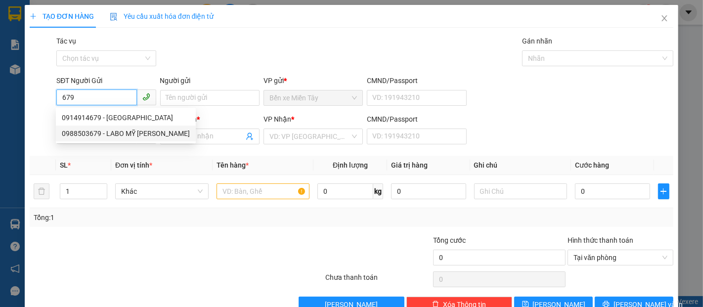
click at [113, 136] on div "0988503679 - LABO MỸ [PERSON_NAME]" at bounding box center [126, 133] width 128 height 11
type input "0988503679"
type input "LABO MỸ Á"
type input "0941422699"
type input "NHA KHOA TÂM ĐỨC"
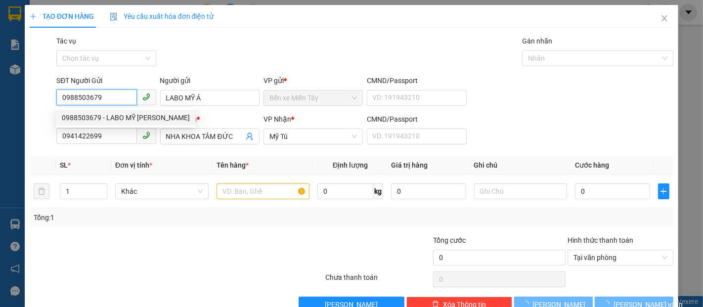
type input "40.000"
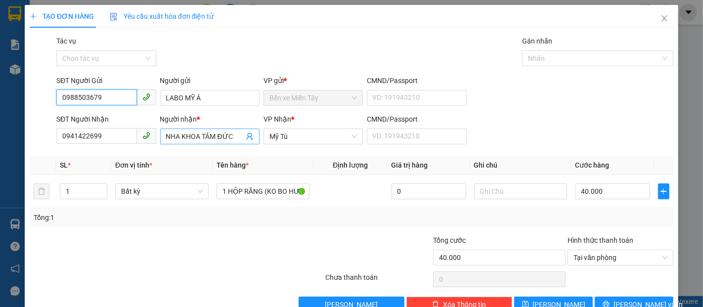
type input "0988503679"
click at [234, 136] on input "NHA KHOA TÂM ĐỨC" at bounding box center [205, 136] width 78 height 11
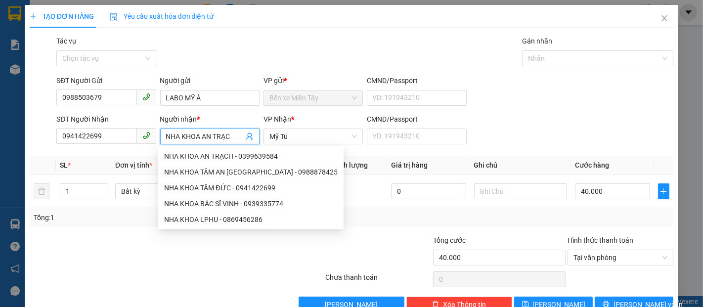
type input "NHA KHOA AN TRẠCH"
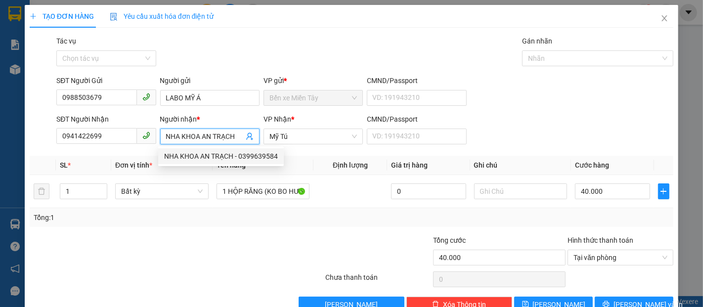
click at [237, 153] on div "NHA KHOA AN TRẠCH - 0399639584" at bounding box center [221, 156] width 114 height 11
type input "0399639584"
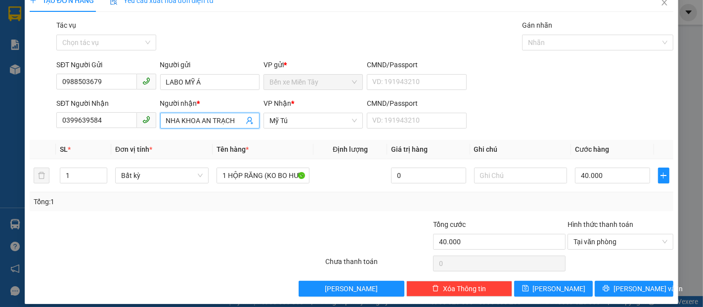
scroll to position [24, 0]
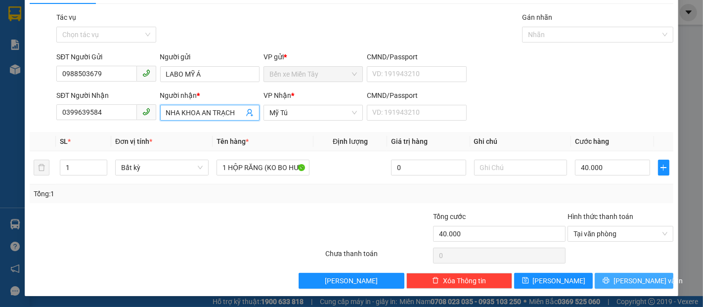
type input "NHA KHOA AN TRẠCH"
click at [632, 279] on span "[PERSON_NAME] và In" at bounding box center [648, 280] width 69 height 11
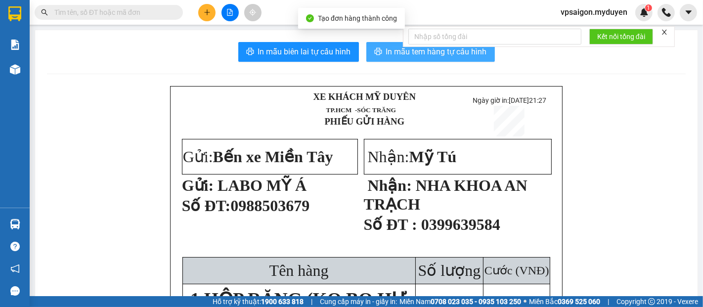
click at [411, 54] on span "In mẫu tem hàng tự cấu hình" at bounding box center [436, 51] width 101 height 12
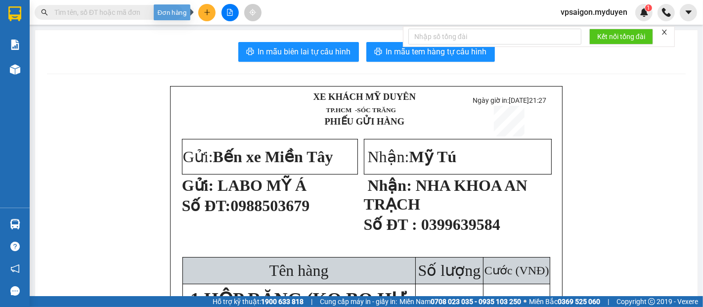
click at [207, 11] on icon "plus" at bounding box center [207, 12] width 7 height 7
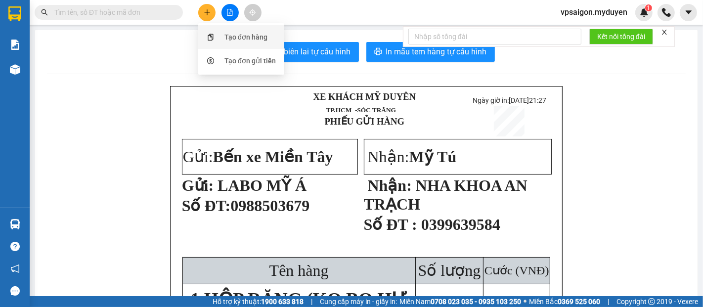
click at [244, 43] on div "Tạo đơn hàng" at bounding box center [241, 37] width 74 height 19
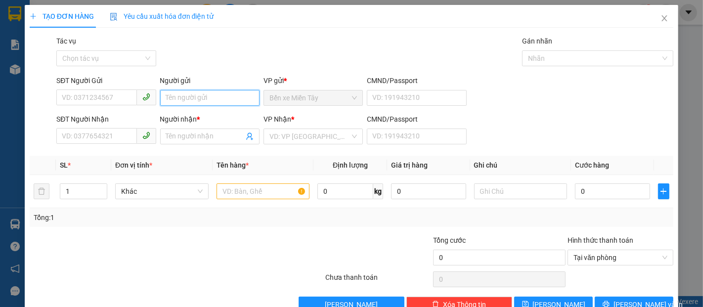
click at [202, 102] on input "Người gửi" at bounding box center [209, 98] width 99 height 16
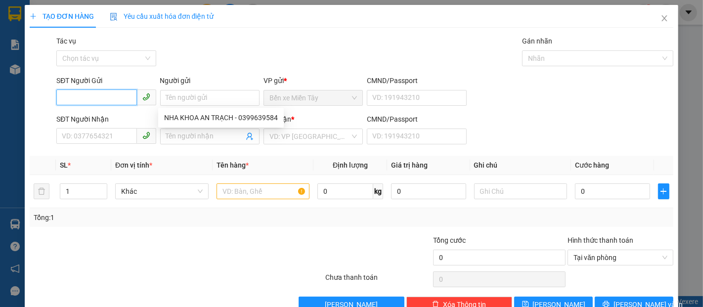
click at [88, 97] on input "SĐT Người Gửi" at bounding box center [96, 98] width 80 height 16
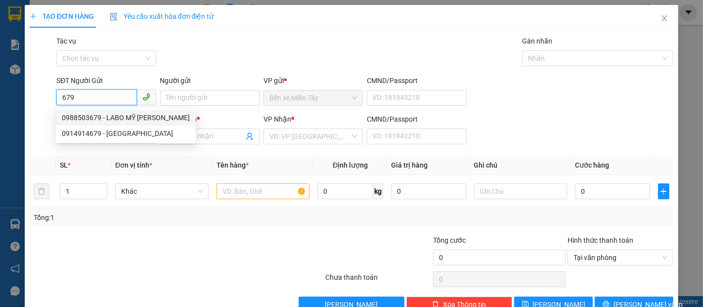
click at [118, 119] on div "0988503679 - LABO MỸ [PERSON_NAME]" at bounding box center [126, 117] width 128 height 11
type input "0988503679"
type input "LABO MỸ Á"
type input "0399639584"
type input "NHA KHOA AN TRẠCH"
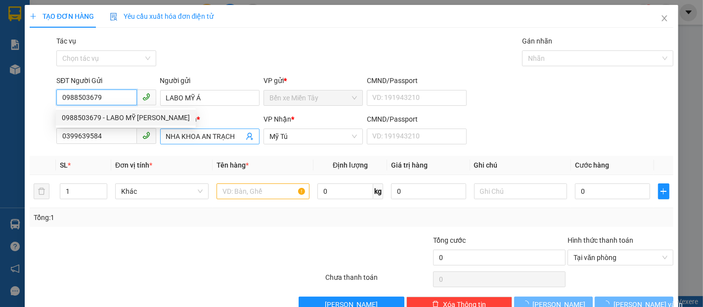
type input "40.000"
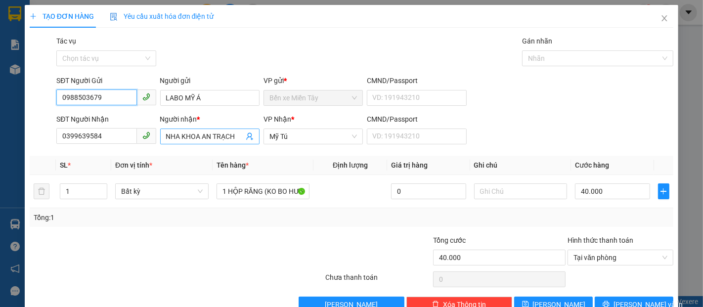
type input "0988503679"
click at [236, 136] on input "NHA KHOA AN TRẠCH" at bounding box center [205, 136] width 78 height 11
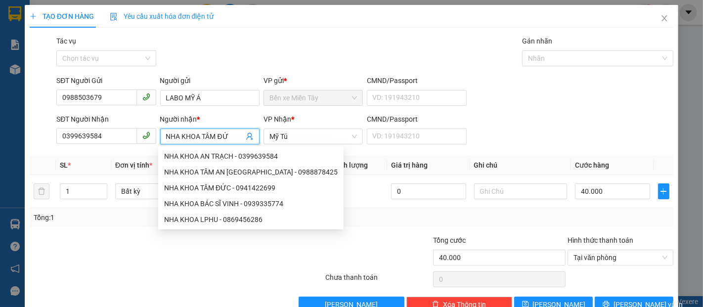
type input "NHA KHOA TÂM ĐỨC"
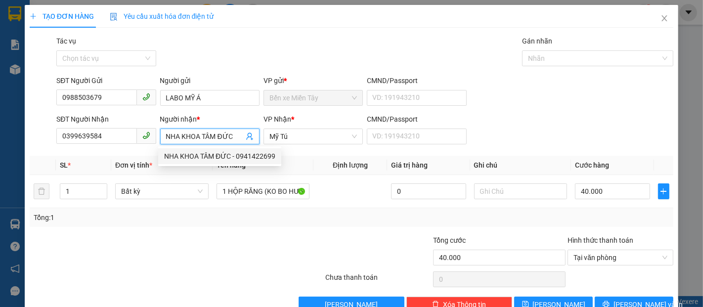
click at [238, 157] on div "NHA KHOA TÂM ĐỨC - 0941422699" at bounding box center [219, 156] width 111 height 11
type input "0941422699"
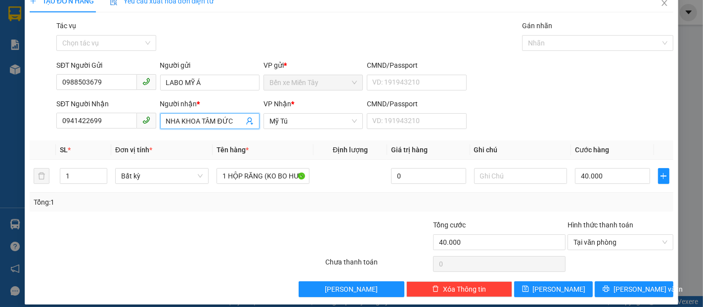
scroll to position [24, 0]
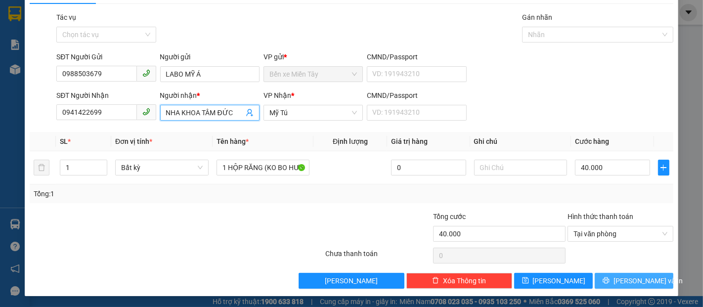
type input "NHA KHOA TÂM ĐỨC"
click at [635, 287] on button "[PERSON_NAME] và In" at bounding box center [634, 281] width 79 height 16
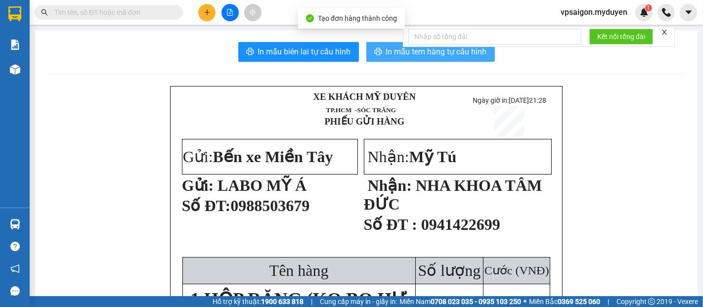
click at [425, 52] on span "In mẫu tem hàng tự cấu hình" at bounding box center [436, 51] width 101 height 12
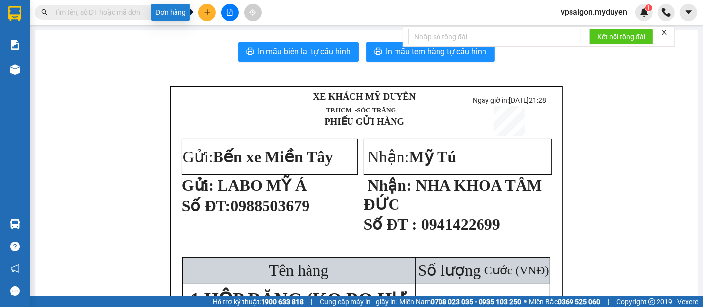
click at [209, 11] on icon "plus" at bounding box center [207, 12] width 7 height 7
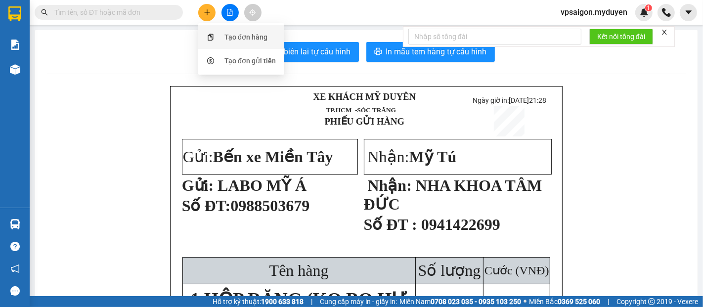
click at [251, 43] on div "Tạo đơn hàng" at bounding box center [241, 37] width 74 height 19
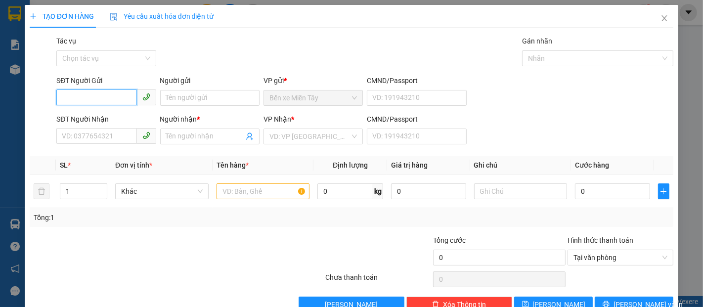
click at [105, 101] on input "SĐT Người Gửi" at bounding box center [96, 98] width 80 height 16
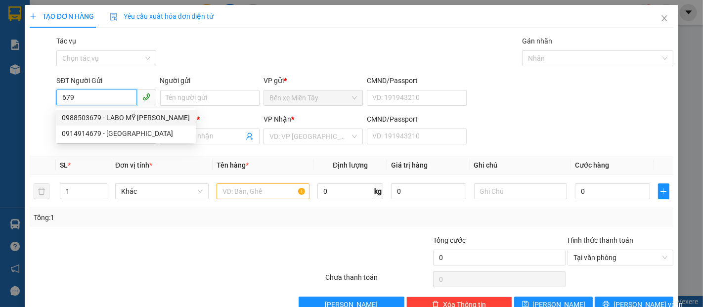
click at [98, 121] on div "0988503679 - LABO MỸ [PERSON_NAME]" at bounding box center [126, 117] width 128 height 11
type input "0988503679"
type input "LABO MỸ Á"
type input "0941422699"
type input "NHA KHOA TÂM ĐỨC"
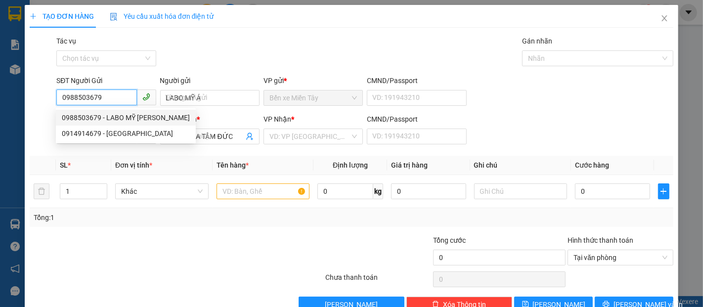
type input "40.000"
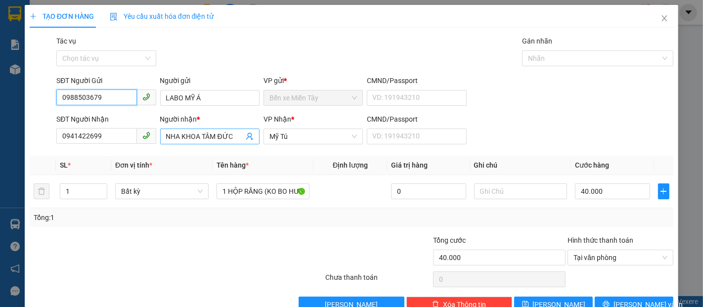
type input "0988503679"
click at [236, 139] on input "NHA KHOA TÂM ĐỨC" at bounding box center [205, 136] width 78 height 11
type input "NHA KHOA AN TR"
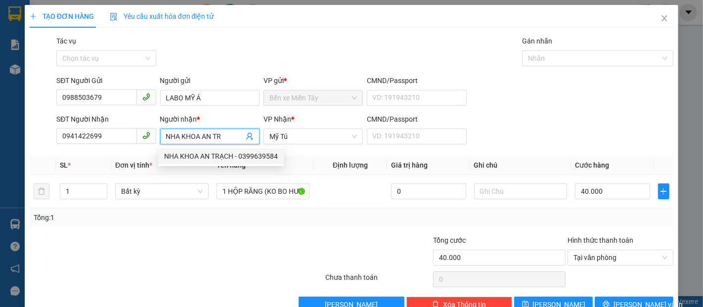
click at [223, 158] on div "NHA KHOA AN TRẠCH - 0399639584" at bounding box center [221, 156] width 114 height 11
type input "0399639584"
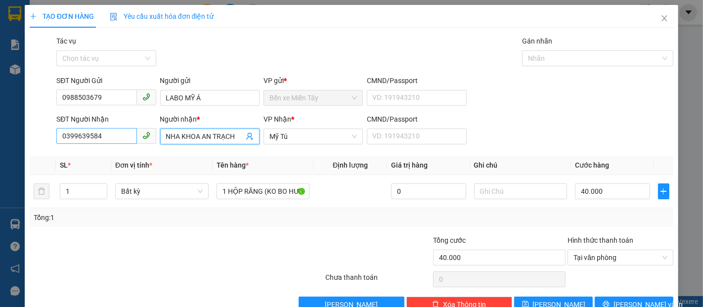
type input "NHA KHOA AN TRẠCH"
click at [114, 137] on input "0399639584" at bounding box center [96, 136] width 80 height 16
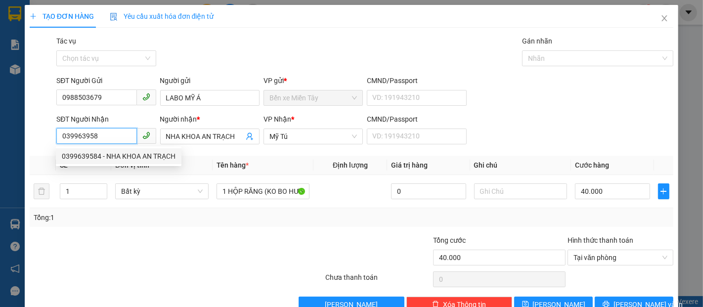
click at [114, 157] on div "0399639584 - NHA KHOA AN TRẠCH" at bounding box center [119, 156] width 114 height 11
type input "0399639584"
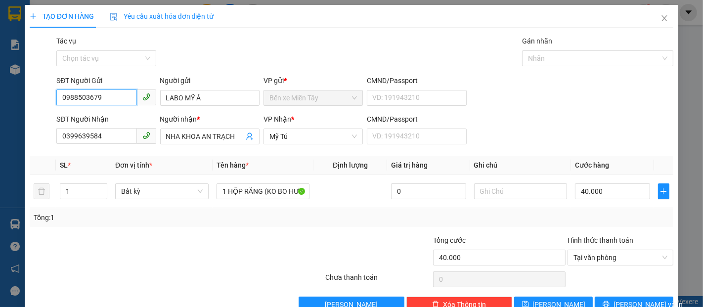
click at [117, 94] on input "0988503679" at bounding box center [96, 98] width 80 height 16
click at [117, 120] on div "0988503679 - LABO MỸ [PERSON_NAME]" at bounding box center [126, 117] width 128 height 11
click at [257, 43] on div "Gói vận chuyển * Tiêu chuẩn Tác vụ Chọn tác vụ Gán nhãn Nhãn" at bounding box center [364, 53] width 621 height 35
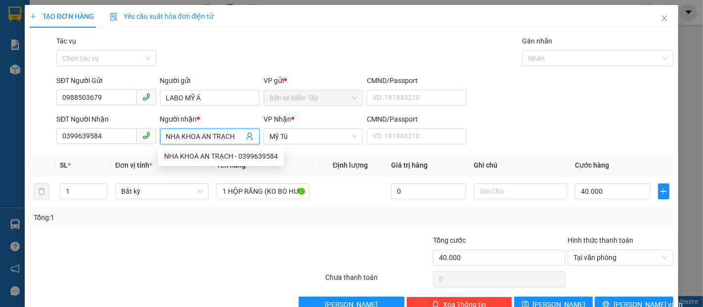
drag, startPoint x: 237, startPoint y: 137, endPoint x: 146, endPoint y: 130, distance: 91.3
click at [146, 130] on div "SĐT Người Nhận 0399639584 Người nhận * NHA KHOA AN TRẠCH VP Nhận * Mỹ Tú CMND/P…" at bounding box center [364, 131] width 621 height 35
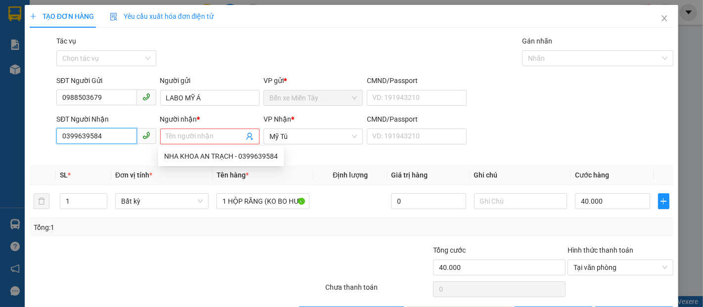
click at [114, 139] on input "0399639584" at bounding box center [96, 136] width 80 height 16
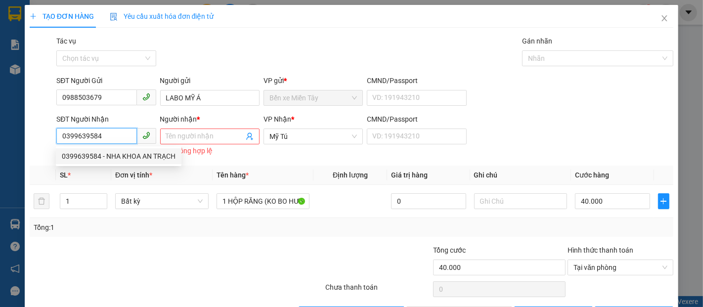
click at [111, 159] on div "0399639584 - NHA KHOA AN TRẠCH" at bounding box center [119, 156] width 114 height 11
type input "NHA KHOA AN TRẠCH"
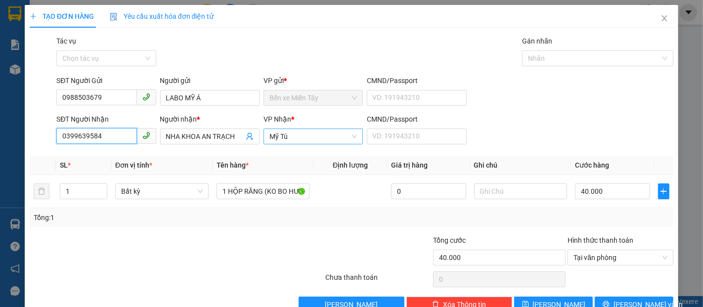
click at [316, 141] on span "Mỹ Tú" at bounding box center [314, 136] width 88 height 15
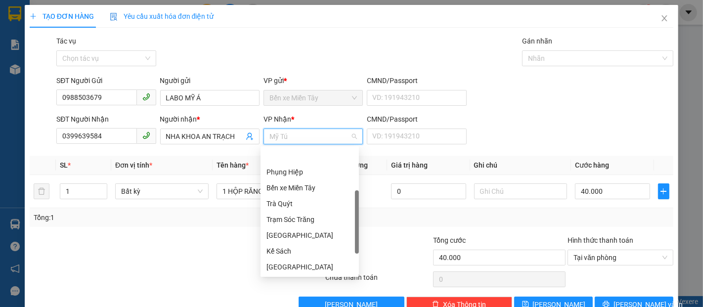
scroll to position [32, 0]
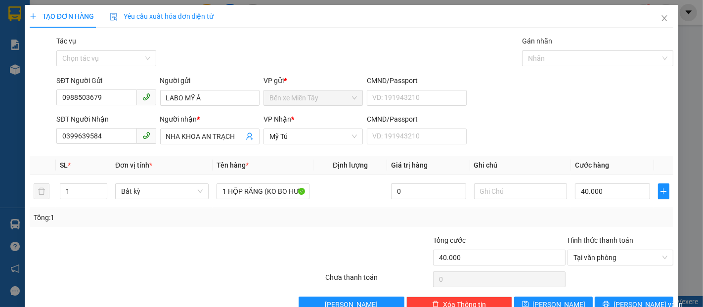
click at [335, 49] on div "Gói vận chuyển * Tiêu chuẩn Tác vụ Chọn tác vụ Gán nhãn Nhãn" at bounding box center [364, 53] width 621 height 35
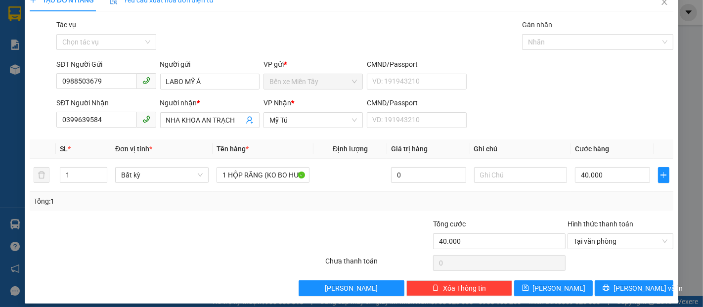
scroll to position [24, 0]
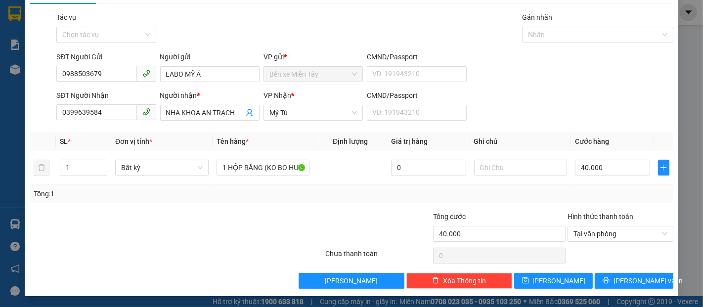
click at [14, 70] on div "TẠO ĐƠN HÀNG Yêu cầu xuất hóa đơn điện tử Transit Pickup Surcharge Ids Transit …" at bounding box center [351, 153] width 703 height 307
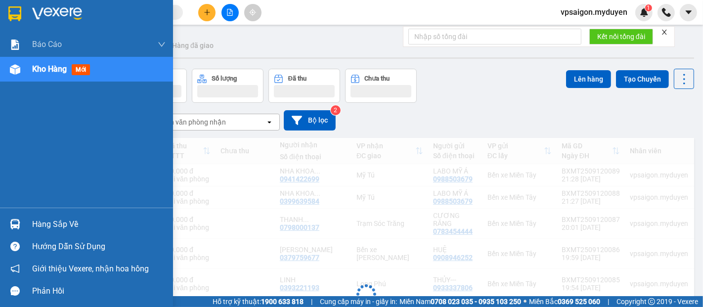
click at [30, 67] on div "Kho hàng mới" at bounding box center [86, 69] width 173 height 25
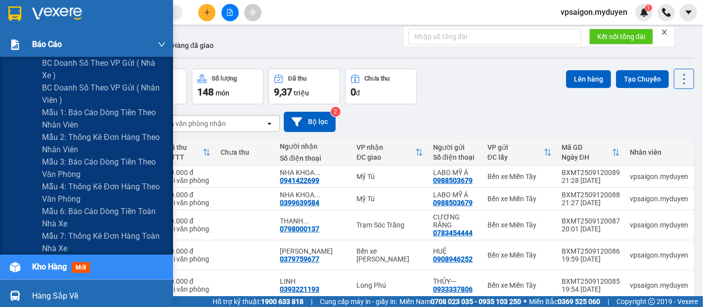
click at [12, 45] on img at bounding box center [15, 45] width 10 height 10
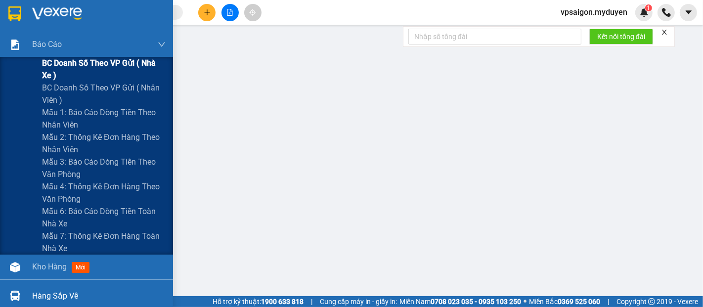
click at [50, 67] on span "BC doanh số theo VP gửi ( nhà xe )" at bounding box center [104, 69] width 124 height 25
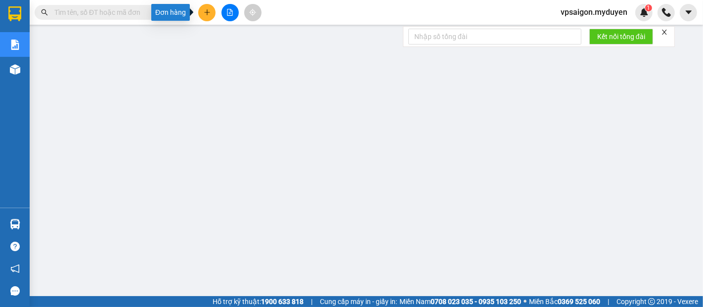
click at [210, 16] on button at bounding box center [206, 12] width 17 height 17
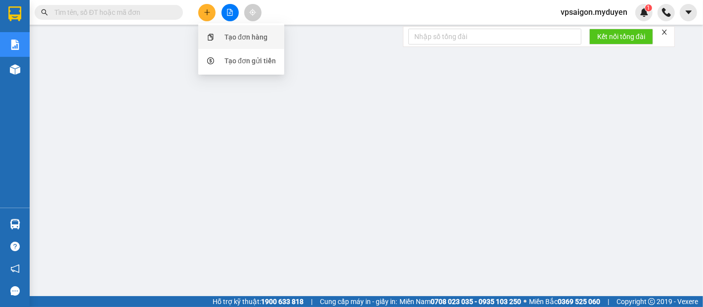
click at [251, 38] on div "Tạo đơn hàng" at bounding box center [246, 37] width 43 height 11
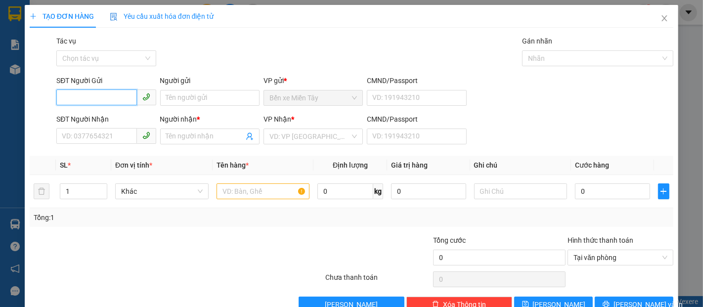
click at [98, 98] on input "SĐT Người Gửi" at bounding box center [96, 98] width 80 height 16
click at [111, 117] on div "0979218357 - LAB RUBY" at bounding box center [105, 117] width 87 height 11
type input "0979218357"
type input "LAB RUBY"
type input "0916744066"
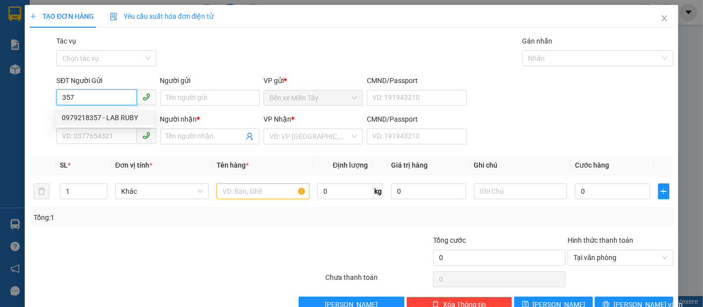
type input "NHƯ"
type input "40.000"
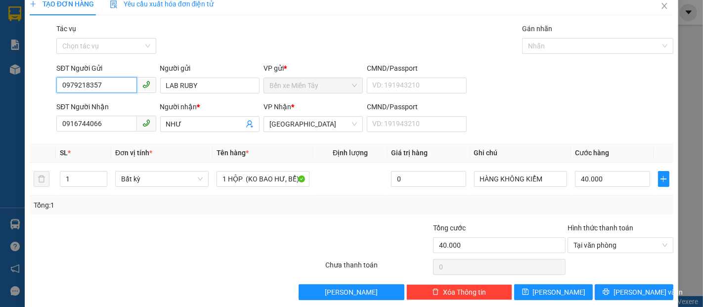
scroll to position [24, 0]
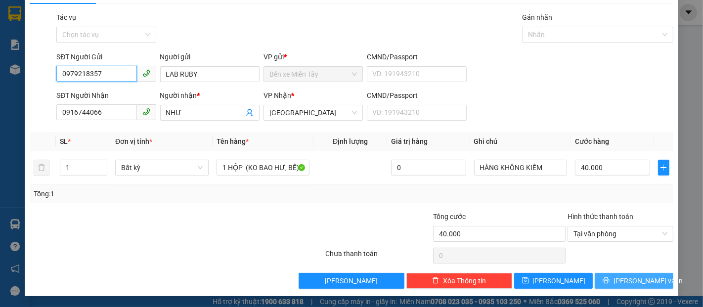
type input "0979218357"
click at [618, 282] on span "[PERSON_NAME] và In" at bounding box center [648, 280] width 69 height 11
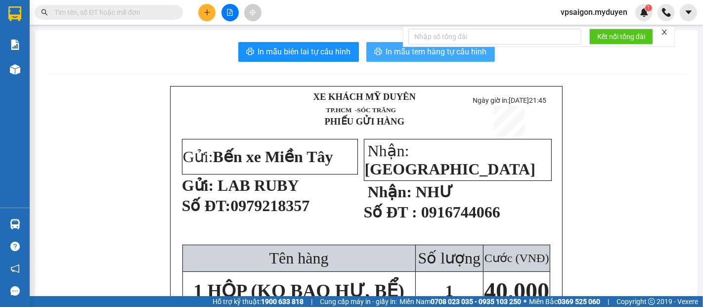
click at [381, 59] on button "In mẫu tem hàng tự cấu hình" at bounding box center [430, 52] width 129 height 20
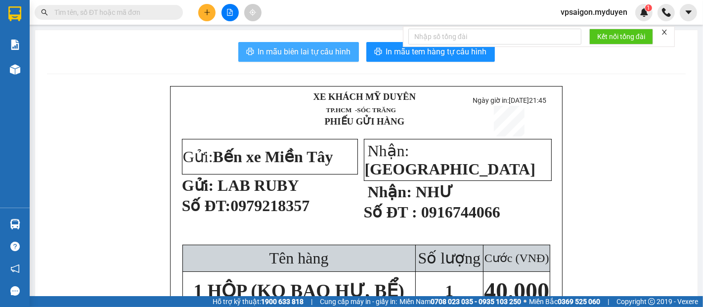
click at [289, 58] on button "In mẫu biên lai tự cấu hình" at bounding box center [298, 52] width 121 height 20
